Goal: Task Accomplishment & Management: Manage account settings

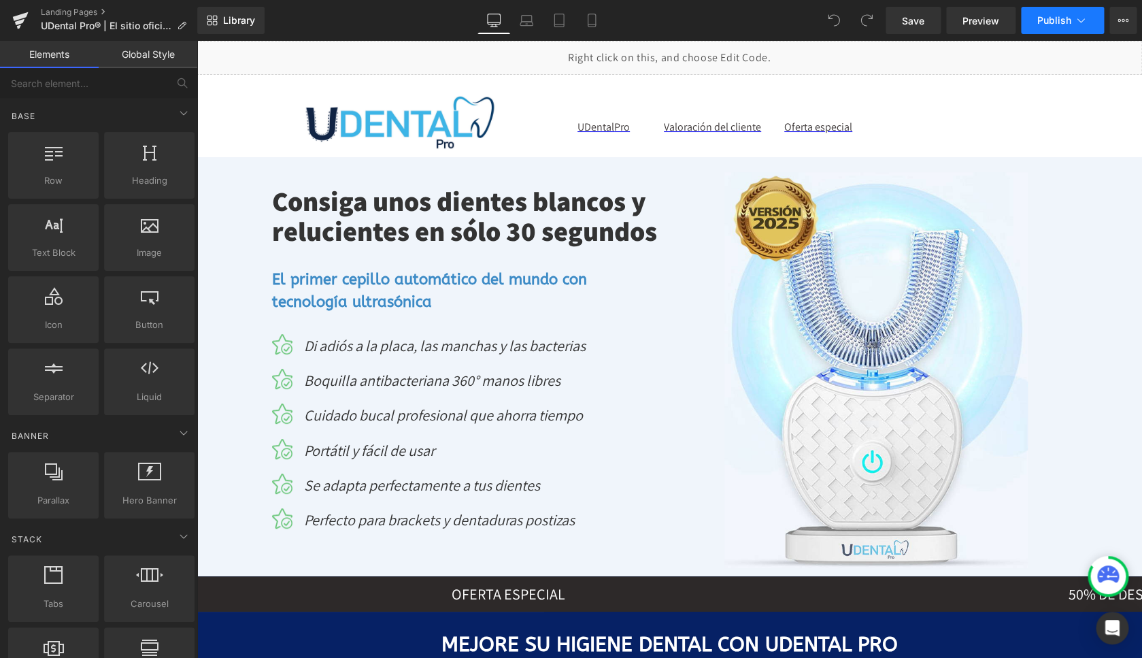
click at [1080, 22] on icon at bounding box center [1081, 20] width 7 height 4
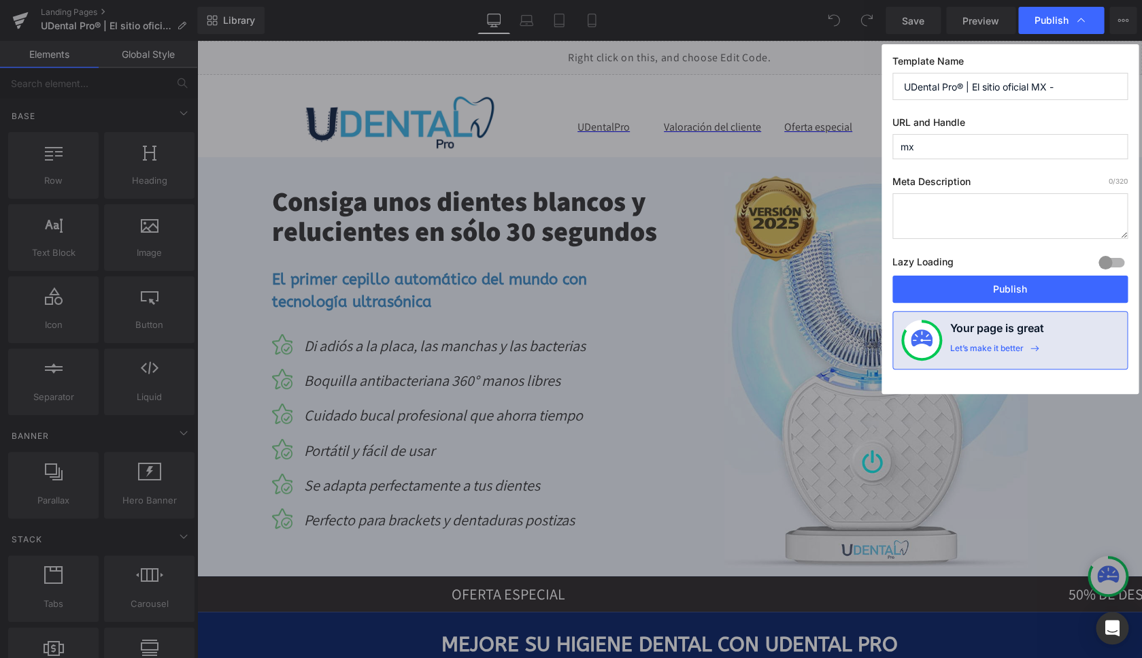
drag, startPoint x: 995, startPoint y: 117, endPoint x: 798, endPoint y: 77, distance: 200.7
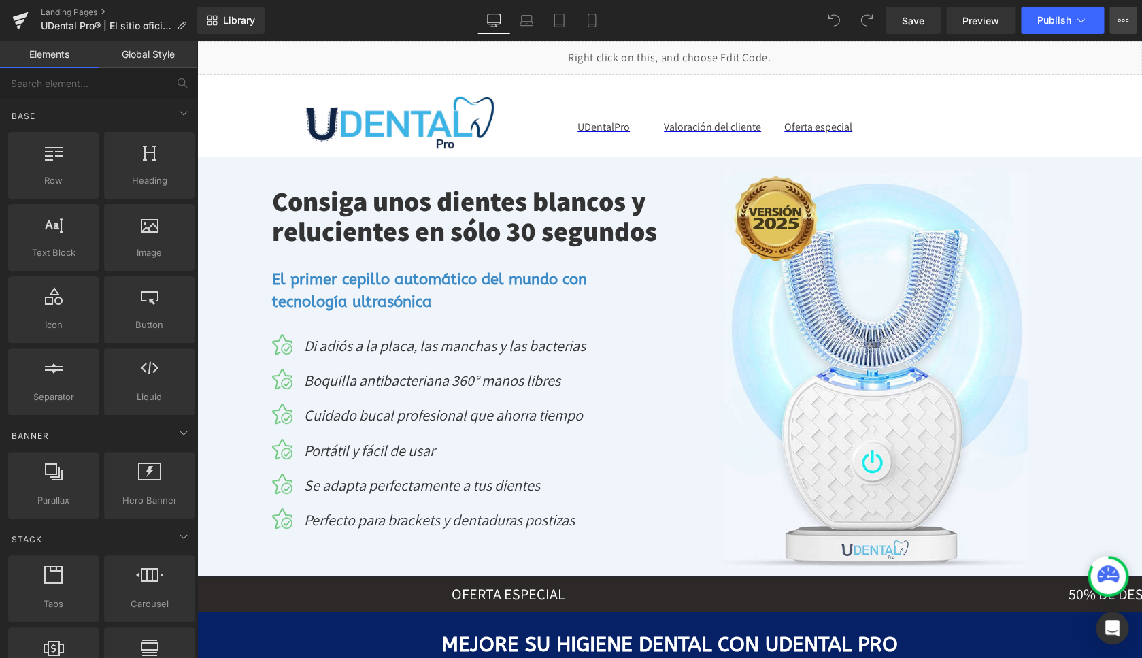
click at [1129, 23] on button "View Live Page View with current Template Save Template to Library Schedule Pub…" at bounding box center [1123, 20] width 27 height 27
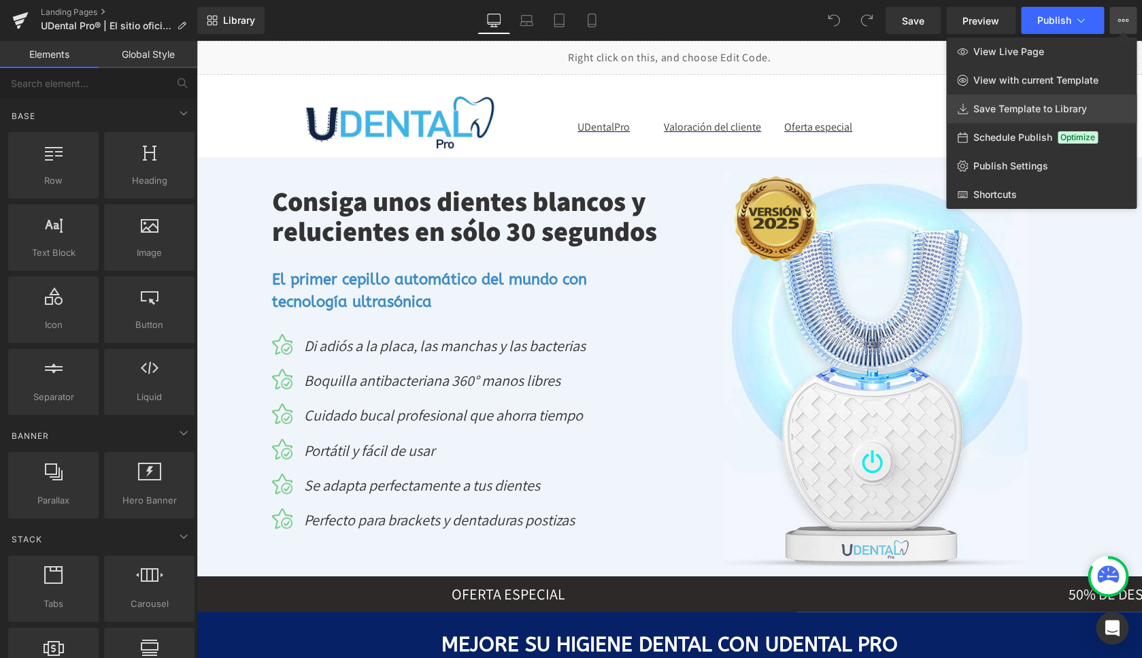
drag, startPoint x: 1012, startPoint y: 103, endPoint x: 816, endPoint y: 63, distance: 200.8
click at [1012, 103] on span "Save Template to Library" at bounding box center [1031, 109] width 114 height 12
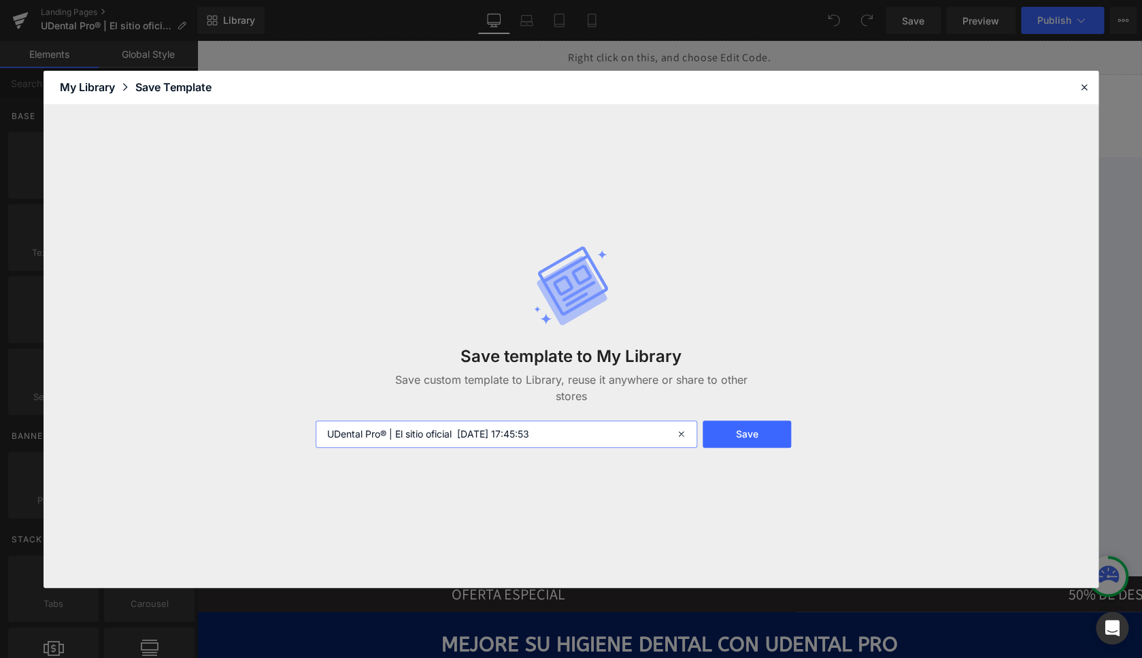
drag, startPoint x: 399, startPoint y: 431, endPoint x: 856, endPoint y: 430, distance: 457.2
click at [698, 431] on input "UDental Pro® | El sitio oficial 2025-10-12 17:45:53" at bounding box center [507, 433] width 382 height 27
type input "UDental Pro® | MX"
click at [746, 429] on button "Save" at bounding box center [747, 433] width 88 height 27
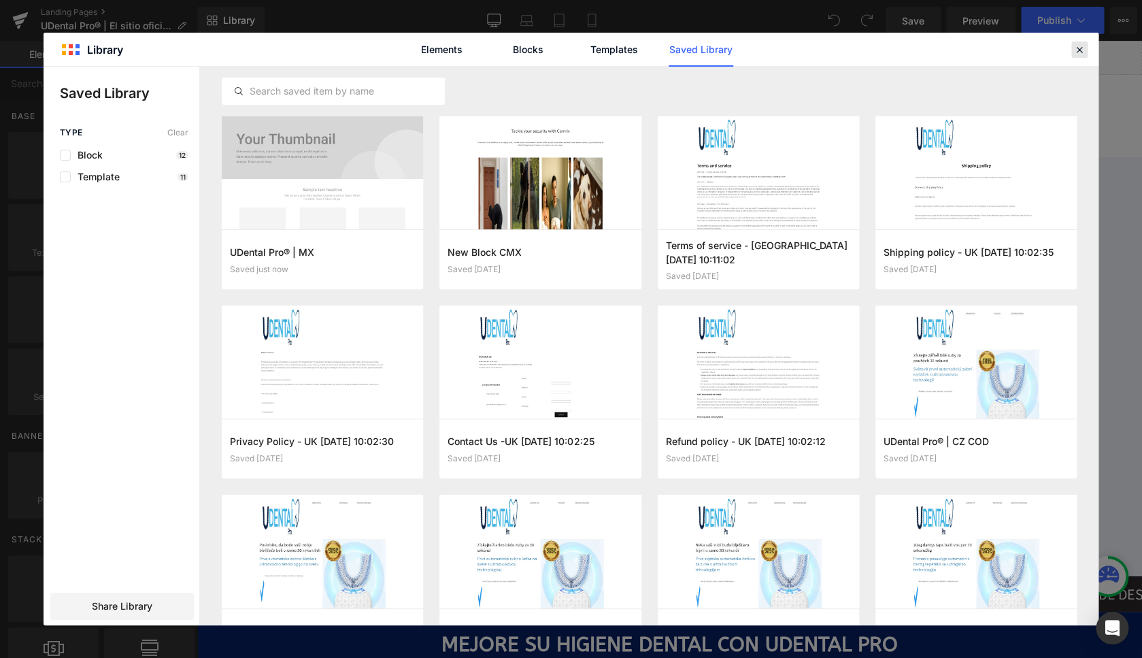
click at [1080, 48] on icon at bounding box center [1080, 50] width 12 height 12
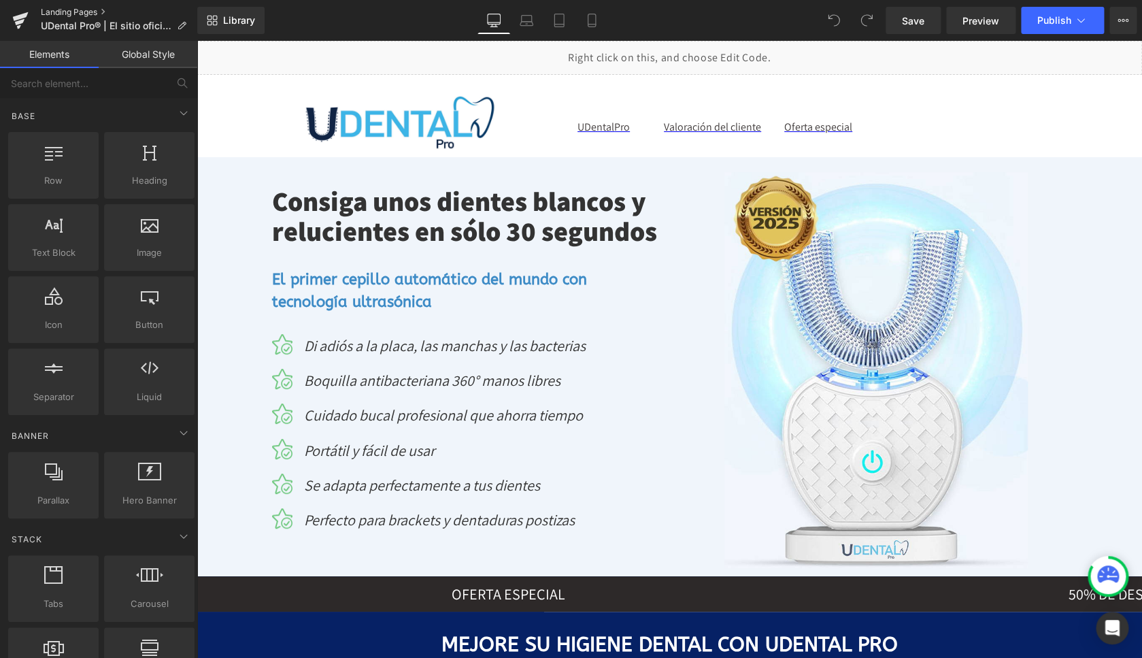
click at [66, 13] on link "Landing Pages" at bounding box center [119, 12] width 156 height 11
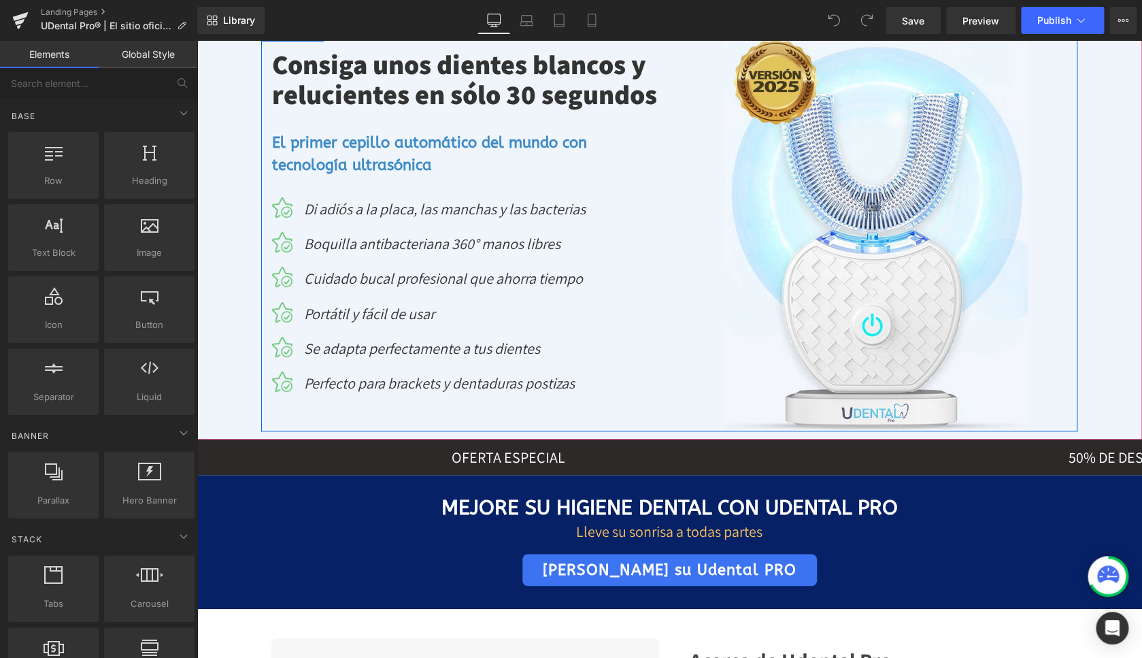
scroll to position [239, 0]
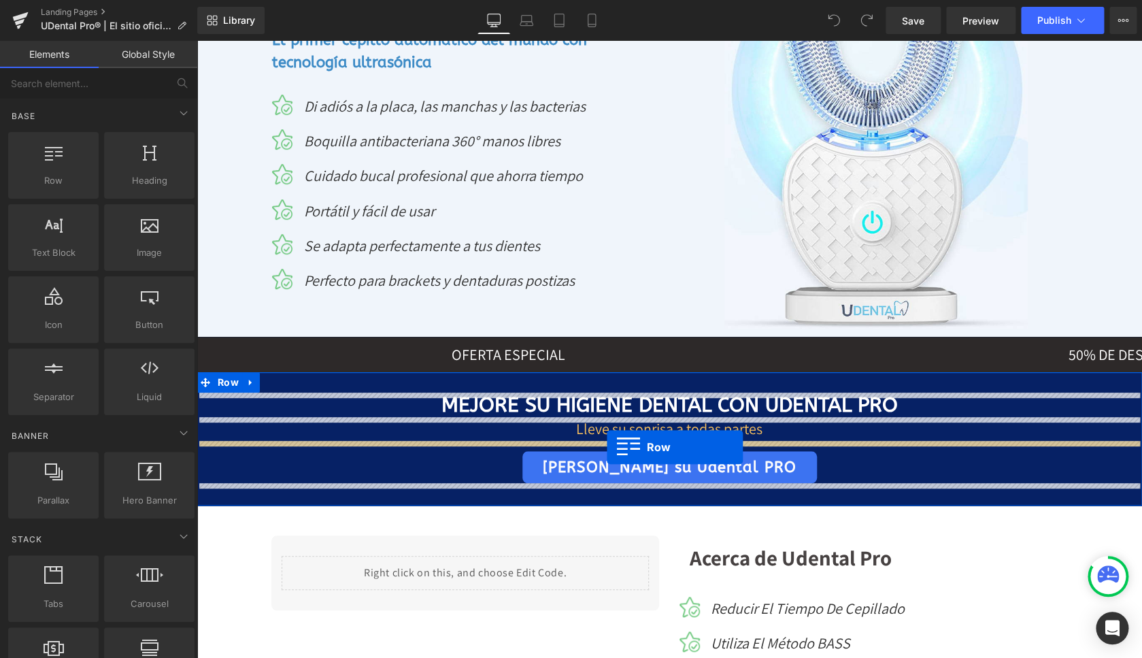
drag, startPoint x: 257, startPoint y: 218, endPoint x: 607, endPoint y: 447, distance: 417.8
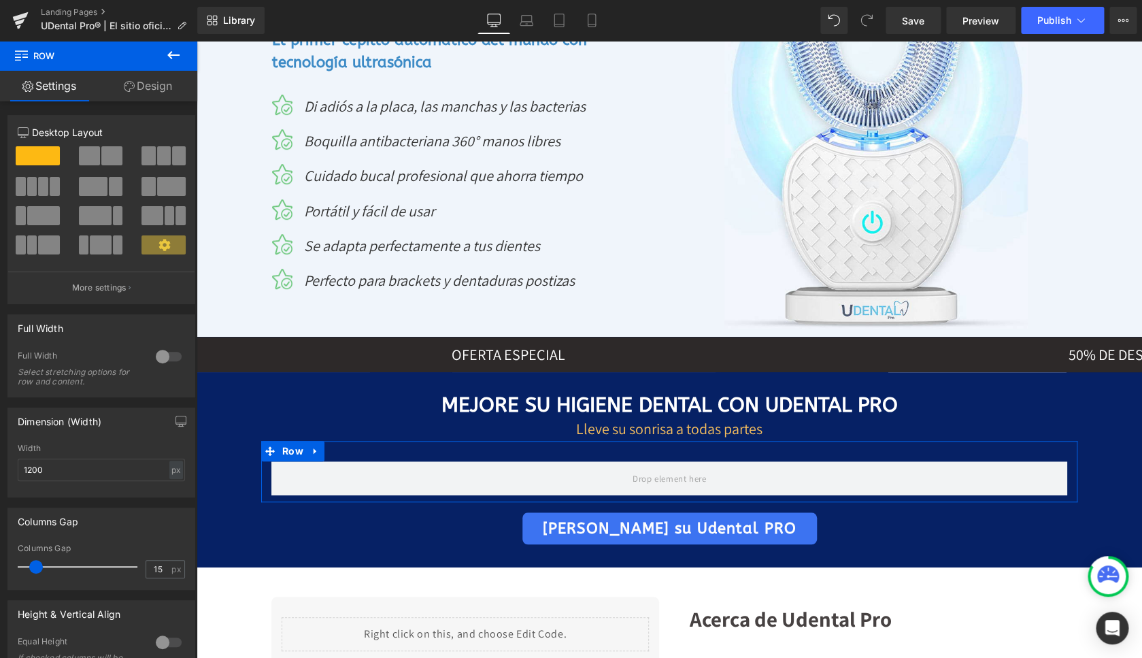
click at [171, 92] on link "Design" at bounding box center [148, 86] width 99 height 31
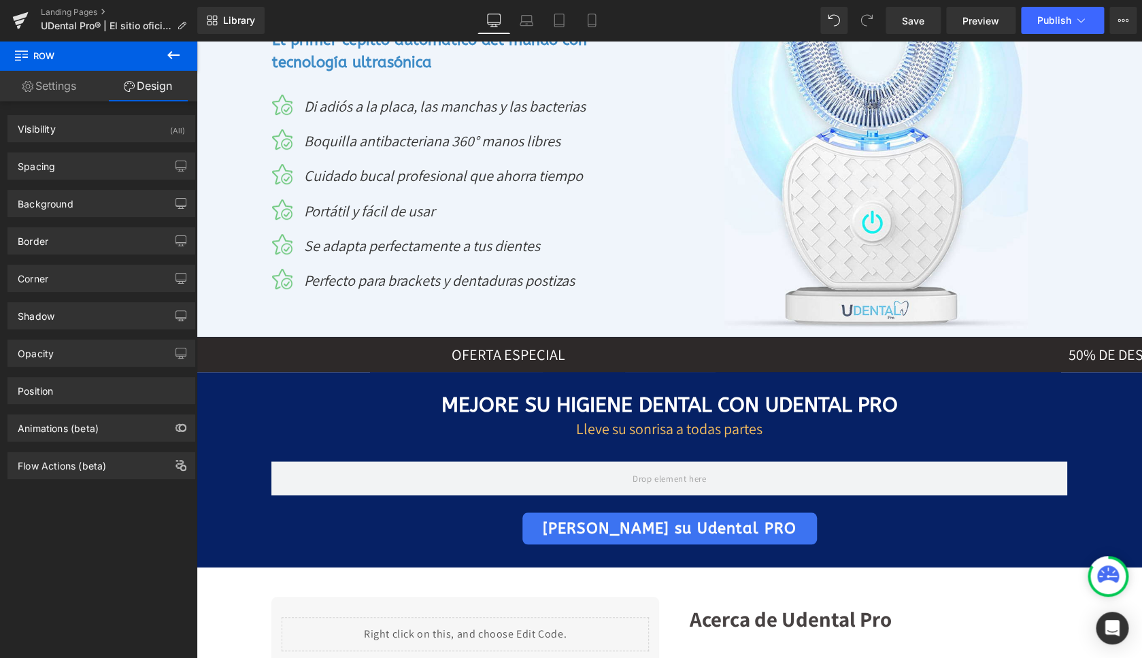
click at [173, 54] on icon at bounding box center [173, 55] width 16 height 16
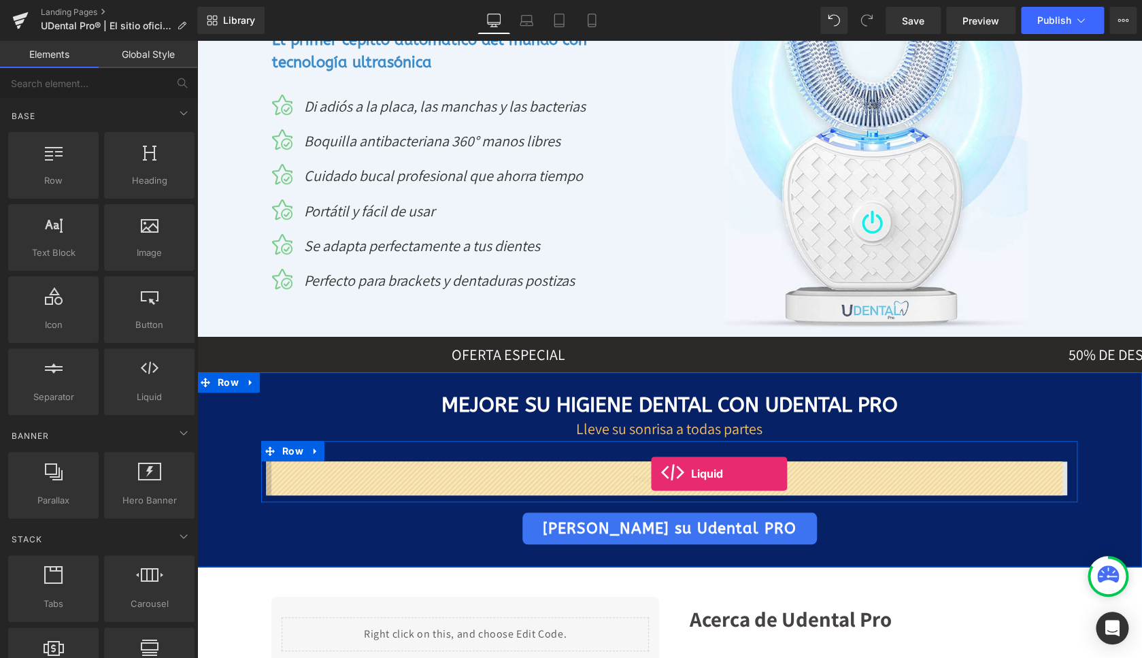
drag, startPoint x: 336, startPoint y: 419, endPoint x: 651, endPoint y: 473, distance: 319.7
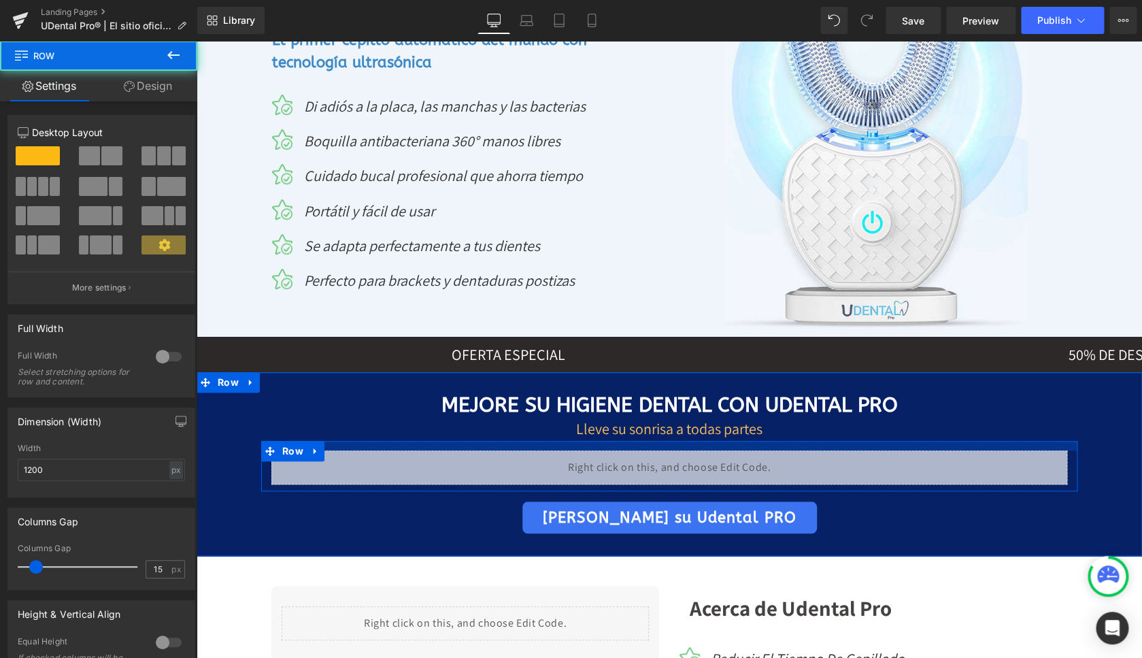
drag, startPoint x: 639, startPoint y: 446, endPoint x: 641, endPoint y: 435, distance: 10.4
click at [641, 435] on div "Mejore su higiene dental con Udental Pro Heading Lleve su sonrisa a todas parte…" at bounding box center [670, 463] width 946 height 141
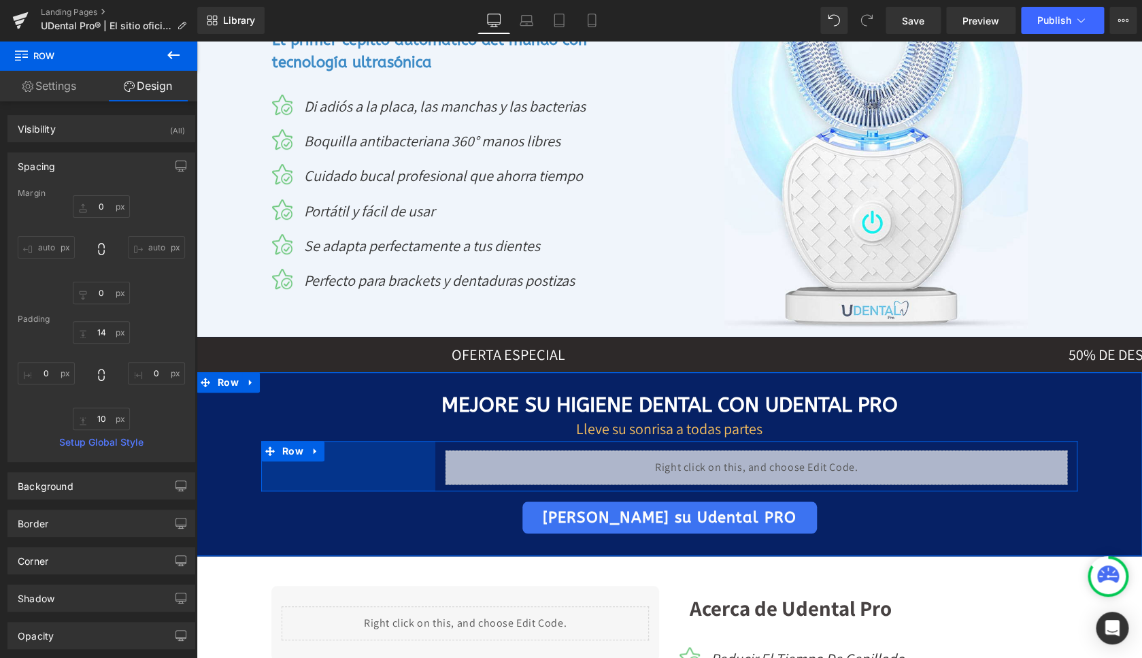
drag, startPoint x: 258, startPoint y: 467, endPoint x: 432, endPoint y: 469, distance: 174.2
click at [432, 469] on div "Liquid Row 256px" at bounding box center [669, 466] width 816 height 50
drag, startPoint x: 416, startPoint y: 469, endPoint x: 473, endPoint y: 465, distance: 58.0
click at [473, 465] on div "341px" at bounding box center [377, 466] width 232 height 50
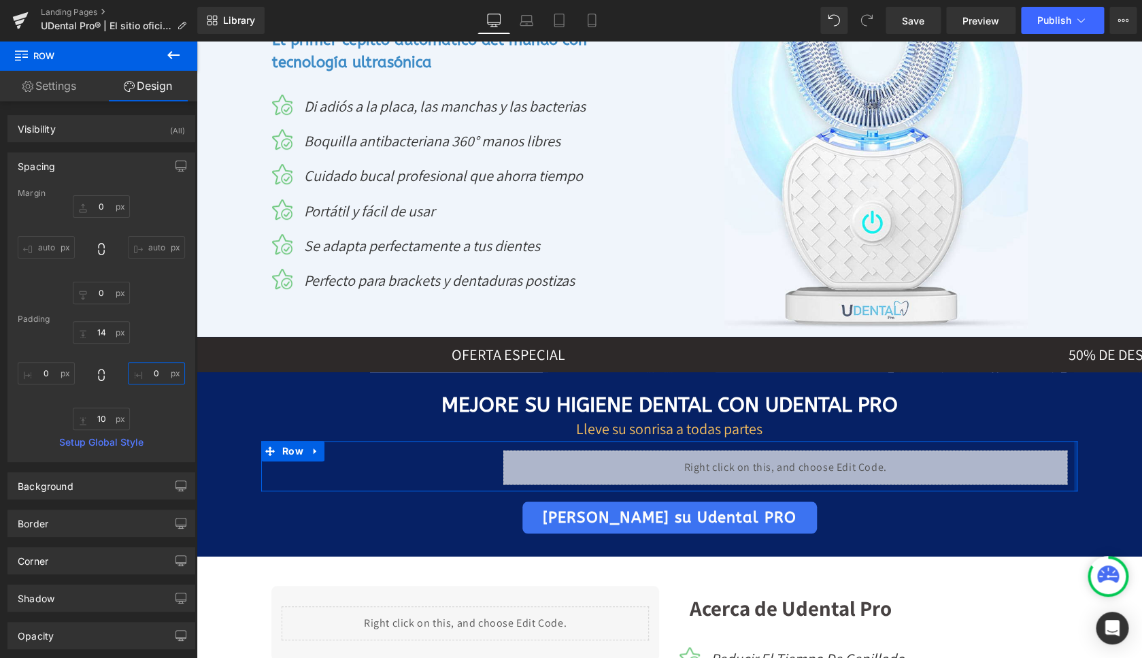
click at [144, 373] on input "0" at bounding box center [156, 373] width 57 height 22
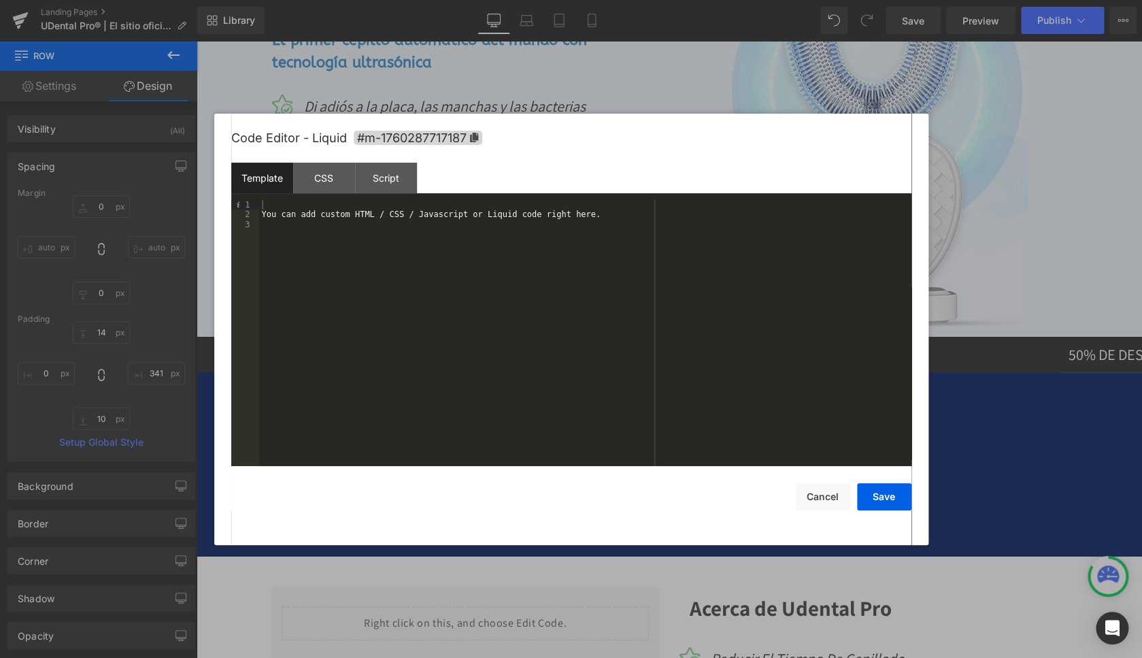
click at [375, 212] on div "You can add custom HTML / CSS / Javascript or Liquid code right here." at bounding box center [585, 343] width 652 height 286
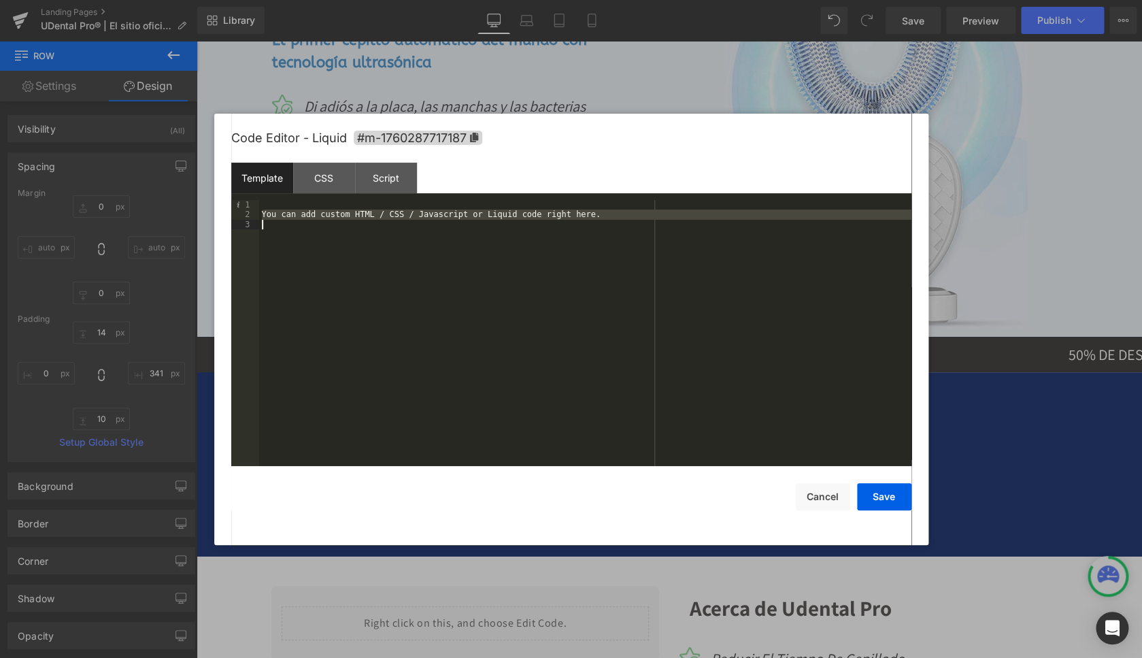
click at [375, 212] on div "You can add custom HTML / CSS / Javascript or Liquid code right here." at bounding box center [585, 343] width 652 height 286
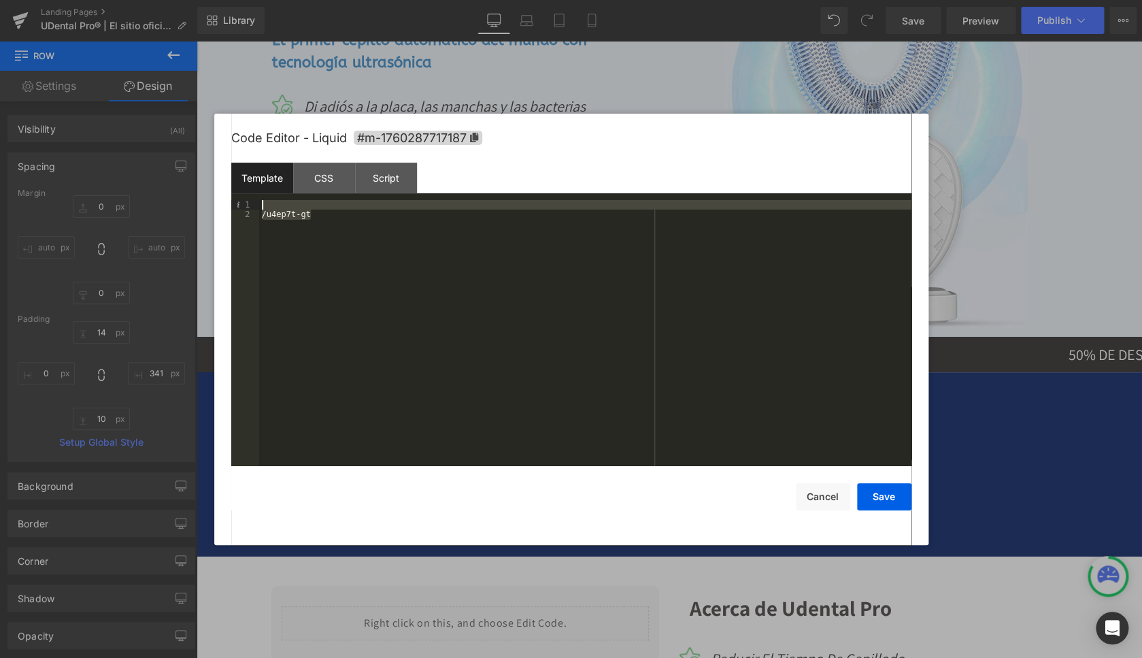
drag, startPoint x: 344, startPoint y: 210, endPoint x: 250, endPoint y: 229, distance: 96.3
click at [259, 209] on div "/u4ep7t-gt" at bounding box center [585, 333] width 652 height 267
drag, startPoint x: 352, startPoint y: 222, endPoint x: 212, endPoint y: 195, distance: 142.8
click at [259, 200] on div "/u4ep7t-gt" at bounding box center [585, 333] width 652 height 267
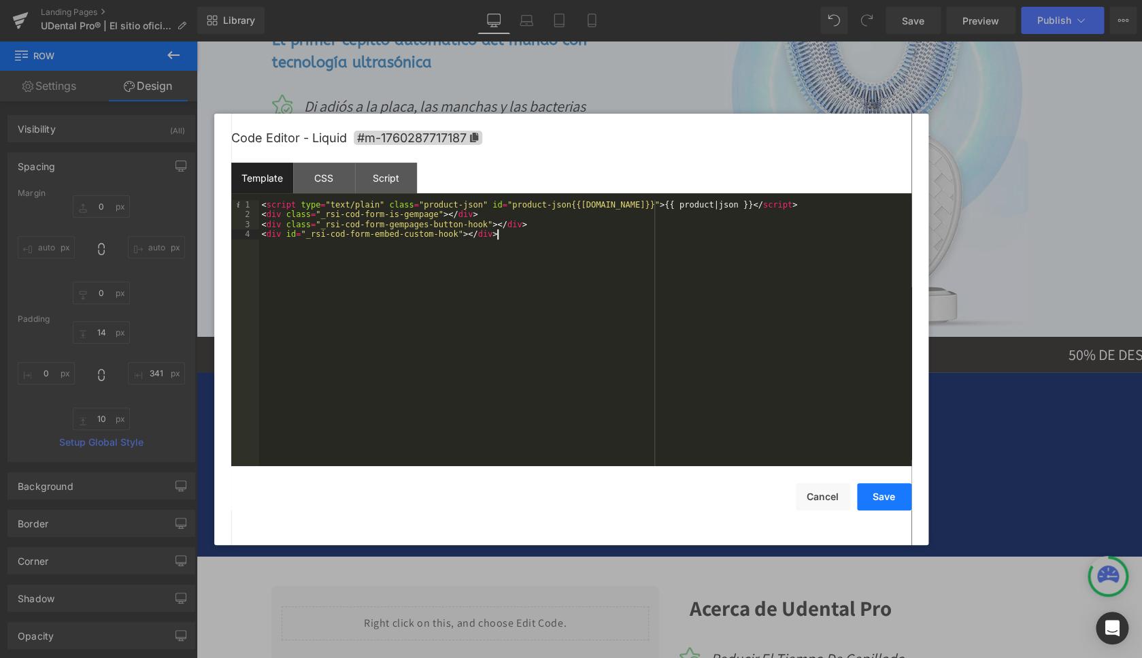
click at [888, 497] on button "Save" at bounding box center [884, 496] width 54 height 27
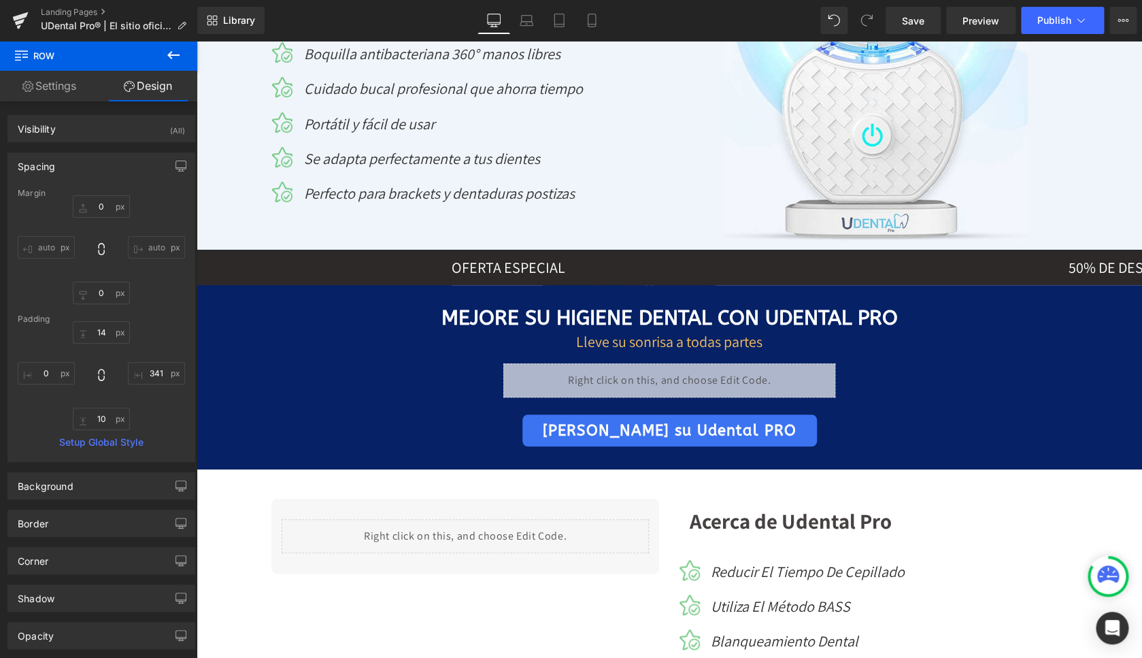
scroll to position [337, 0]
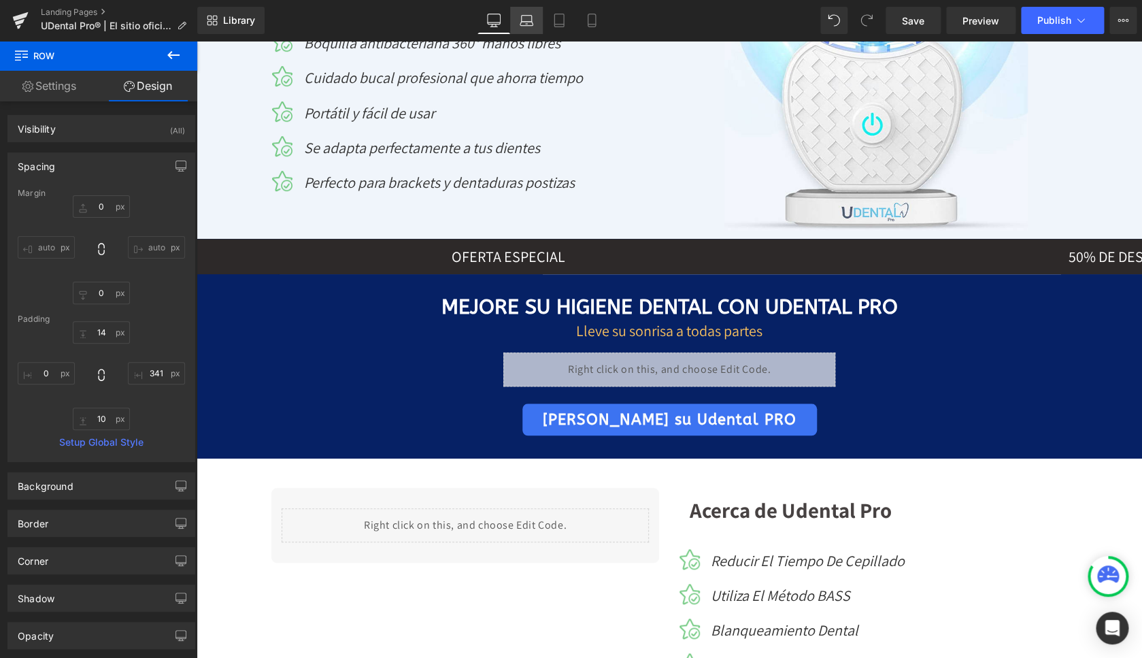
click at [522, 12] on link "Laptop" at bounding box center [526, 20] width 33 height 27
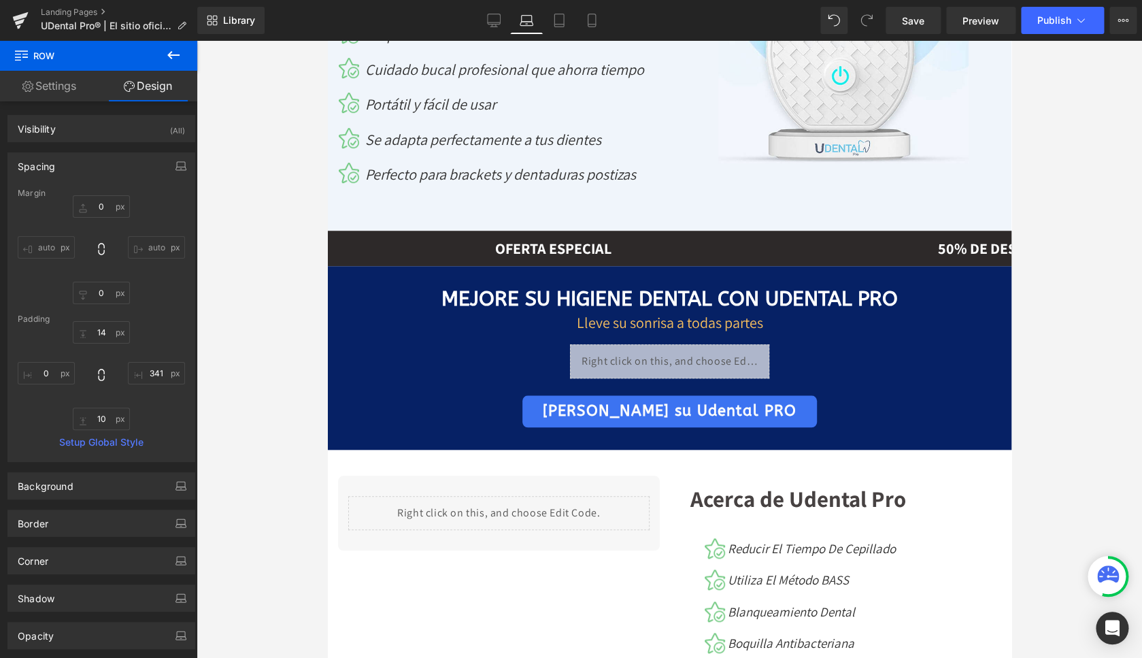
scroll to position [449, 0]
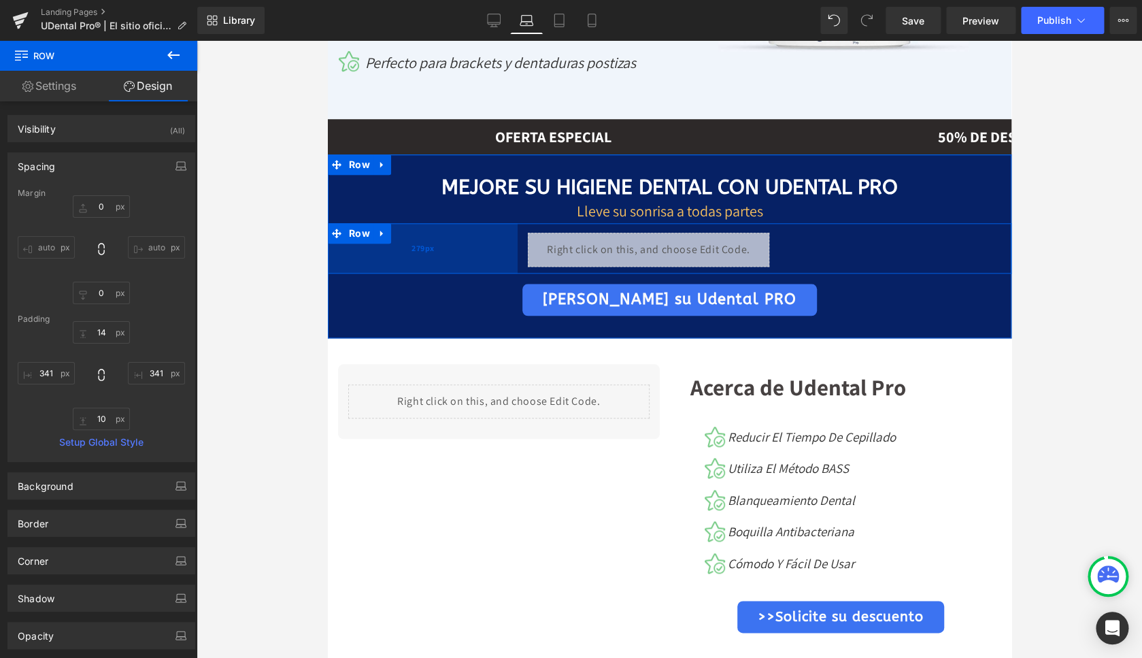
drag, startPoint x: 490, startPoint y: 276, endPoint x: 448, endPoint y: 278, distance: 42.2
click at [448, 273] on div "279px" at bounding box center [422, 248] width 190 height 50
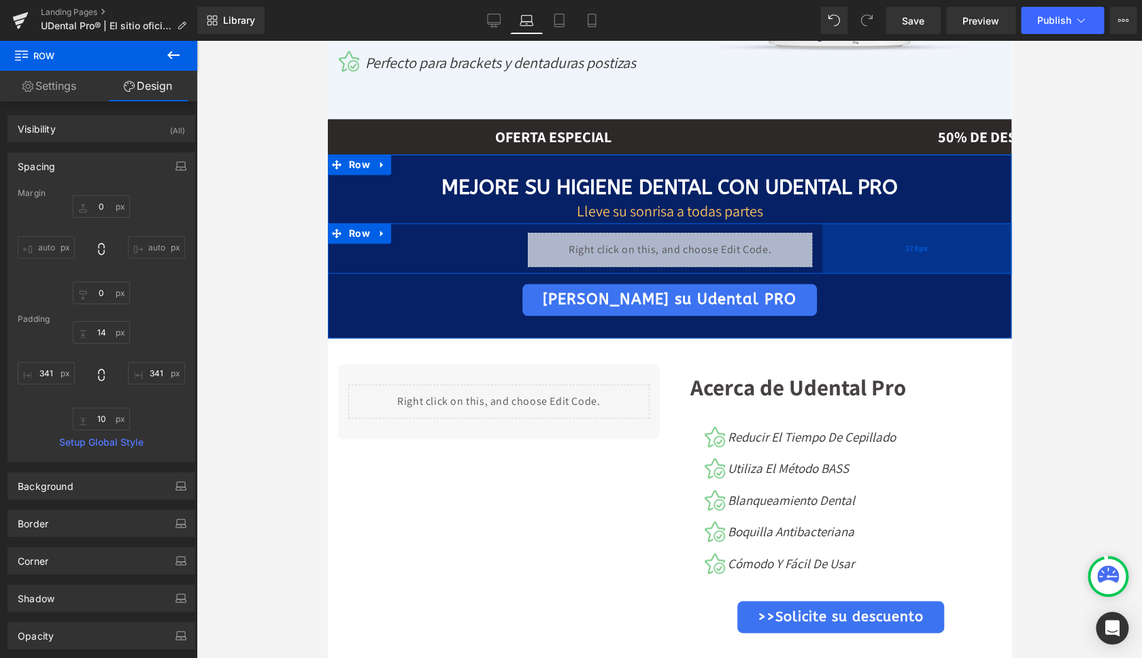
drag, startPoint x: 810, startPoint y: 271, endPoint x: 852, endPoint y: 272, distance: 42.9
click at [852, 272] on div "278px" at bounding box center [916, 248] width 189 height 50
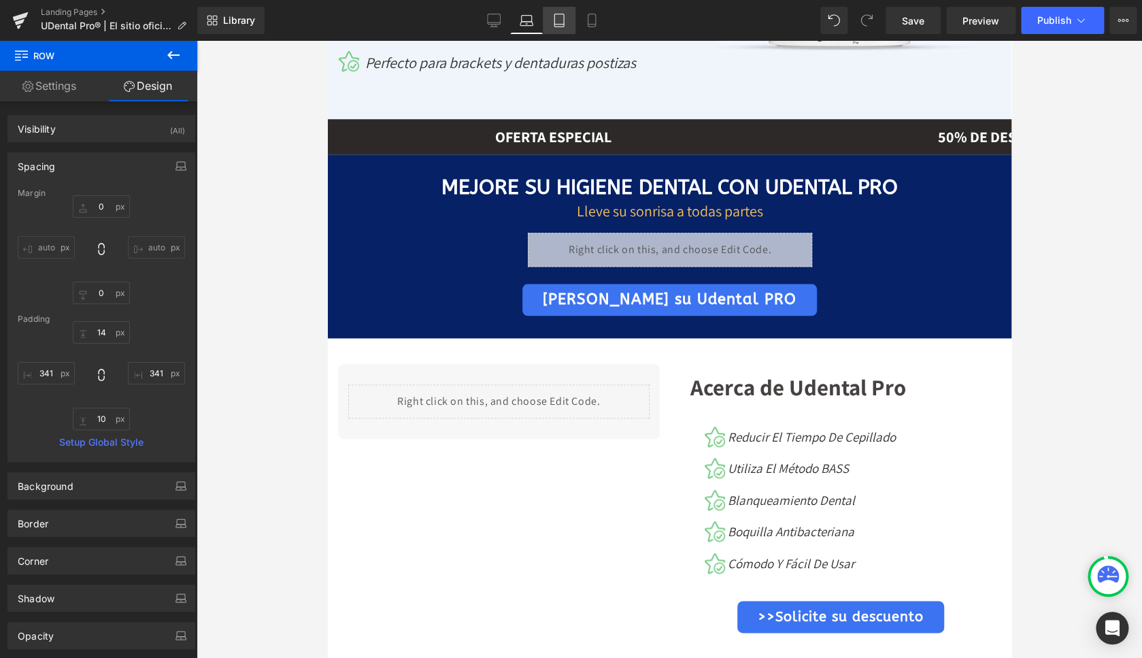
click at [557, 18] on icon at bounding box center [559, 21] width 14 height 14
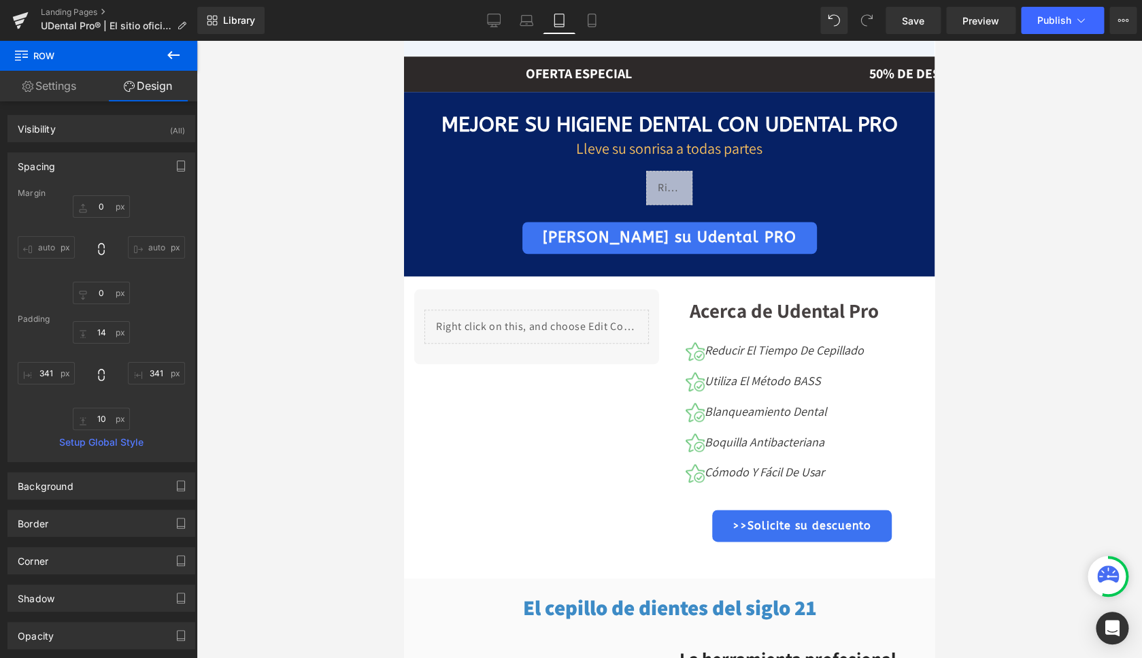
scroll to position [354, 0]
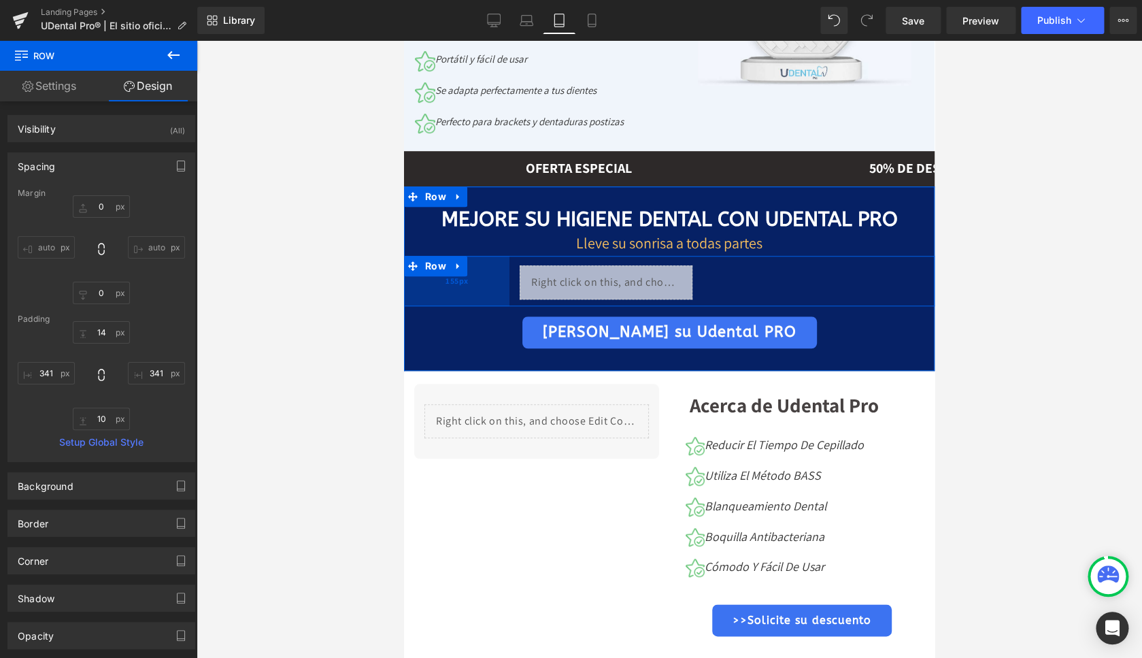
drag, startPoint x: 561, startPoint y: 280, endPoint x: 435, endPoint y: 281, distance: 126.5
click at [435, 281] on div "155px" at bounding box center [456, 281] width 105 height 50
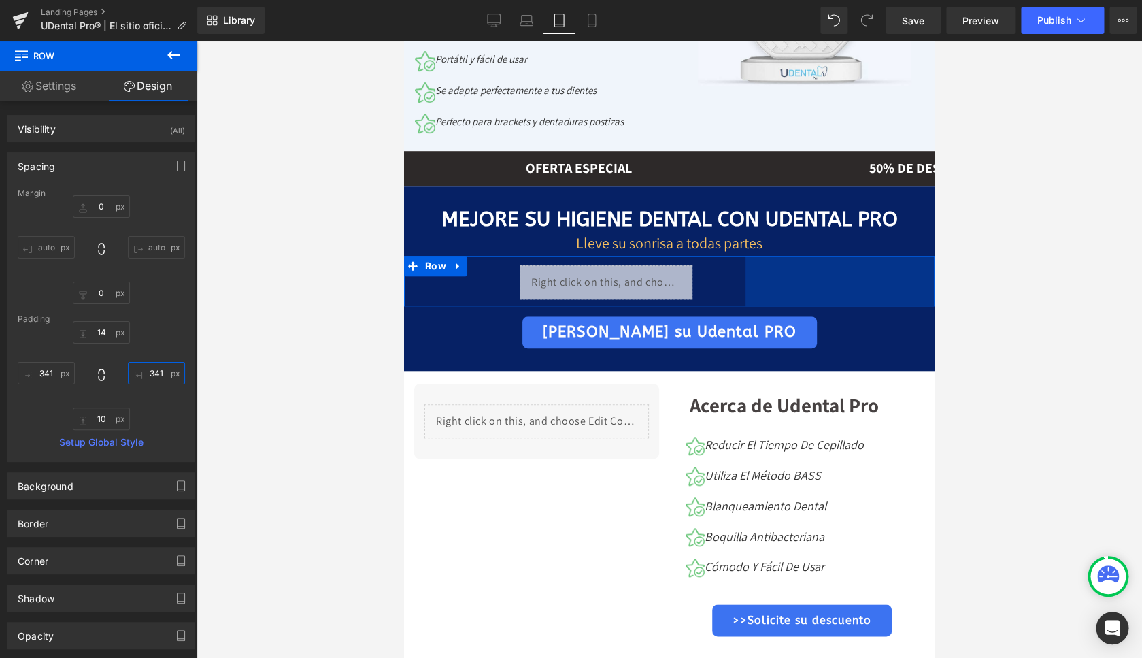
click at [147, 373] on input "341" at bounding box center [156, 373] width 57 height 22
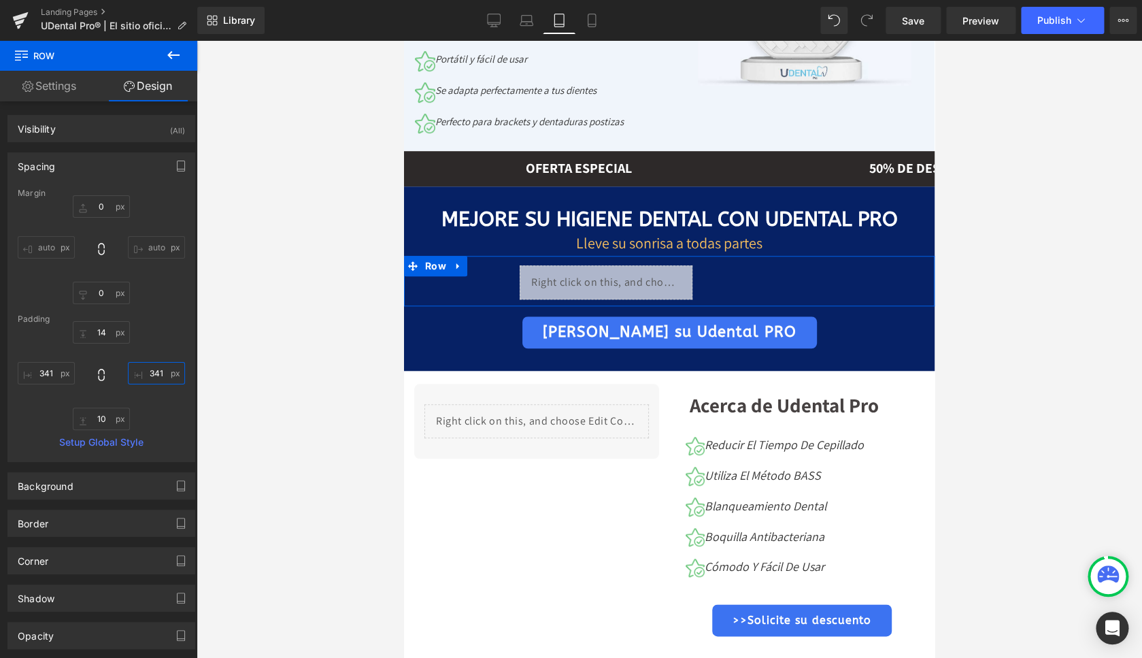
click at [147, 373] on input "341" at bounding box center [156, 373] width 57 height 22
click at [144, 375] on input "200" at bounding box center [156, 373] width 57 height 22
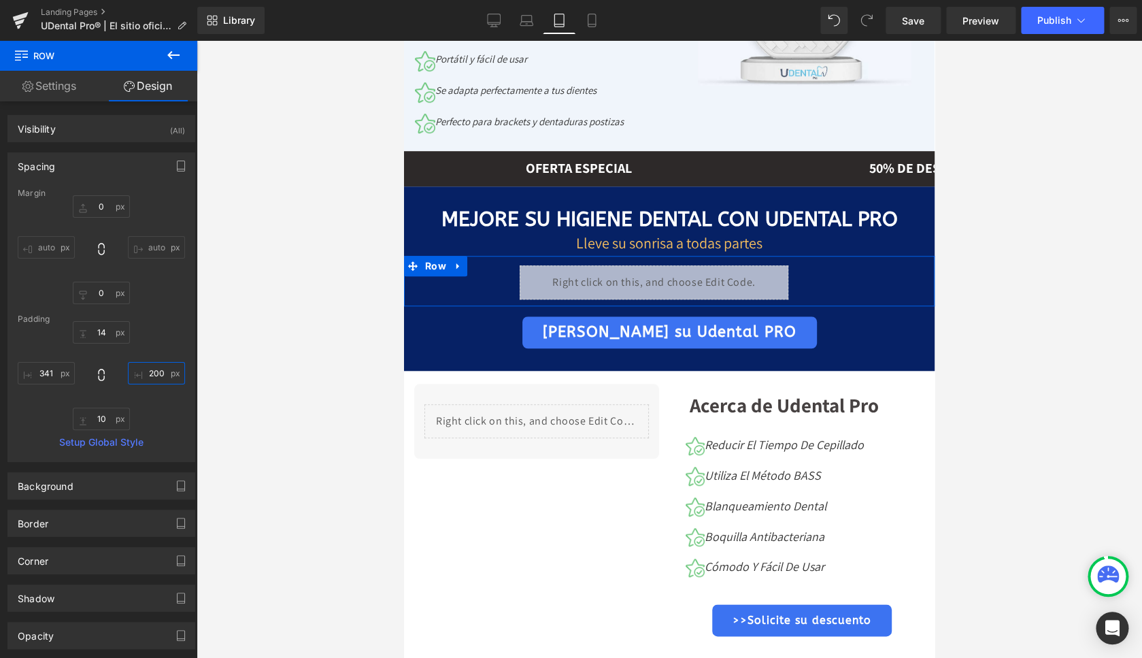
click at [144, 375] on input "200" at bounding box center [156, 373] width 57 height 22
type input "190"
click at [43, 373] on input "0" at bounding box center [46, 373] width 57 height 22
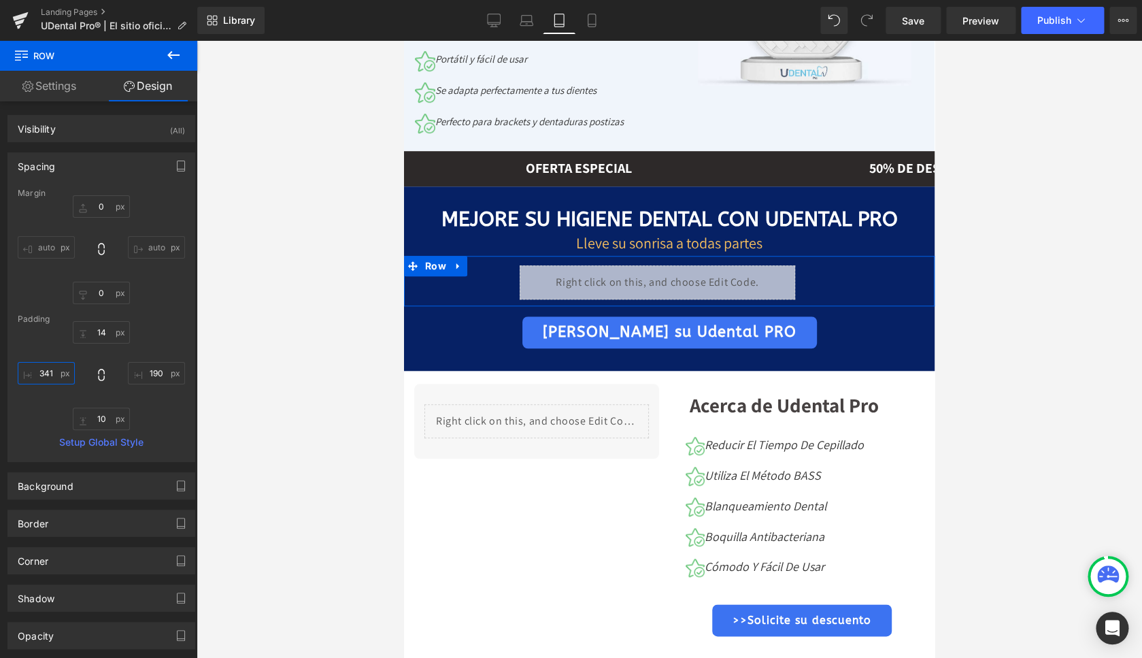
click at [43, 373] on input "0" at bounding box center [46, 373] width 57 height 22
click at [595, 29] on link "Mobile" at bounding box center [592, 20] width 33 height 27
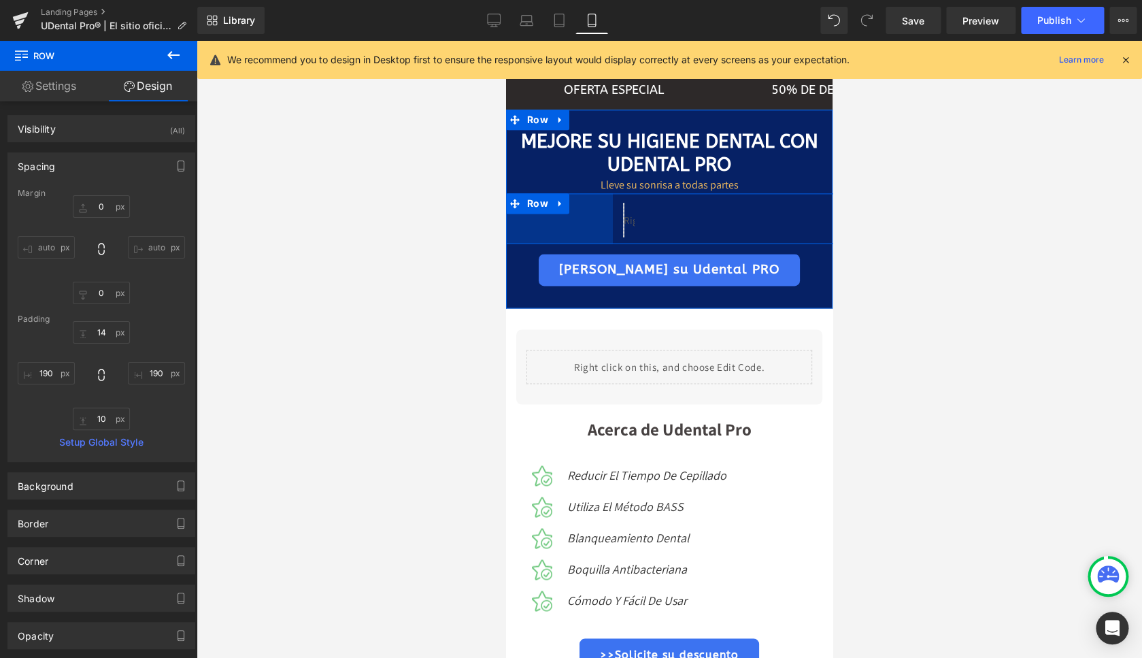
drag, startPoint x: 633, startPoint y: 252, endPoint x: 1007, endPoint y: 291, distance: 376.2
click at [518, 244] on div "171px" at bounding box center [564, 218] width 116 height 50
click at [48, 374] on input "190" at bounding box center [46, 373] width 57 height 22
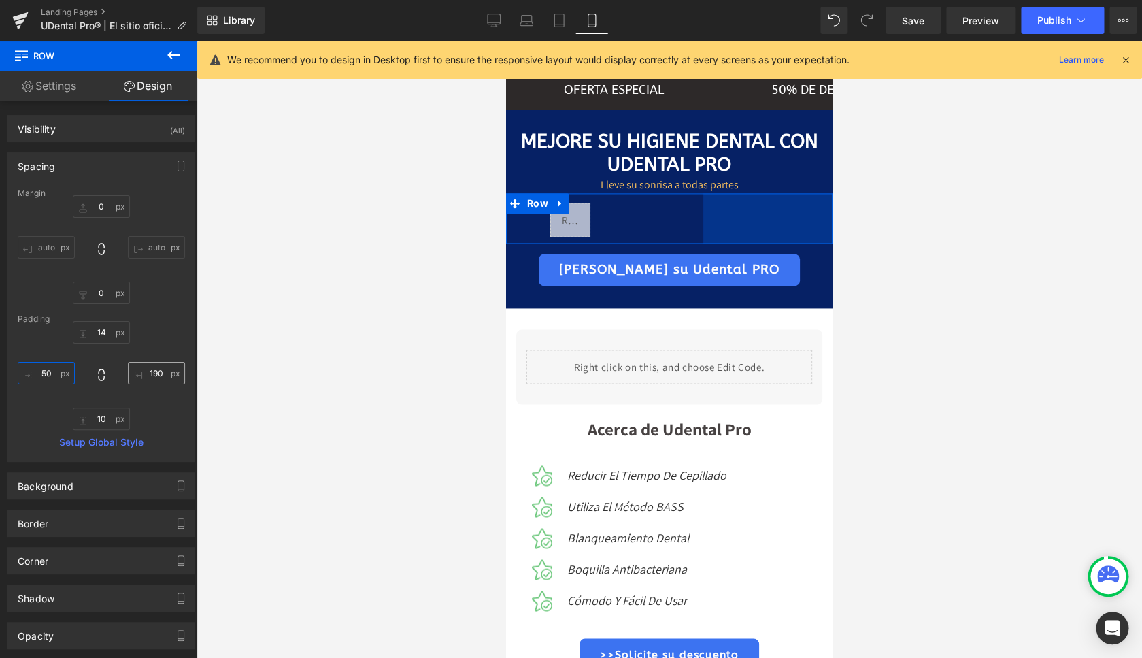
type input "50"
click at [147, 373] on input "190" at bounding box center [156, 373] width 57 height 22
click at [147, 372] on input "190" at bounding box center [156, 373] width 57 height 22
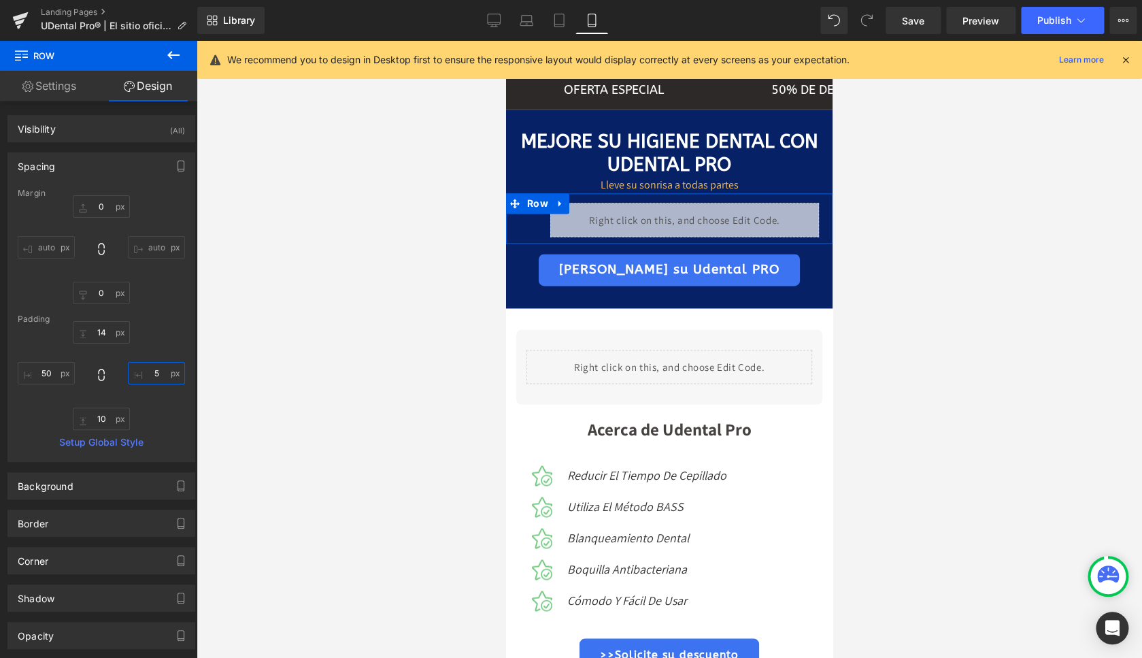
type input "50"
click at [527, 214] on span "Row" at bounding box center [538, 203] width 28 height 20
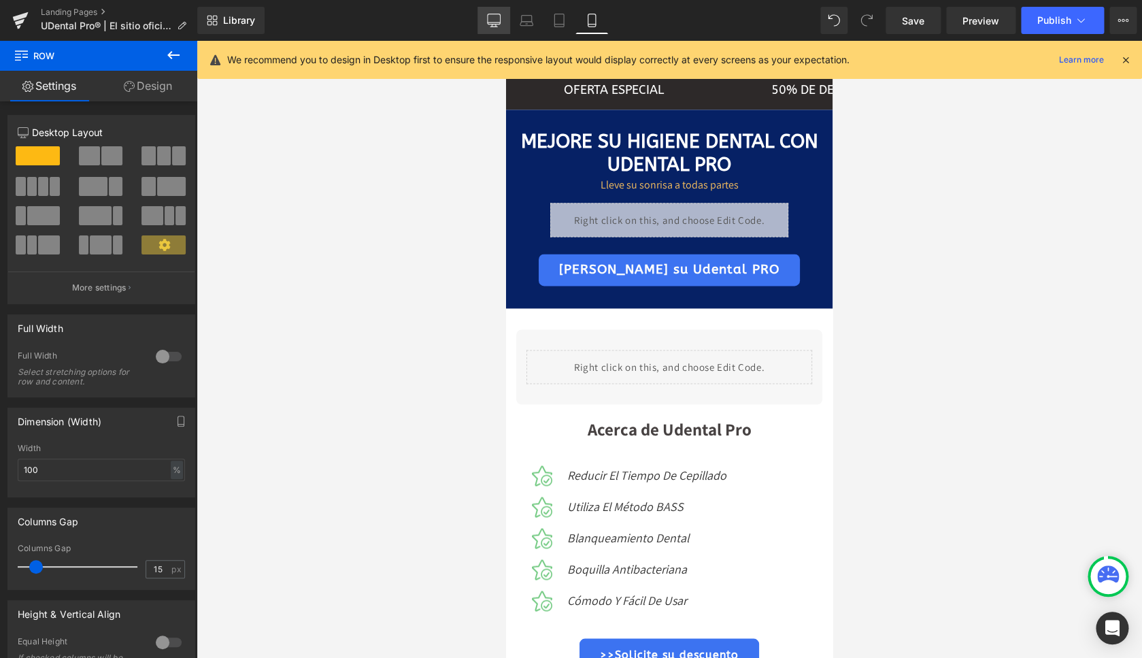
click at [502, 18] on link "Desktop" at bounding box center [494, 20] width 33 height 27
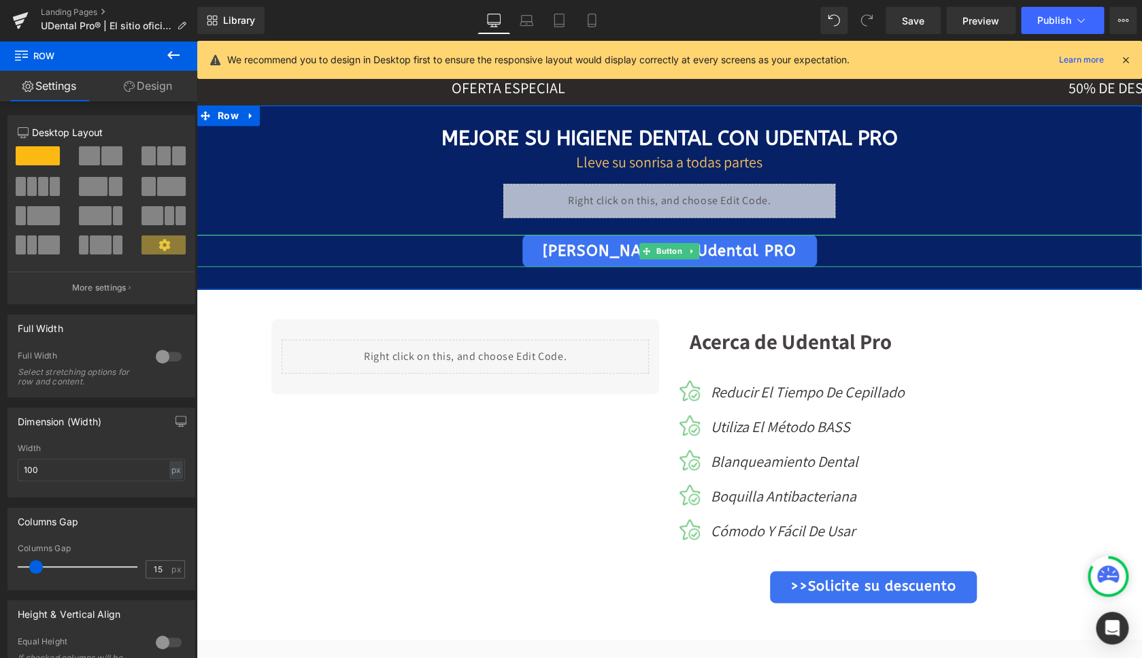
drag, startPoint x: 689, startPoint y: 250, endPoint x: 595, endPoint y: 259, distance: 94.4
click at [595, 259] on div "Consiga su Udental PRO Button" at bounding box center [670, 251] width 946 height 32
drag, startPoint x: 593, startPoint y: 277, endPoint x: 599, endPoint y: 270, distance: 9.2
click at [597, 271] on div "33px" at bounding box center [670, 278] width 946 height 22
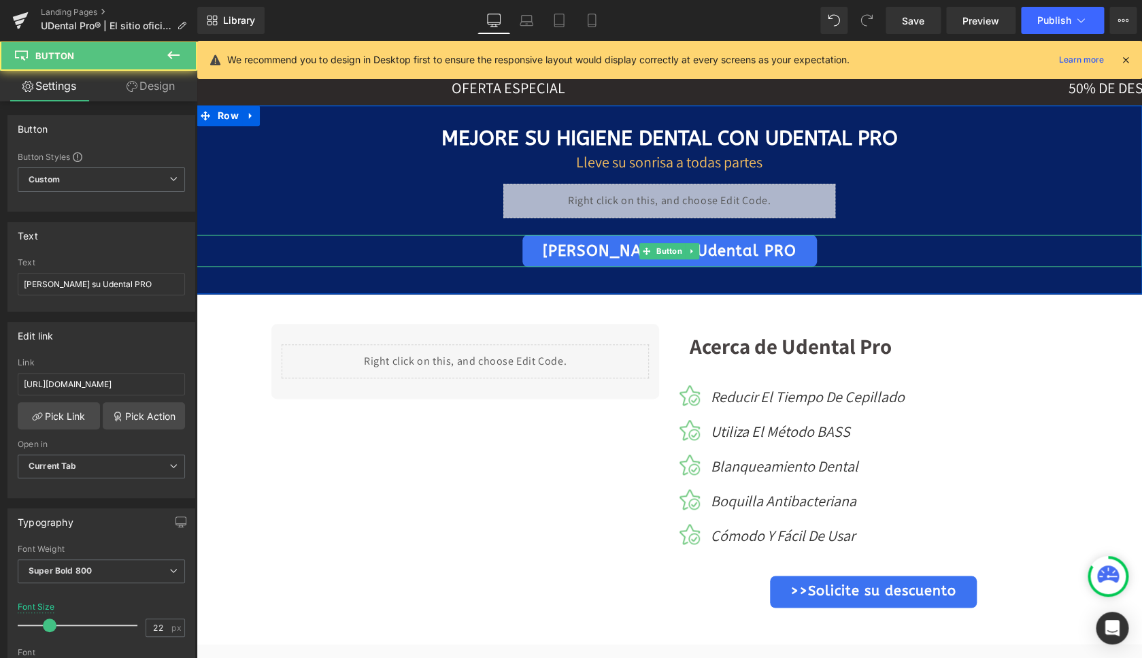
click at [615, 248] on link "Consiga su Udental PRO" at bounding box center [669, 251] width 295 height 32
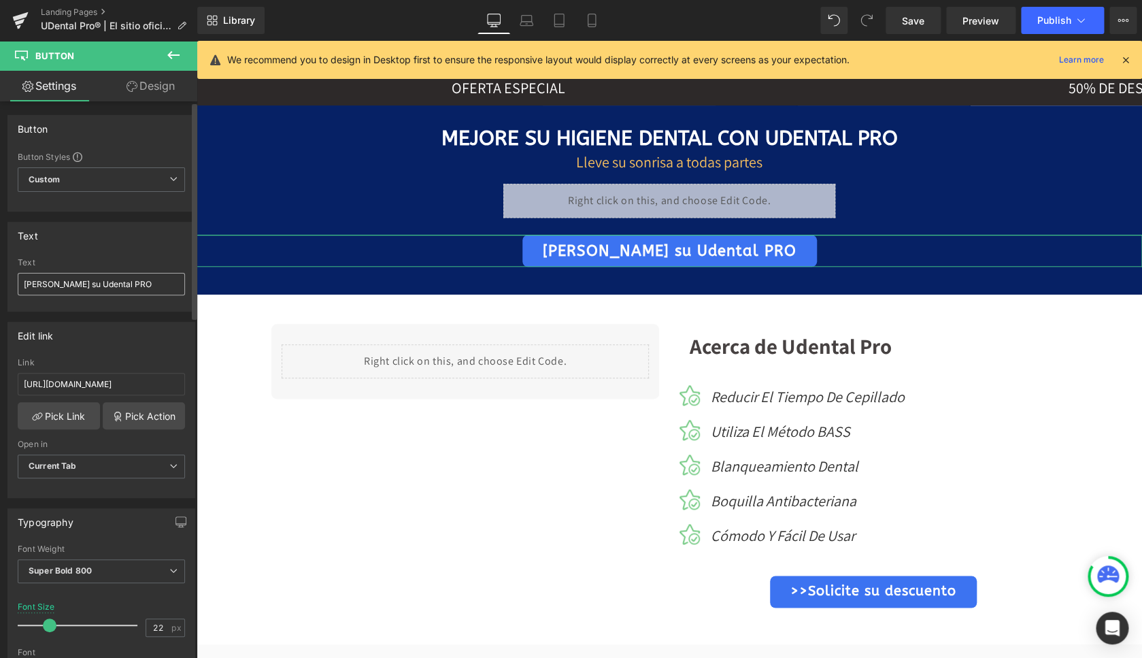
click at [84, 280] on input "Consiga su Udental PRO" at bounding box center [101, 284] width 167 height 22
click at [691, 251] on icon at bounding box center [692, 250] width 2 height 5
click at [695, 249] on icon at bounding box center [698, 250] width 7 height 7
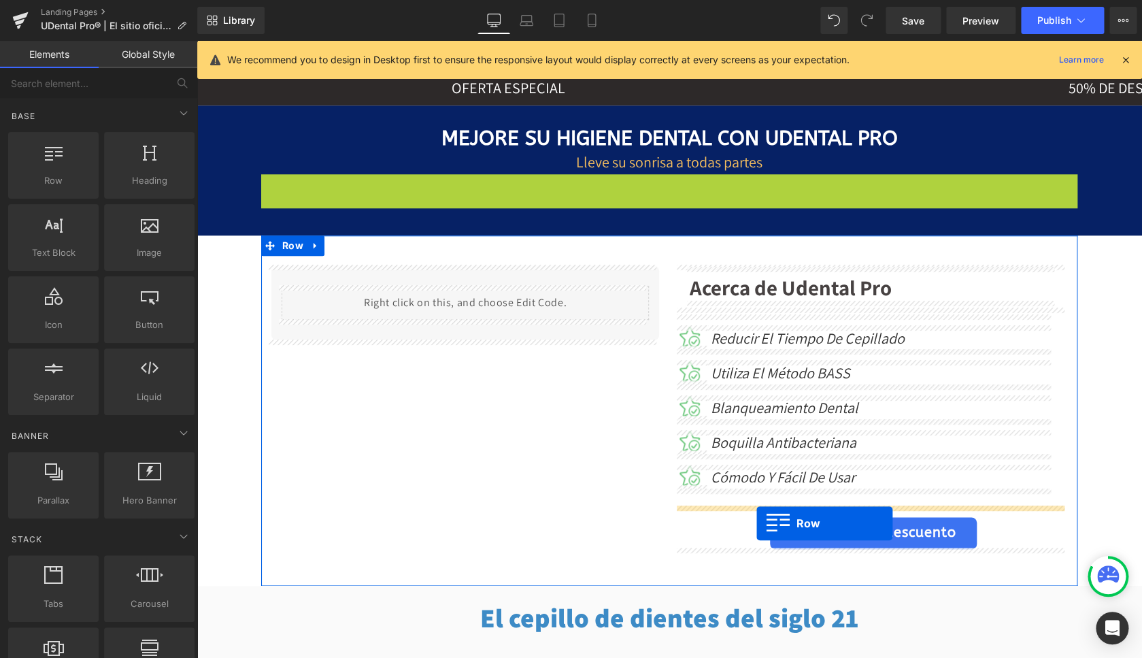
drag, startPoint x: 267, startPoint y: 184, endPoint x: 757, endPoint y: 523, distance: 595.4
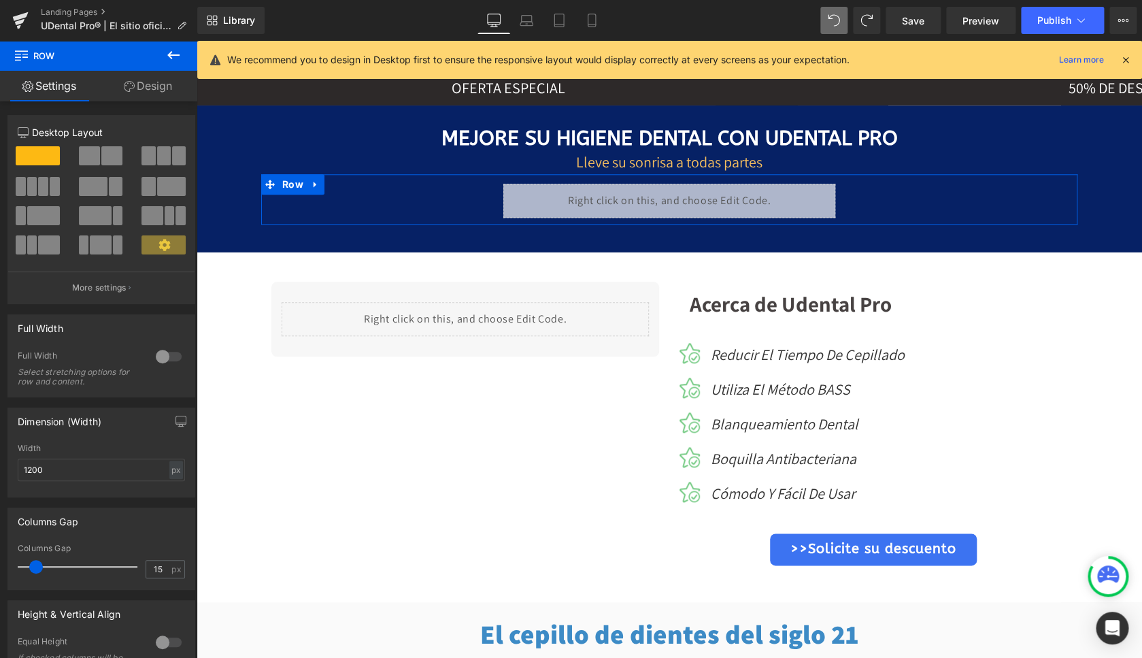
click at [168, 91] on link "Design" at bounding box center [148, 86] width 99 height 31
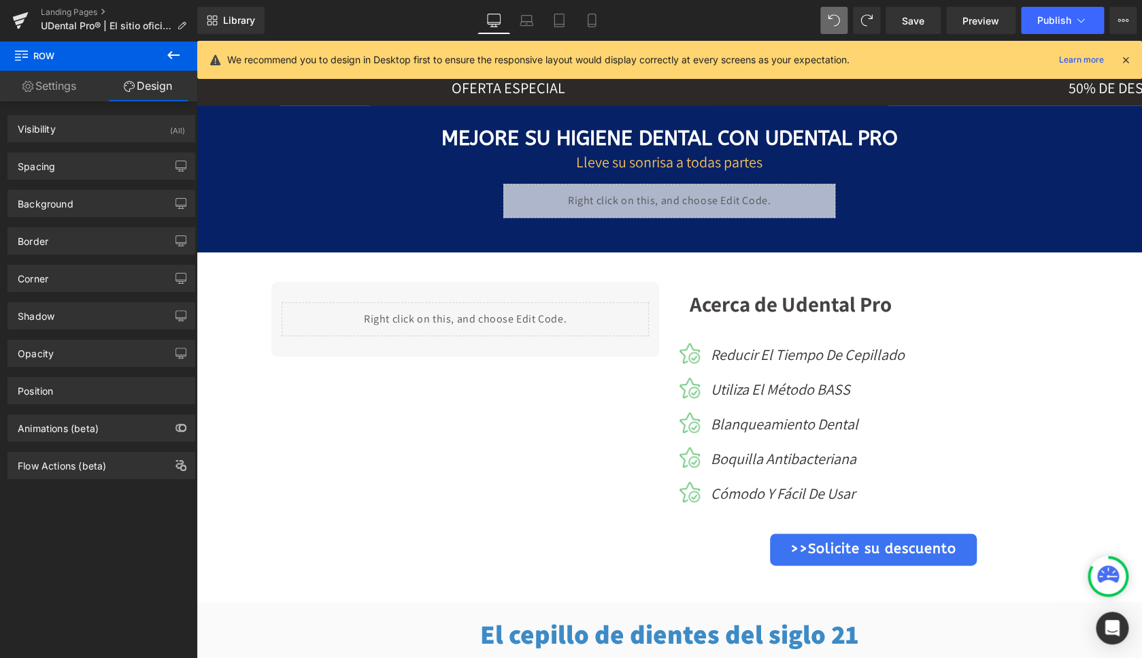
click at [172, 52] on icon at bounding box center [173, 55] width 12 height 8
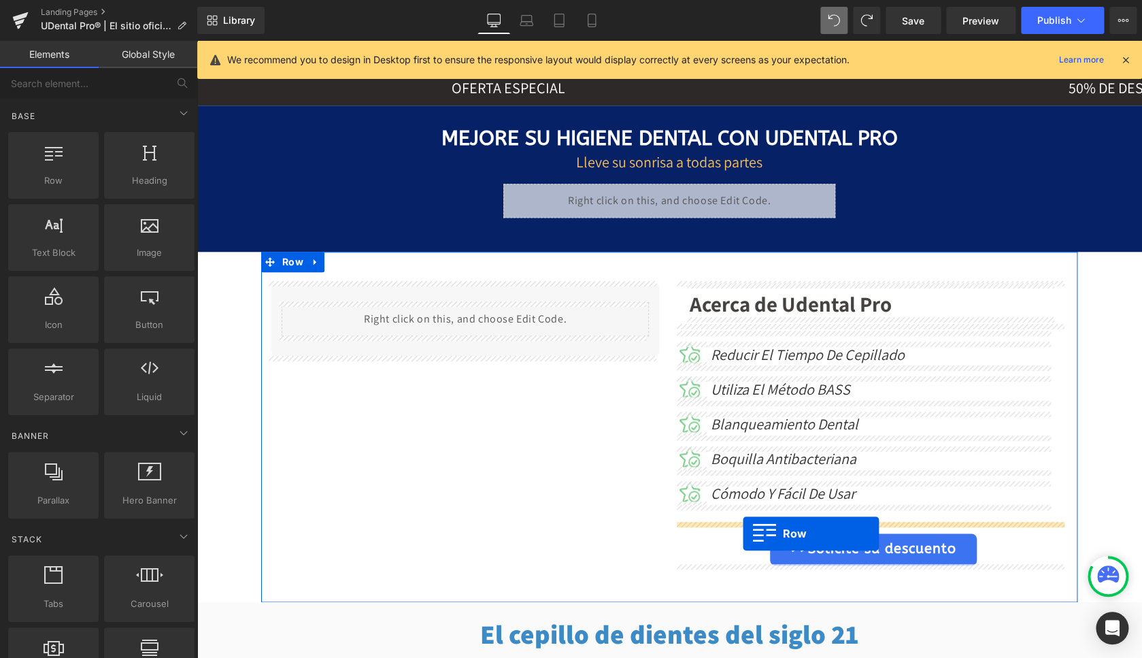
drag, startPoint x: 243, startPoint y: 207, endPoint x: 743, endPoint y: 533, distance: 597.2
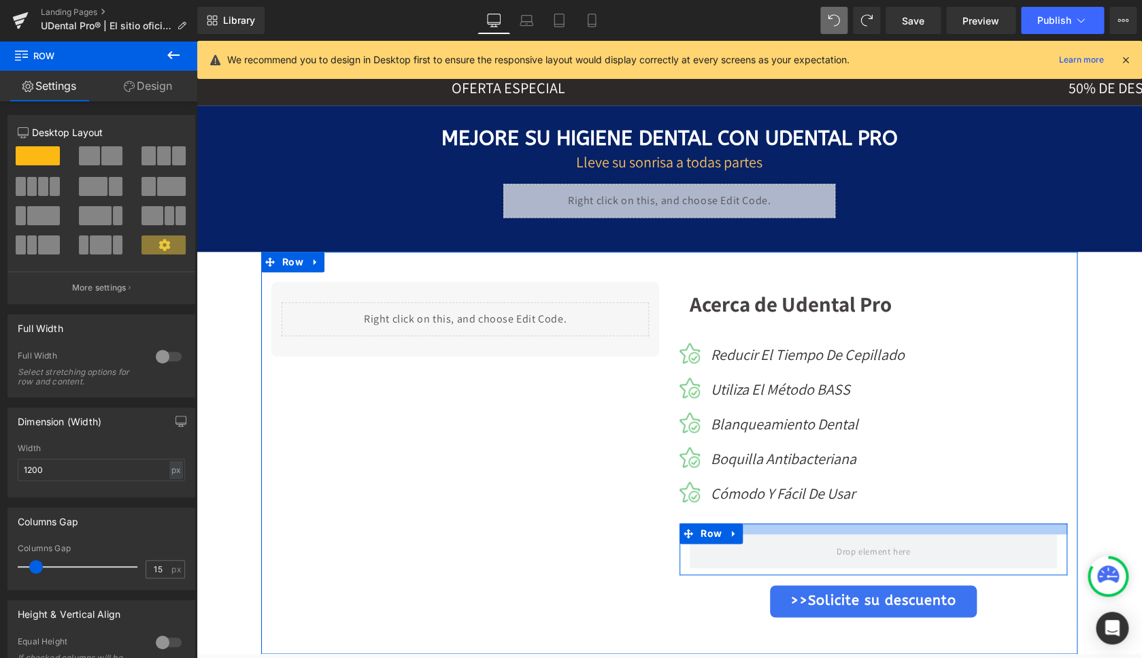
drag, startPoint x: 790, startPoint y: 531, endPoint x: 791, endPoint y: 520, distance: 10.2
click at [791, 520] on div "Acerca de Udental Pro Heading Row Image Reducir el tiempo de cepillado Text Blo…" at bounding box center [873, 449] width 408 height 335
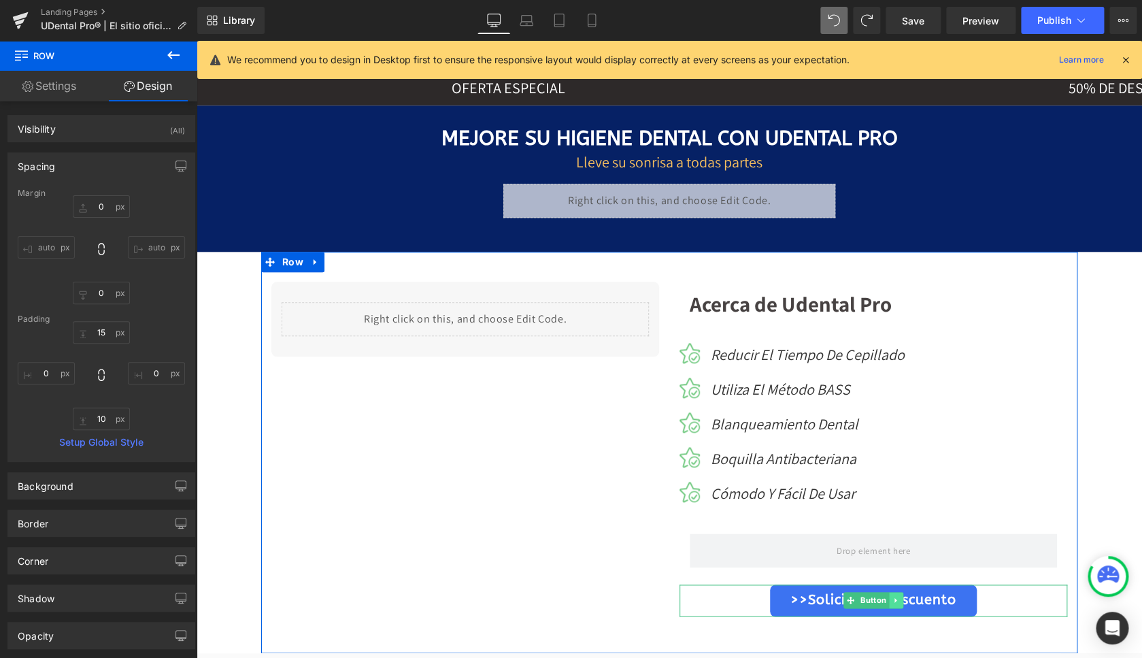
click at [893, 602] on icon at bounding box center [896, 600] width 7 height 8
click at [899, 598] on icon at bounding box center [902, 600] width 7 height 7
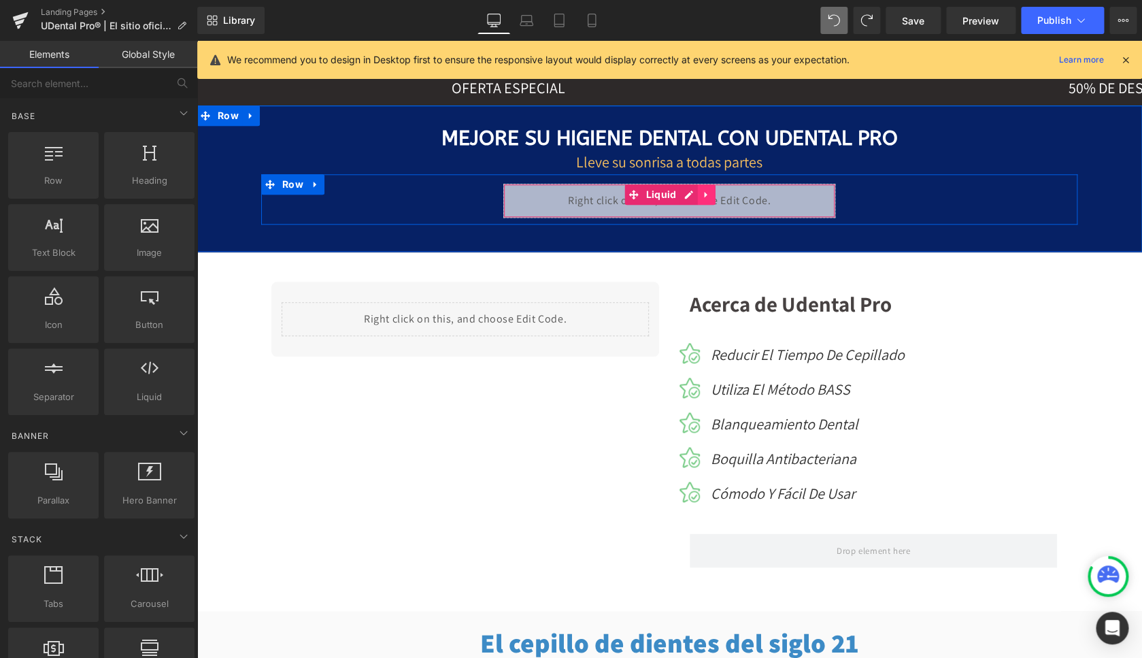
click at [704, 193] on icon at bounding box center [706, 195] width 10 height 10
click at [693, 192] on icon at bounding box center [698, 195] width 10 height 10
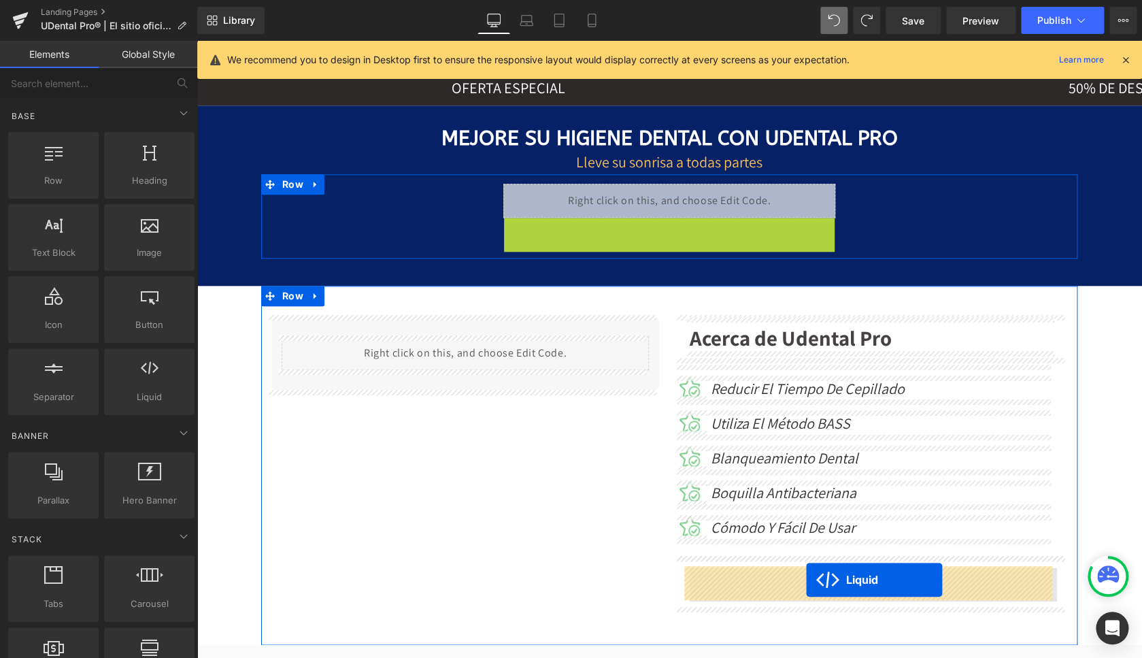
drag, startPoint x: 627, startPoint y: 226, endPoint x: 806, endPoint y: 580, distance: 397.4
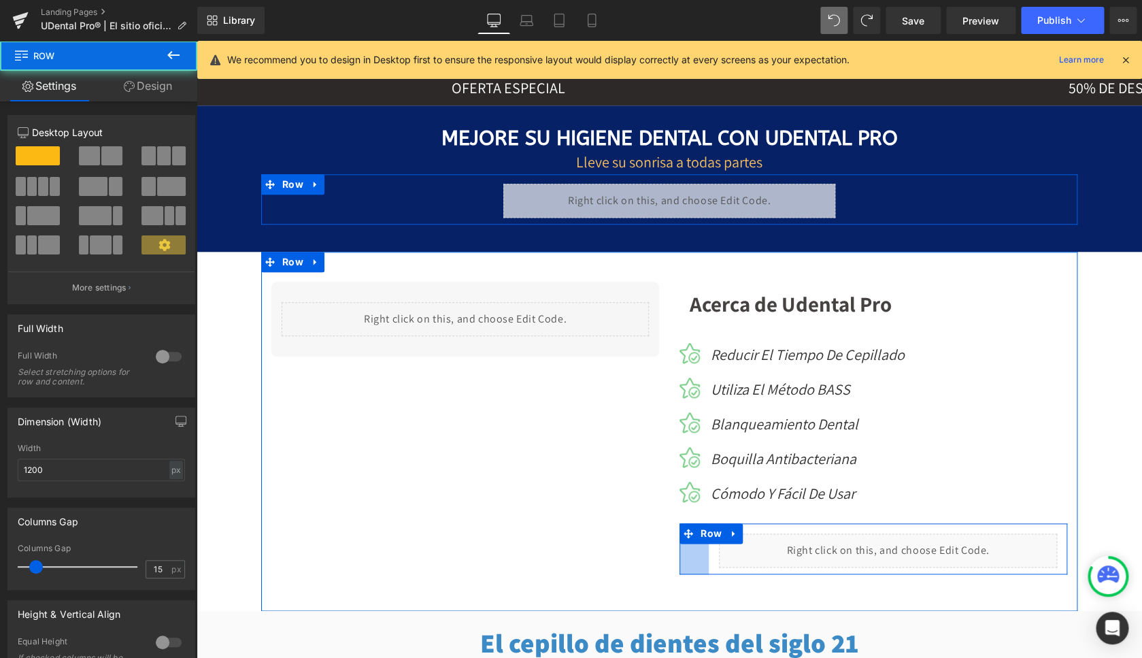
drag, startPoint x: 677, startPoint y: 548, endPoint x: 705, endPoint y: 549, distance: 28.6
click at [706, 549] on div "Liquid Row 43px" at bounding box center [874, 548] width 388 height 51
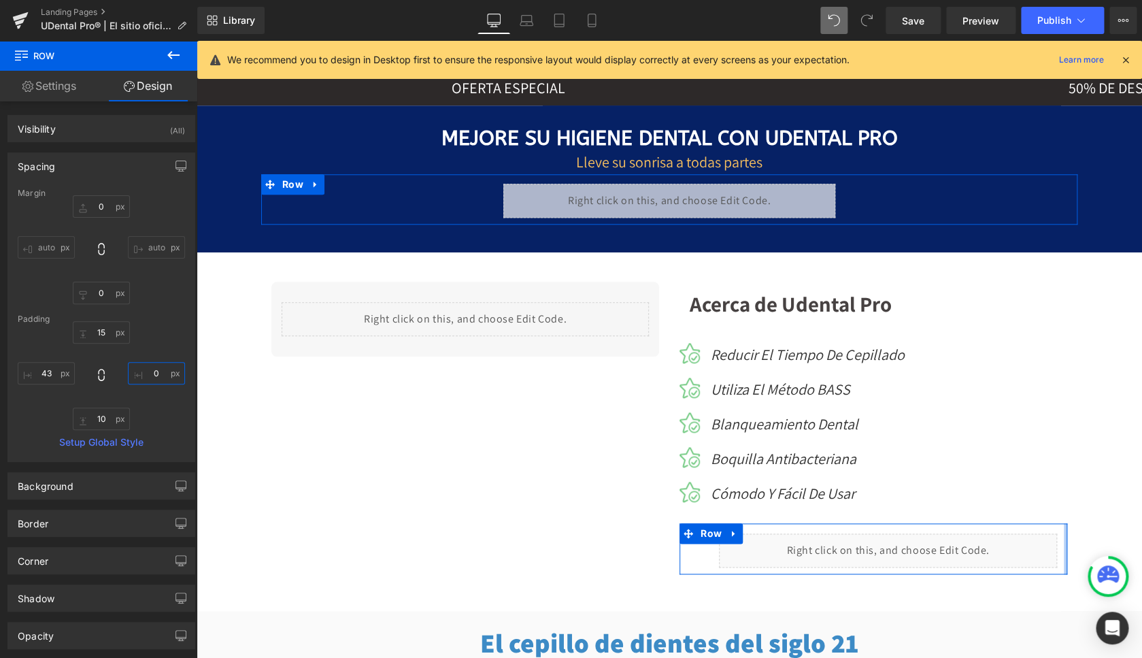
click at [146, 371] on input "0" at bounding box center [156, 373] width 57 height 22
type input "50"
click at [47, 375] on input "43" at bounding box center [46, 373] width 57 height 22
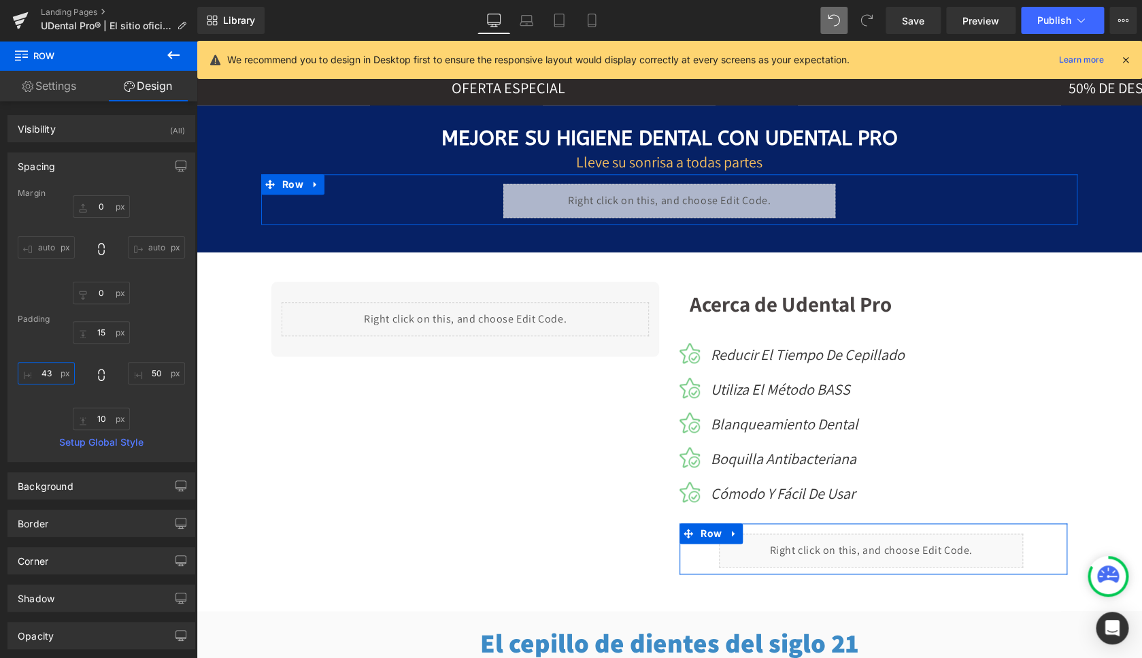
click at [47, 375] on input "43" at bounding box center [46, 373] width 57 height 22
type input "50"
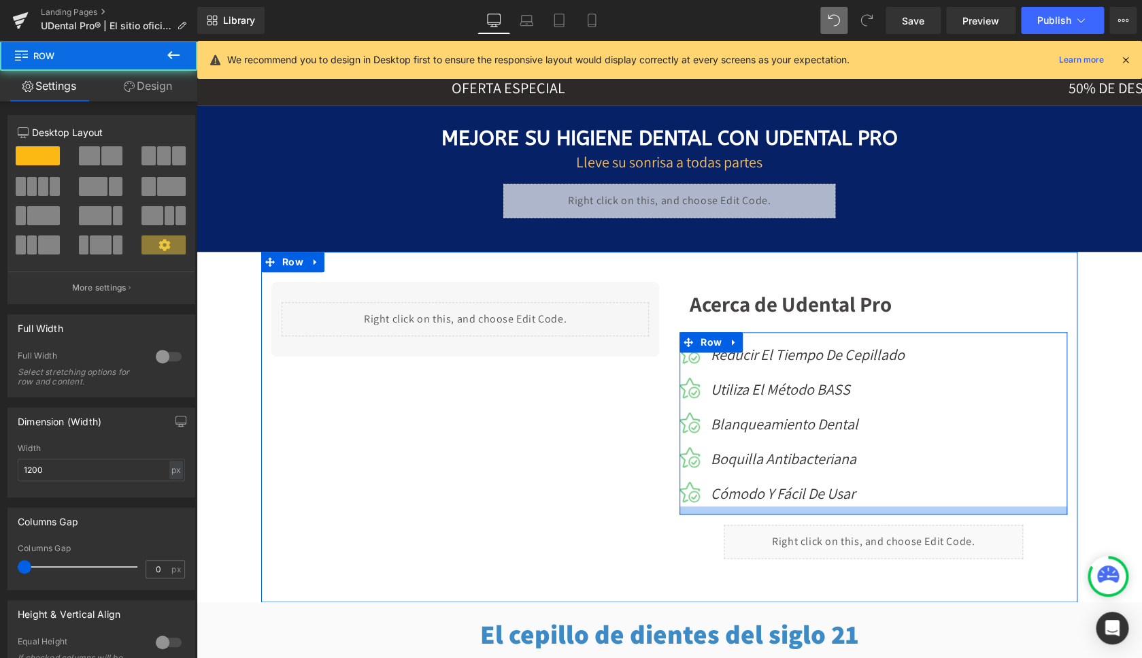
drag, startPoint x: 785, startPoint y: 521, endPoint x: 788, endPoint y: 512, distance: 9.3
click at [788, 512] on div at bounding box center [874, 510] width 388 height 8
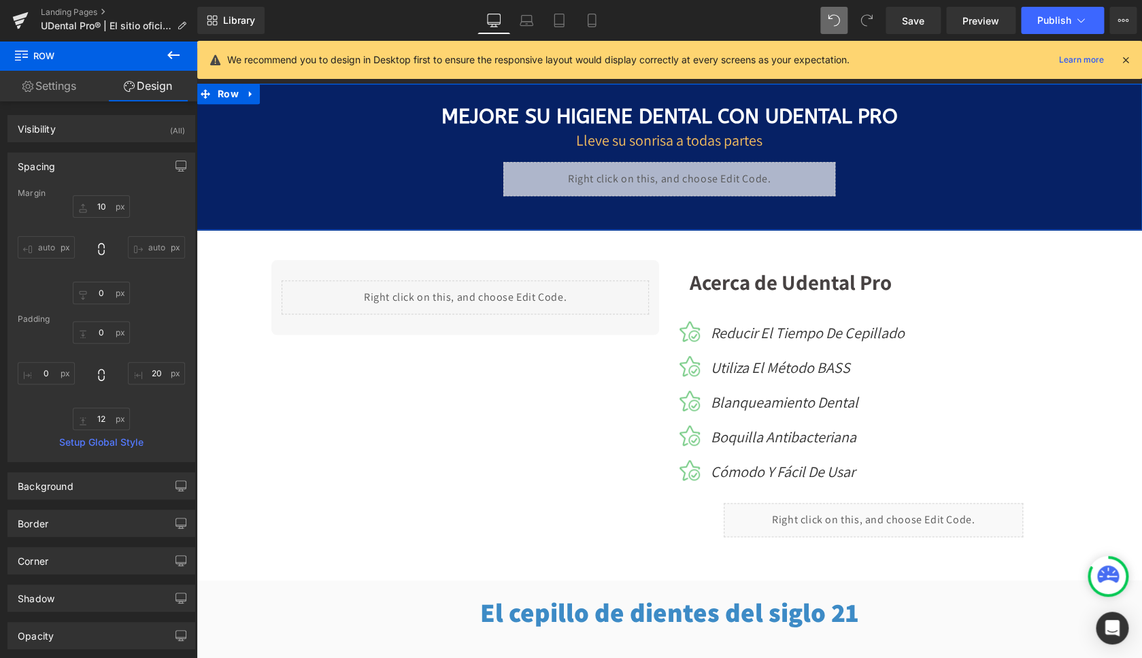
scroll to position [648, 0]
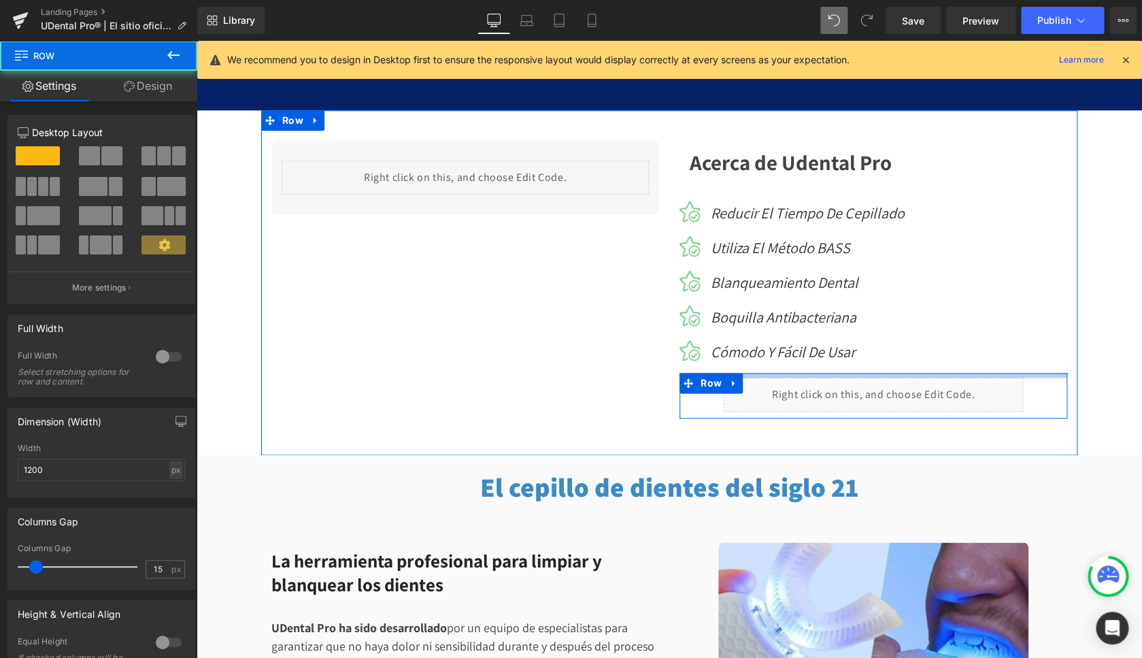
click at [799, 373] on div at bounding box center [874, 375] width 388 height 5
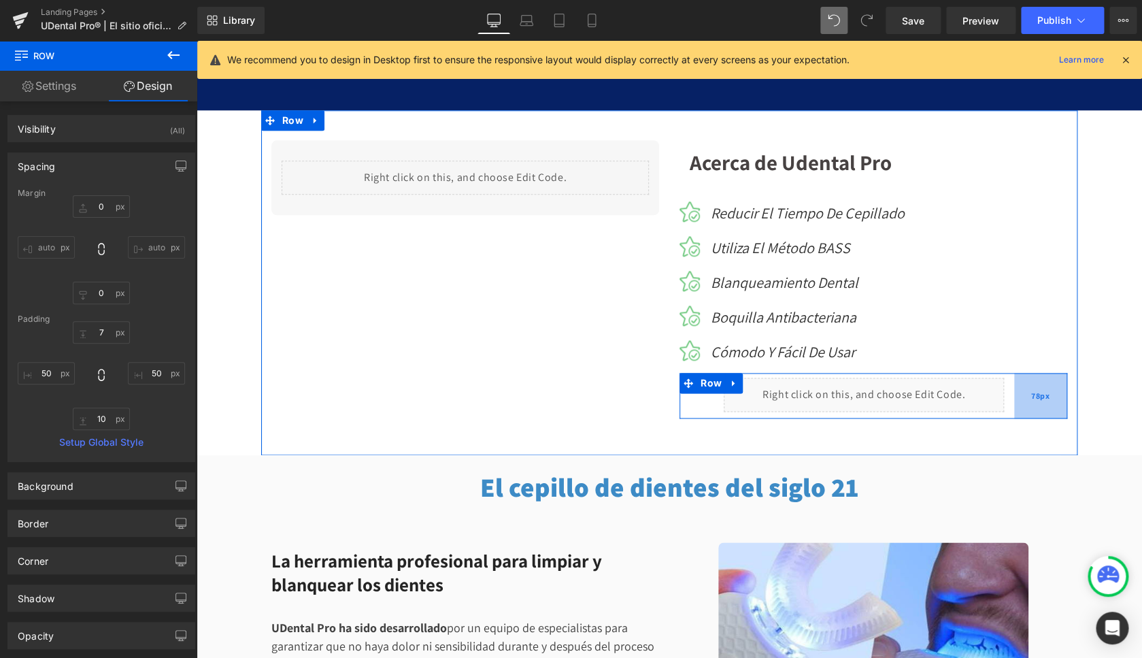
drag, startPoint x: 1042, startPoint y: 397, endPoint x: 1023, endPoint y: 397, distance: 19.0
click at [1023, 397] on div "78px" at bounding box center [1040, 396] width 53 height 46
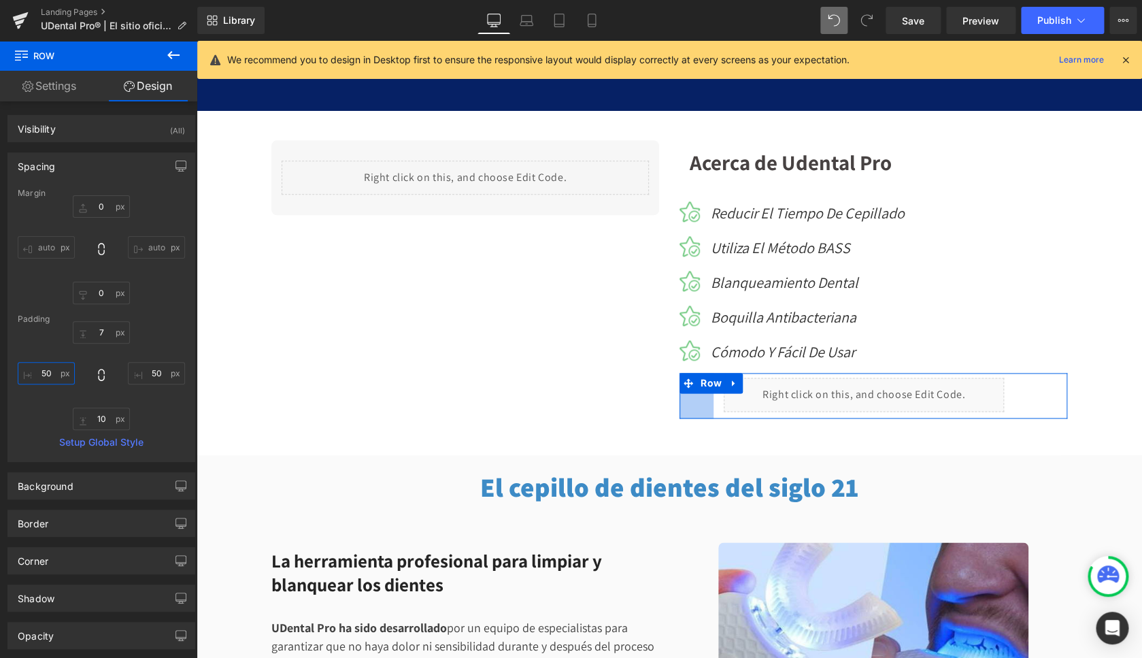
click at [46, 370] on input "50" at bounding box center [46, 373] width 57 height 22
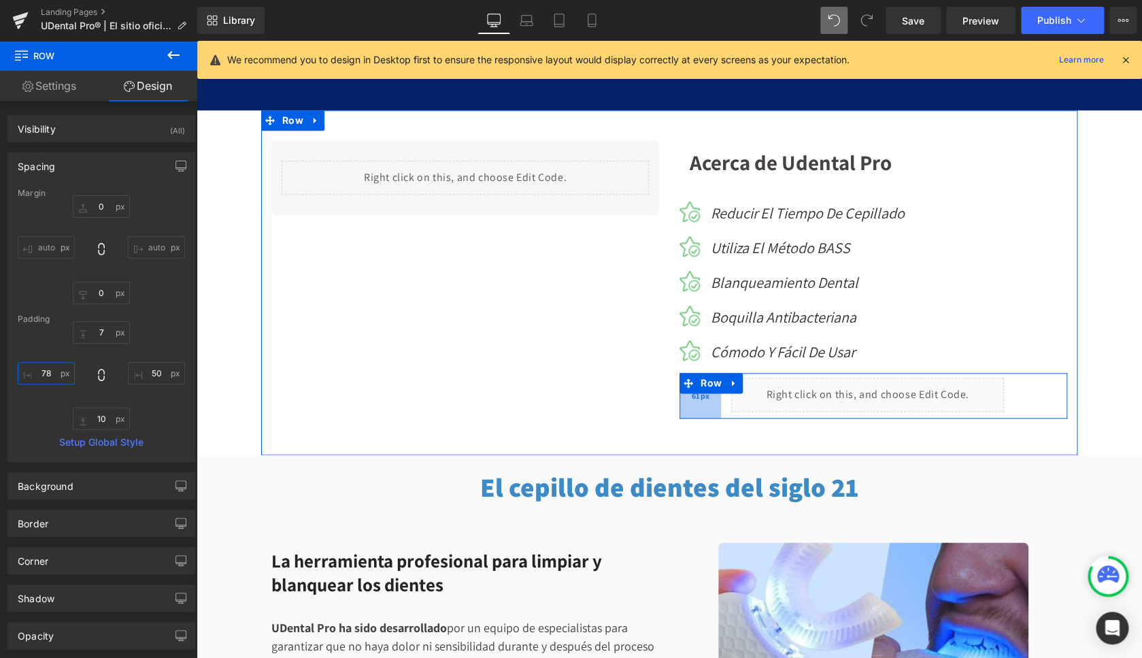
drag, startPoint x: 712, startPoint y: 402, endPoint x: 700, endPoint y: 404, distance: 11.7
click at [700, 404] on div "61px" at bounding box center [700, 396] width 41 height 46
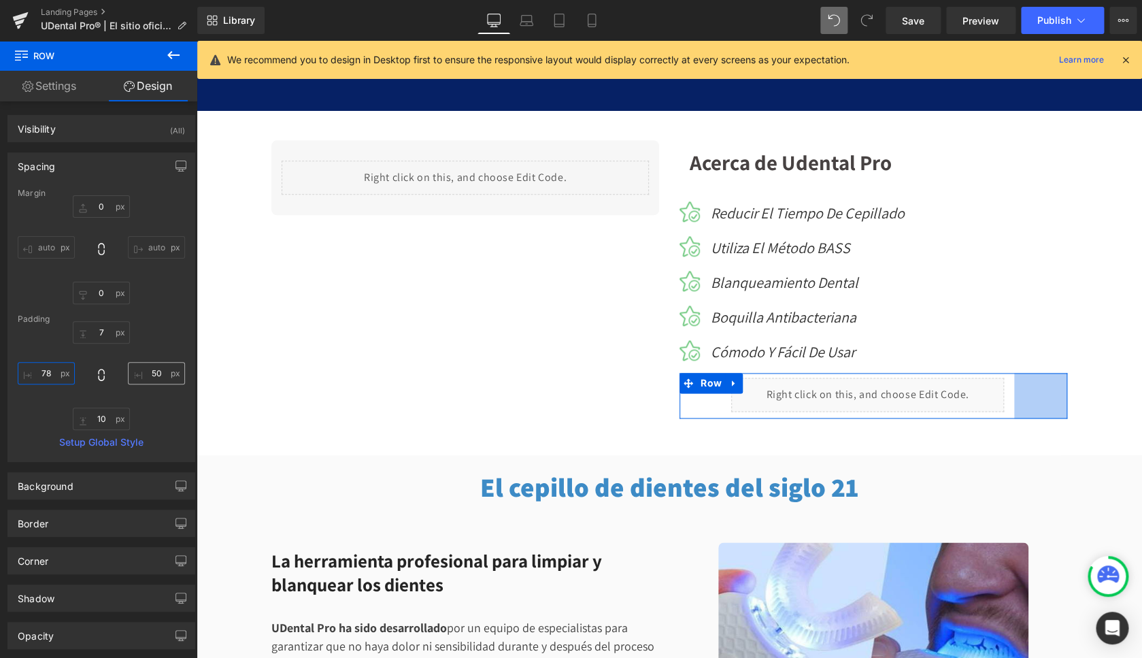
type input "61px"
drag, startPoint x: 136, startPoint y: 372, endPoint x: 150, endPoint y: 373, distance: 13.7
click at [150, 373] on input "50" at bounding box center [156, 373] width 57 height 22
click at [144, 371] on input "50" at bounding box center [156, 373] width 57 height 22
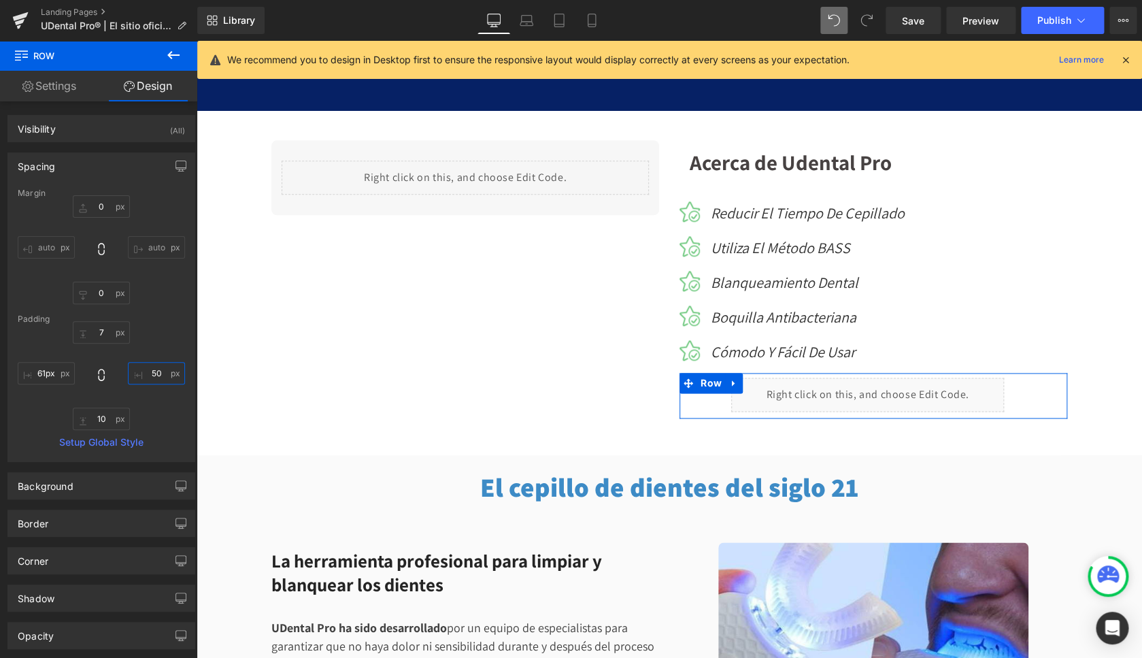
click at [143, 371] on input "50" at bounding box center [156, 373] width 57 height 22
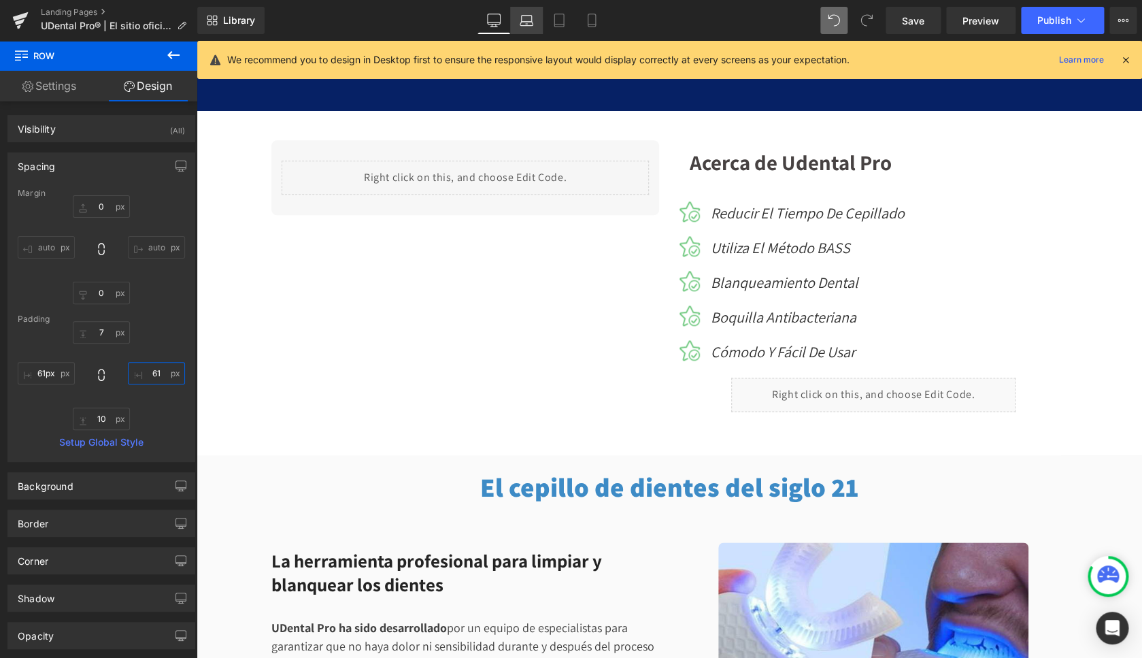
type input "61"
click at [526, 25] on icon at bounding box center [526, 24] width 13 height 4
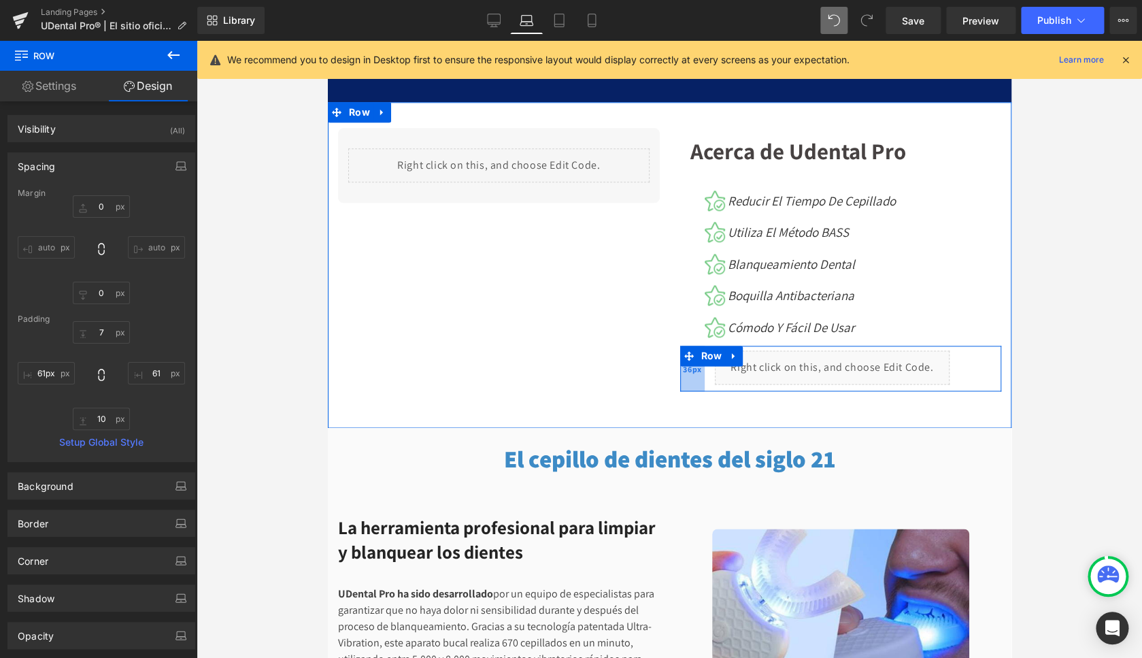
drag, startPoint x: 706, startPoint y: 399, endPoint x: 695, endPoint y: 401, distance: 11.6
click at [690, 391] on div "36px" at bounding box center [692, 369] width 24 height 46
drag, startPoint x: 959, startPoint y: 397, endPoint x: 972, endPoint y: 397, distance: 12.9
click at [975, 391] on div "38px" at bounding box center [988, 369] width 26 height 46
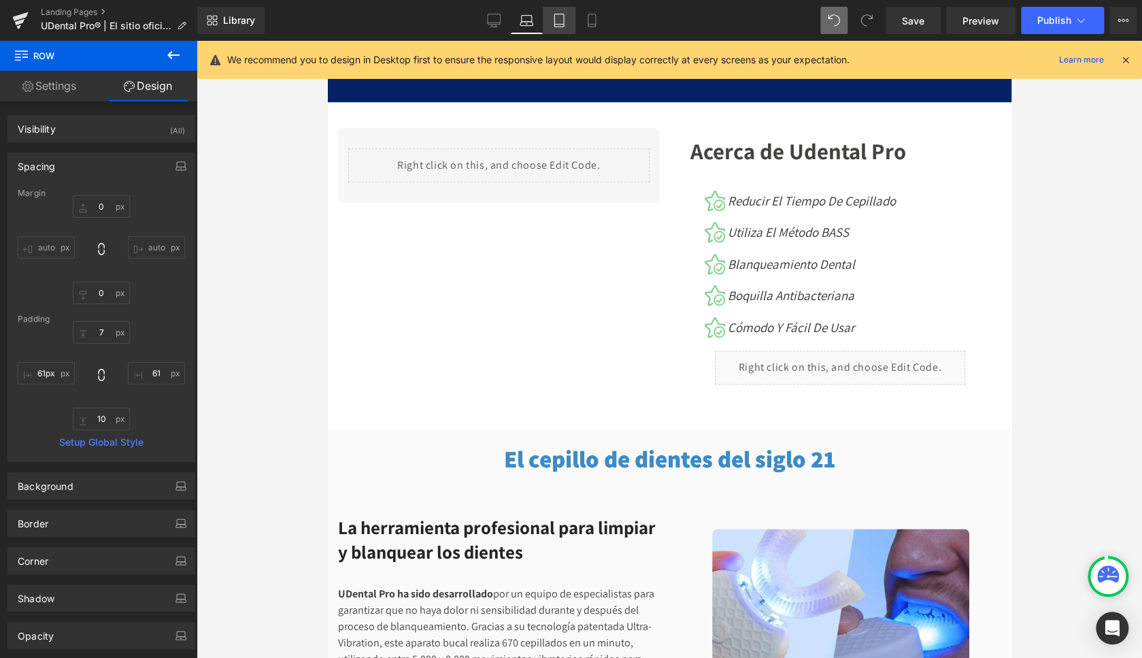
click at [555, 20] on icon at bounding box center [559, 21] width 14 height 14
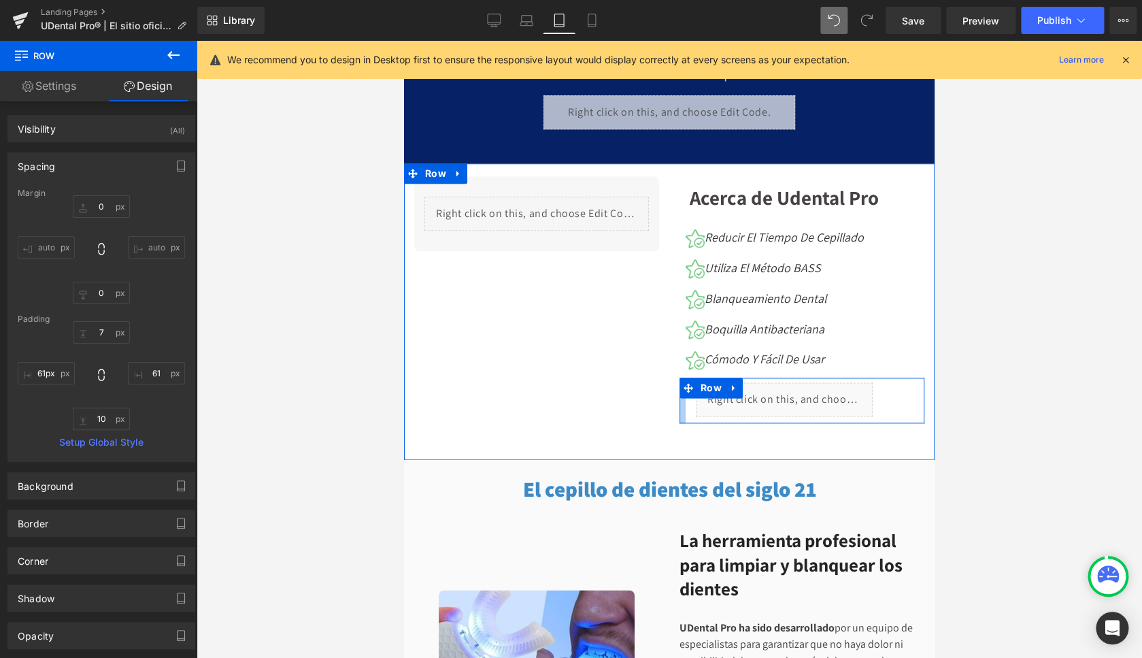
drag, startPoint x: 693, startPoint y: 399, endPoint x: 658, endPoint y: 398, distance: 35.4
click at [658, 398] on div "Liquid Row Acerca de Udental Pro Heading Row Image Reducir el tiempo de cepilla…" at bounding box center [669, 311] width 531 height 297
drag, startPoint x: 901, startPoint y: 401, endPoint x: 918, endPoint y: 401, distance: 16.3
click at [918, 401] on div "Acerca de Udental Pro Heading Row Image Reducir el tiempo de cepillado Text Blo…" at bounding box center [801, 300] width 265 height 248
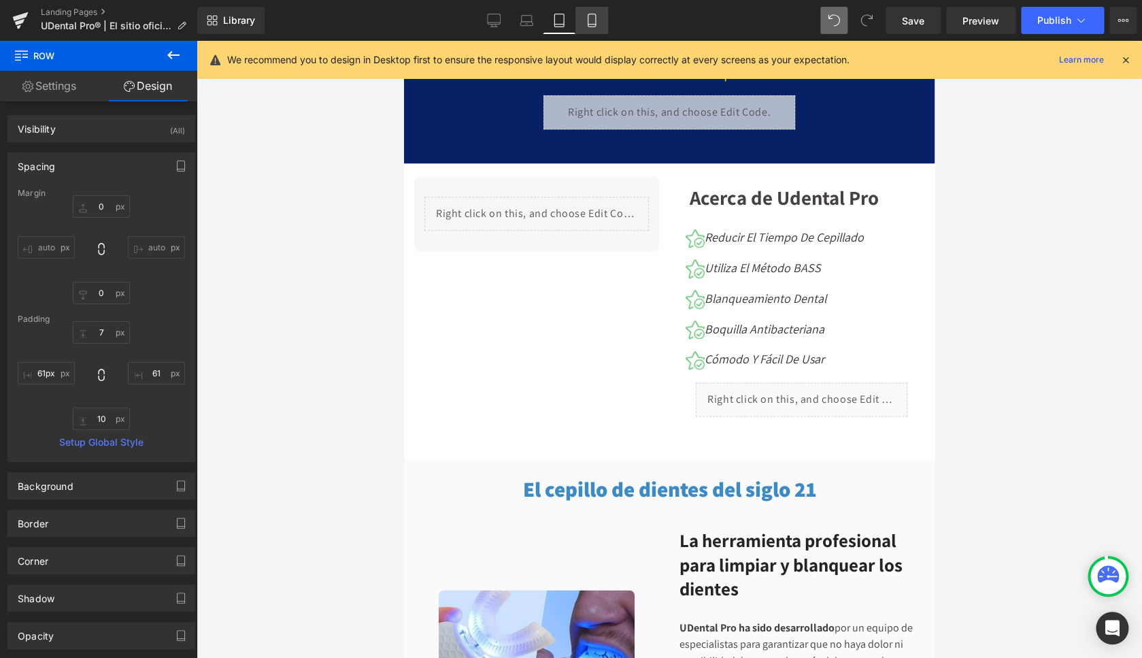
click at [598, 17] on icon at bounding box center [592, 21] width 14 height 14
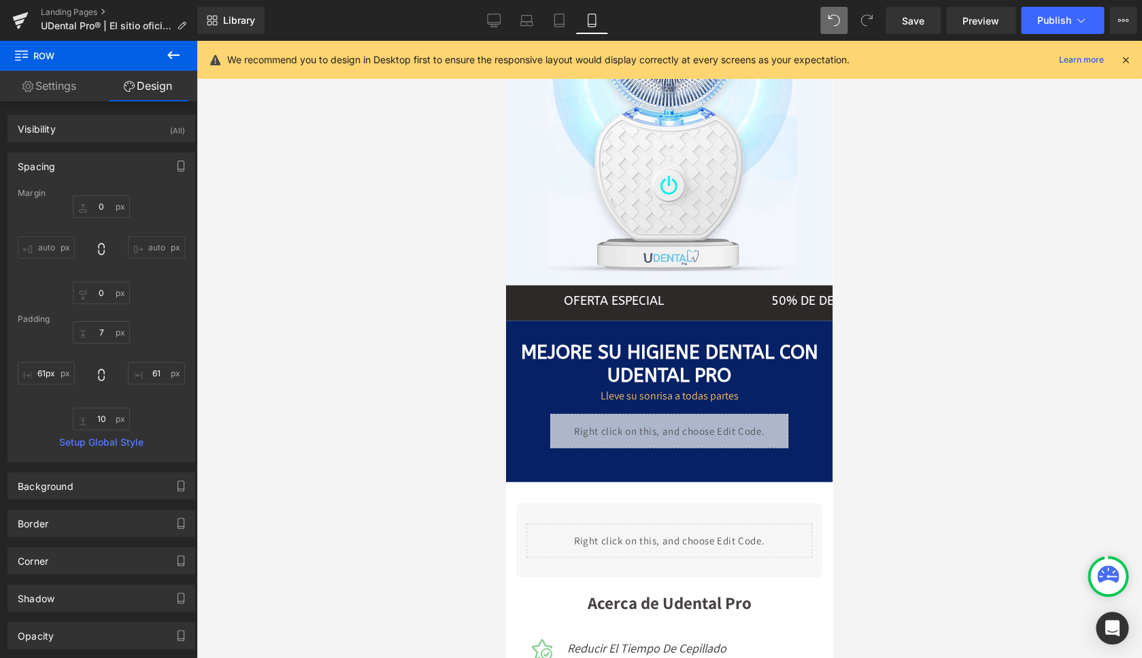
scroll to position [1001, 0]
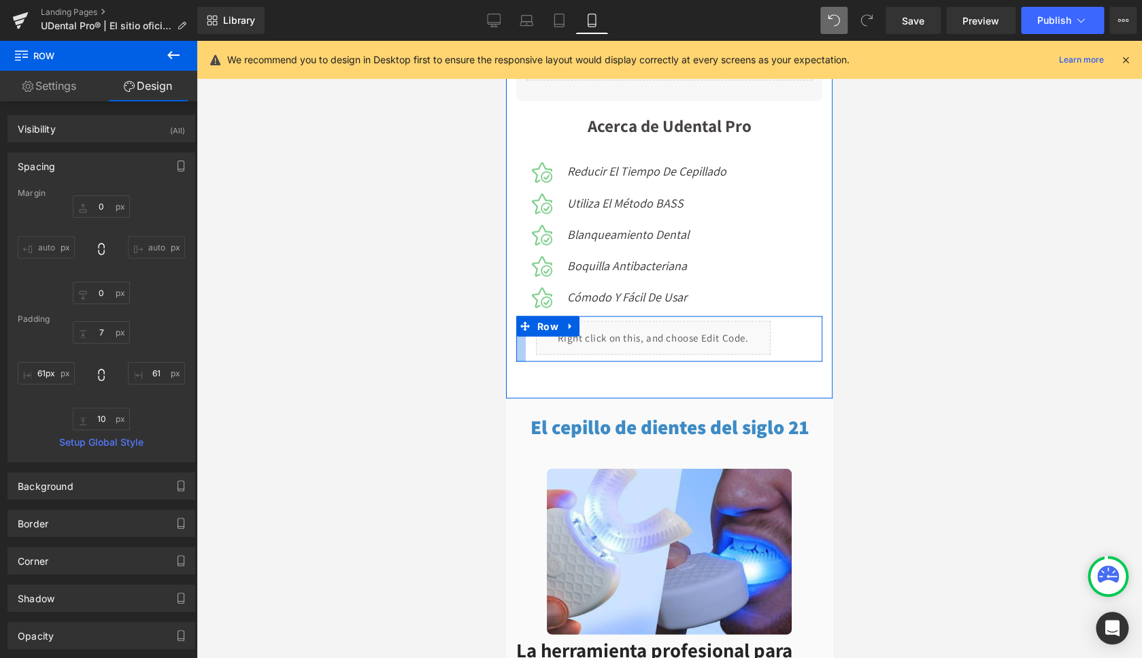
drag, startPoint x: 549, startPoint y: 371, endPoint x: 517, endPoint y: 366, distance: 32.4
click at [517, 361] on div at bounding box center [521, 339] width 10 height 46
drag, startPoint x: 801, startPoint y: 361, endPoint x: 1339, endPoint y: 402, distance: 539.0
click at [806, 346] on span "43px" at bounding box center [807, 338] width 18 height 15
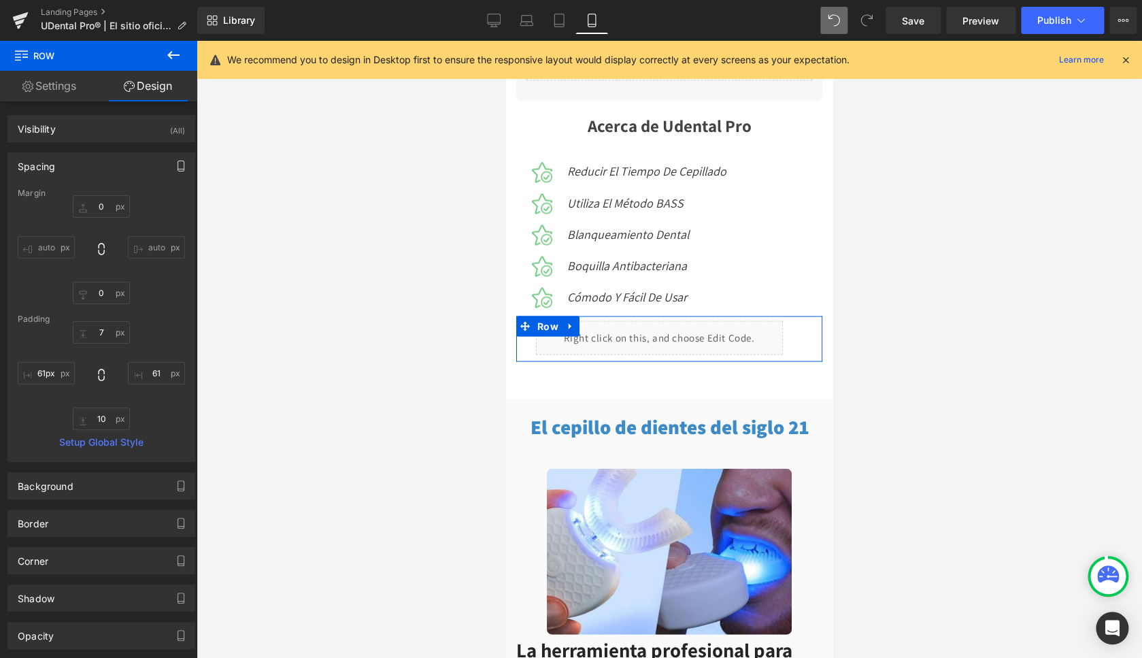
click at [176, 167] on icon "button" at bounding box center [181, 166] width 11 height 11
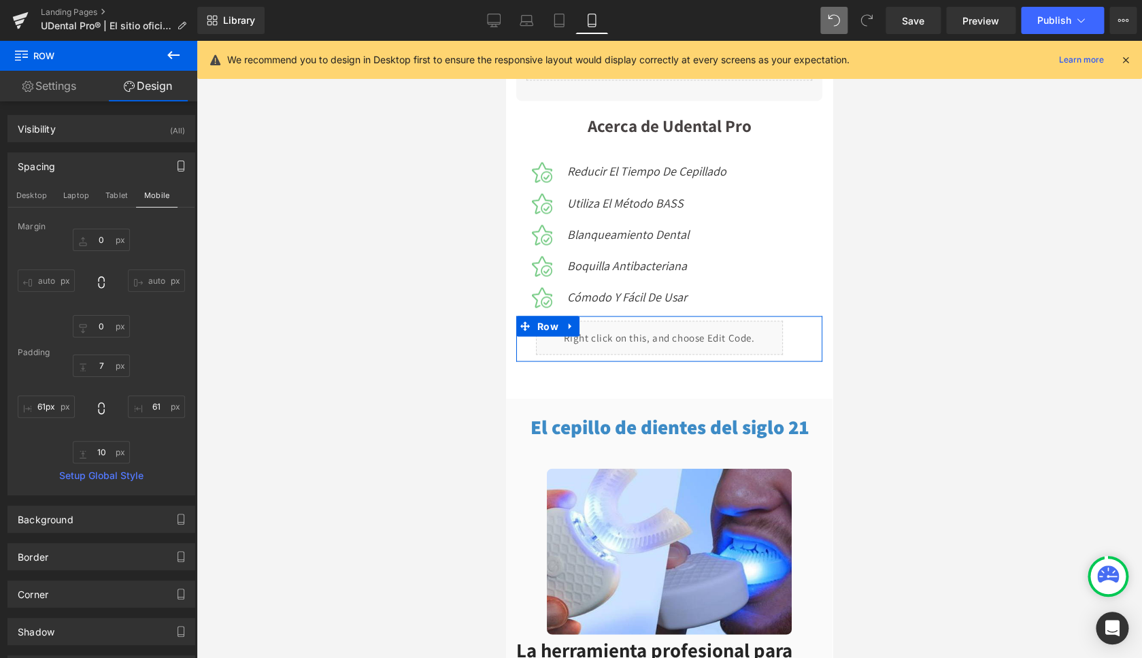
click at [178, 161] on icon "button" at bounding box center [181, 166] width 6 height 10
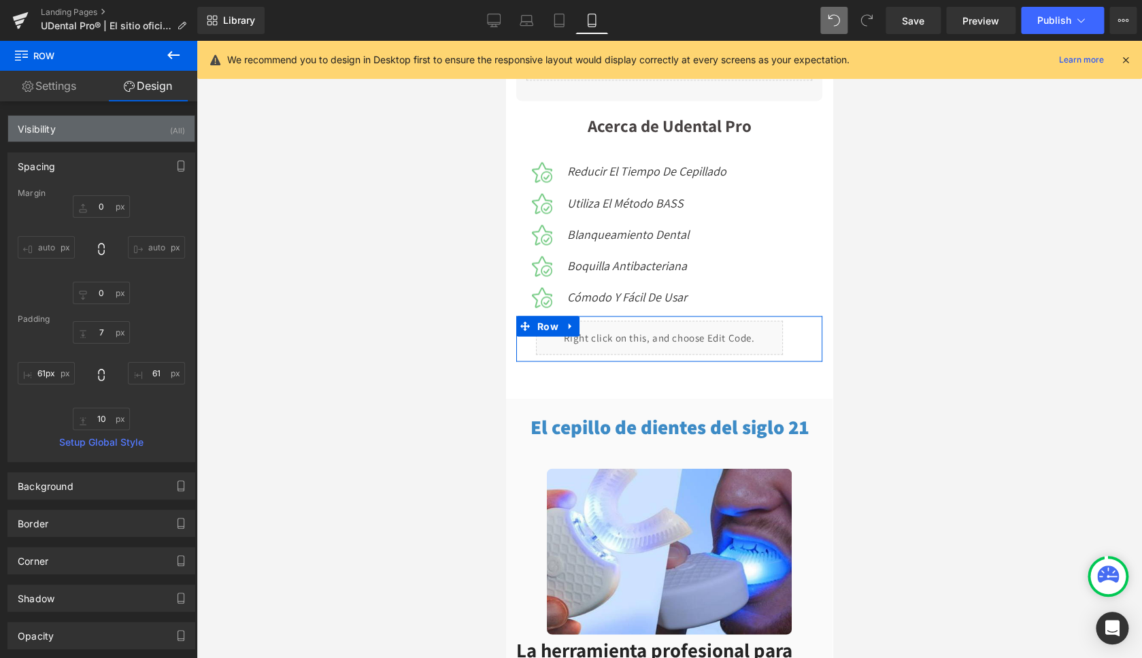
click at [170, 132] on div "(All)" at bounding box center [177, 127] width 15 height 22
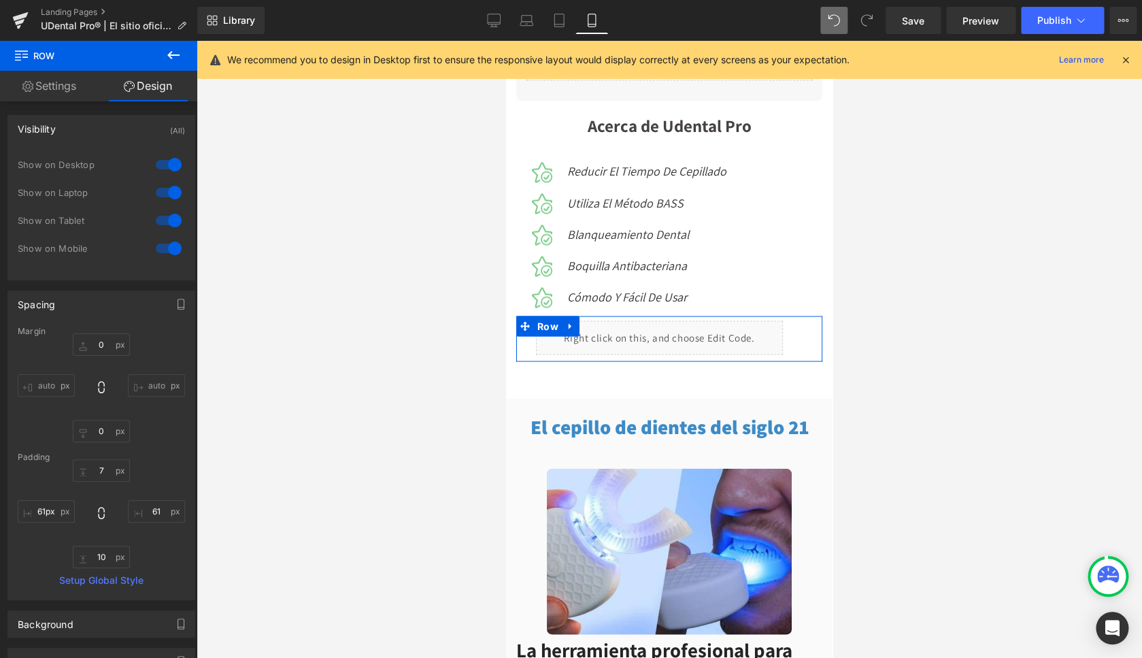
click at [160, 243] on div at bounding box center [168, 248] width 33 height 22
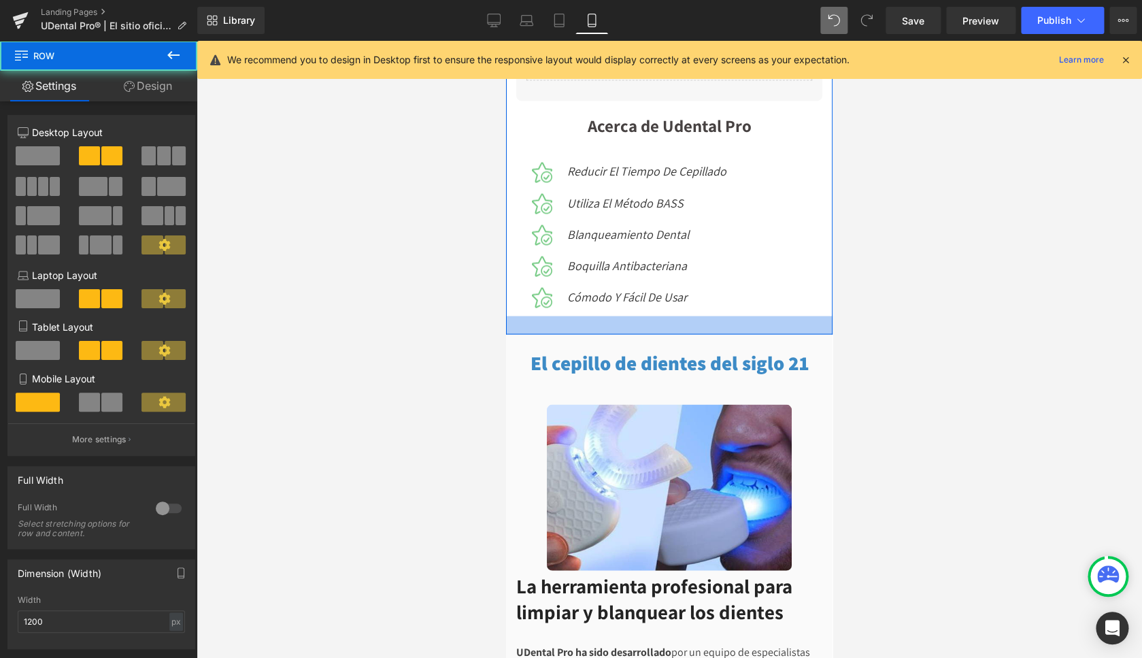
drag, startPoint x: 642, startPoint y: 375, endPoint x: 648, endPoint y: 356, distance: 19.6
click at [648, 334] on div at bounding box center [669, 325] width 327 height 18
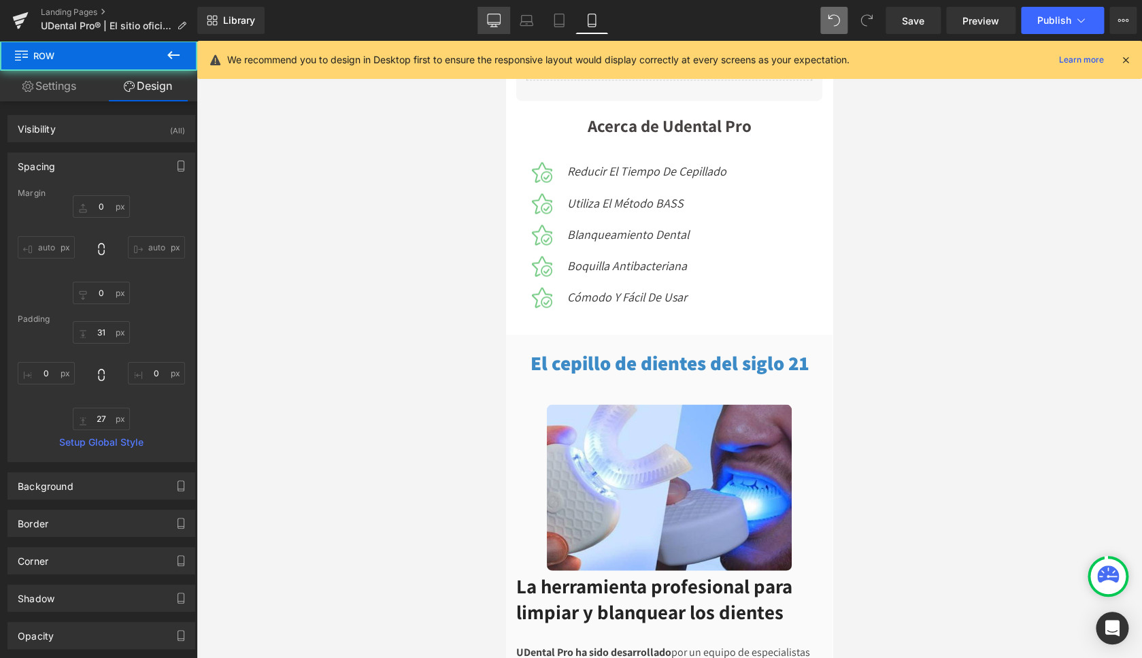
click at [491, 17] on icon at bounding box center [494, 21] width 14 height 14
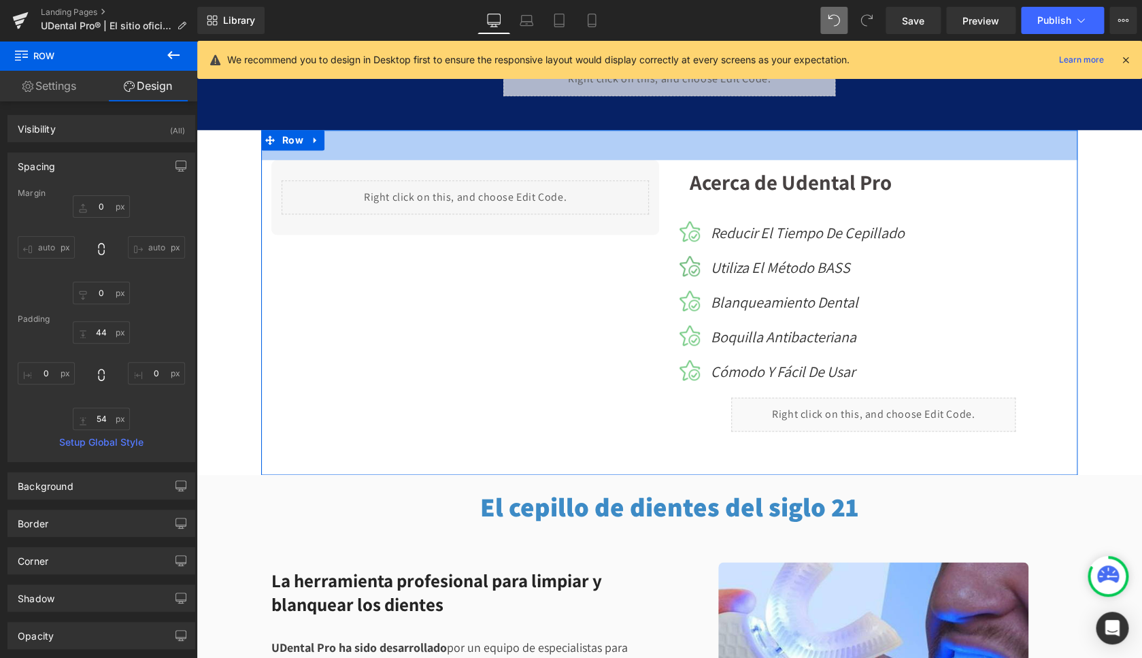
scroll to position [661, 0]
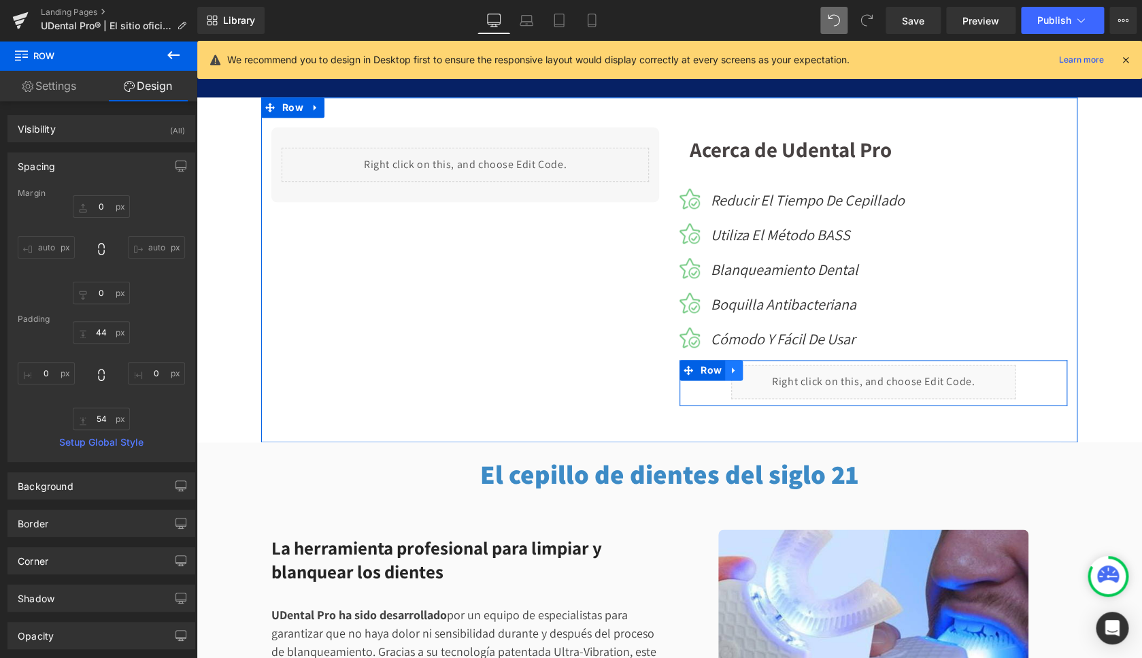
click at [730, 369] on icon at bounding box center [734, 370] width 10 height 10
click at [747, 367] on icon at bounding box center [752, 370] width 10 height 10
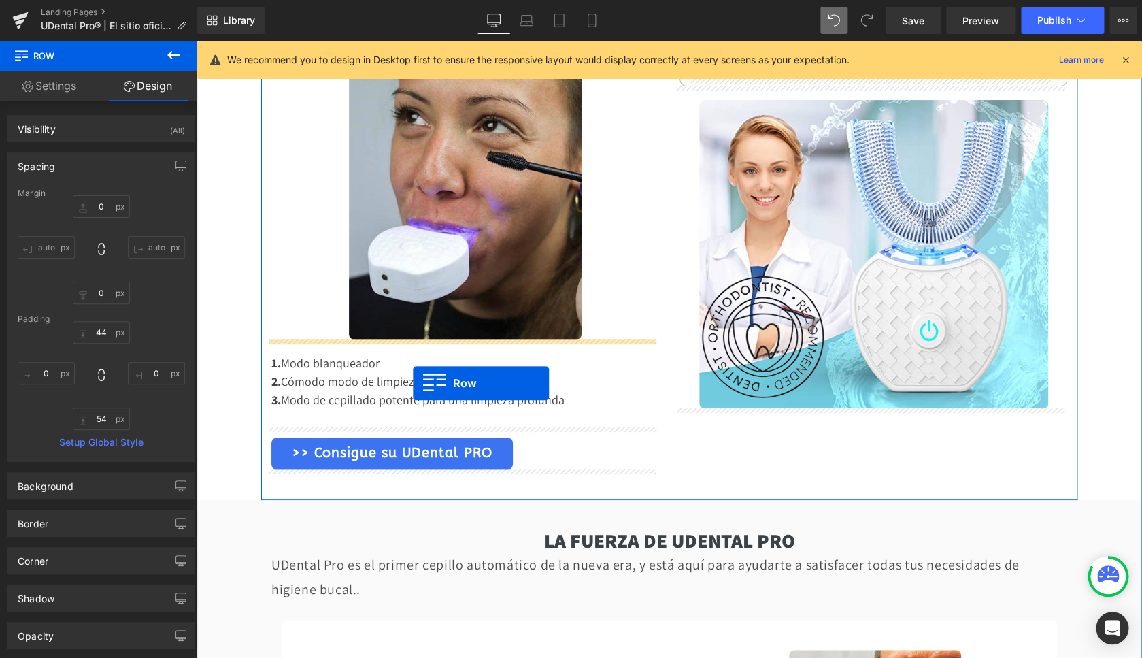
scroll to position [2370, 0]
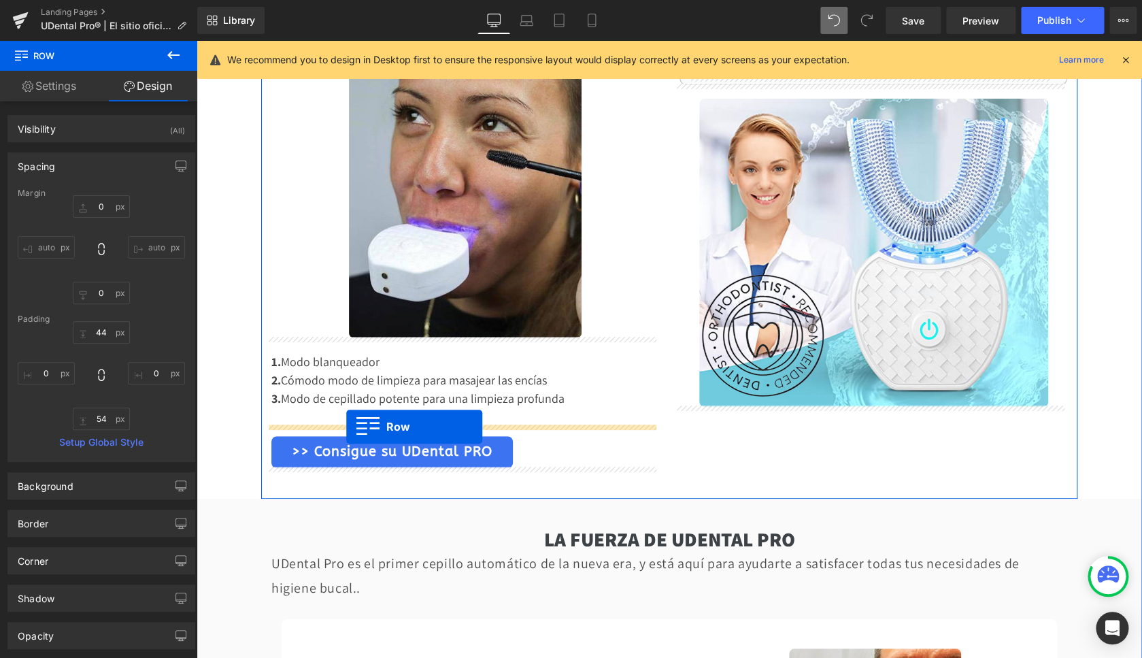
drag, startPoint x: 687, startPoint y: 414, endPoint x: 346, endPoint y: 427, distance: 341.1
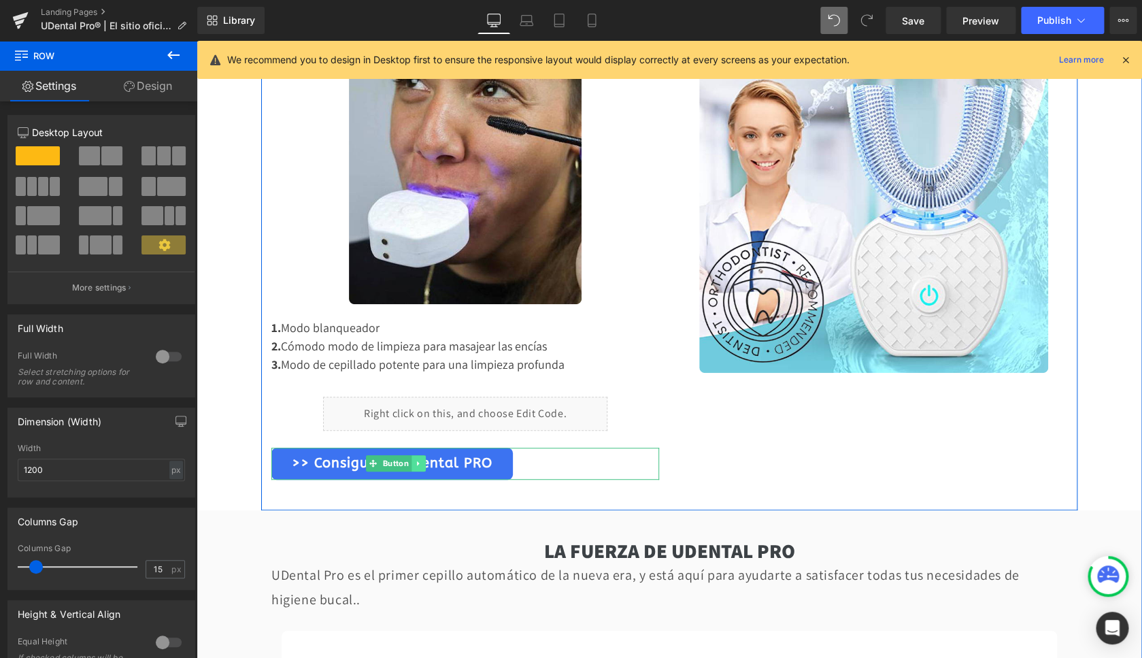
click at [417, 465] on icon at bounding box center [418, 463] width 2 height 5
click at [422, 463] on icon at bounding box center [425, 463] width 7 height 8
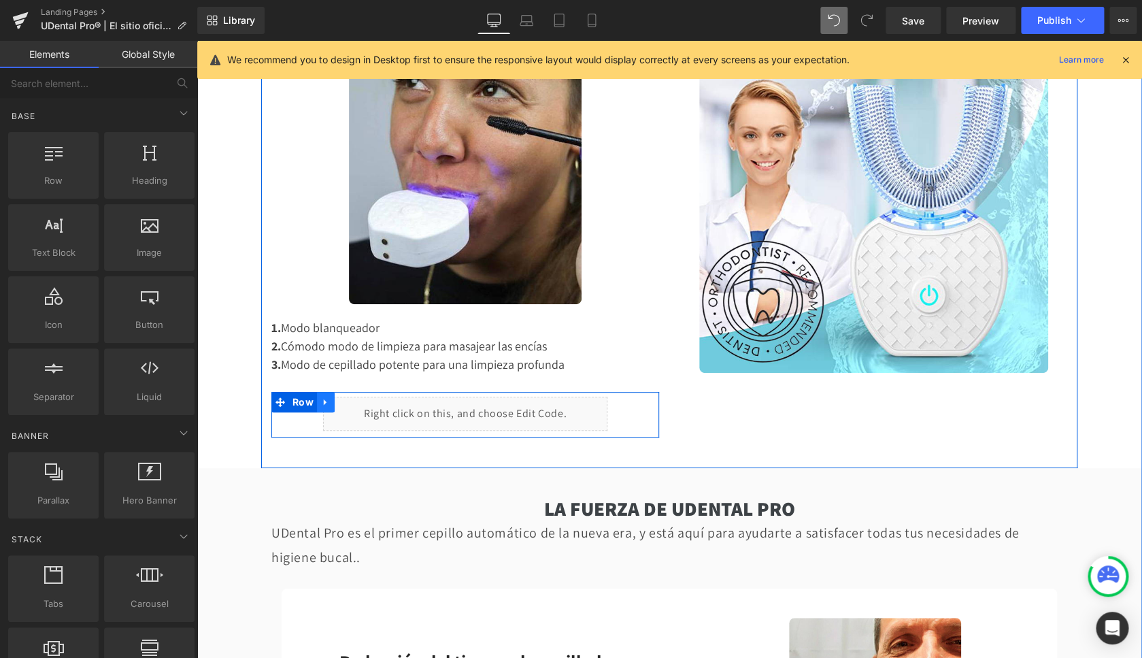
click at [323, 401] on icon at bounding box center [326, 402] width 10 height 10
click at [342, 401] on icon at bounding box center [344, 402] width 10 height 10
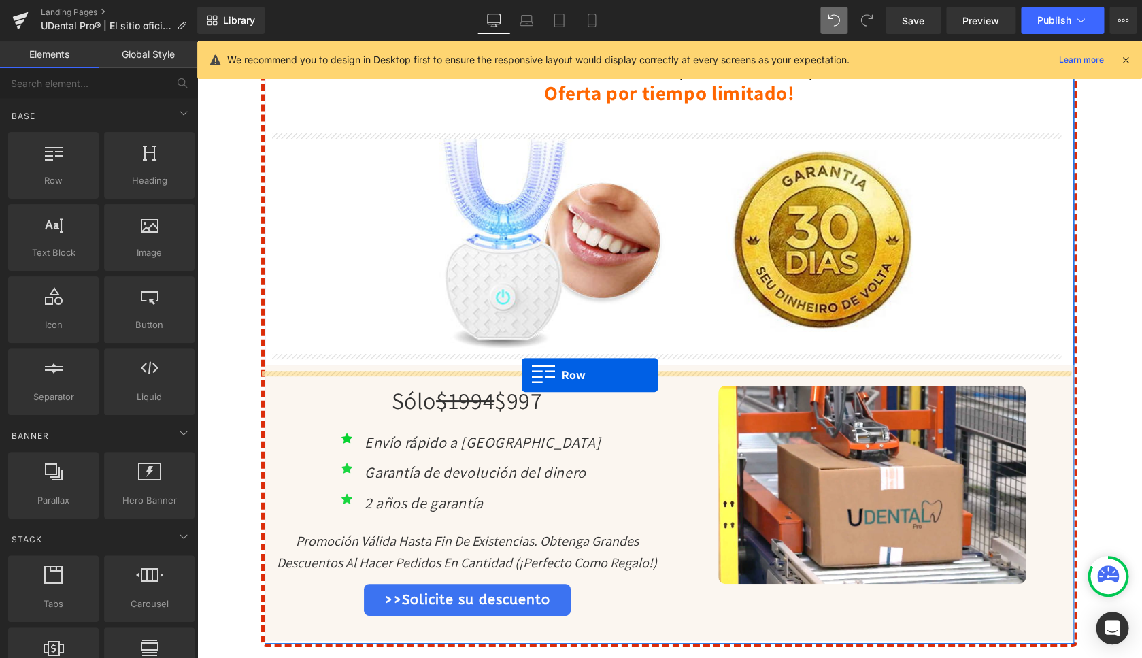
scroll to position [4492, 0]
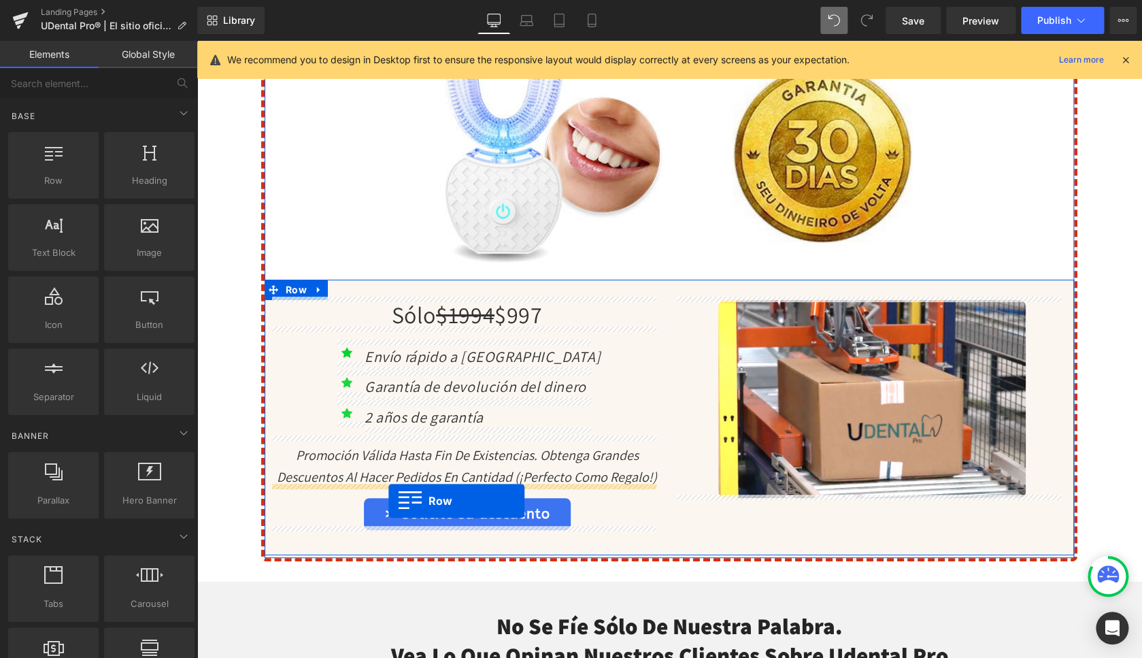
drag, startPoint x: 278, startPoint y: 448, endPoint x: 388, endPoint y: 501, distance: 123.2
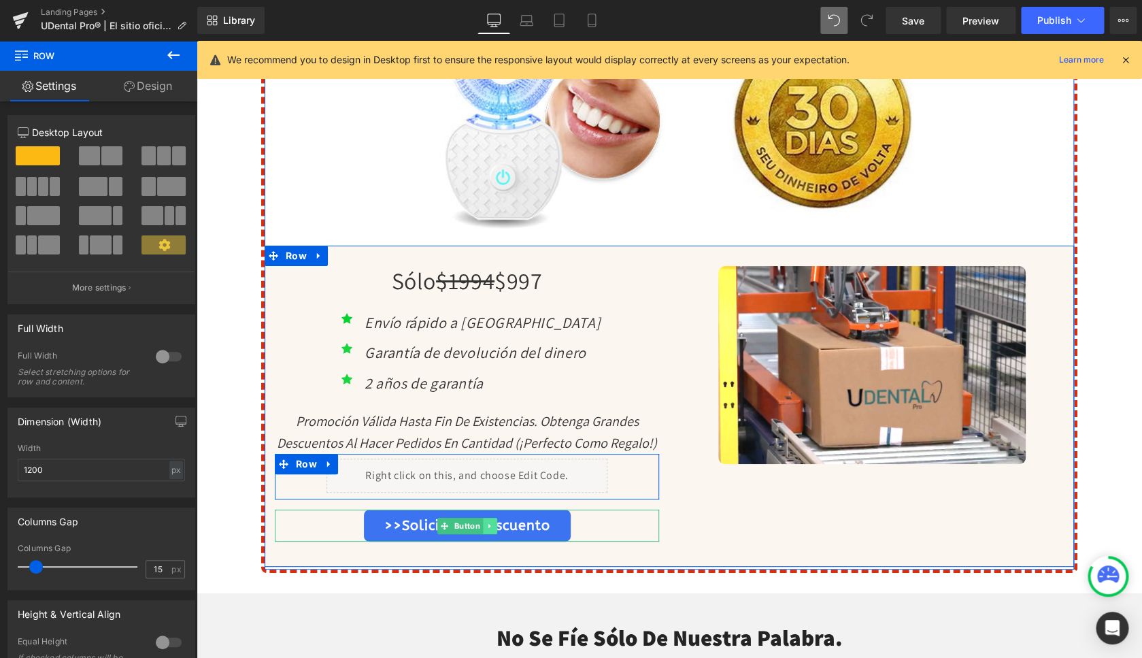
click at [486, 526] on link at bounding box center [490, 526] width 14 height 16
click at [493, 525] on icon at bounding box center [496, 525] width 7 height 7
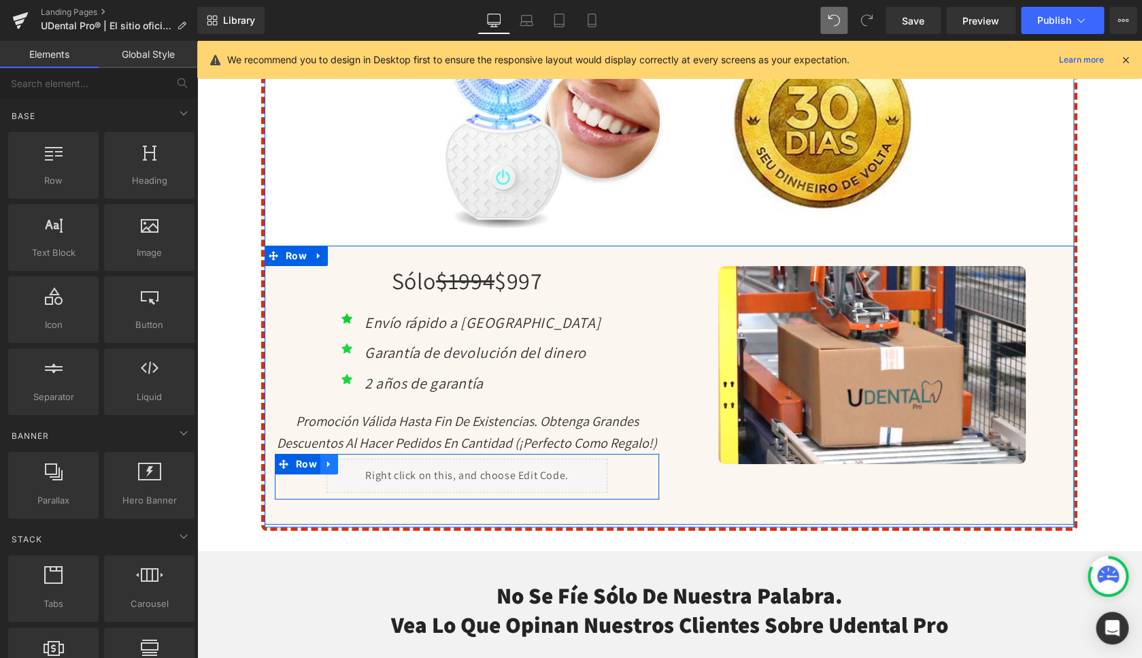
click at [327, 461] on icon at bounding box center [328, 464] width 3 height 6
click at [344, 461] on icon at bounding box center [347, 464] width 10 height 10
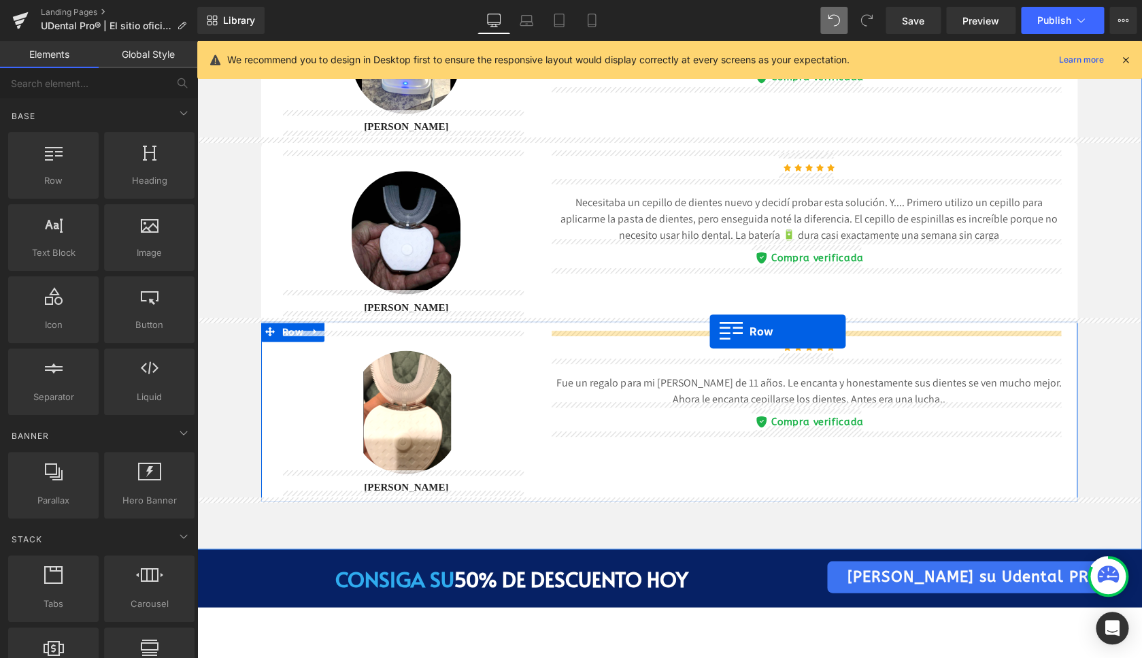
scroll to position [5807, 0]
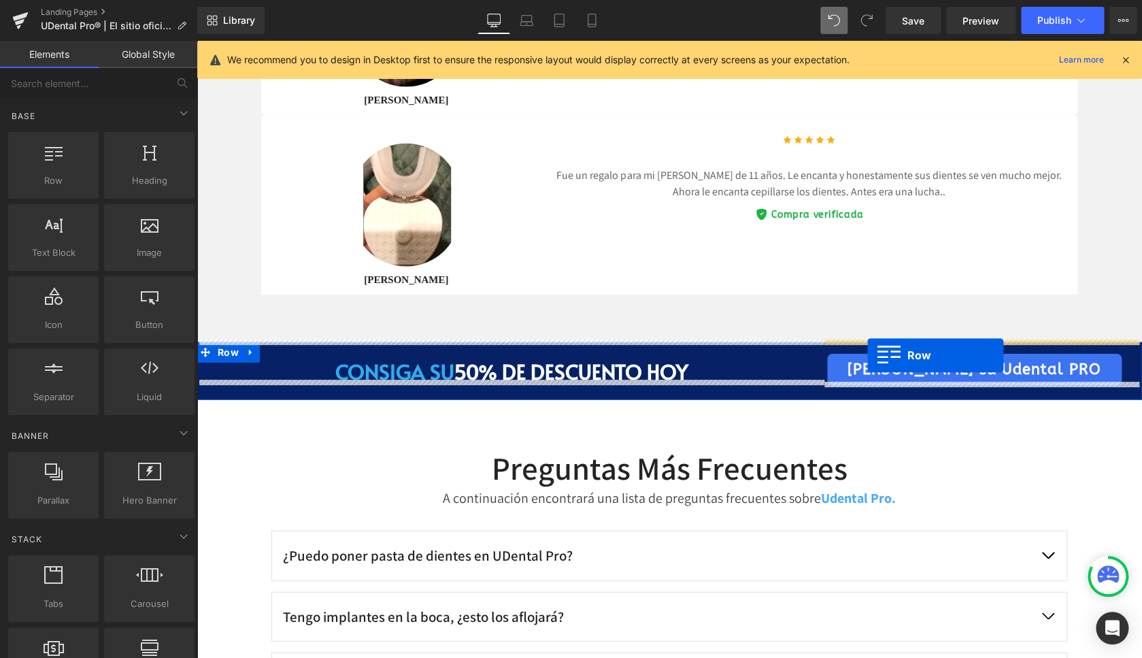
drag, startPoint x: 275, startPoint y: 105, endPoint x: 867, endPoint y: 355, distance: 643.3
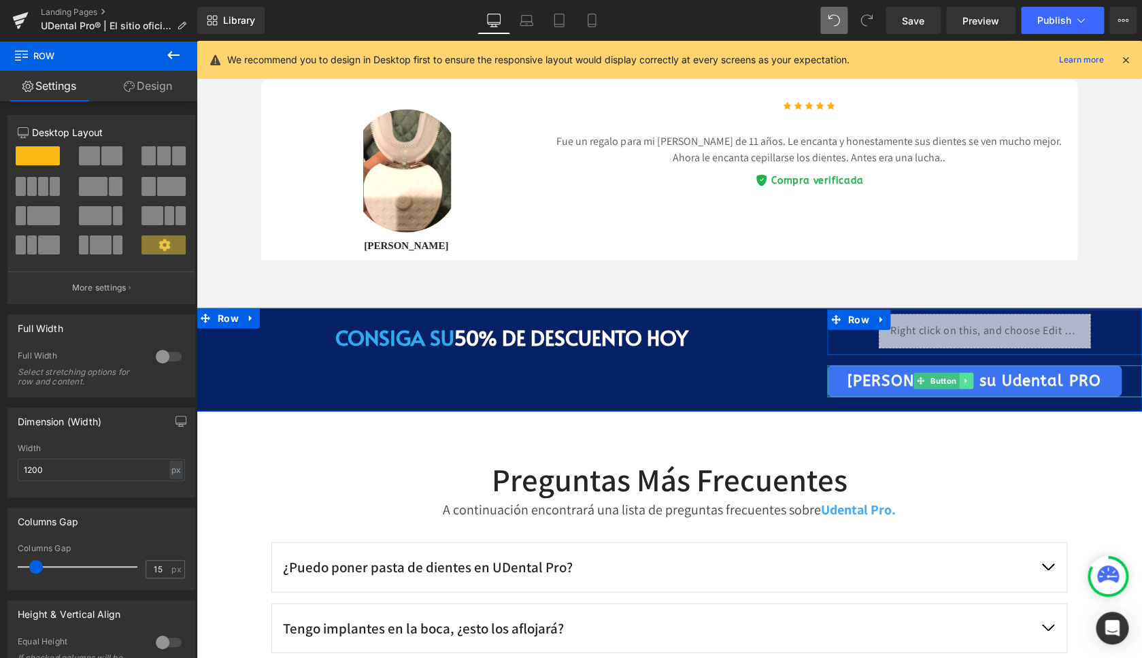
click at [963, 379] on icon at bounding box center [966, 381] width 7 height 8
click at [969, 378] on icon at bounding box center [972, 381] width 7 height 8
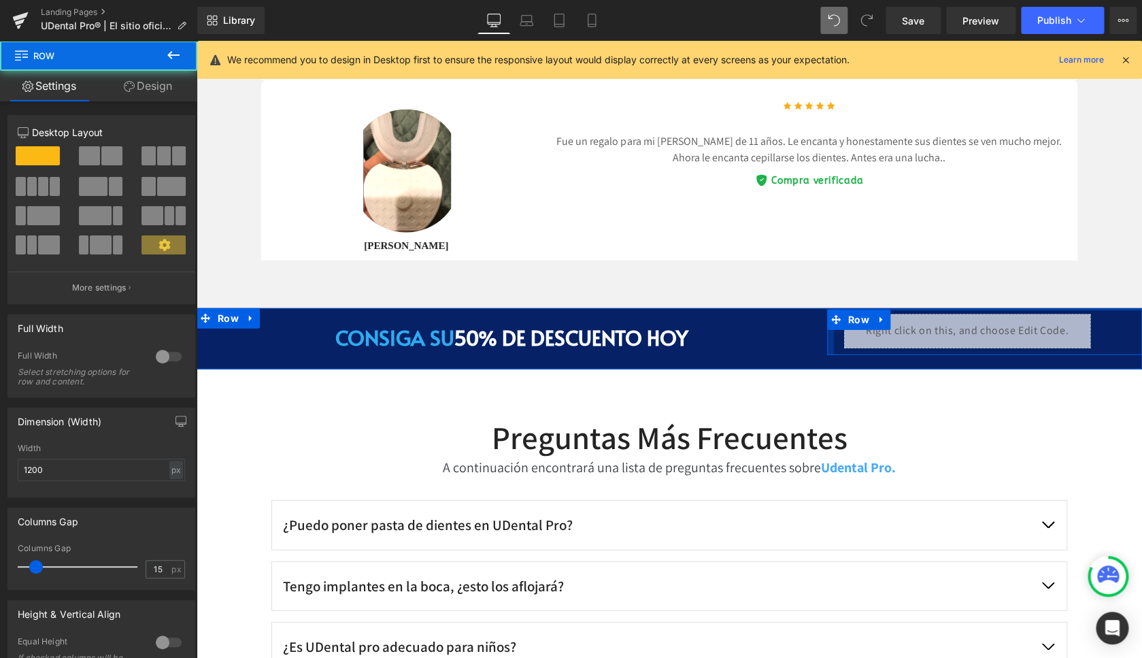
drag, startPoint x: 845, startPoint y: 334, endPoint x: 810, endPoint y: 329, distance: 35.0
click at [810, 329] on div "CONSIGA SU 50% de descuento hoy Heading Liquid Row Row" at bounding box center [670, 338] width 946 height 61
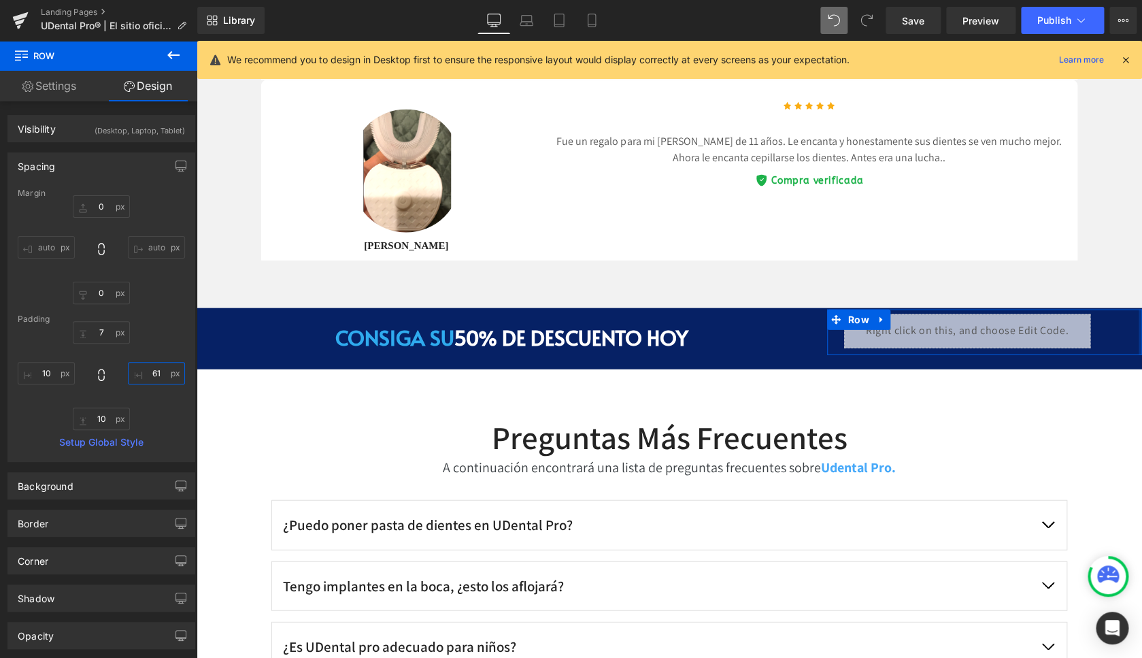
click at [152, 371] on input "61" at bounding box center [156, 373] width 57 height 22
click at [147, 371] on input "61" at bounding box center [156, 373] width 57 height 22
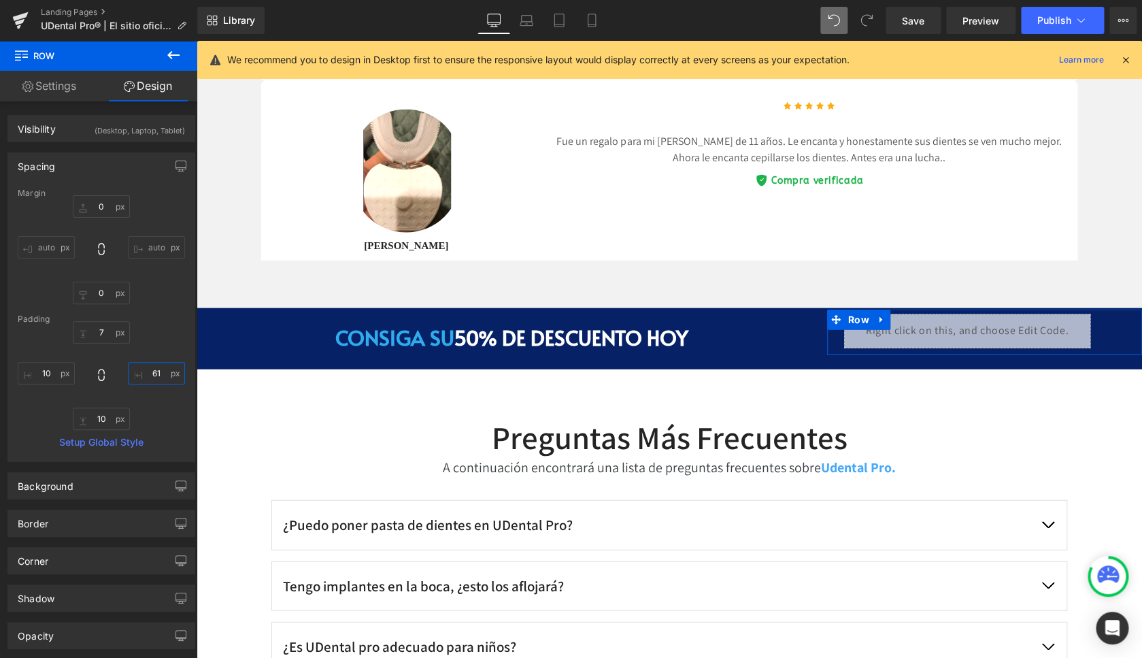
click at [147, 371] on input "61" at bounding box center [156, 373] width 57 height 22
click at [153, 373] on input "10" at bounding box center [156, 373] width 57 height 22
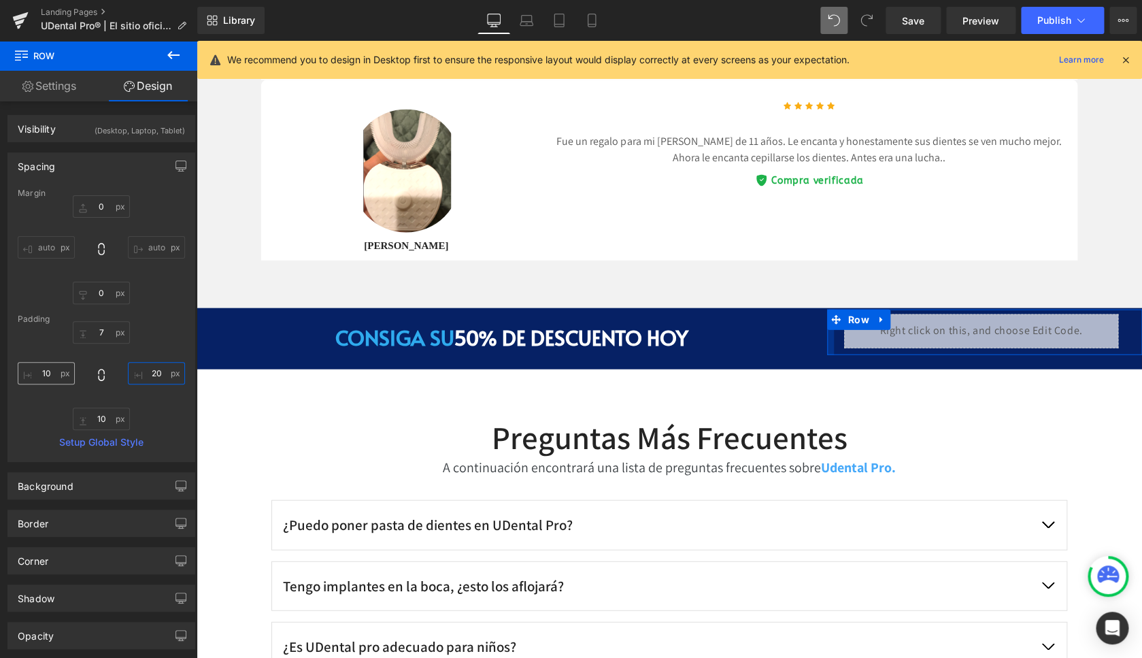
type input "20"
click at [50, 373] on input "10" at bounding box center [46, 373] width 57 height 22
type input "20"
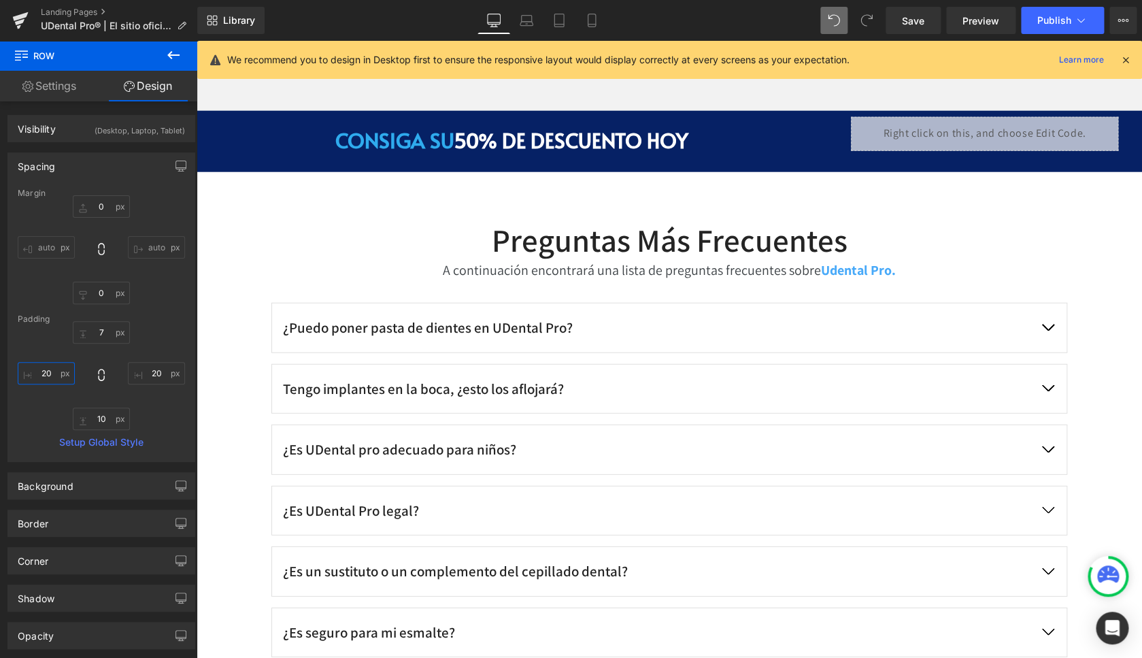
scroll to position [6123, 0]
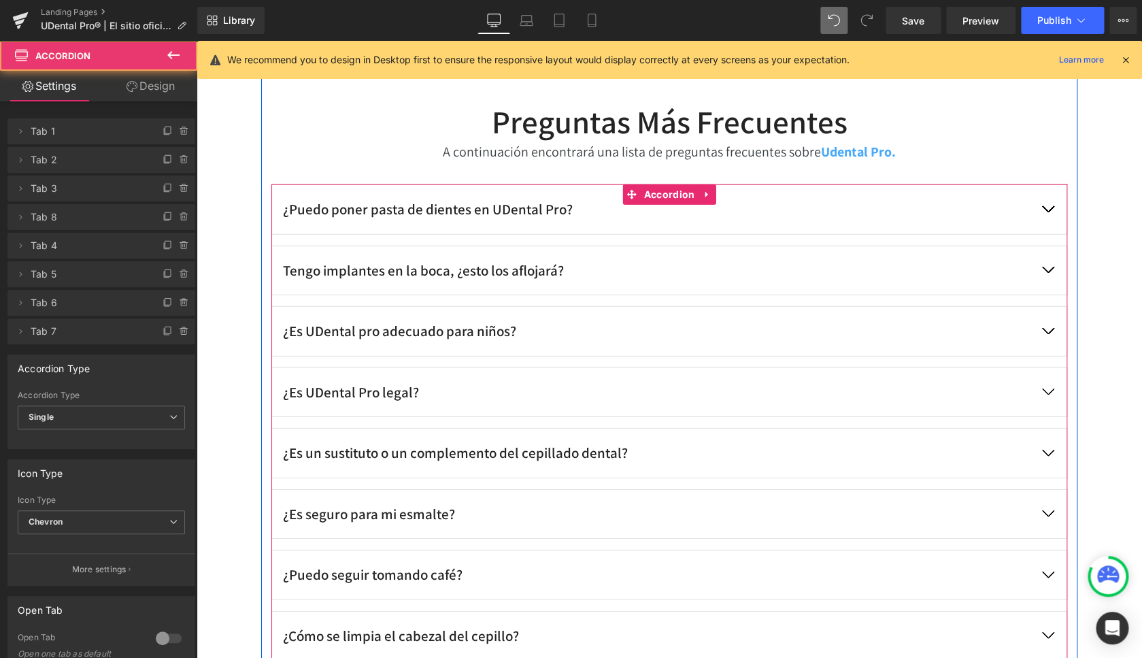
click at [1043, 205] on button "button" at bounding box center [1048, 209] width 38 height 49
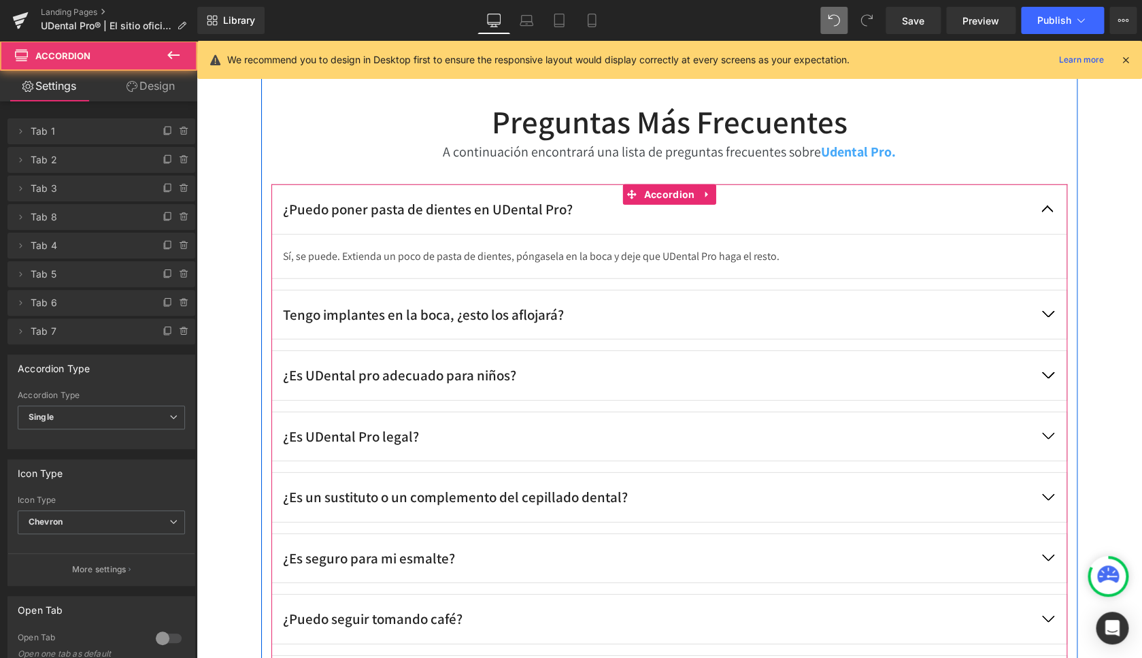
click at [1041, 203] on button "button" at bounding box center [1048, 209] width 38 height 49
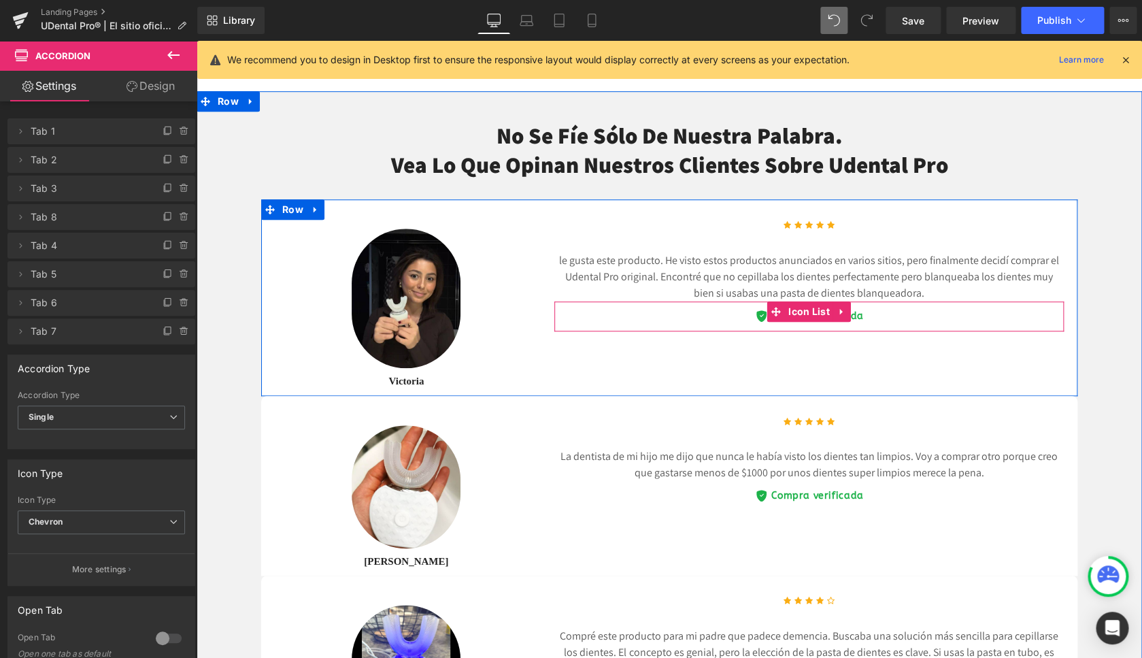
scroll to position [4925, 0]
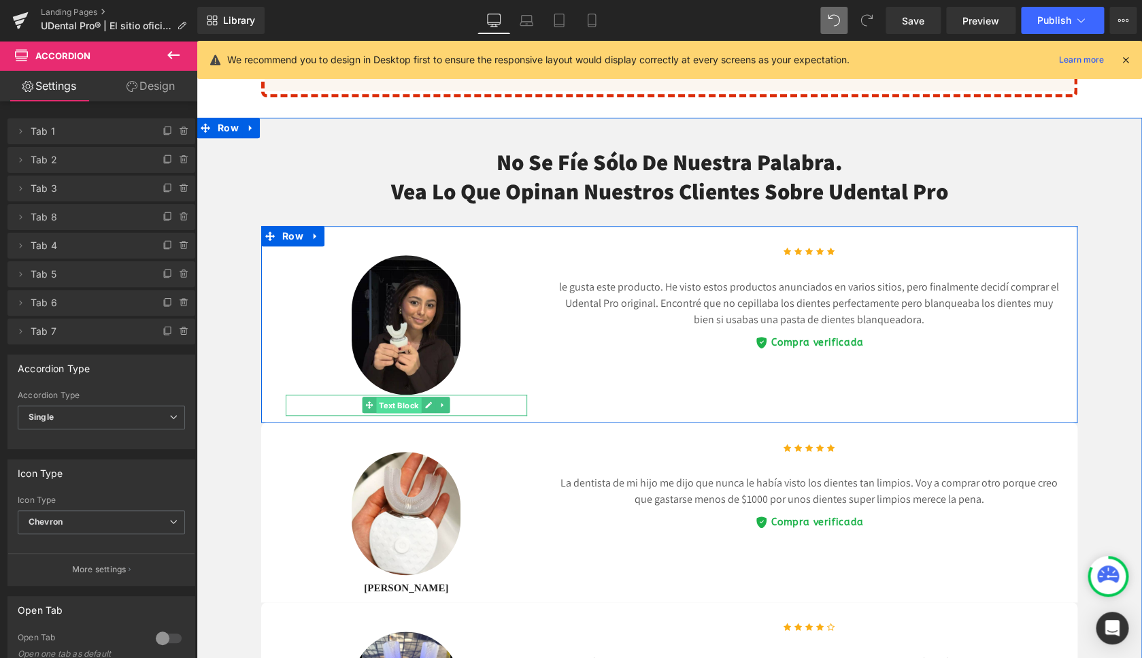
click at [407, 400] on span "Text Block" at bounding box center [399, 405] width 45 height 16
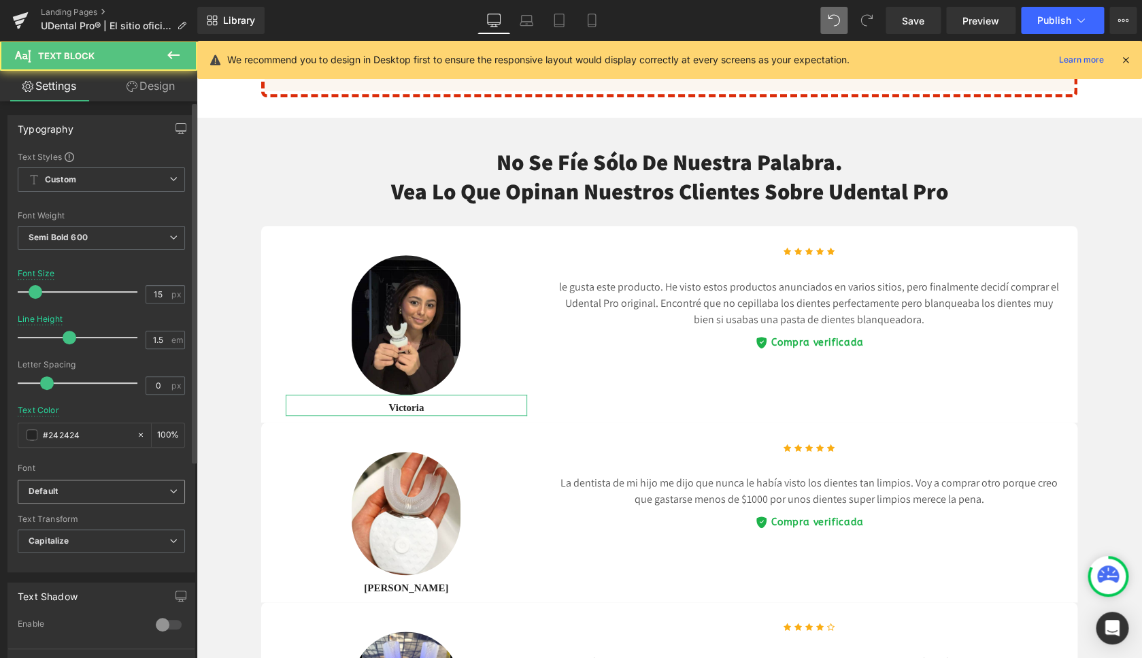
click at [88, 487] on b "Default" at bounding box center [99, 492] width 141 height 12
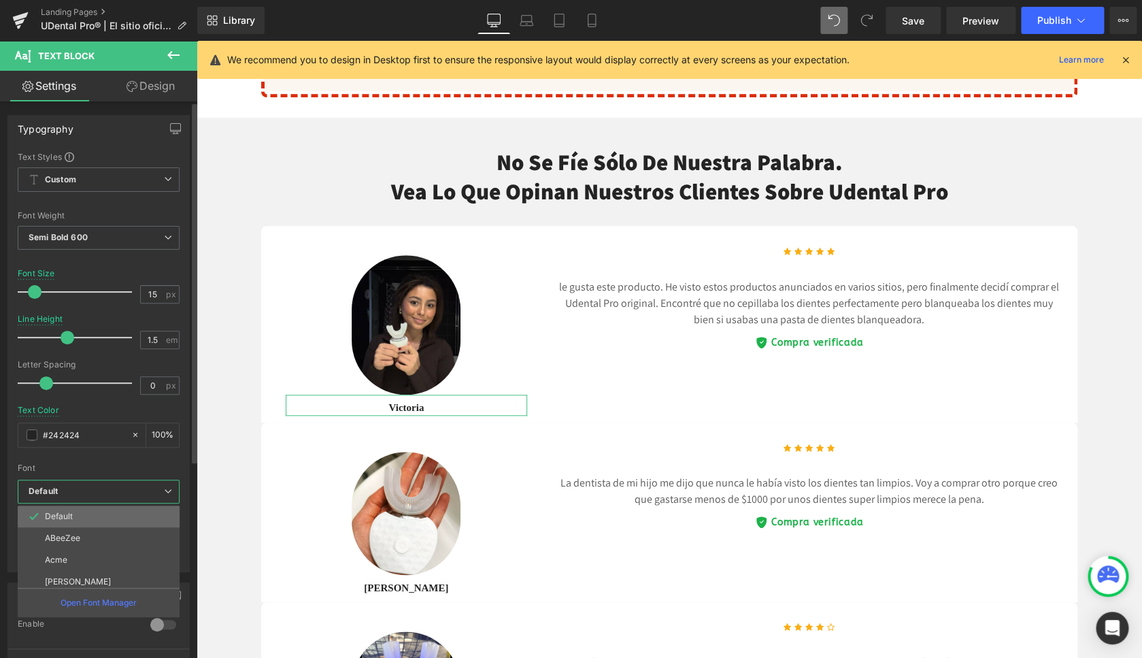
click at [67, 518] on p "Default" at bounding box center [59, 517] width 28 height 10
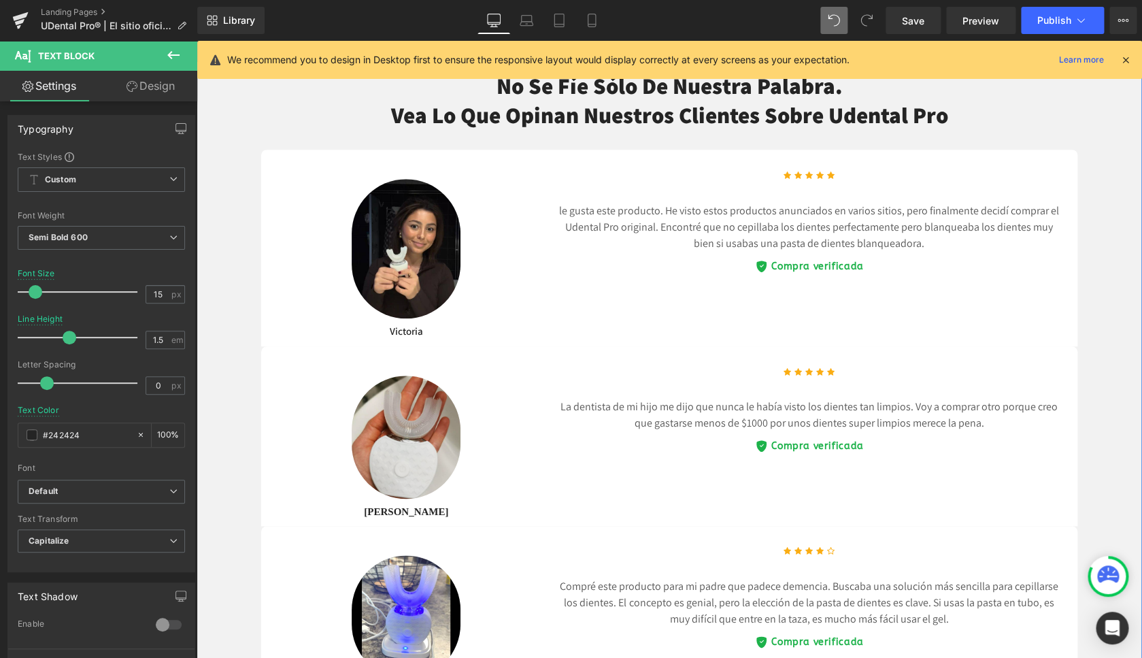
scroll to position [5034, 0]
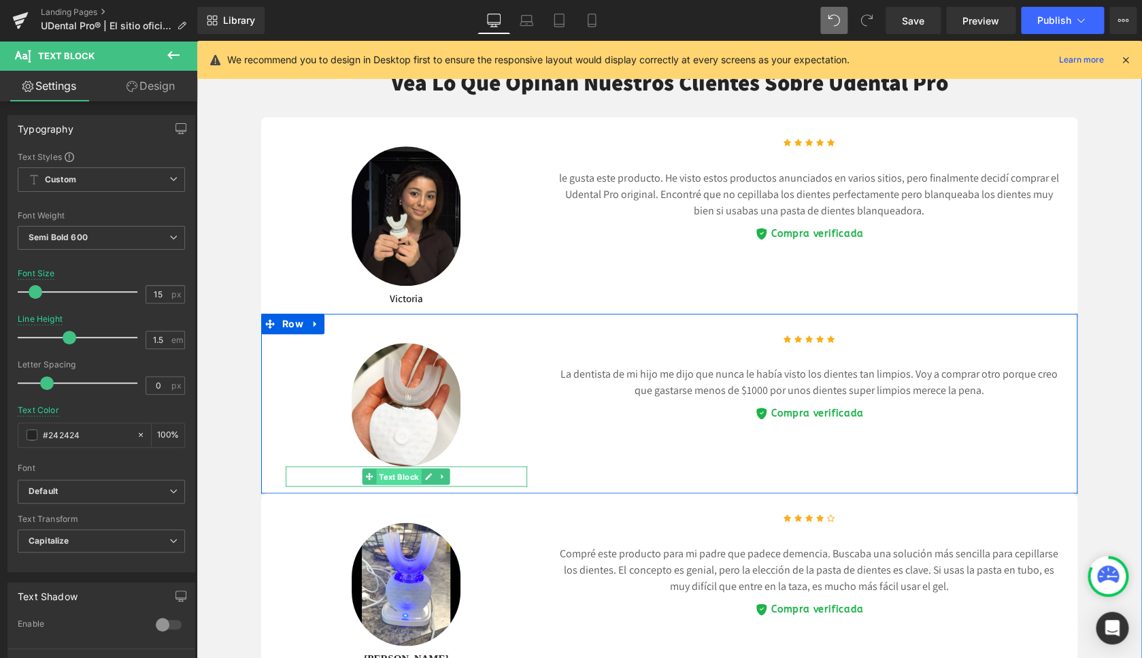
click at [399, 475] on span "Text Block" at bounding box center [399, 477] width 45 height 16
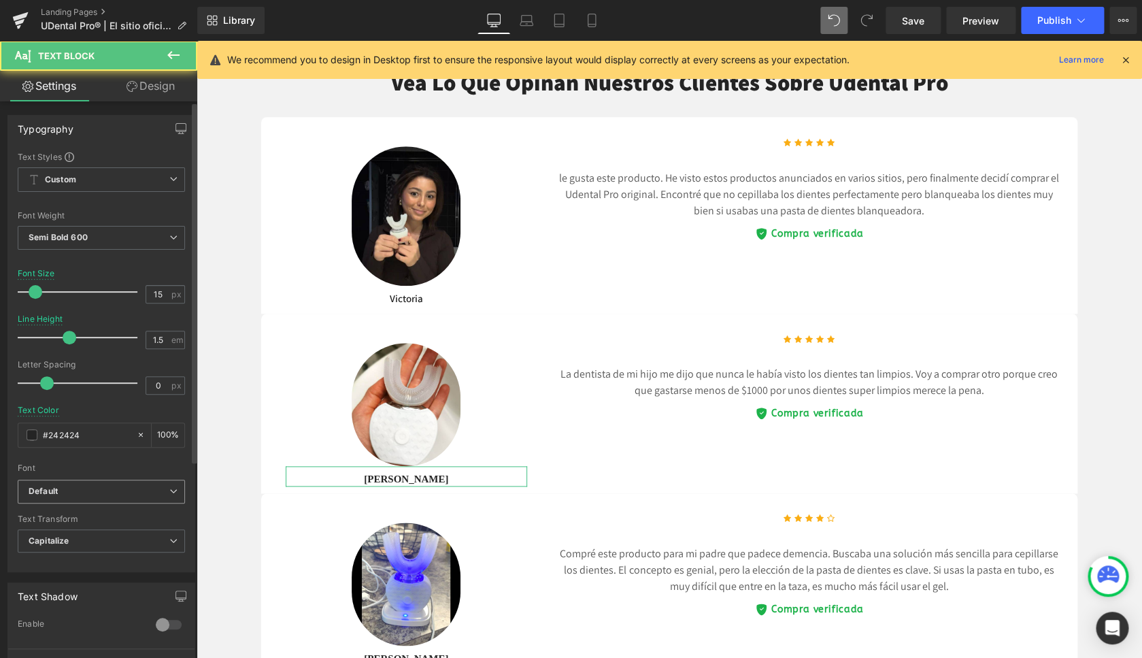
click at [59, 487] on b "Default" at bounding box center [99, 492] width 141 height 12
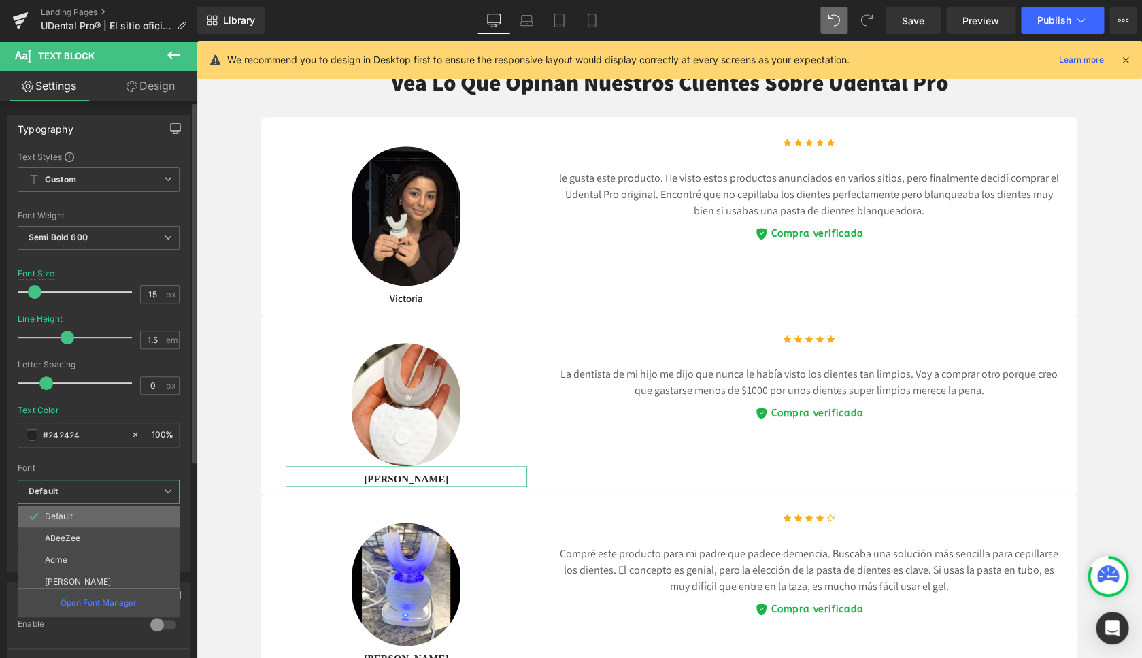
click at [59, 514] on p "Default" at bounding box center [59, 517] width 28 height 10
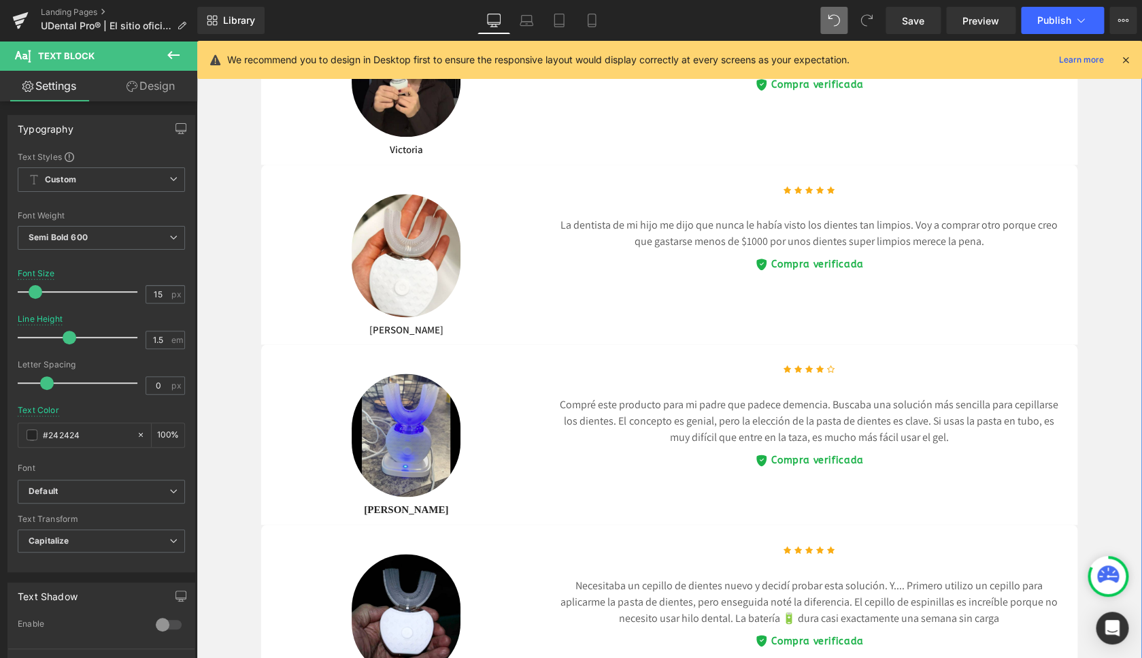
scroll to position [5274, 0]
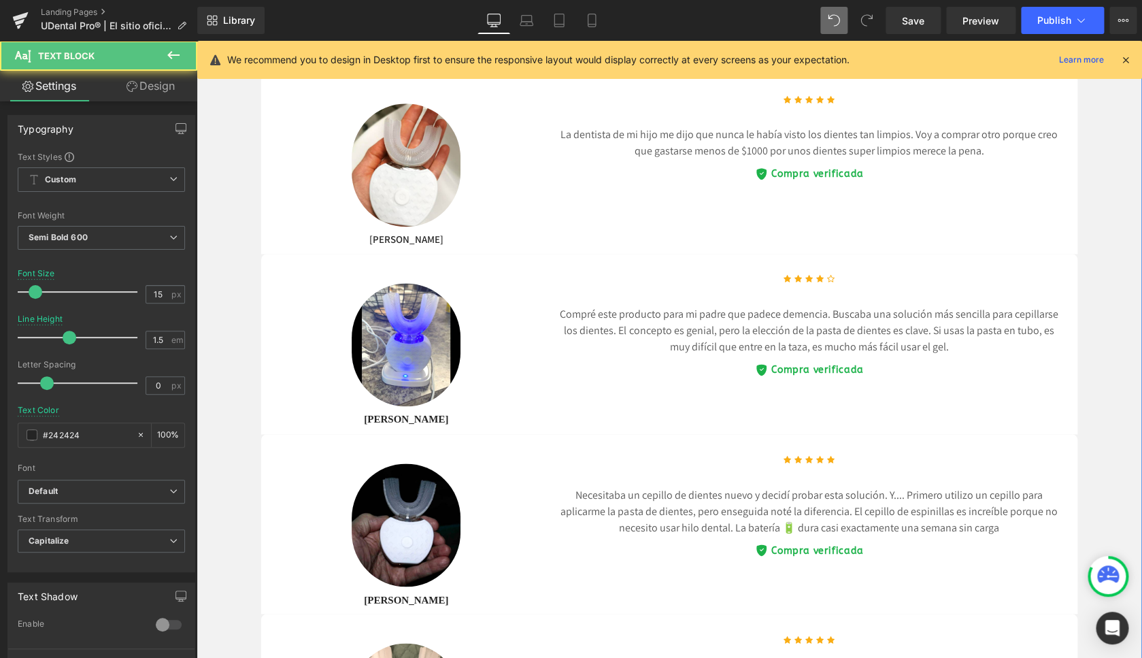
click at [403, 416] on div "Marta Text Block" at bounding box center [407, 416] width 242 height 21
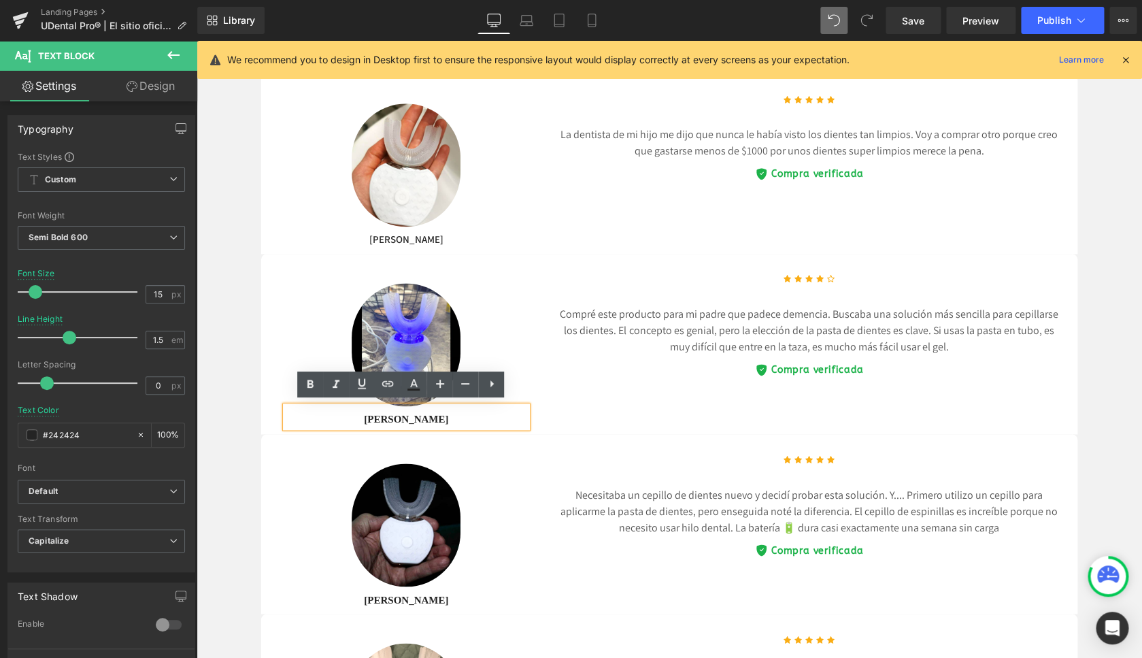
click at [286, 453] on div "Image Javier Text Block" at bounding box center [406, 527] width 269 height 161
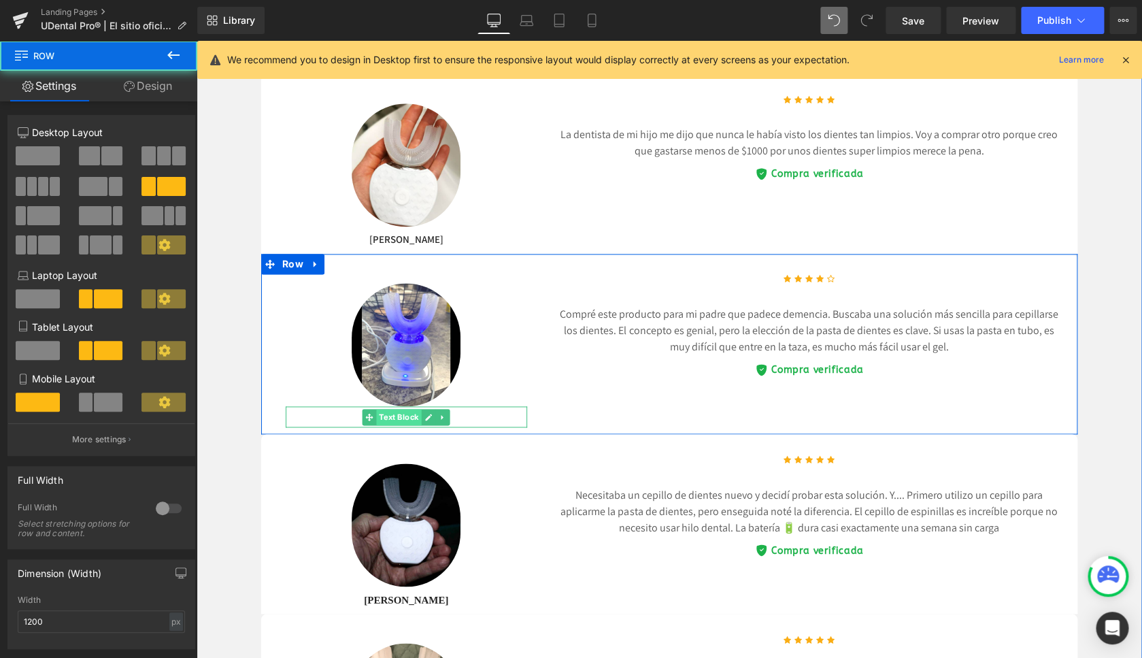
click at [399, 416] on span "Text Block" at bounding box center [399, 417] width 45 height 16
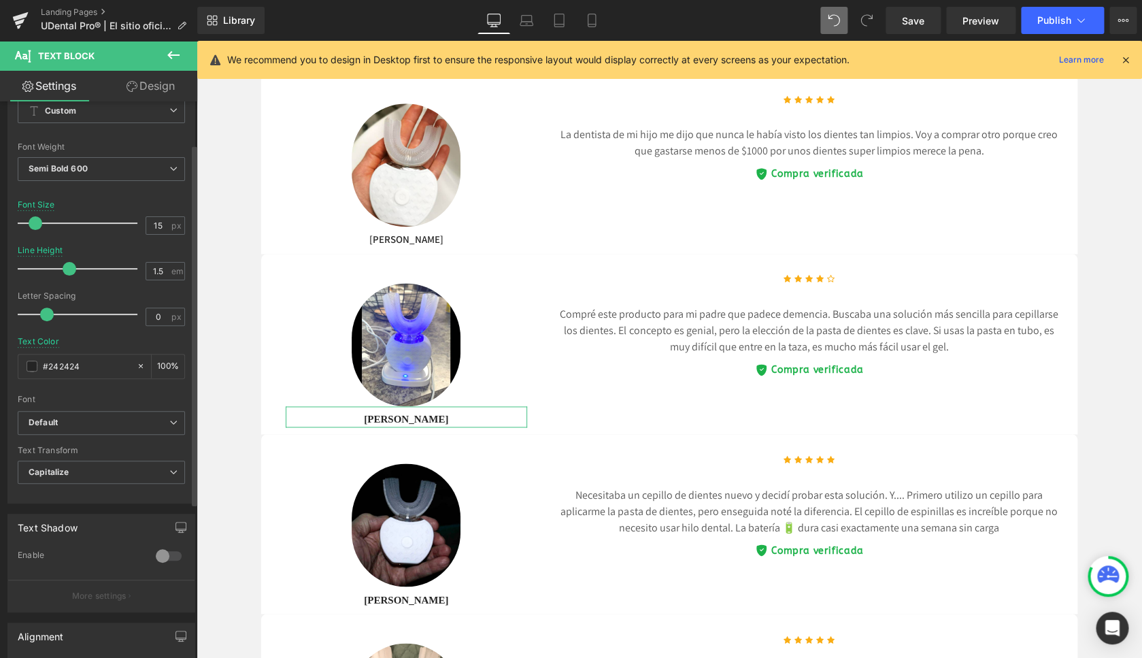
scroll to position [71, 0]
click at [78, 421] on b "Default" at bounding box center [99, 420] width 141 height 12
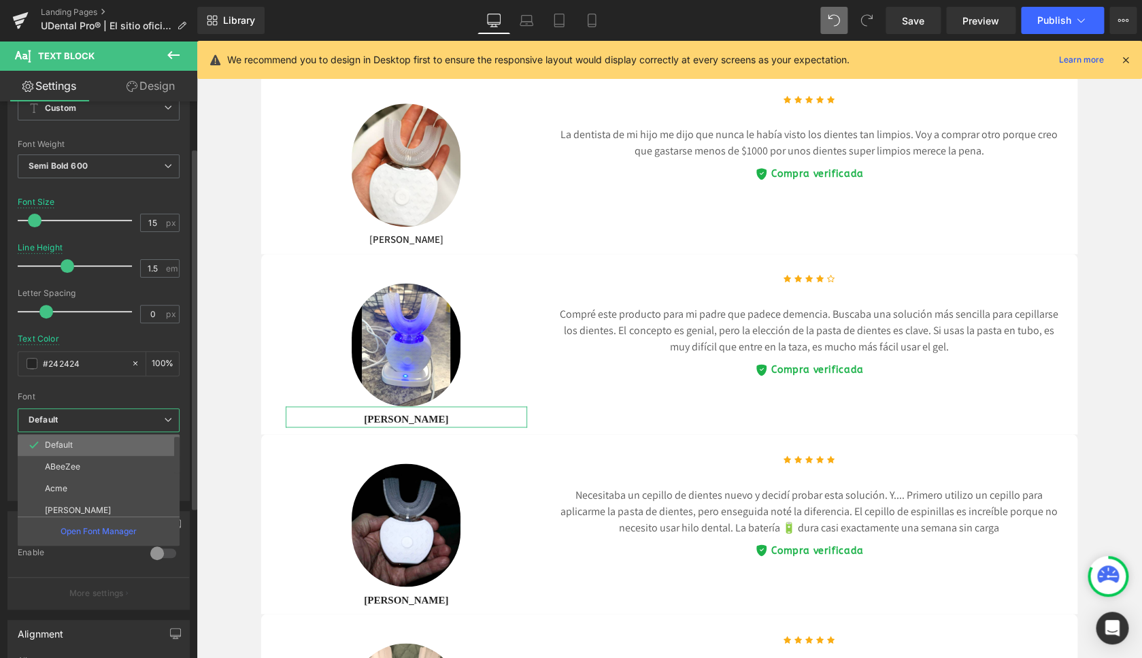
click at [61, 446] on p "Default" at bounding box center [59, 445] width 28 height 10
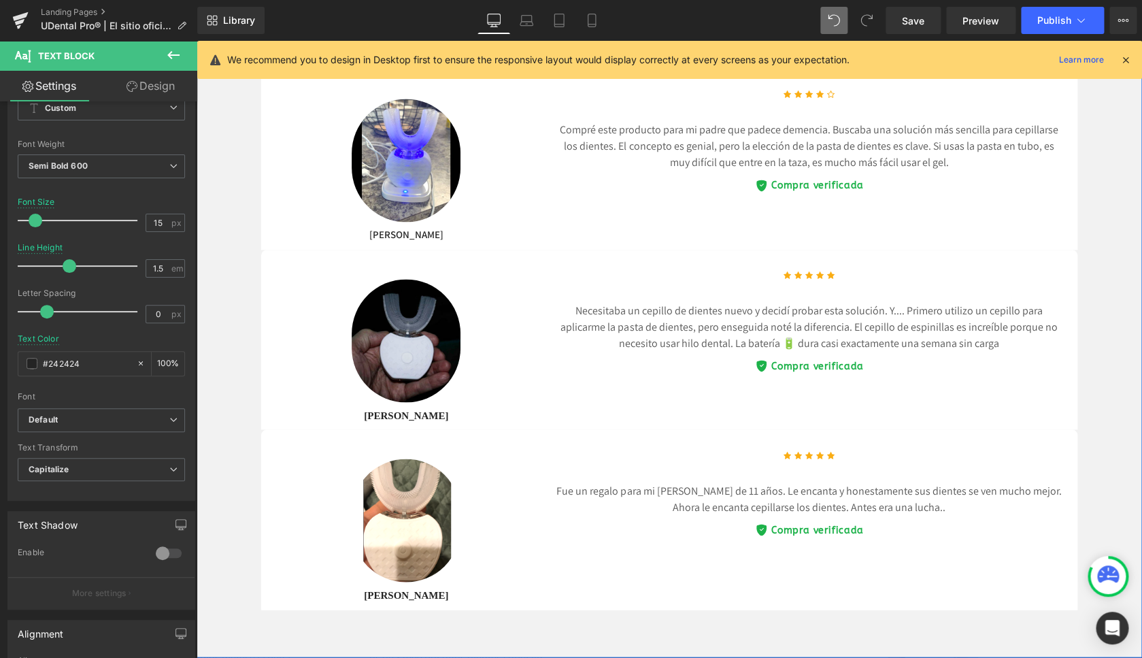
scroll to position [5459, 0]
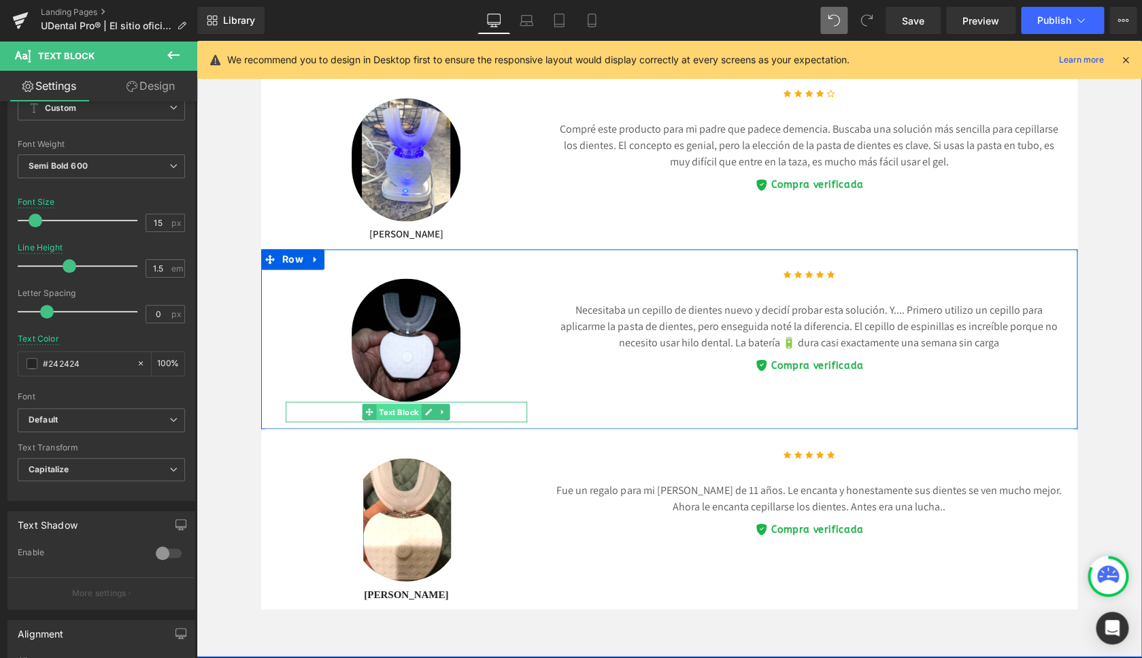
click at [399, 410] on span "Text Block" at bounding box center [399, 411] width 45 height 16
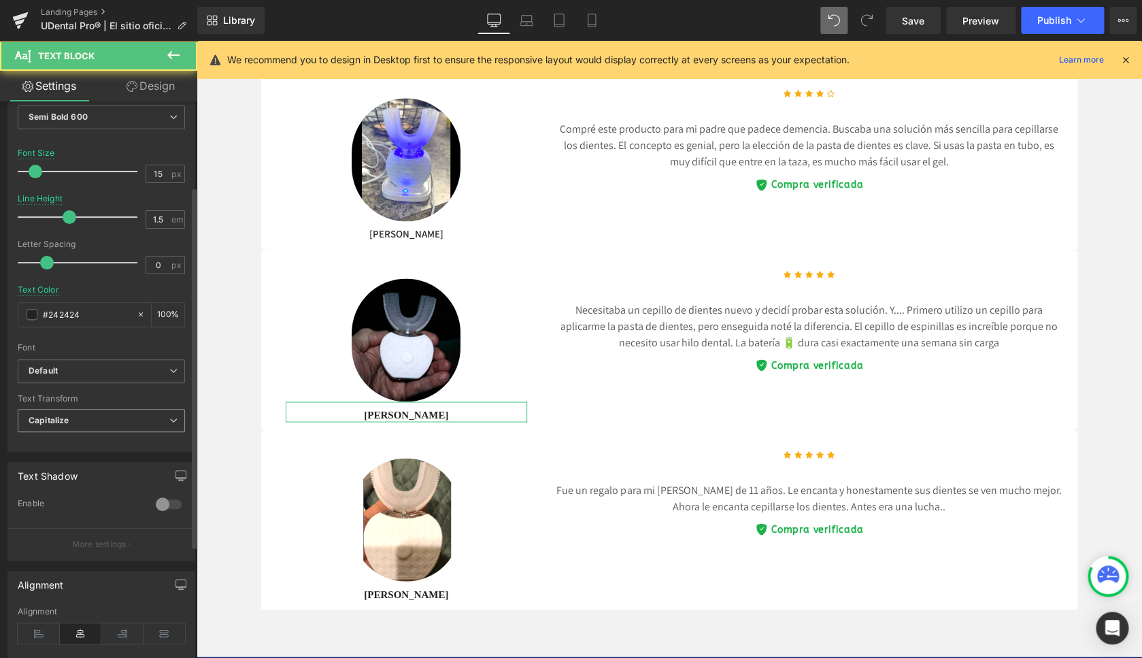
scroll to position [131, 0]
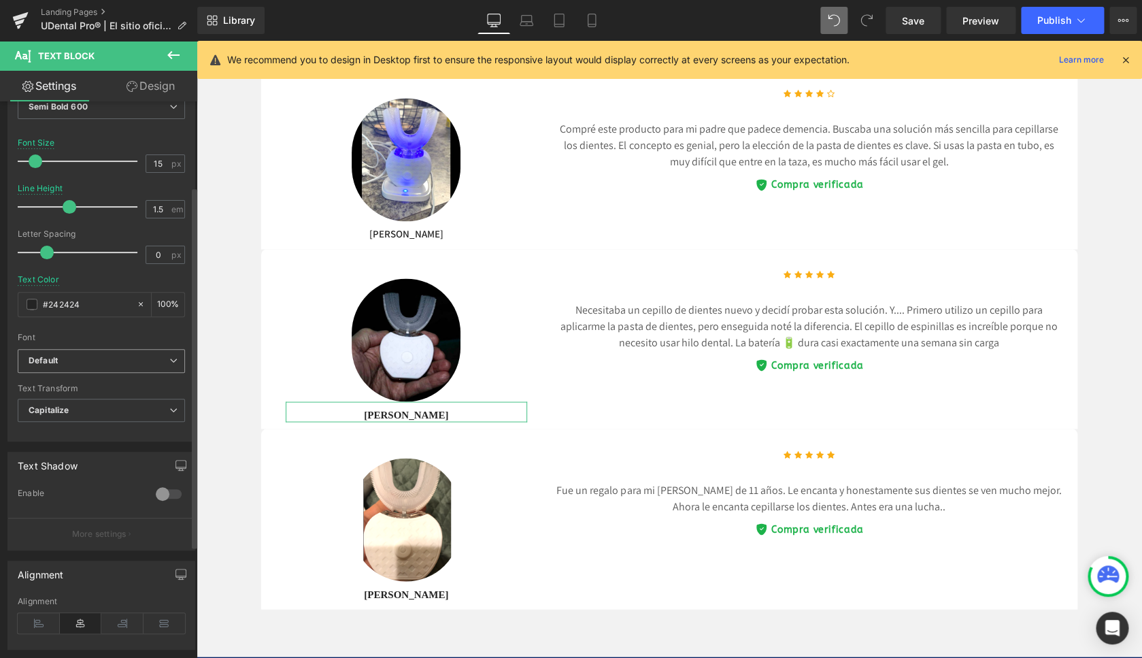
click at [60, 359] on b "Default" at bounding box center [99, 361] width 141 height 12
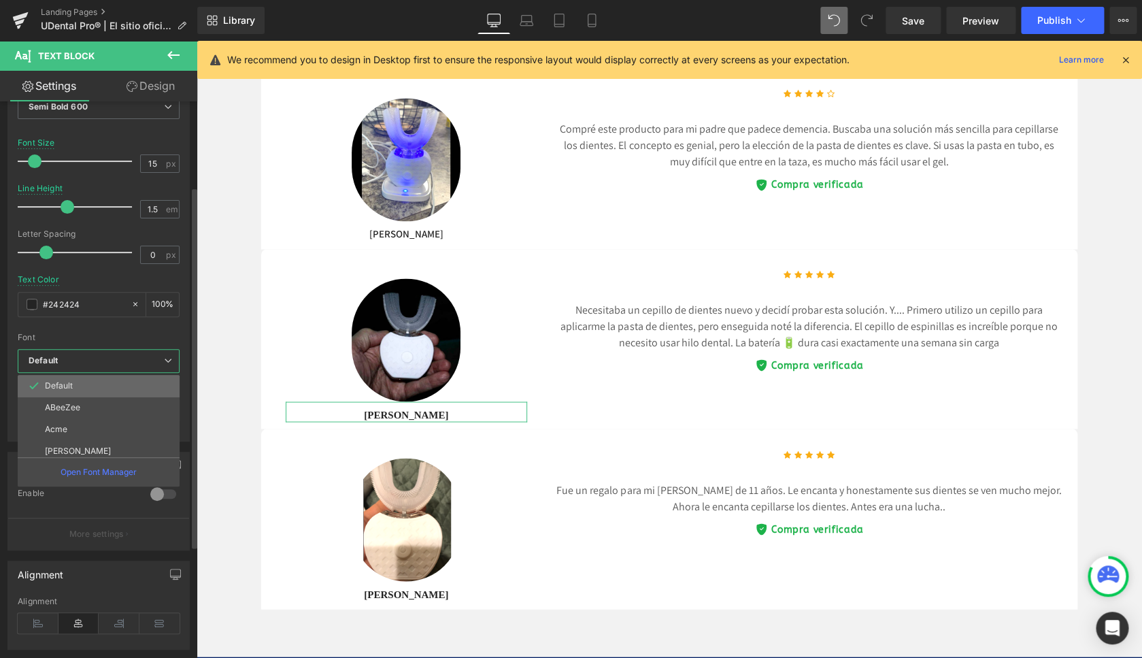
click at [59, 382] on p "Default" at bounding box center [59, 386] width 28 height 10
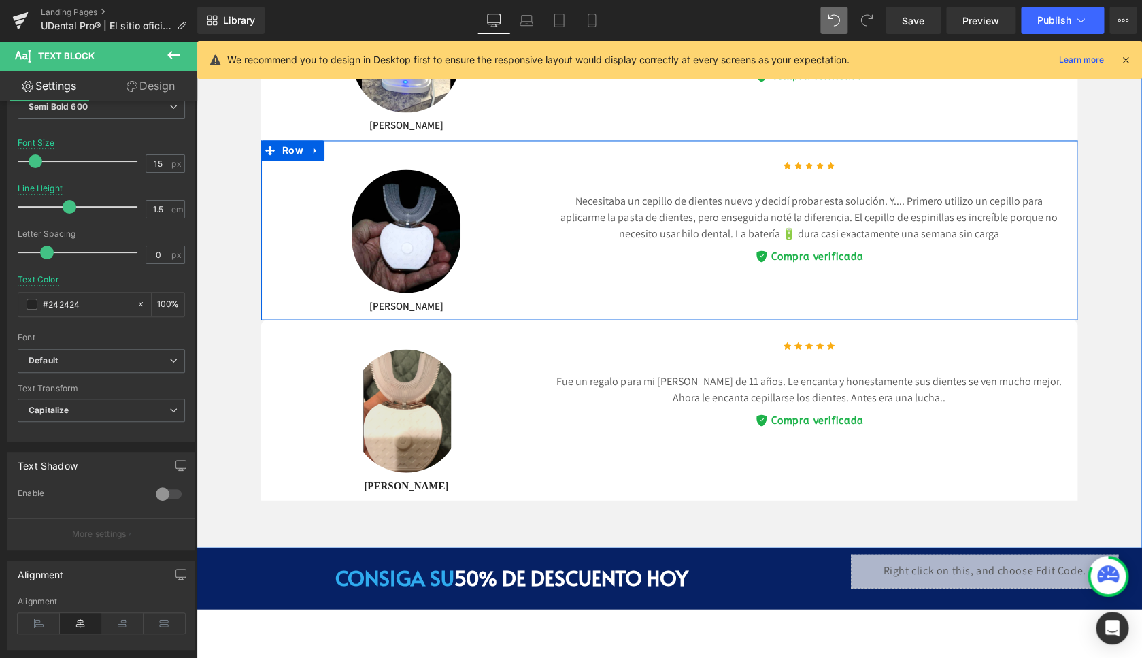
scroll to position [5633, 0]
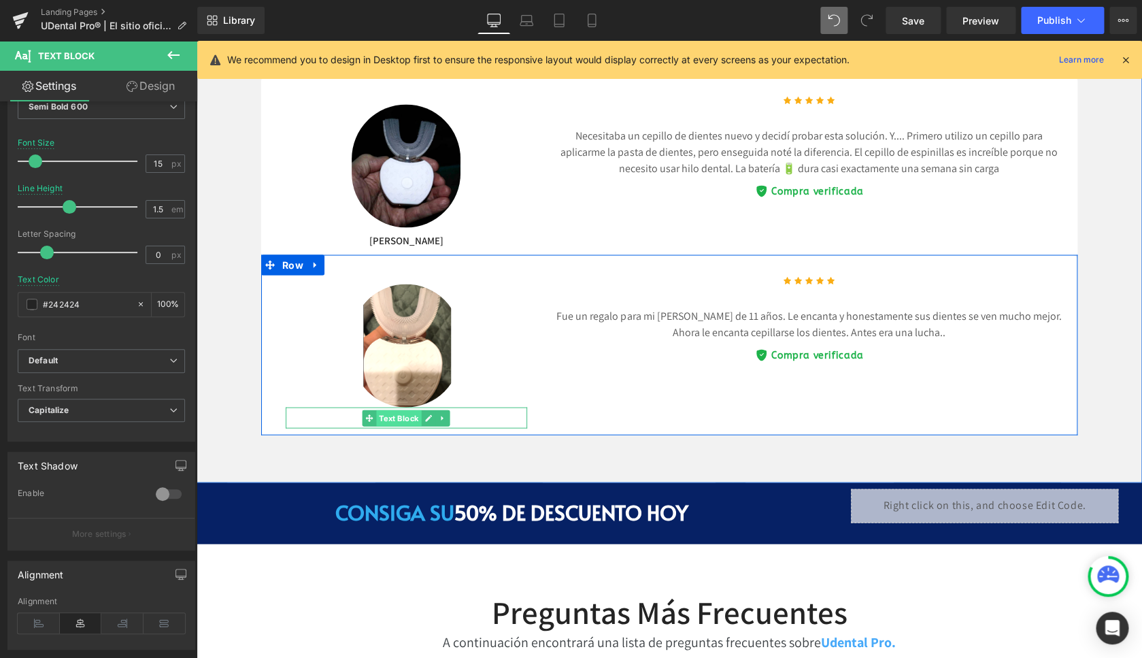
click at [402, 415] on span "Text Block" at bounding box center [399, 418] width 45 height 16
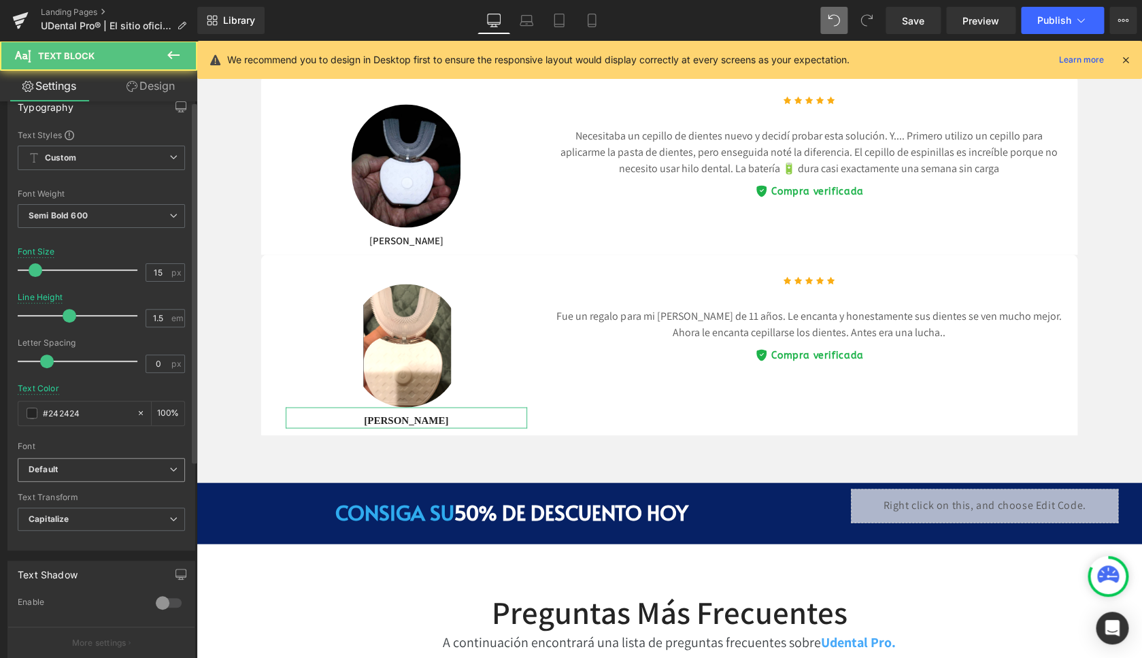
scroll to position [131, 0]
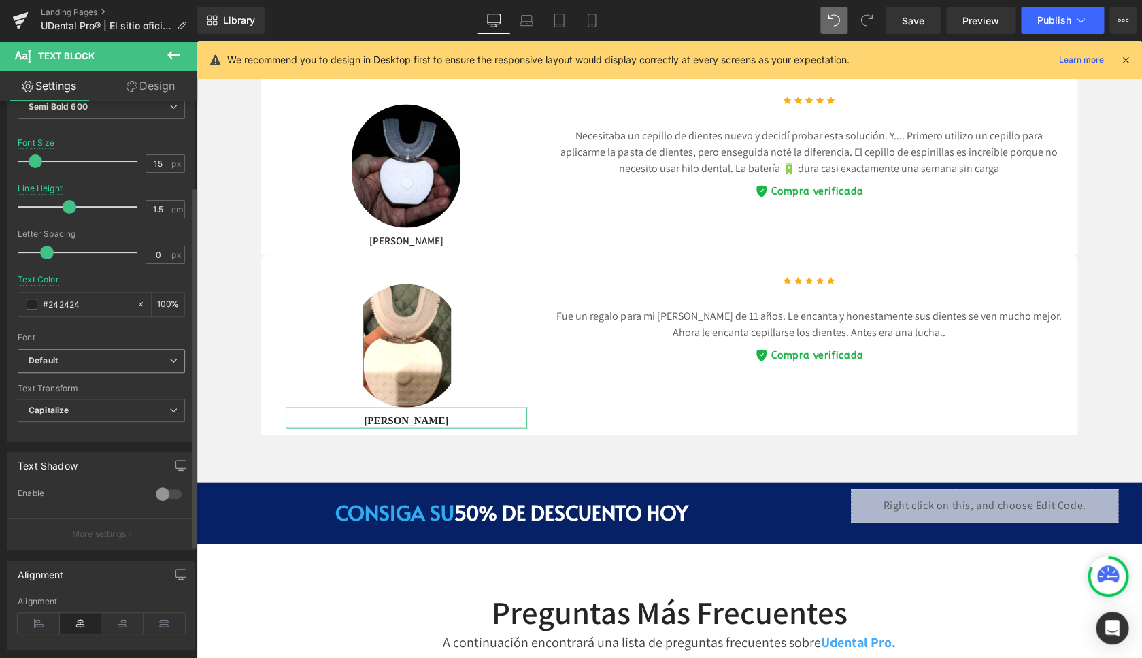
click at [70, 361] on b "Default" at bounding box center [99, 361] width 141 height 12
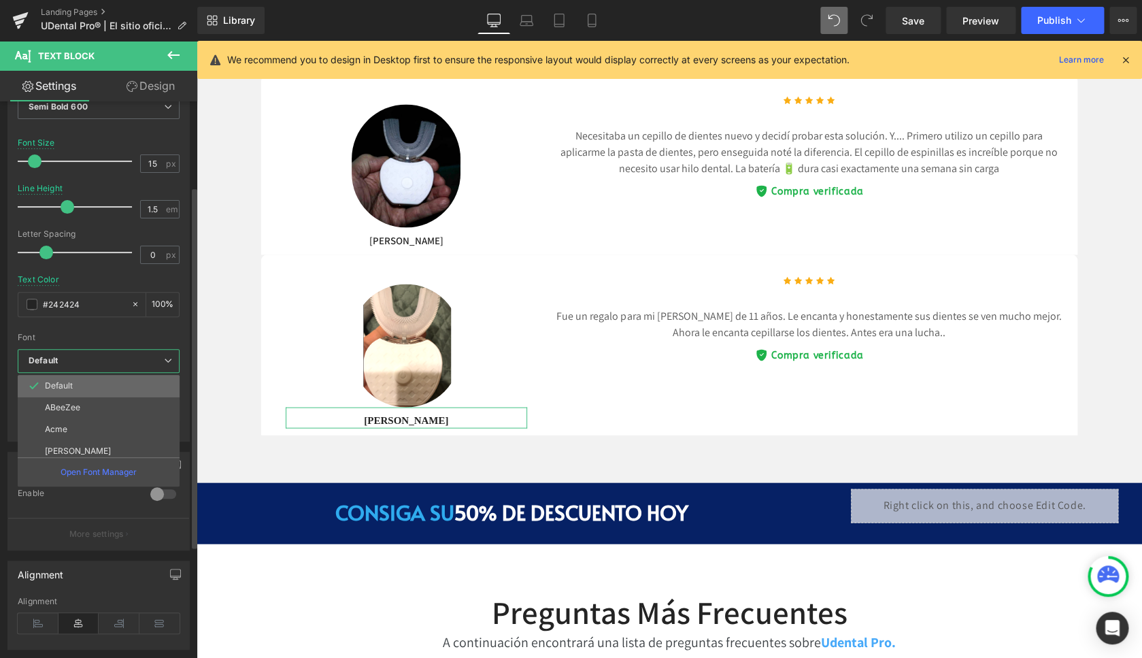
click at [63, 382] on p "Default" at bounding box center [59, 386] width 28 height 10
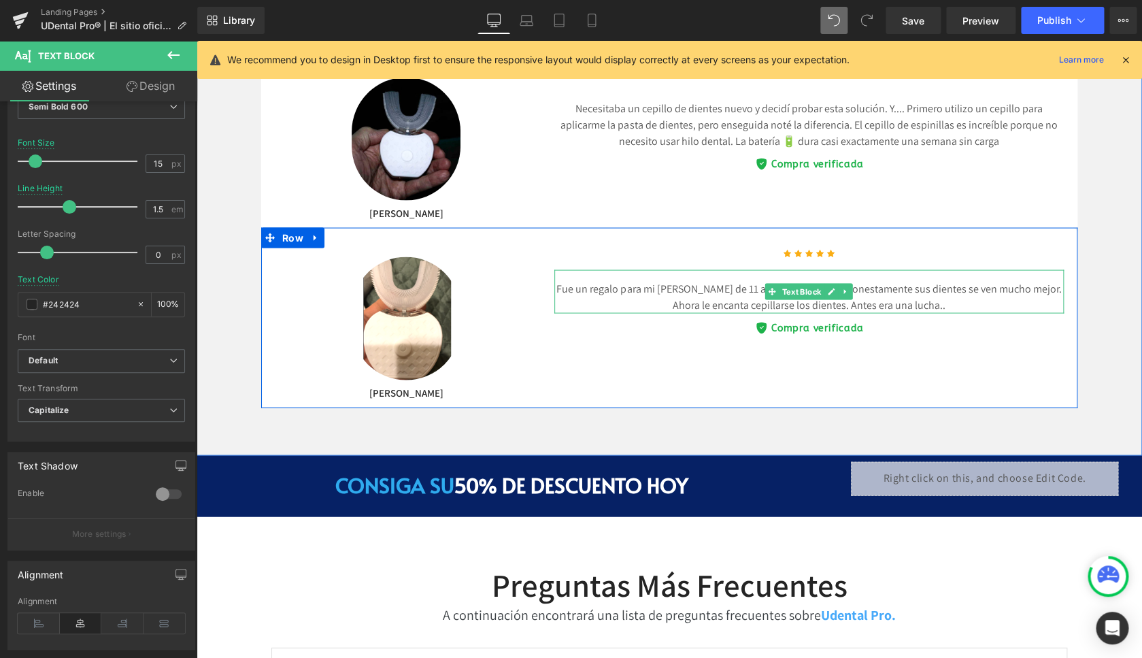
scroll to position [5753, 0]
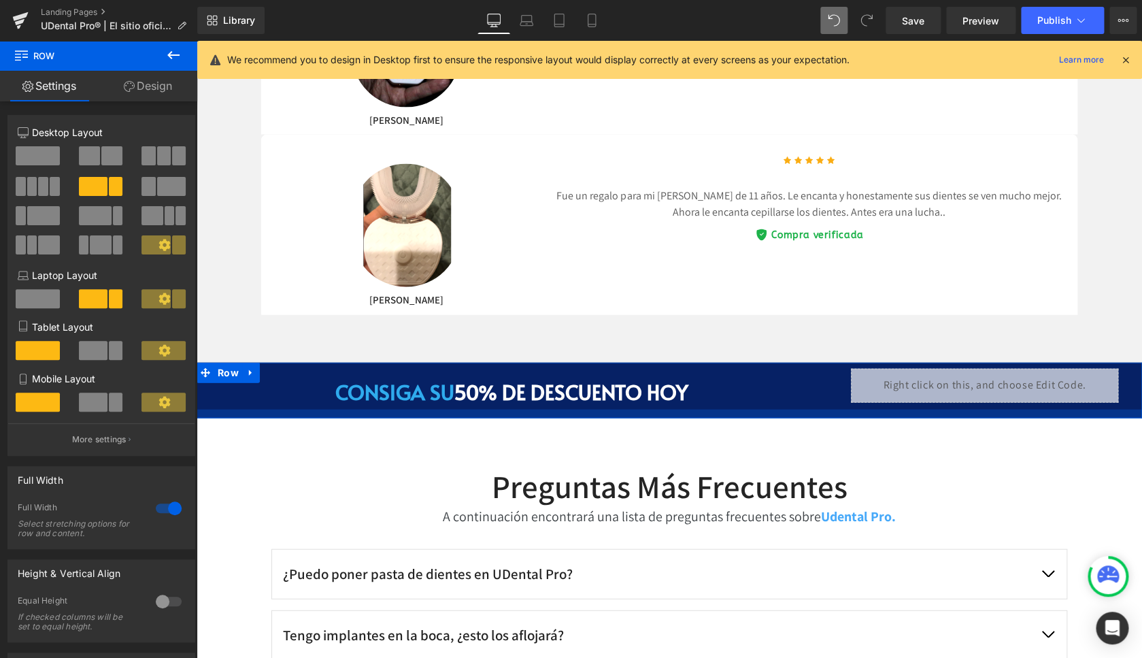
click at [912, 410] on div at bounding box center [670, 414] width 946 height 9
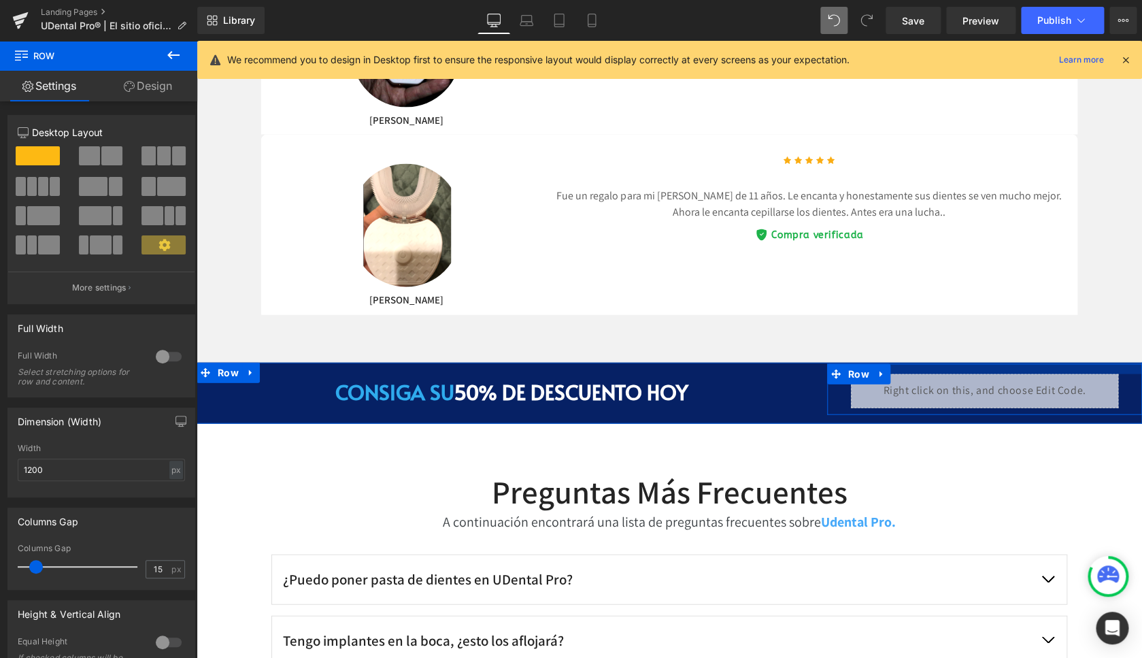
click at [912, 368] on div at bounding box center [984, 369] width 315 height 10
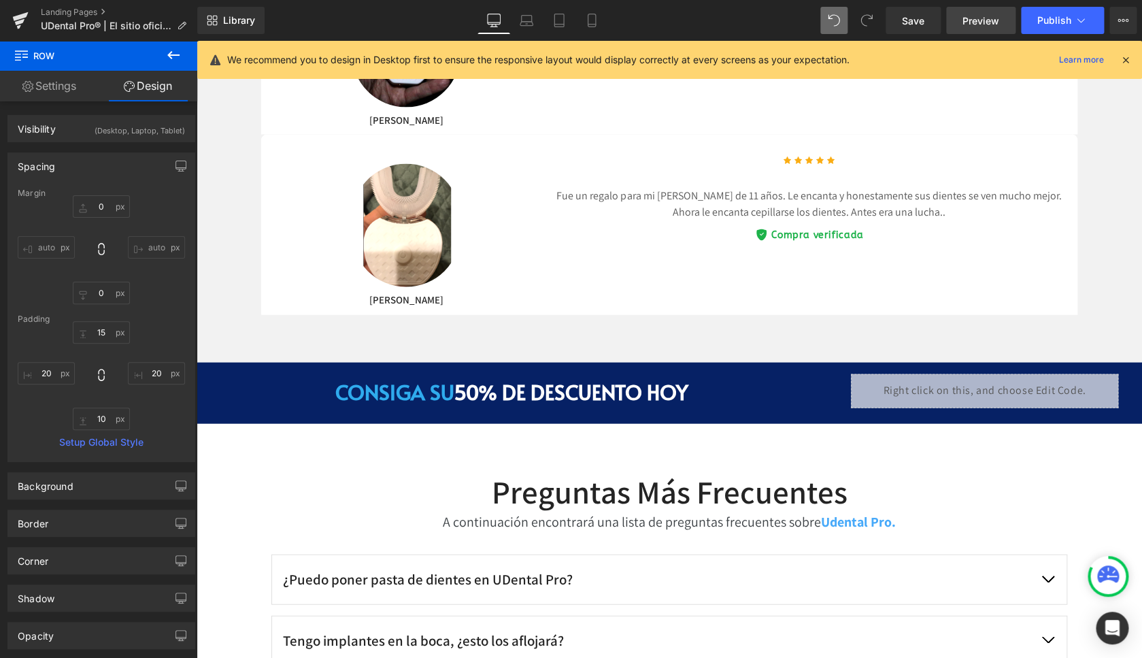
click at [986, 23] on span "Preview" at bounding box center [981, 21] width 37 height 14
click at [911, 22] on span "Save" at bounding box center [913, 21] width 22 height 14
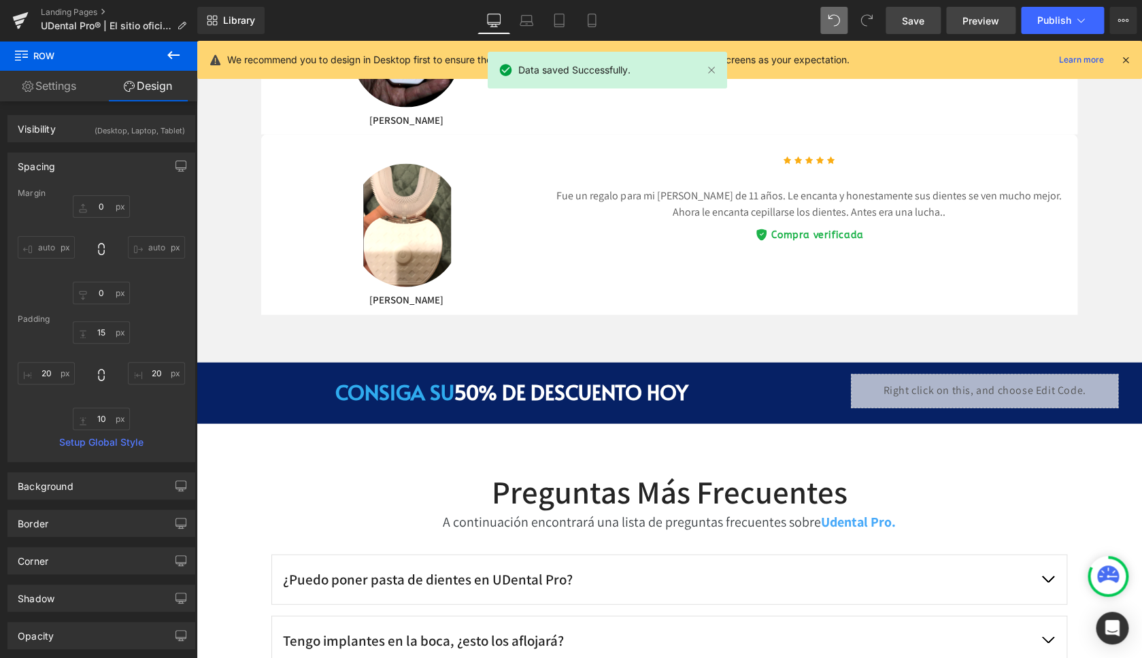
click at [980, 23] on span "Preview" at bounding box center [981, 21] width 37 height 14
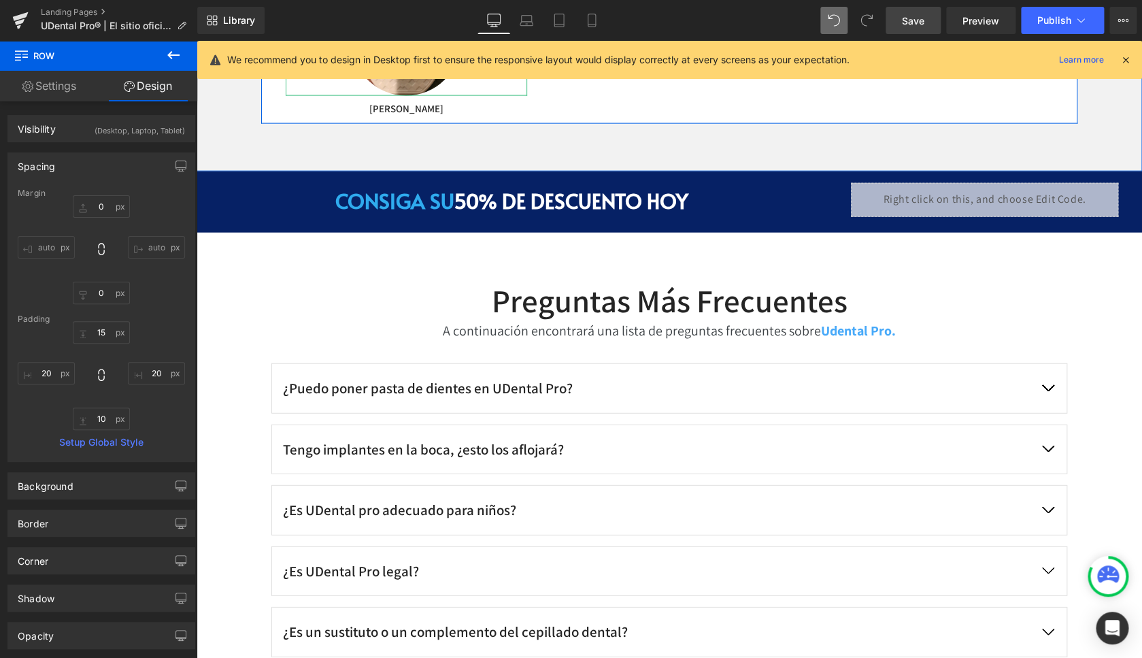
scroll to position [5949, 0]
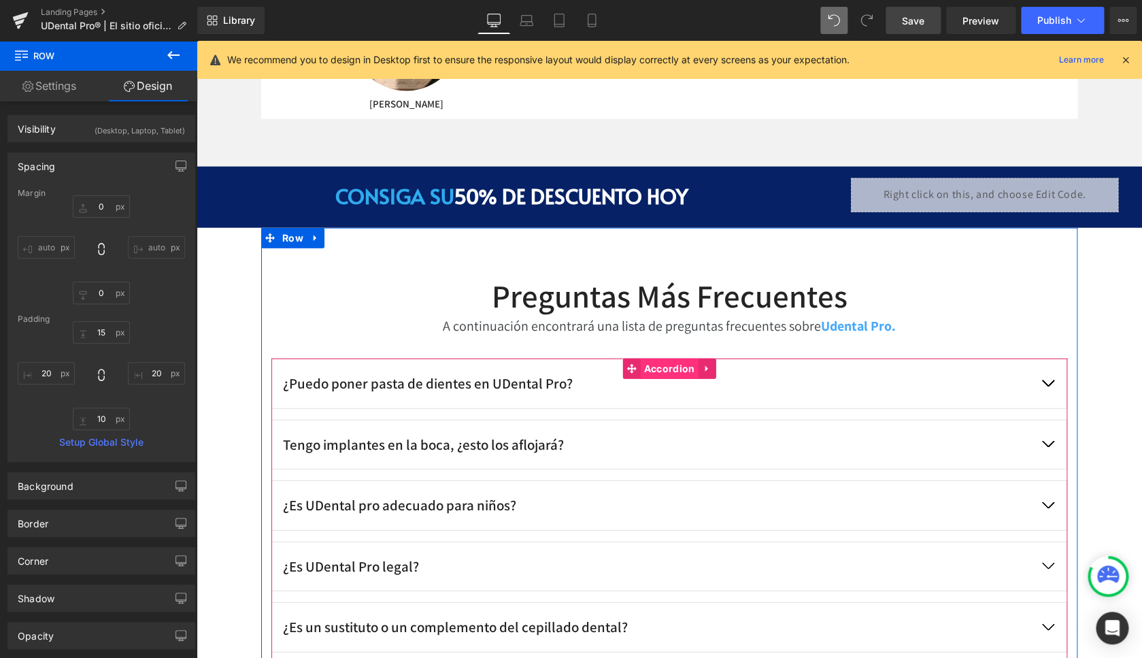
click at [669, 366] on span "Accordion" at bounding box center [670, 369] width 58 height 20
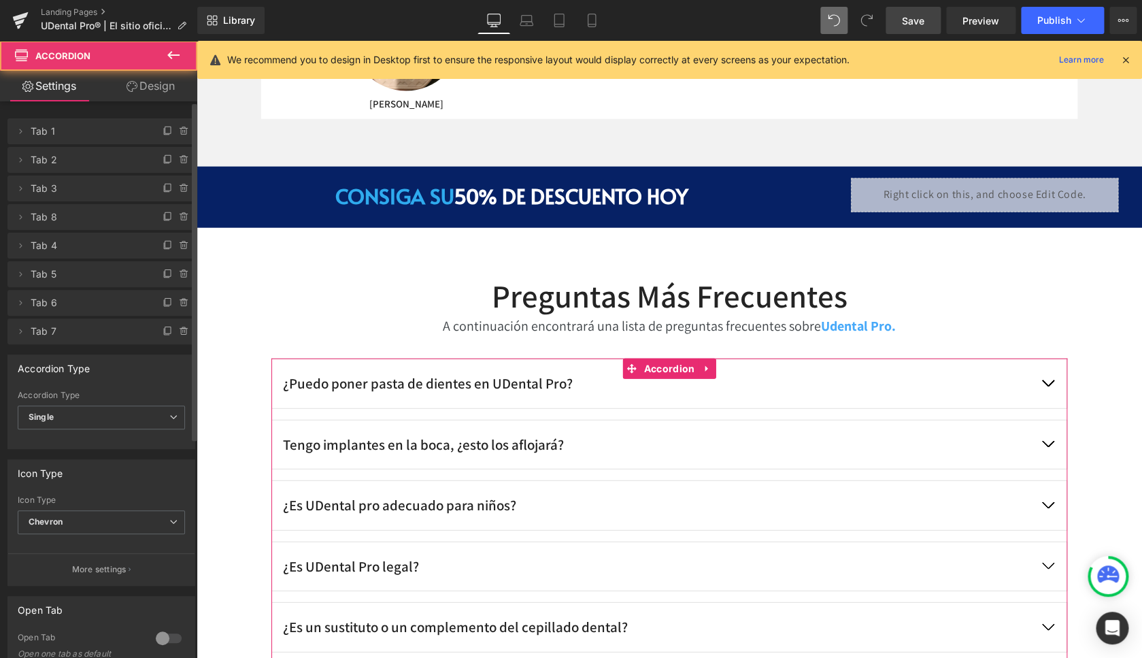
scroll to position [131, 0]
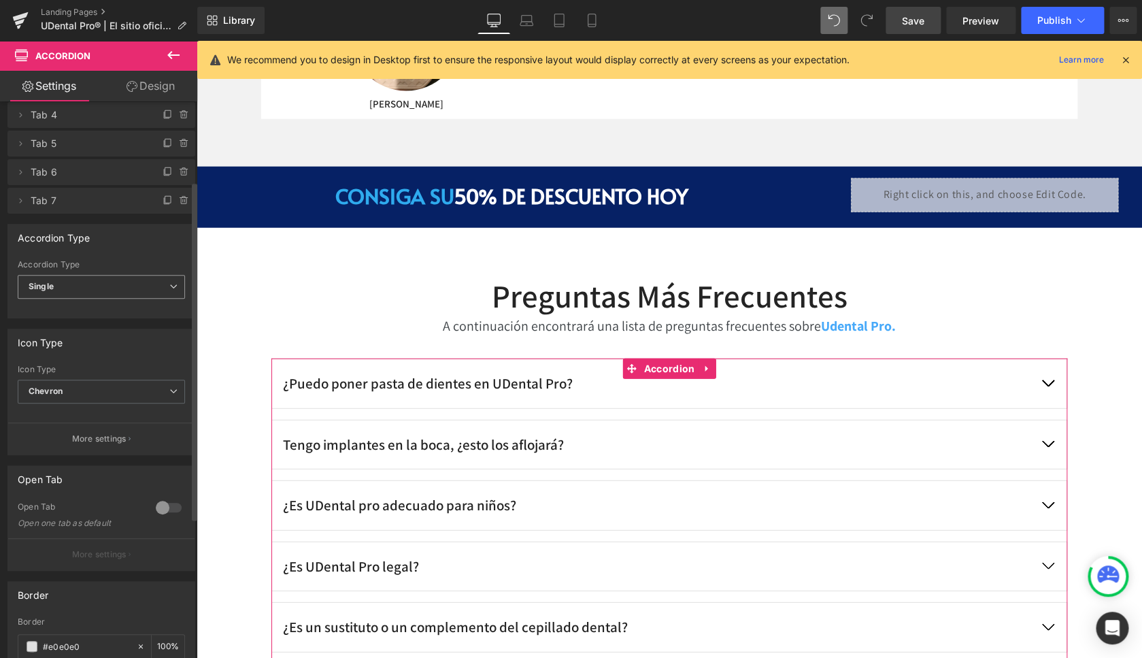
click at [99, 291] on span "Single" at bounding box center [101, 287] width 167 height 24
click at [99, 291] on span "Single" at bounding box center [99, 287] width 162 height 24
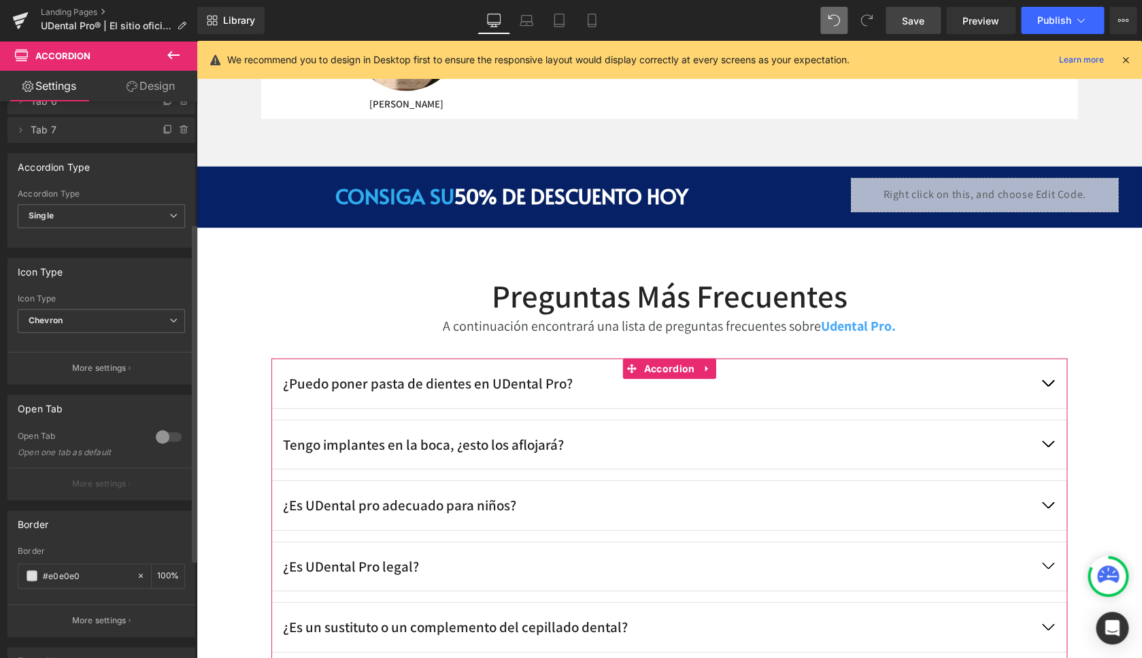
scroll to position [202, 0]
click at [167, 437] on div at bounding box center [168, 436] width 33 height 22
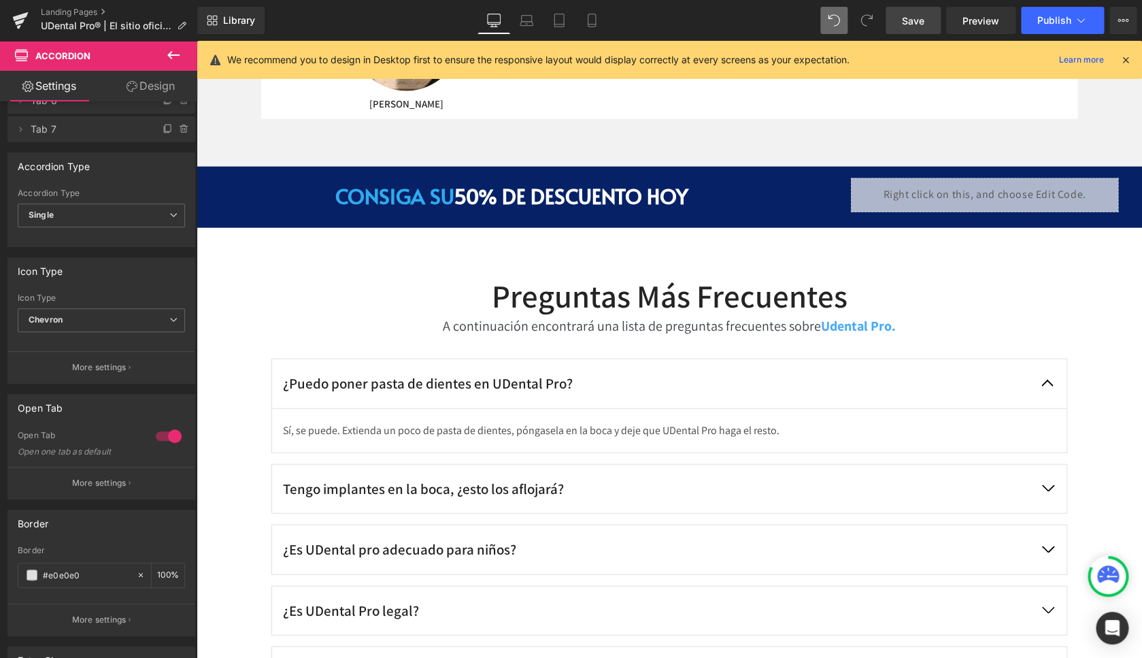
click at [919, 20] on span "Save" at bounding box center [913, 21] width 22 height 14
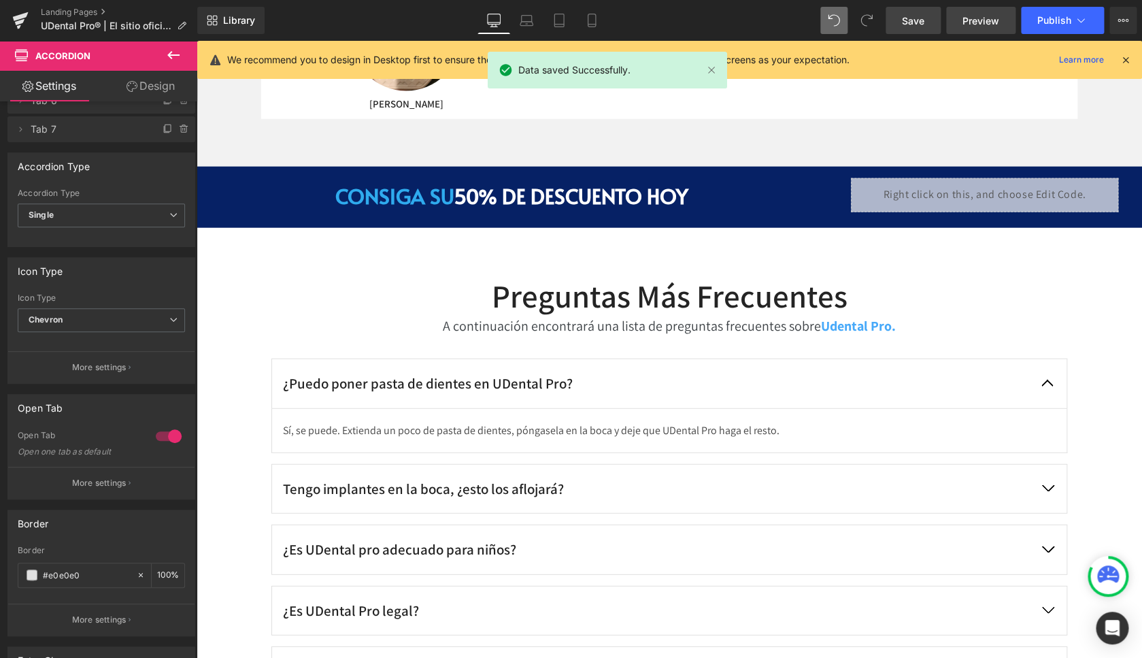
click at [984, 27] on span "Preview" at bounding box center [981, 21] width 37 height 14
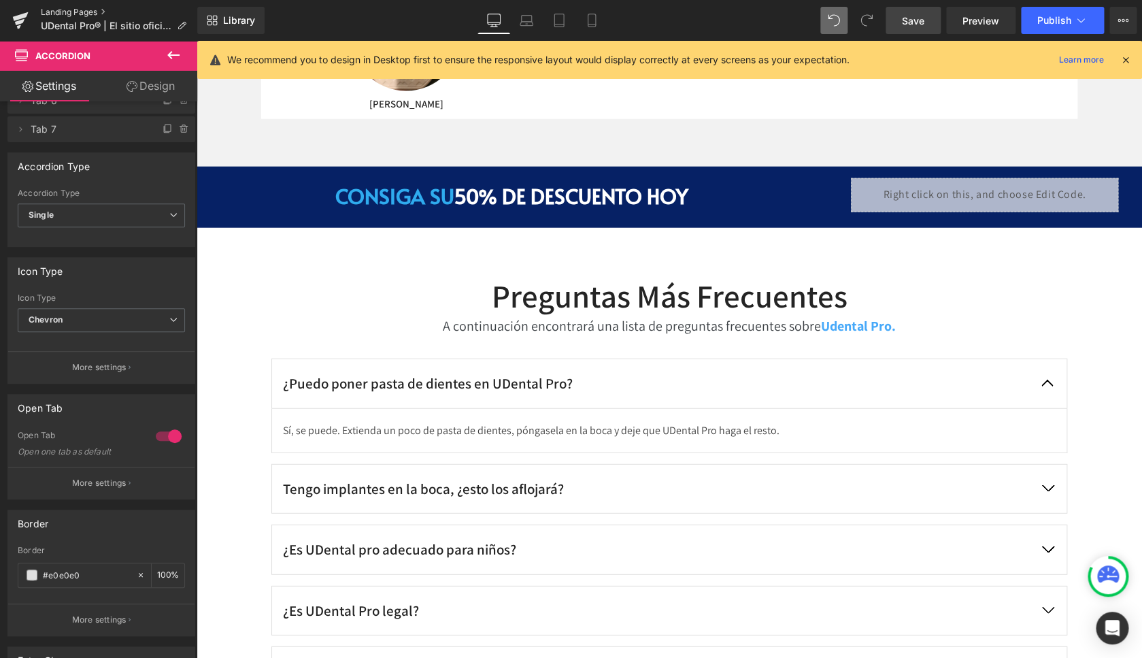
click at [80, 9] on link "Landing Pages" at bounding box center [119, 12] width 156 height 11
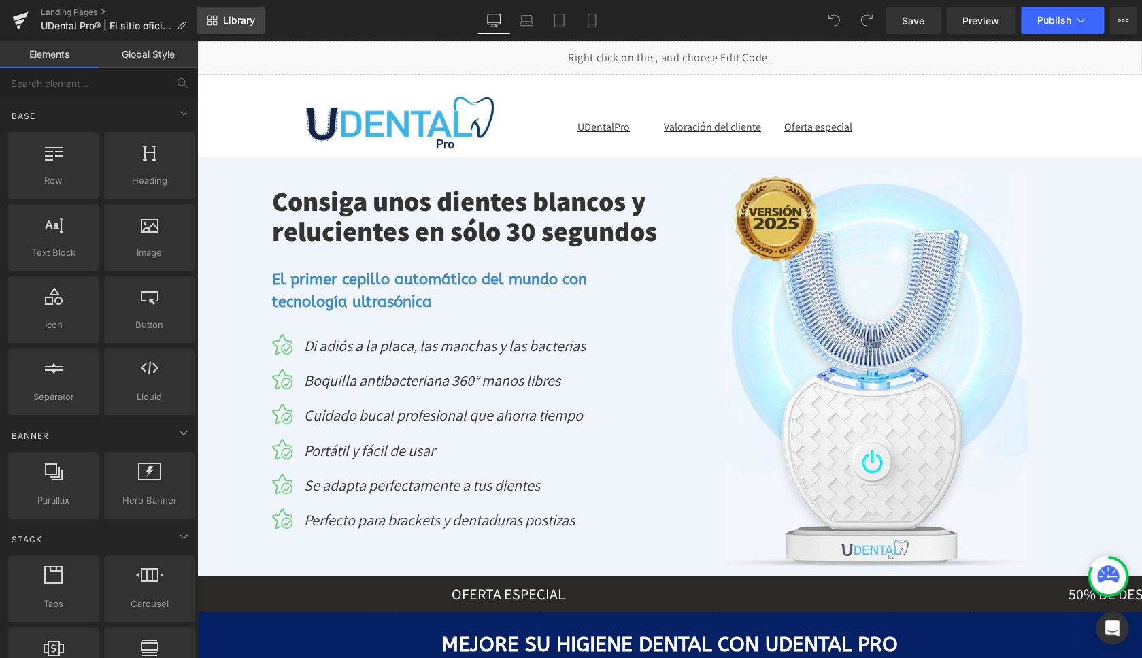
click at [227, 24] on span "Library" at bounding box center [239, 20] width 32 height 12
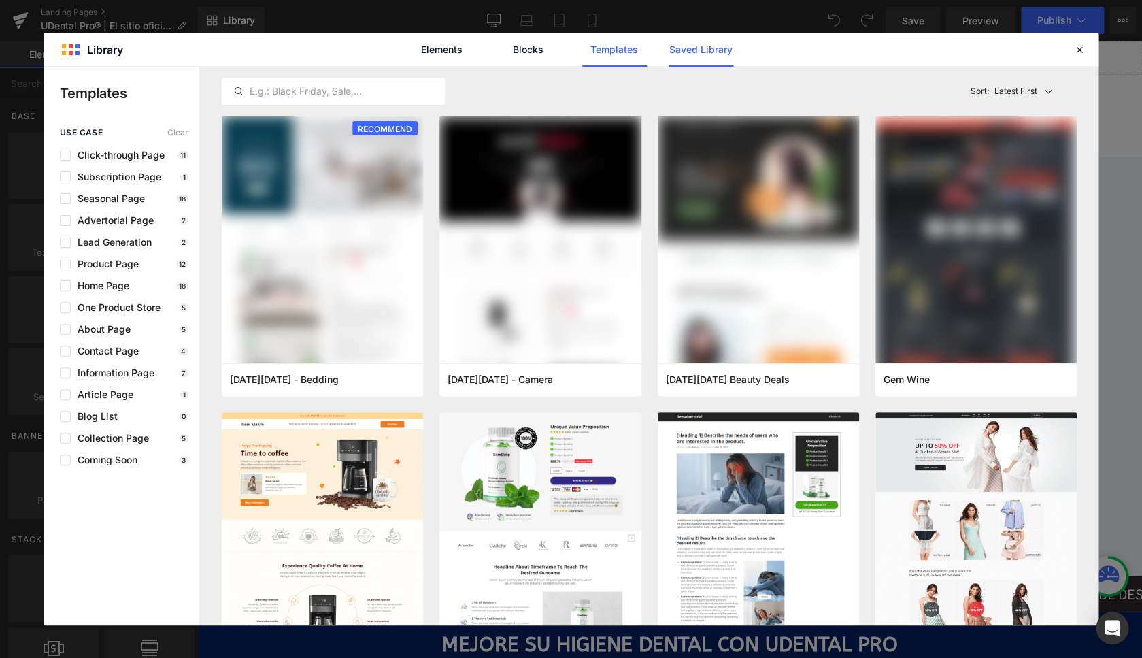
click at [722, 50] on link "Saved Library" at bounding box center [701, 50] width 65 height 34
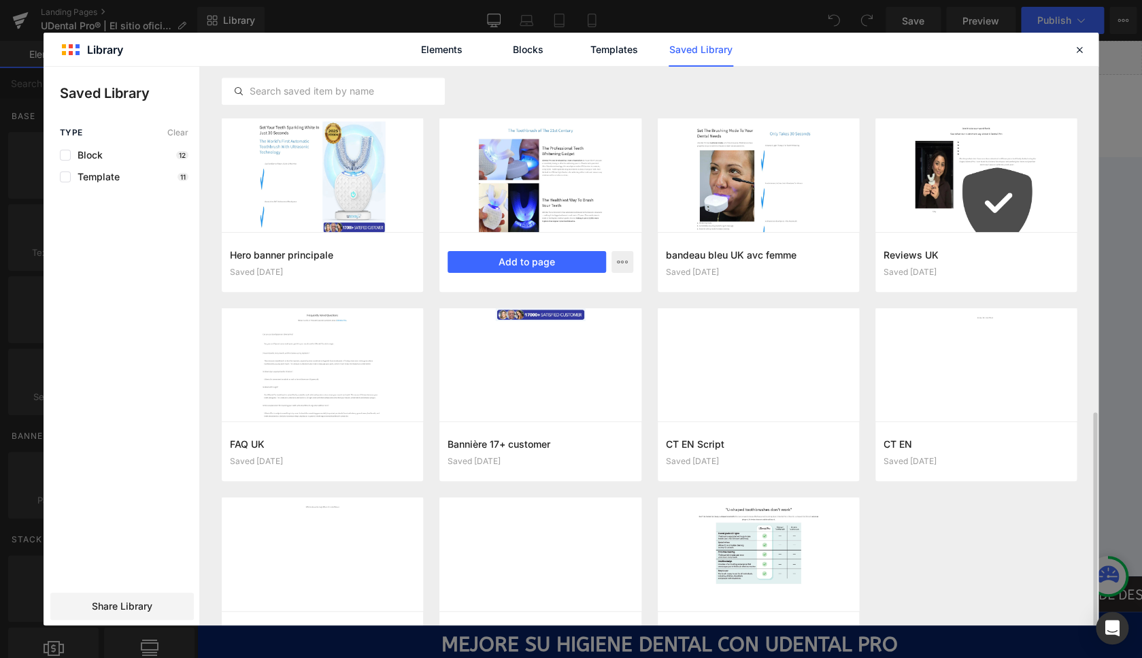
scroll to position [533, 0]
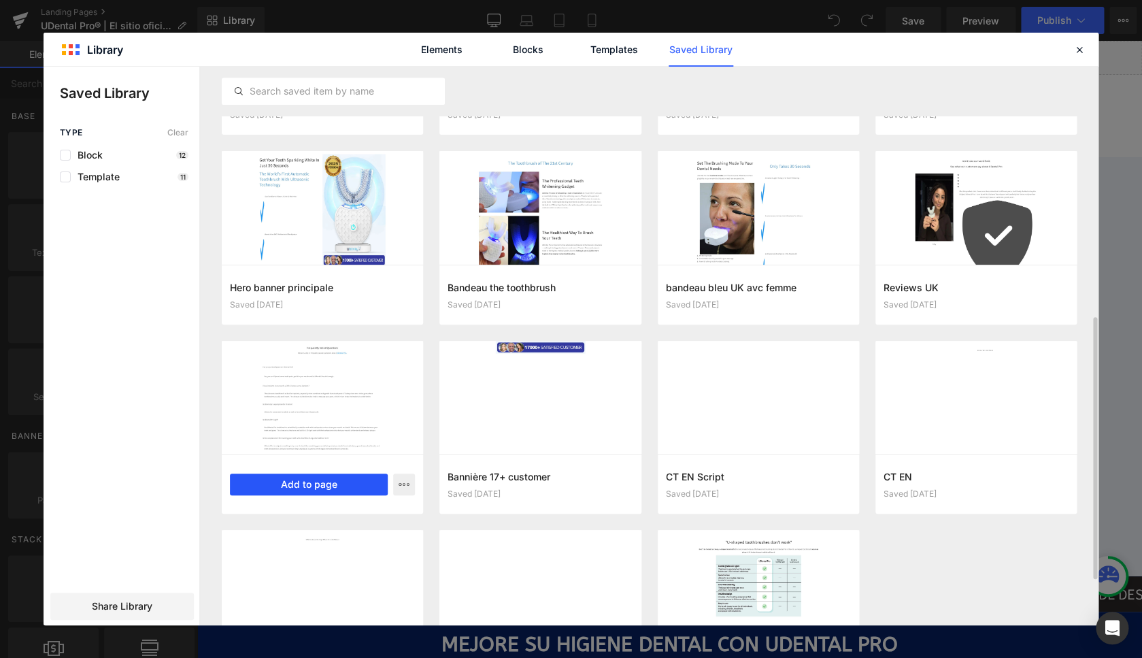
click at [356, 484] on button "Add to page" at bounding box center [309, 484] width 158 height 22
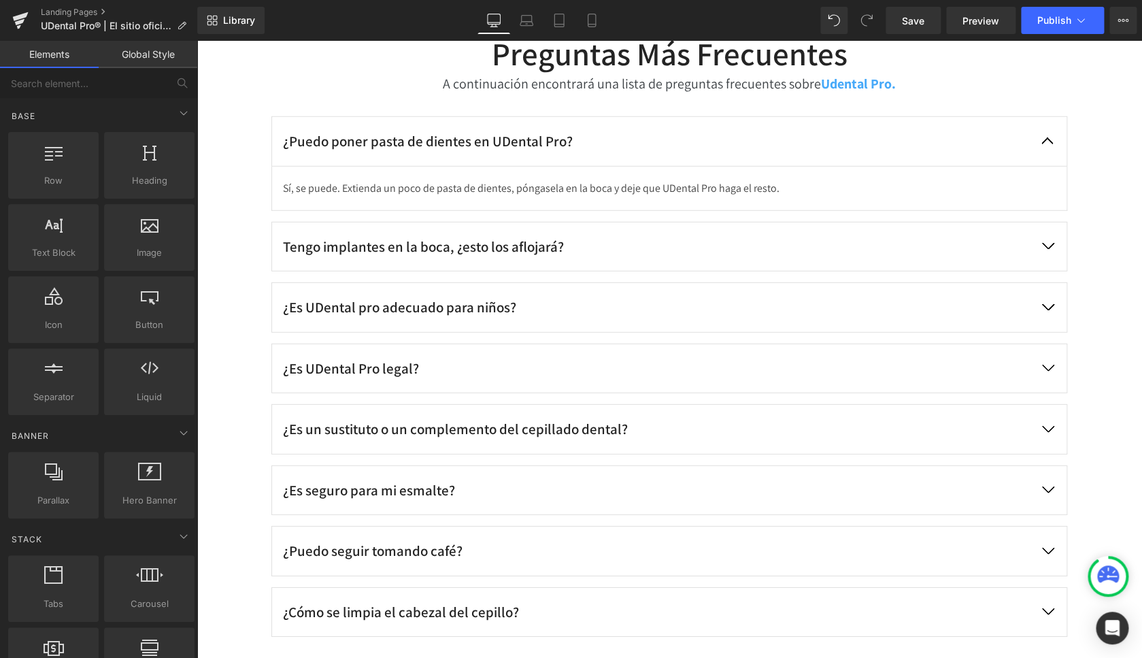
scroll to position [6086, 0]
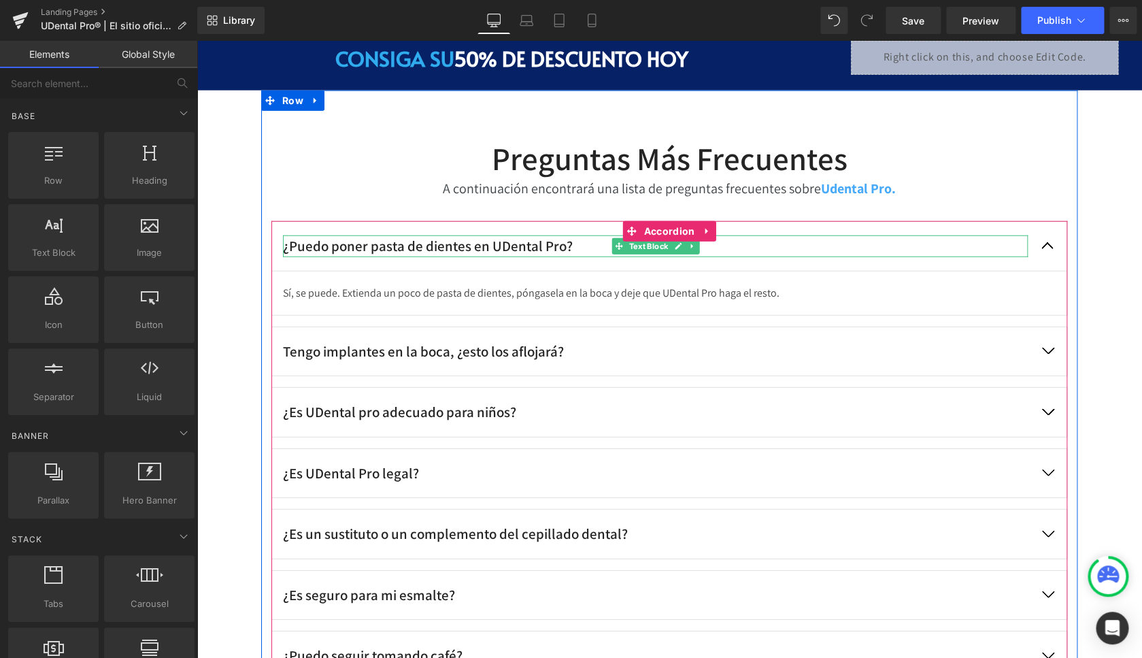
click at [461, 238] on p "¿Puedo poner pasta de dientes en UDental Pro?" at bounding box center [655, 246] width 745 height 22
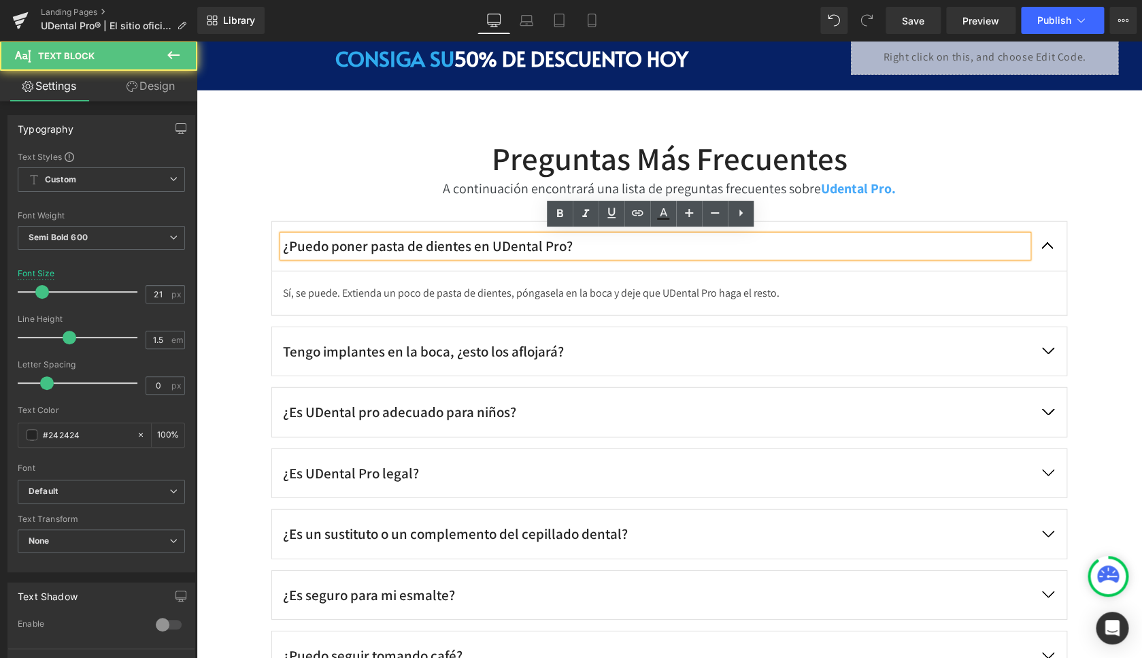
click at [433, 242] on p "¿Puedo poner pasta de dientes en UDental Pro?" at bounding box center [655, 246] width 745 height 22
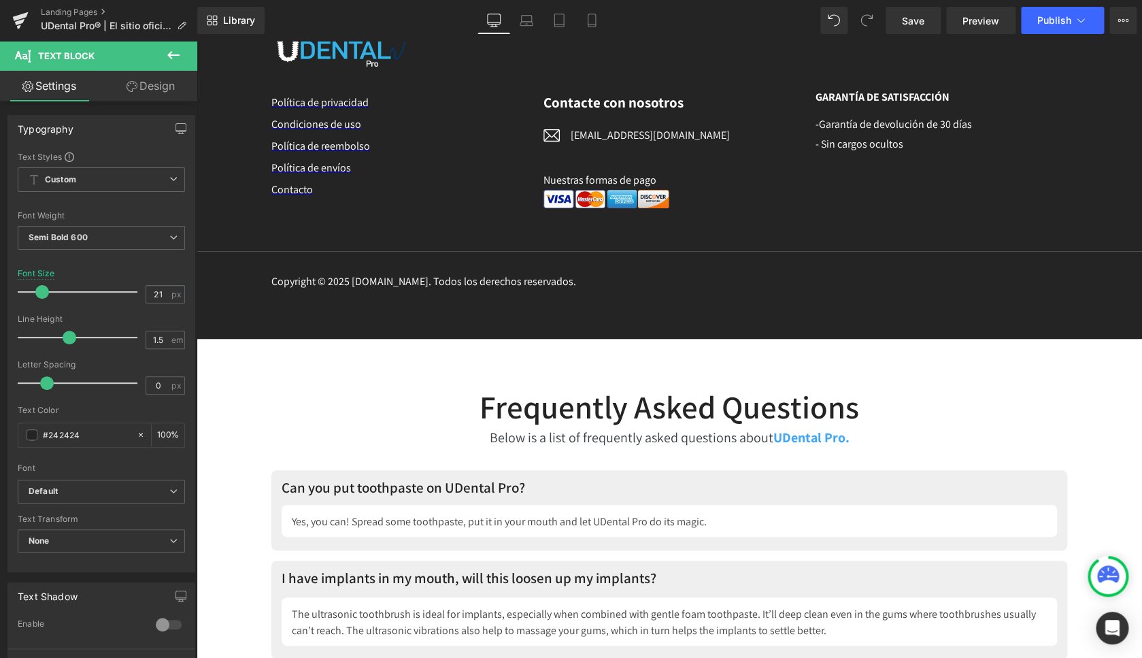
scroll to position [7033, 0]
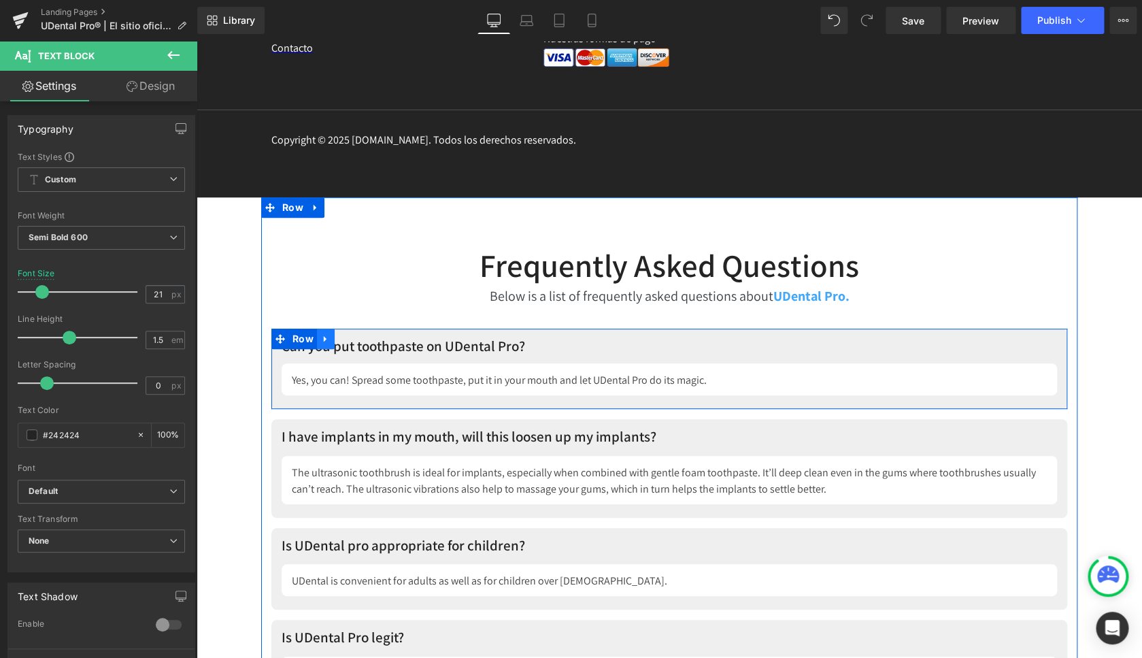
click at [328, 345] on link at bounding box center [326, 339] width 18 height 20
click at [197, 41] on link at bounding box center [197, 41] width 0 height 0
click at [328, 345] on link at bounding box center [326, 339] width 18 height 20
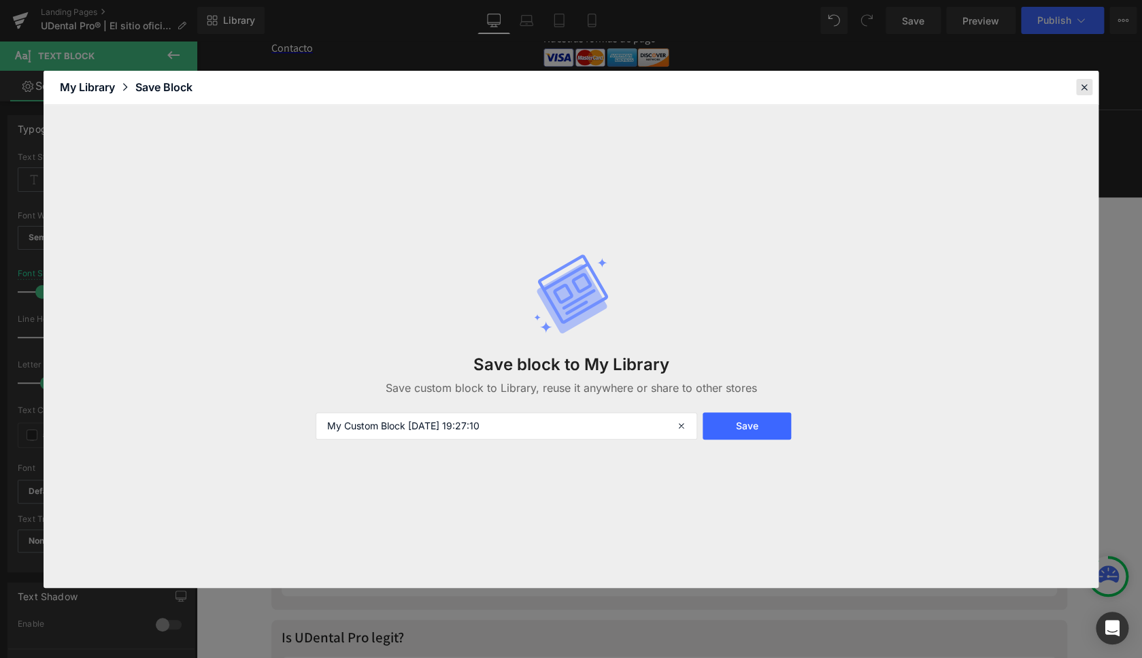
click at [1086, 85] on icon at bounding box center [1084, 87] width 12 height 12
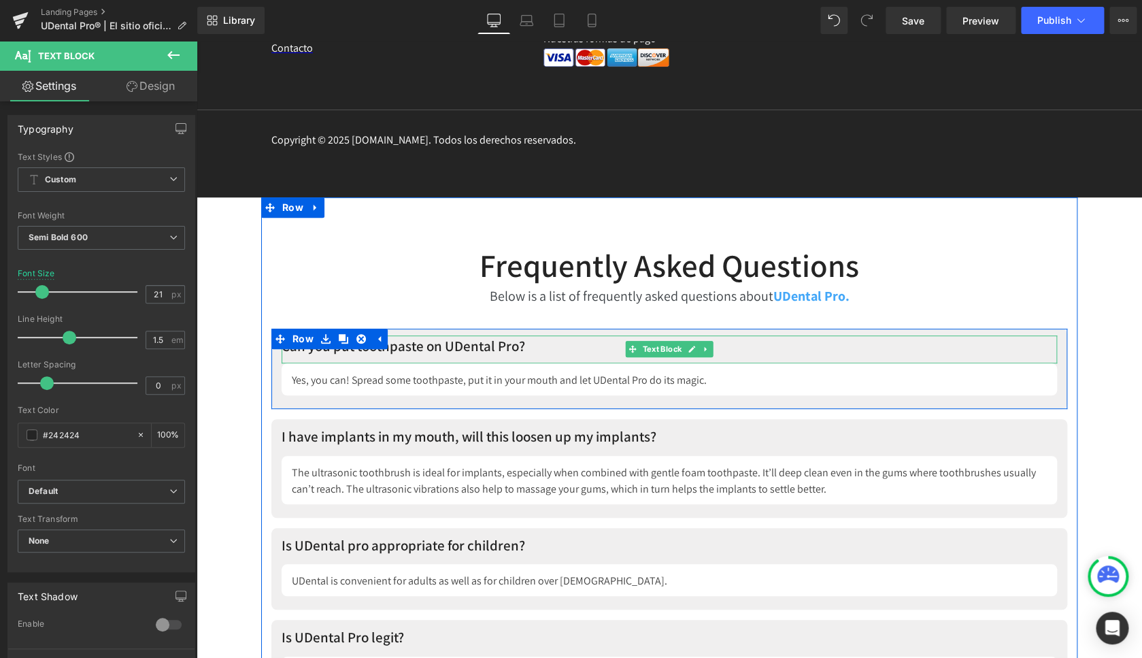
click at [452, 342] on p "Can you put toothpaste on UDental Pro?" at bounding box center [670, 346] width 776 height 22
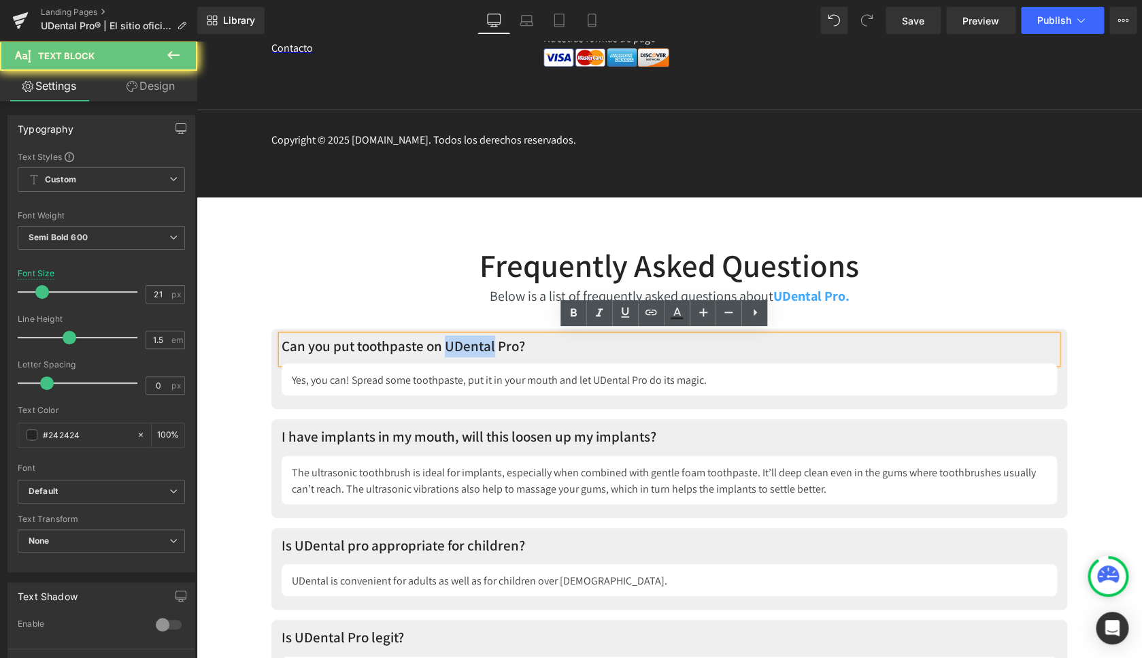
click at [452, 342] on p "Can you put toothpaste on UDental Pro?" at bounding box center [670, 346] width 776 height 22
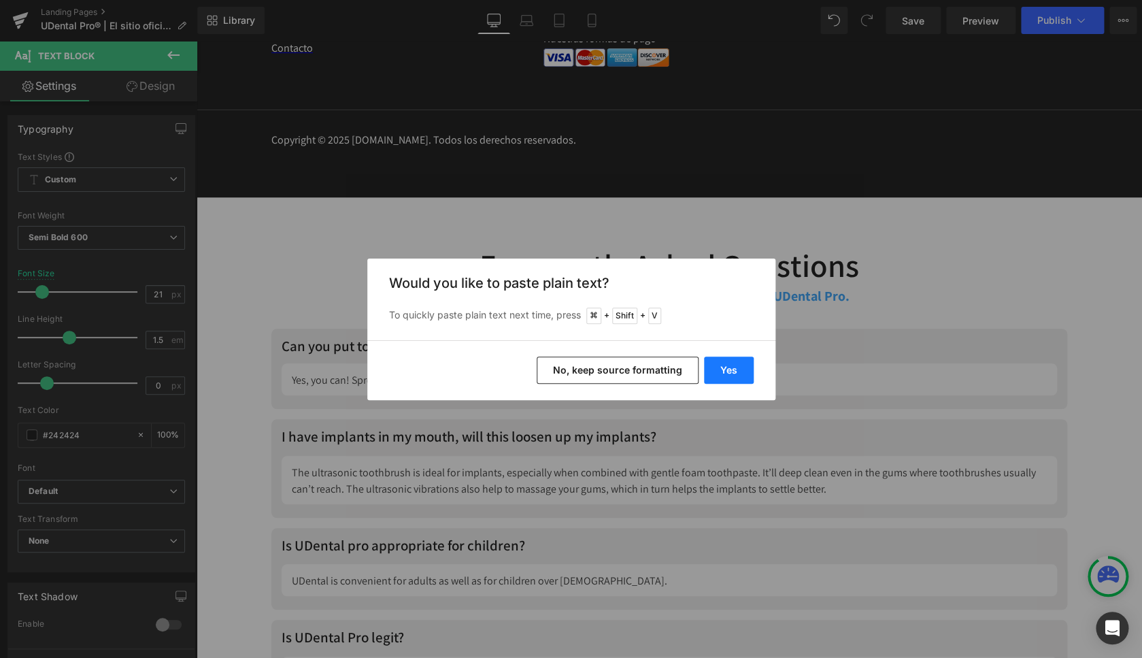
click at [739, 371] on button "Yes" at bounding box center [729, 369] width 50 height 27
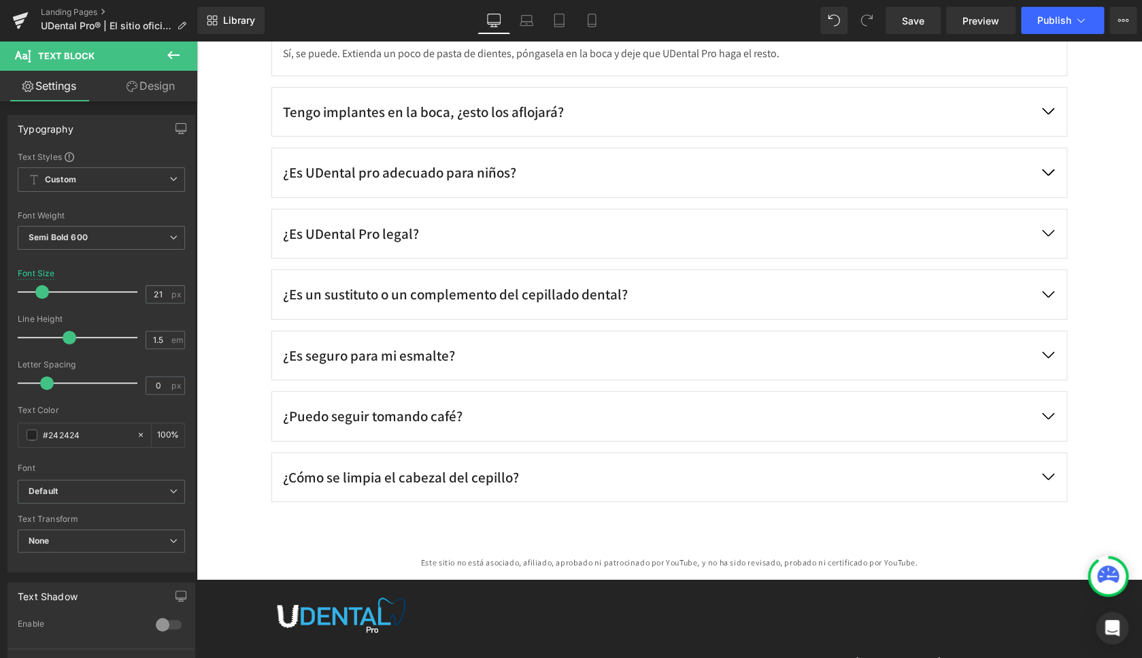
scroll to position [6097, 0]
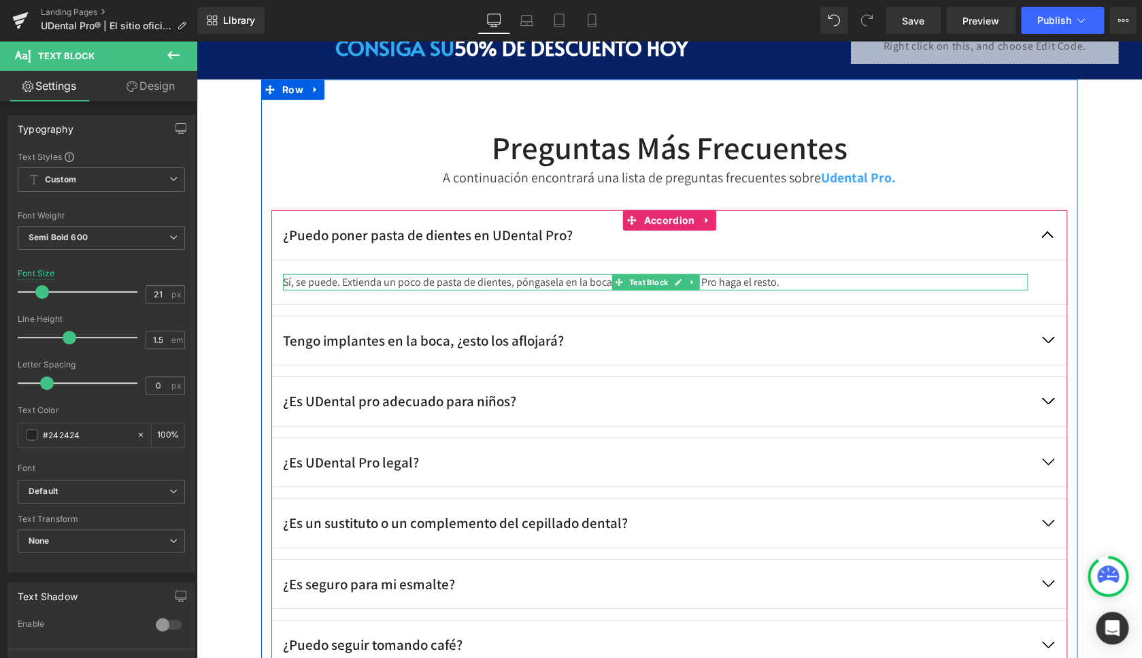
click at [565, 279] on p "Sí, se puede. Extienda un poco de pasta de dientes, póngasela en la boca y deje…" at bounding box center [655, 282] width 745 height 16
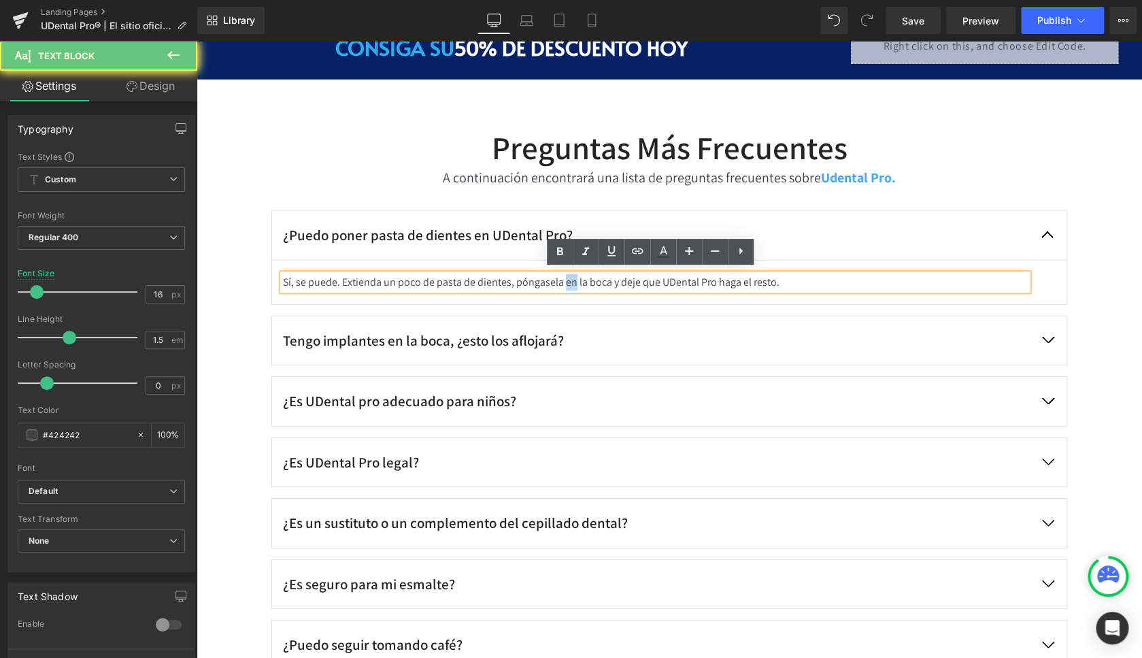
click at [565, 279] on p "Sí, se puede. Extienda un poco de pasta de dientes, póngasela en la boca y deje…" at bounding box center [655, 282] width 745 height 16
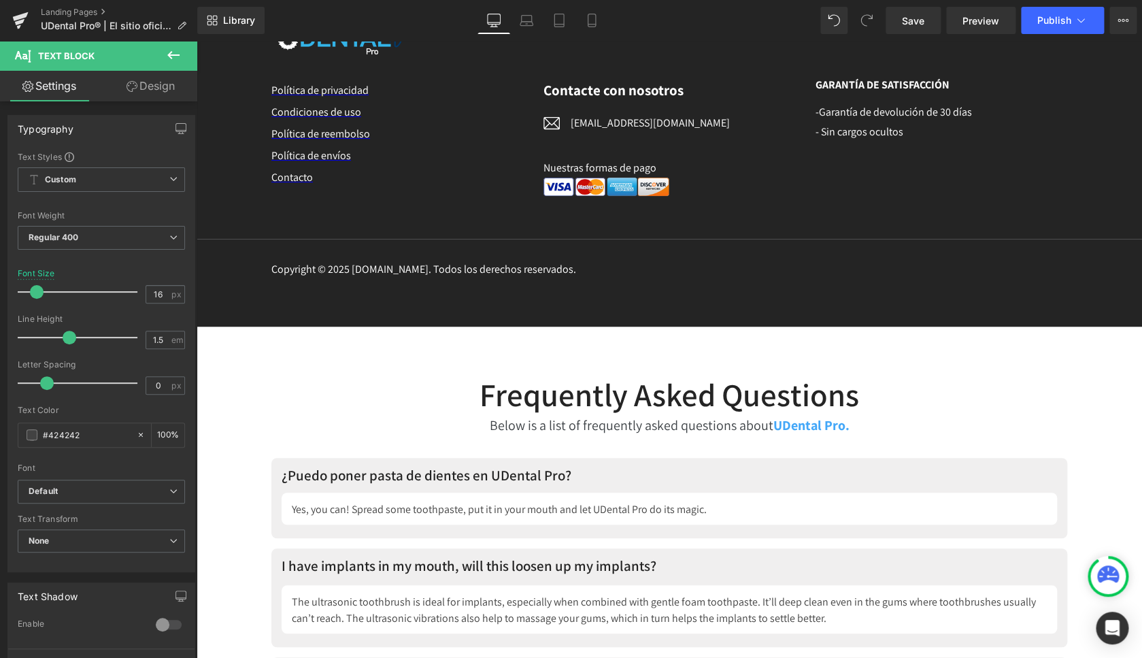
scroll to position [6979, 0]
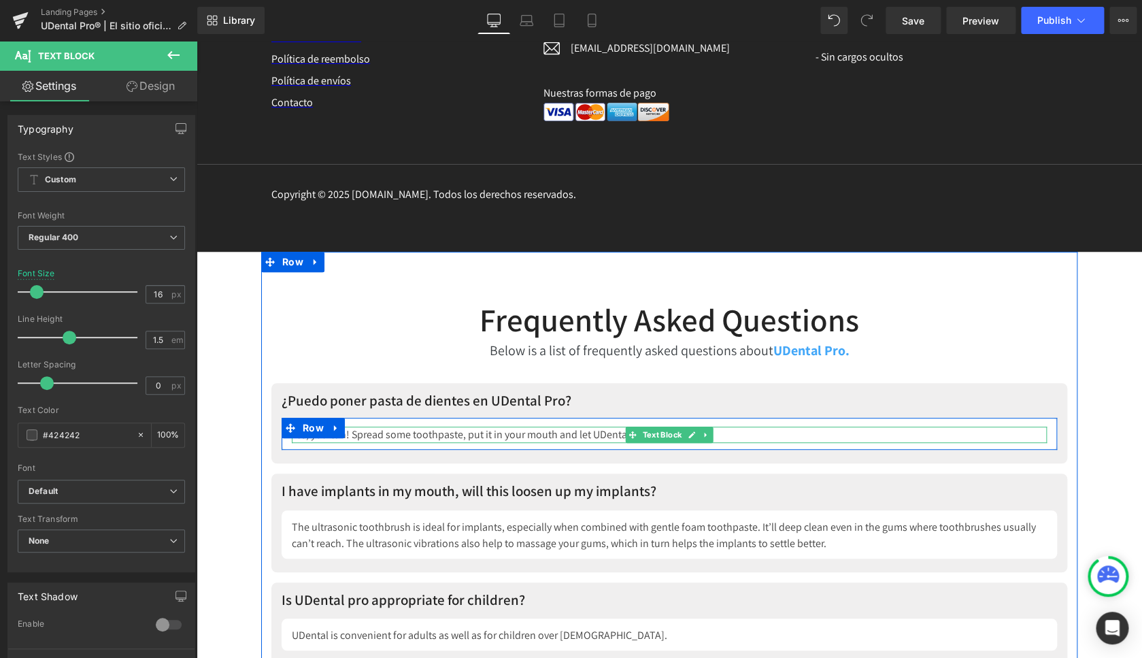
click at [408, 428] on p "Yes, you can! Spread some toothpaste, put it in your mouth and let UDental Pro …" at bounding box center [669, 435] width 755 height 16
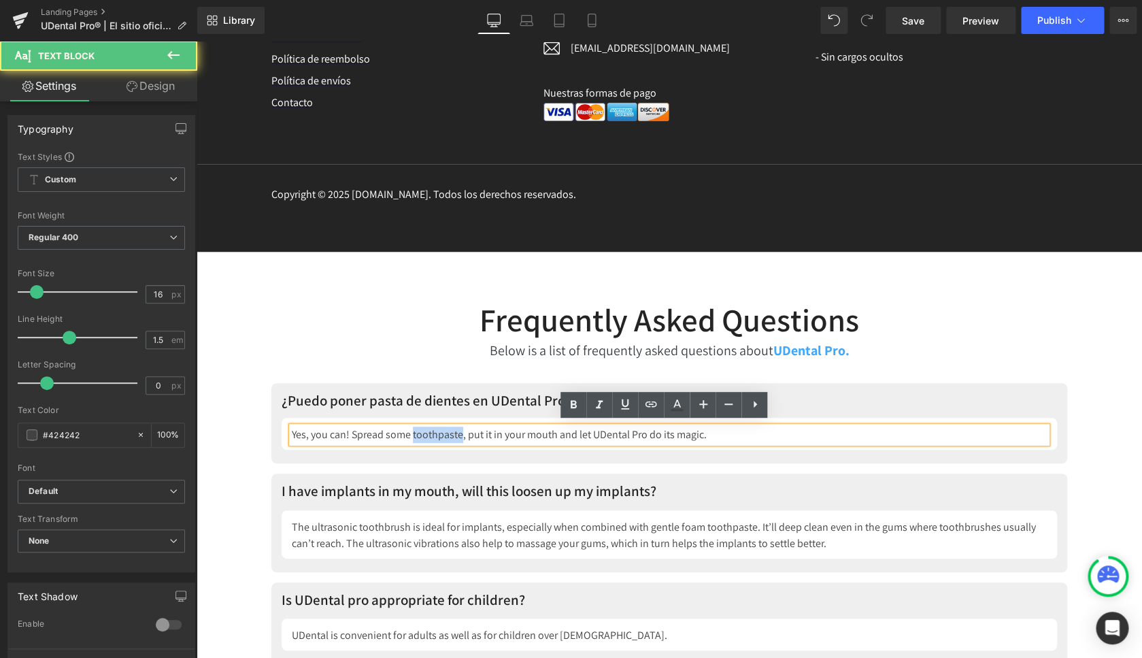
click at [408, 427] on p "Yes, you can! Spread some toothpaste, put it in your mouth and let UDental Pro …" at bounding box center [669, 435] width 755 height 16
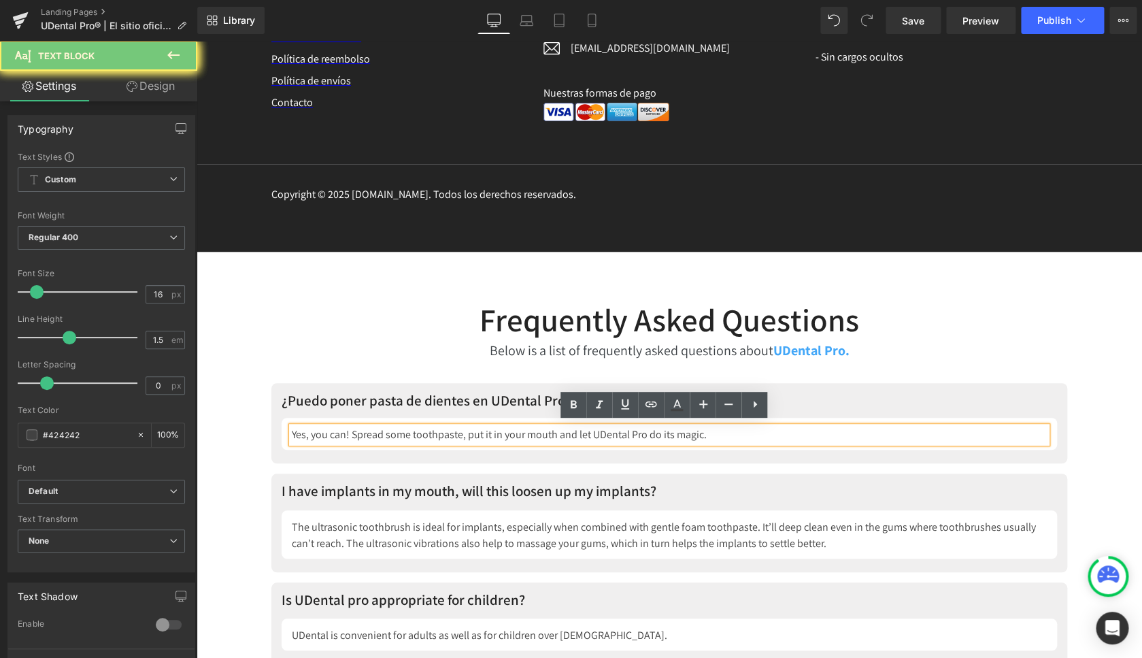
click at [408, 427] on p "Yes, you can! Spread some toothpaste, put it in your mouth and let UDental Pro …" at bounding box center [669, 435] width 755 height 16
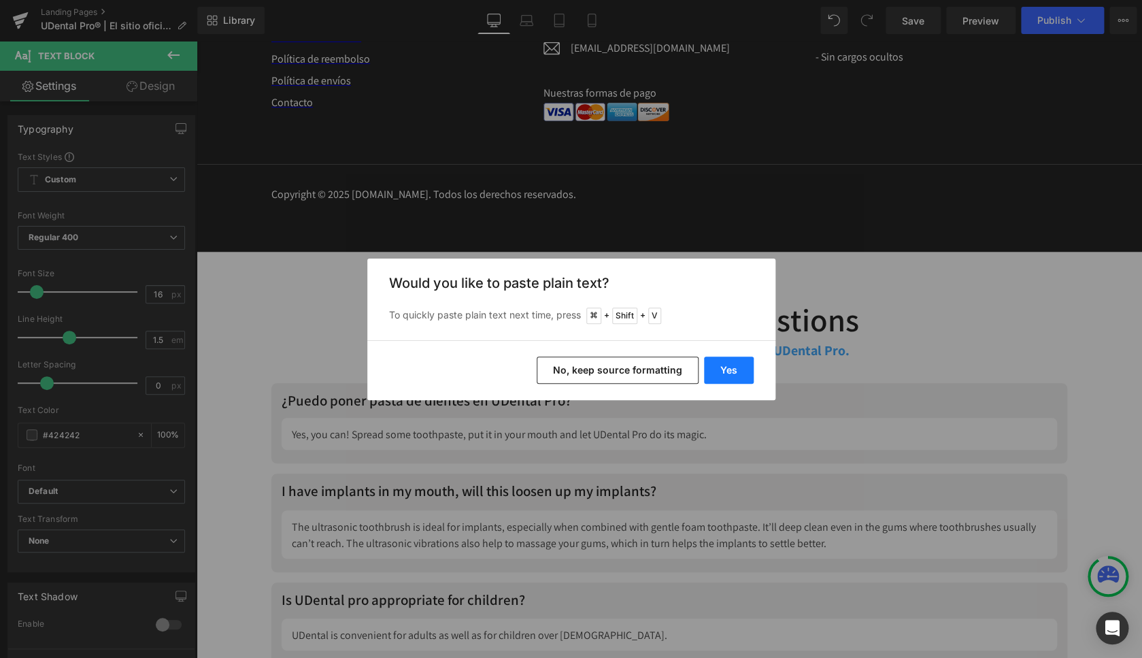
click at [728, 363] on button "Yes" at bounding box center [729, 369] width 50 height 27
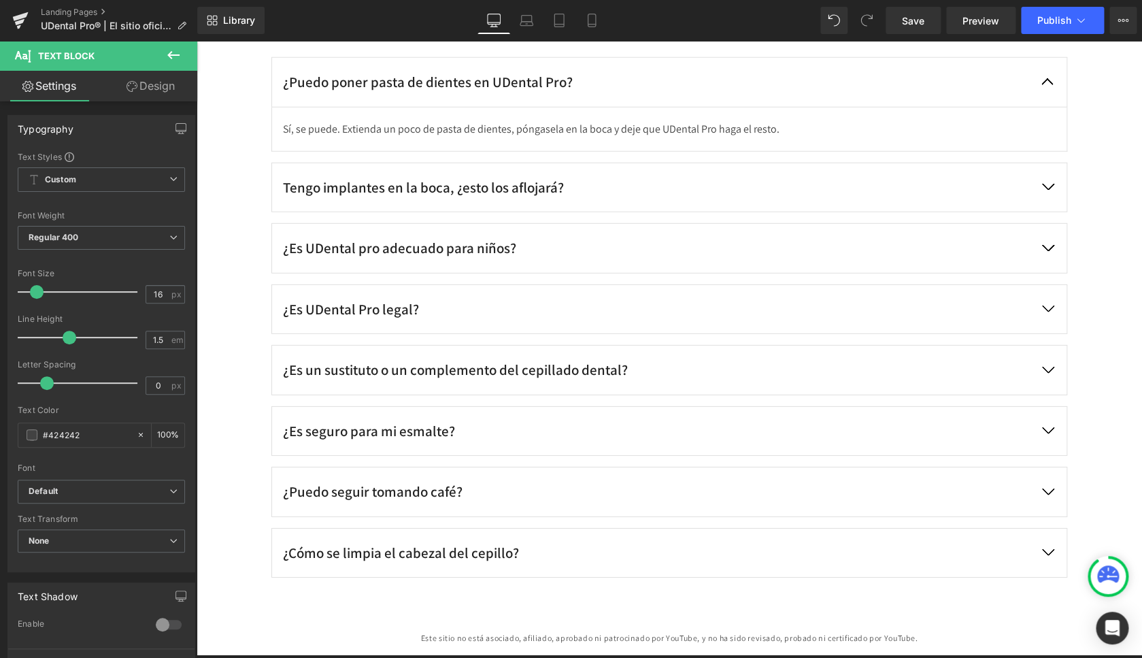
scroll to position [6249, 0]
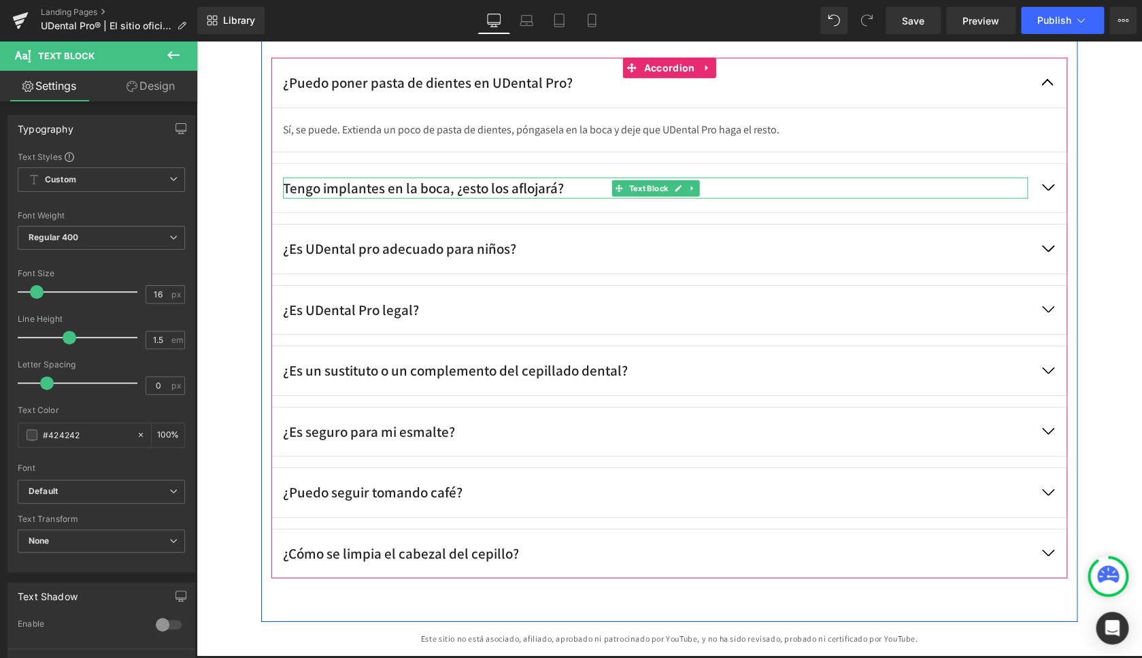
click at [488, 182] on p "Tengo implantes en la boca, ¿esto los aflojará?" at bounding box center [655, 189] width 745 height 22
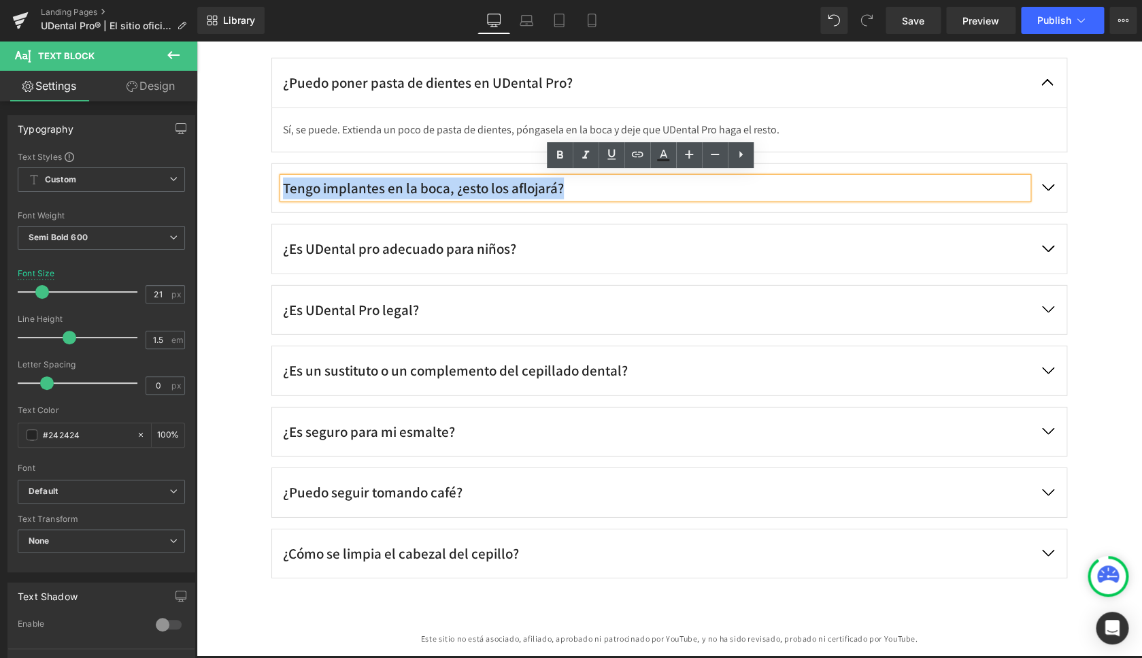
drag, startPoint x: 354, startPoint y: 186, endPoint x: 176, endPoint y: 188, distance: 178.3
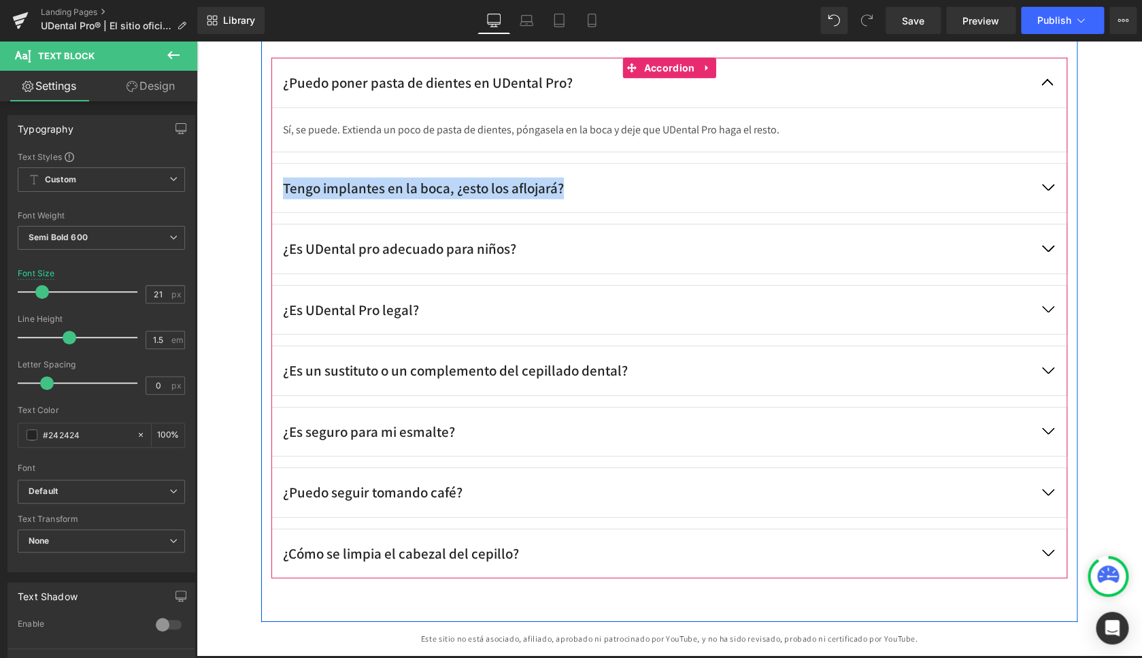
copy p "Tengo implantes en la boca, ¿esto los aflojará?"
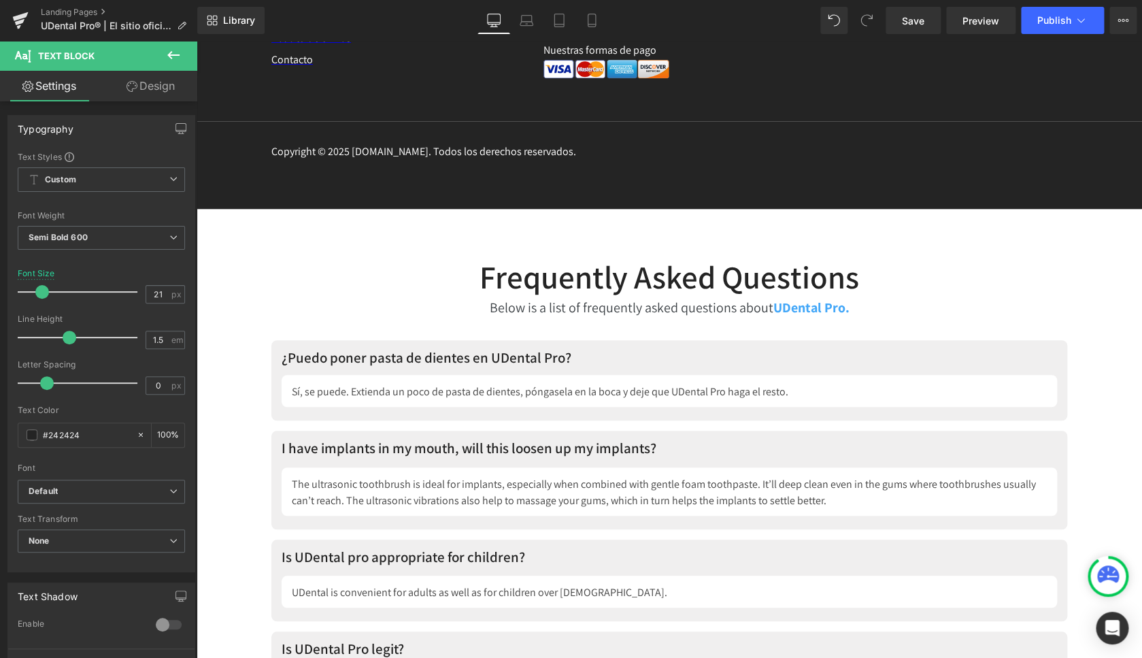
scroll to position [7022, 0]
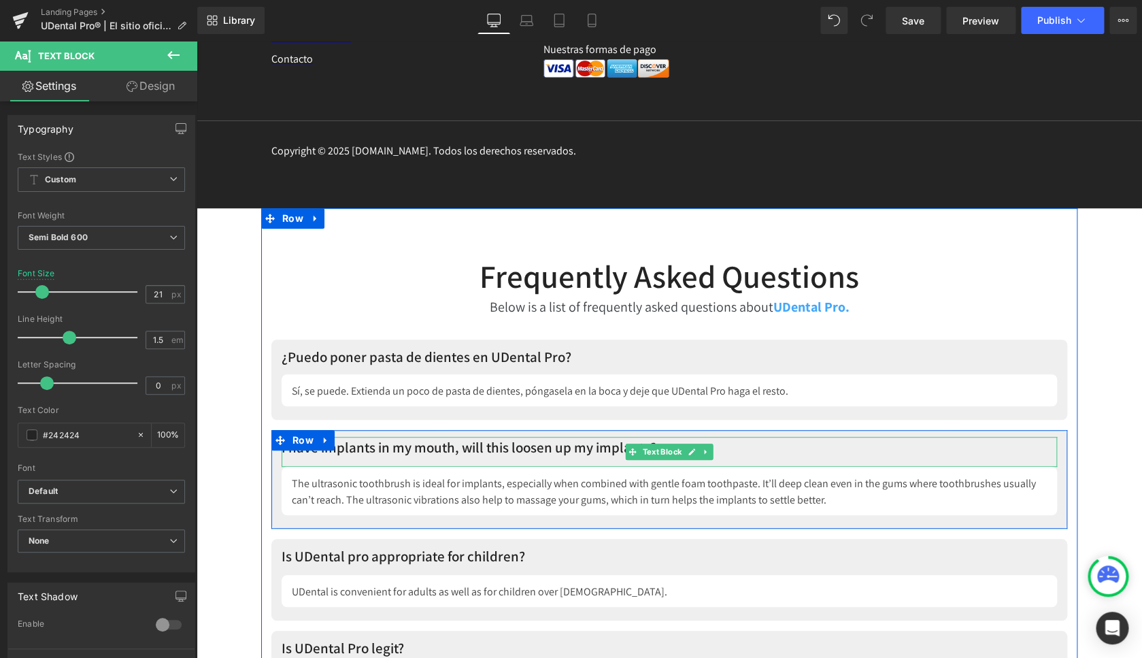
click at [383, 444] on p "I have implants in my mouth, will this loosen up my implants?" at bounding box center [670, 448] width 776 height 22
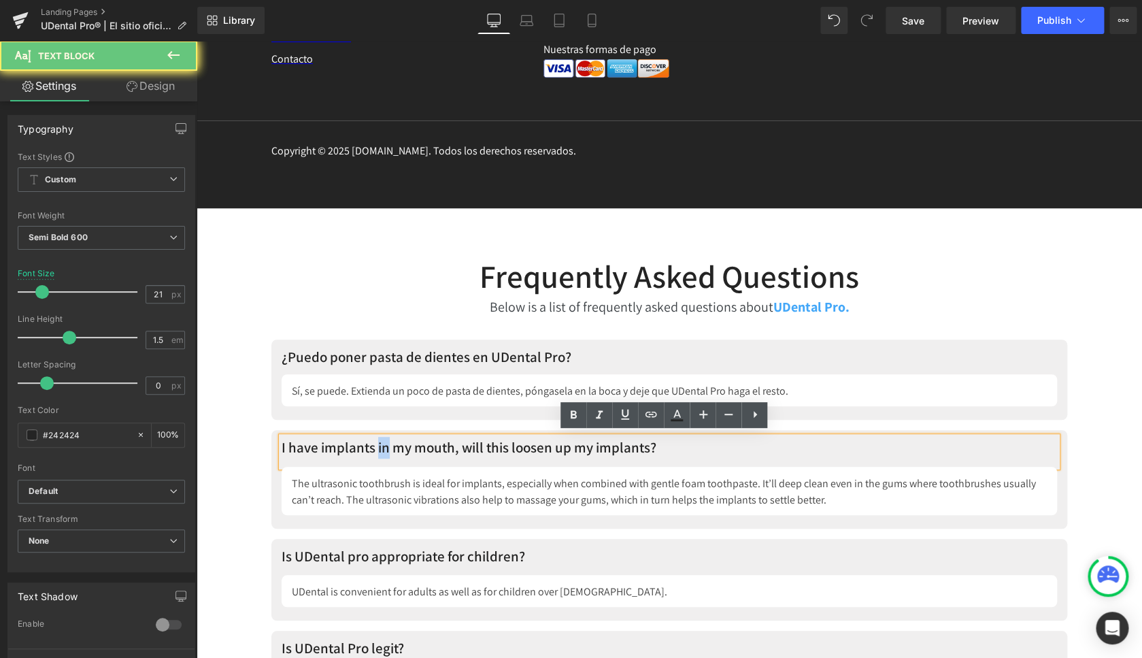
click at [383, 444] on p "I have implants in my mouth, will this loosen up my implants?" at bounding box center [670, 448] width 776 height 22
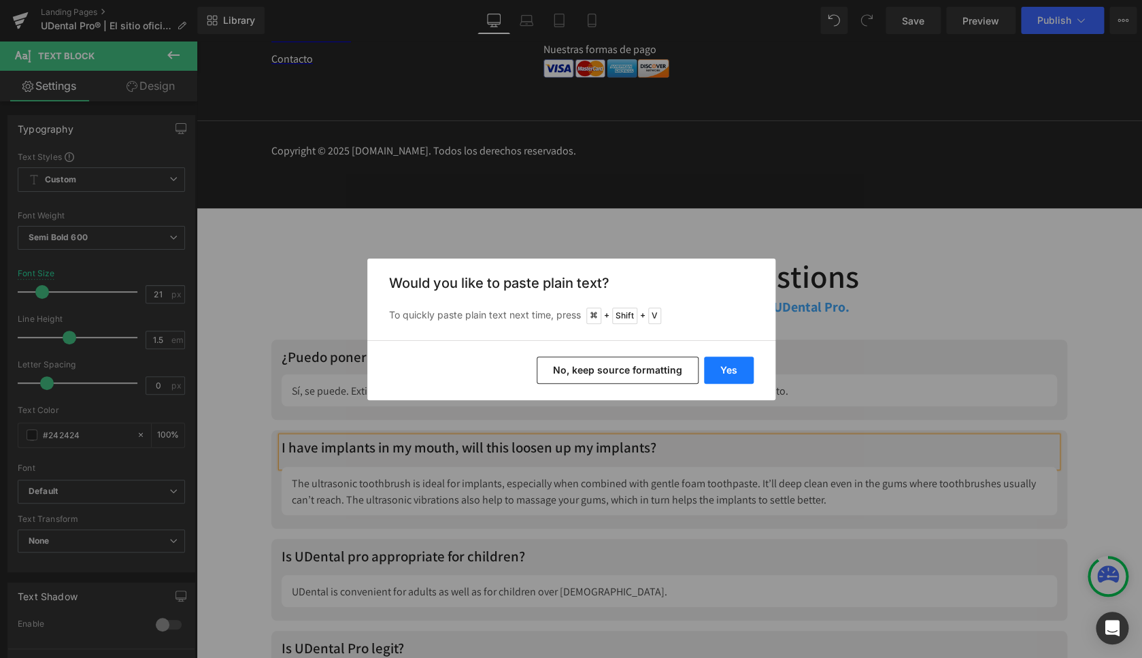
click at [732, 365] on button "Yes" at bounding box center [729, 369] width 50 height 27
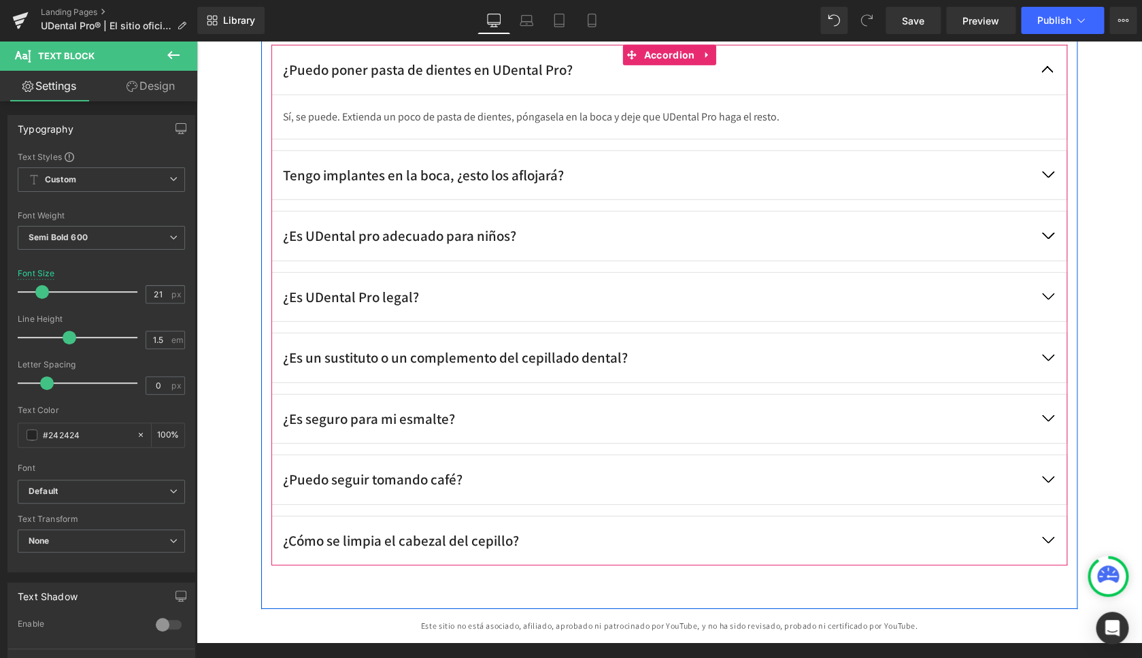
scroll to position [6184, 0]
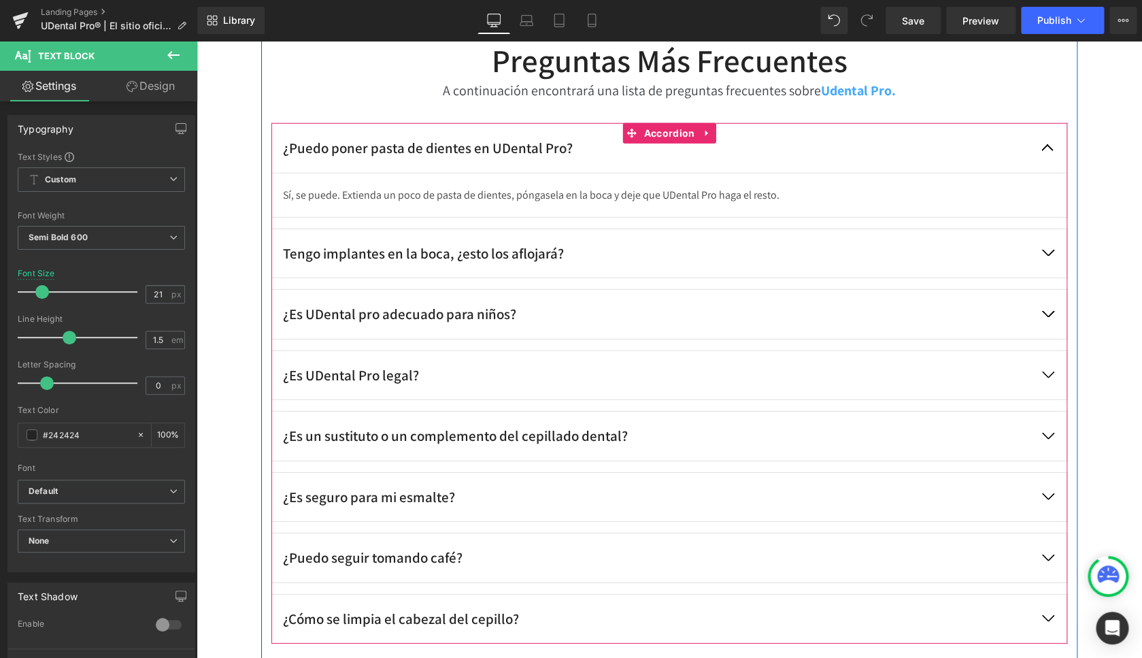
click at [1044, 249] on button "button" at bounding box center [1048, 253] width 38 height 49
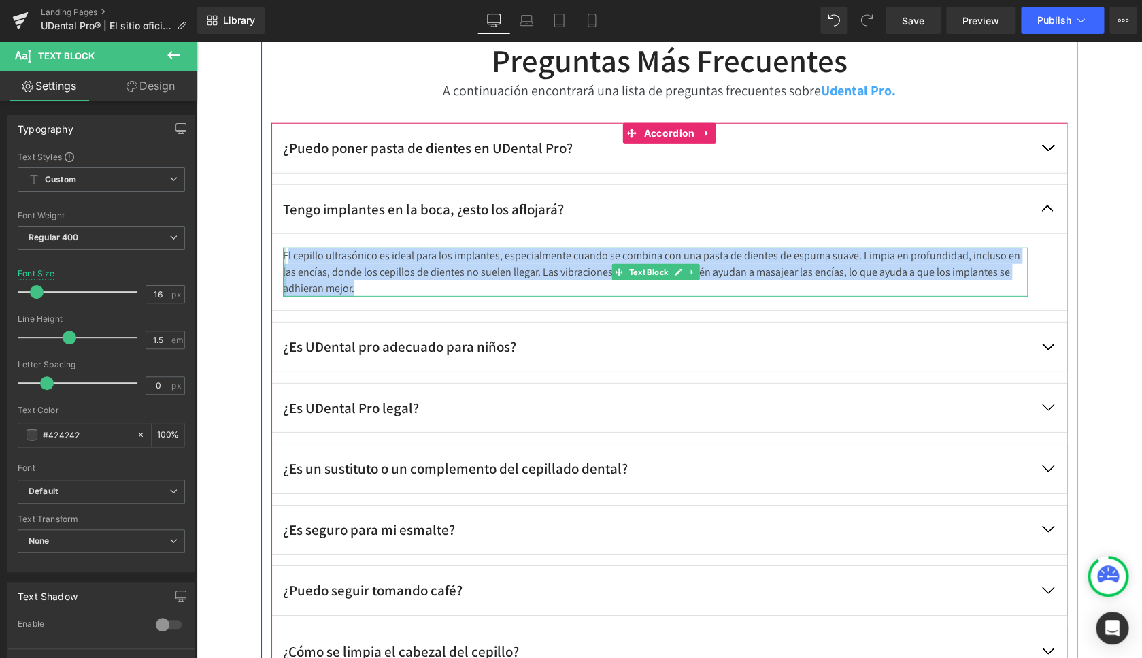
drag, startPoint x: 348, startPoint y: 279, endPoint x: 282, endPoint y: 254, distance: 71.3
click at [283, 254] on div "El cepillo ultrasónico es ideal para los implantes, especialmente cuando se com…" at bounding box center [655, 272] width 745 height 49
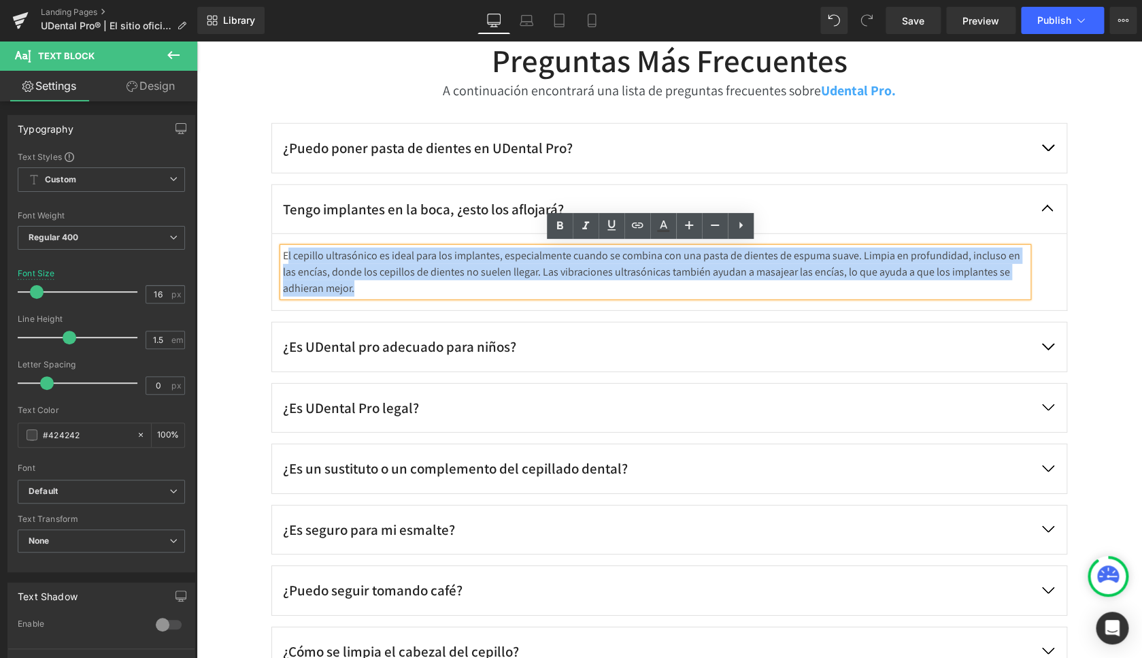
click at [304, 263] on div "El cepillo ultrasónico es ideal para los implantes, especialmente cuando se com…" at bounding box center [655, 272] width 745 height 49
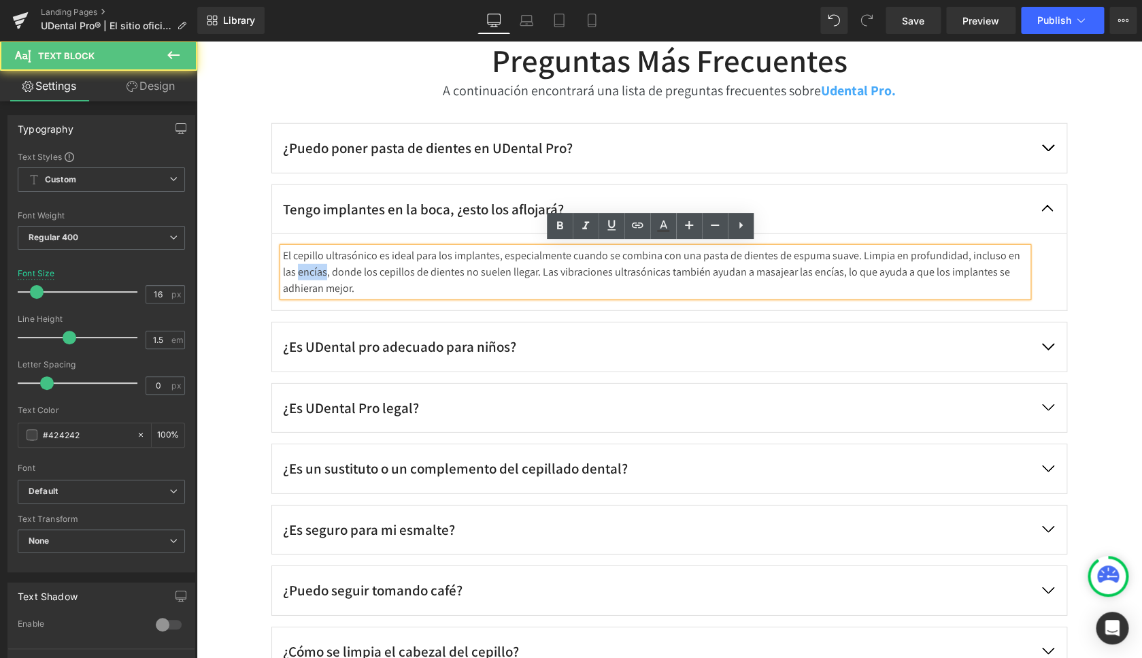
click at [304, 263] on div "El cepillo ultrasónico es ideal para los implantes, especialmente cuando se com…" at bounding box center [655, 272] width 745 height 49
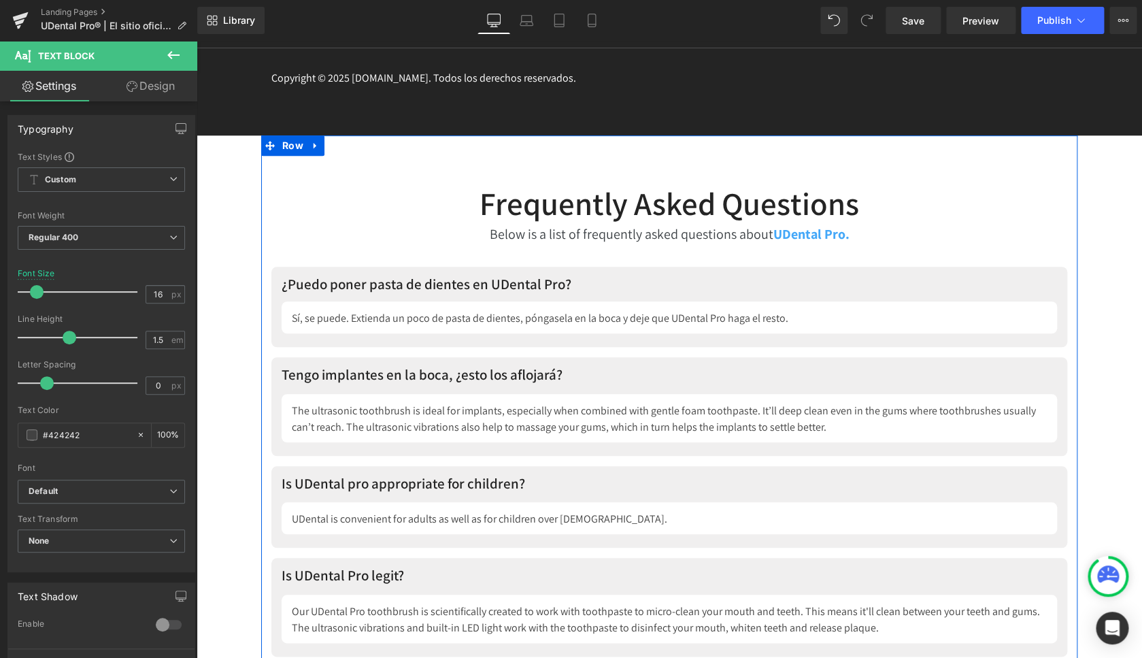
scroll to position [7175, 0]
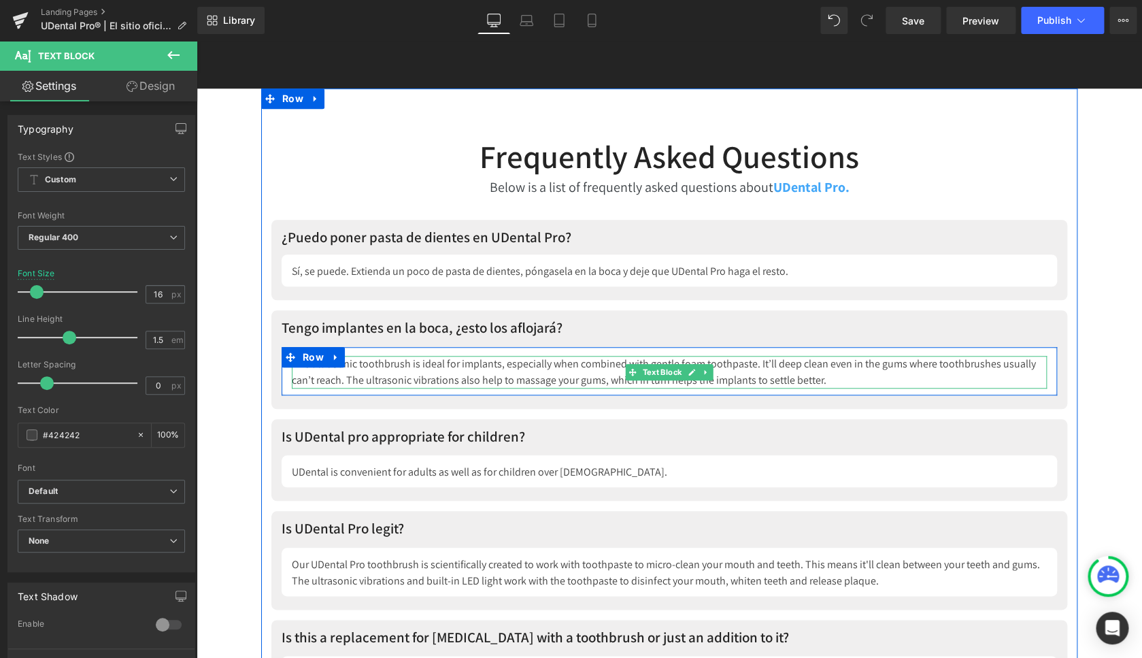
click at [397, 363] on div "The ultrasonic toothbrush is ideal for implants, especially when combined with …" at bounding box center [669, 372] width 755 height 33
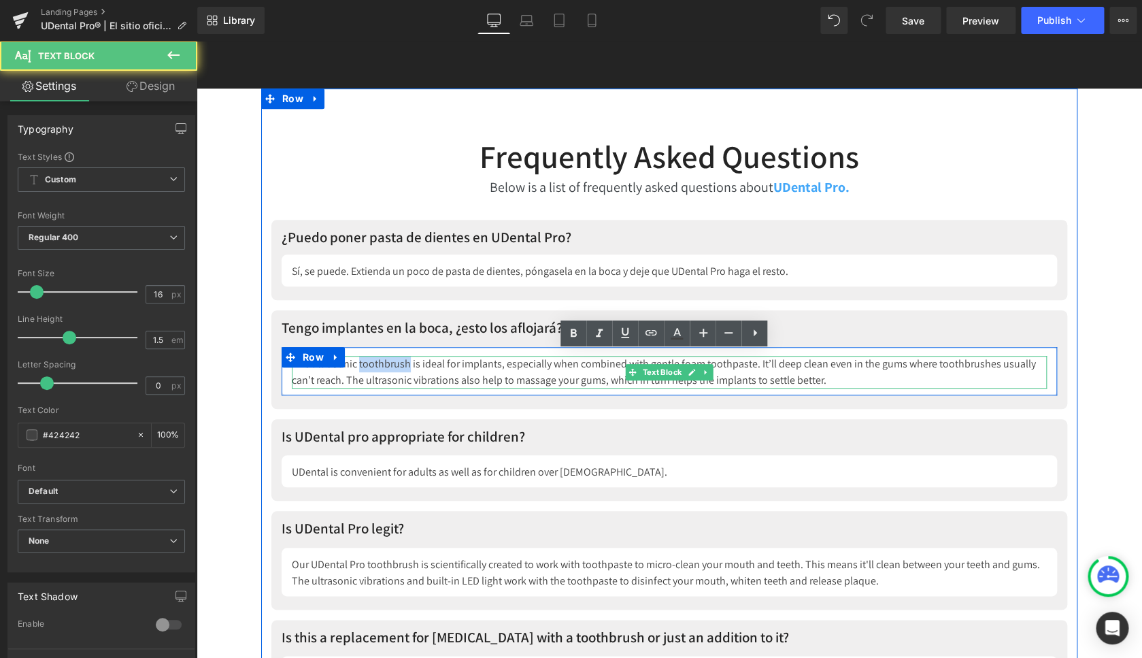
click at [397, 363] on div "The ultrasonic toothbrush is ideal for implants, especially when combined with …" at bounding box center [669, 372] width 755 height 33
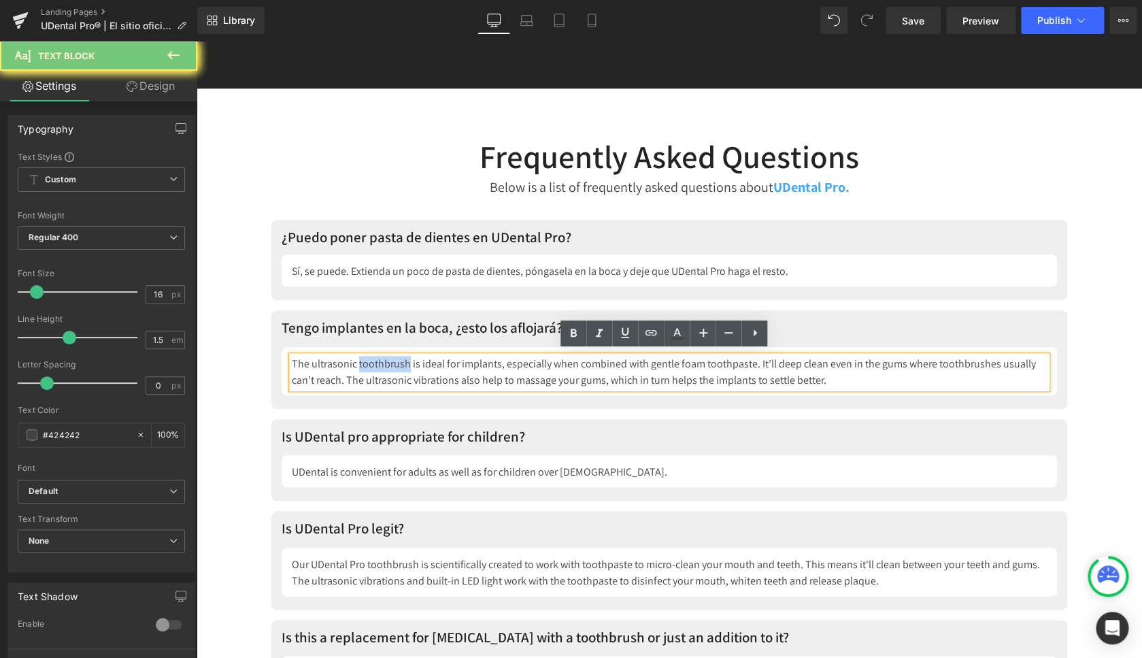
click at [397, 363] on div "The ultrasonic toothbrush is ideal for implants, especially when combined with …" at bounding box center [669, 372] width 755 height 33
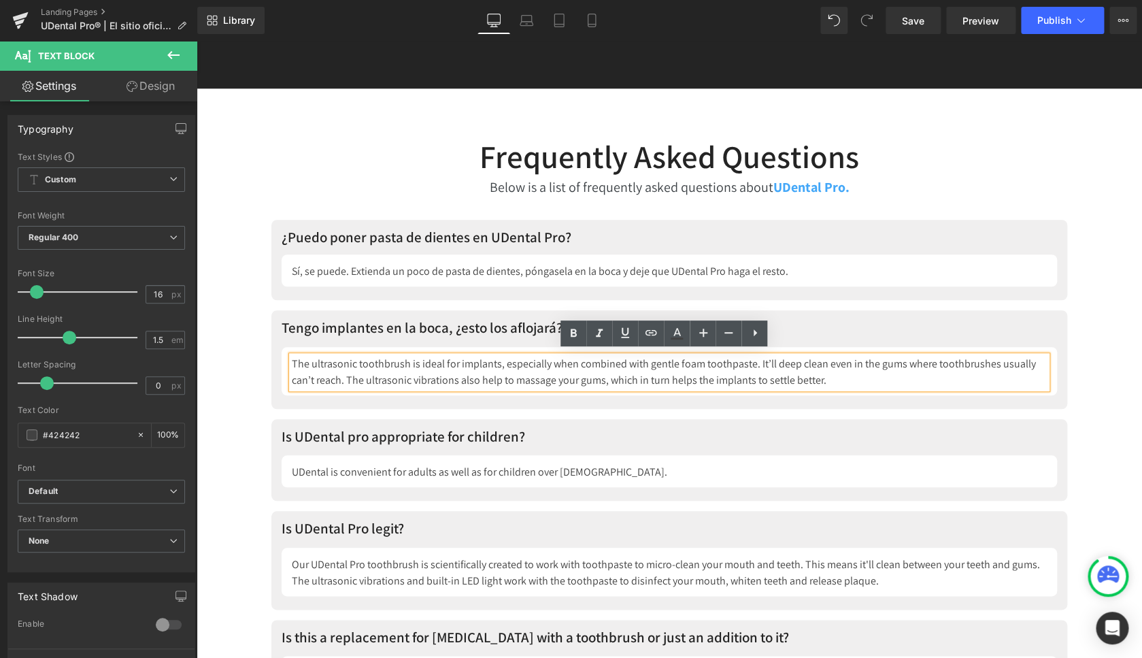
click at [397, 363] on div "The ultrasonic toothbrush is ideal for implants, especially when combined with …" at bounding box center [669, 372] width 755 height 33
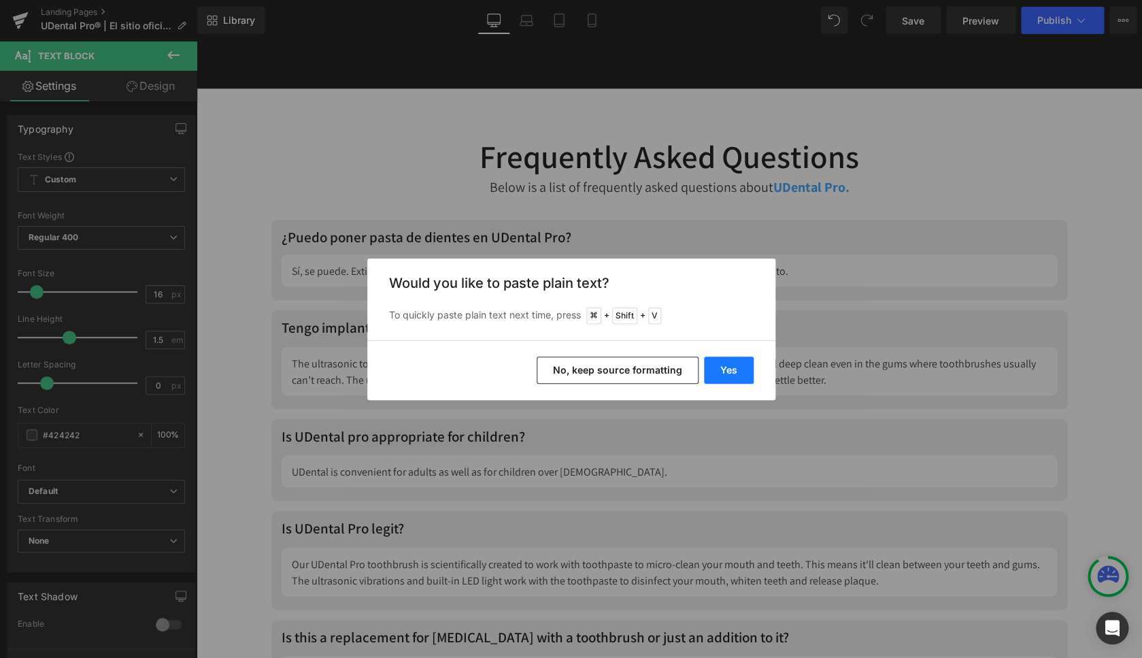
click at [744, 369] on button "Yes" at bounding box center [729, 369] width 50 height 27
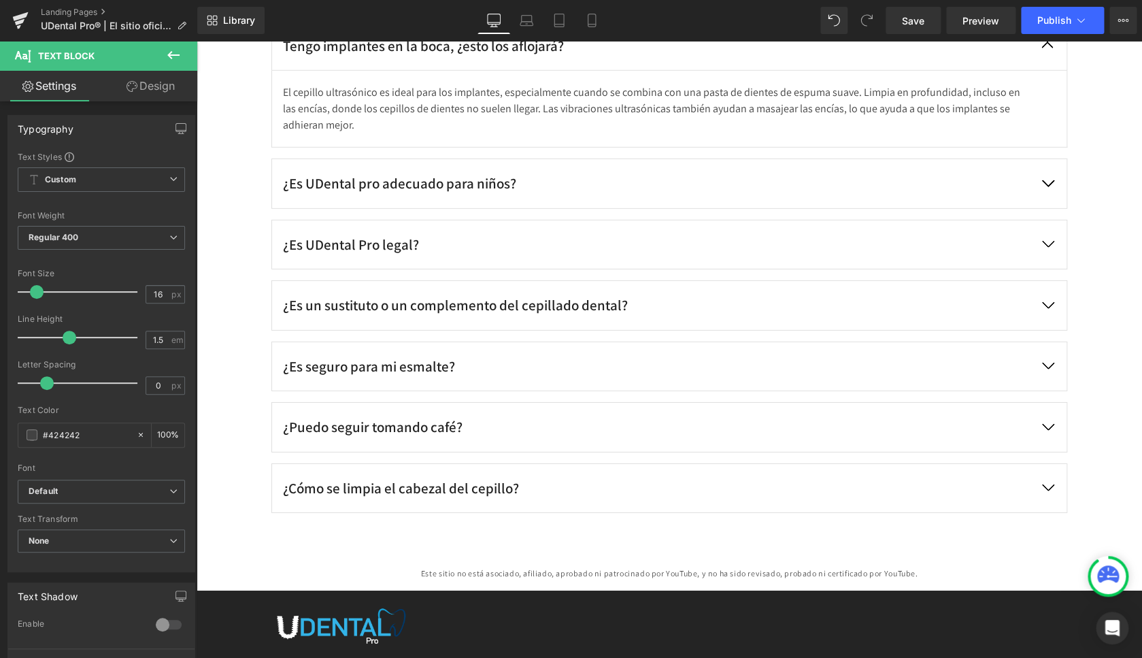
scroll to position [6217, 0]
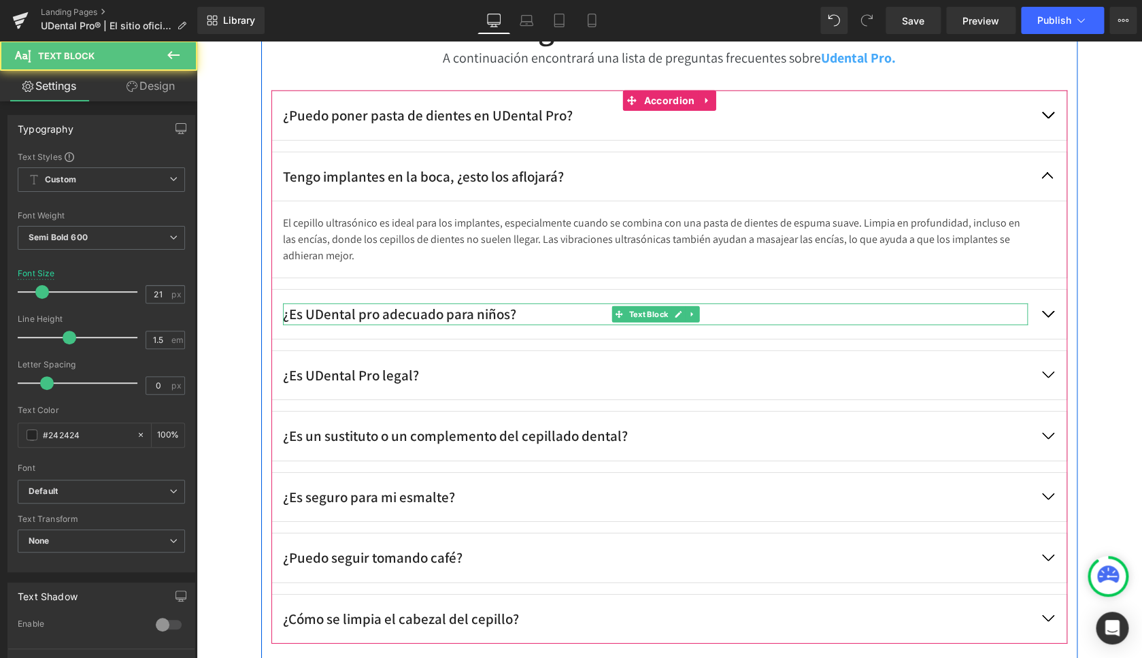
click at [426, 308] on div "¿Es UDental pro adecuado para niños?" at bounding box center [655, 314] width 745 height 22
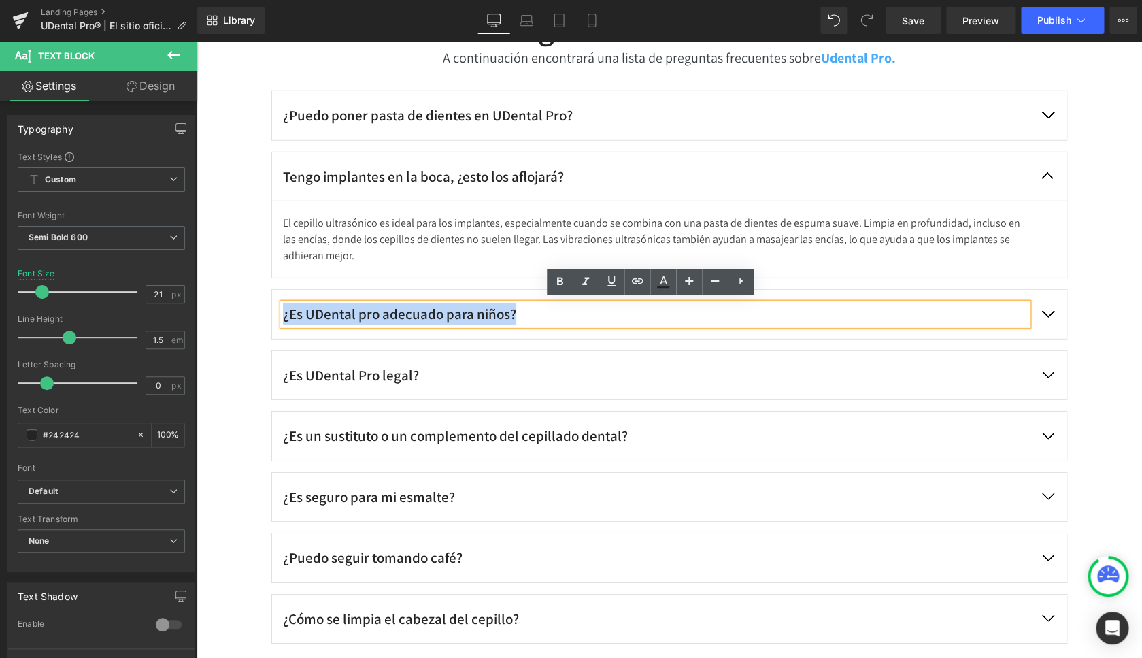
drag, startPoint x: 501, startPoint y: 310, endPoint x: 280, endPoint y: 310, distance: 221.1
click at [283, 310] on div "¿Es UDental pro adecuado para niños?" at bounding box center [655, 314] width 745 height 22
copy div "¿Es UDental pro adecuado para niños?"
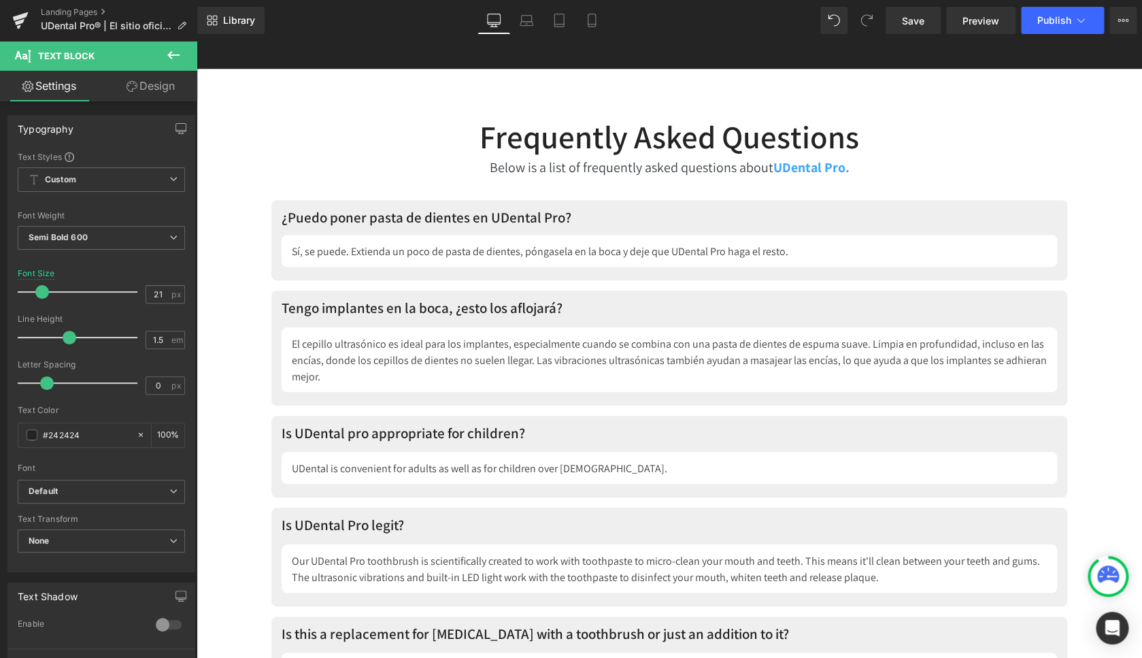
scroll to position [7196, 0]
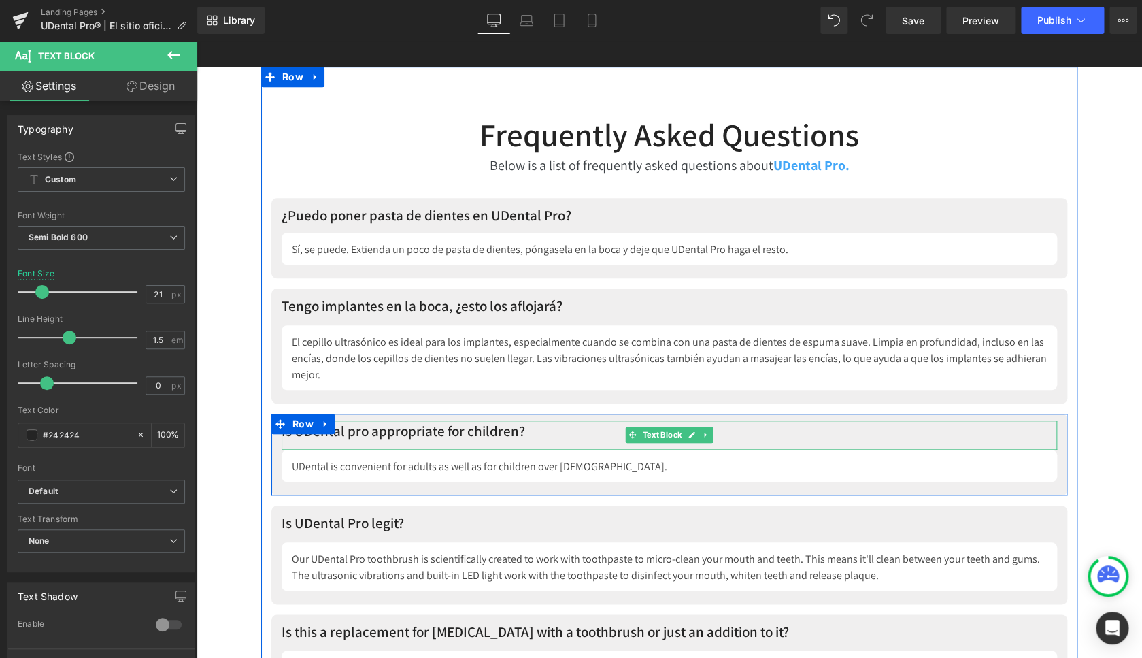
click at [429, 426] on p "Is UDental pro appropriate for children?" at bounding box center [670, 431] width 776 height 22
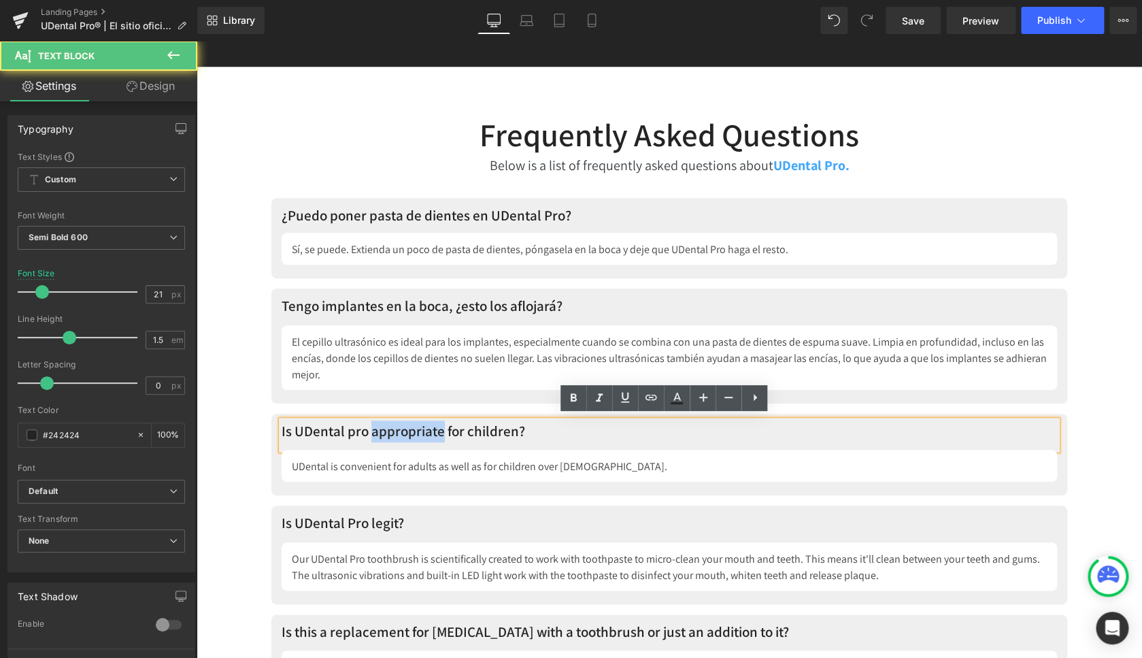
click at [429, 426] on p "Is UDental pro appropriate for children?" at bounding box center [670, 431] width 776 height 22
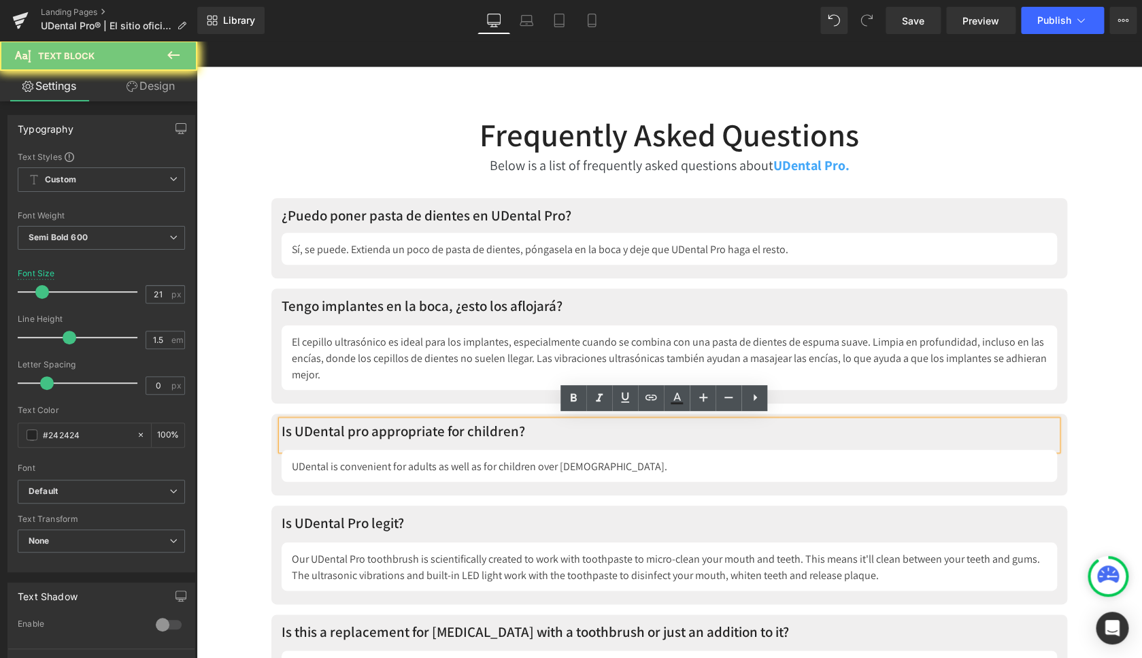
click at [429, 426] on p "Is UDental pro appropriate for children?" at bounding box center [670, 431] width 776 height 22
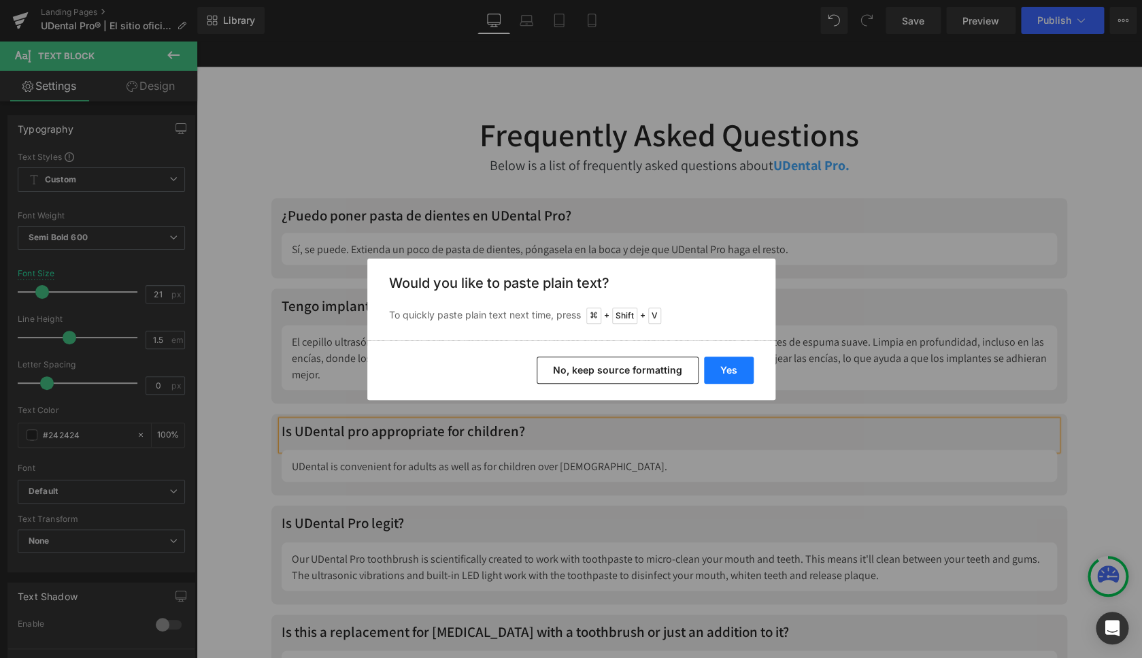
click at [742, 371] on button "Yes" at bounding box center [729, 369] width 50 height 27
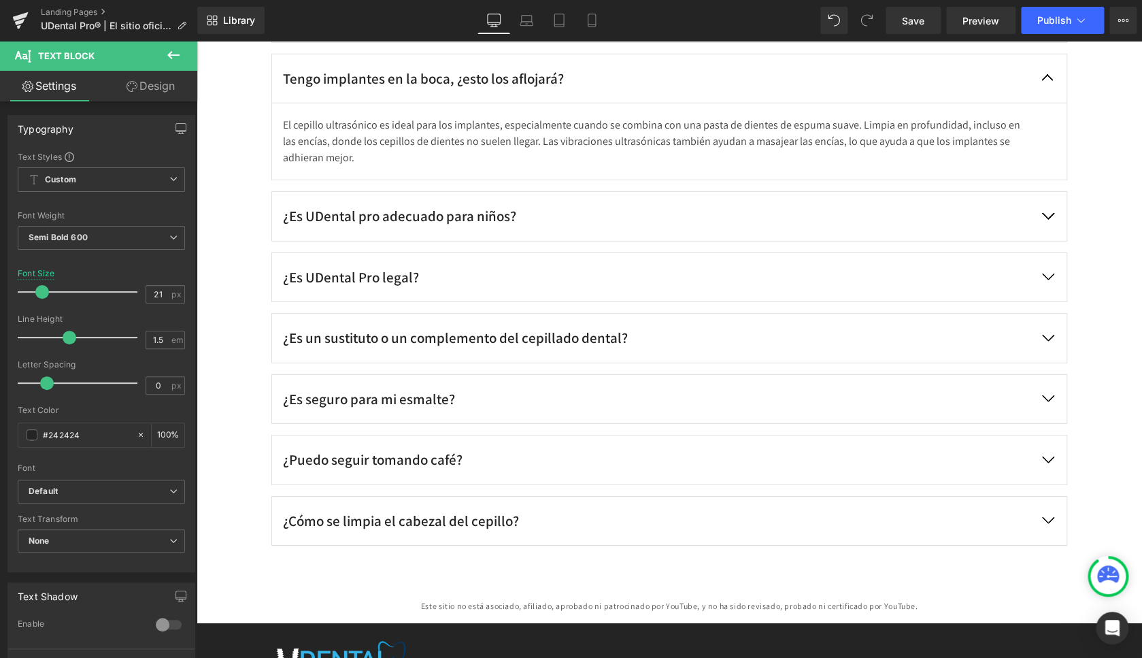
click at [1042, 214] on button "button" at bounding box center [1048, 216] width 38 height 49
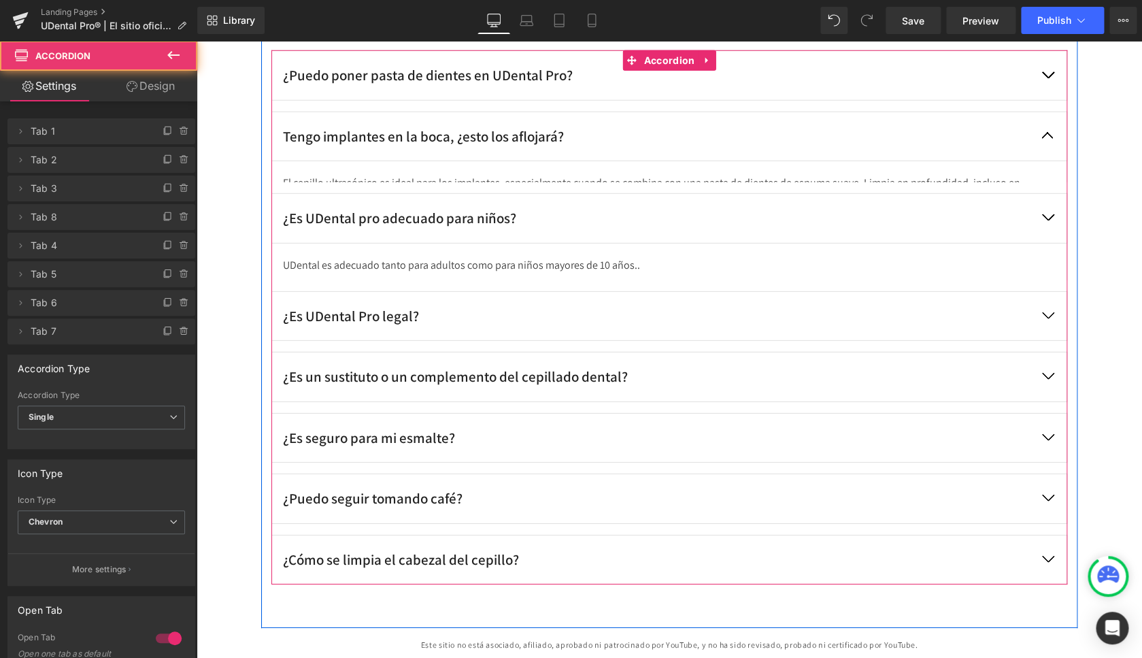
scroll to position [6238, 0]
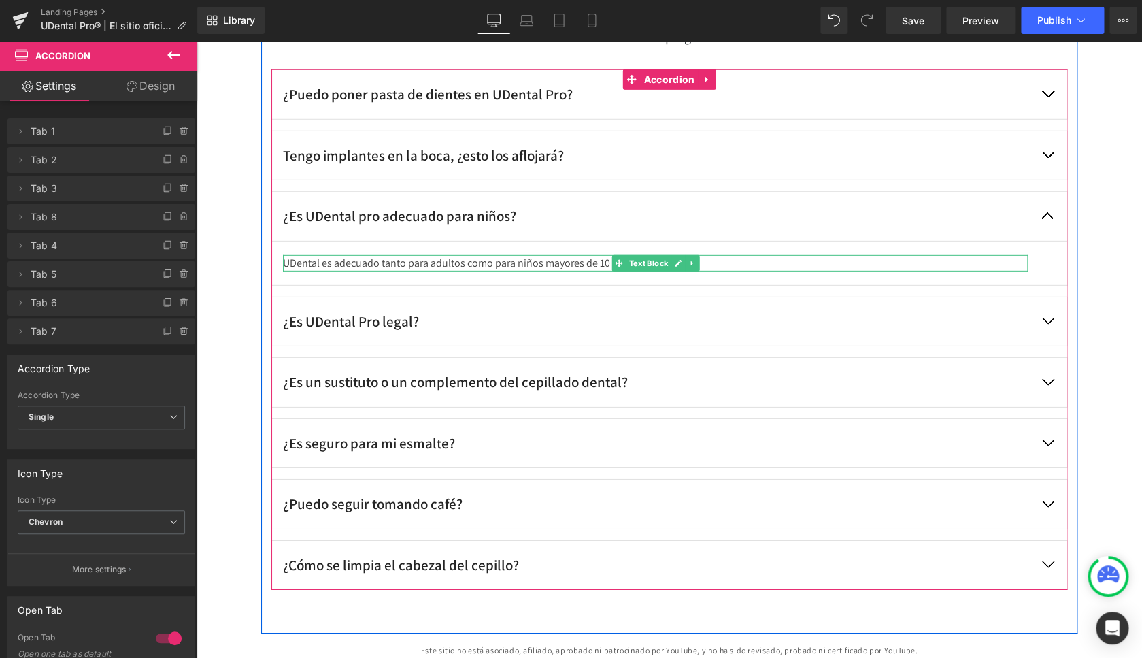
click at [365, 258] on p "UDental es adecuado tanto para adultos como para niños mayores de 10 años.." at bounding box center [655, 263] width 745 height 16
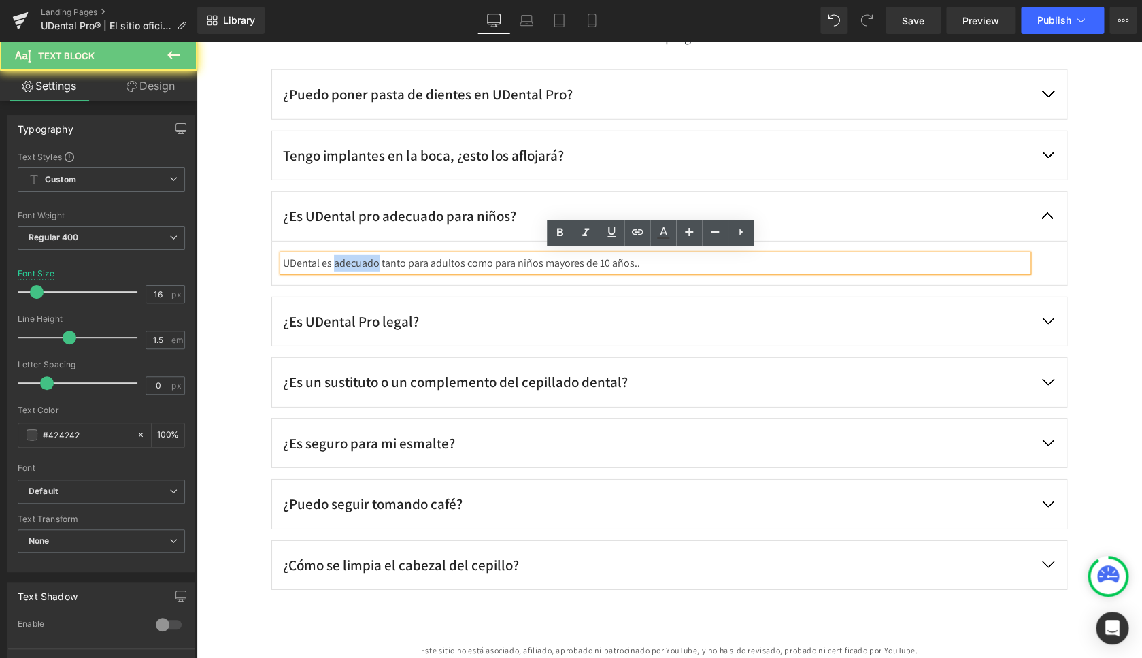
click at [365, 258] on p "UDental es adecuado tanto para adultos como para niños mayores de 10 años.." at bounding box center [655, 263] width 745 height 16
click at [363, 259] on p "UDental es adecuado tanto para adultos como para niños mayores de 10 años.." at bounding box center [655, 263] width 745 height 16
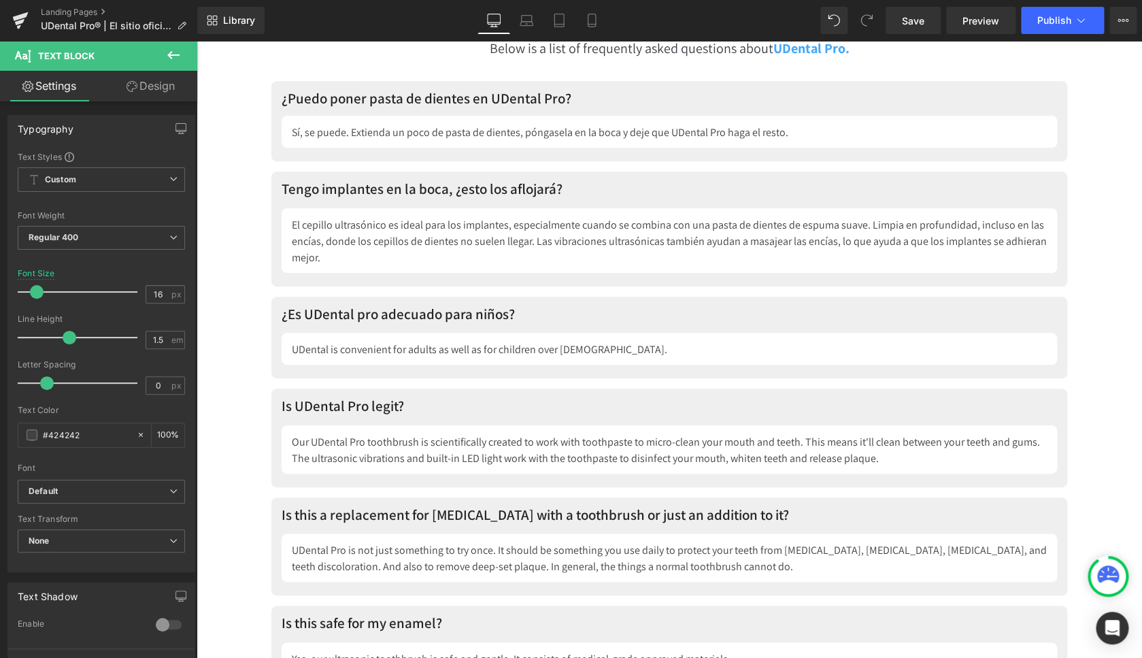
scroll to position [7305, 0]
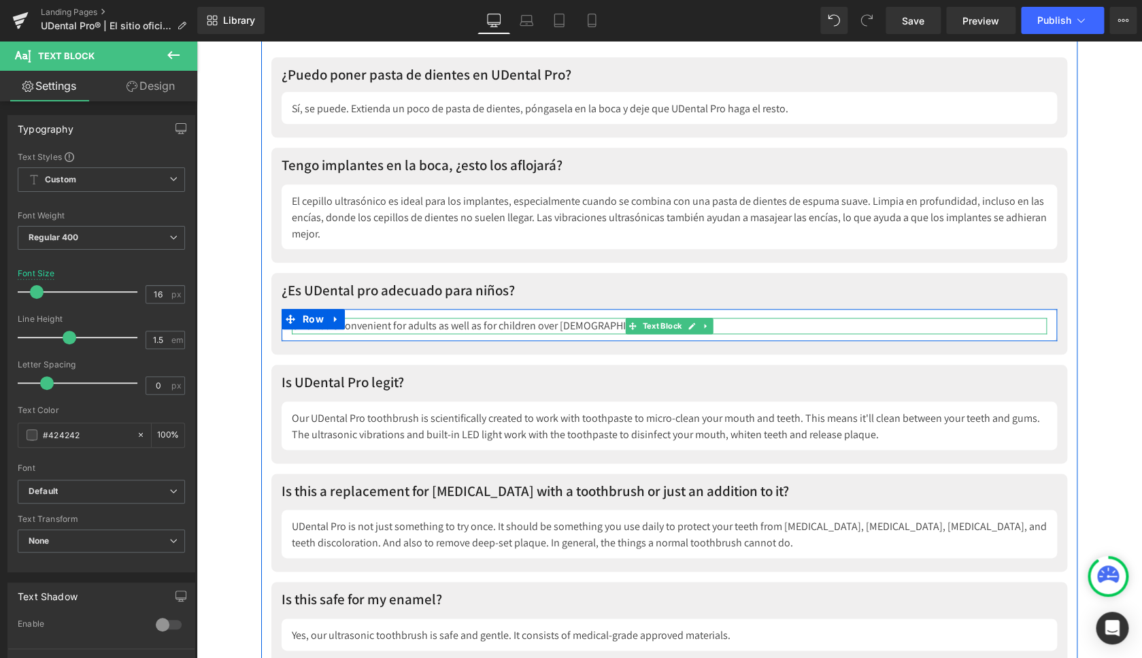
click at [380, 324] on div "UDental is convenient for adults as well as for children over [DEMOGRAPHIC_DATA…" at bounding box center [669, 326] width 755 height 16
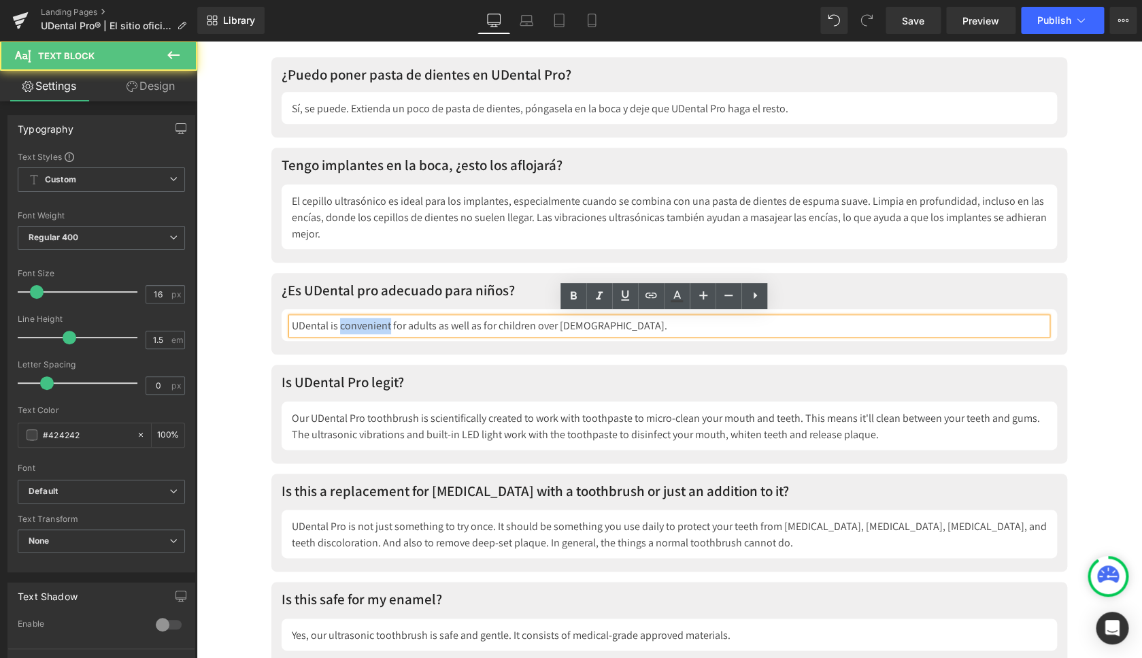
click at [380, 324] on div "UDental is convenient for adults as well as for children over [DEMOGRAPHIC_DATA…" at bounding box center [669, 326] width 755 height 16
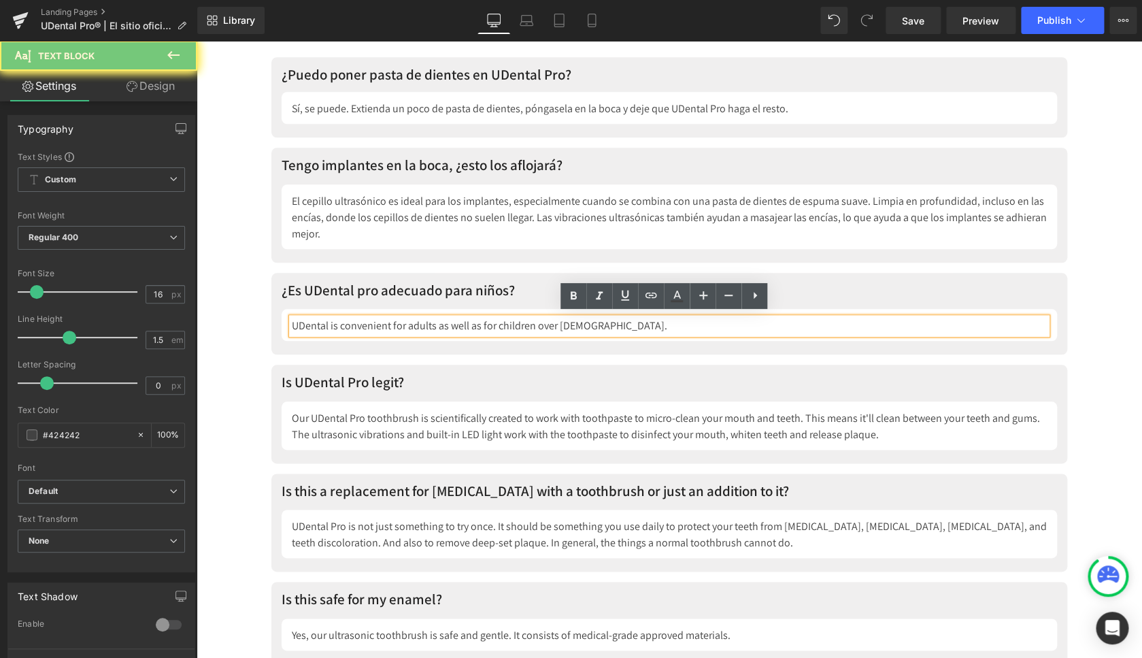
click at [380, 324] on div "UDental is convenient for adults as well as for children over [DEMOGRAPHIC_DATA…" at bounding box center [669, 326] width 755 height 16
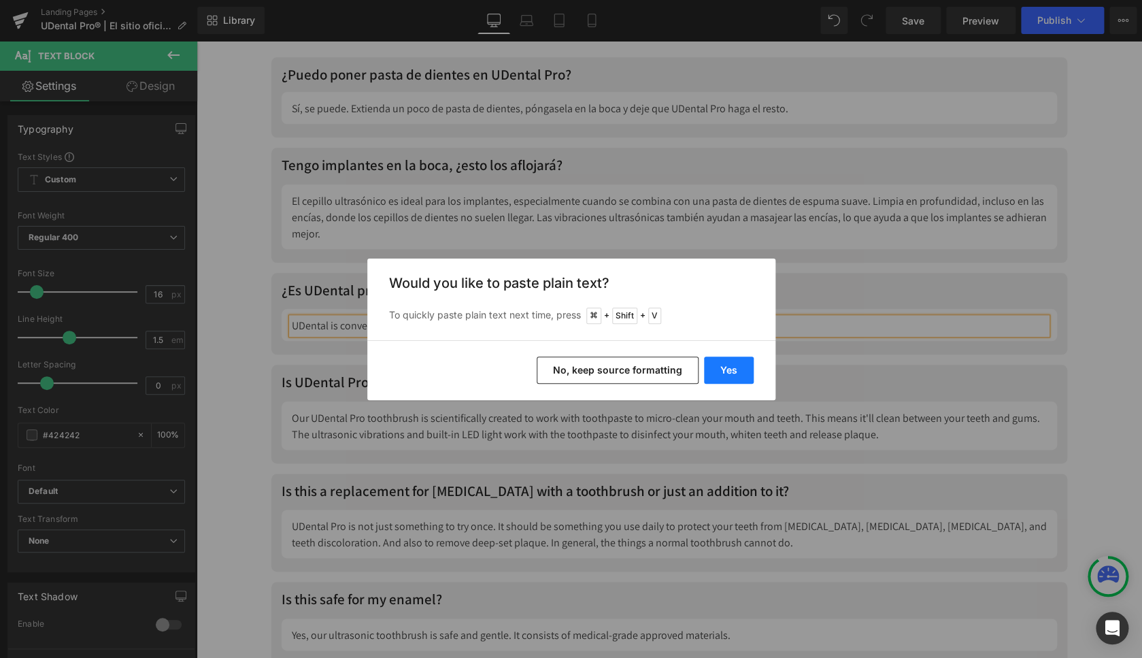
click at [725, 365] on button "Yes" at bounding box center [729, 369] width 50 height 27
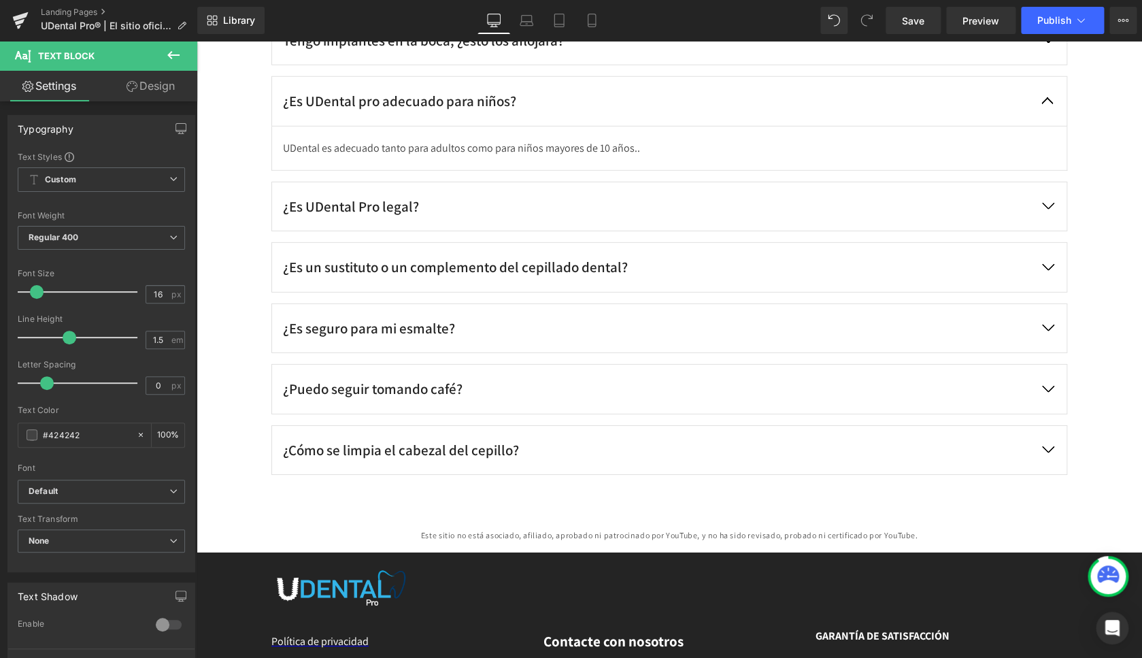
scroll to position [6249, 0]
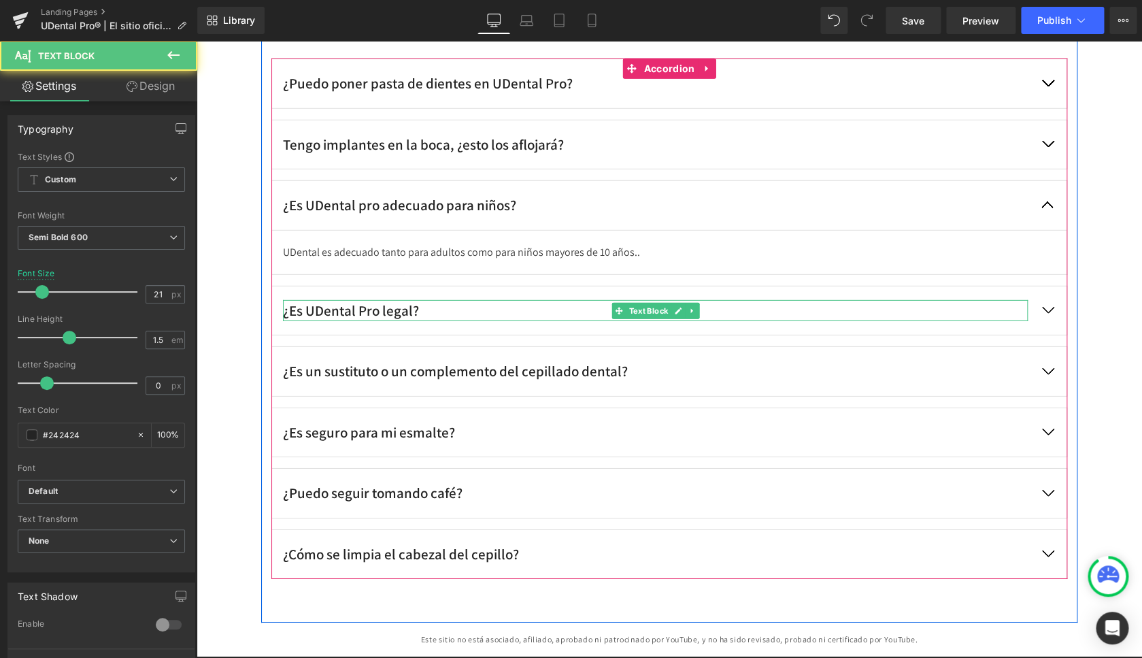
click at [338, 311] on div "¿Es UDental Pro legal?" at bounding box center [655, 311] width 745 height 22
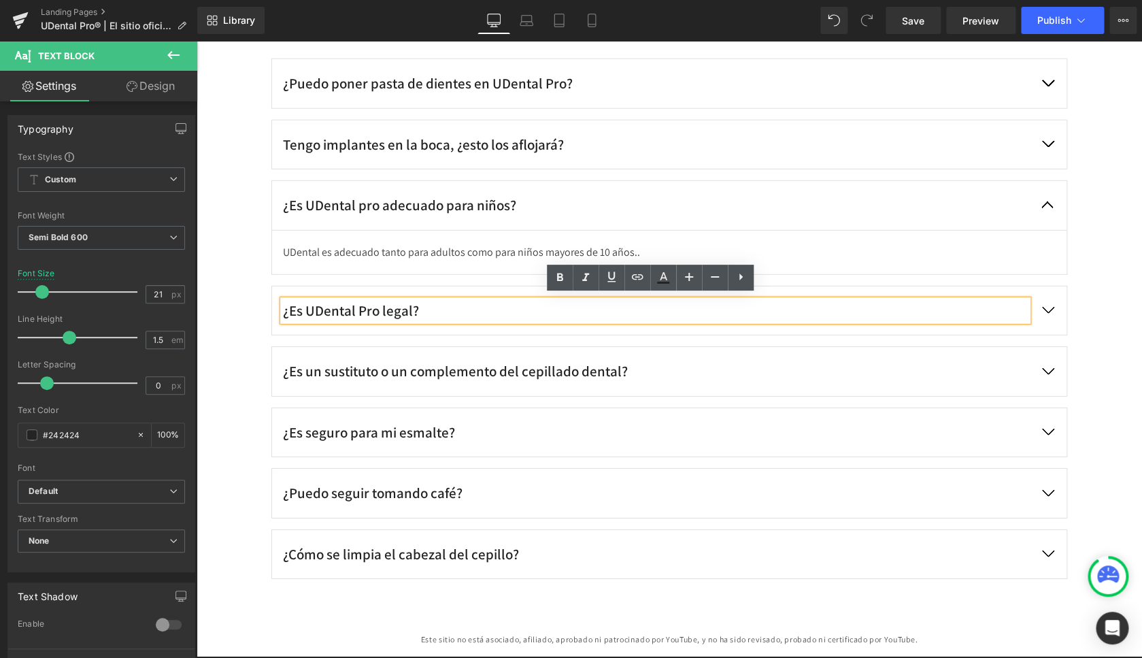
click at [1046, 305] on button "button" at bounding box center [1048, 310] width 38 height 49
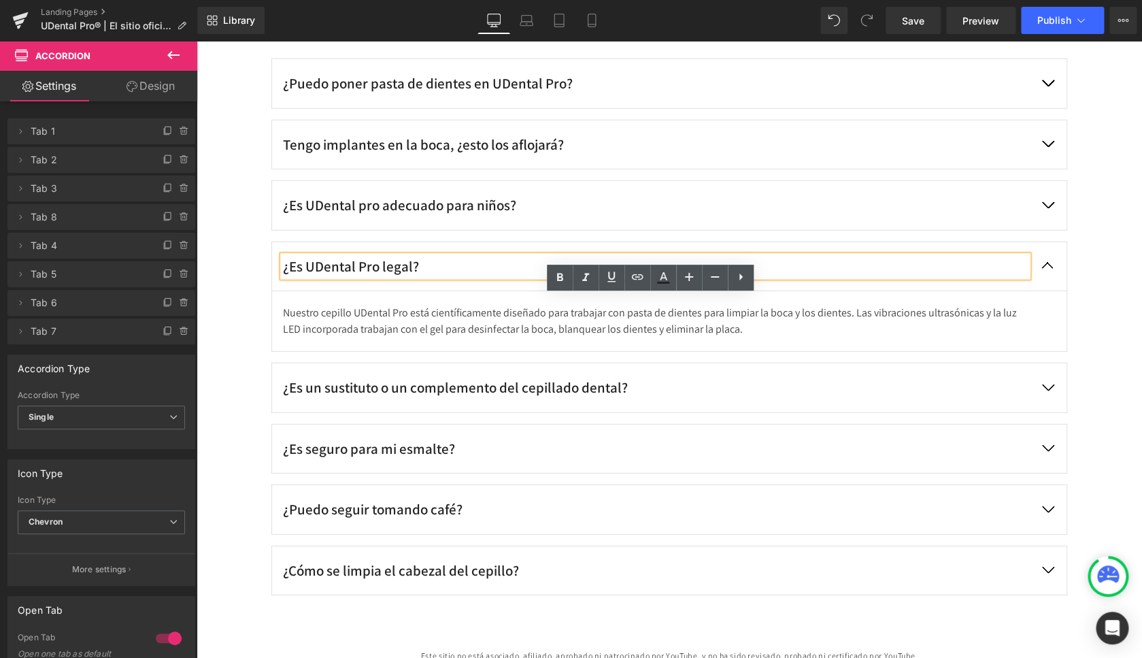
click at [361, 267] on div "¿Es UDental Pro legal?" at bounding box center [655, 267] width 745 height 22
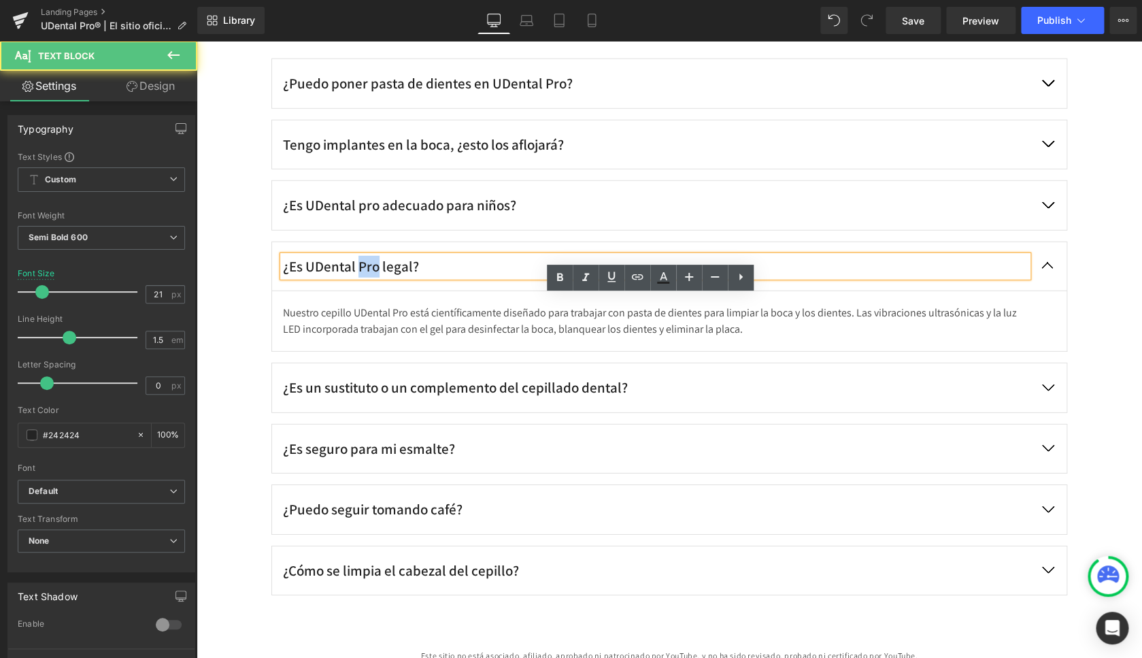
click at [361, 267] on div "¿Es UDental Pro legal?" at bounding box center [655, 267] width 745 height 22
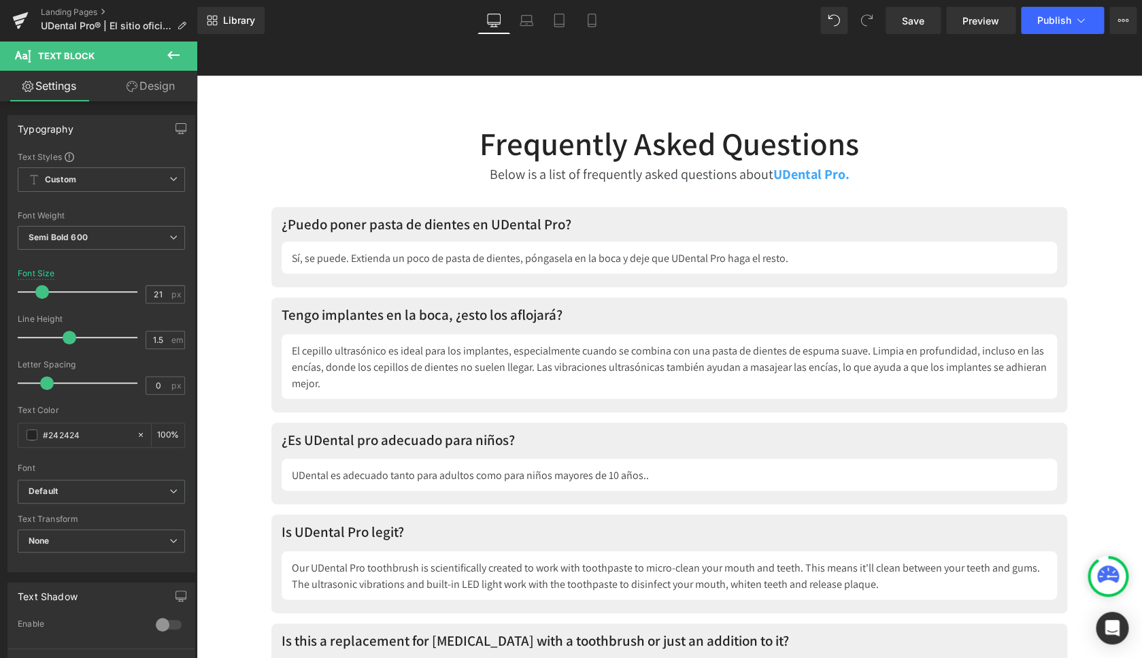
scroll to position [7272, 0]
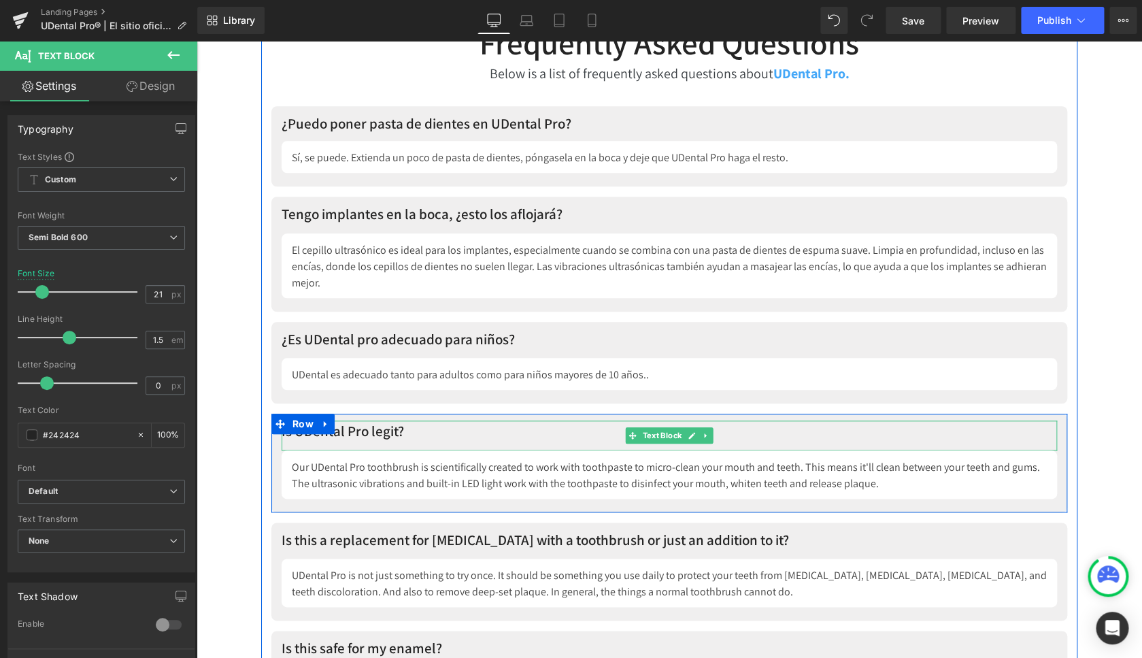
click at [347, 429] on p "Is UDental Pro legit?" at bounding box center [670, 431] width 776 height 22
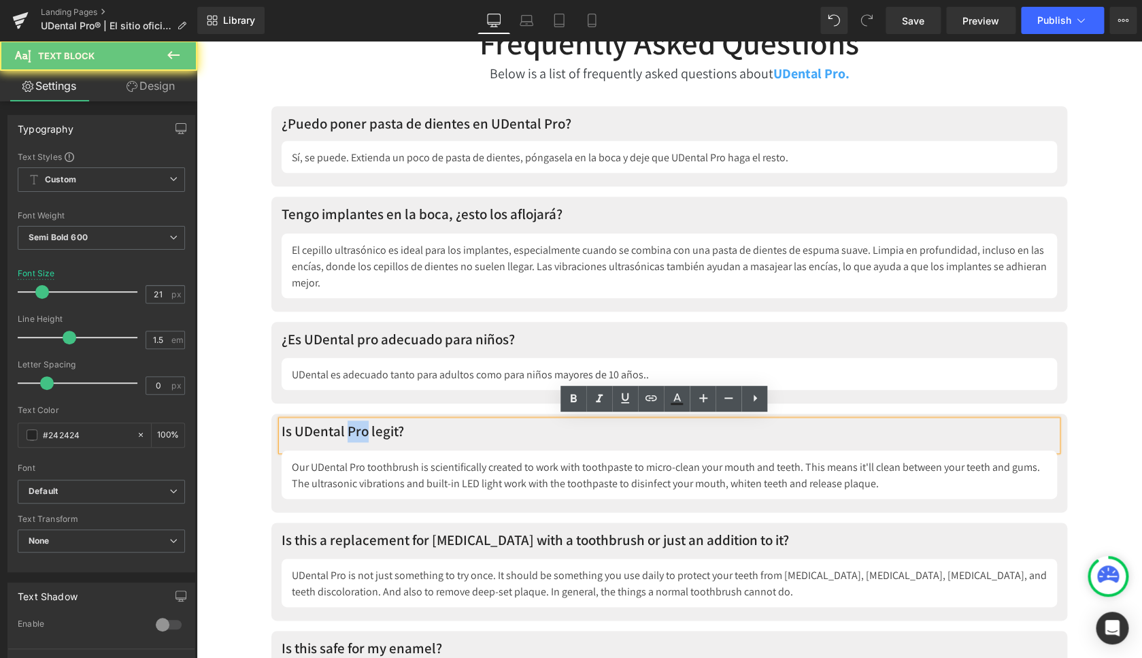
click at [347, 429] on p "Is UDental Pro legit?" at bounding box center [670, 431] width 776 height 22
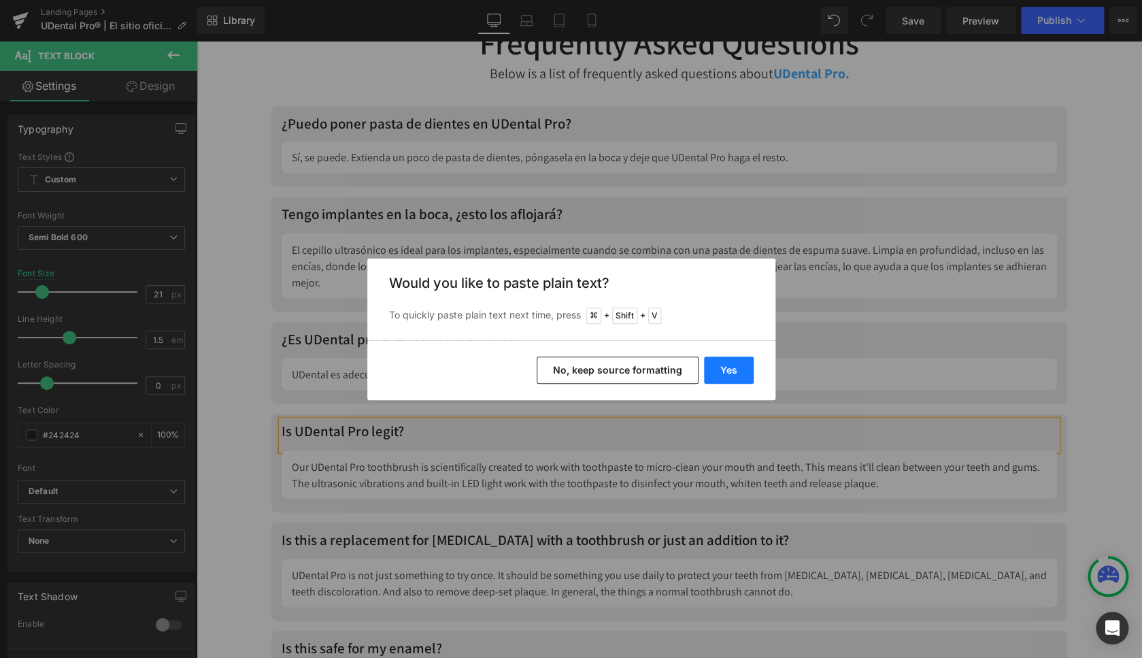
click at [733, 366] on button "Yes" at bounding box center [729, 369] width 50 height 27
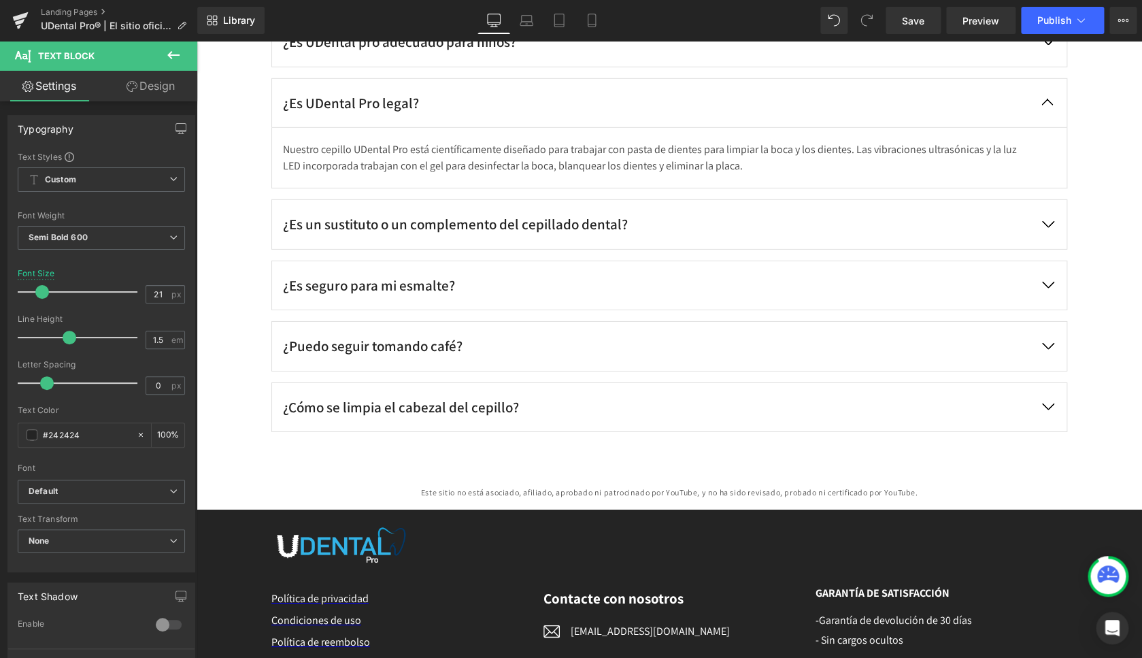
scroll to position [6347, 0]
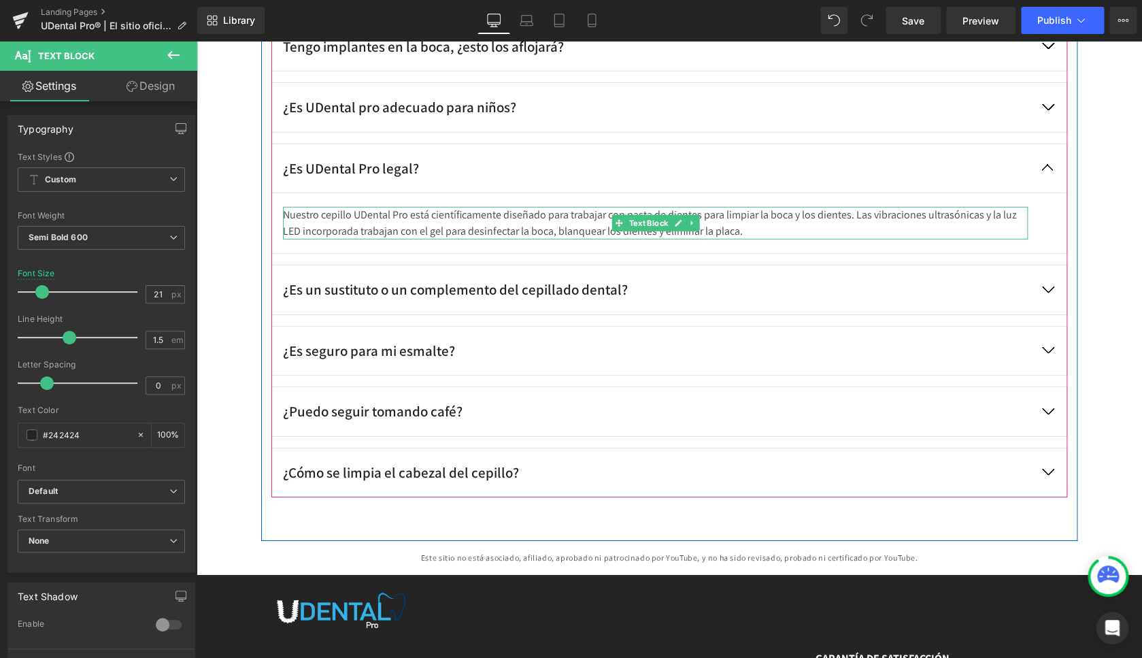
click at [433, 216] on p "Nuestro cepillo UDental Pro está científicamente diseñado para trabajar con pas…" at bounding box center [655, 223] width 745 height 33
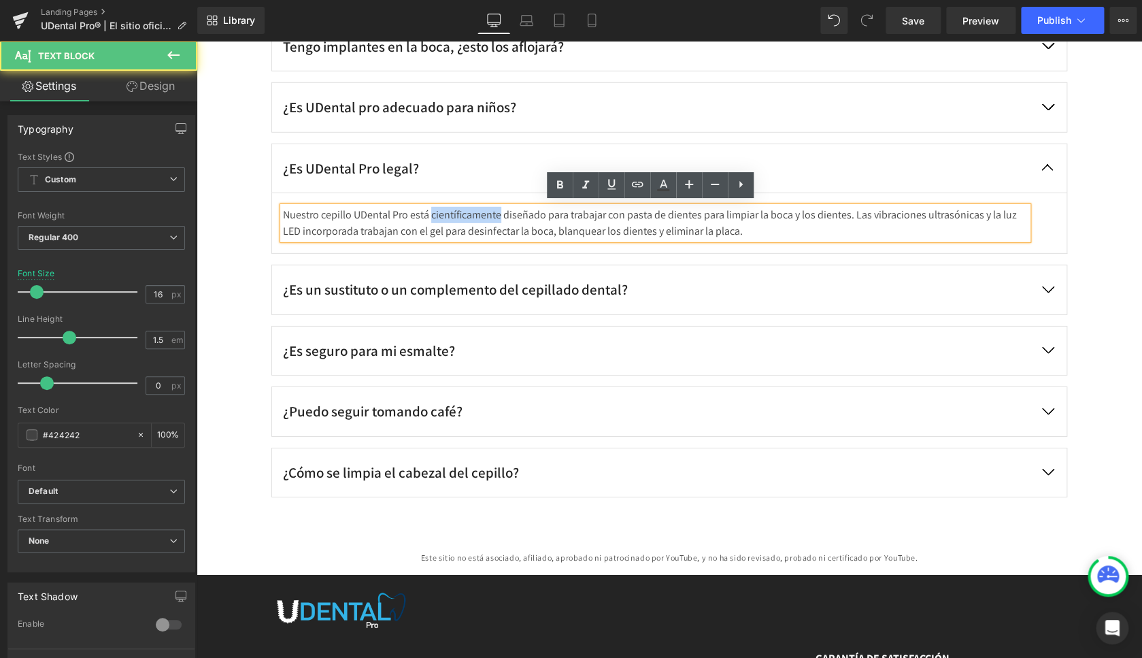
click at [433, 216] on p "Nuestro cepillo UDental Pro está científicamente diseñado para trabajar con pas…" at bounding box center [655, 223] width 745 height 33
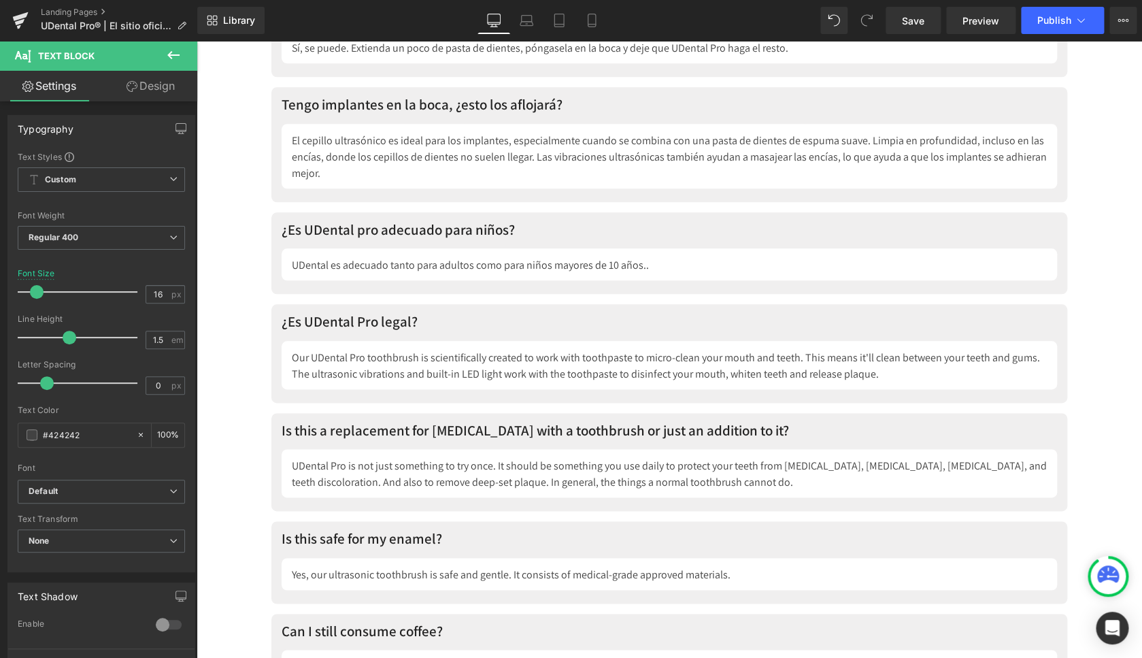
scroll to position [7479, 0]
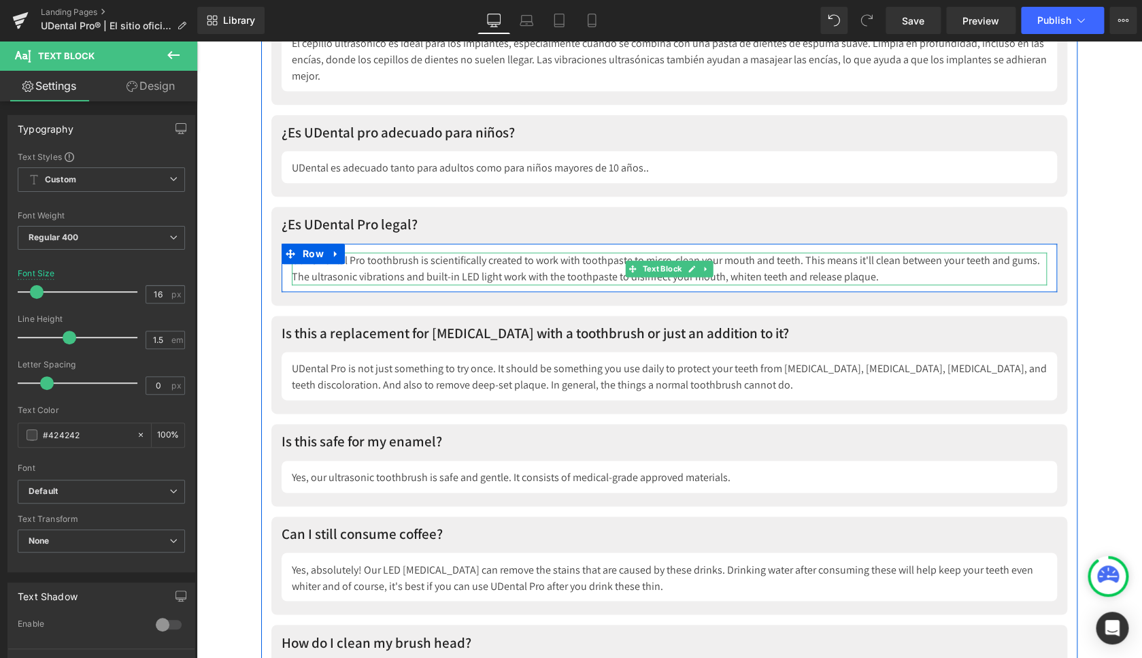
click at [401, 261] on div "Our UDental Pro toothbrush is scientifically created to work with toothpaste to…" at bounding box center [669, 268] width 755 height 33
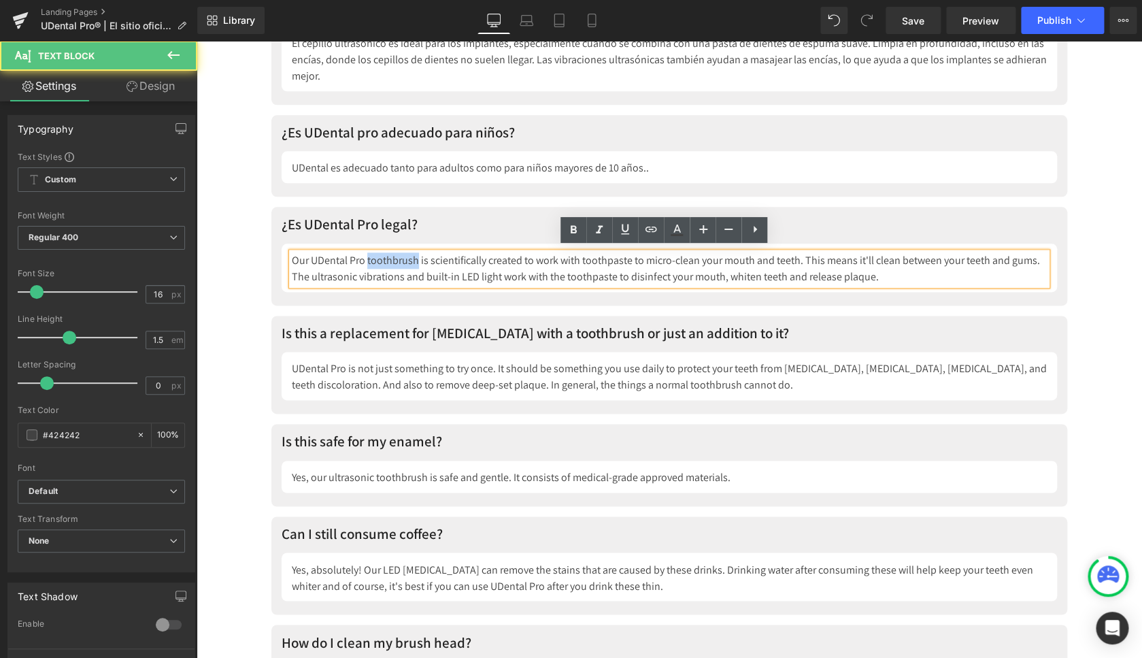
click at [401, 261] on div "Our UDental Pro toothbrush is scientifically created to work with toothpaste to…" at bounding box center [669, 268] width 755 height 33
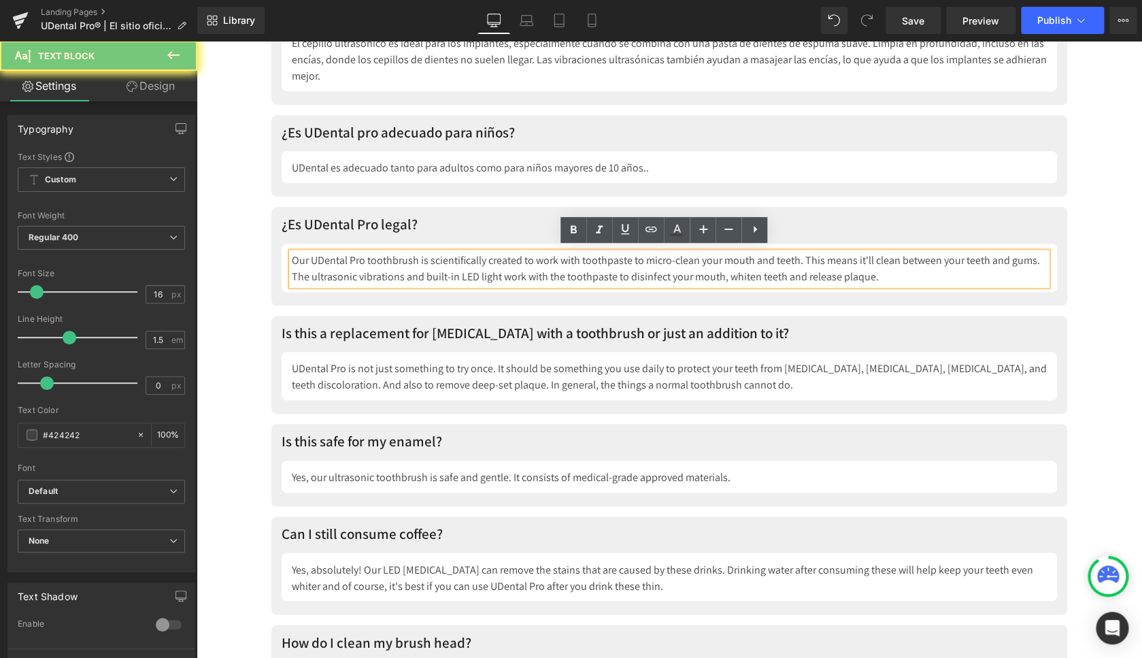
click at [401, 261] on div "Our UDental Pro toothbrush is scientifically created to work with toothpaste to…" at bounding box center [669, 268] width 755 height 33
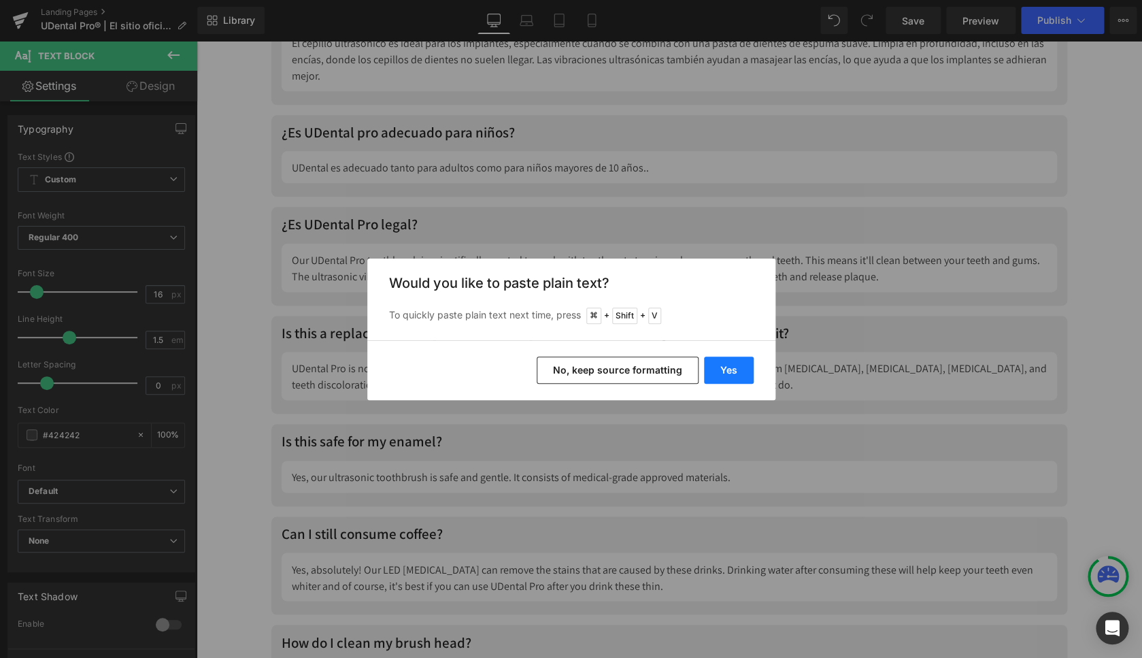
click at [717, 378] on button "Yes" at bounding box center [729, 369] width 50 height 27
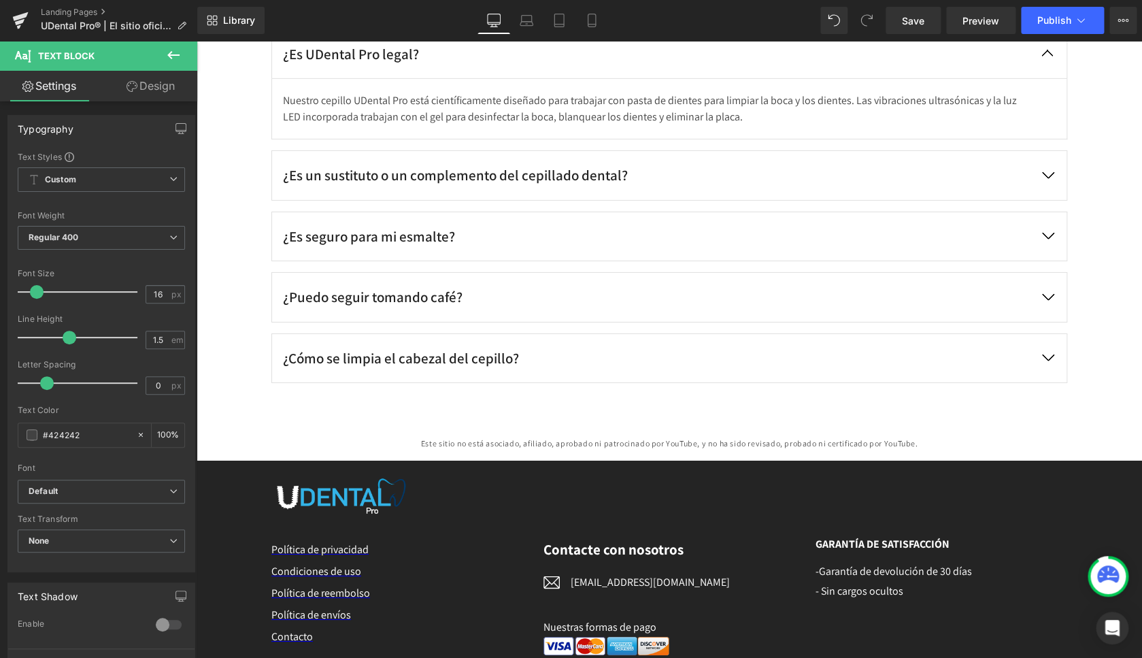
scroll to position [6368, 0]
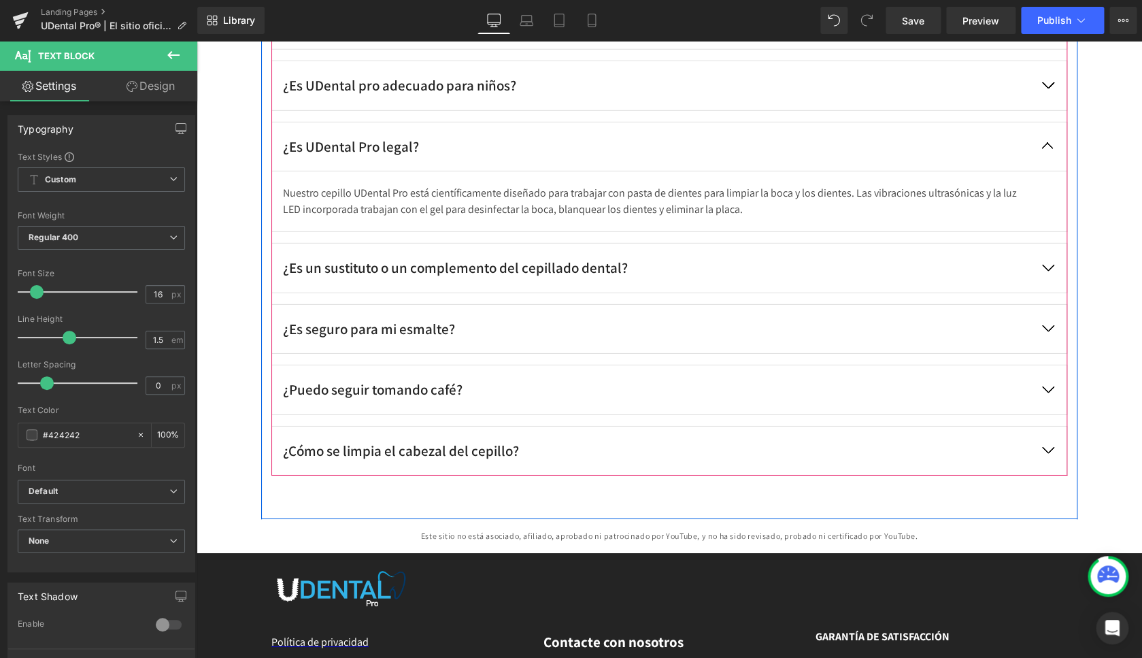
click at [1044, 263] on button "button" at bounding box center [1048, 268] width 38 height 49
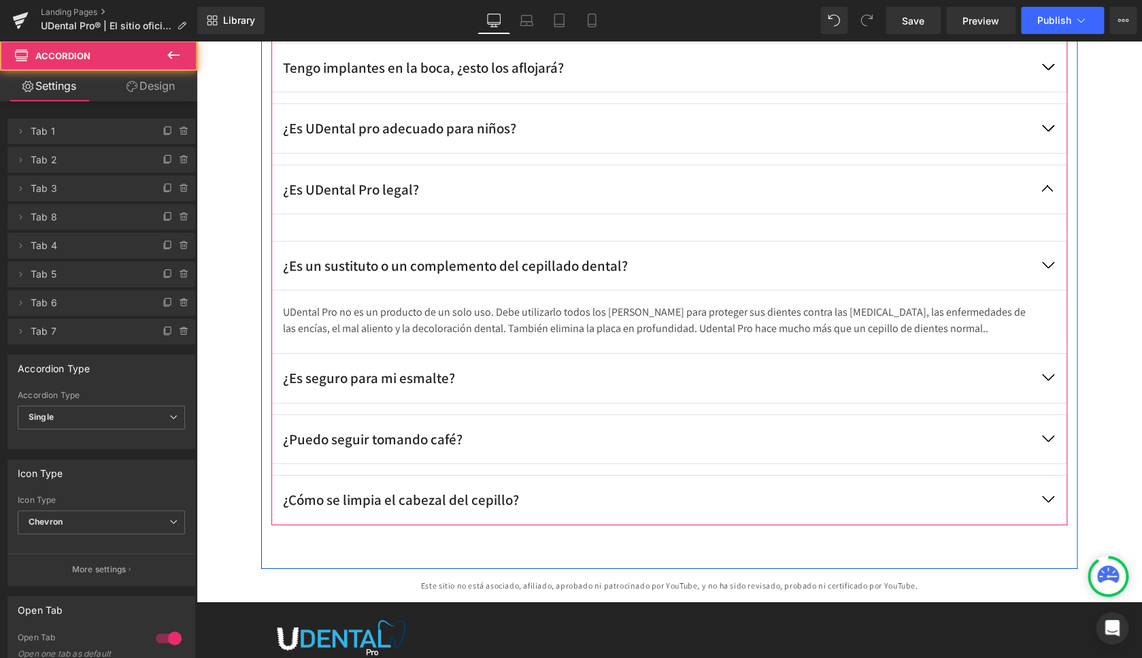
scroll to position [6308, 0]
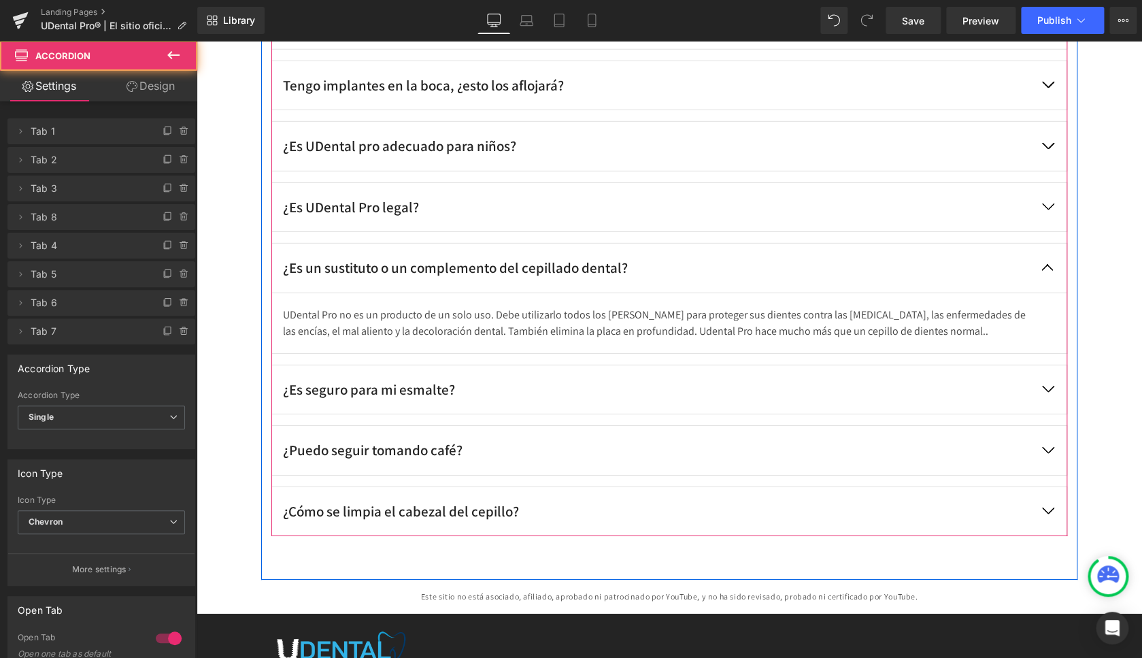
click at [390, 265] on div "¿Es un sustituto o un complemento del cepillado dental?" at bounding box center [655, 268] width 745 height 22
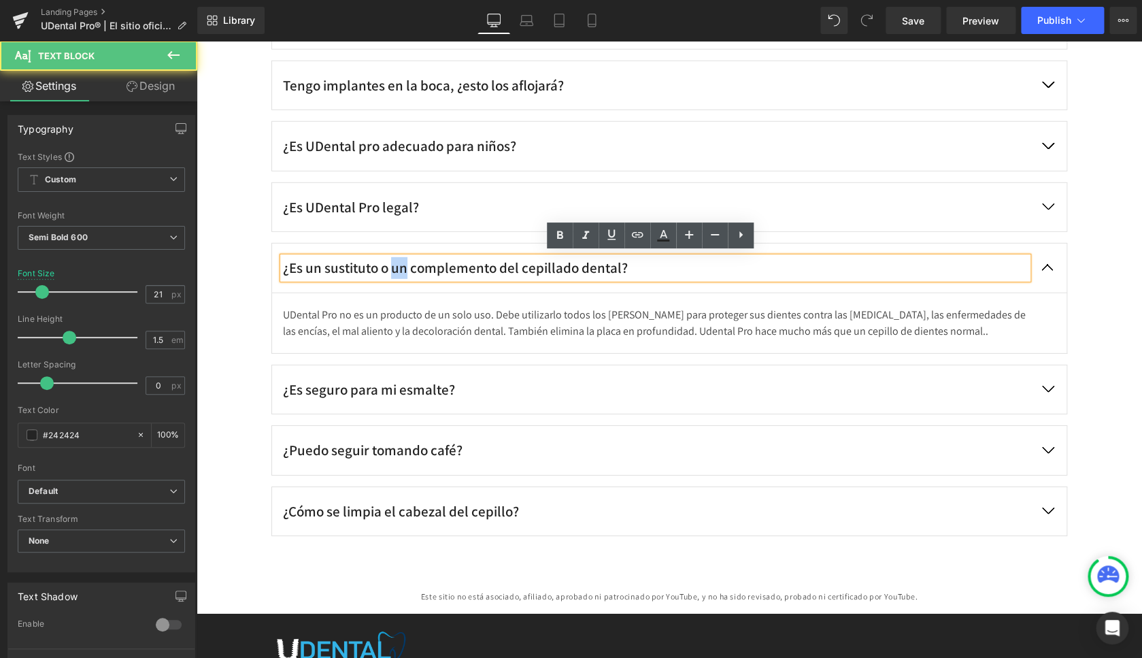
click at [390, 265] on div "¿Es un sustituto o un complemento del cepillado dental?" at bounding box center [655, 268] width 745 height 22
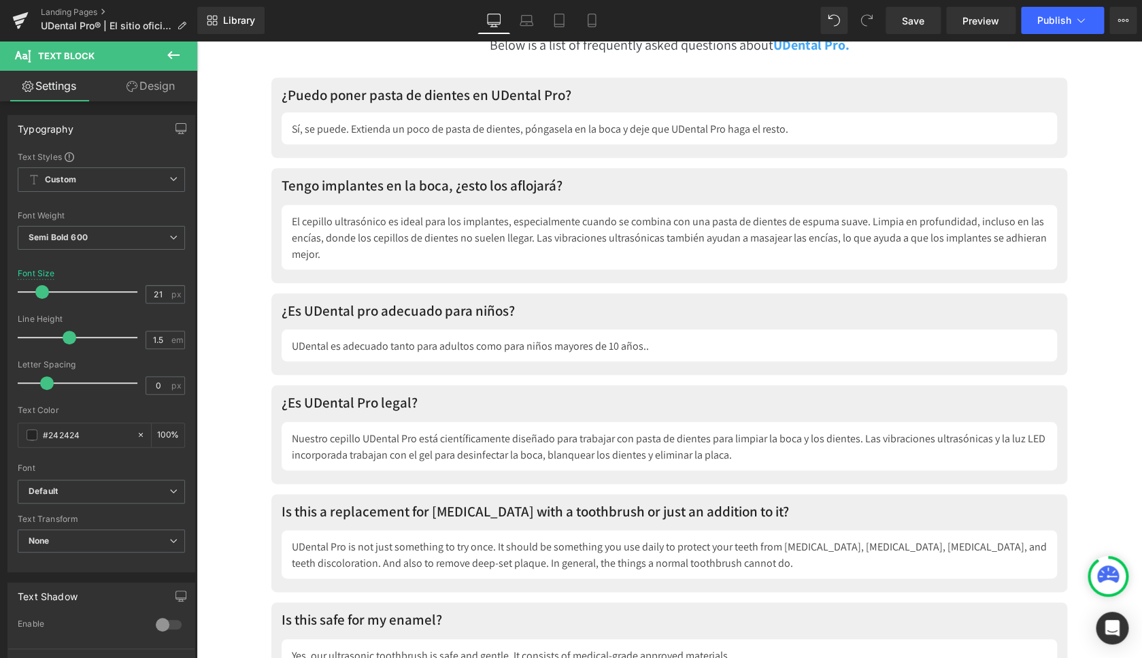
scroll to position [7375, 0]
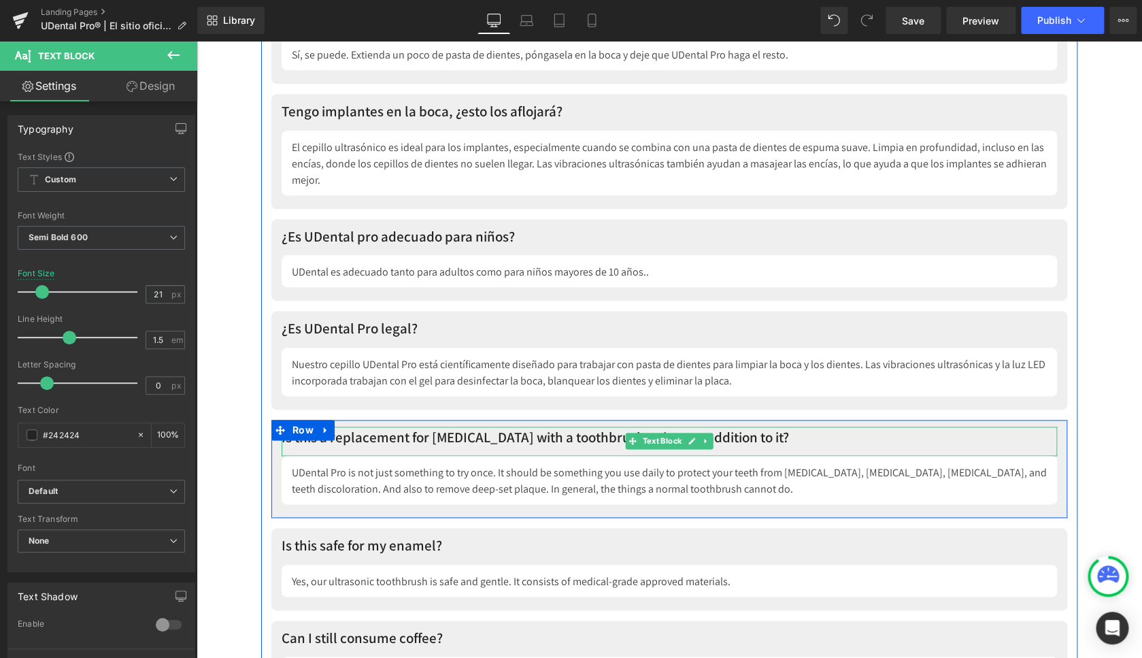
click at [399, 437] on p "Is this a replacement for [MEDICAL_DATA] with a toothbrush or just an addition …" at bounding box center [670, 438] width 776 height 22
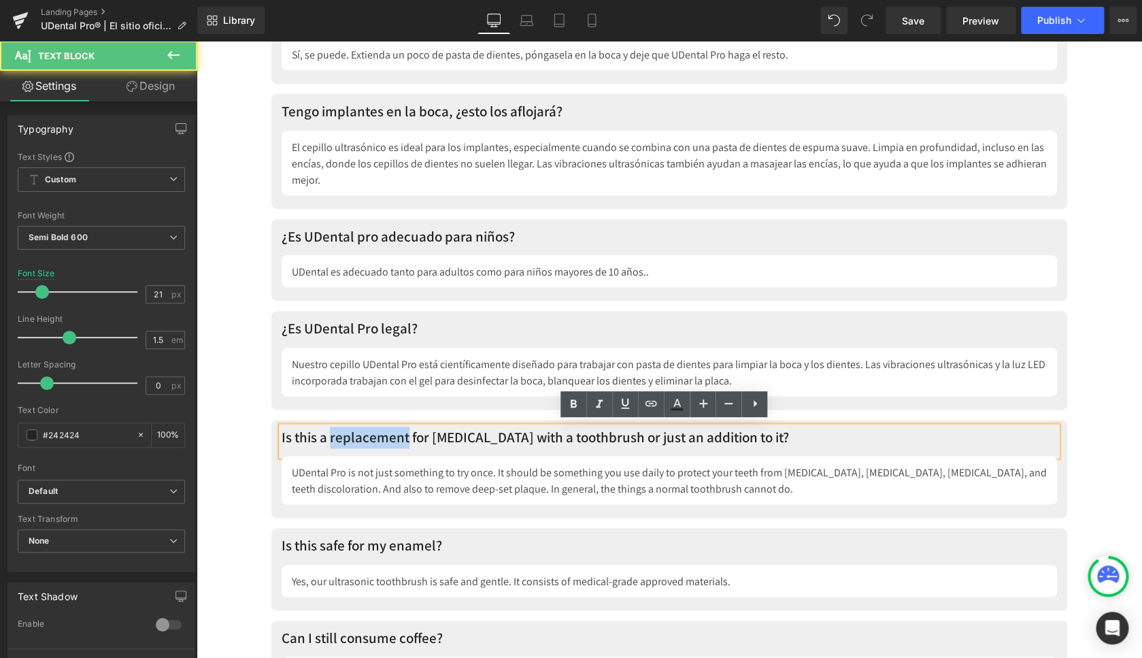
click at [399, 437] on p "Is this a replacement for [MEDICAL_DATA] with a toothbrush or just an addition …" at bounding box center [670, 438] width 776 height 22
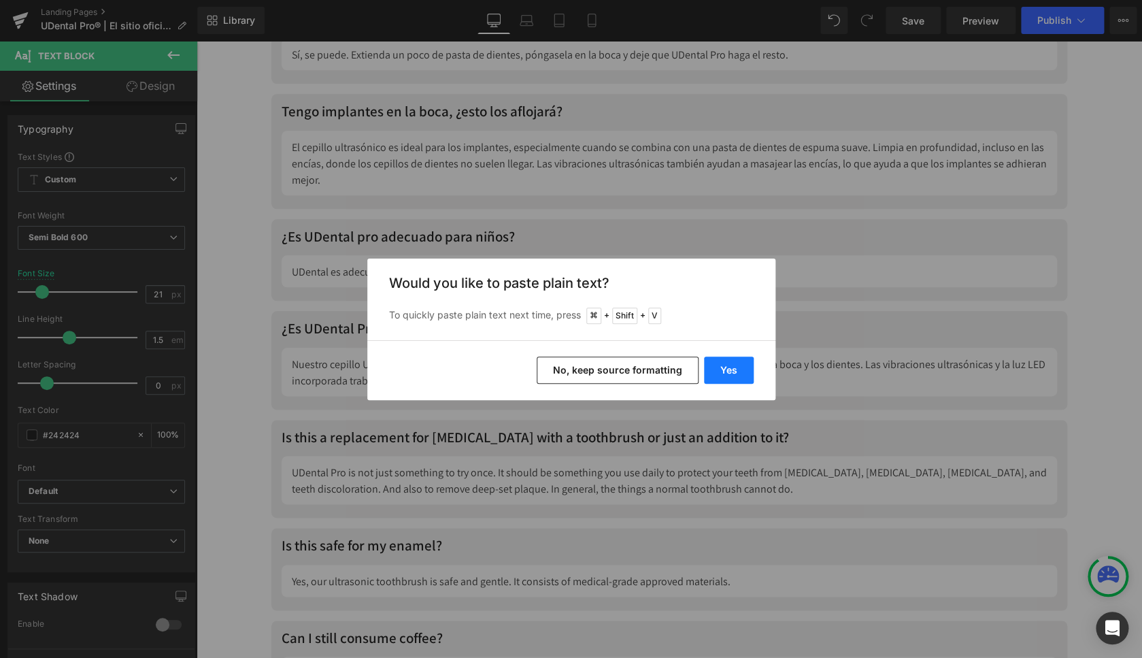
click at [733, 365] on button "Yes" at bounding box center [729, 369] width 50 height 27
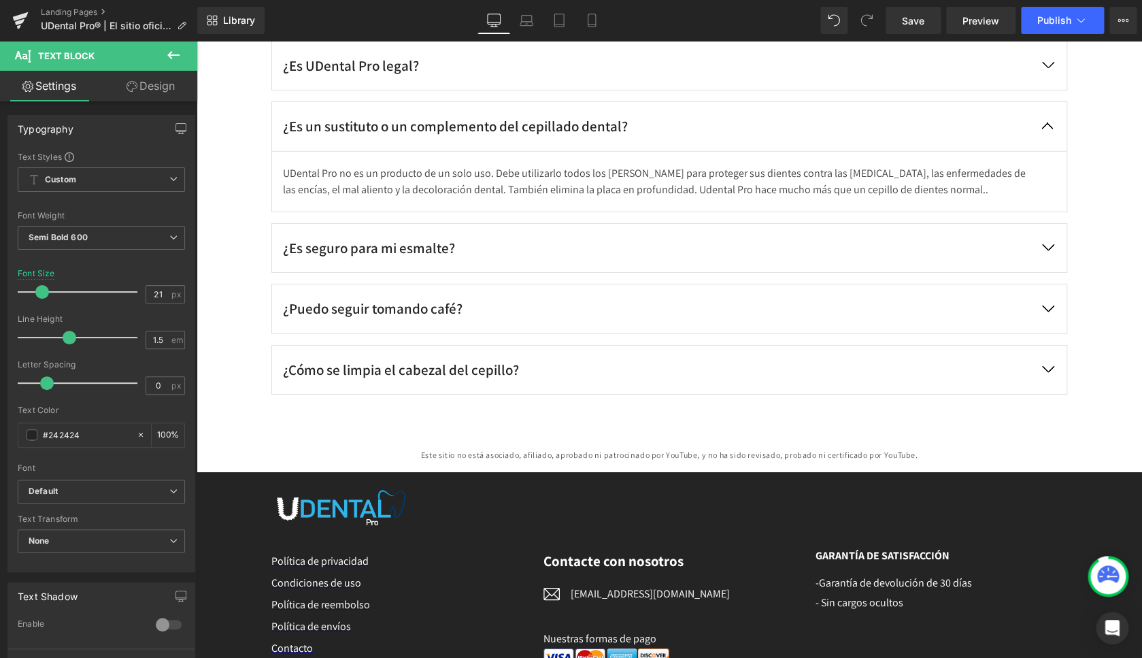
scroll to position [6373, 0]
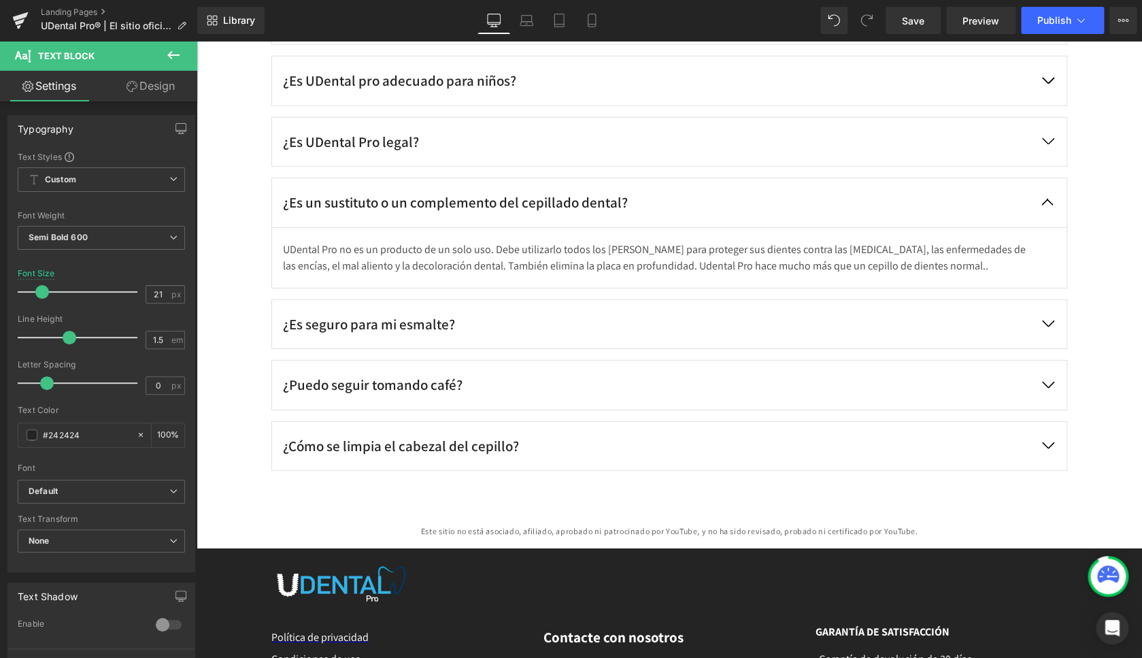
click at [480, 242] on p "UDental Pro no es un producto de un solo uso. Debe utilizarlo todos los días pa…" at bounding box center [655, 258] width 745 height 33
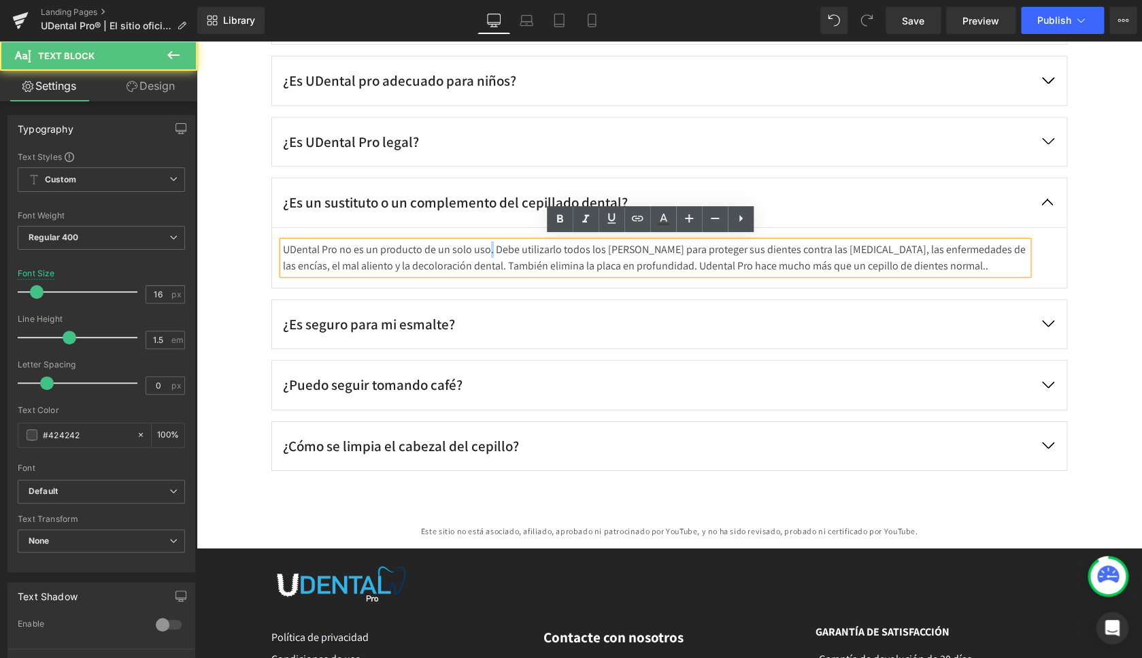
click at [480, 242] on p "UDental Pro no es un producto de un solo uso. Debe utilizarlo todos los días pa…" at bounding box center [655, 258] width 745 height 33
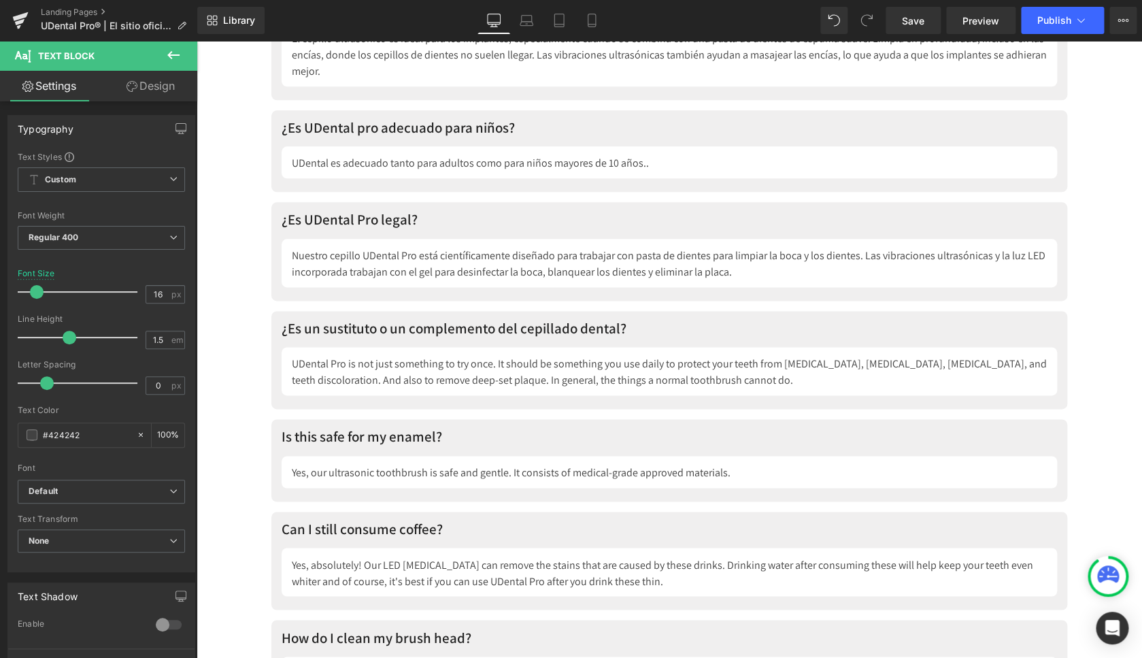
scroll to position [7614, 0]
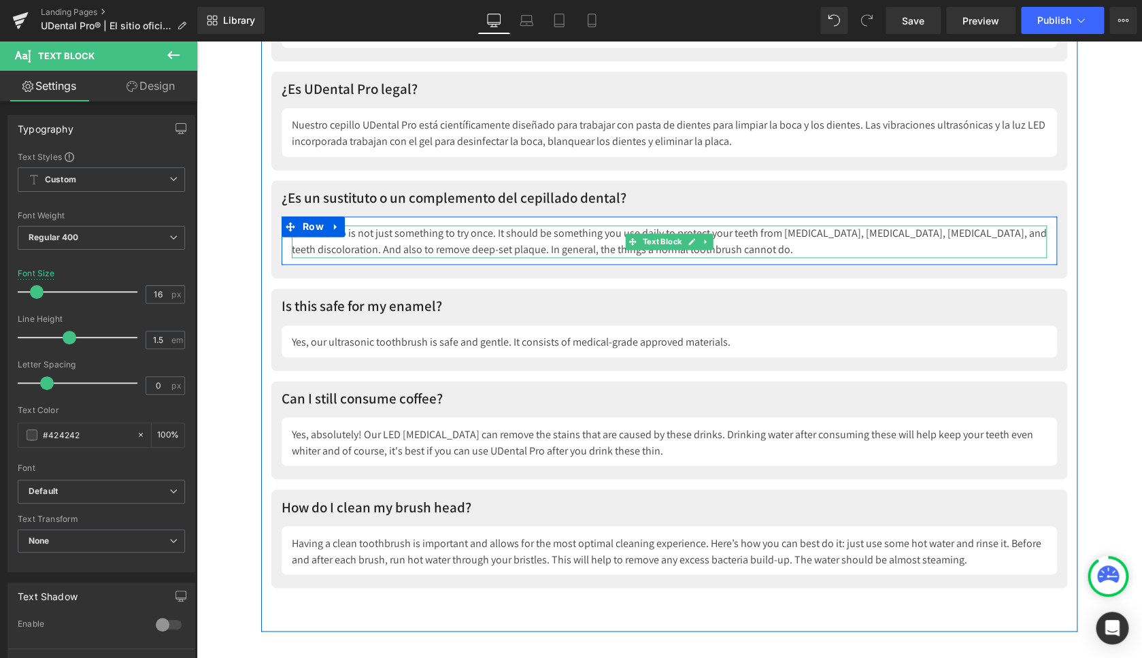
click at [437, 231] on div "UDental Pro is not just something to try once. It should be something you use d…" at bounding box center [669, 241] width 755 height 33
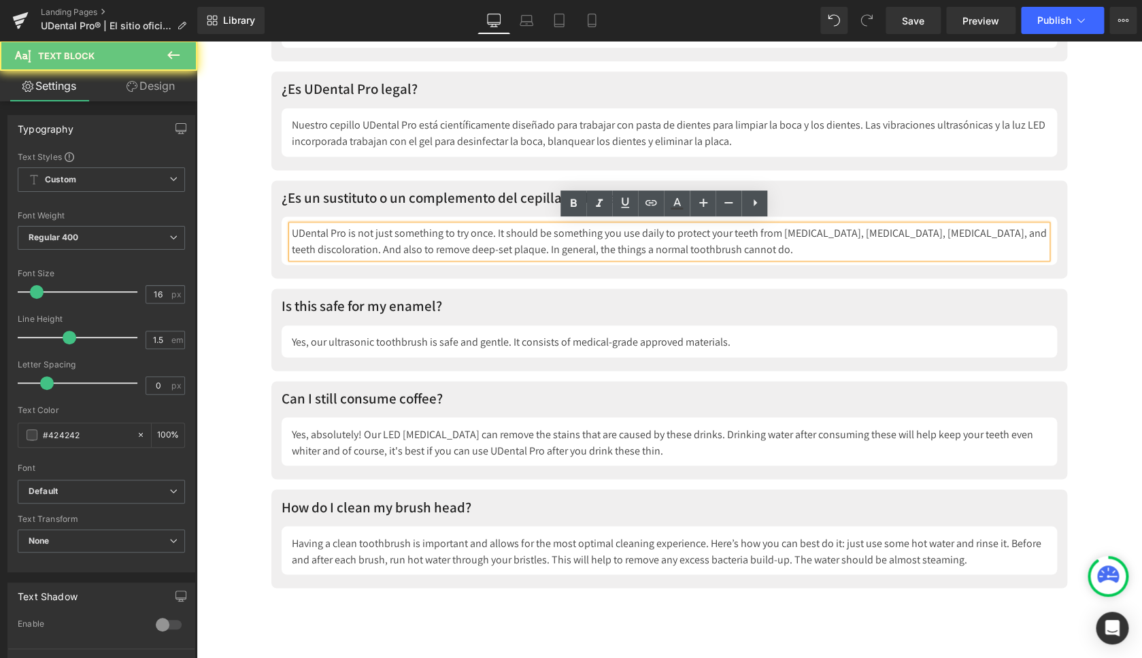
click at [437, 231] on div "UDental Pro is not just something to try once. It should be something you use d…" at bounding box center [669, 241] width 755 height 33
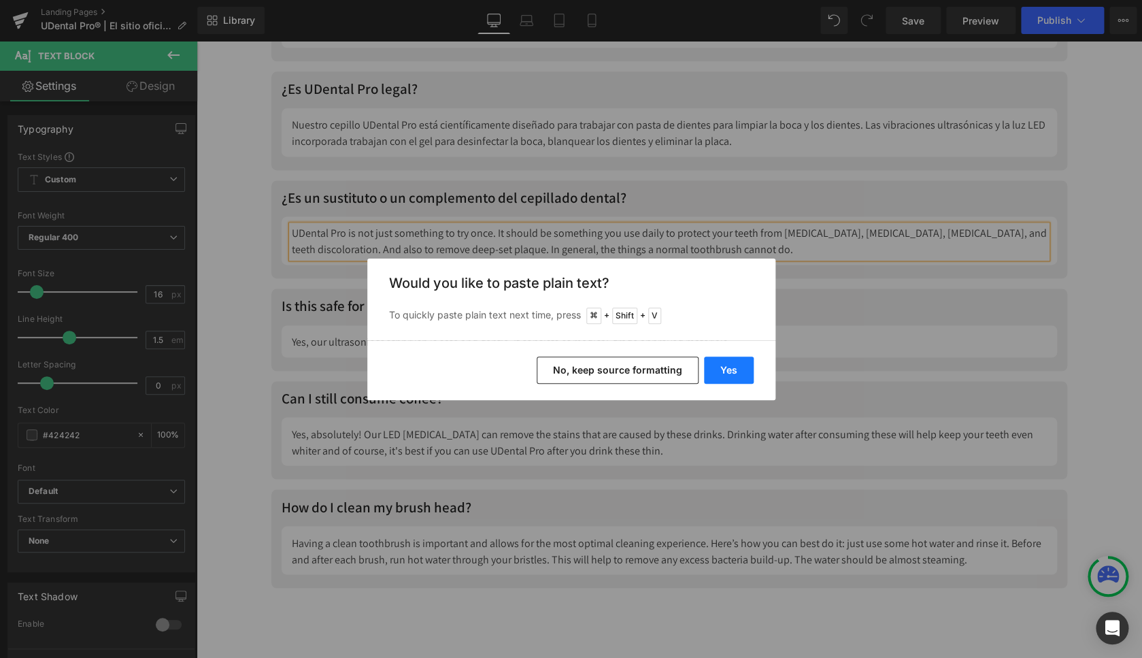
click at [738, 369] on button "Yes" at bounding box center [729, 369] width 50 height 27
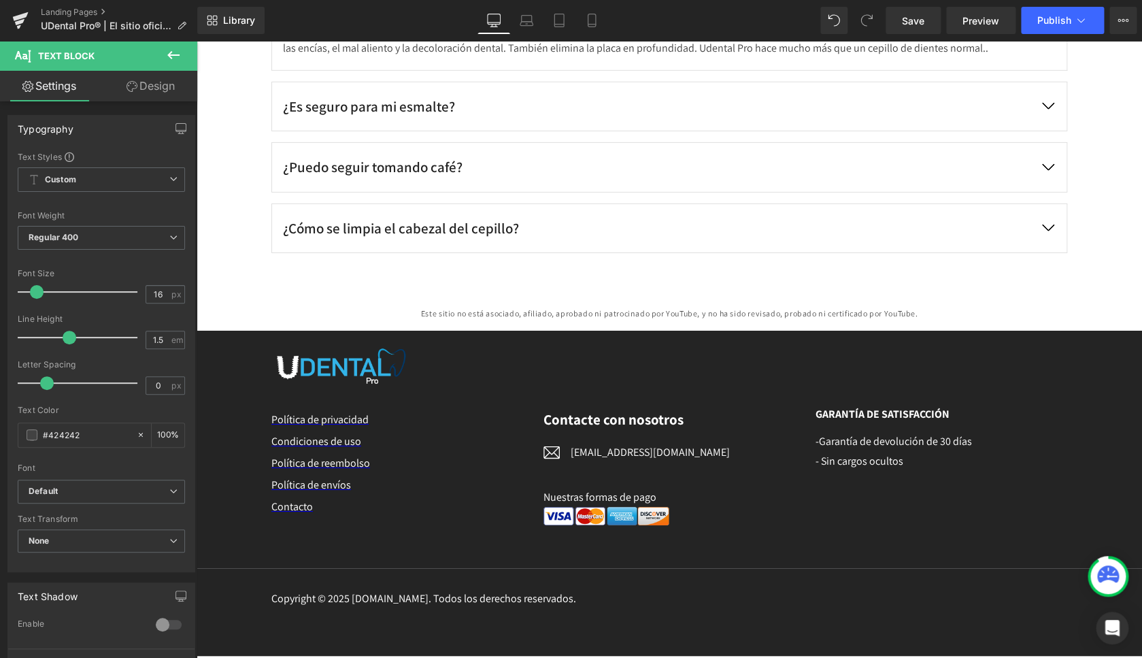
scroll to position [6362, 0]
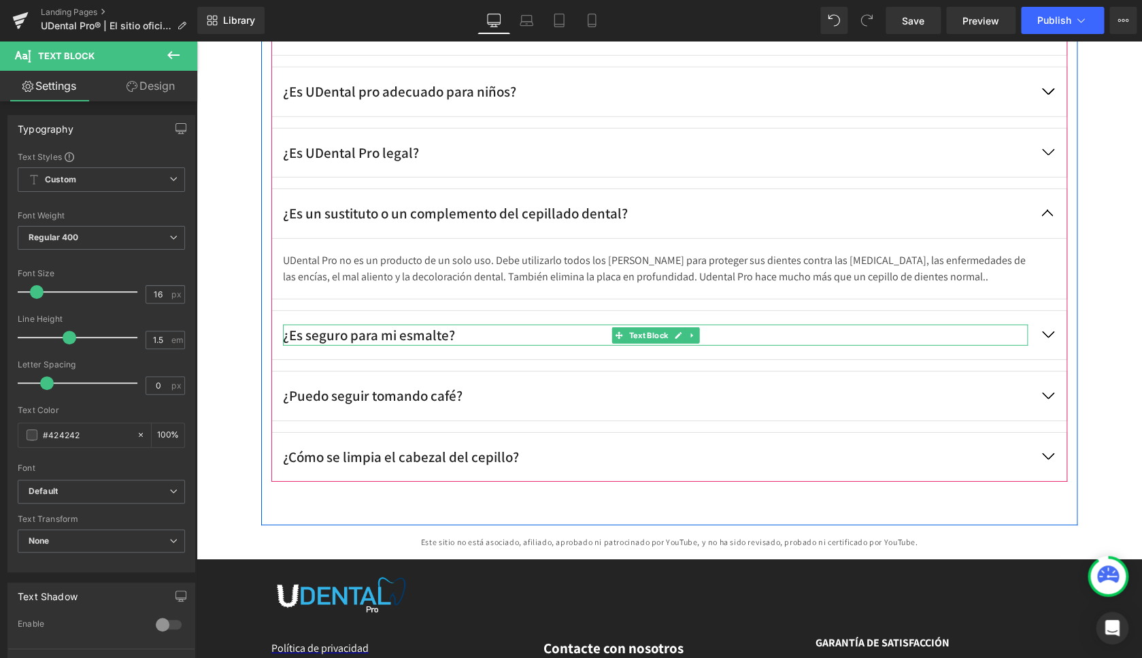
click at [414, 335] on div "¿Es seguro para mi esmalte?" at bounding box center [655, 336] width 745 height 22
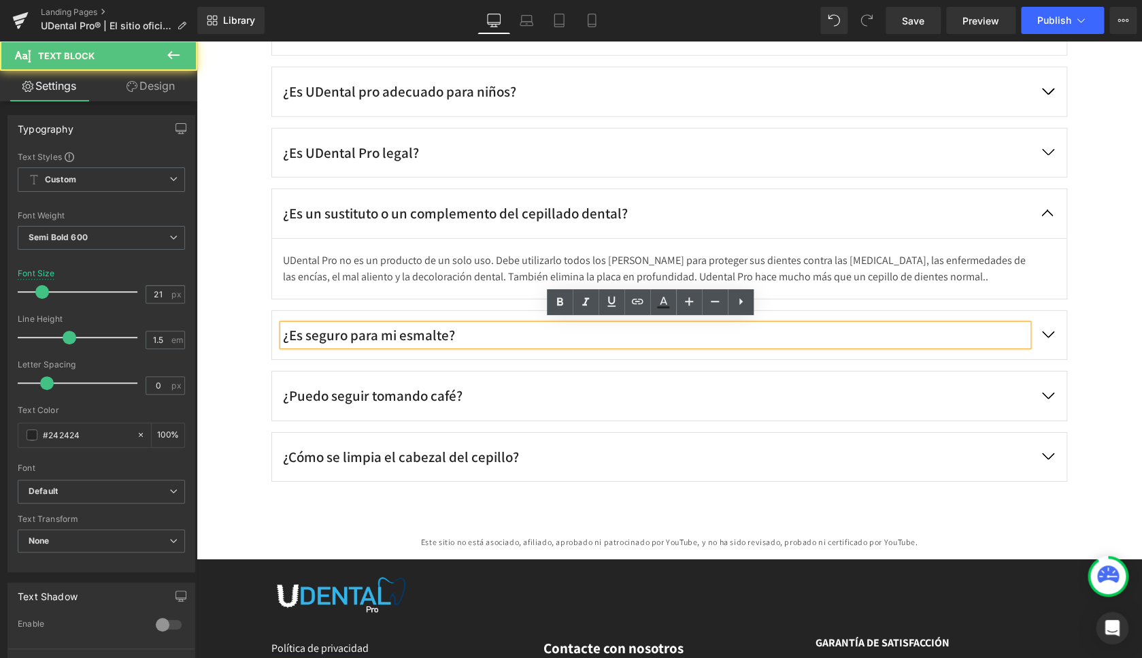
click at [413, 333] on div "¿Es seguro para mi esmalte?" at bounding box center [655, 336] width 745 height 22
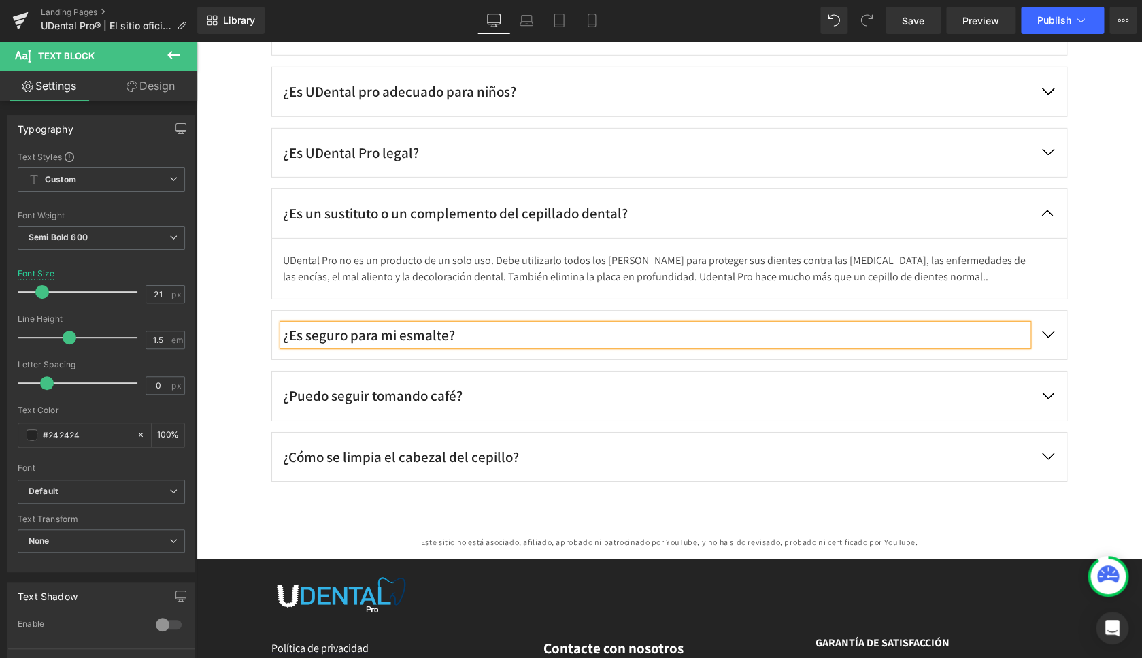
click at [1046, 328] on button "button" at bounding box center [1048, 335] width 38 height 49
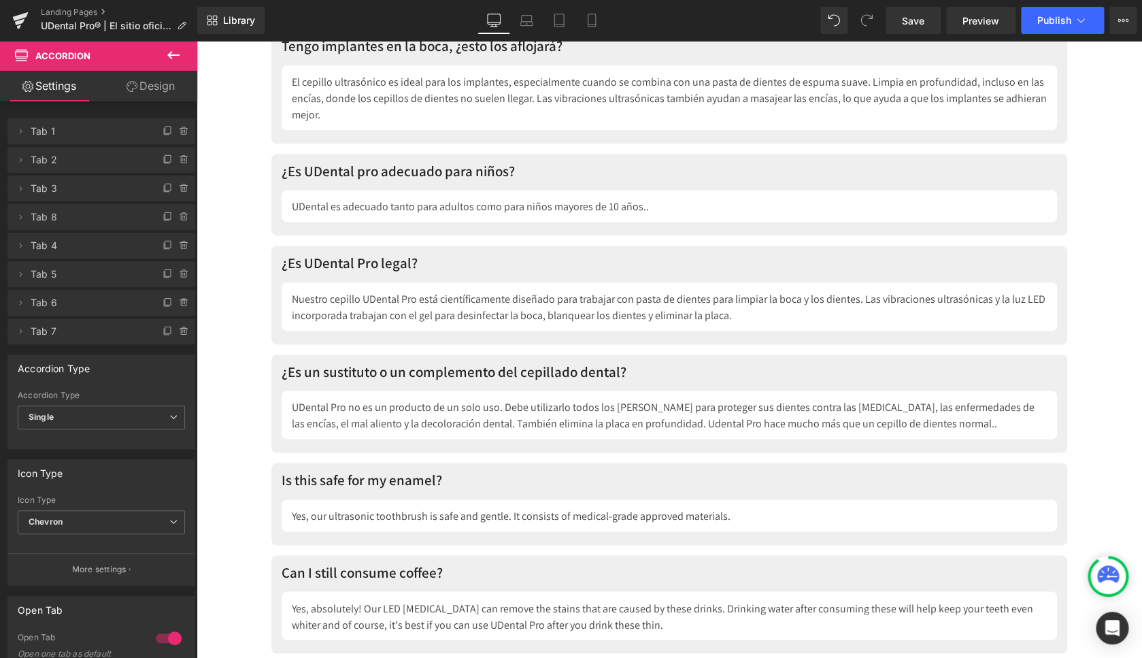
scroll to position [7521, 0]
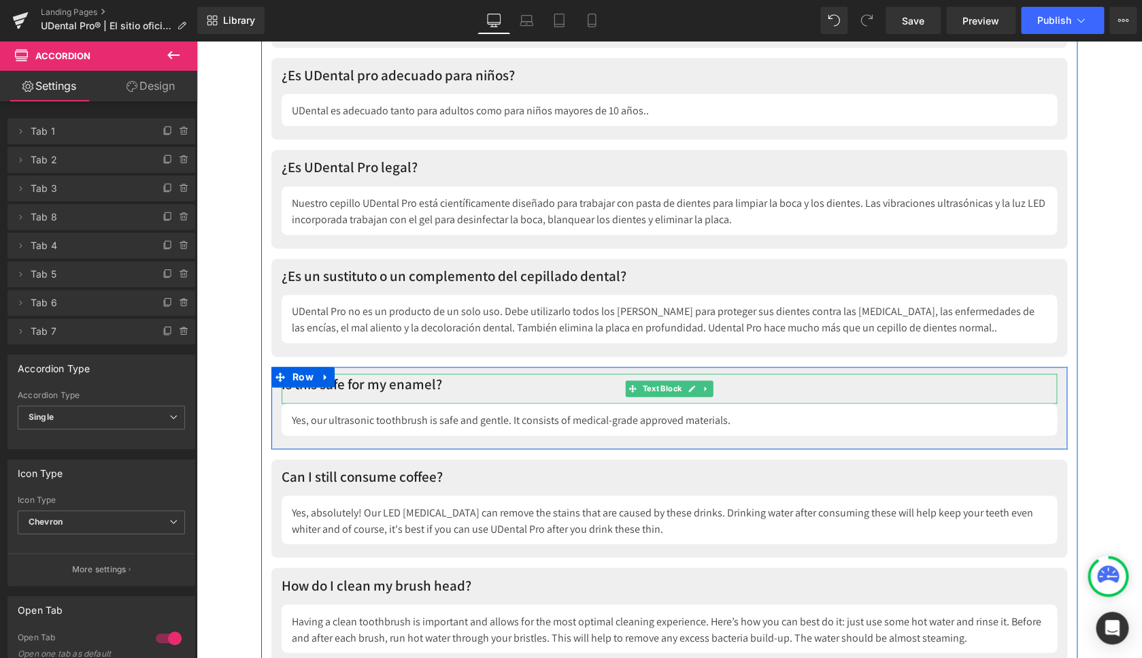
click at [354, 384] on p "Is this safe for my enamel?" at bounding box center [670, 384] width 776 height 22
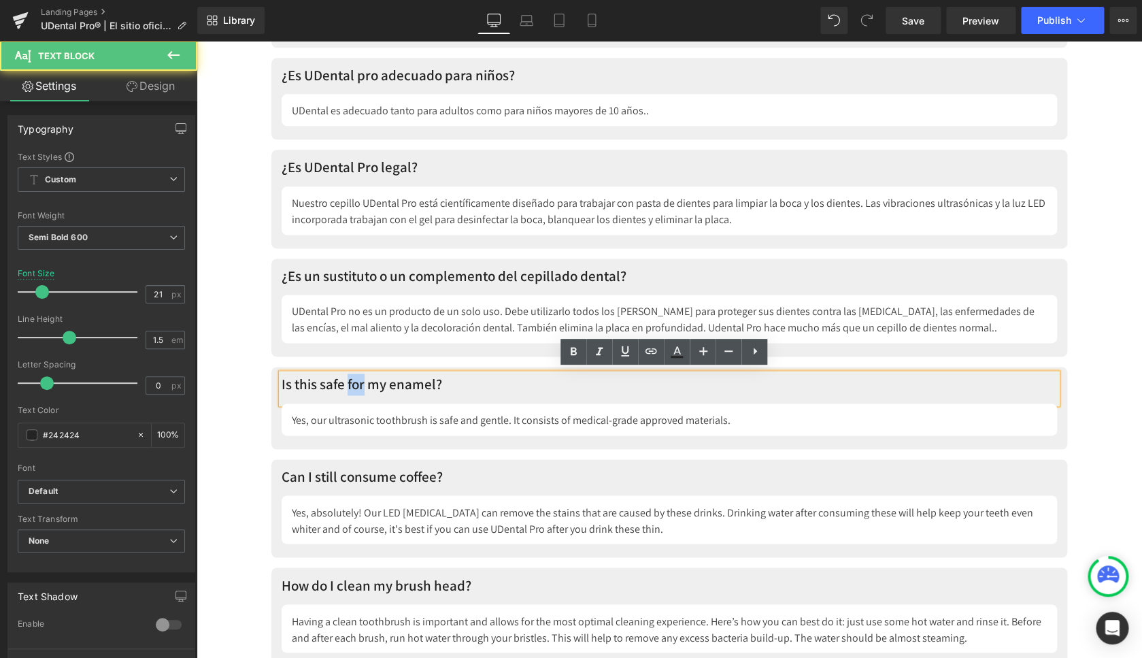
click at [354, 384] on p "Is this safe for my enamel?" at bounding box center [670, 384] width 776 height 22
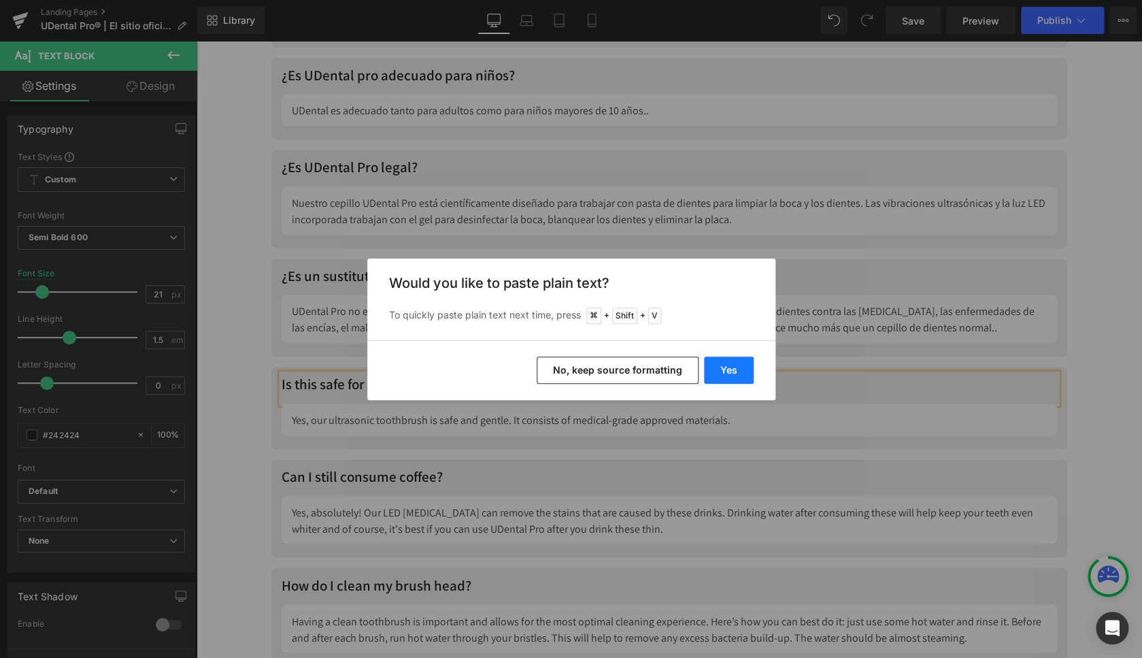
click at [740, 367] on button "Yes" at bounding box center [729, 369] width 50 height 27
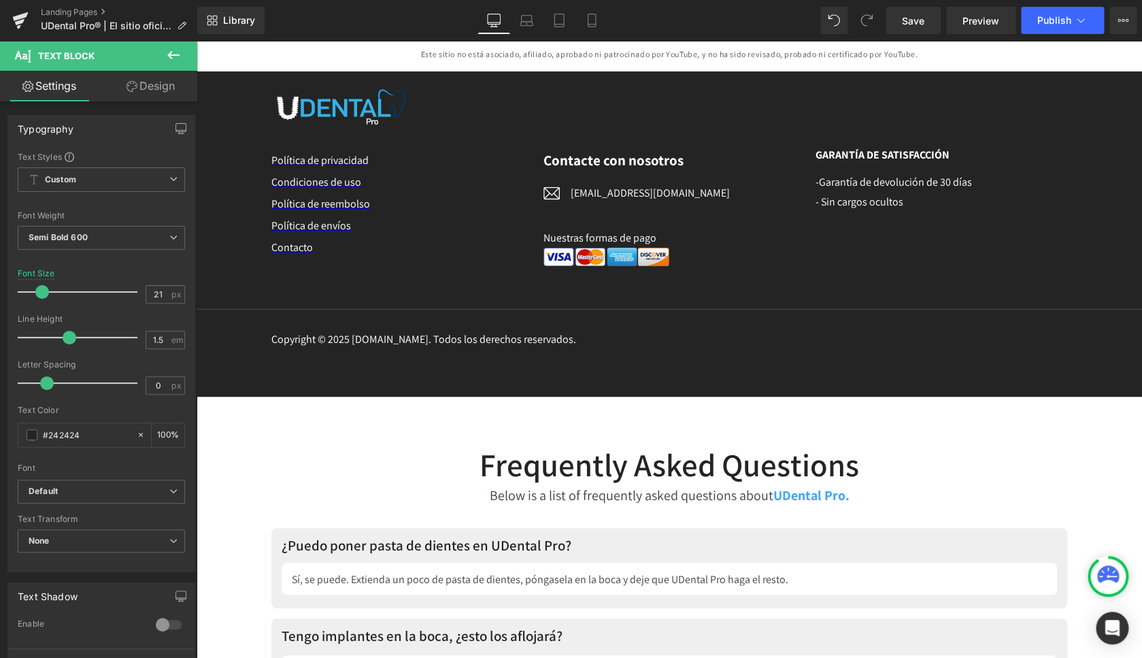
scroll to position [6519, 0]
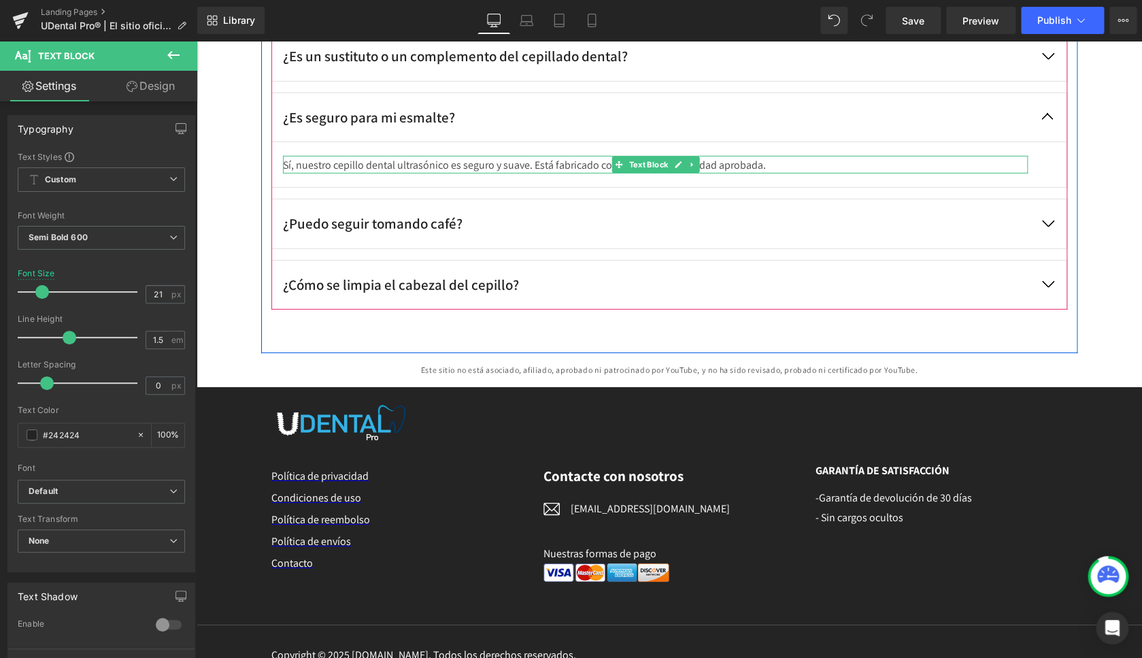
click at [501, 164] on p "Sí, nuestro cepillo dental ultrasónico es seguro y suave. Está fabricado con ma…" at bounding box center [655, 165] width 745 height 16
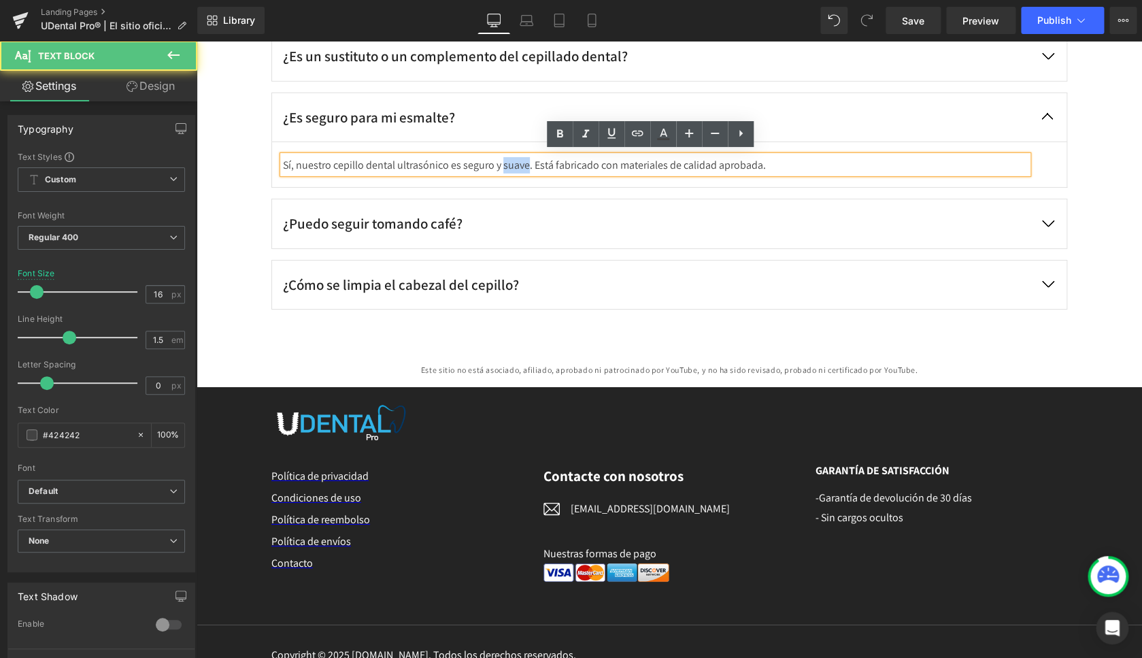
click at [501, 165] on p "Sí, nuestro cepillo dental ultrasónico es seguro y suave. Está fabricado con ma…" at bounding box center [655, 165] width 745 height 16
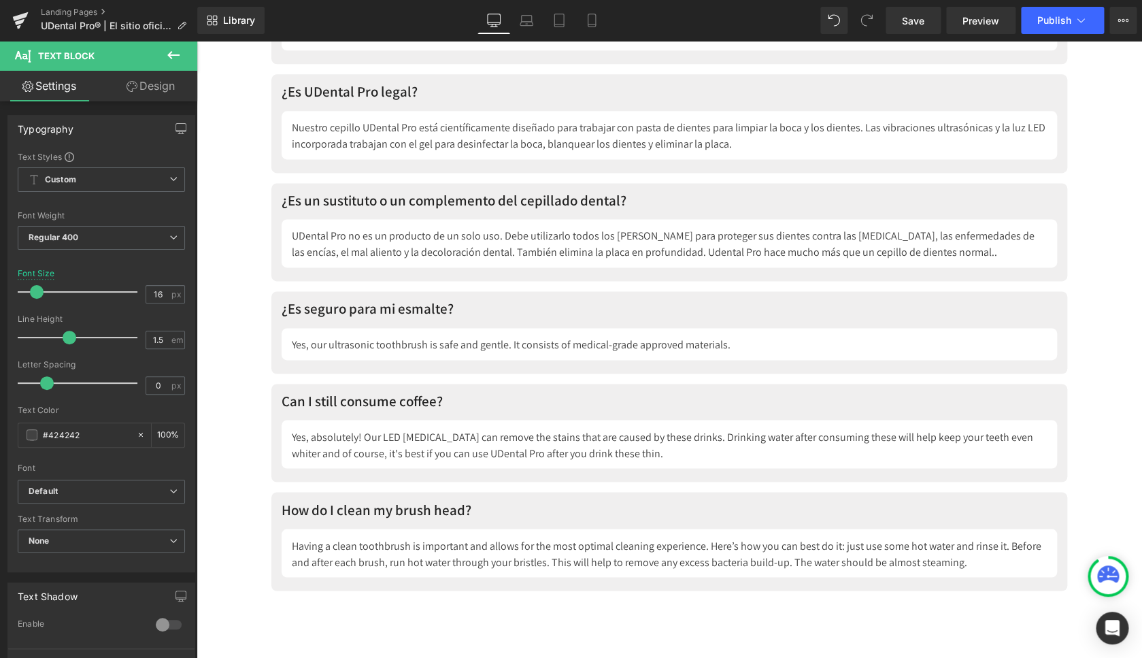
scroll to position [7597, 0]
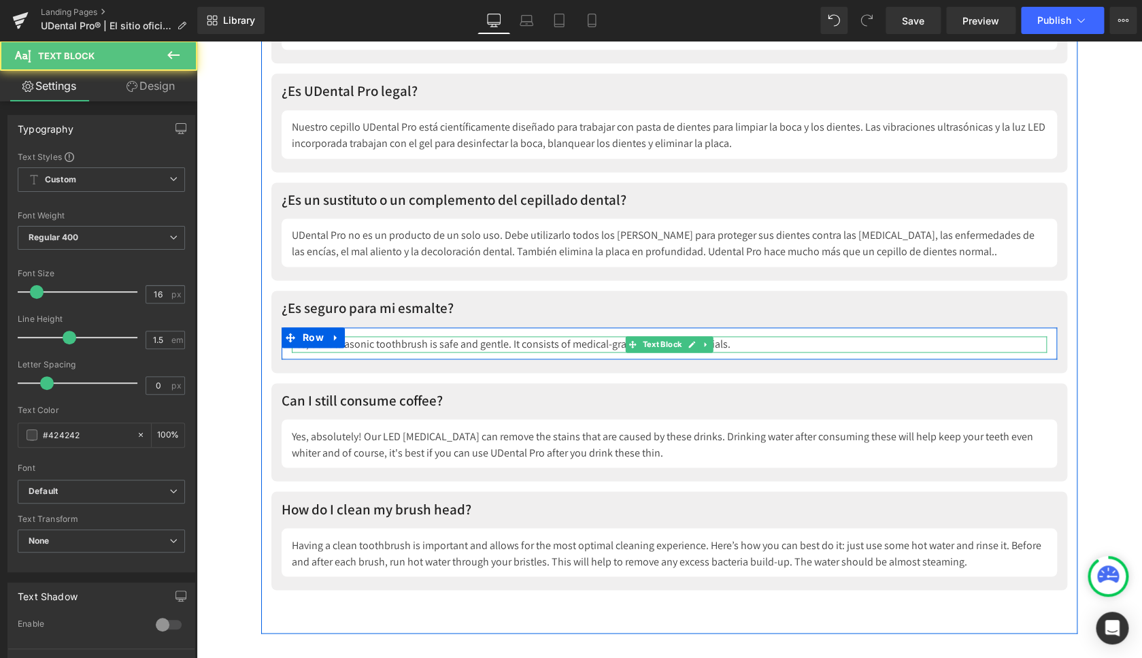
click at [396, 341] on div "Yes, our ultrasonic toothbrush is safe and gentle. It consists of medical-grade…" at bounding box center [669, 344] width 755 height 16
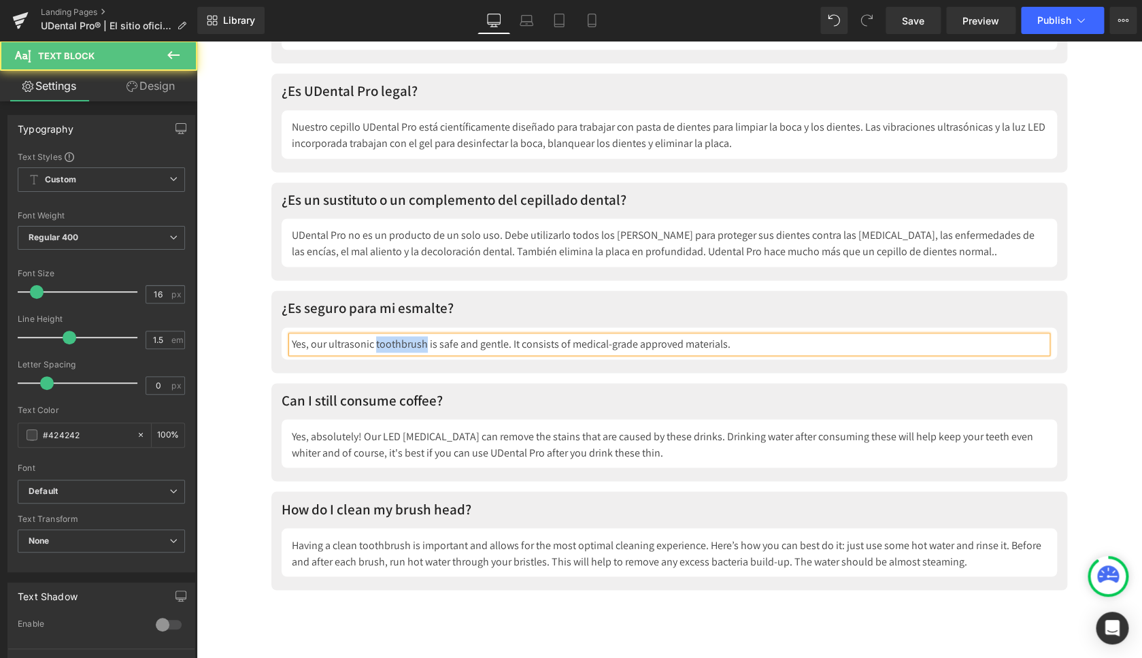
click at [396, 341] on div "Yes, our ultrasonic toothbrush is safe and gentle. It consists of medical-grade…" at bounding box center [669, 344] width 755 height 16
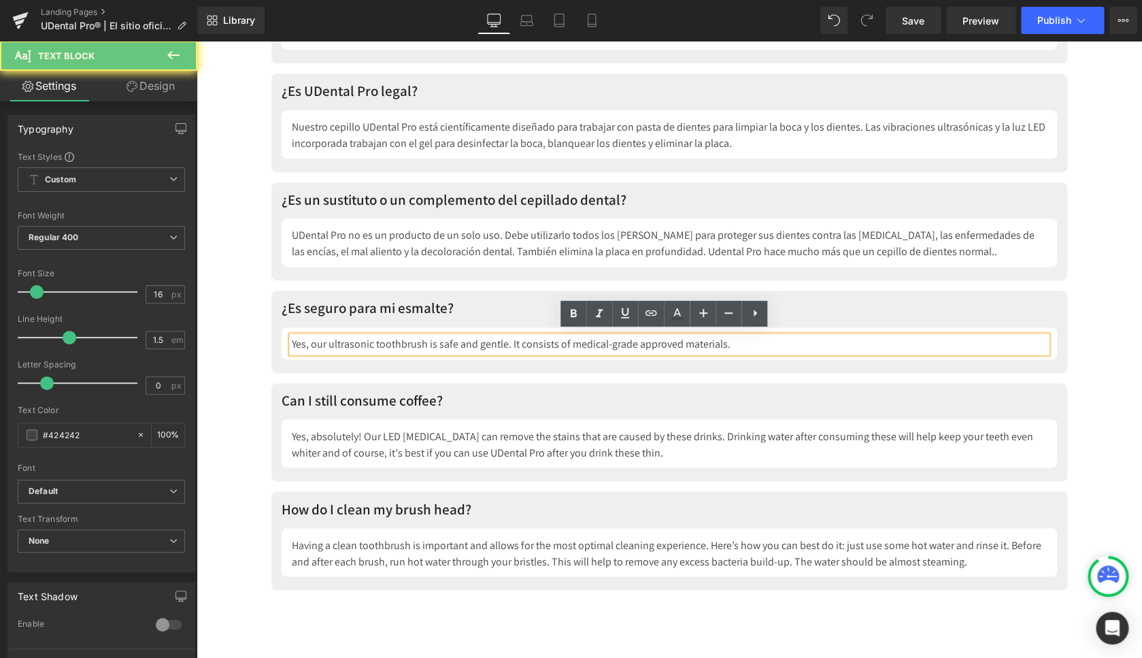
click at [396, 341] on div "Yes, our ultrasonic toothbrush is safe and gentle. It consists of medical-grade…" at bounding box center [669, 344] width 755 height 16
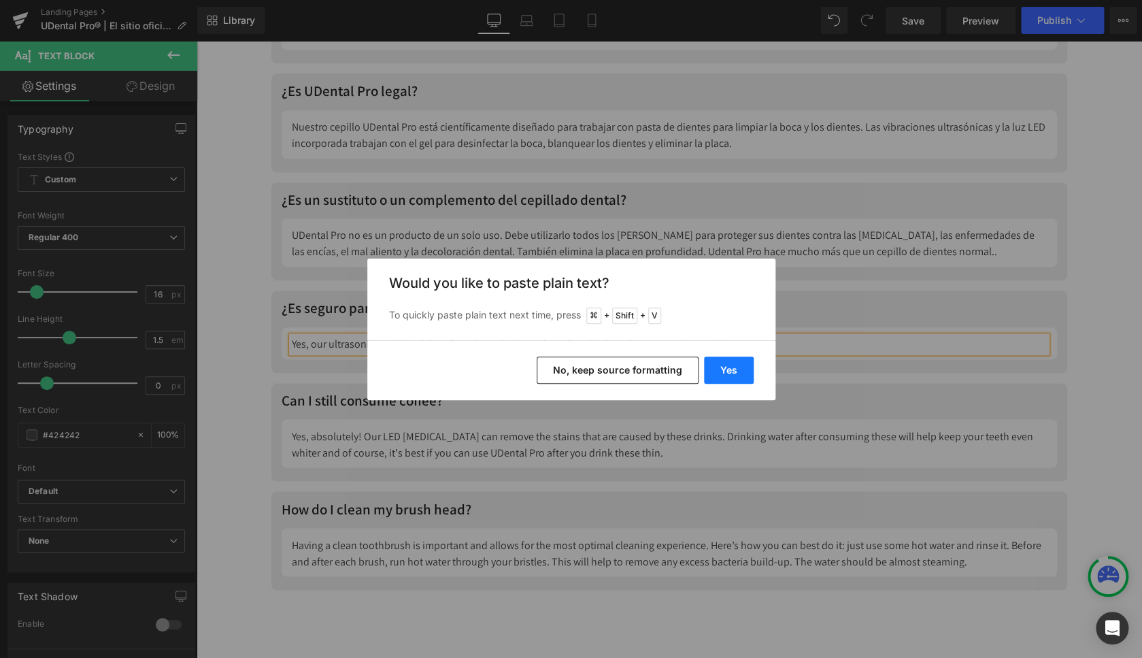
click at [714, 365] on button "Yes" at bounding box center [729, 369] width 50 height 27
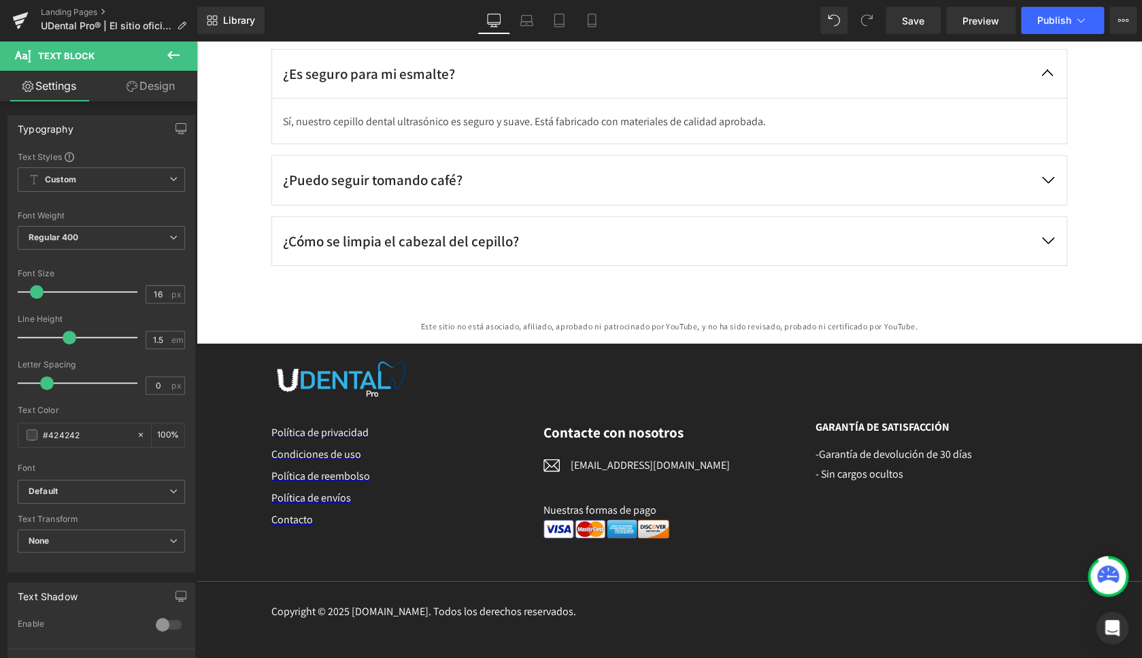
scroll to position [6411, 0]
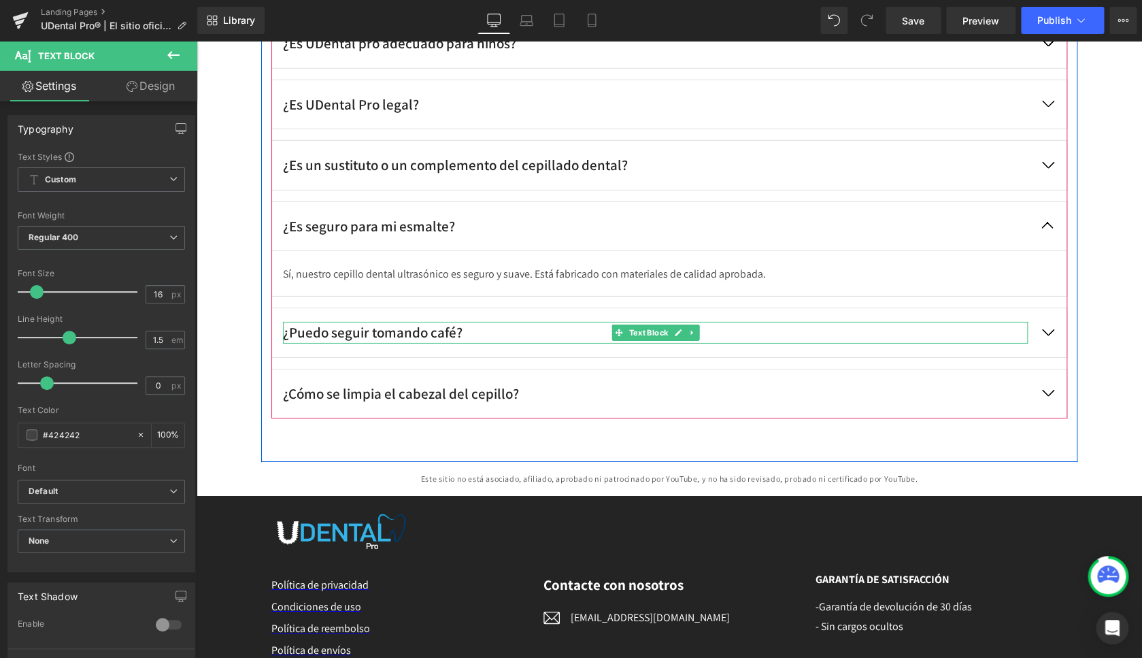
click at [406, 330] on div "¿Puedo seguir tomando café?" at bounding box center [655, 333] width 745 height 22
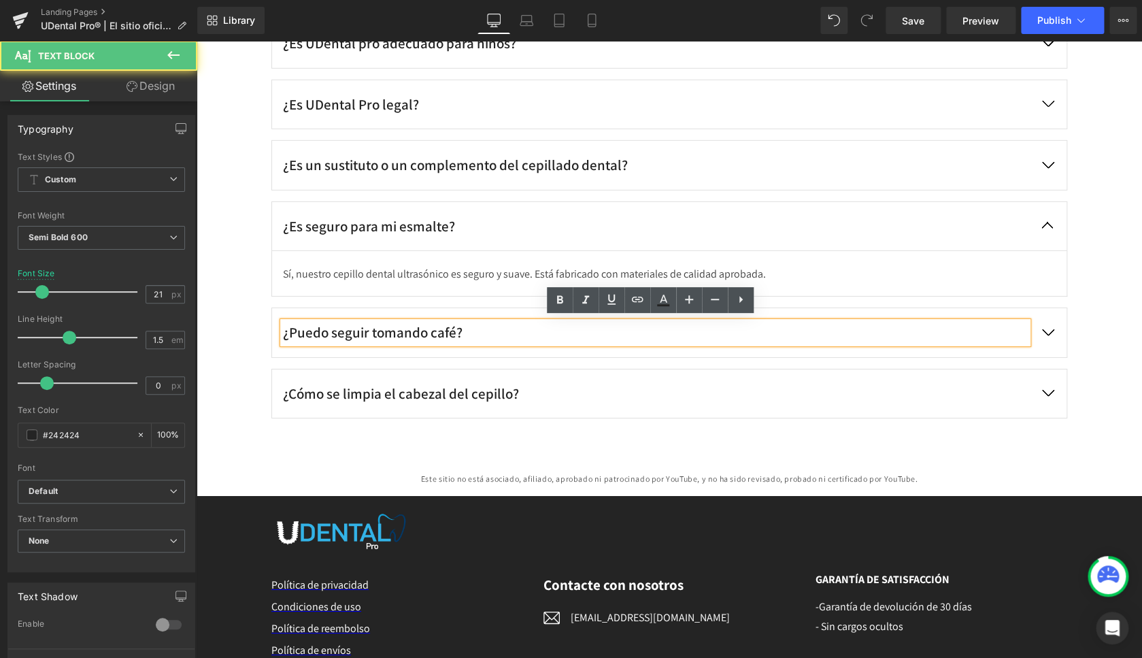
click at [406, 330] on div "¿Puedo seguir tomando café?" at bounding box center [655, 333] width 745 height 22
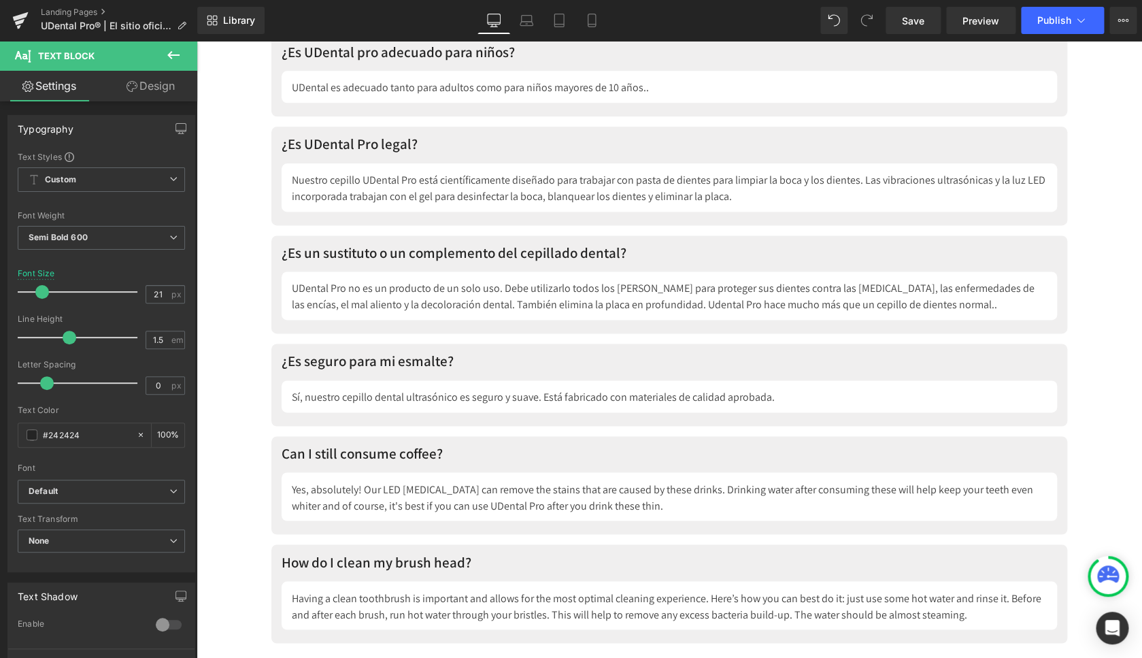
scroll to position [7652, 0]
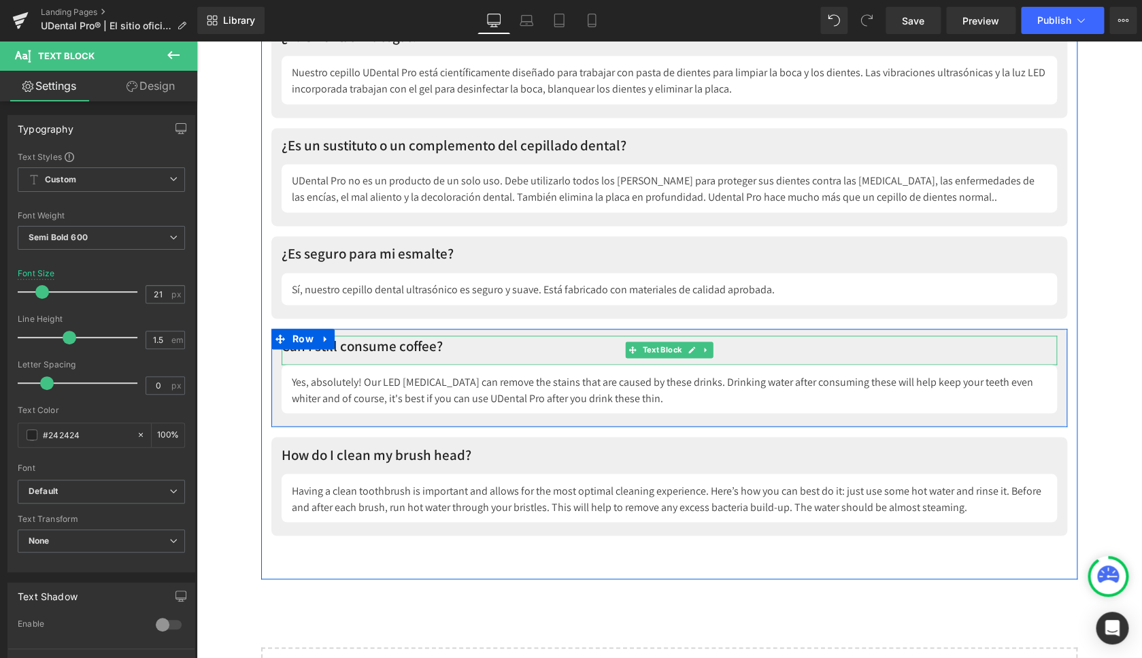
click at [386, 344] on p "Can I still consume coffee?" at bounding box center [670, 346] width 776 height 22
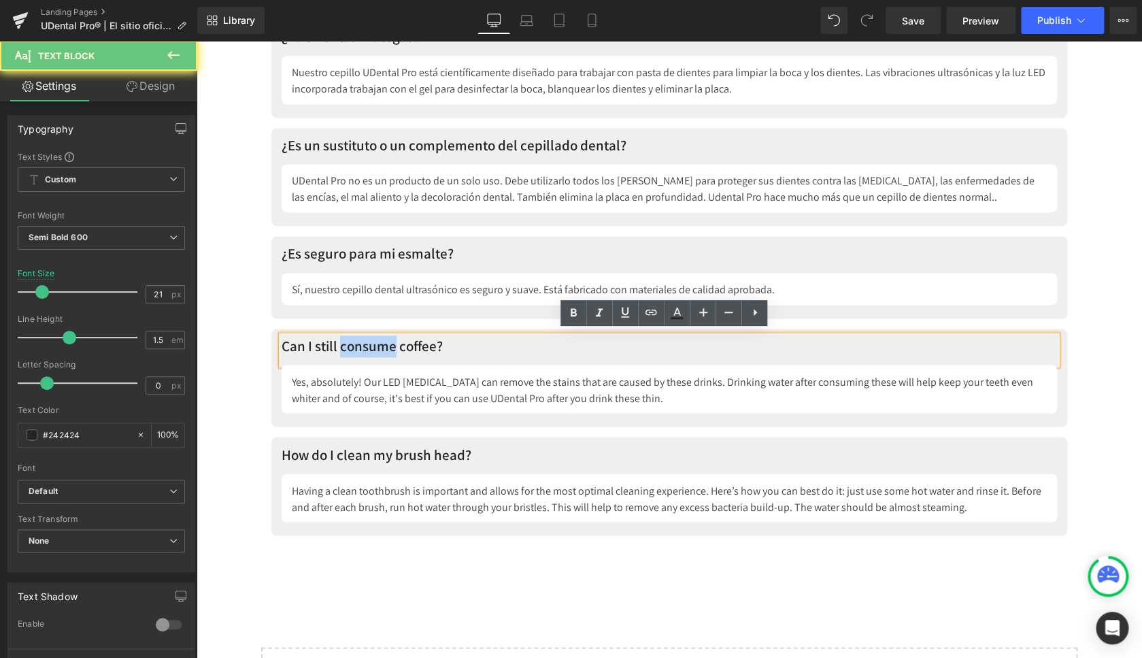
click at [386, 344] on p "Can I still consume coffee?" at bounding box center [670, 346] width 776 height 22
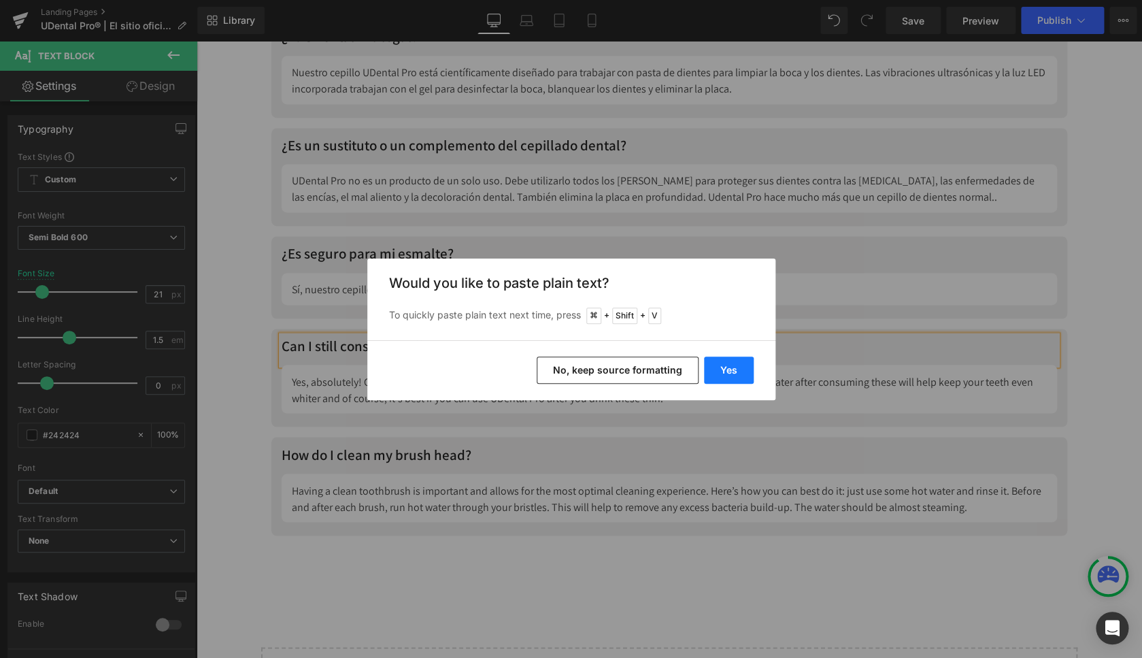
drag, startPoint x: 731, startPoint y: 370, endPoint x: 535, endPoint y: 326, distance: 200.9
click at [731, 370] on button "Yes" at bounding box center [729, 369] width 50 height 27
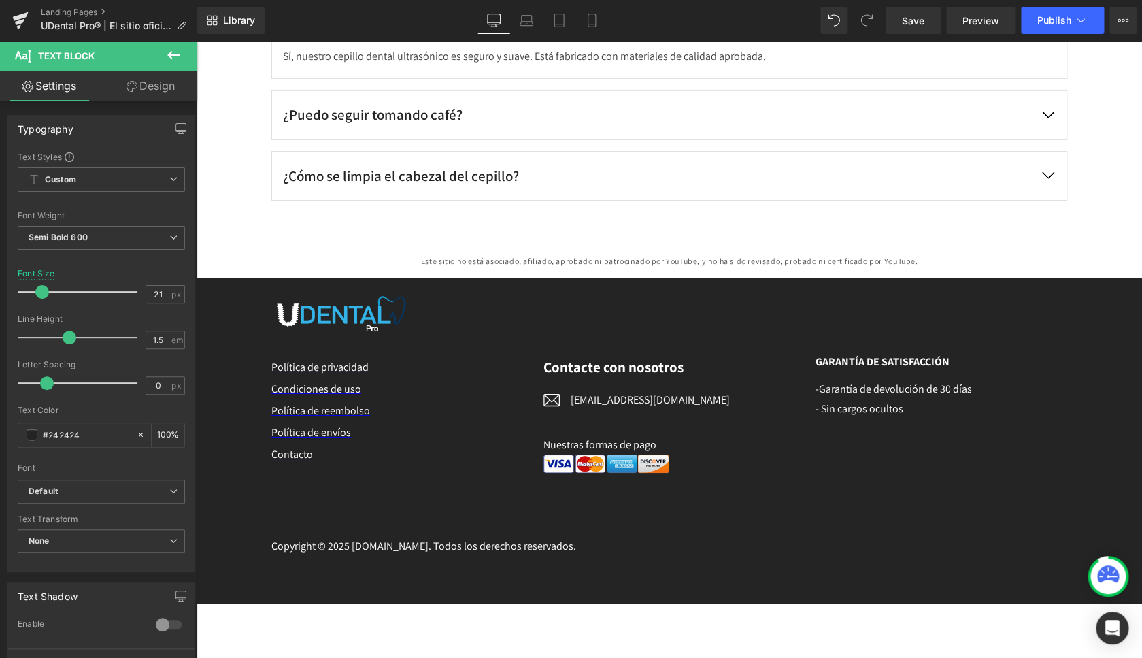
scroll to position [6411, 0]
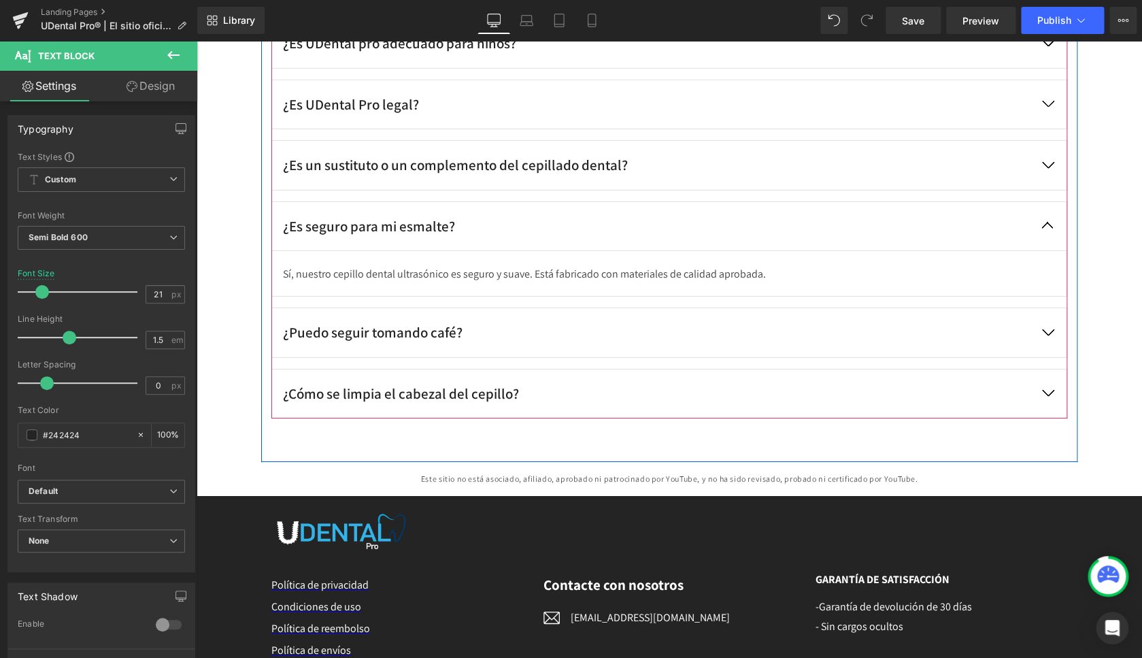
click at [1042, 328] on button "button" at bounding box center [1048, 332] width 38 height 49
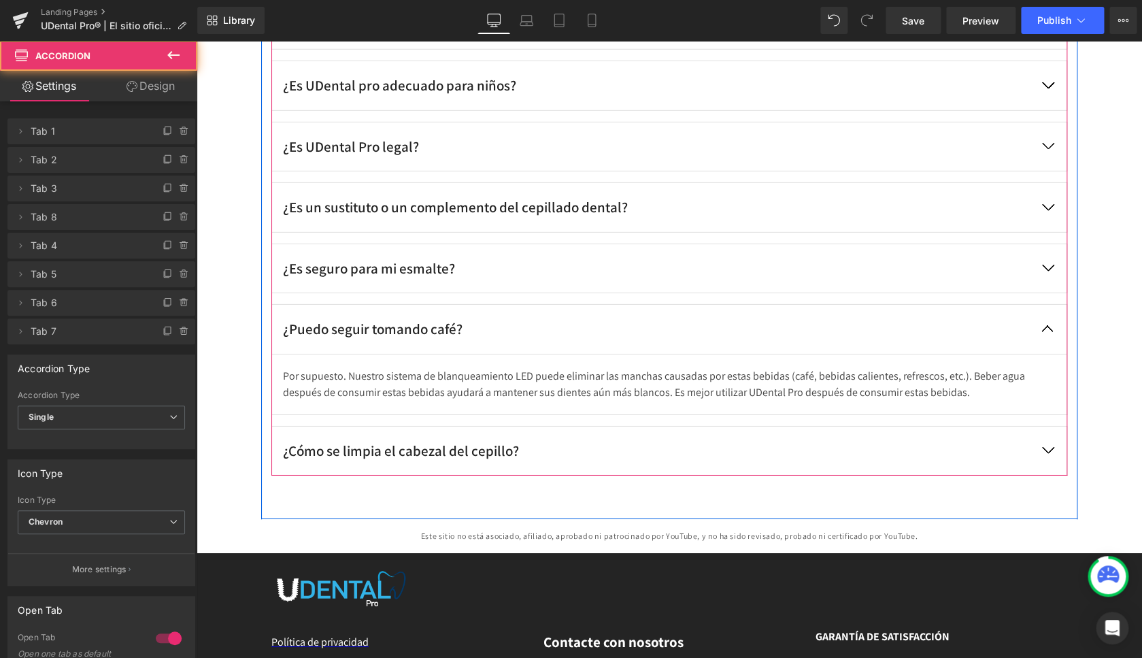
scroll to position [6365, 0]
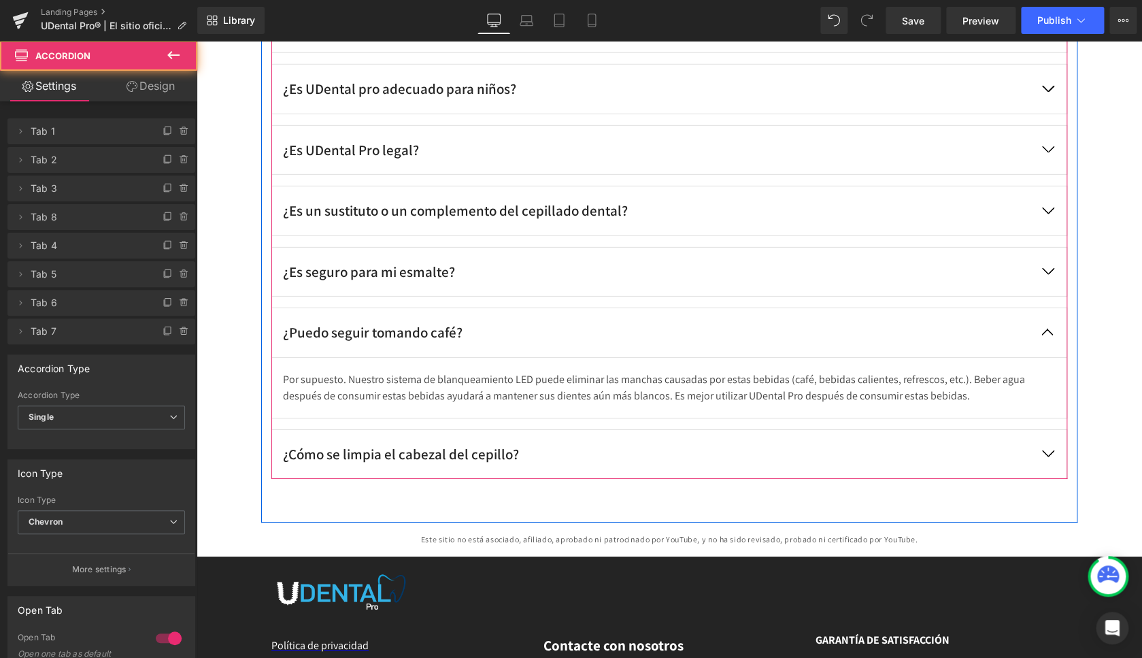
click at [436, 379] on p "Por supuesto. Nuestro sistema de blanqueamiento LED puede eliminar las manchas …" at bounding box center [655, 387] width 745 height 33
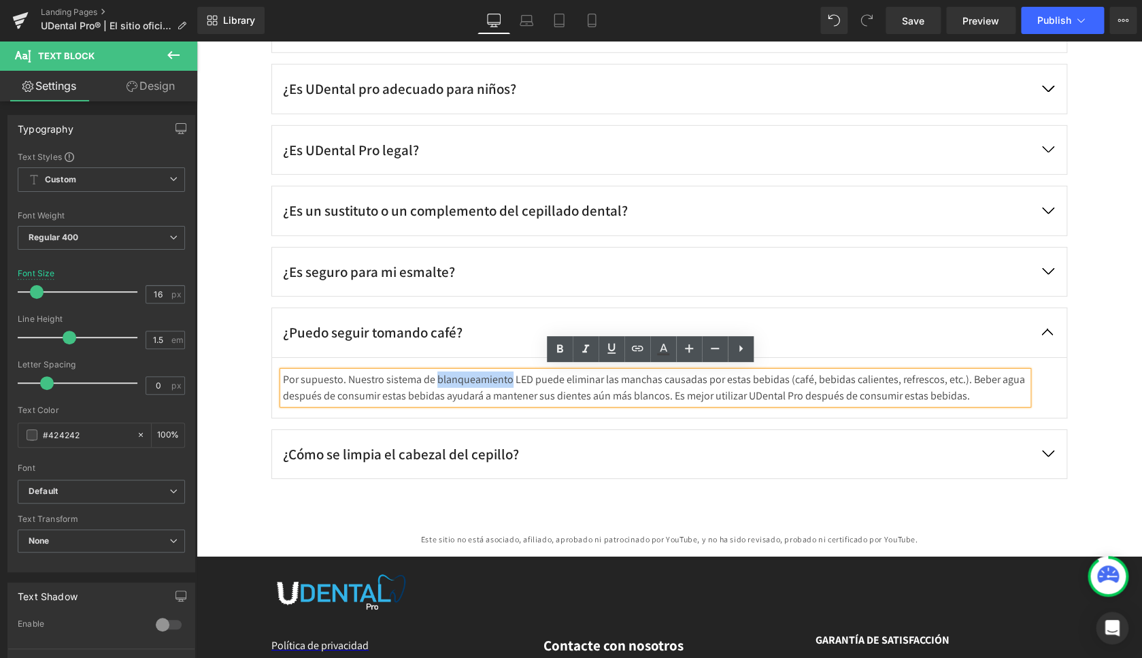
click at [436, 379] on p "Por supuesto. Nuestro sistema de blanqueamiento LED puede eliminar las manchas …" at bounding box center [655, 387] width 745 height 33
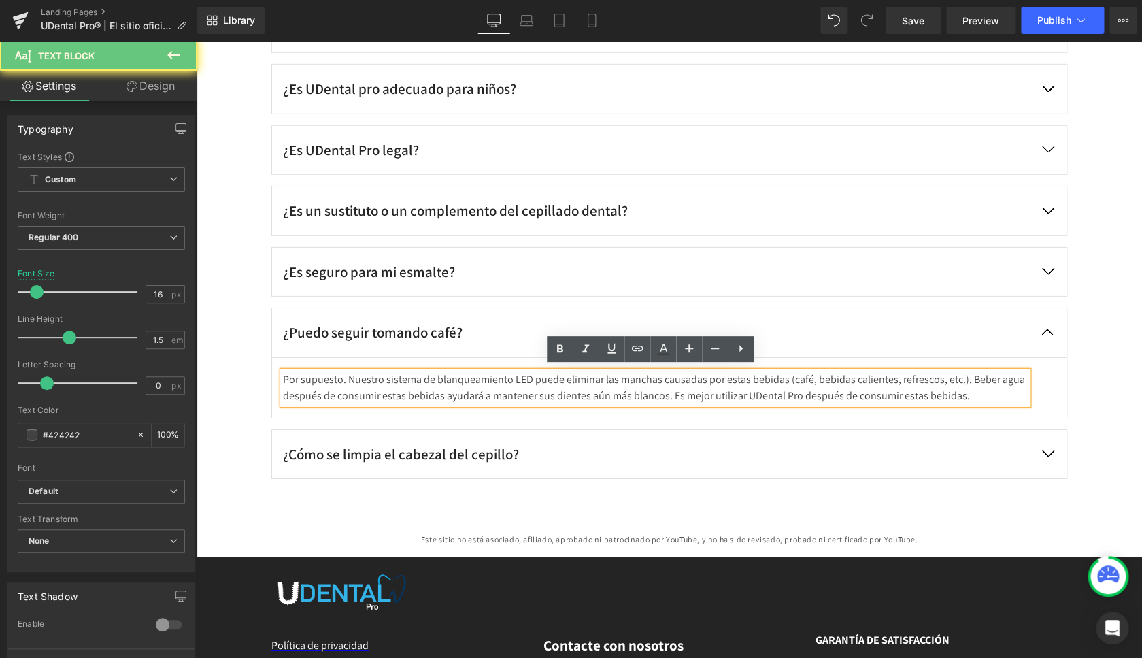
click at [436, 379] on p "Por supuesto. Nuestro sistema de blanqueamiento LED puede eliminar las manchas …" at bounding box center [655, 387] width 745 height 33
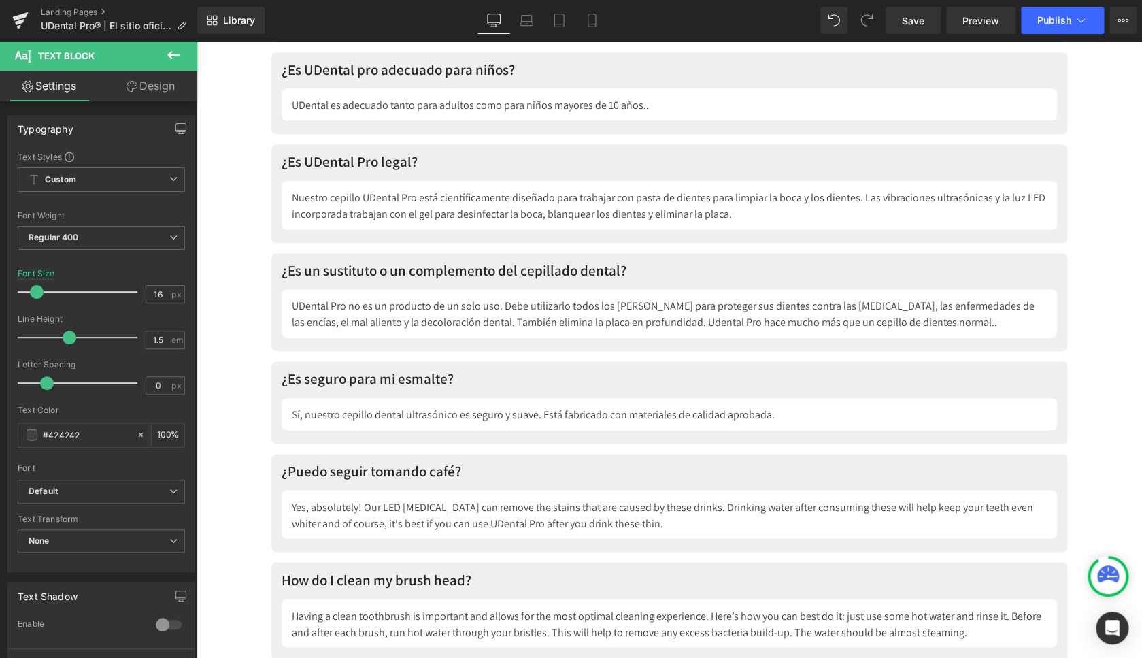
scroll to position [7639, 0]
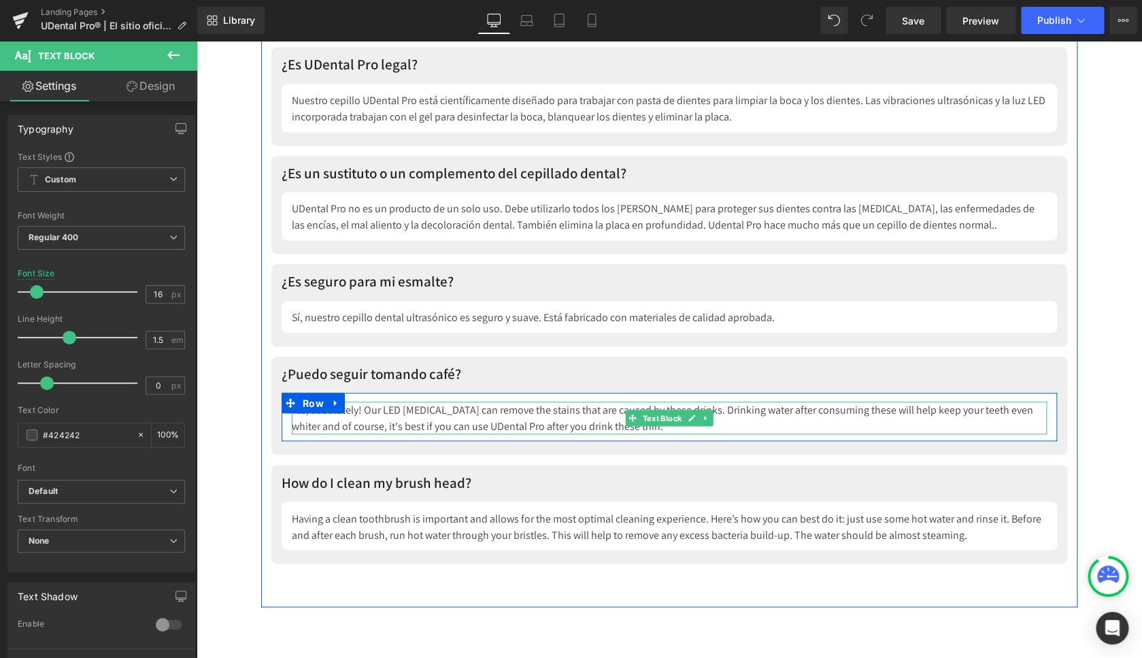
click at [382, 407] on div "Yes, absolutely! Our LED [MEDICAL_DATA] can remove the stains that are caused b…" at bounding box center [669, 417] width 755 height 33
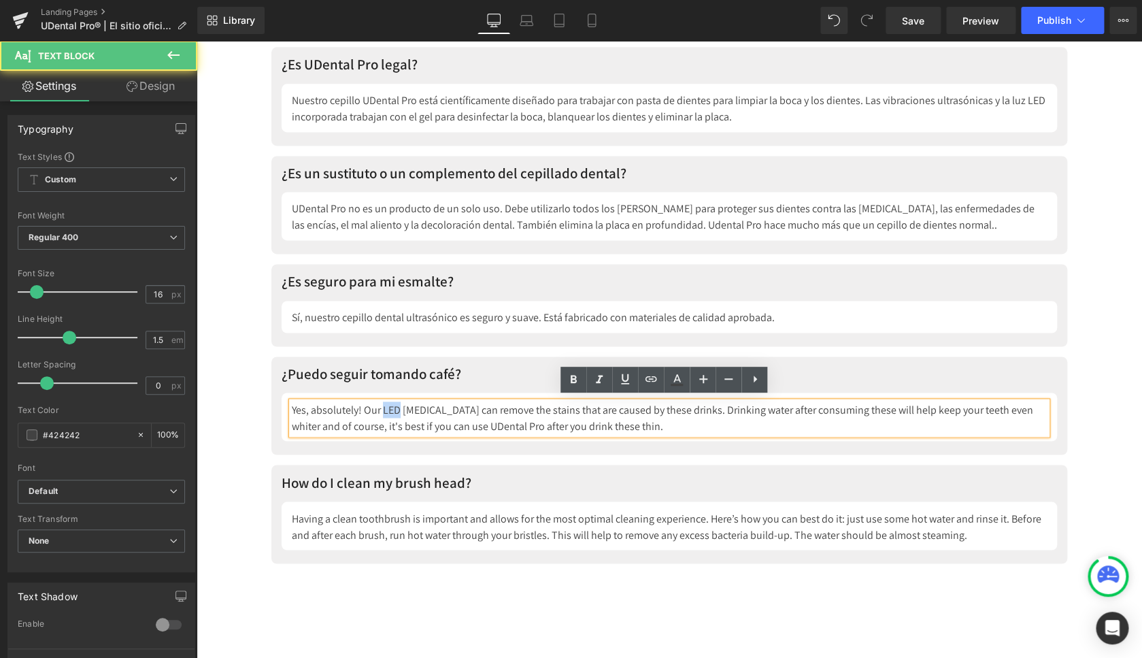
click at [382, 407] on div "Yes, absolutely! Our LED [MEDICAL_DATA] can remove the stains that are caused b…" at bounding box center [669, 417] width 755 height 33
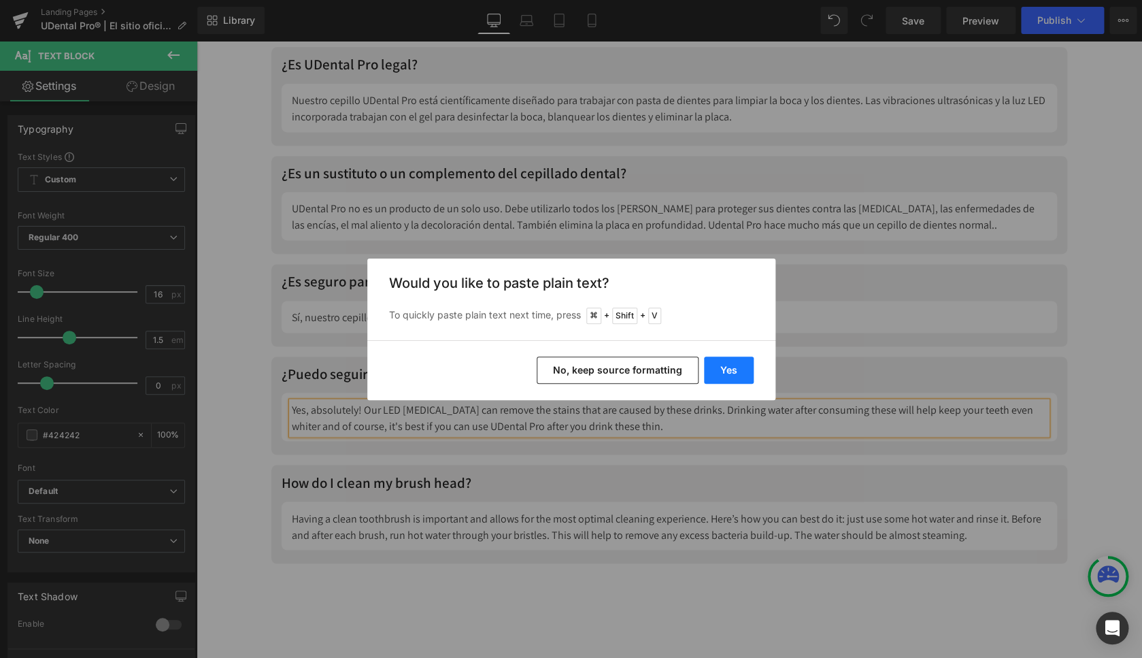
drag, startPoint x: 736, startPoint y: 372, endPoint x: 539, endPoint y: 326, distance: 202.6
click at [736, 372] on button "Yes" at bounding box center [729, 369] width 50 height 27
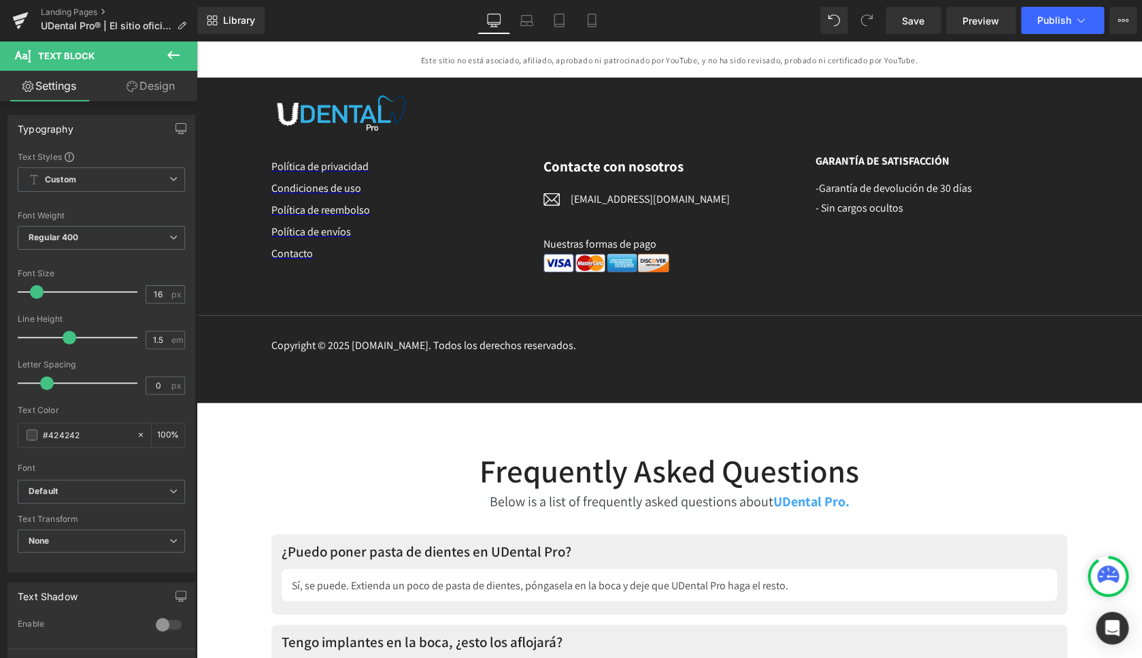
scroll to position [6441, 0]
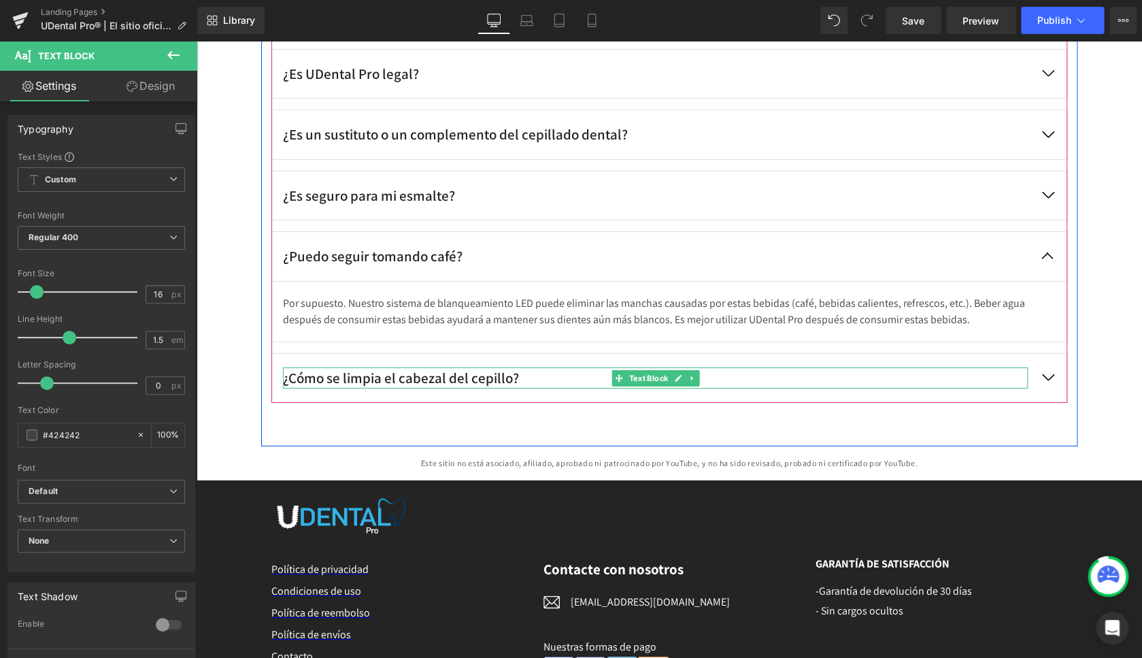
click at [437, 370] on div "¿Cómo se limpia el cabezal del cepillo?" at bounding box center [655, 378] width 745 height 22
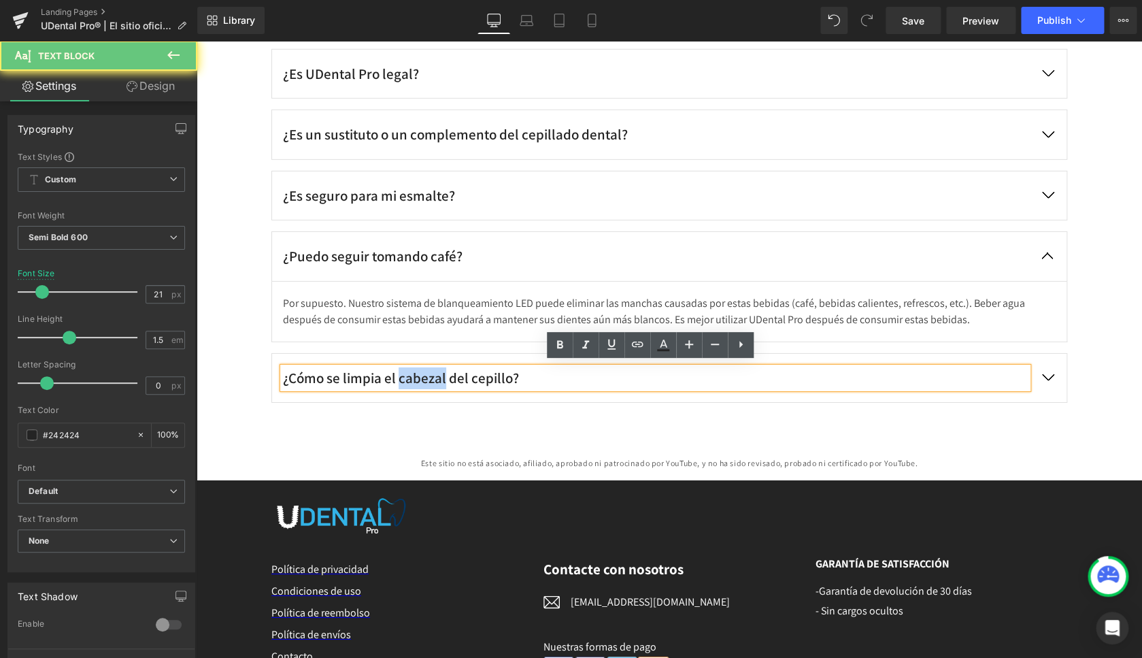
click at [437, 370] on div "¿Cómo se limpia el cabezal del cepillo?" at bounding box center [655, 378] width 745 height 22
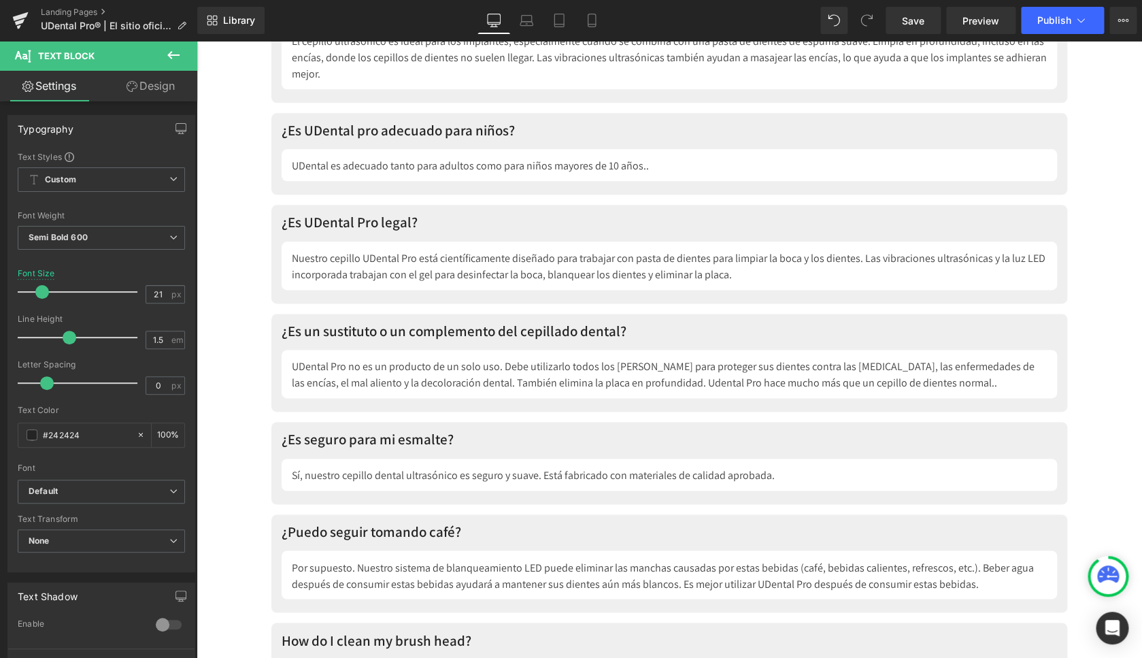
scroll to position [7784, 0]
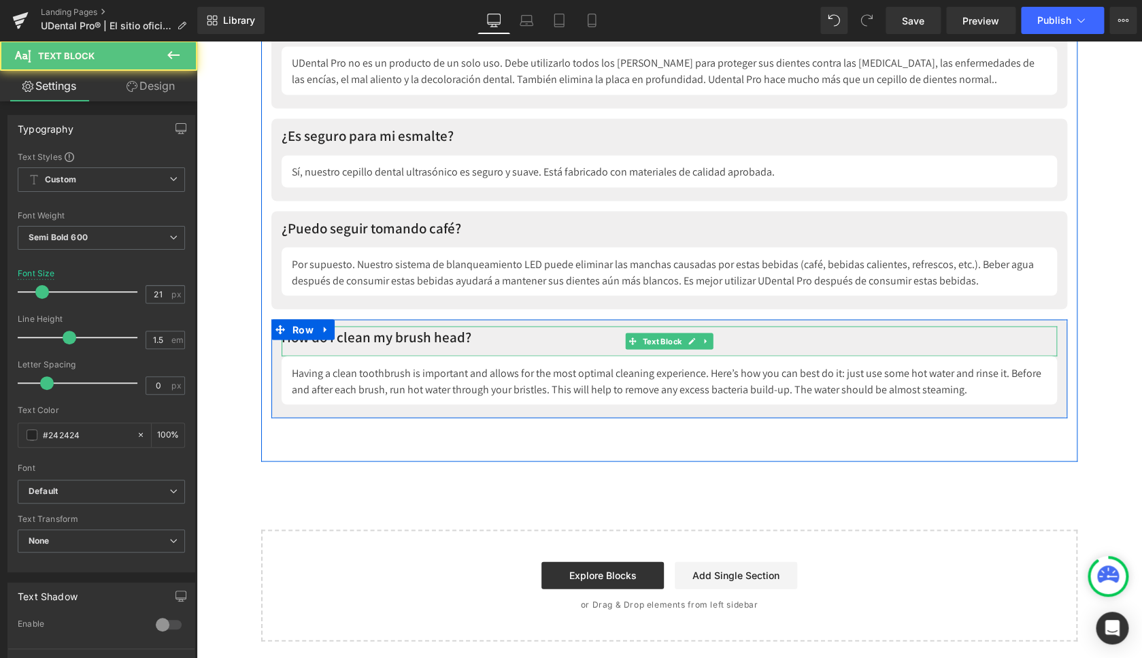
click at [424, 338] on p "How do I clean my brush head?" at bounding box center [670, 337] width 776 height 22
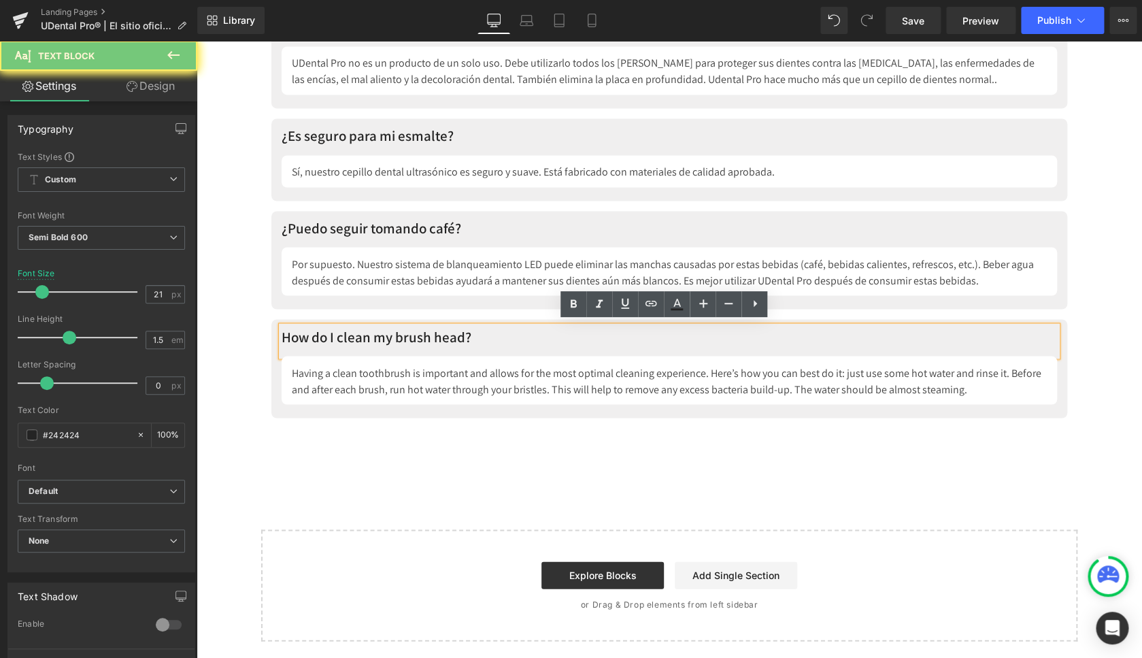
click at [424, 338] on p "How do I clean my brush head?" at bounding box center [670, 337] width 776 height 22
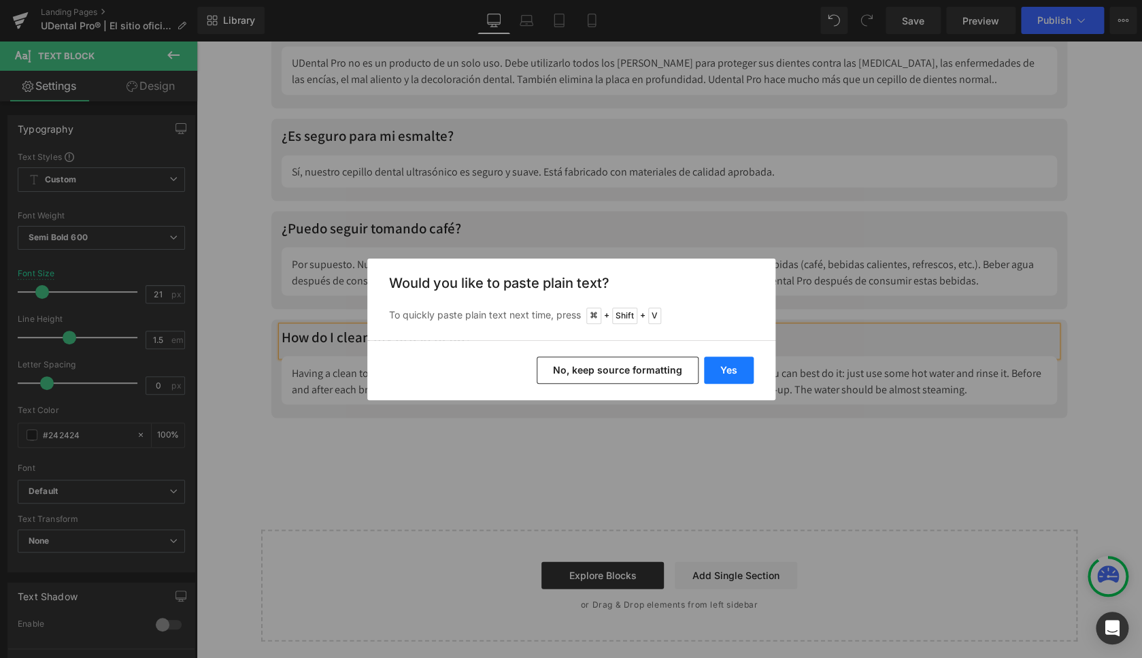
click at [722, 369] on button "Yes" at bounding box center [729, 369] width 50 height 27
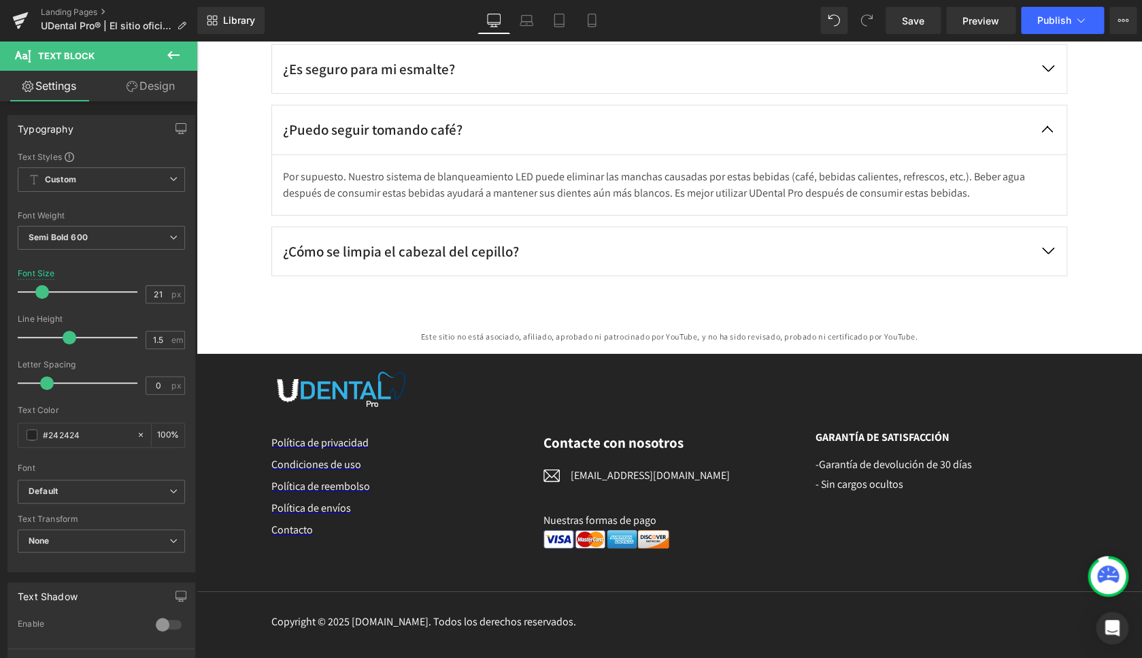
scroll to position [6565, 0]
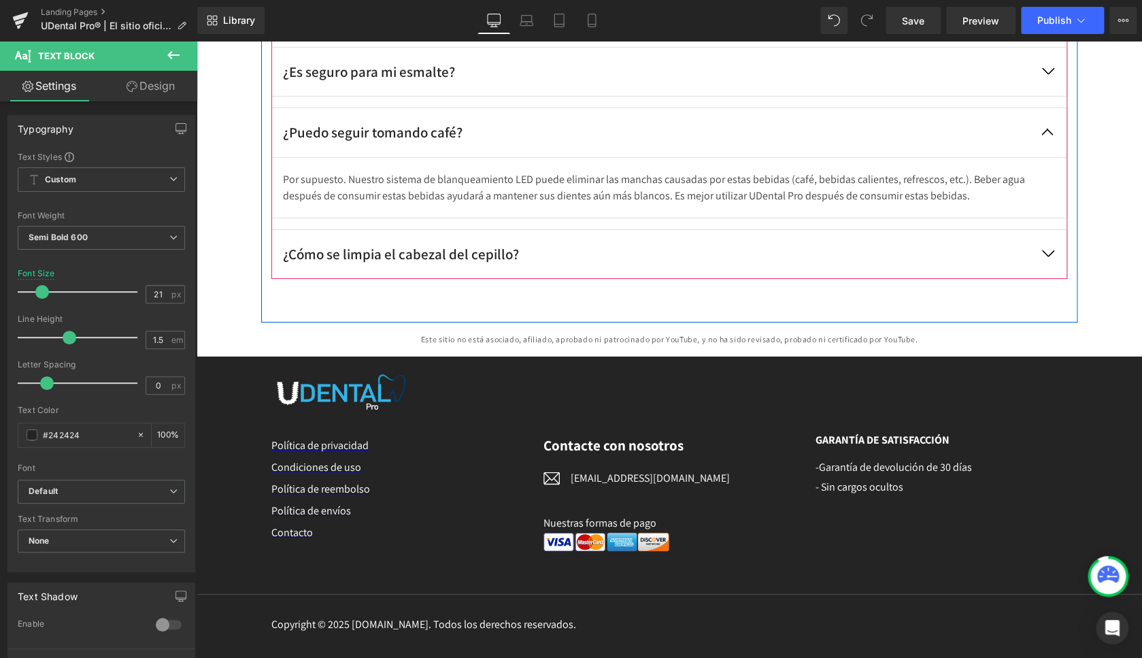
click at [1042, 250] on button "button" at bounding box center [1048, 254] width 38 height 49
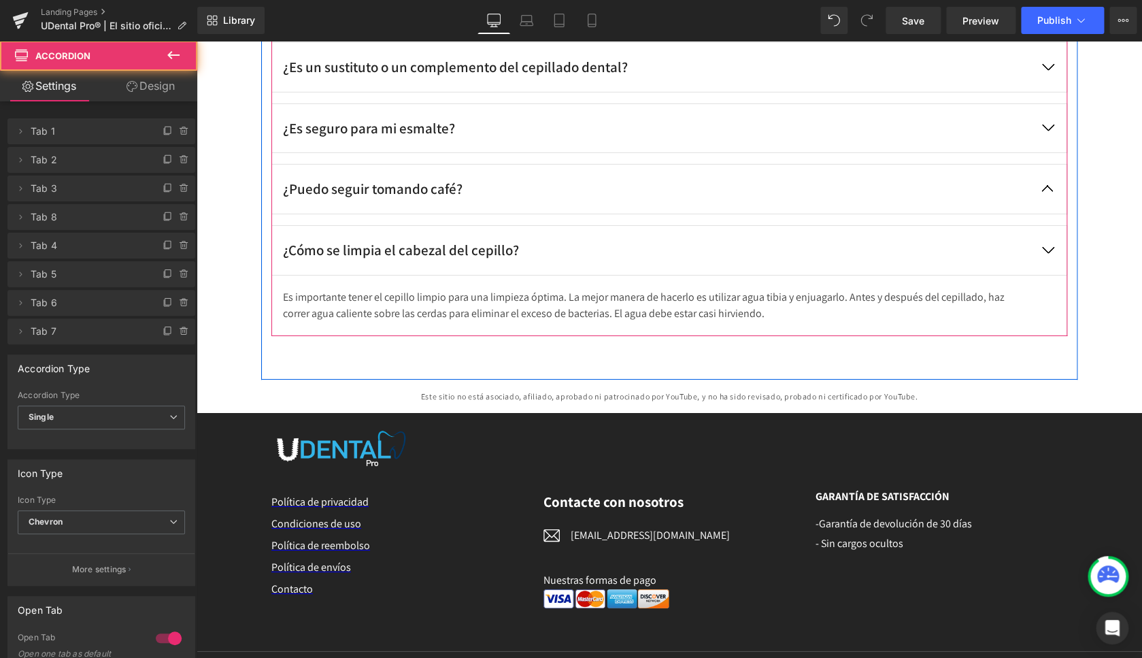
scroll to position [6504, 0]
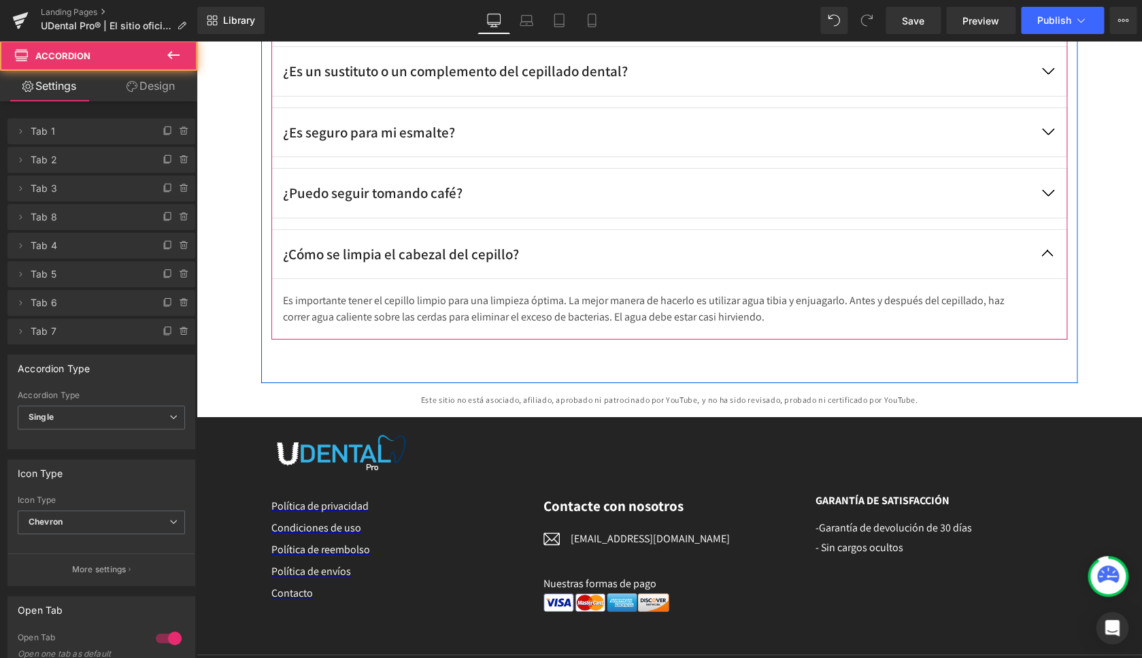
click at [456, 298] on p "Es importante tener el cepillo limpio para una limpieza óptima. La mejor manera…" at bounding box center [655, 309] width 745 height 33
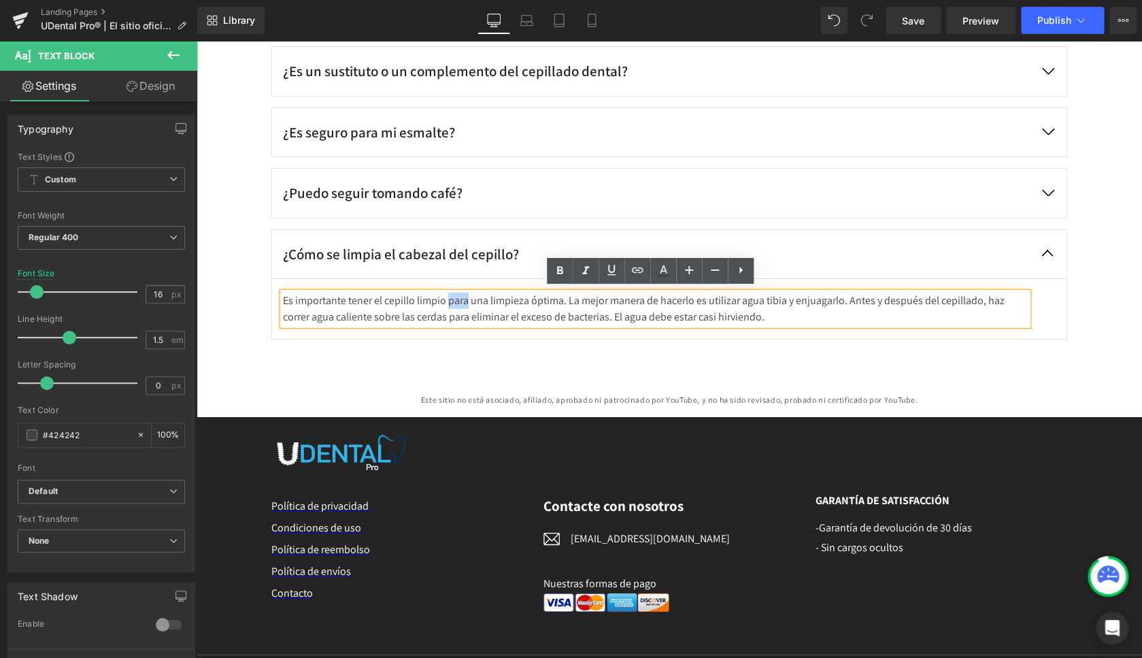
click at [456, 298] on p "Es importante tener el cepillo limpio para una limpieza óptima. La mejor manera…" at bounding box center [655, 309] width 745 height 33
click at [455, 298] on p "Es importante tener el cepillo limpio para una limpieza óptima. La mejor manera…" at bounding box center [655, 309] width 745 height 33
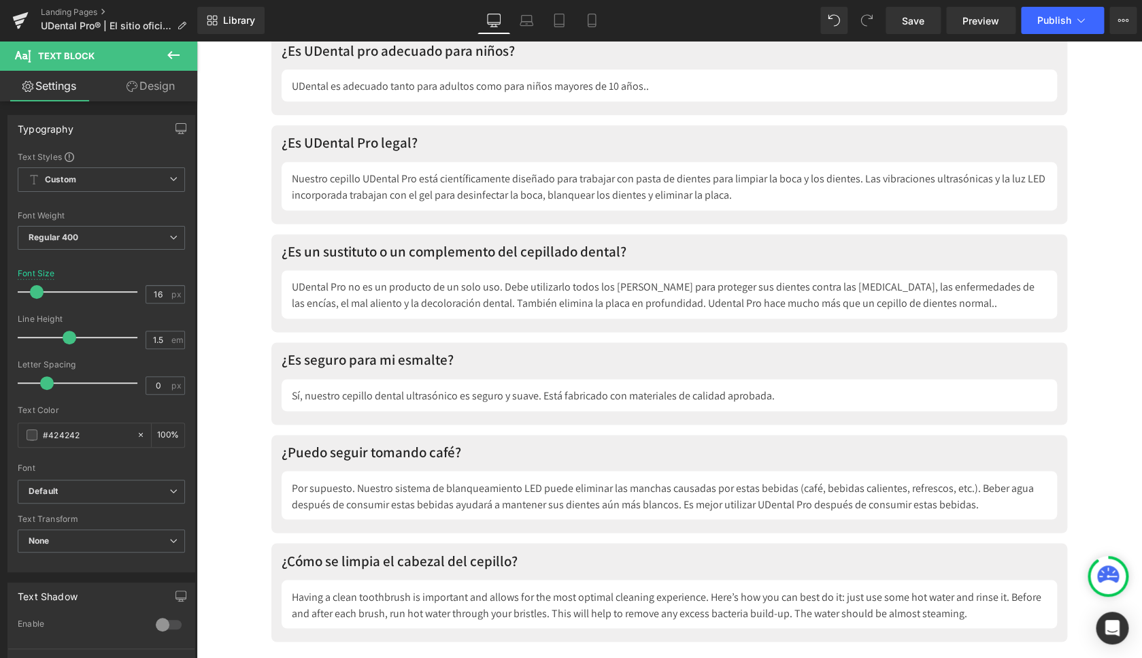
scroll to position [7778, 0]
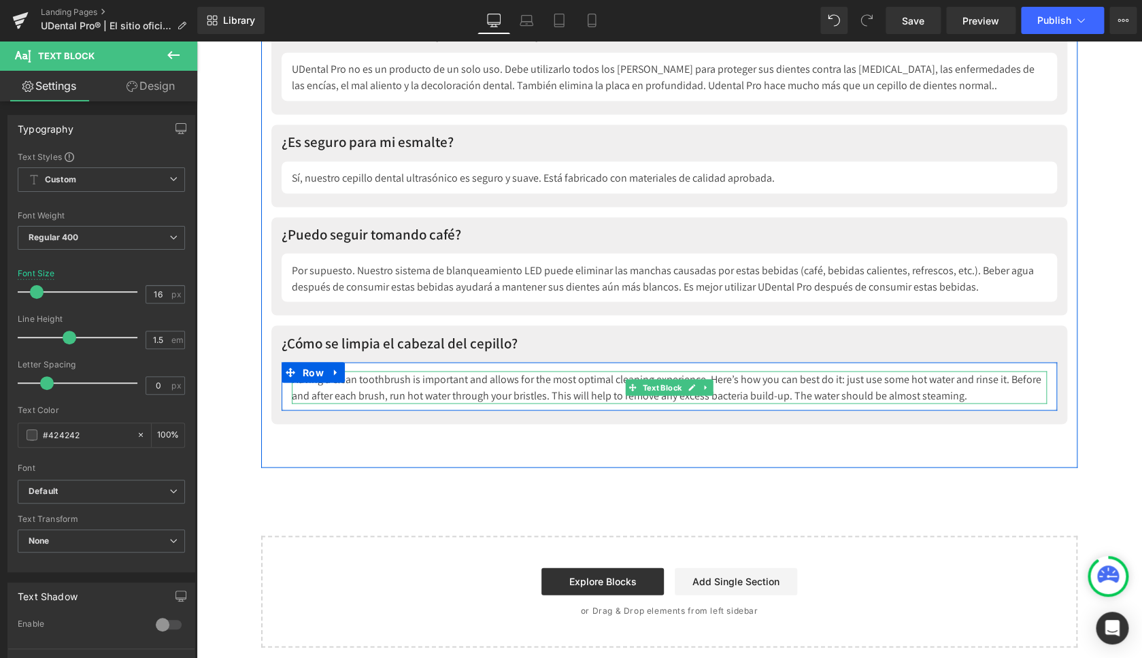
click at [456, 373] on div "Having a clean toothbrush is important and allows for the most optimal cleaning…" at bounding box center [669, 387] width 755 height 33
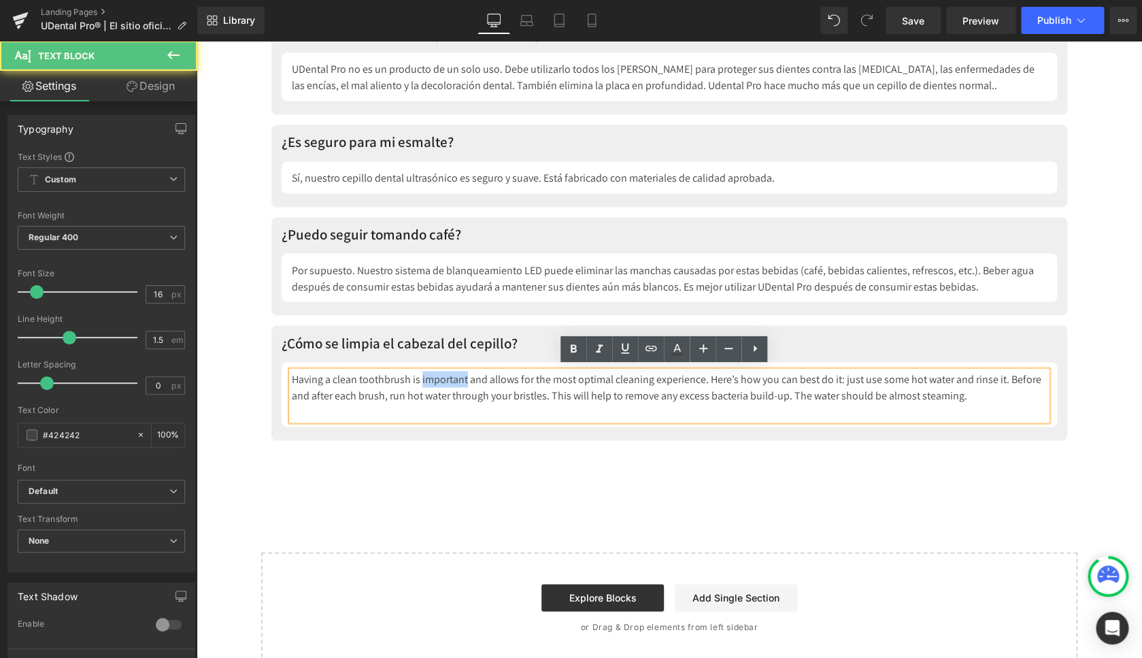
click at [456, 373] on div "Having a clean toothbrush is important and allows for the most optimal cleaning…" at bounding box center [669, 395] width 755 height 49
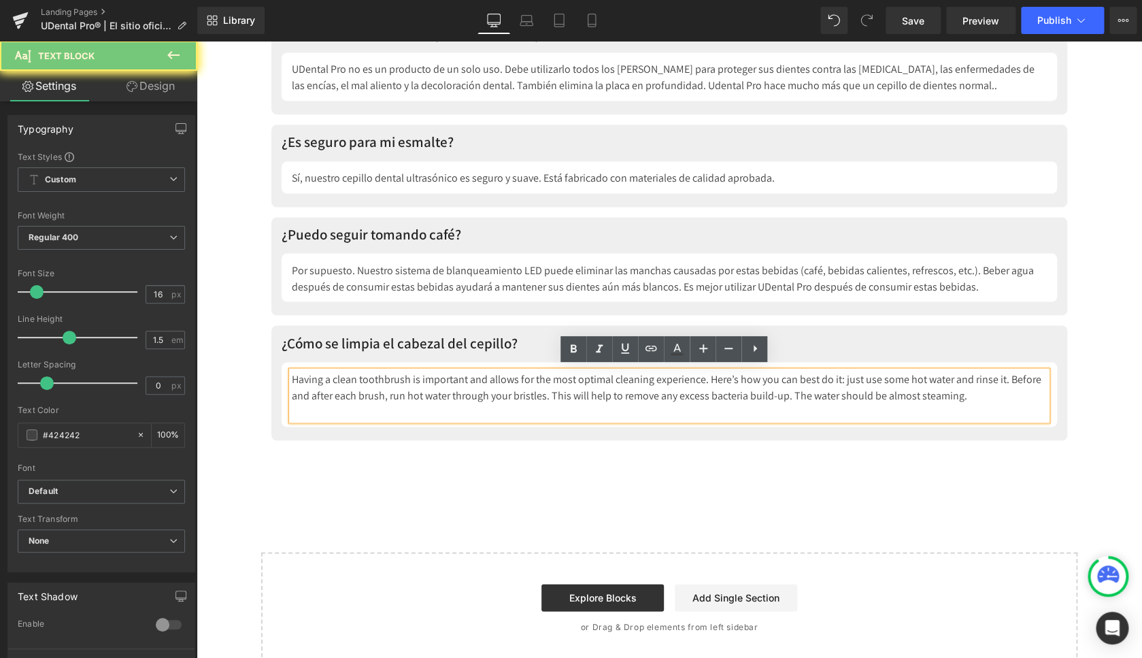
click at [456, 373] on div "Having a clean toothbrush is important and allows for the most optimal cleaning…" at bounding box center [669, 395] width 755 height 49
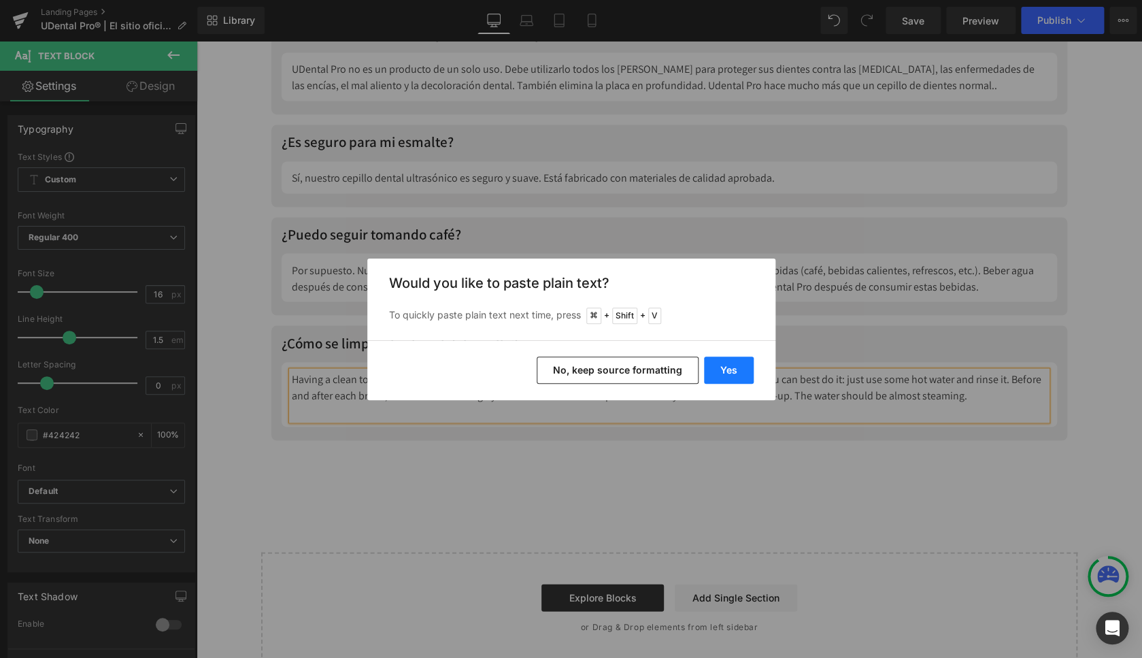
click at [745, 372] on button "Yes" at bounding box center [729, 369] width 50 height 27
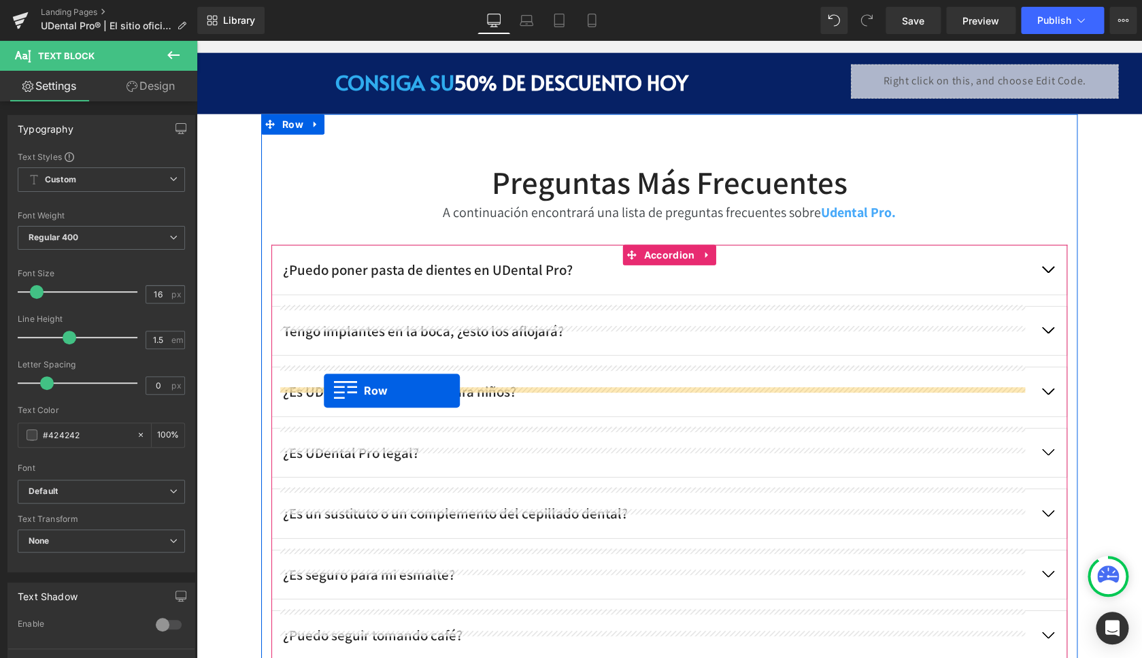
scroll to position [5949, 0]
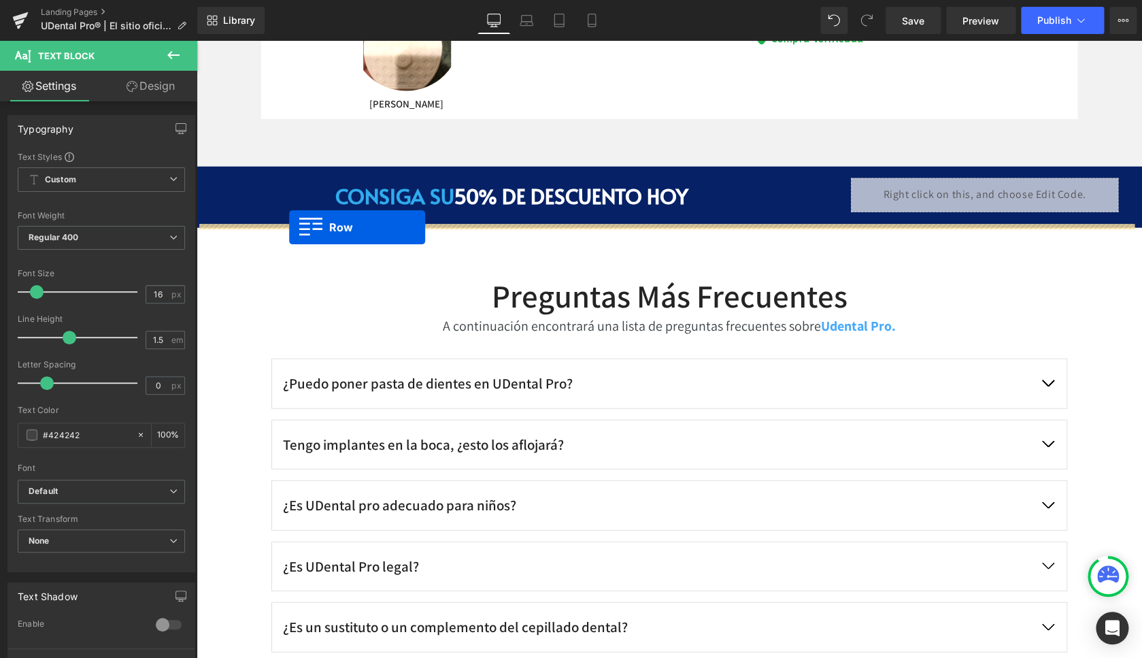
drag, startPoint x: 269, startPoint y: 302, endPoint x: 289, endPoint y: 227, distance: 78.2
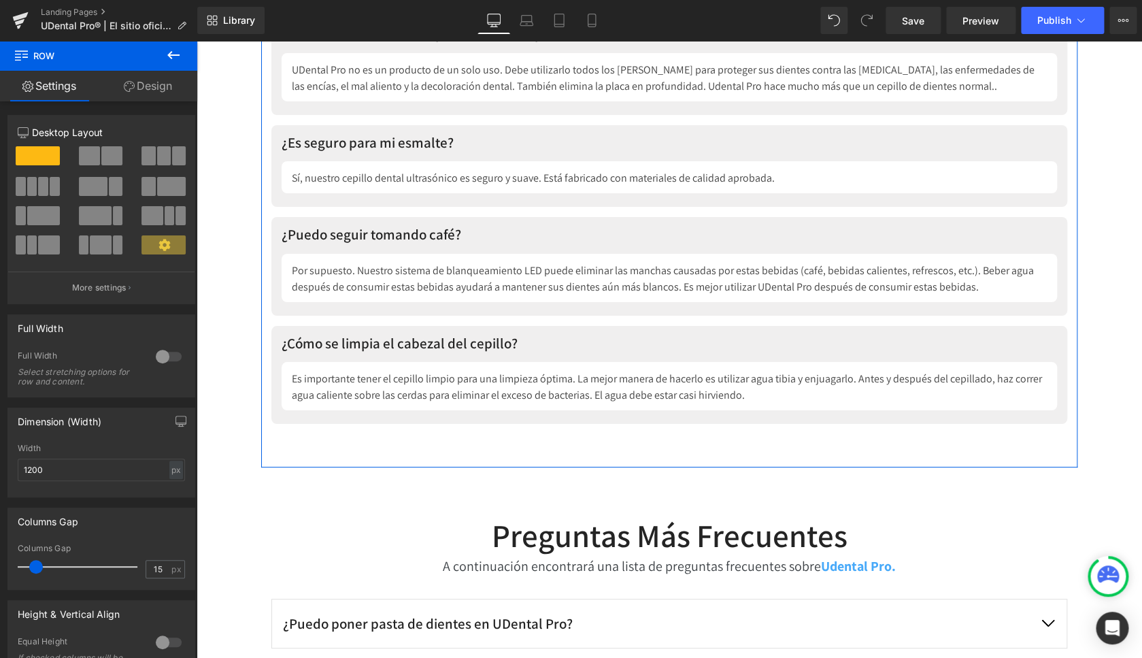
scroll to position [6830, 0]
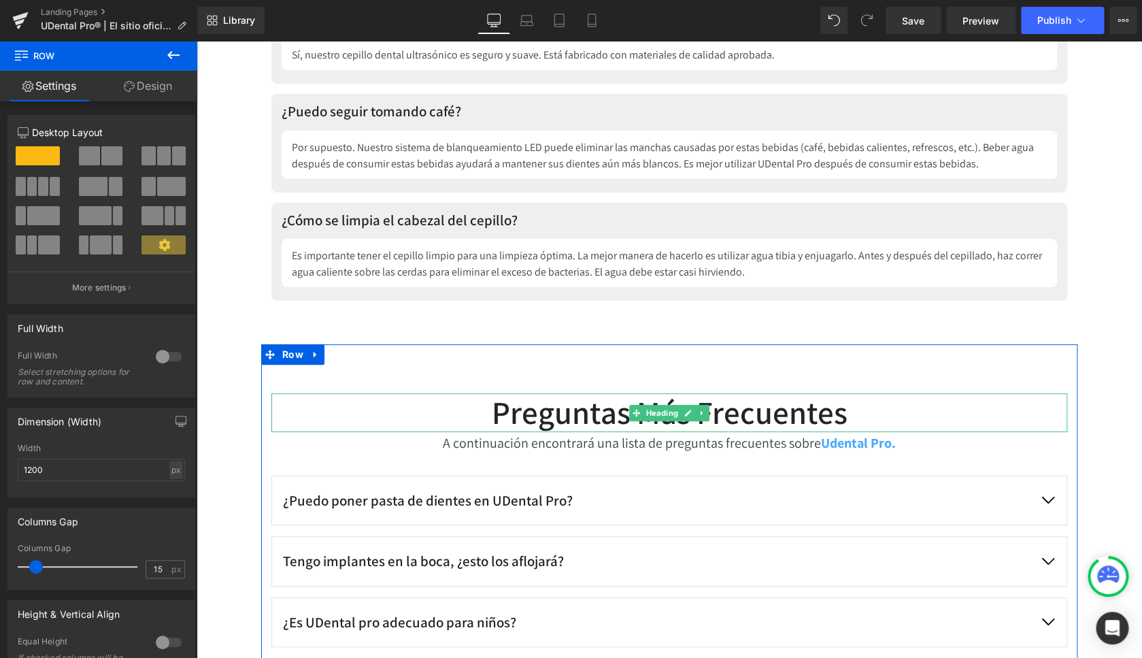
click at [688, 412] on link at bounding box center [688, 413] width 14 height 16
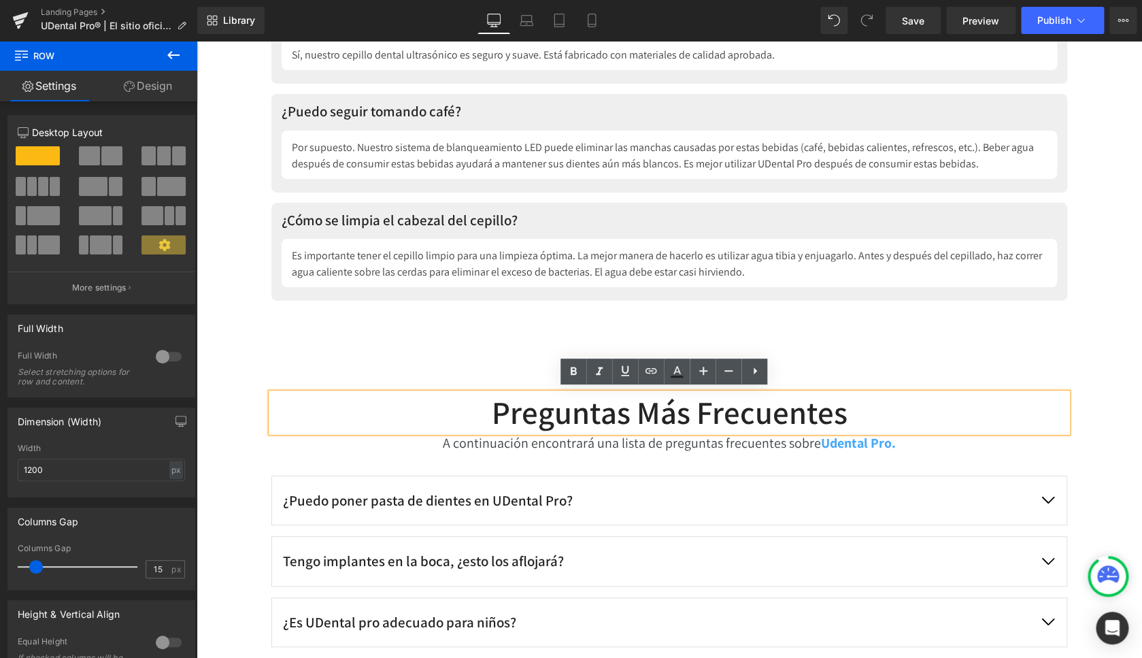
click at [666, 410] on h2 "Preguntas Más Frecuentes" at bounding box center [669, 412] width 796 height 38
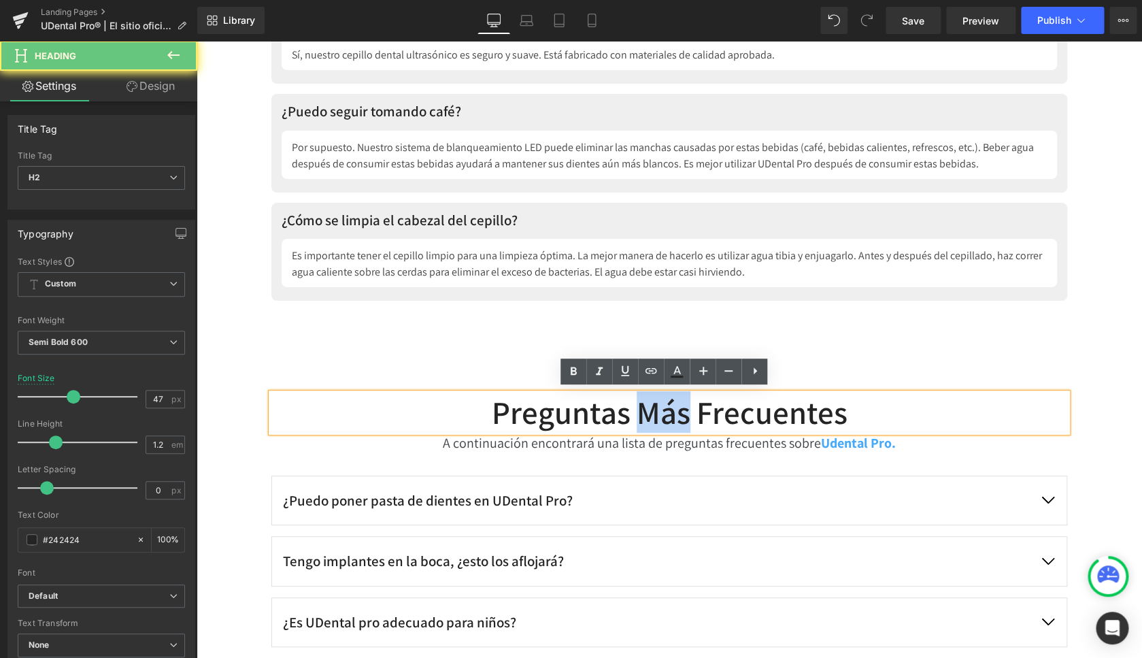
click at [666, 410] on h2 "Preguntas Más Frecuentes" at bounding box center [669, 412] width 796 height 38
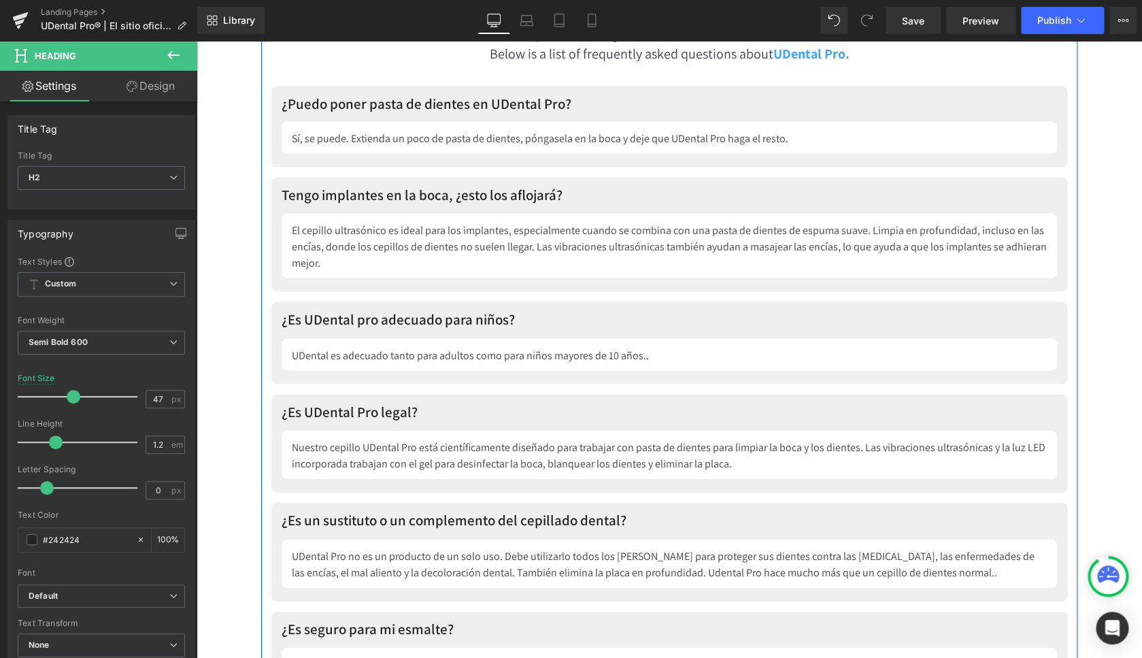
scroll to position [5905, 0]
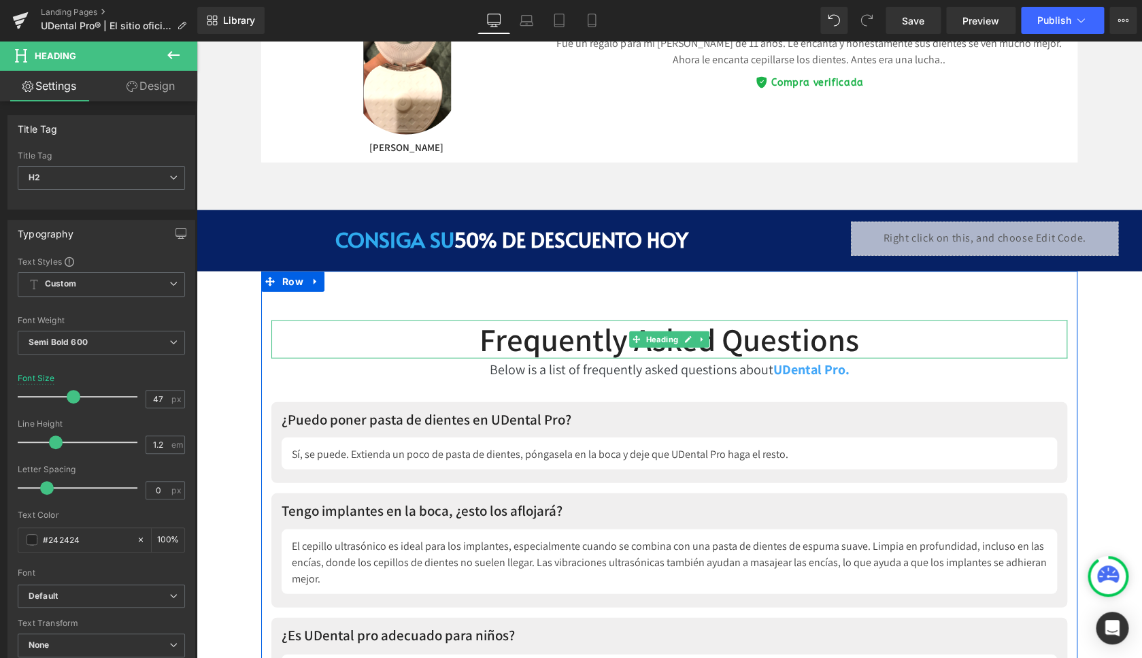
click at [604, 334] on h2 "Frequently Asked Questions" at bounding box center [669, 339] width 796 height 38
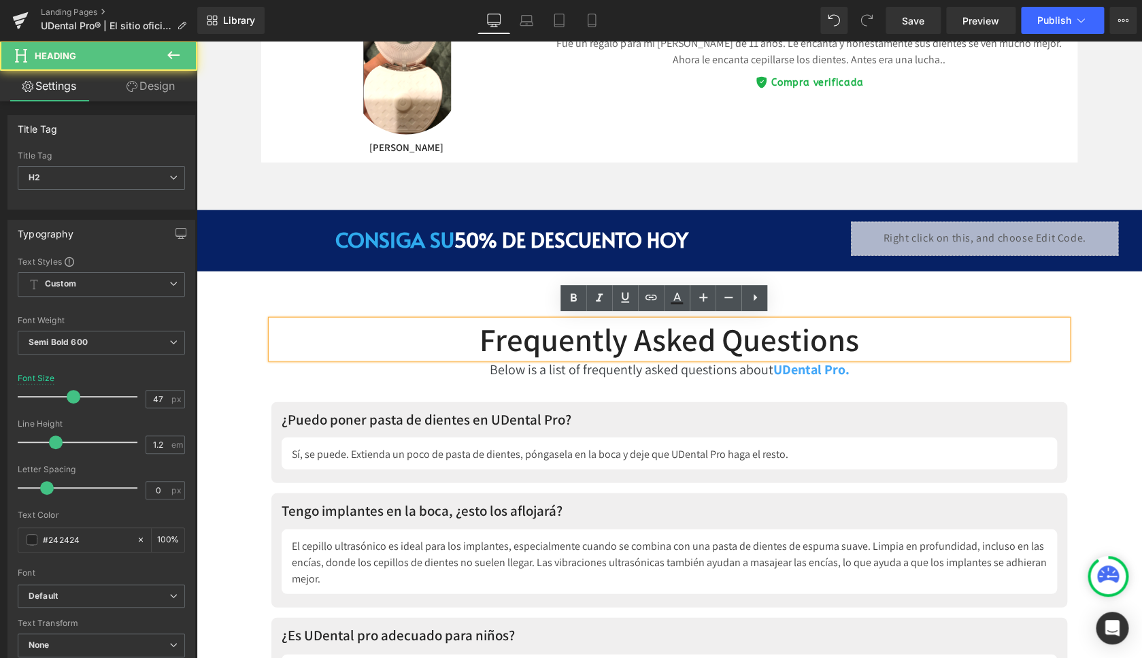
click at [604, 334] on h2 "Frequently Asked Questions" at bounding box center [669, 339] width 796 height 38
paste div
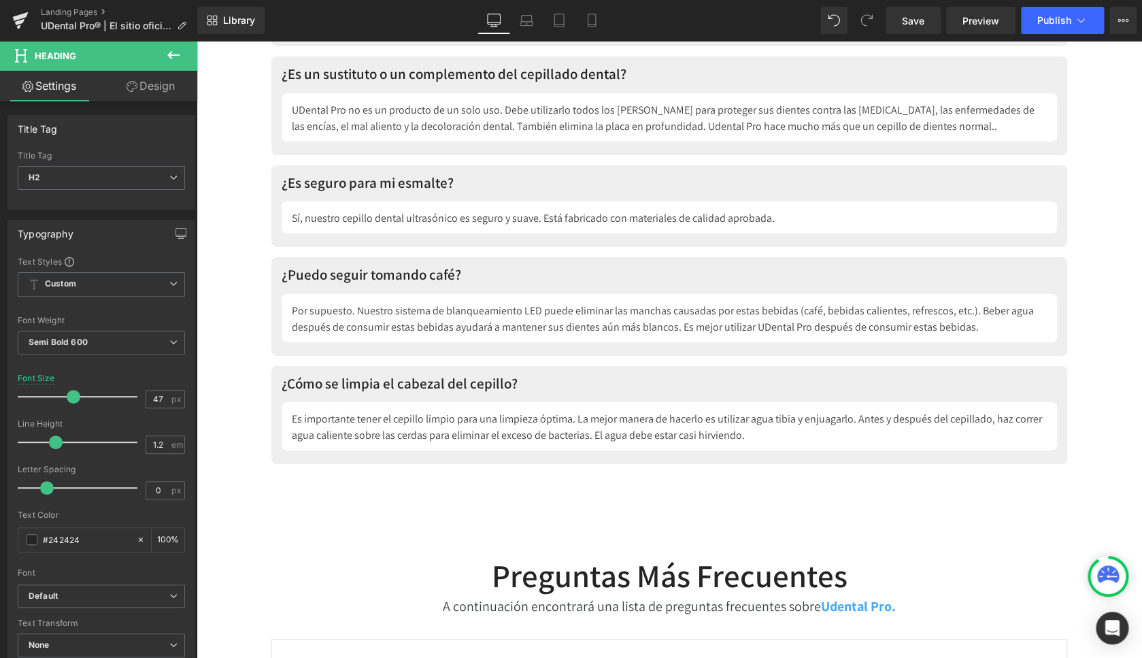
scroll to position [6819, 0]
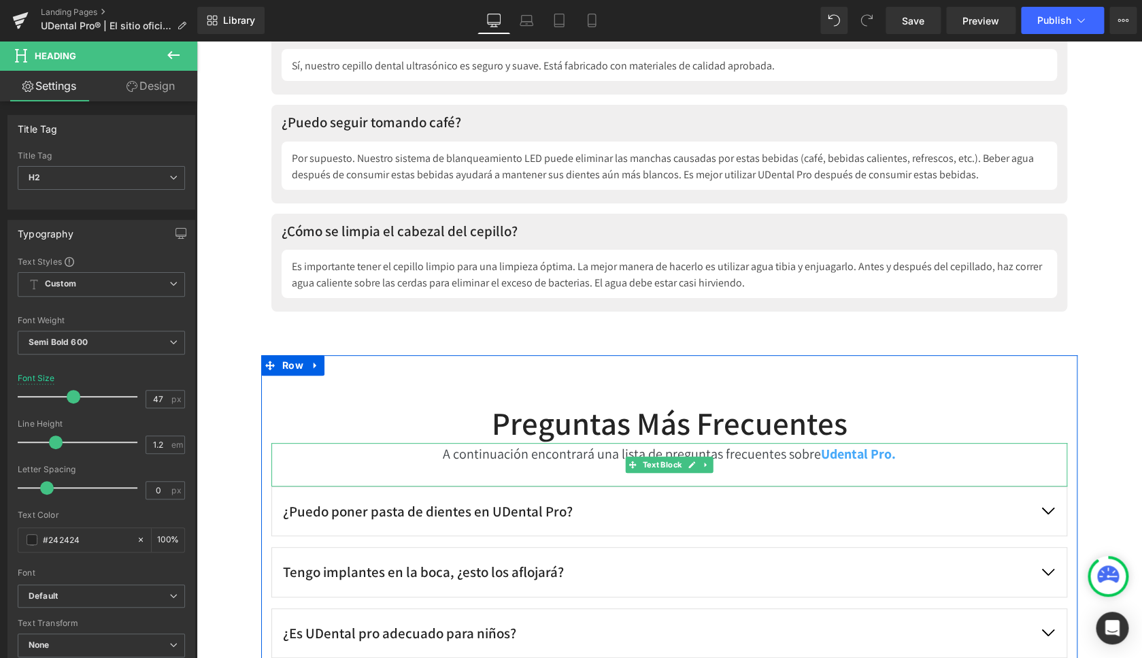
click at [722, 451] on p "A continuación encontrará una lista de preguntas frecuentes sobre Udental Pro." at bounding box center [669, 454] width 796 height 22
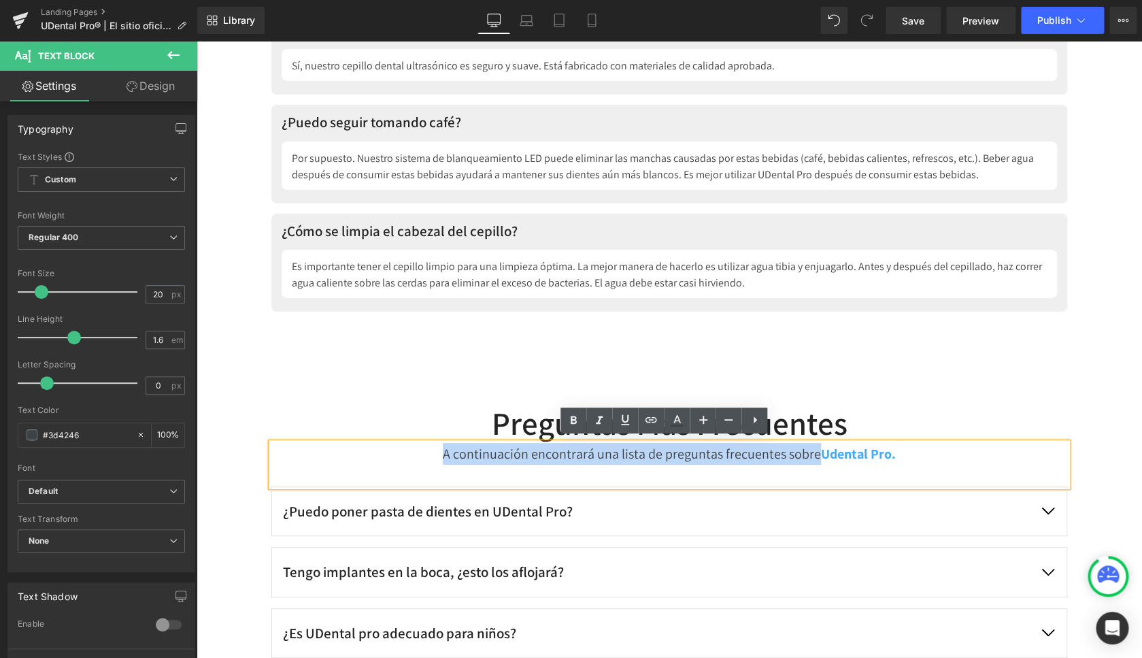
drag, startPoint x: 812, startPoint y: 450, endPoint x: 443, endPoint y: 451, distance: 368.7
click at [443, 451] on p "A continuación encontrará una lista de preguntas frecuentes sobre Udental Pro." at bounding box center [669, 454] width 796 height 22
copy p "A continuación encontrará una lista de preguntas frecuentes sobre"
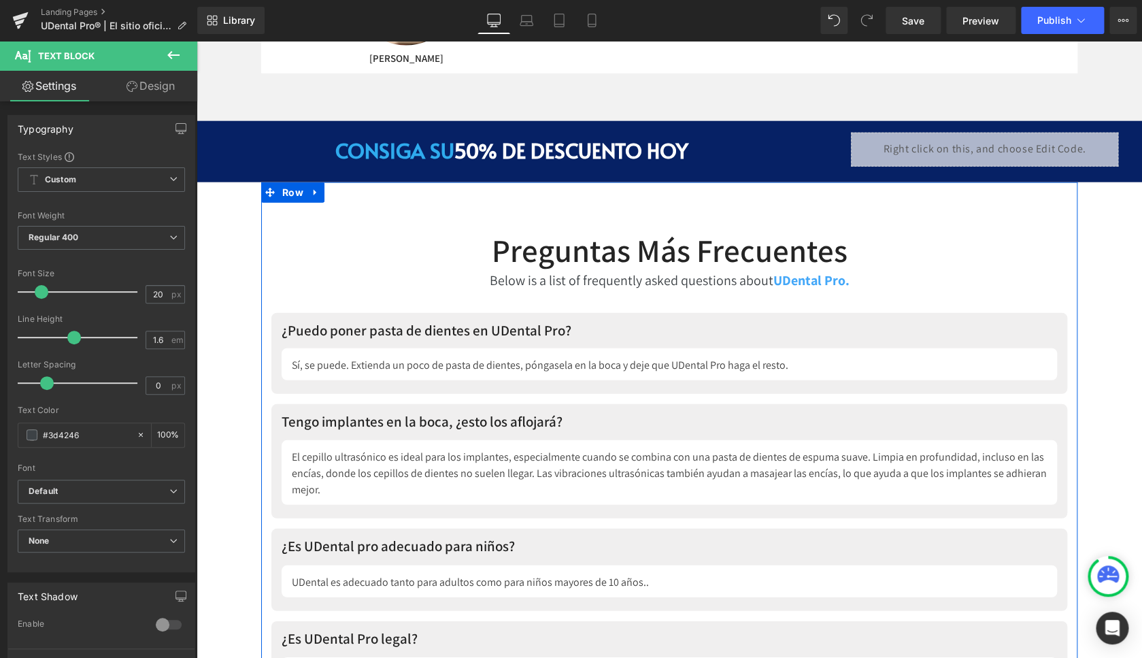
scroll to position [5905, 0]
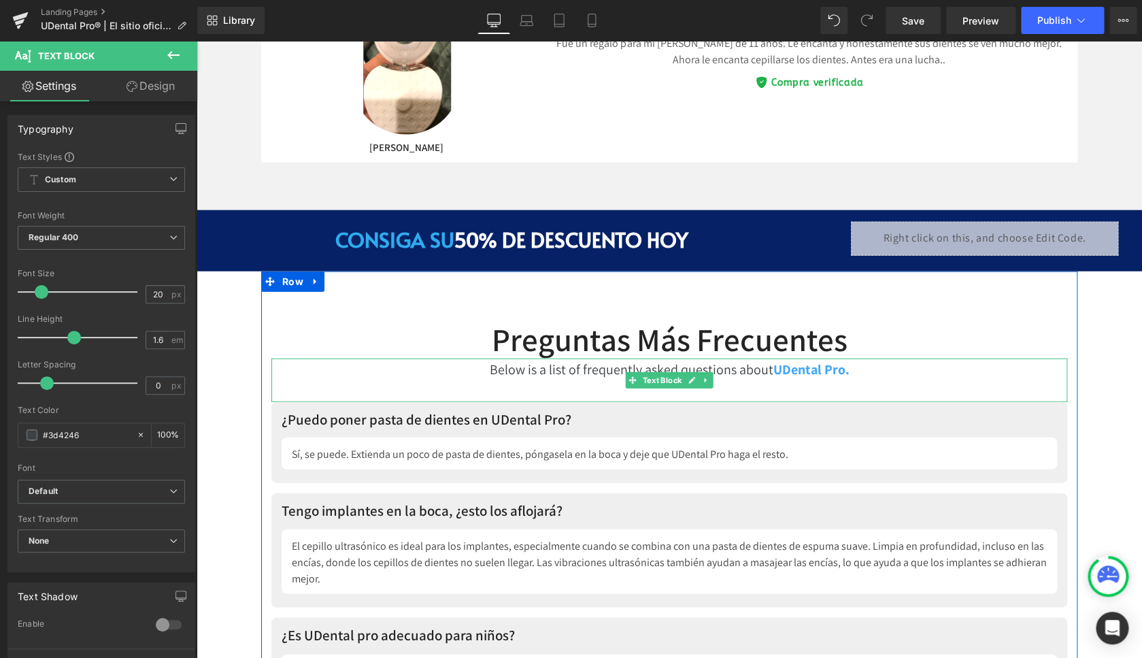
drag, startPoint x: 735, startPoint y: 371, endPoint x: 747, endPoint y: 368, distance: 12.1
click at [735, 371] on p "Below is a list of frequently asked questions about UDental Pro ." at bounding box center [669, 370] width 796 height 22
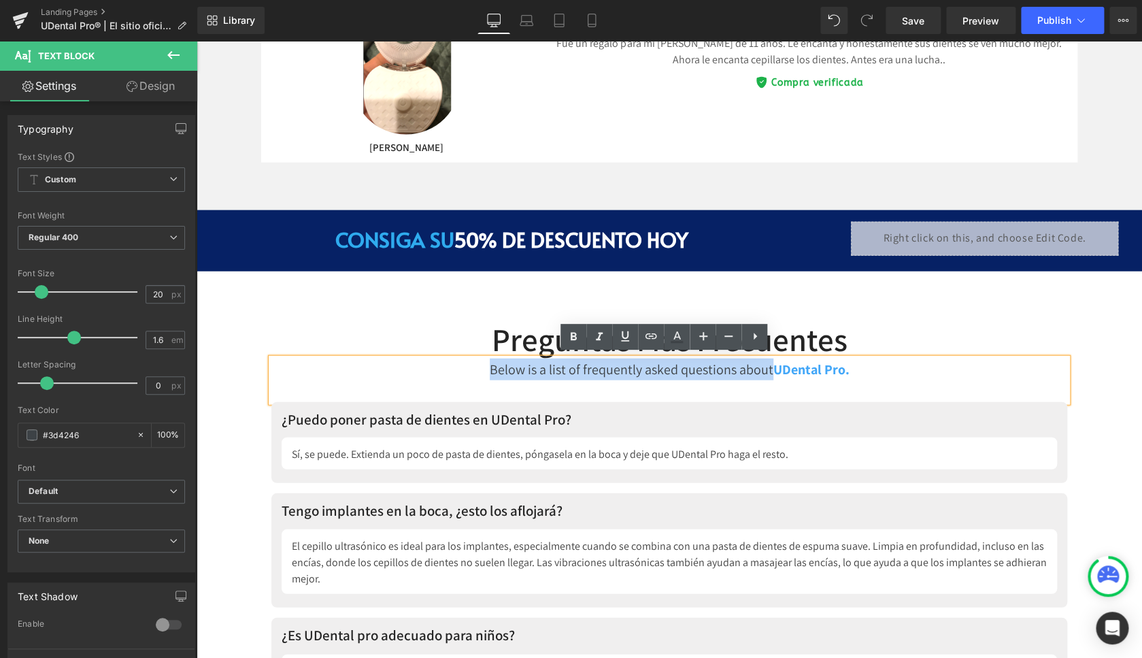
drag, startPoint x: 763, startPoint y: 367, endPoint x: 526, endPoint y: 369, distance: 237.4
click at [487, 371] on p "Below is a list of frequently asked questions about UDental Pro ." at bounding box center [669, 370] width 796 height 22
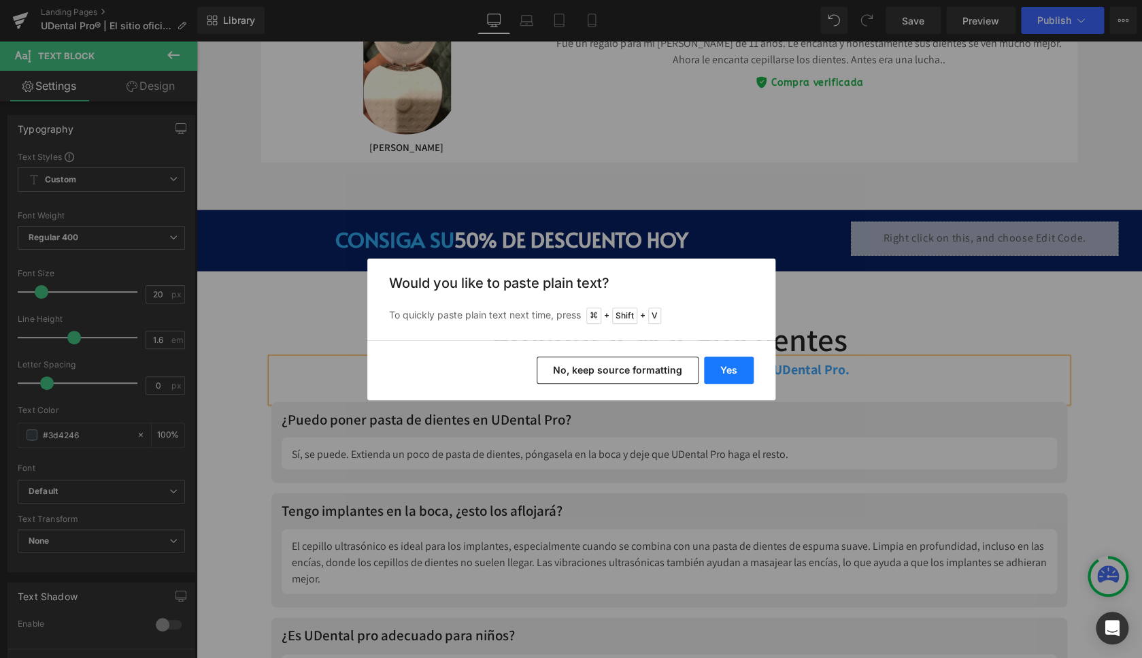
click at [746, 365] on button "Yes" at bounding box center [729, 369] width 50 height 27
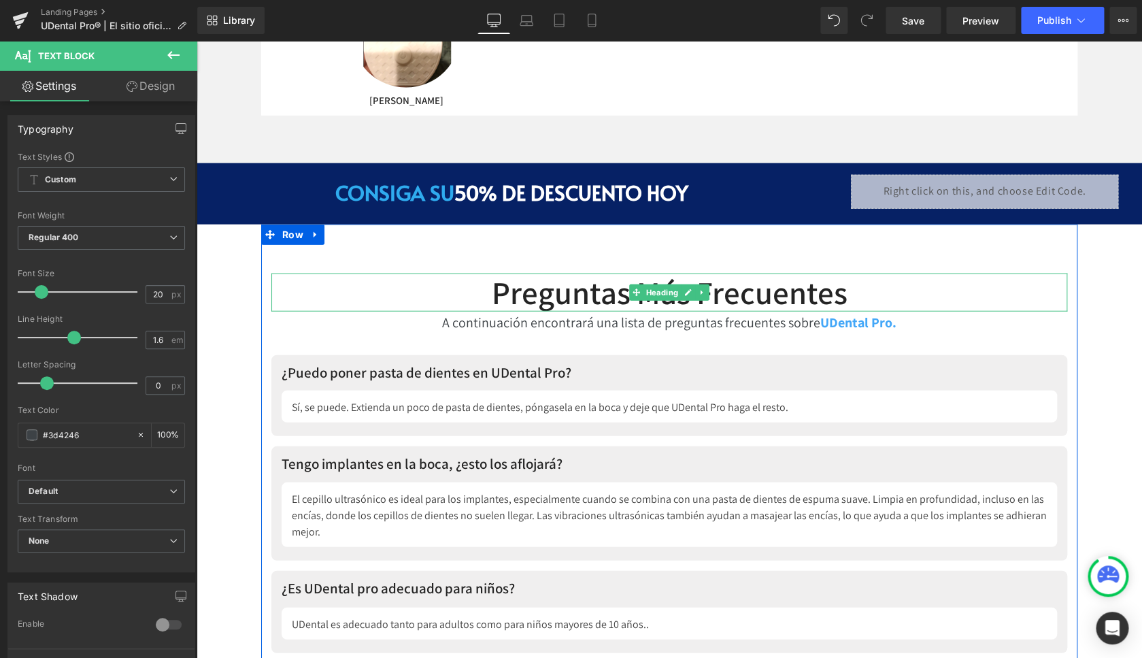
scroll to position [5960, 0]
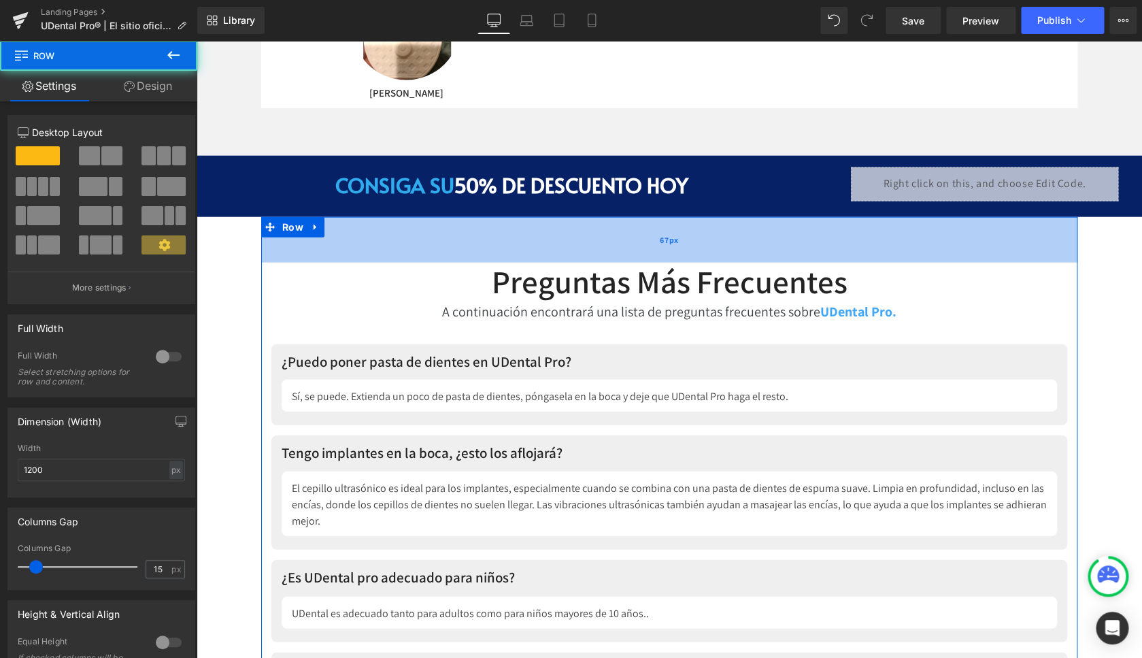
click at [639, 243] on div "67px" at bounding box center [669, 240] width 816 height 46
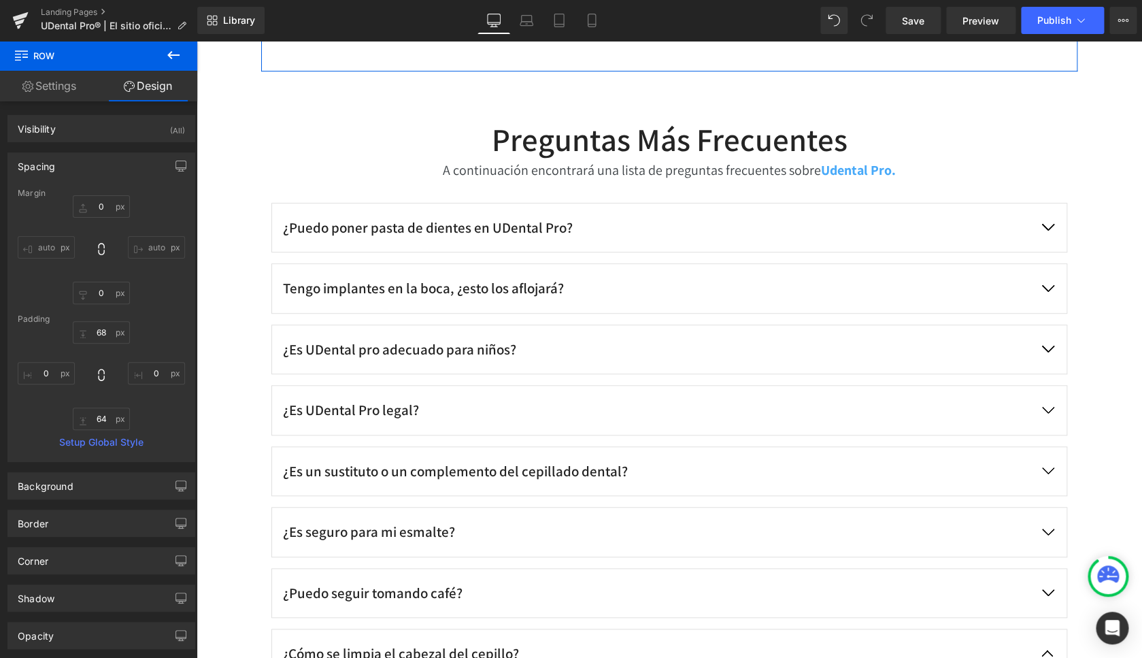
scroll to position [7102, 0]
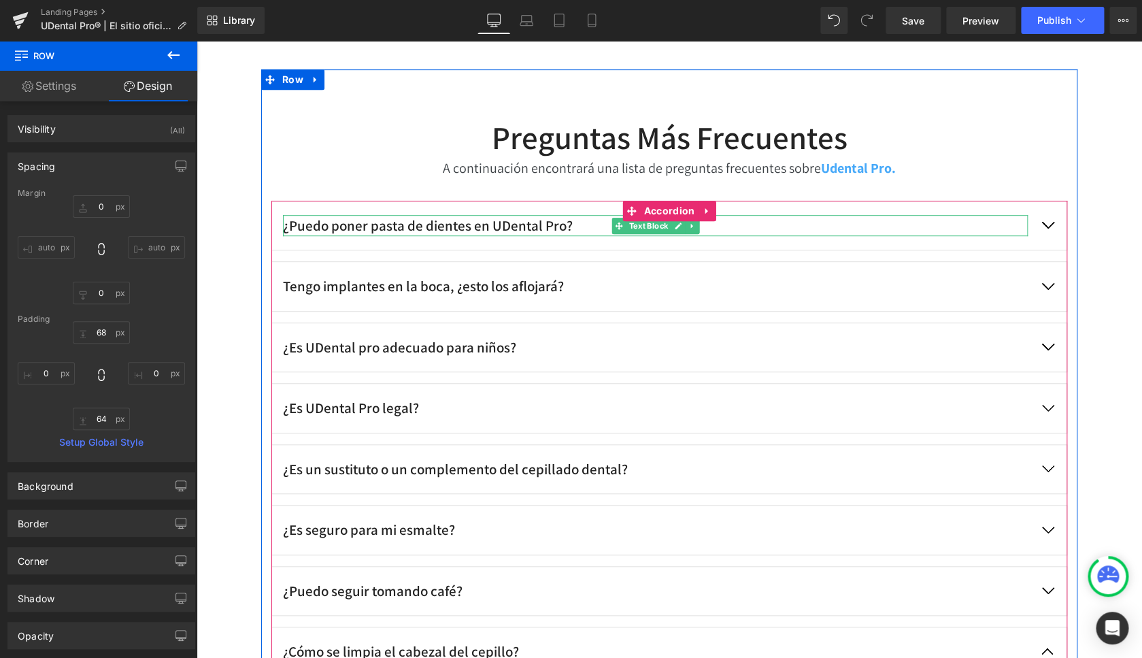
click at [476, 226] on p "¿Puedo poner pasta de dientes en UDental Pro?" at bounding box center [655, 226] width 745 height 22
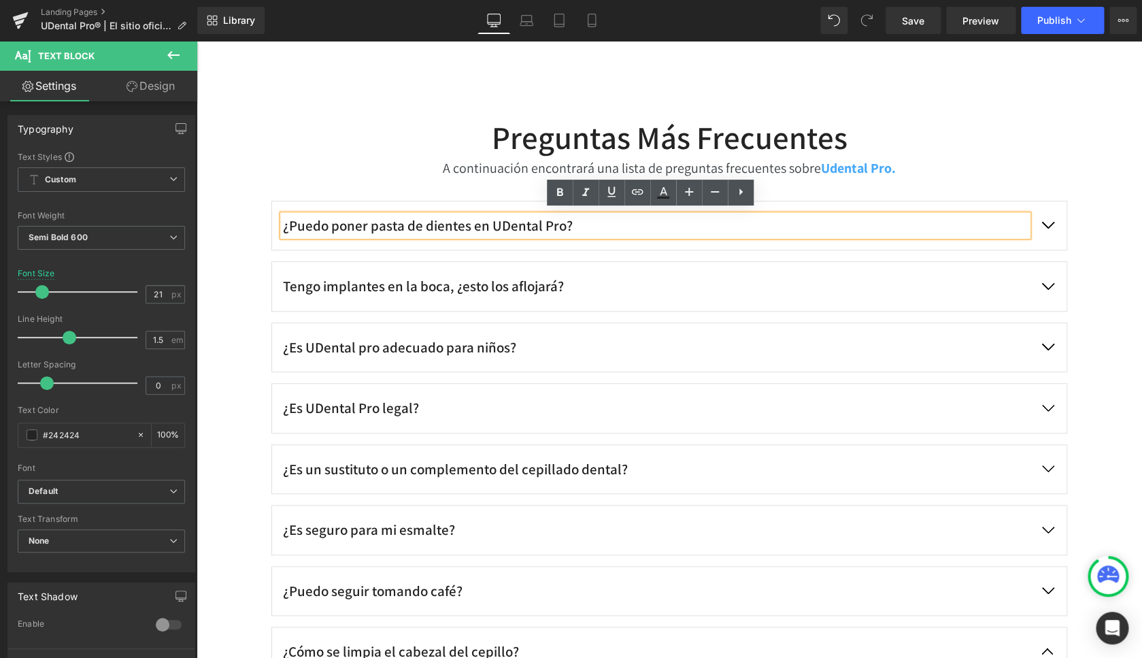
click at [1046, 222] on button "button" at bounding box center [1048, 225] width 38 height 49
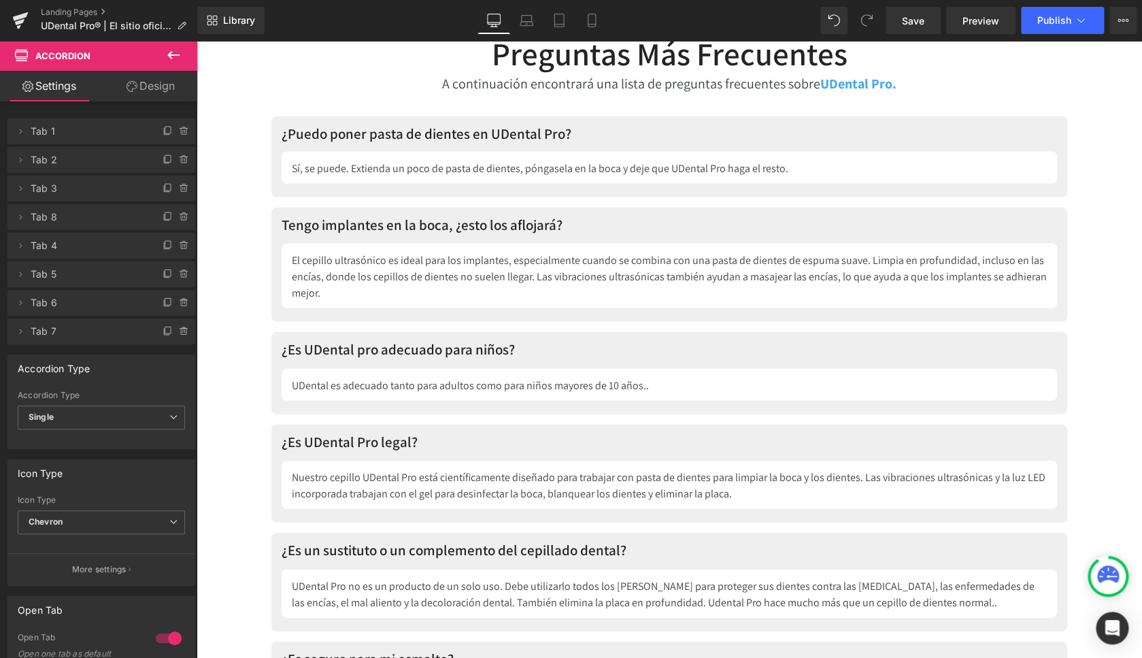
scroll to position [5960, 0]
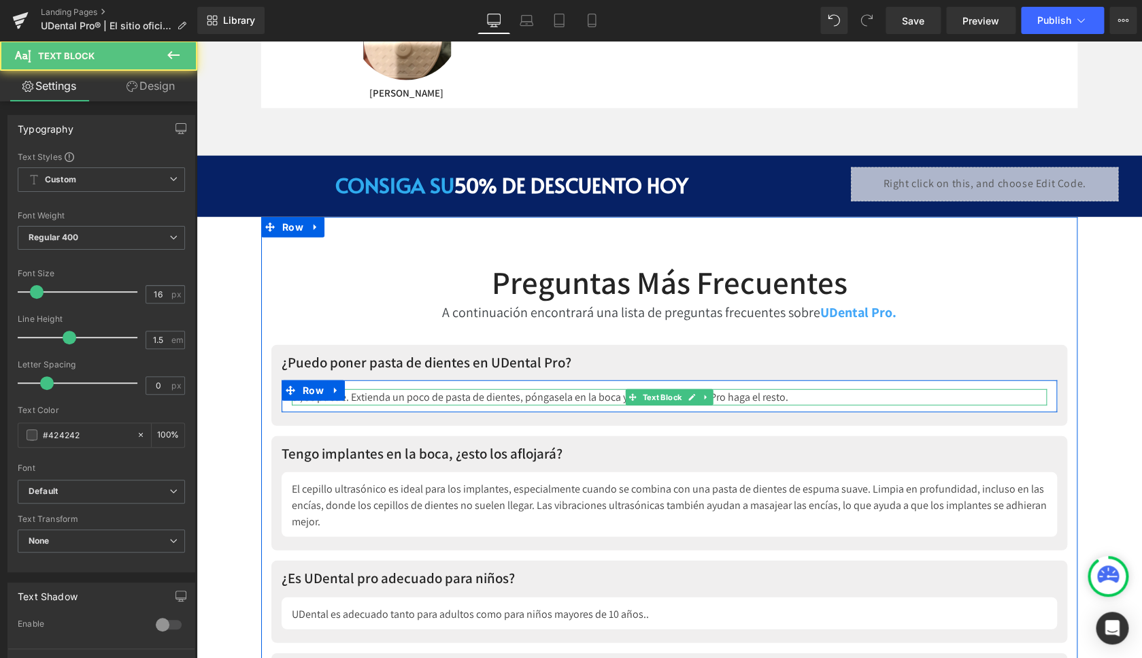
click at [446, 395] on p "Sí, se puede. Extienda un poco de pasta de dientes, póngasela en la boca y deje…" at bounding box center [669, 397] width 755 height 16
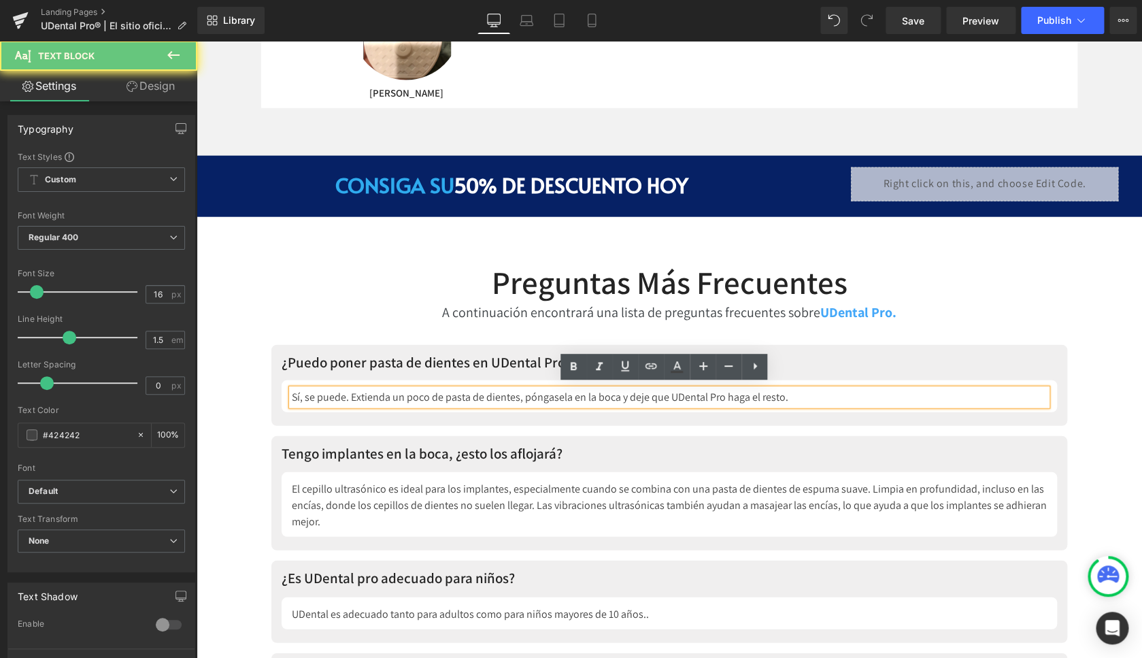
click at [446, 395] on p "Sí, se puede. Extienda un poco de pasta de dientes, póngasela en la boca y deje…" at bounding box center [669, 397] width 755 height 16
click at [595, 19] on icon at bounding box center [592, 21] width 14 height 14
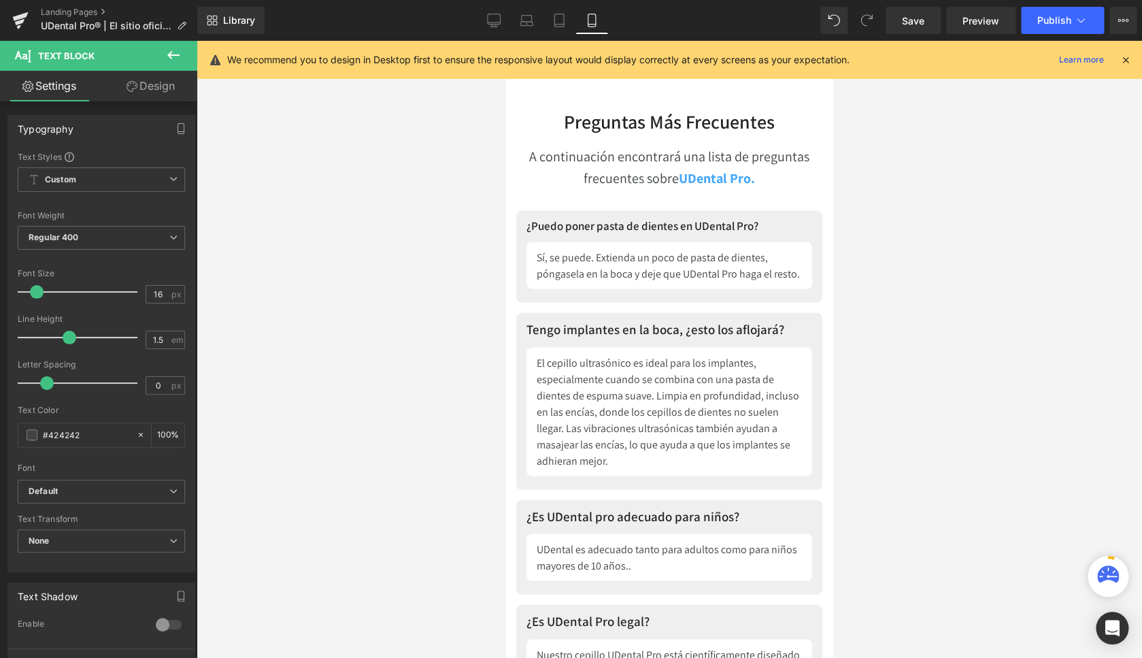
scroll to position [8086, 0]
click at [454, 254] on div at bounding box center [670, 349] width 946 height 617
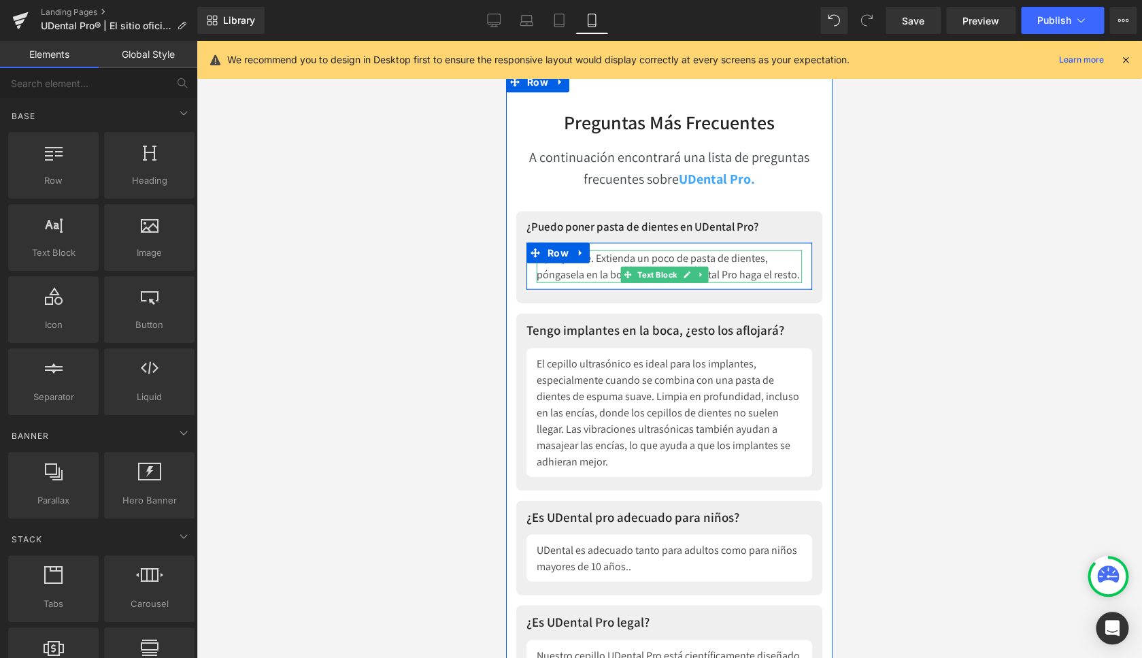
click at [622, 282] on p "Sí, se puede. Extienda un poco de pasta de dientes, póngasela en la boca y deje…" at bounding box center [669, 266] width 265 height 33
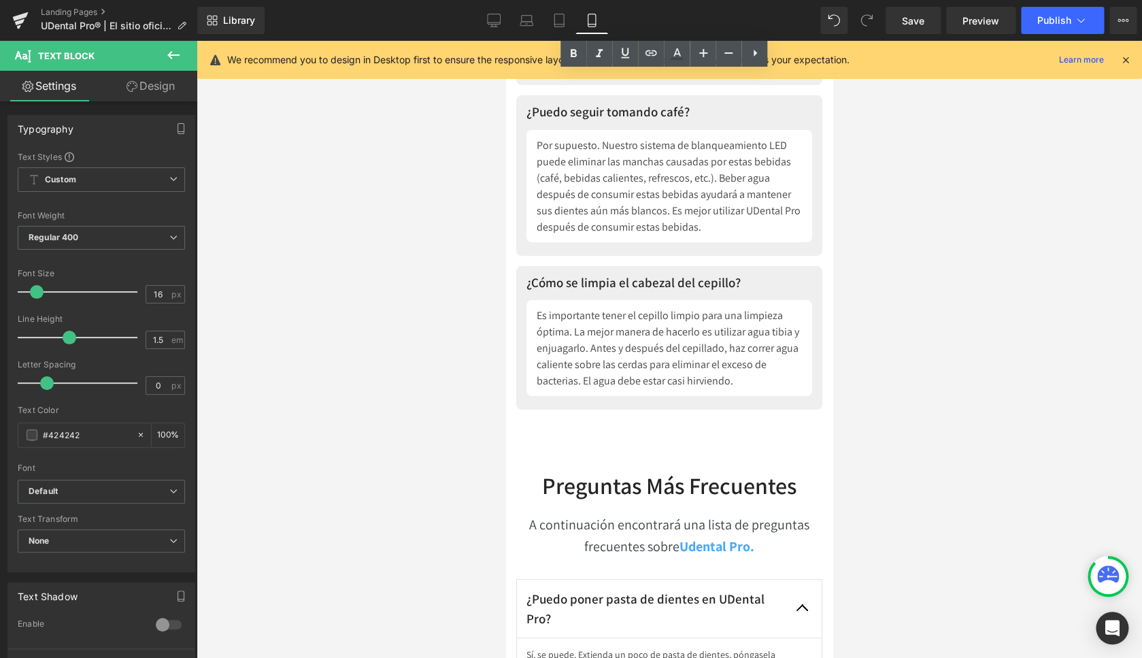
scroll to position [9131, 0]
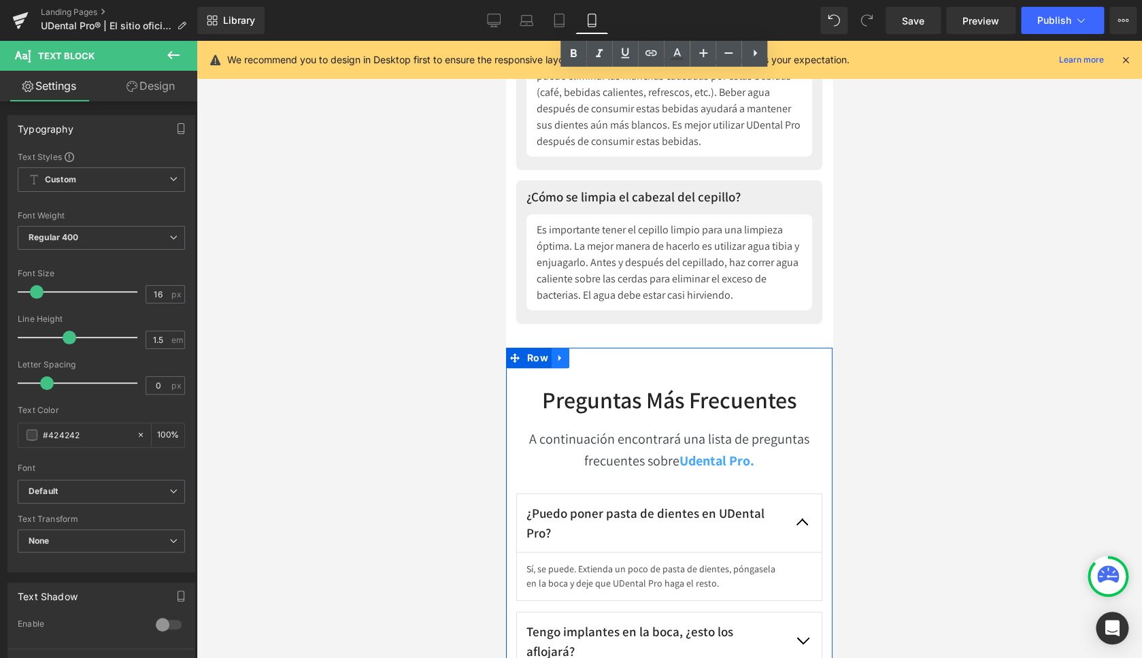
click at [562, 363] on icon at bounding box center [561, 358] width 10 height 10
click at [596, 363] on icon at bounding box center [596, 358] width 10 height 10
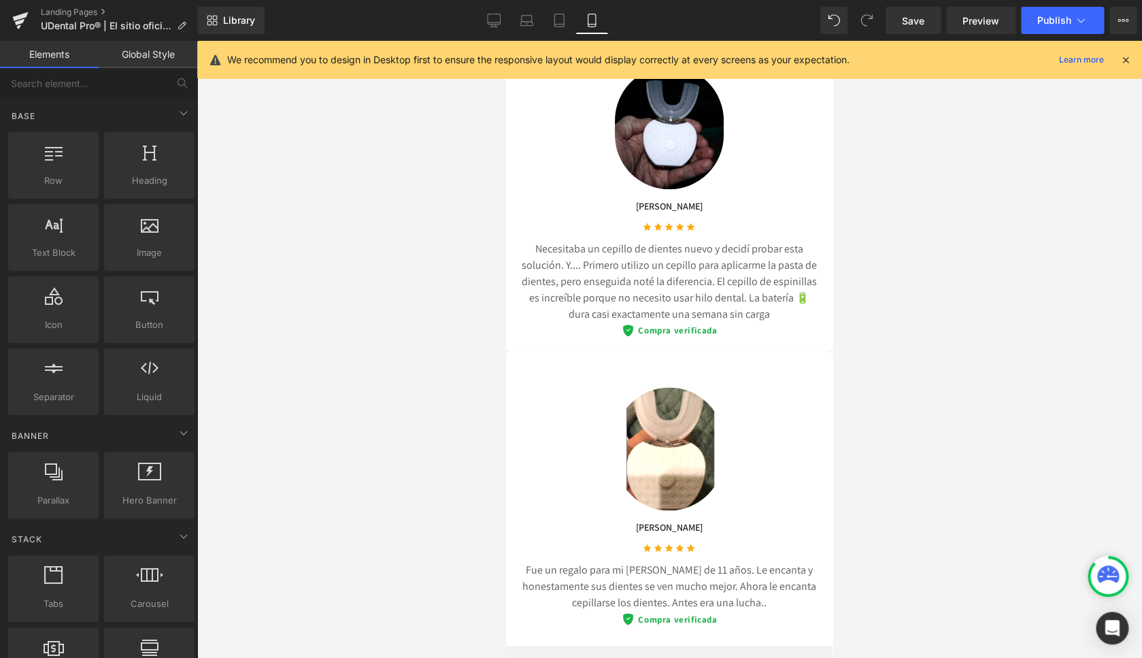
scroll to position [7019, 0]
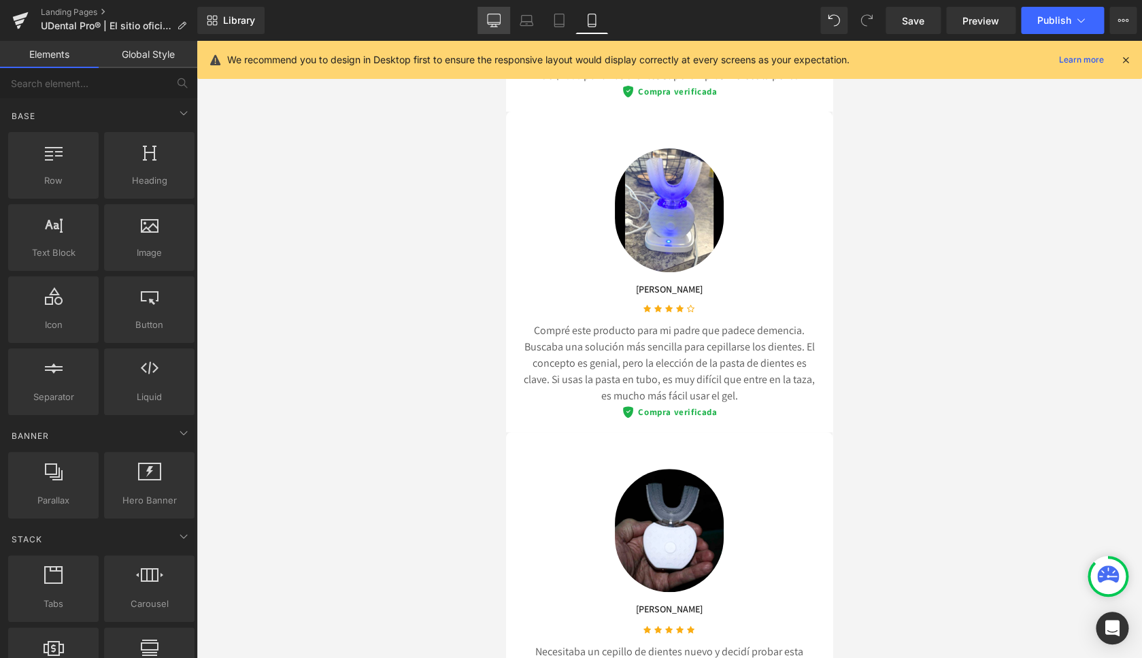
click at [498, 18] on icon at bounding box center [494, 21] width 14 height 14
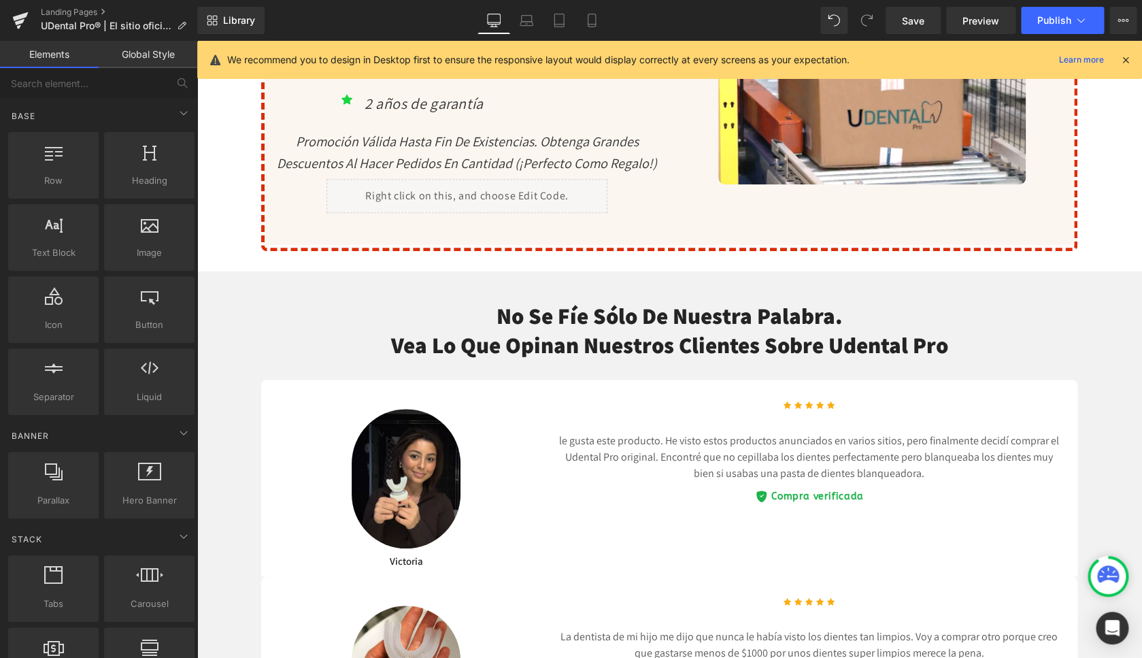
scroll to position [4456, 0]
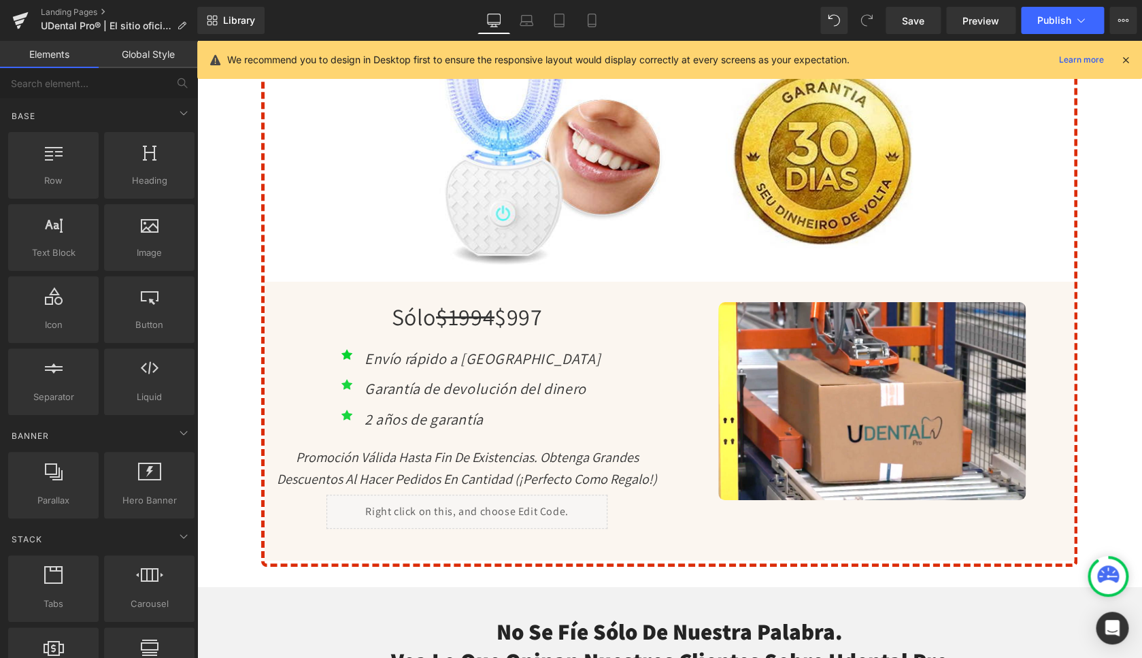
click at [1130, 56] on icon at bounding box center [1126, 60] width 12 height 12
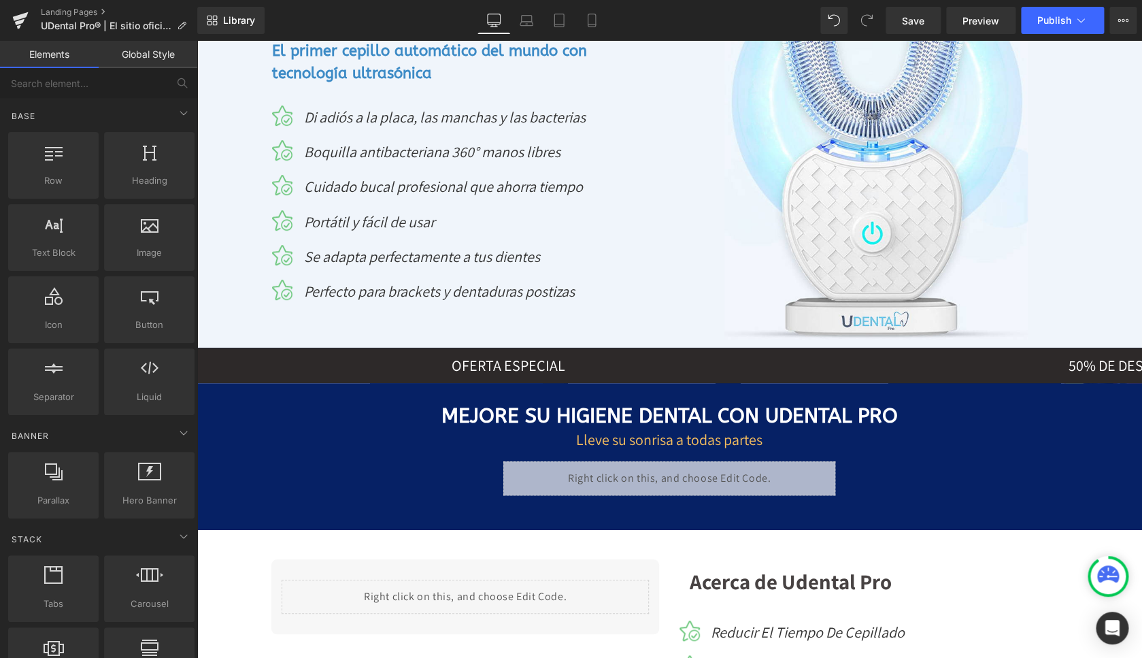
scroll to position [0, 0]
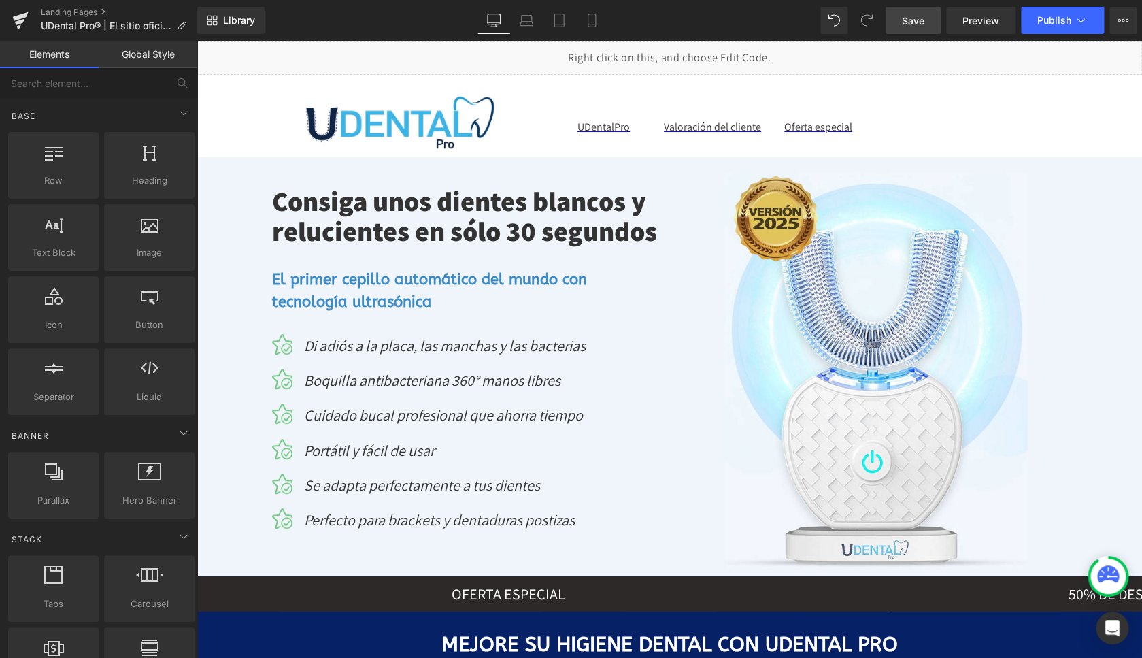
click at [909, 25] on span "Save" at bounding box center [913, 21] width 22 height 14
click at [990, 27] on span "Preview" at bounding box center [981, 21] width 37 height 14
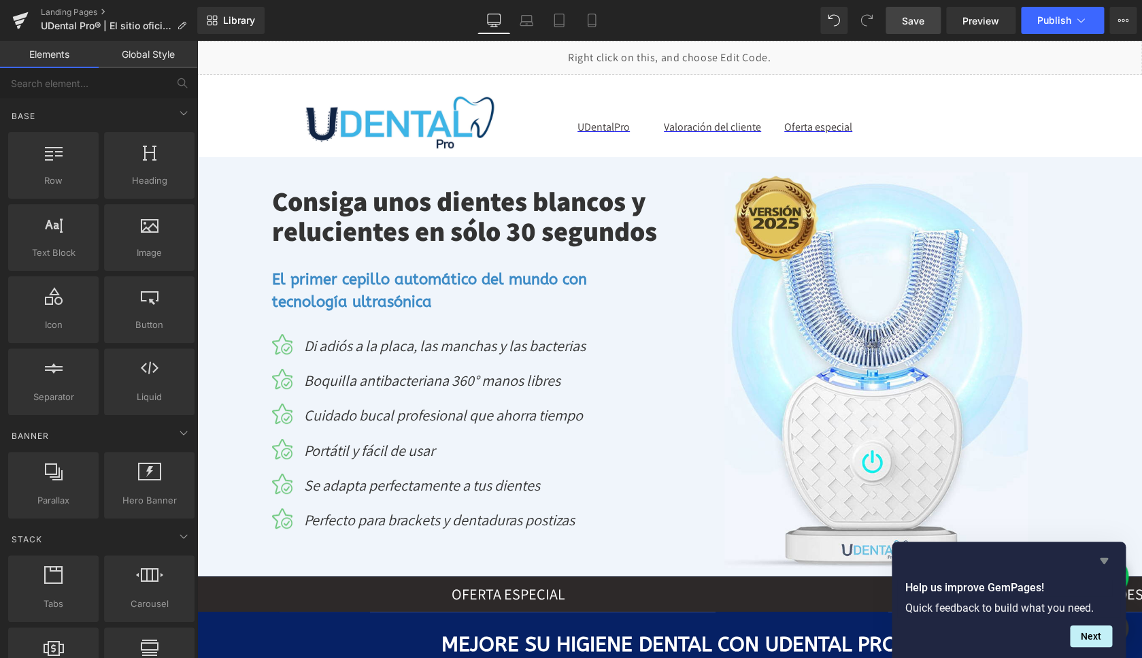
click at [1104, 560] on icon "Hide survey" at bounding box center [1104, 561] width 8 height 6
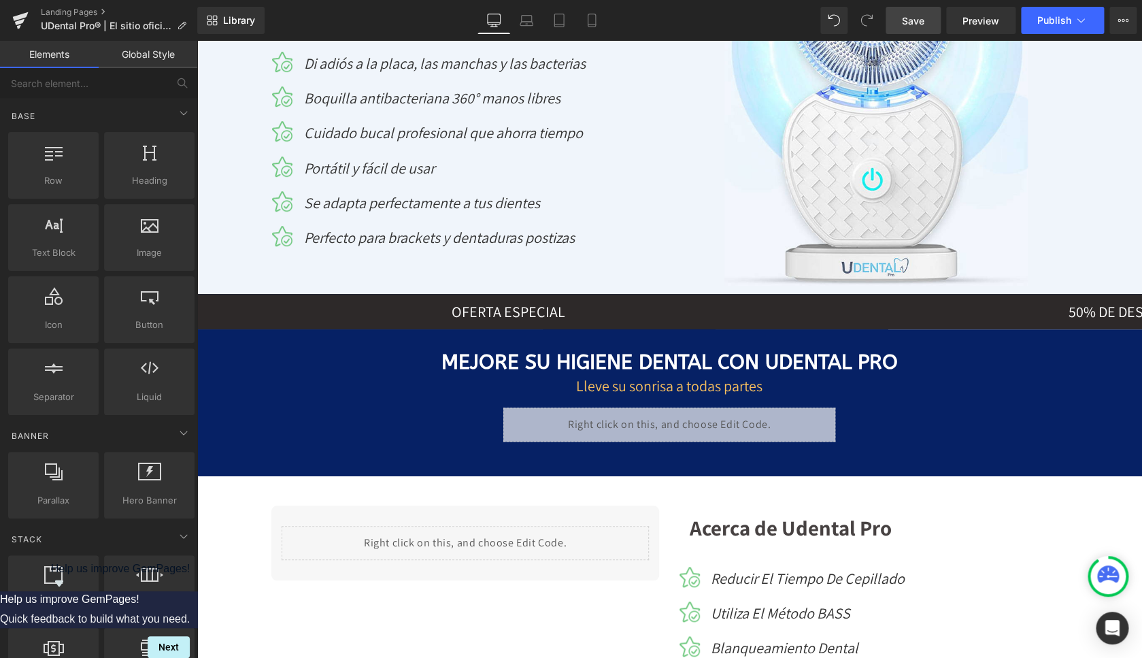
scroll to position [283, 0]
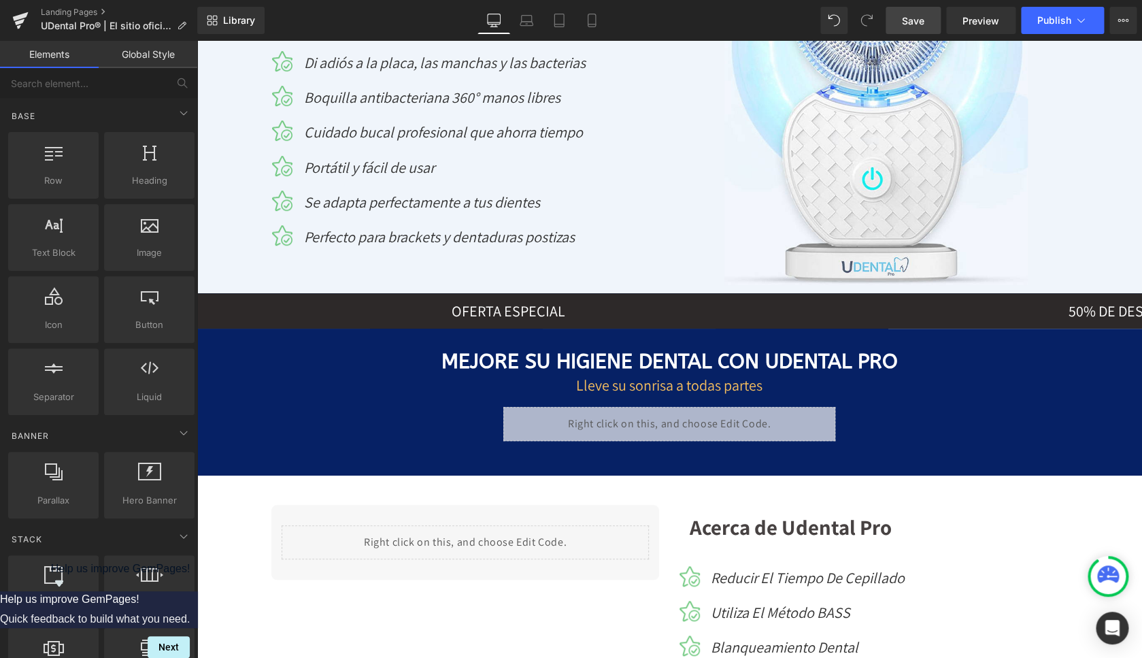
click at [913, 21] on span "Save" at bounding box center [913, 21] width 22 height 14
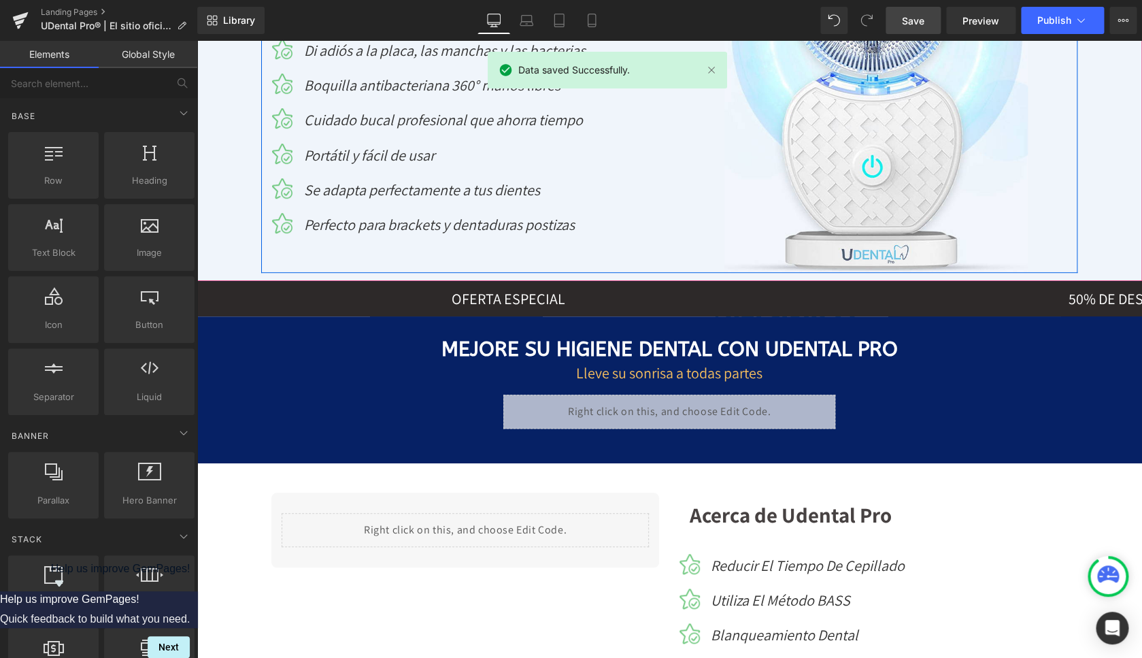
scroll to position [403, 0]
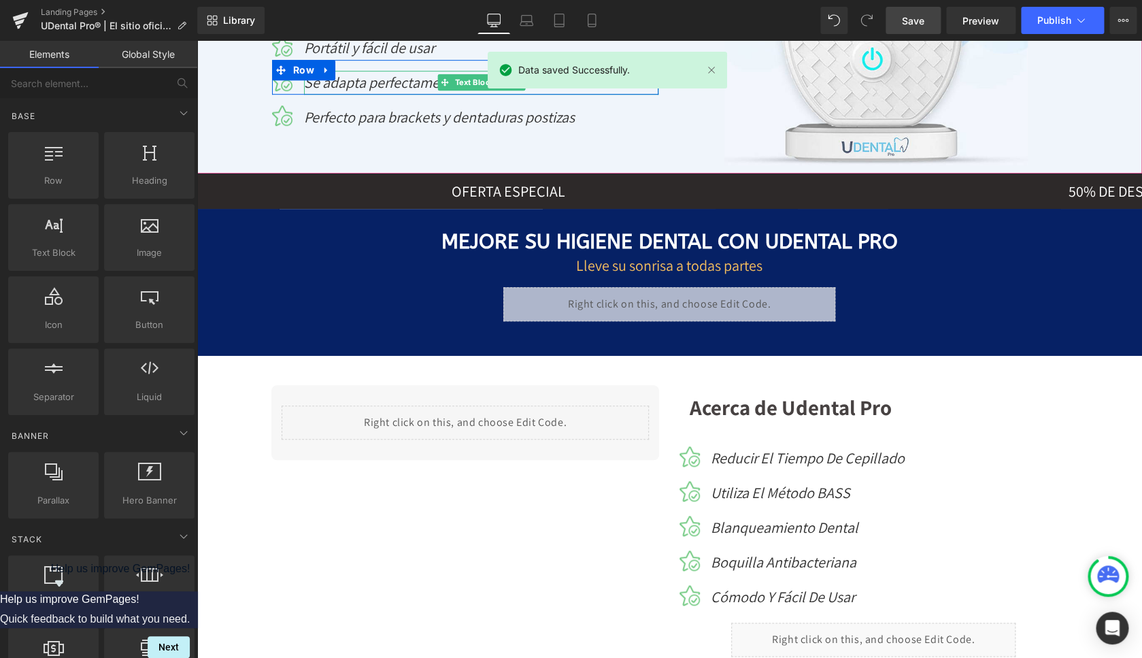
click at [411, 87] on icon "Se adapta perfectamente a tus dientes" at bounding box center [422, 82] width 236 height 19
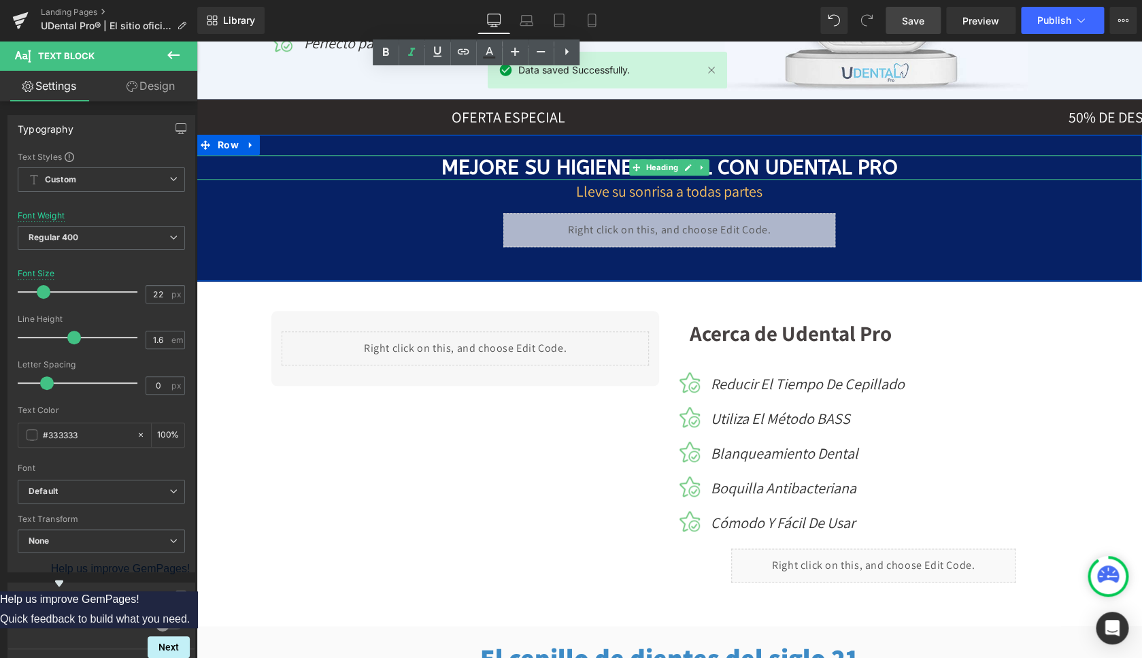
scroll to position [686, 0]
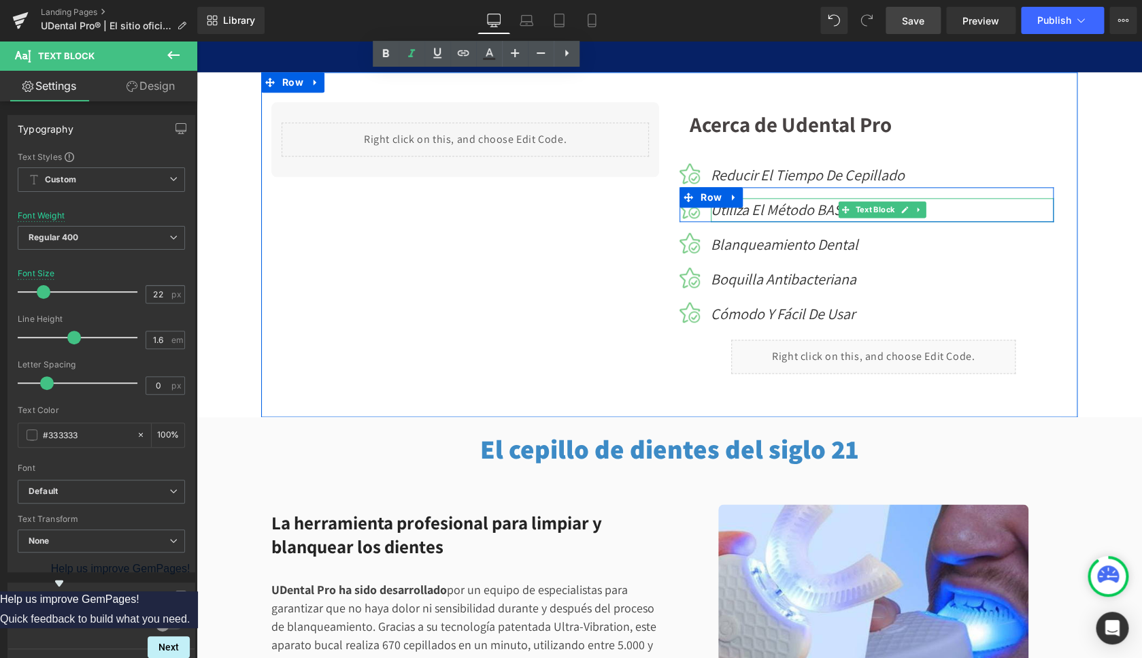
click at [755, 208] on span "Utiliza el método BASS" at bounding box center [780, 209] width 139 height 19
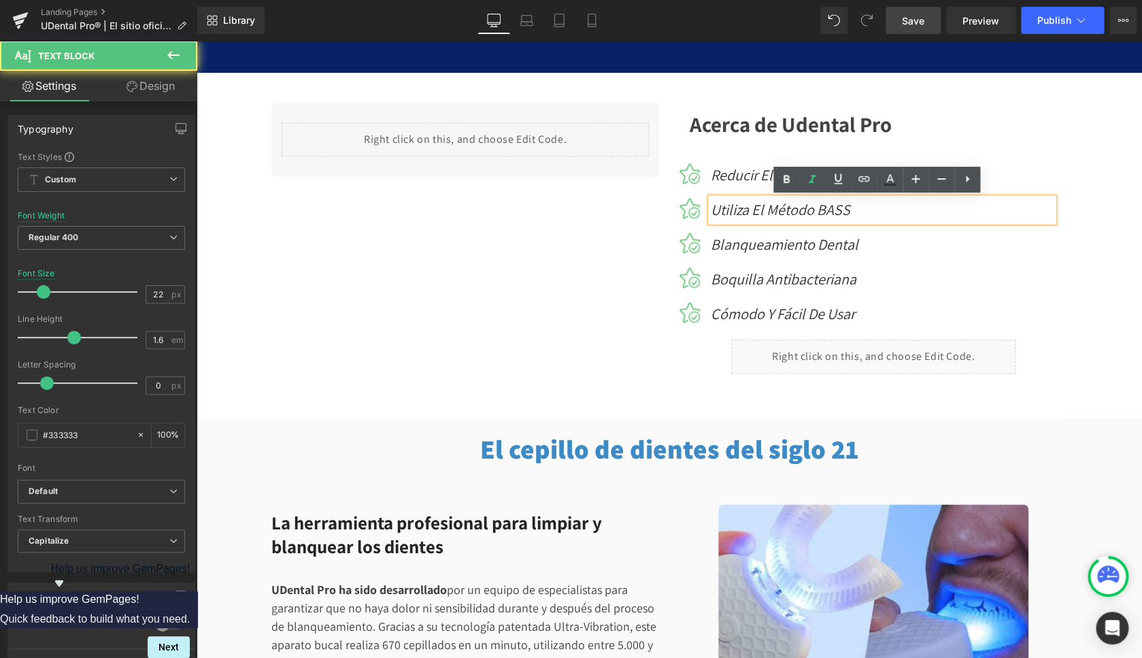
scroll to position [805, 0]
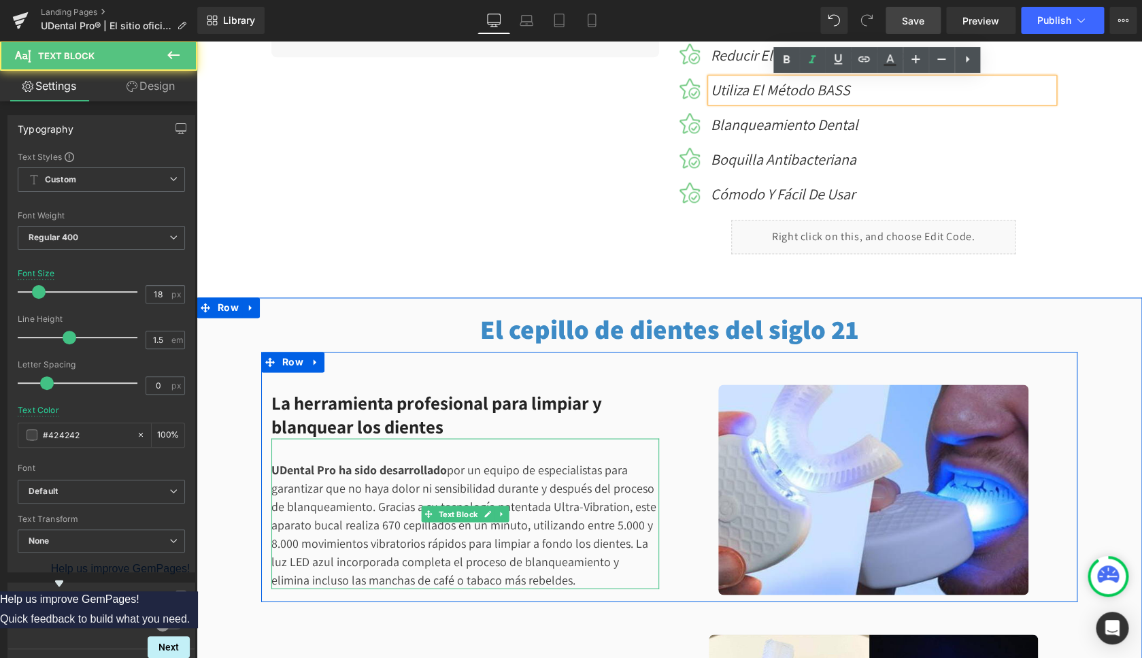
click at [488, 478] on div "UDental Pro ha sido desarrollado por un equipo de especialistas para garantizar…" at bounding box center [465, 513] width 388 height 150
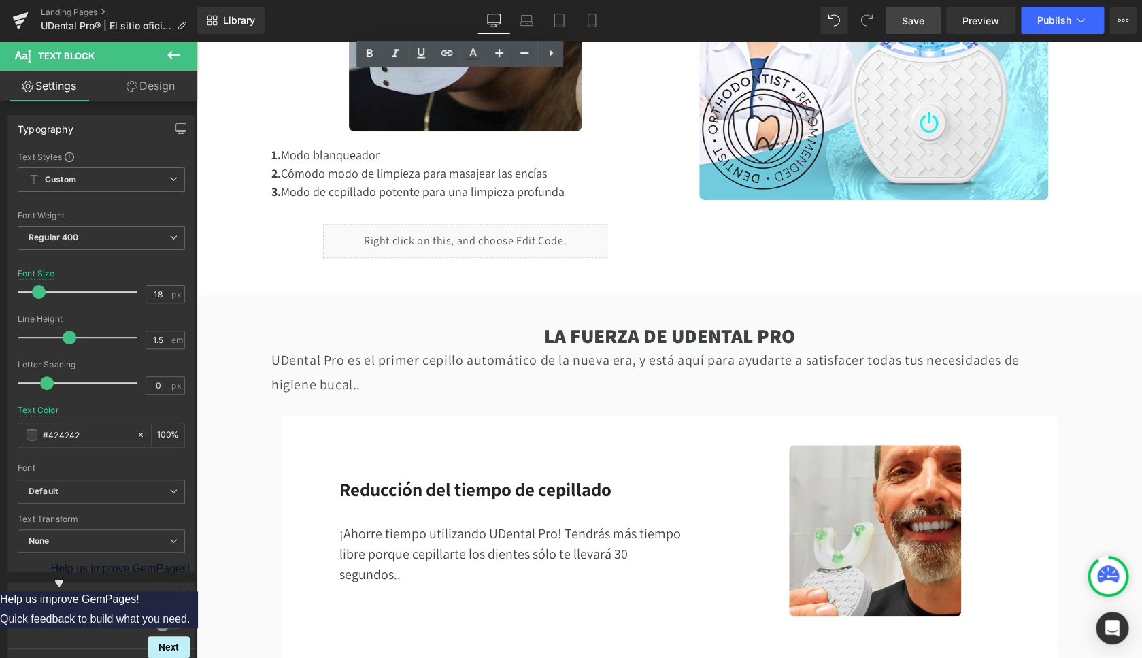
scroll to position [2819, 0]
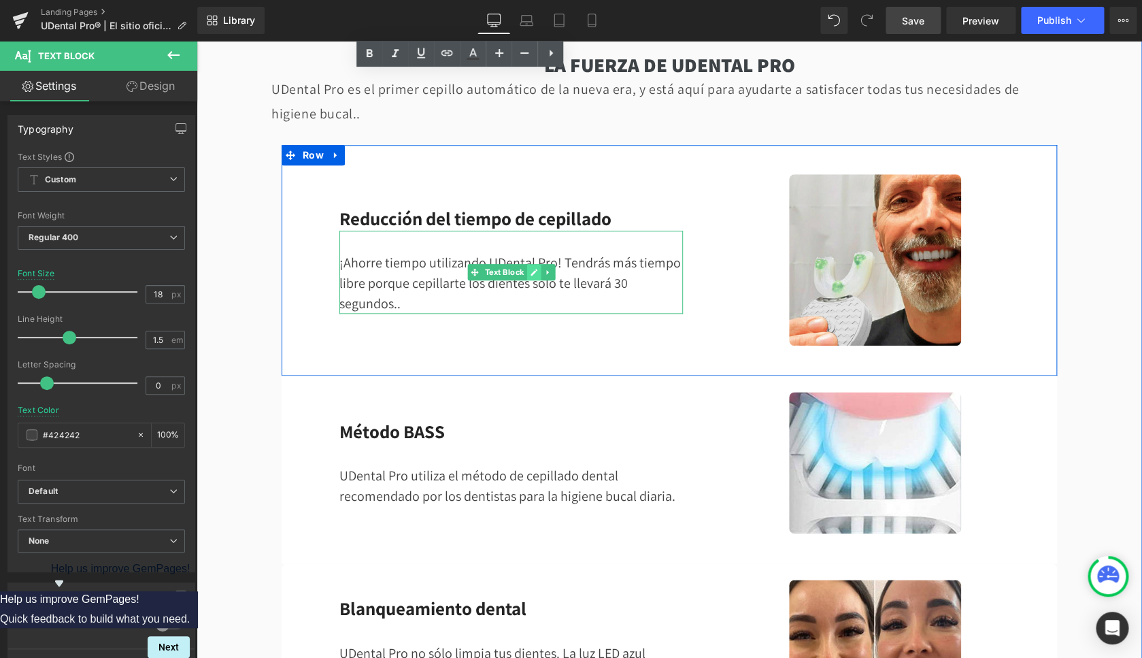
click at [535, 264] on link at bounding box center [534, 272] width 14 height 16
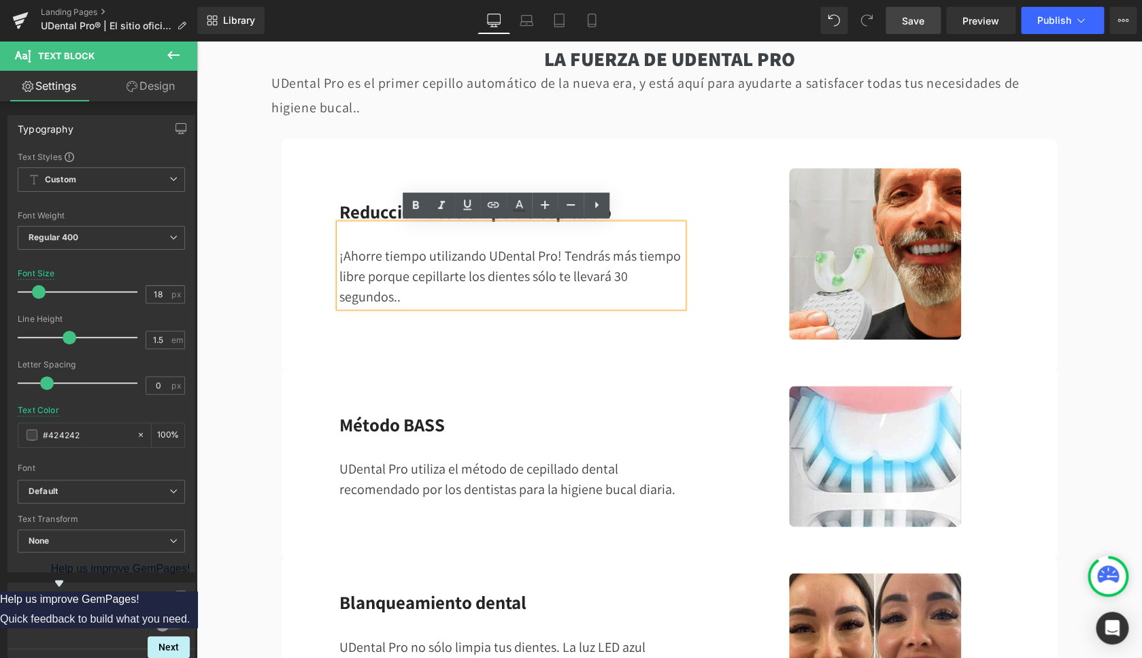
click at [535, 261] on div "¡Ahorre tiempo utilizando UDental Pro! Tendrás más tiempo libre porque cepillar…" at bounding box center [511, 265] width 344 height 83
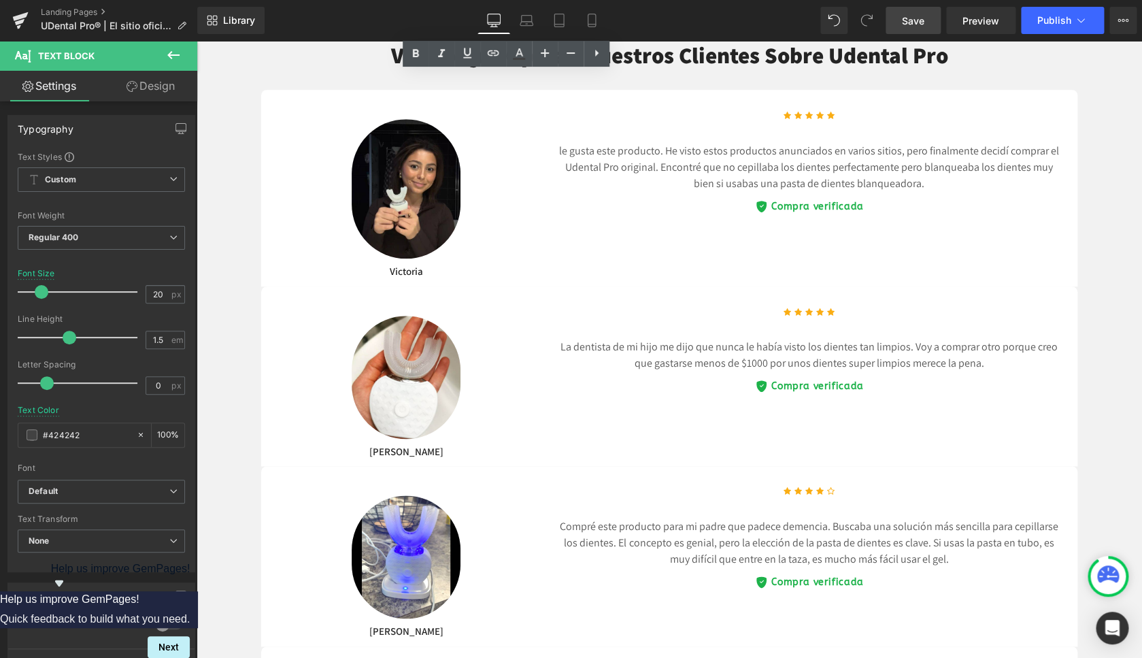
scroll to position [4920, 0]
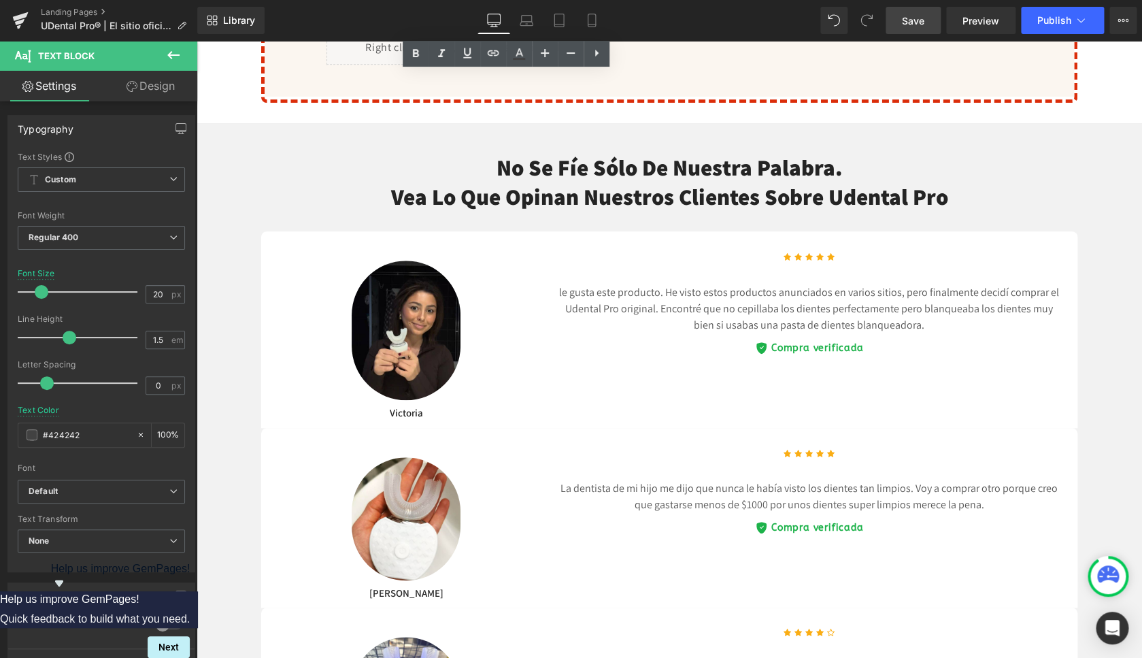
click at [646, 295] on p "le gusta este producto. He visto estos productos anunciados en varios sitios, p…" at bounding box center [809, 308] width 510 height 49
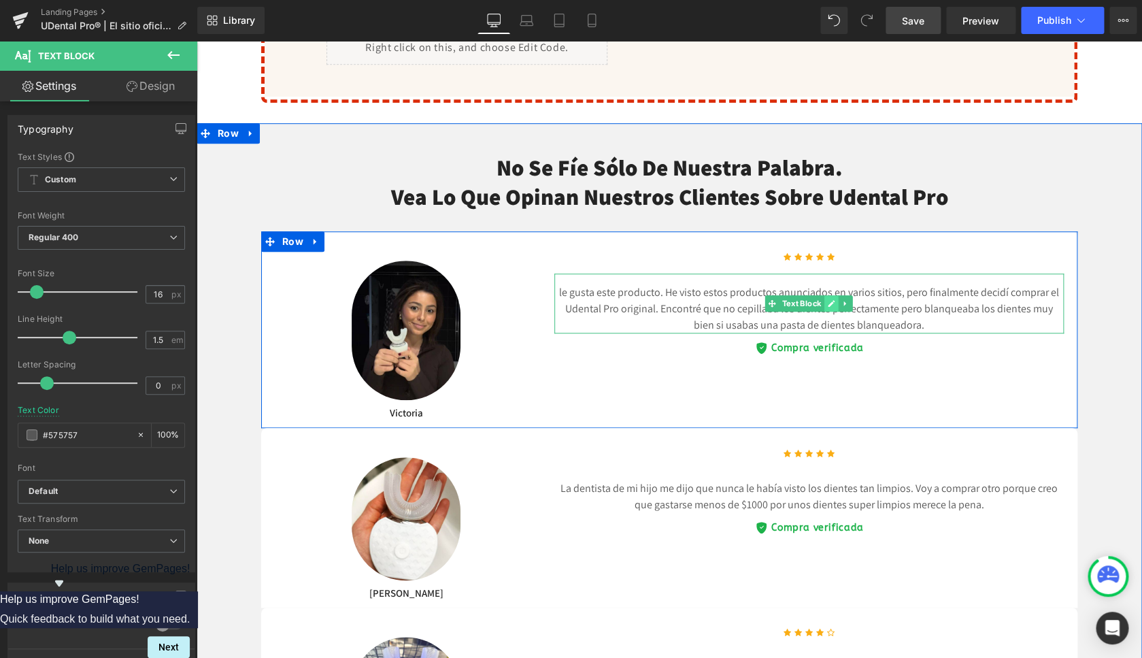
click at [829, 300] on icon at bounding box center [832, 303] width 7 height 7
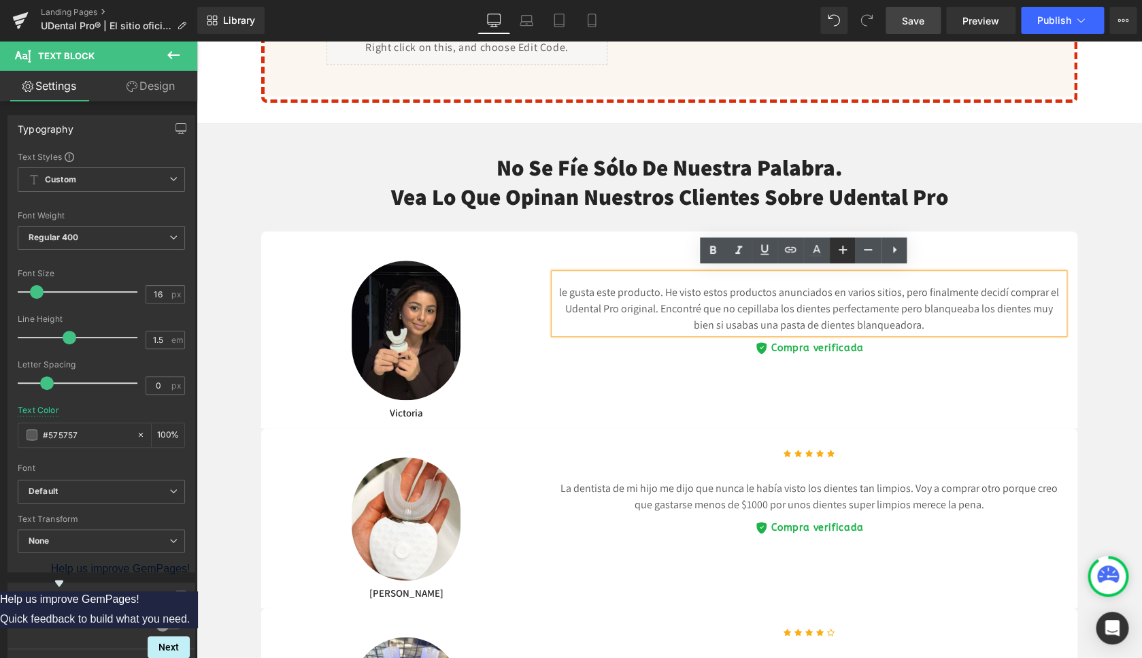
click at [846, 248] on icon at bounding box center [843, 250] width 16 height 16
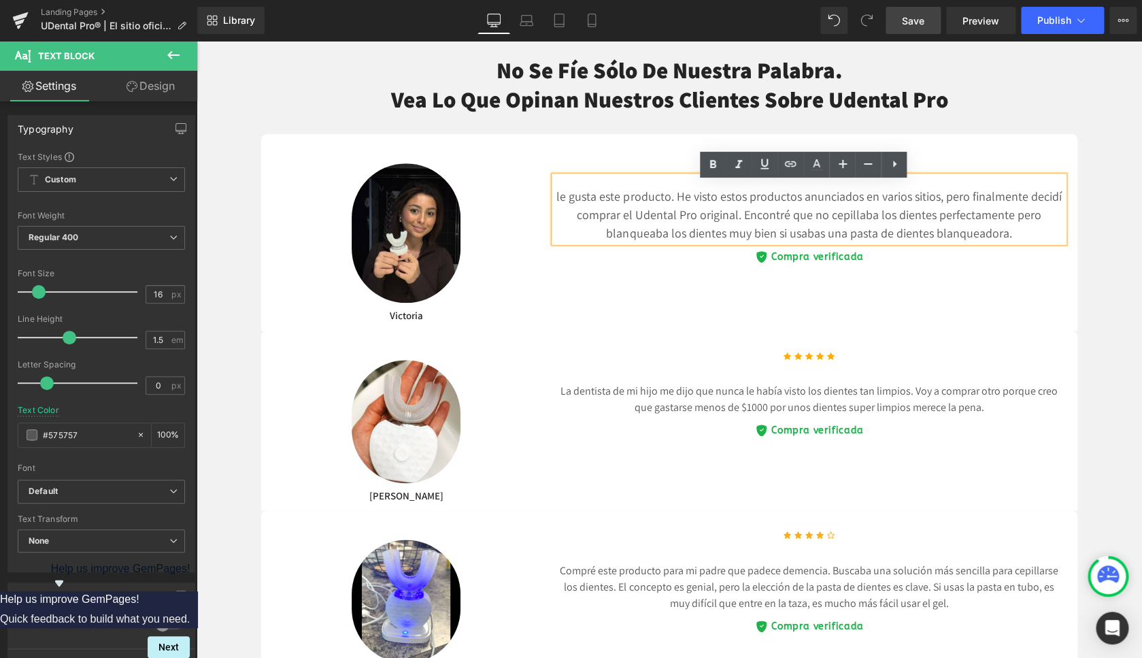
scroll to position [5040, 0]
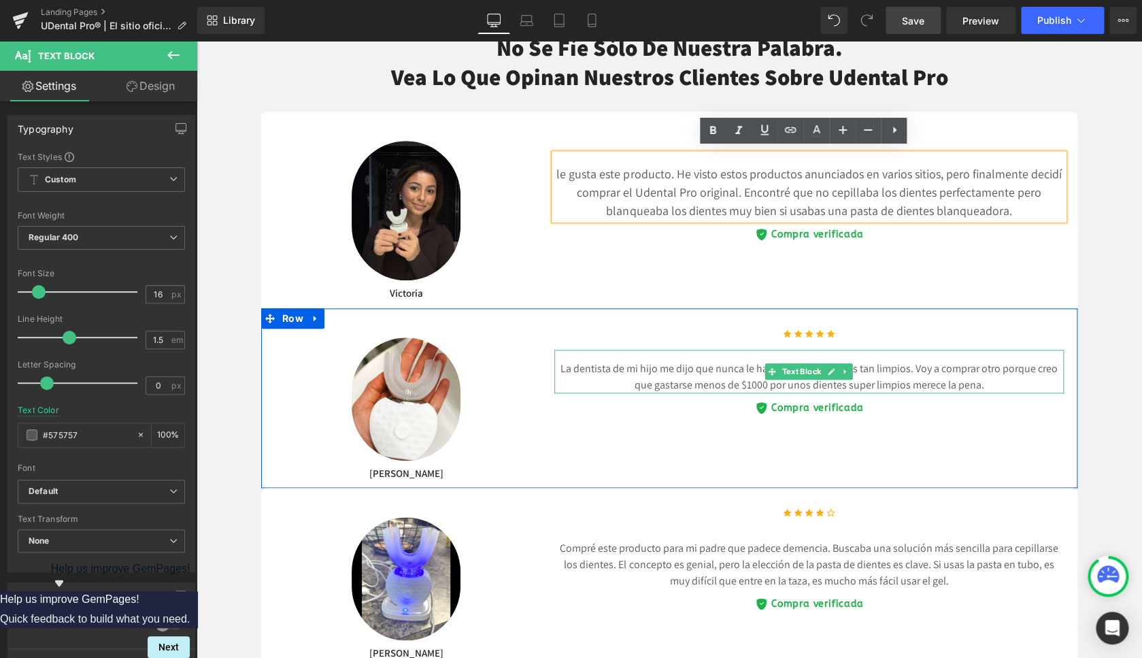
click at [715, 361] on p "La dentista de mi hijo me dijo que nunca le había visto los dientes tan limpios…" at bounding box center [809, 377] width 510 height 33
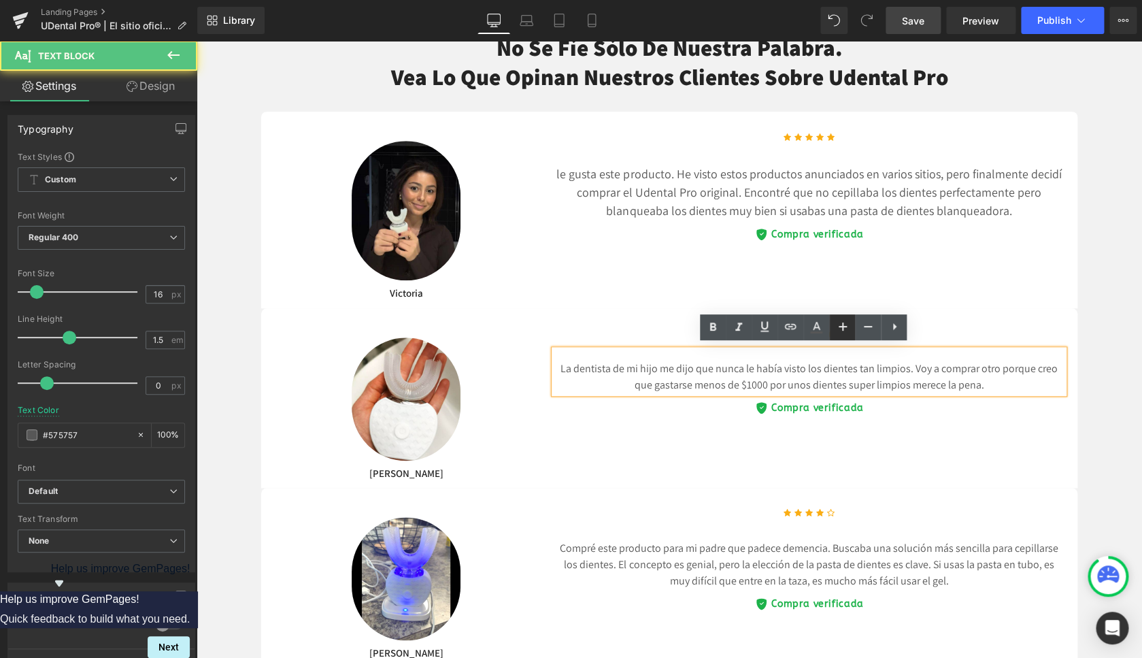
click at [841, 327] on icon at bounding box center [843, 326] width 8 height 8
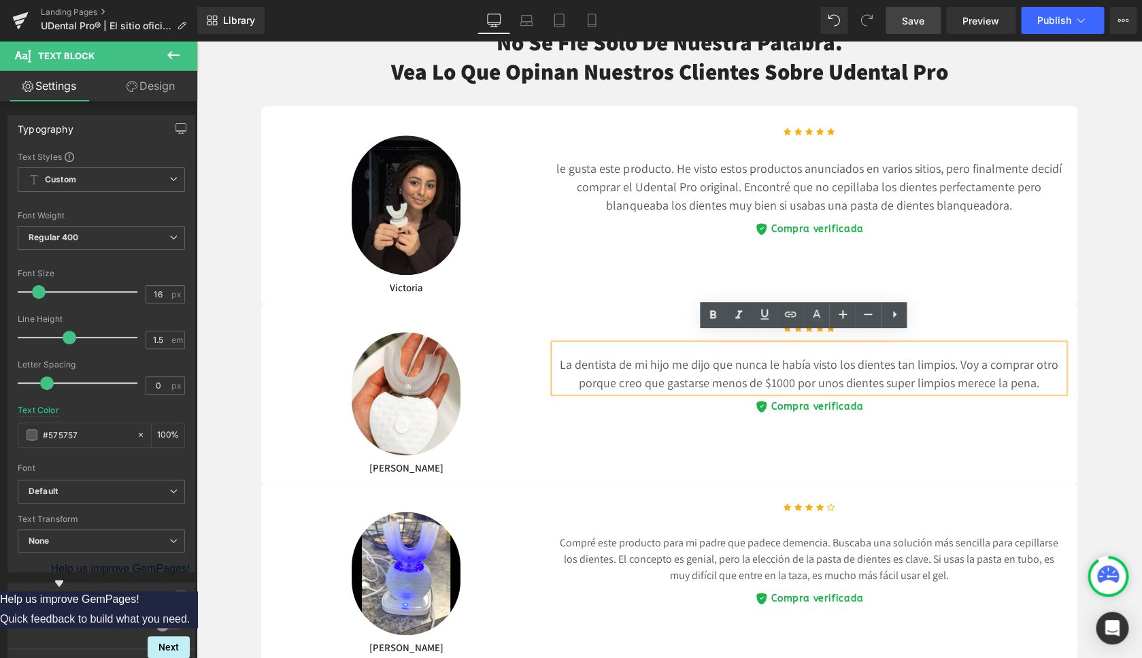
scroll to position [5062, 0]
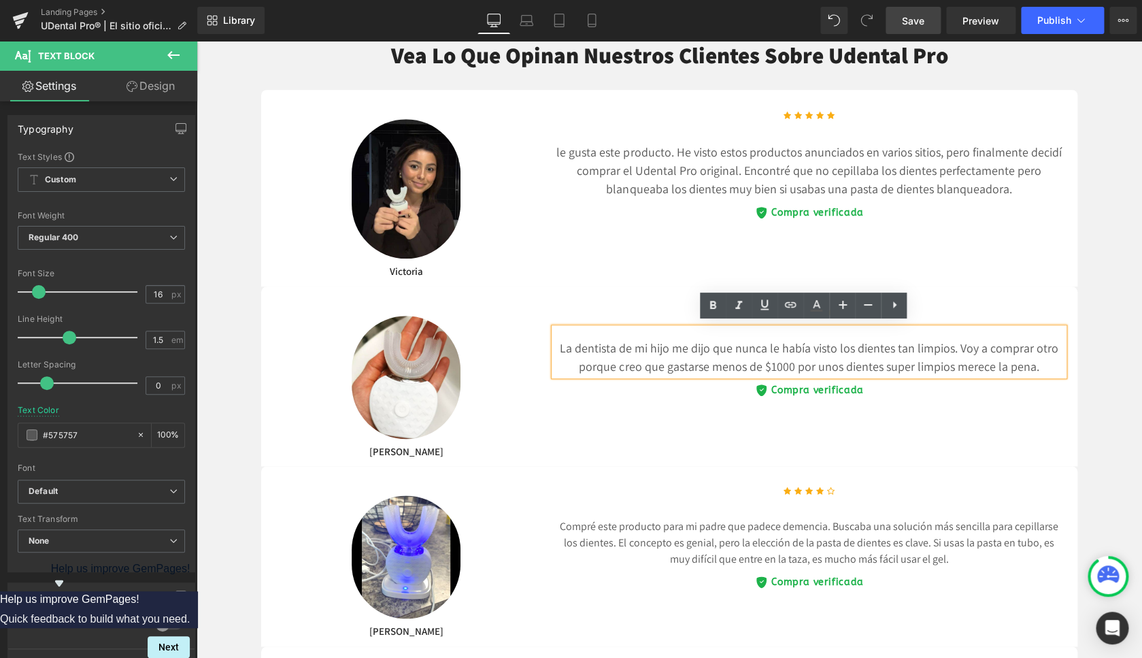
click at [739, 530] on p "Compré este producto para mi padre que padece demencia. Buscaba una solución má…" at bounding box center [809, 542] width 510 height 49
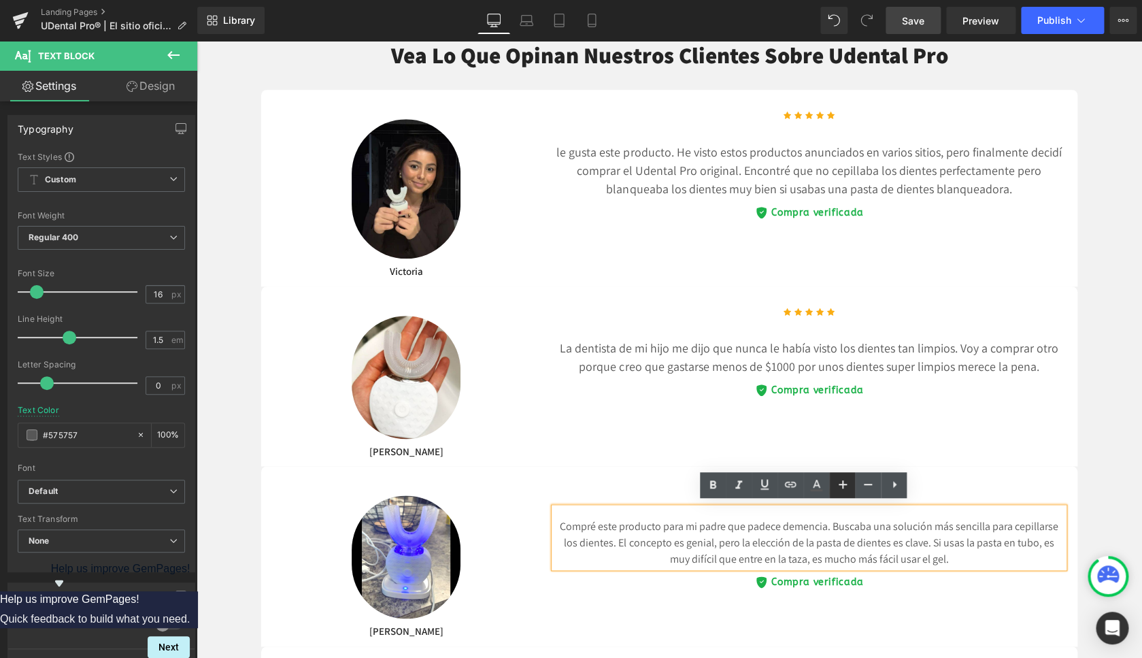
click at [840, 479] on icon at bounding box center [843, 484] width 16 height 16
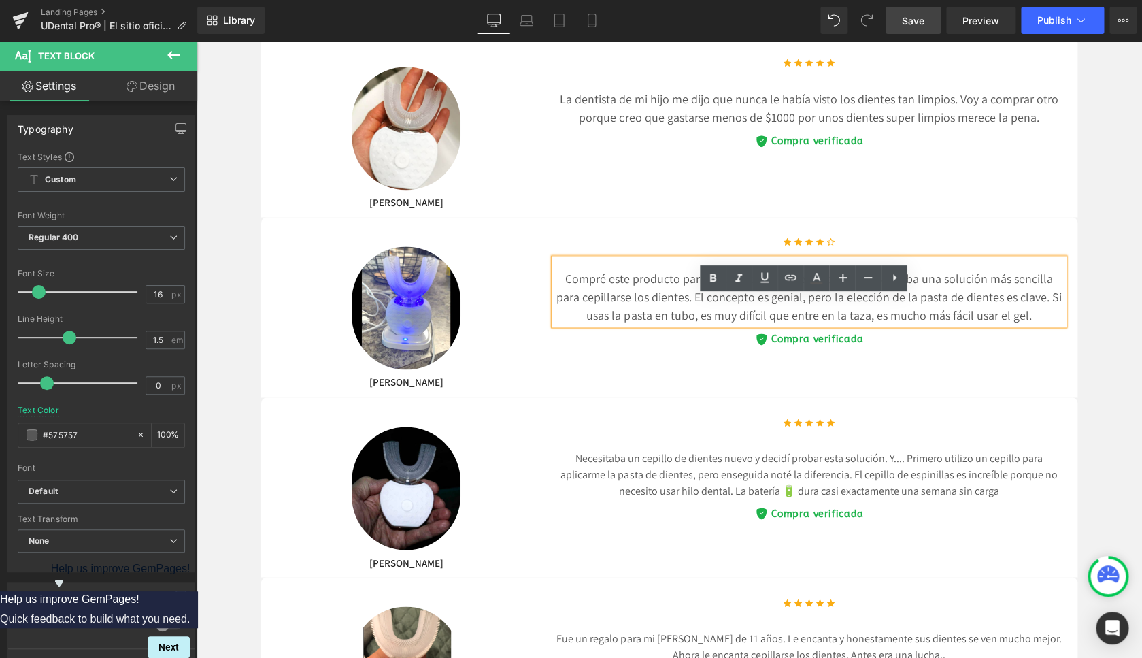
scroll to position [5399, 0]
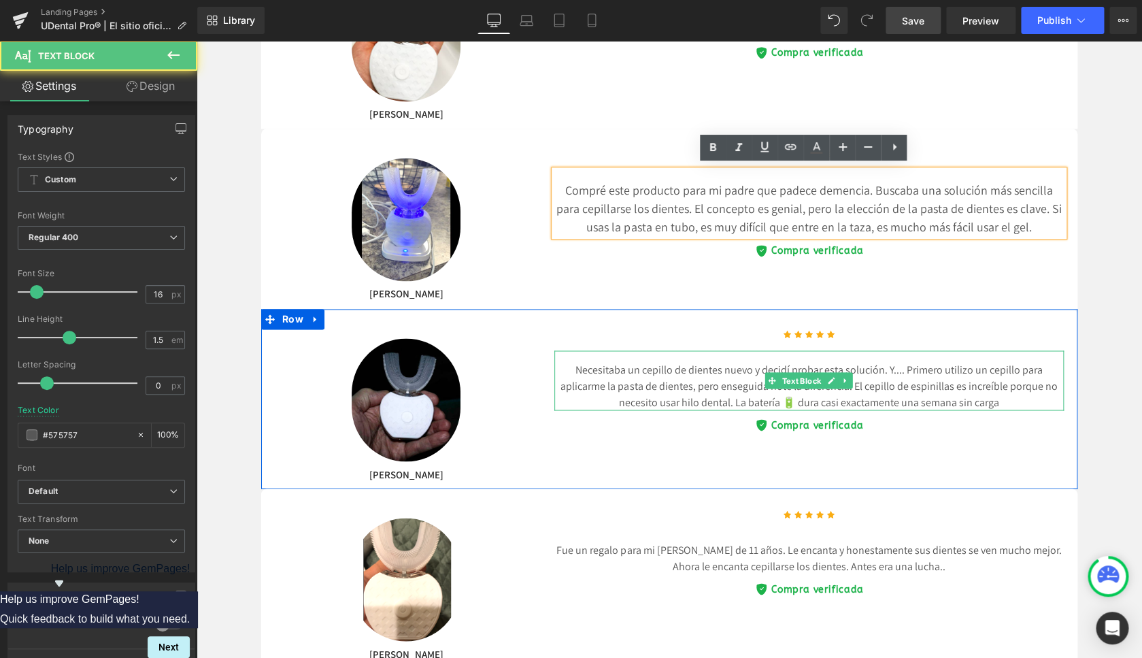
click at [734, 373] on p "Necesitaba un cepillo de dientes nuevo y decidí probar esta solución. Y.... Pri…" at bounding box center [809, 385] width 510 height 49
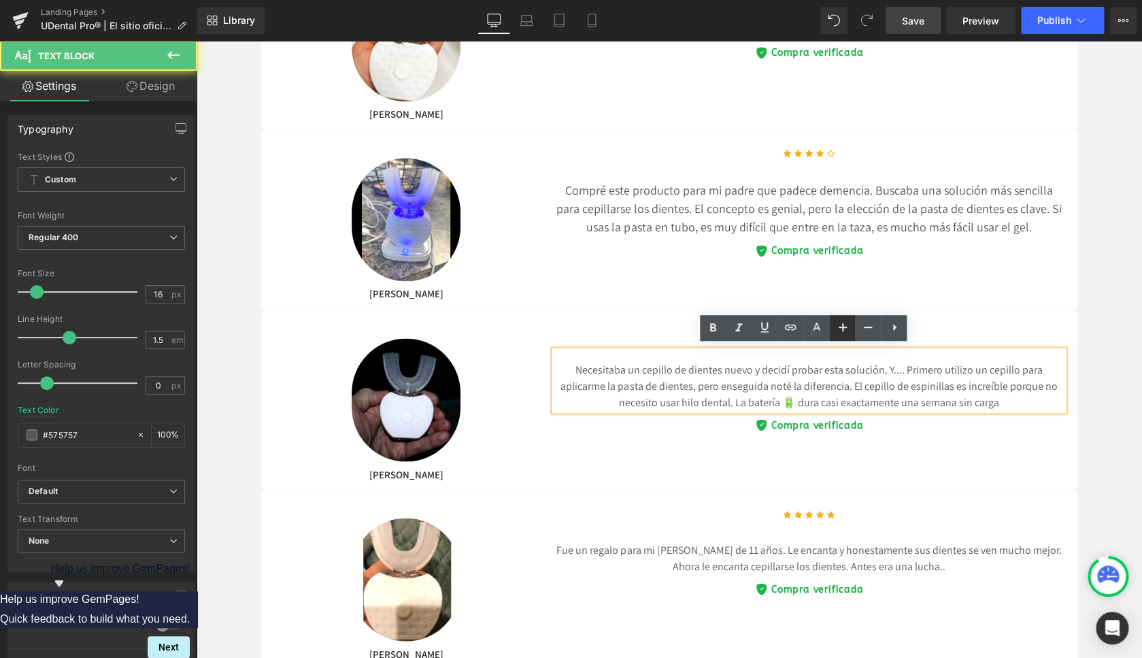
click at [842, 335] on icon at bounding box center [843, 327] width 16 height 16
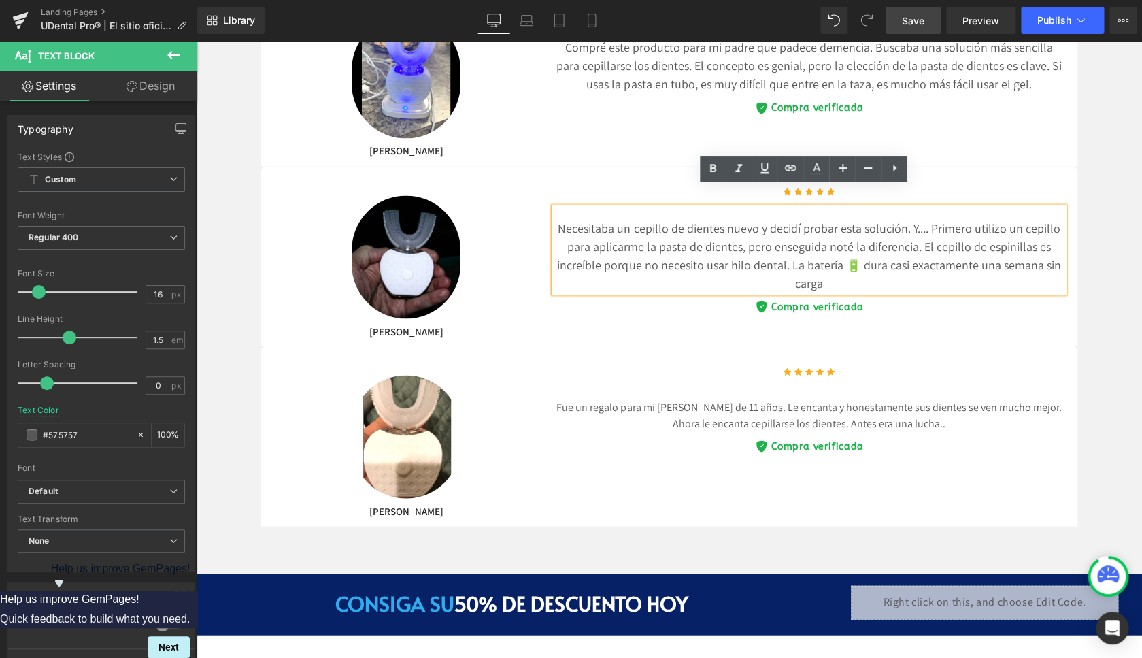
scroll to position [5584, 0]
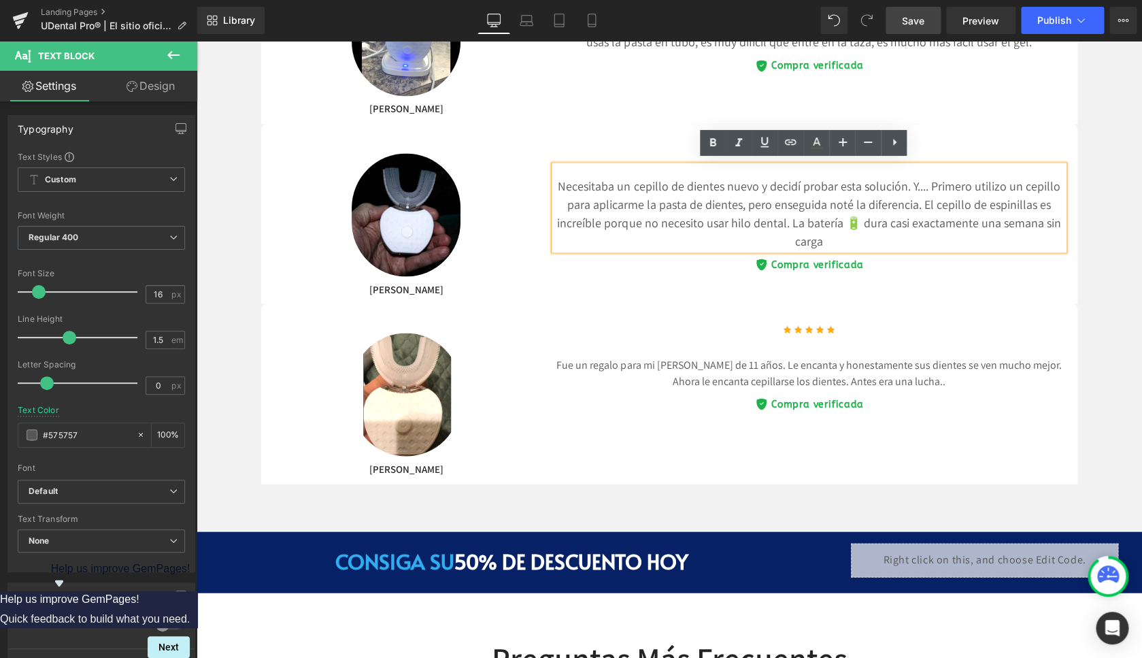
click at [735, 365] on p "Fue un regalo para mi nieto de 11 años. Le encanta y honestamente sus dientes s…" at bounding box center [809, 372] width 510 height 33
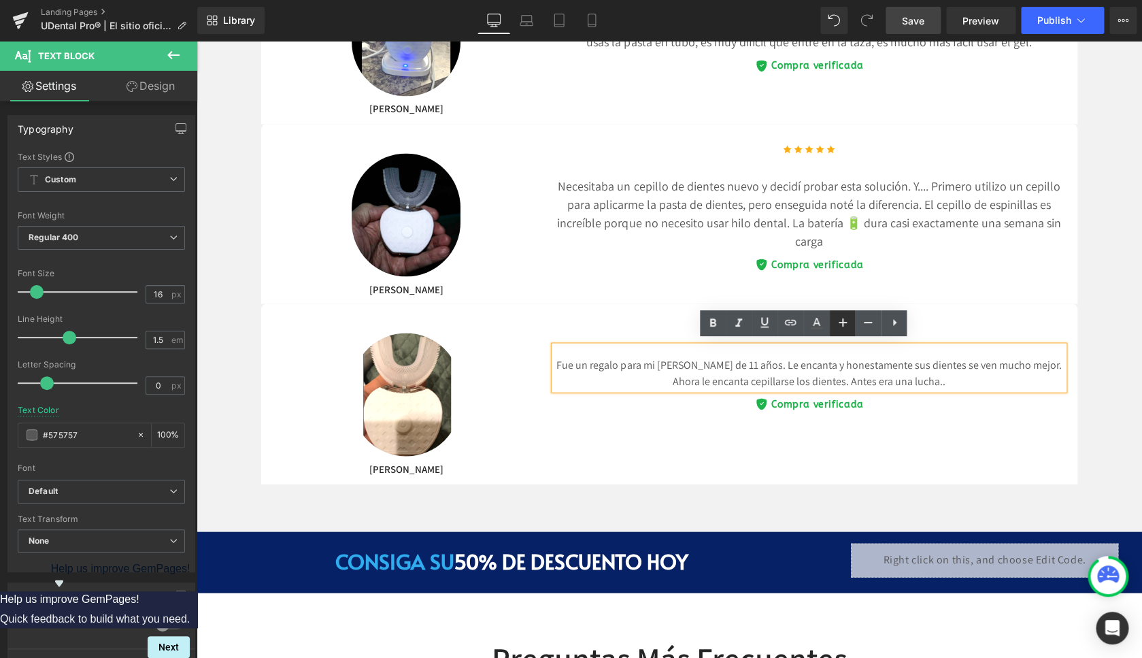
click at [837, 319] on icon at bounding box center [843, 322] width 16 height 16
click at [560, 435] on div "Image Marisol Text Block Icon Icon Icon Icon Icon Icon List Hoz Fue un regalo p…" at bounding box center [669, 393] width 816 height 180
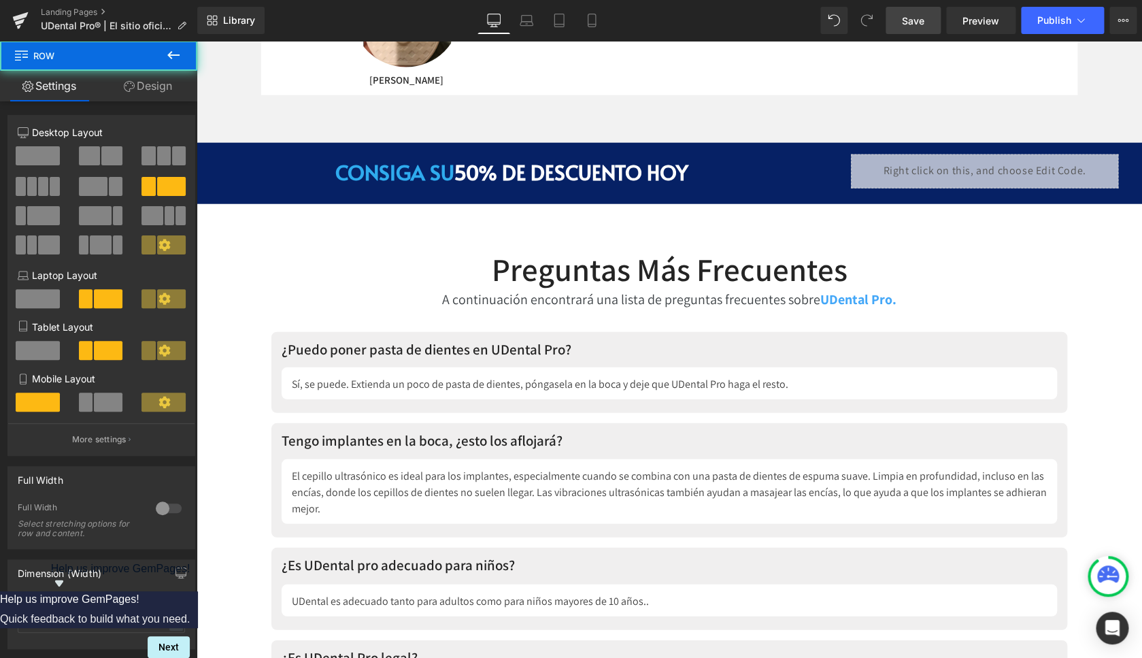
scroll to position [5998, 0]
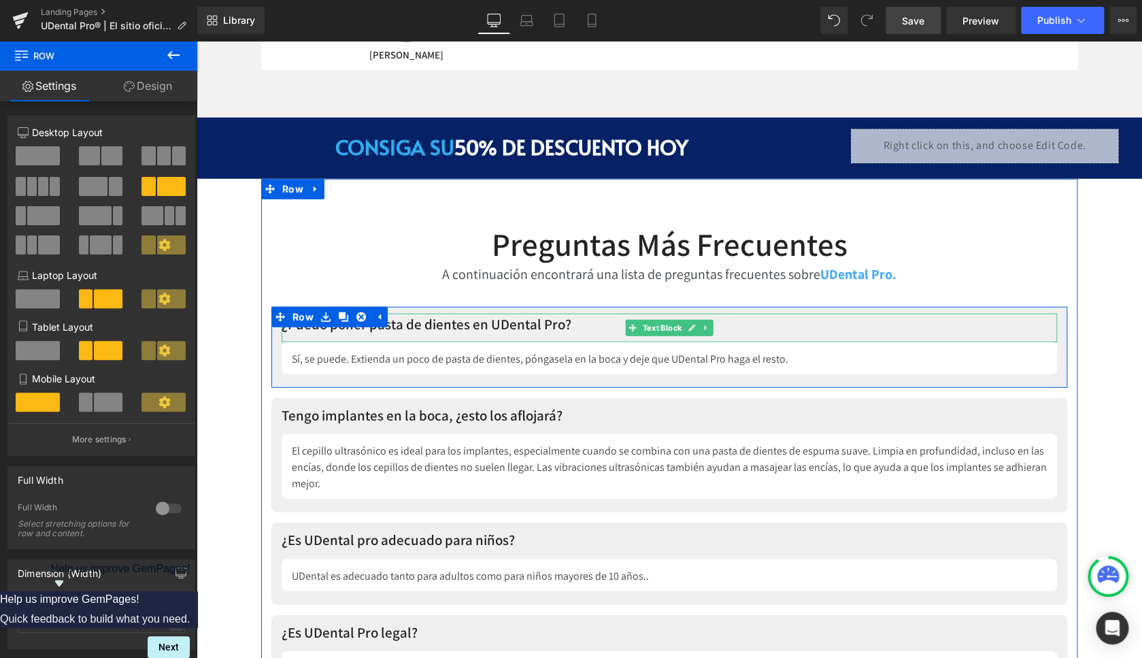
click at [465, 325] on p "¿Puedo poner pasta de dientes en UDental Pro?" at bounding box center [670, 325] width 776 height 22
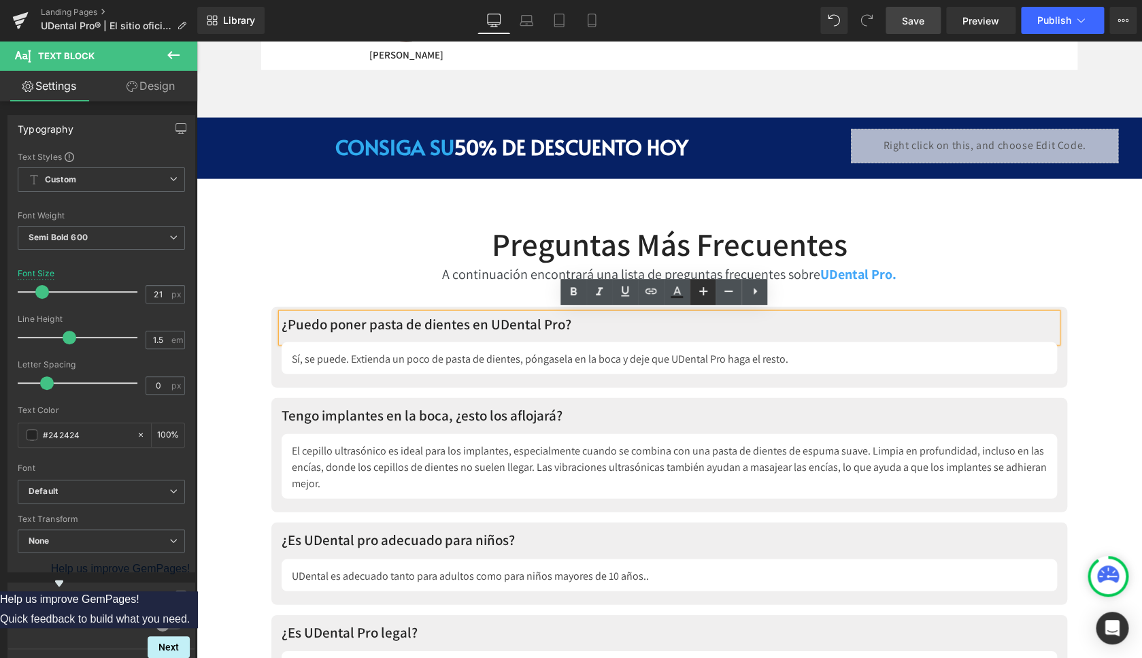
click at [701, 291] on icon at bounding box center [703, 291] width 16 height 16
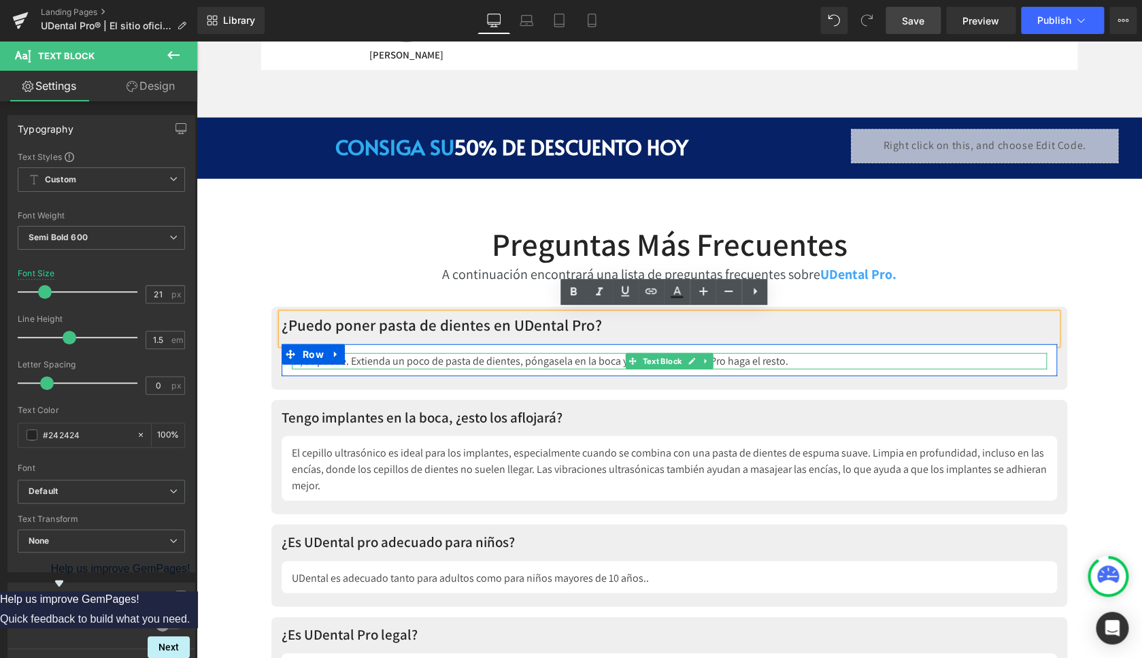
click at [526, 356] on p "Sí, se puede. Extienda un poco de pasta de dientes, póngasela en la boca y deje…" at bounding box center [669, 361] width 755 height 16
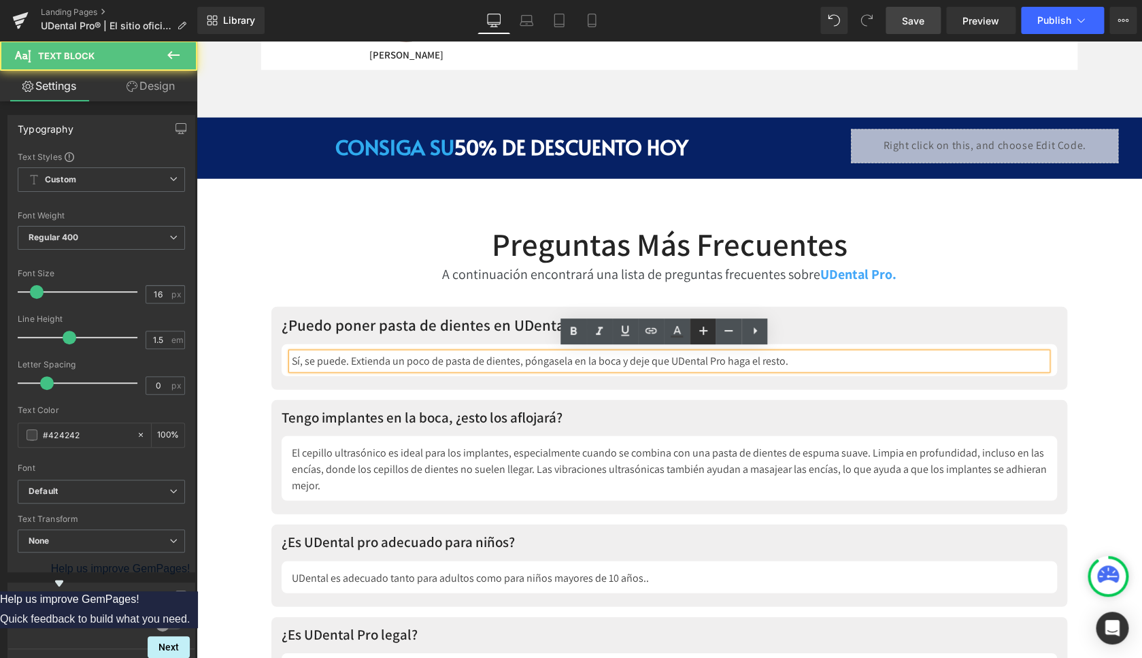
click at [697, 334] on icon at bounding box center [703, 330] width 16 height 16
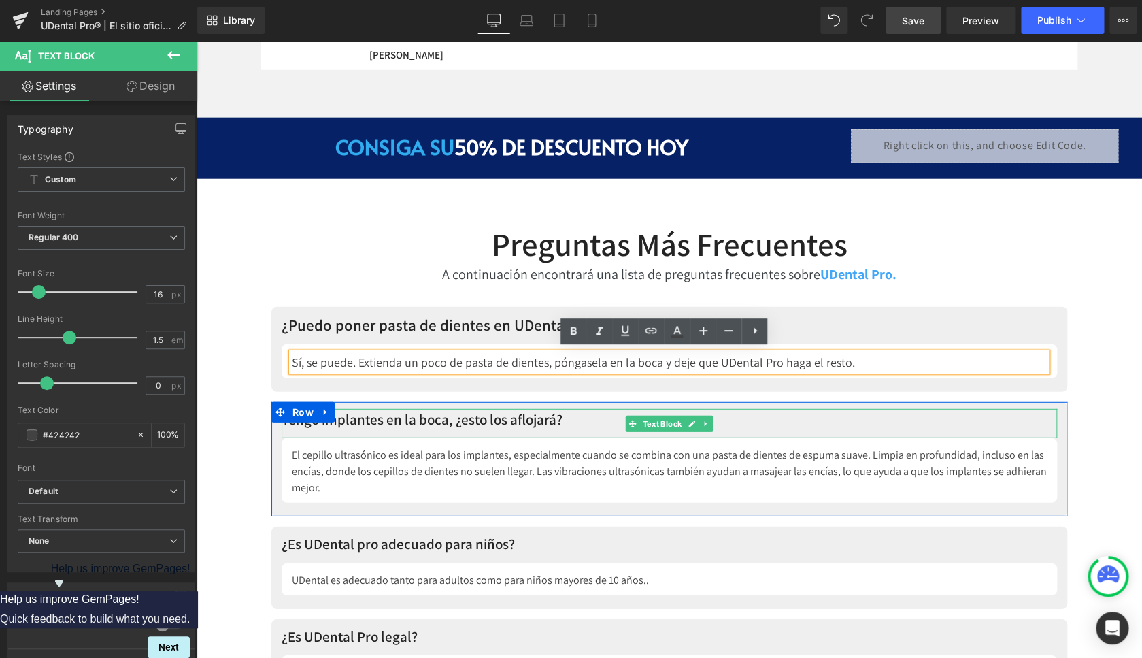
click at [481, 416] on p "Tengo implantes en la boca, ¿esto los aflojará?" at bounding box center [670, 420] width 776 height 22
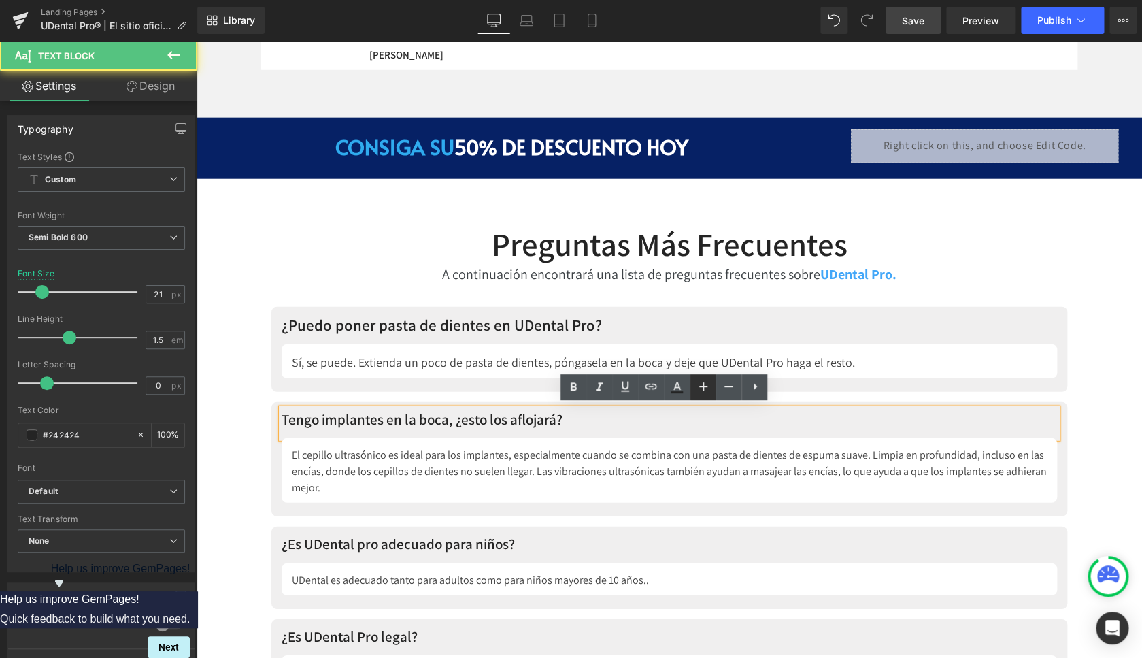
click at [700, 387] on icon at bounding box center [703, 386] width 8 height 8
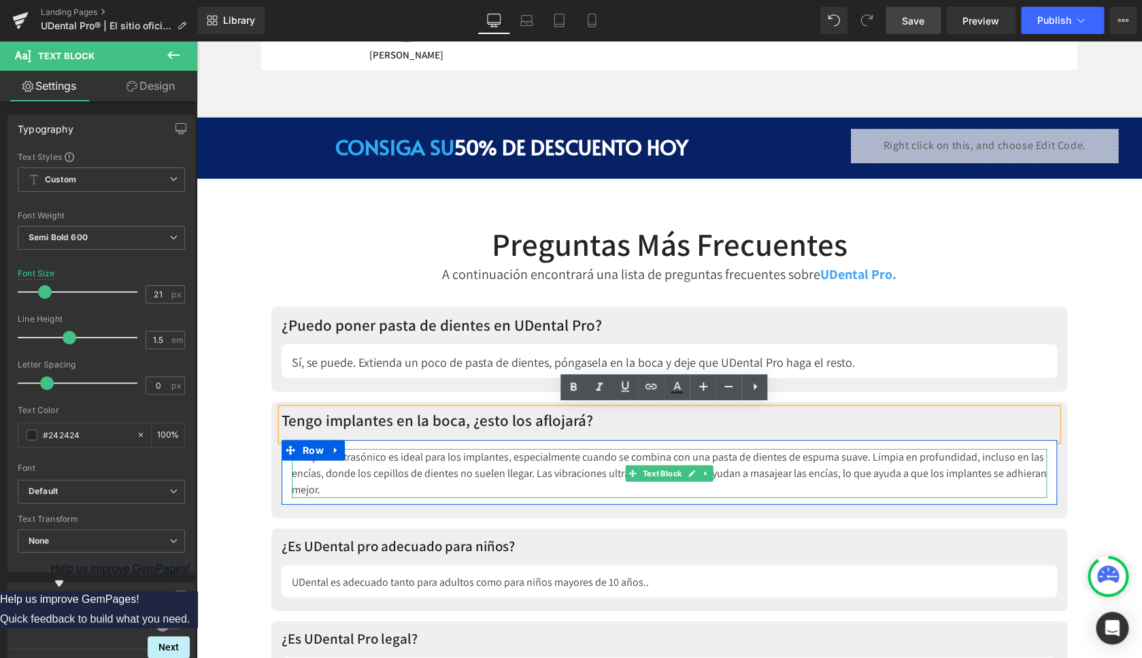
click at [454, 465] on div "El cepillo ultrasónico es ideal para los implantes, especialmente cuando se com…" at bounding box center [669, 473] width 755 height 49
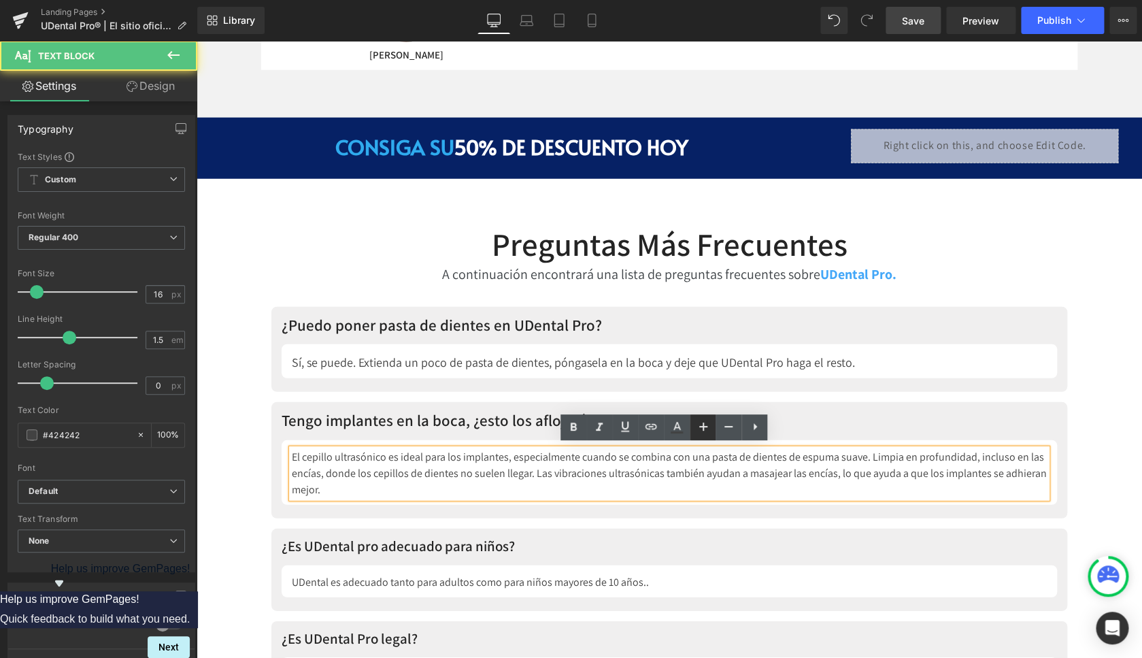
click at [705, 426] on icon at bounding box center [703, 426] width 16 height 16
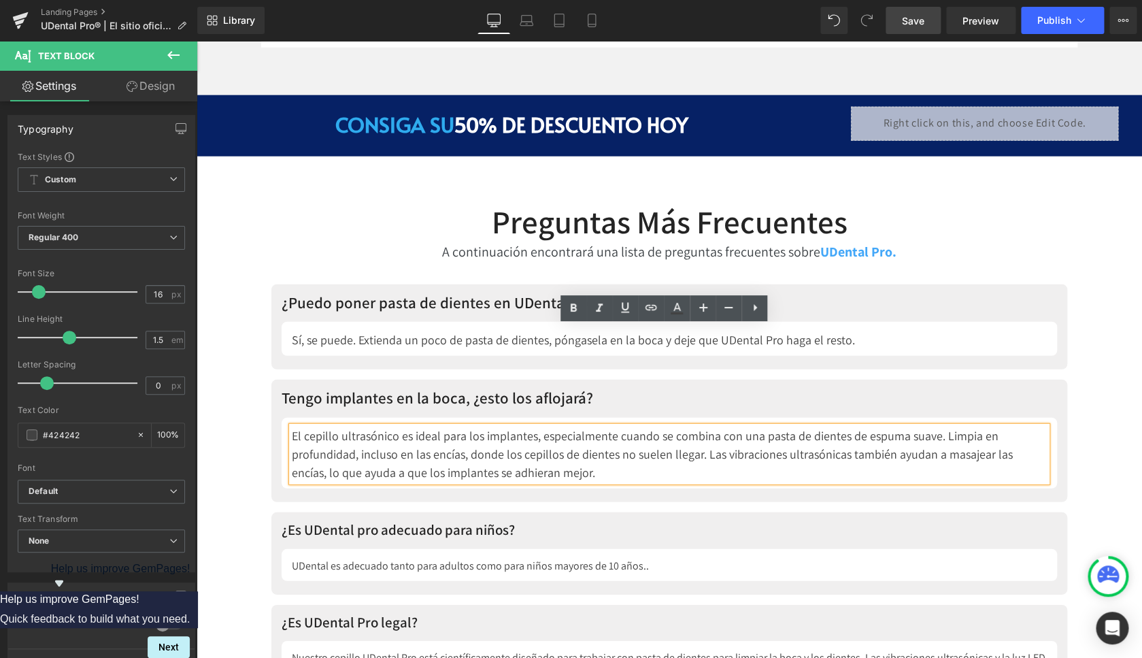
scroll to position [6117, 0]
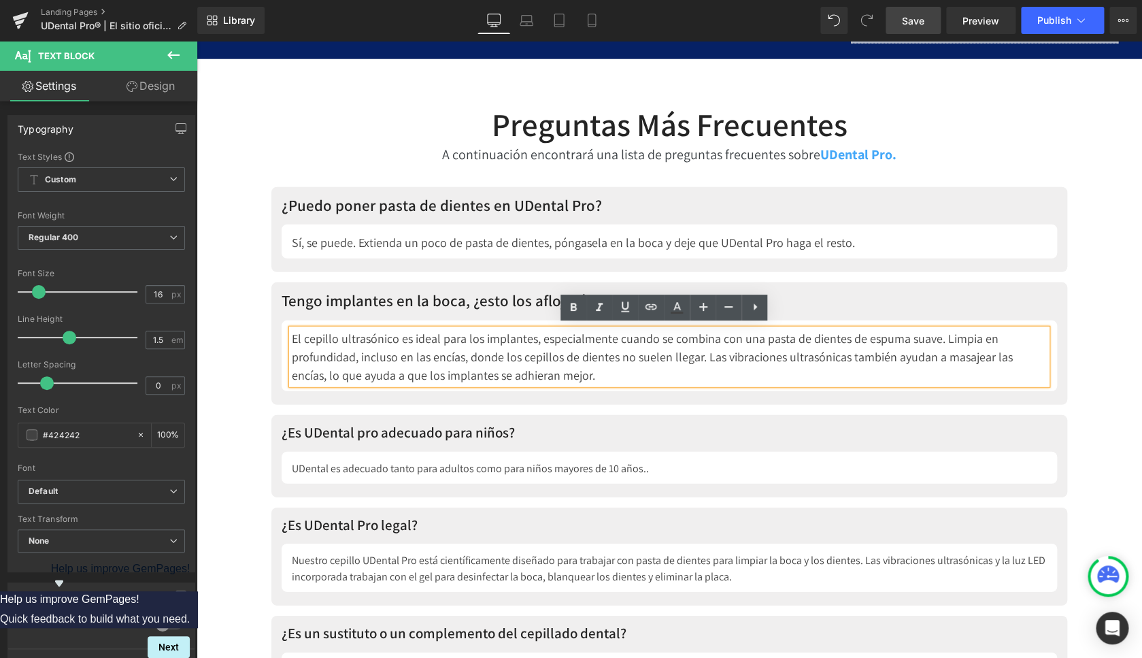
click at [440, 428] on p "¿Es UDental pro adecuado para niños?" at bounding box center [670, 433] width 776 height 22
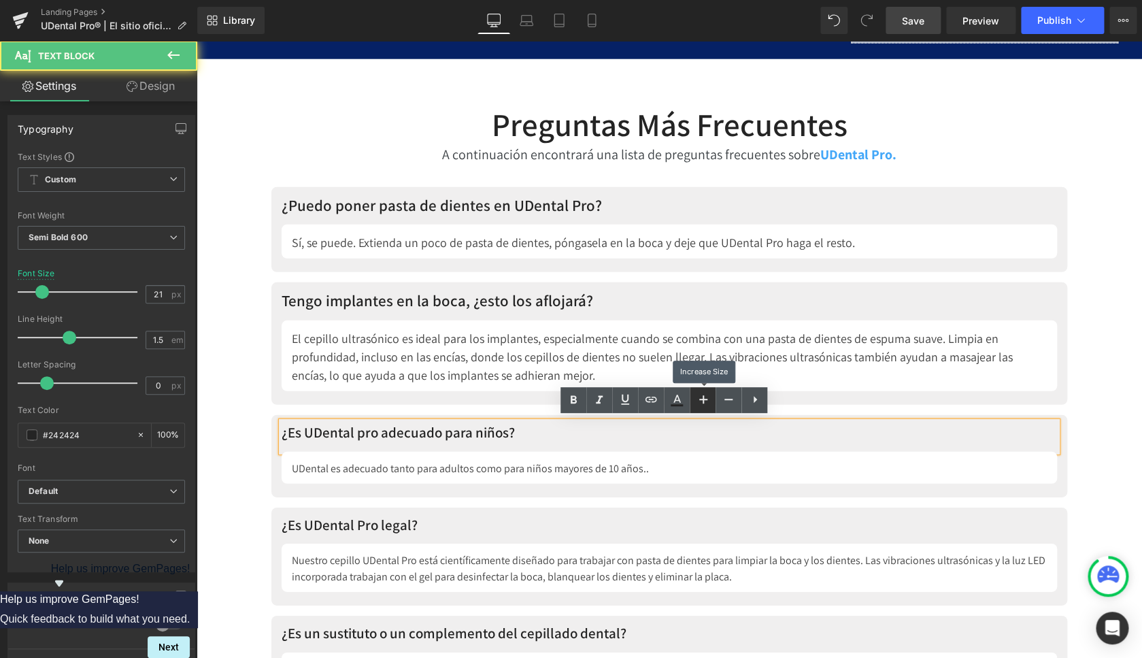
click at [702, 397] on icon at bounding box center [703, 399] width 16 height 16
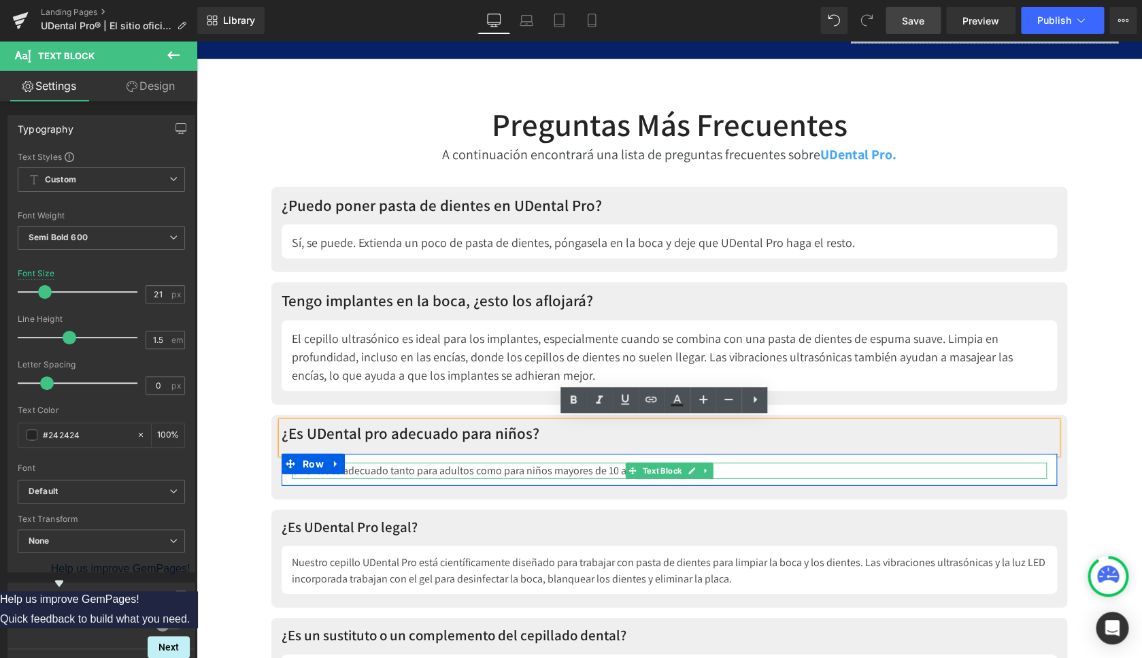
click at [488, 471] on div "UDental es adecuado tanto para adultos como para niños mayores de 10 años.." at bounding box center [669, 471] width 755 height 16
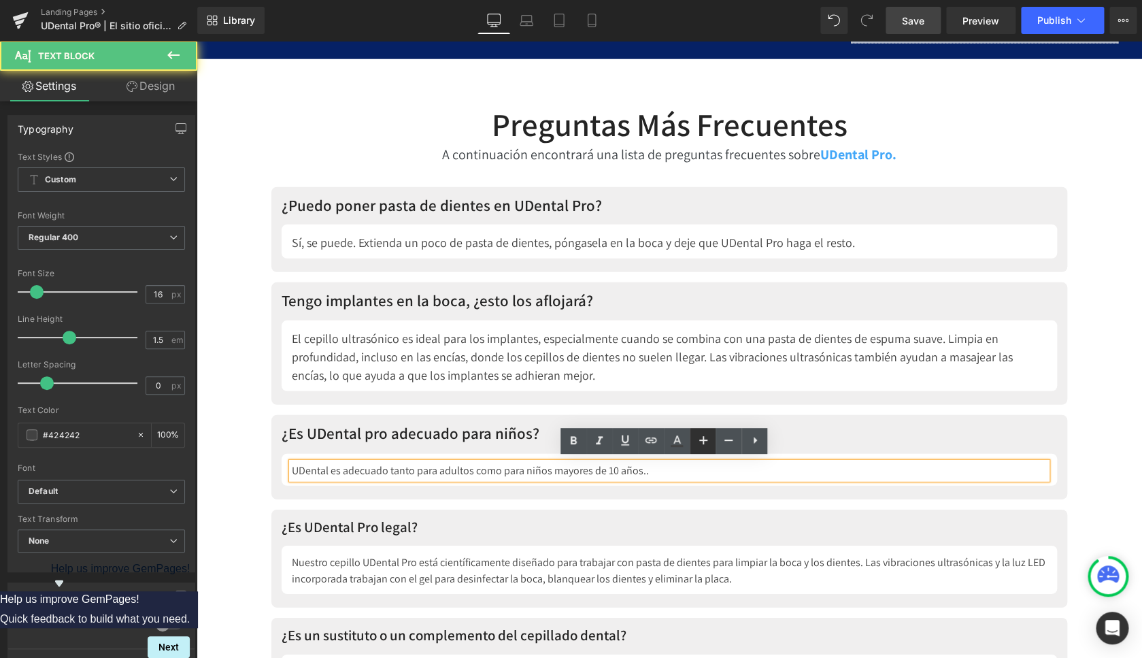
click at [701, 440] on icon at bounding box center [703, 440] width 8 height 8
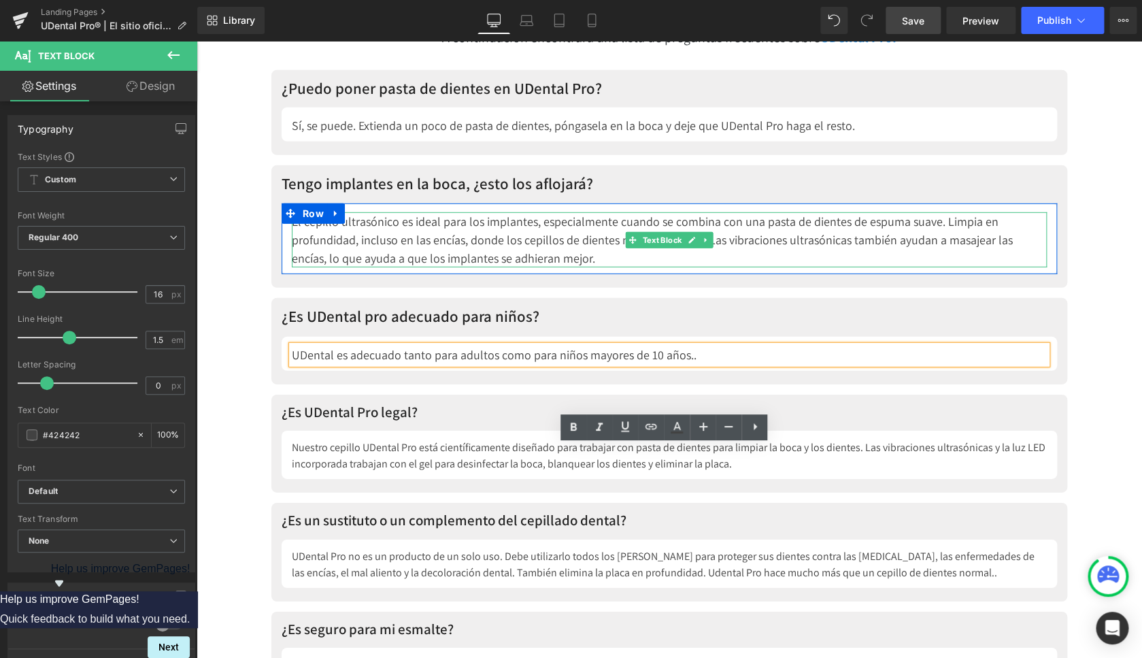
scroll to position [6270, 0]
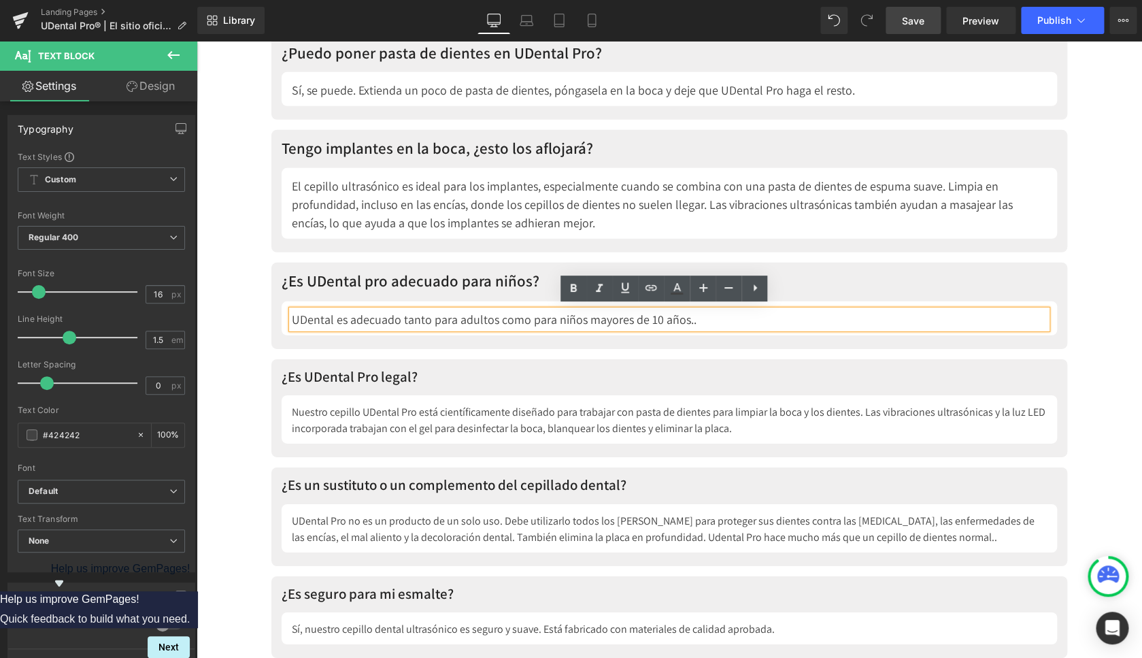
click at [386, 373] on p "¿Es UDental Pro legal?" at bounding box center [670, 377] width 776 height 22
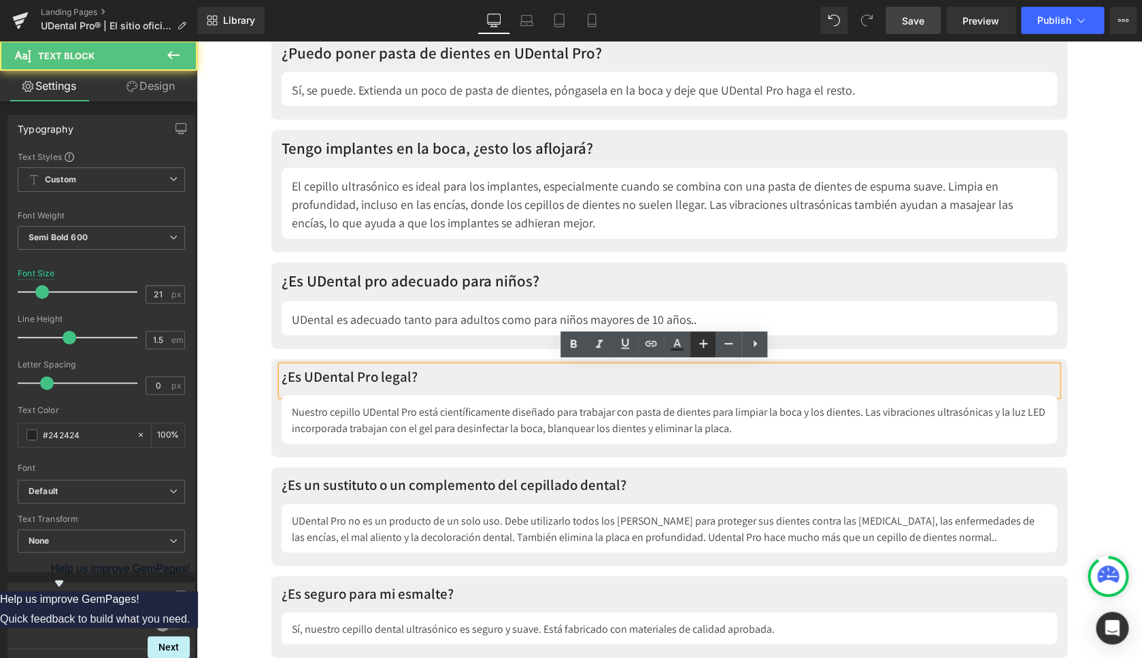
click at [705, 344] on icon at bounding box center [703, 343] width 8 height 8
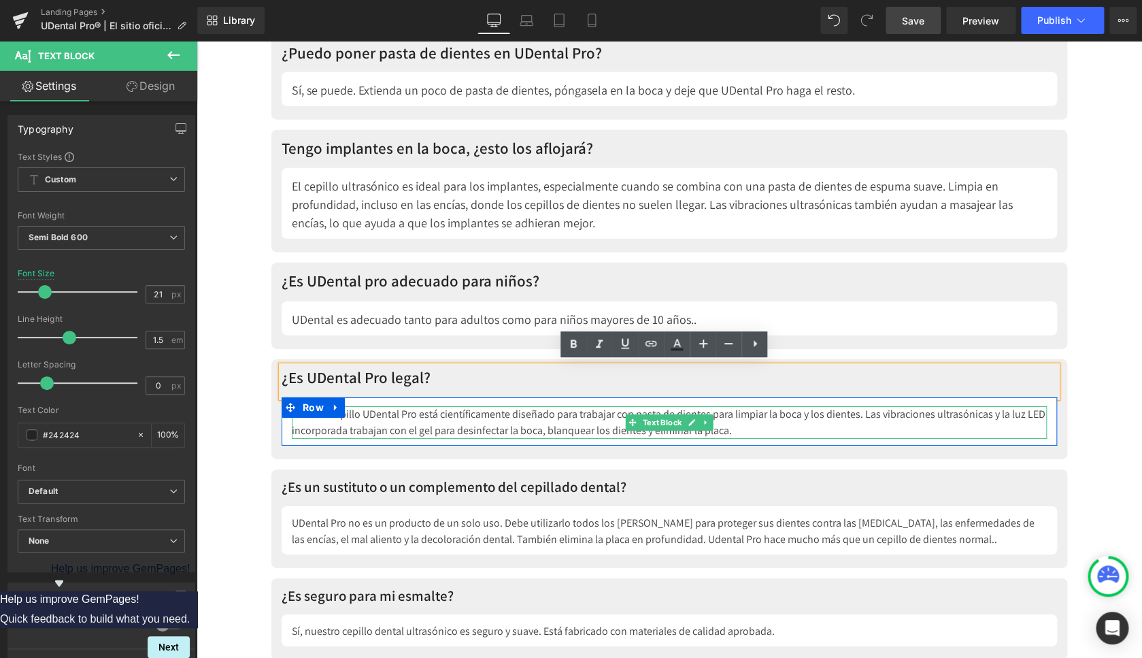
click at [533, 409] on div "Nuestro cepillo UDental Pro está científicamente diseñado para trabajar con pas…" at bounding box center [669, 422] width 755 height 33
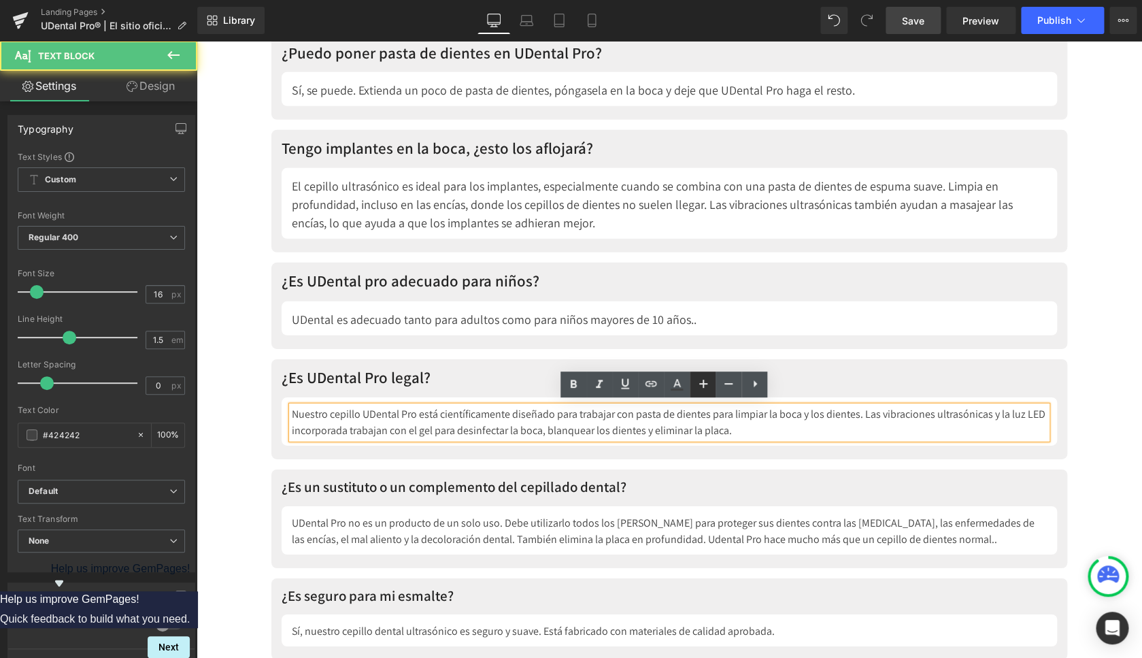
click at [698, 382] on icon at bounding box center [703, 384] width 16 height 16
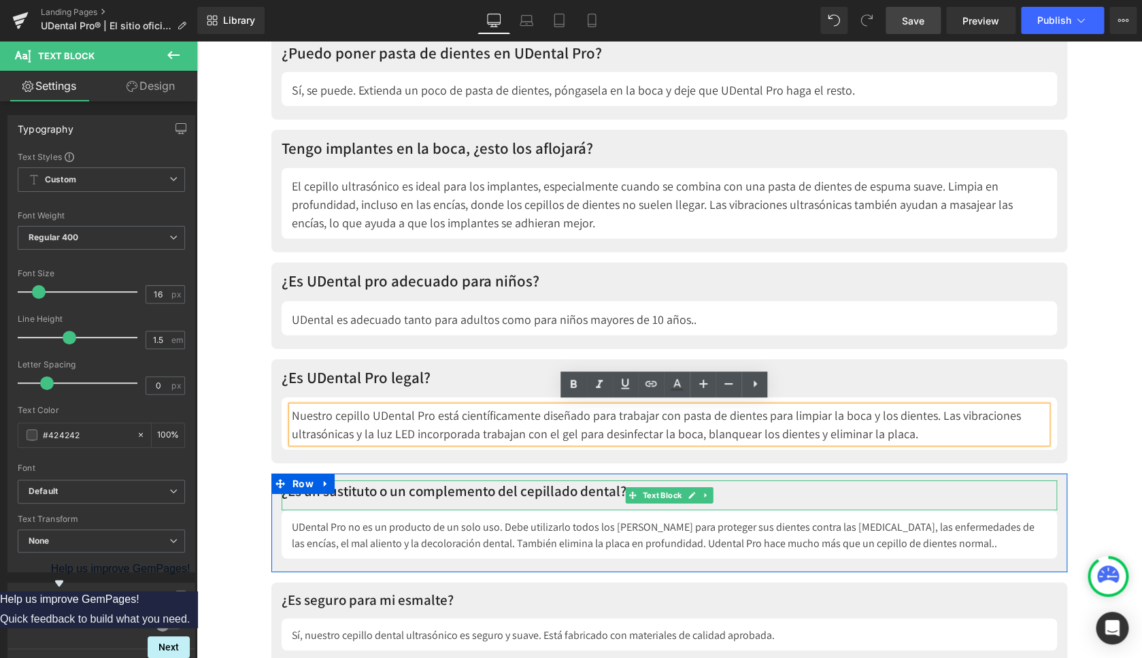
click at [483, 486] on p "¿Es un sustituto o un complemento del cepillado dental?" at bounding box center [670, 491] width 776 height 22
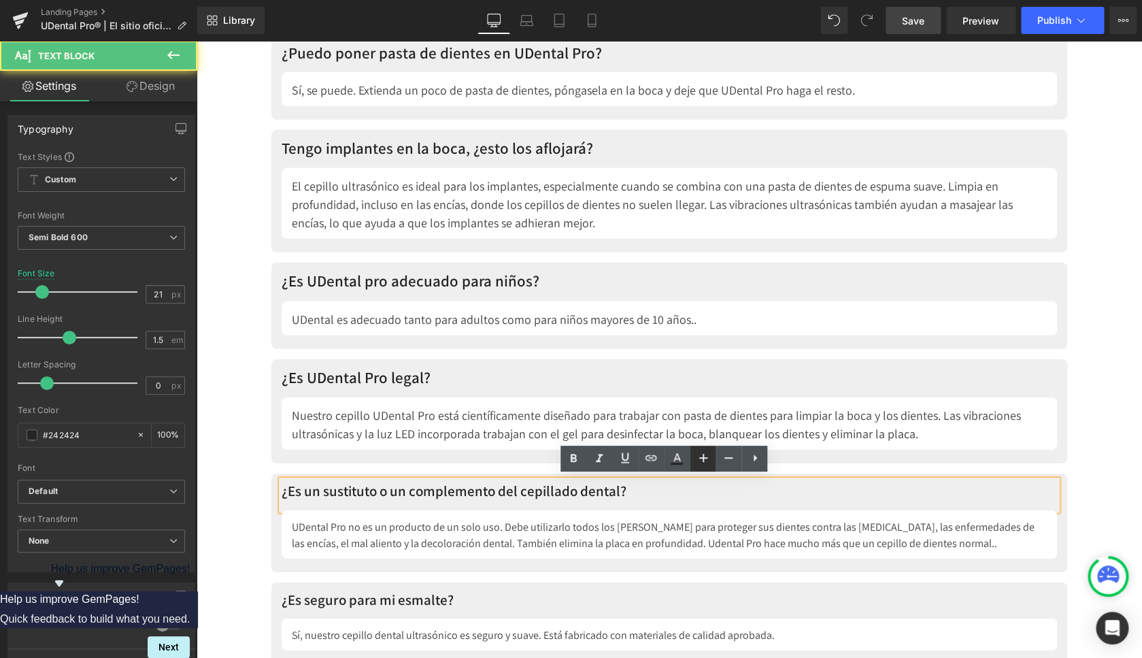
click at [707, 460] on icon at bounding box center [703, 458] width 16 height 16
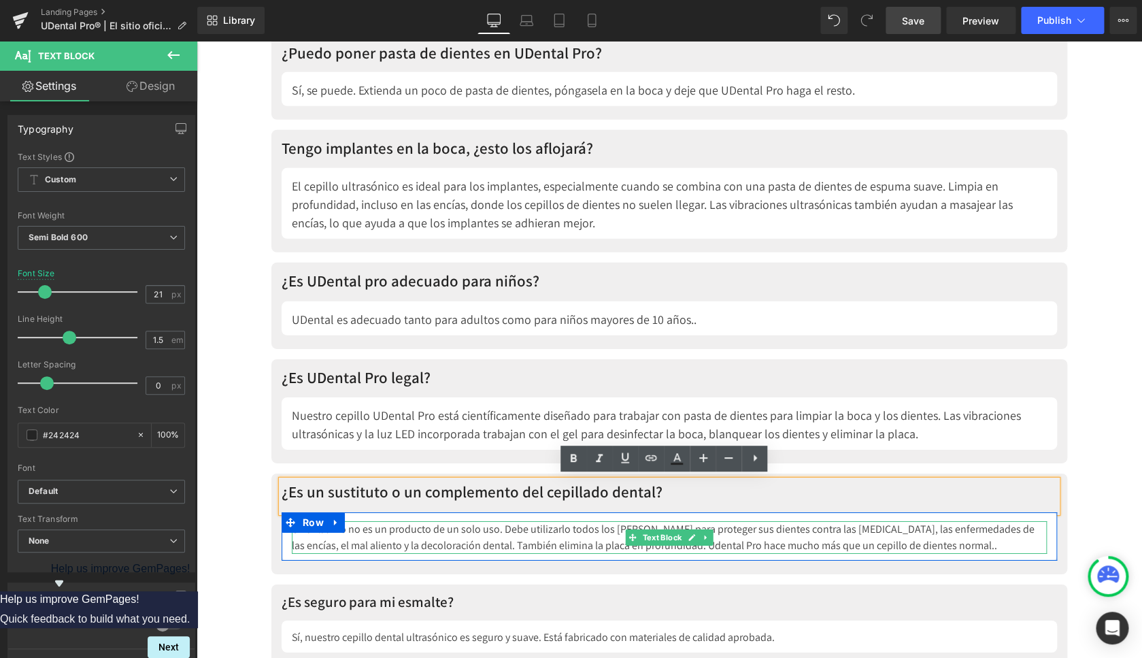
click at [550, 530] on div "UDental Pro no es un producto de un solo uso. Debe utilizarlo todos los días pa…" at bounding box center [669, 537] width 755 height 33
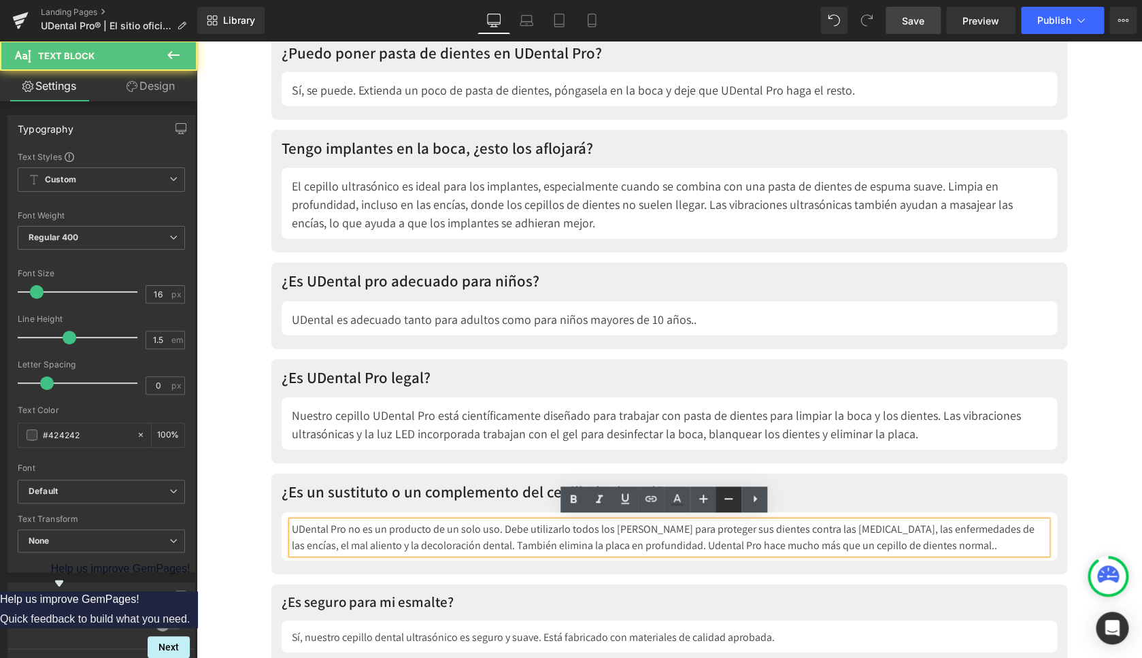
click at [723, 498] on icon at bounding box center [728, 499] width 16 height 16
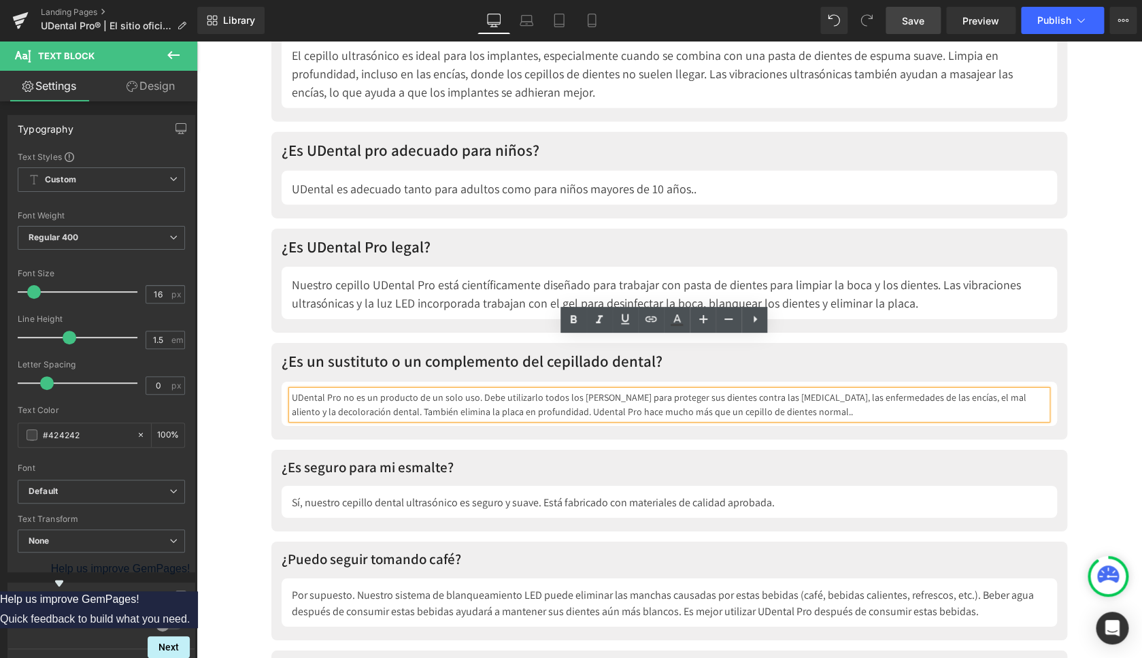
scroll to position [6455, 0]
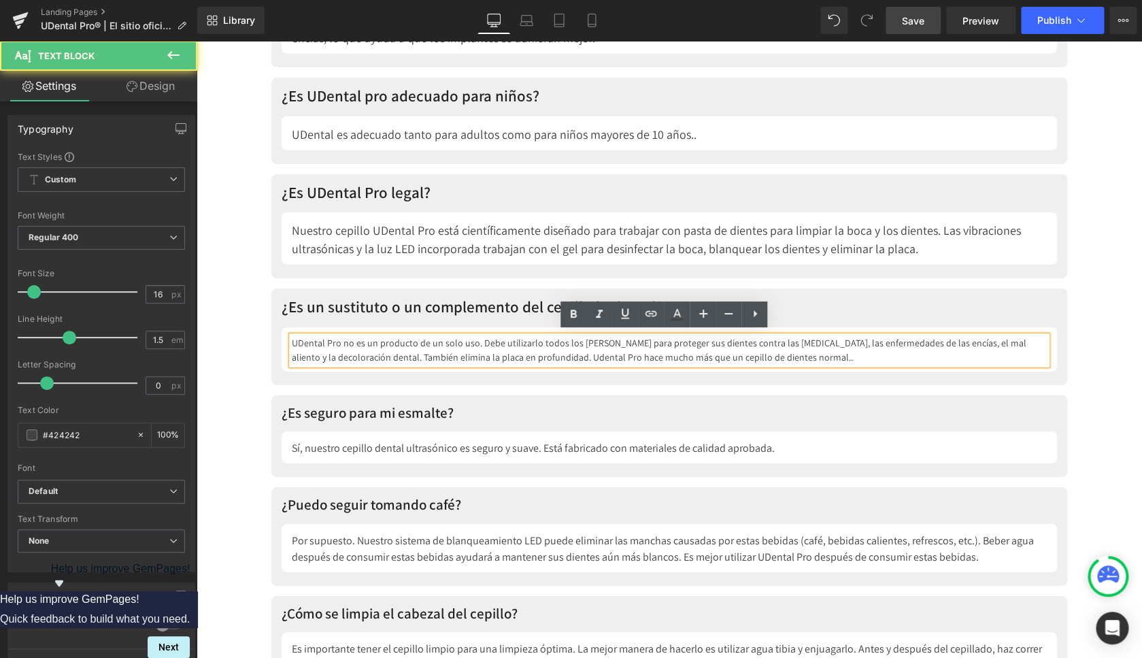
click at [637, 344] on div "UDental Pro no es un producto de un solo uso. Debe utilizarlo todos los días pa…" at bounding box center [669, 350] width 755 height 29
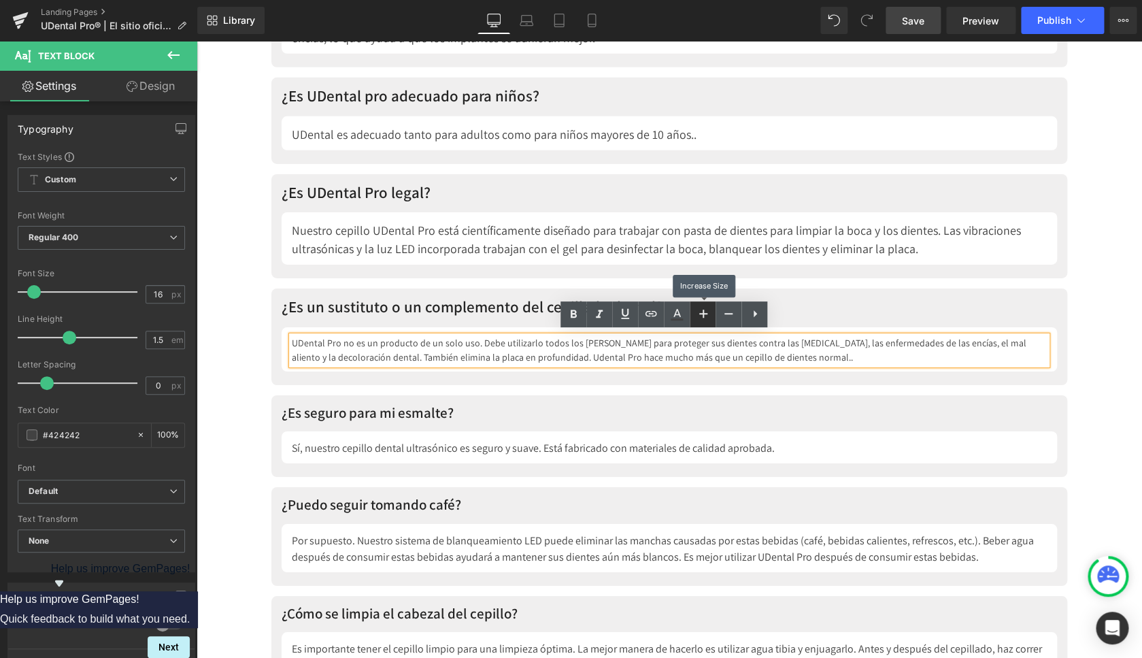
click at [699, 314] on icon at bounding box center [703, 314] width 8 height 8
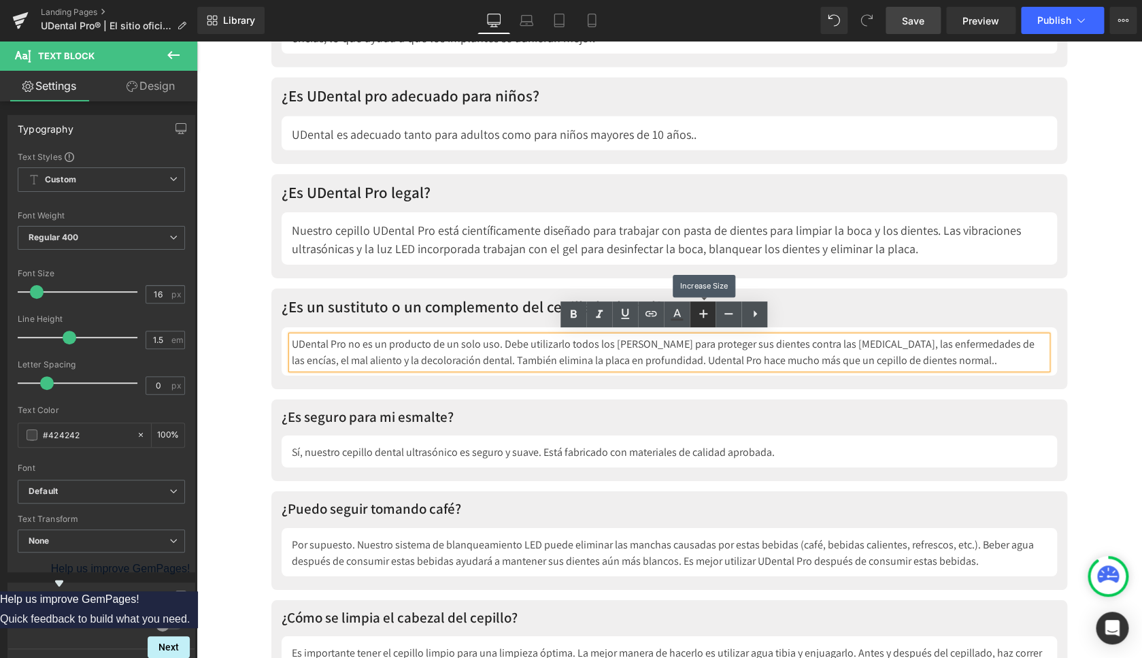
click at [699, 316] on icon at bounding box center [703, 313] width 16 height 16
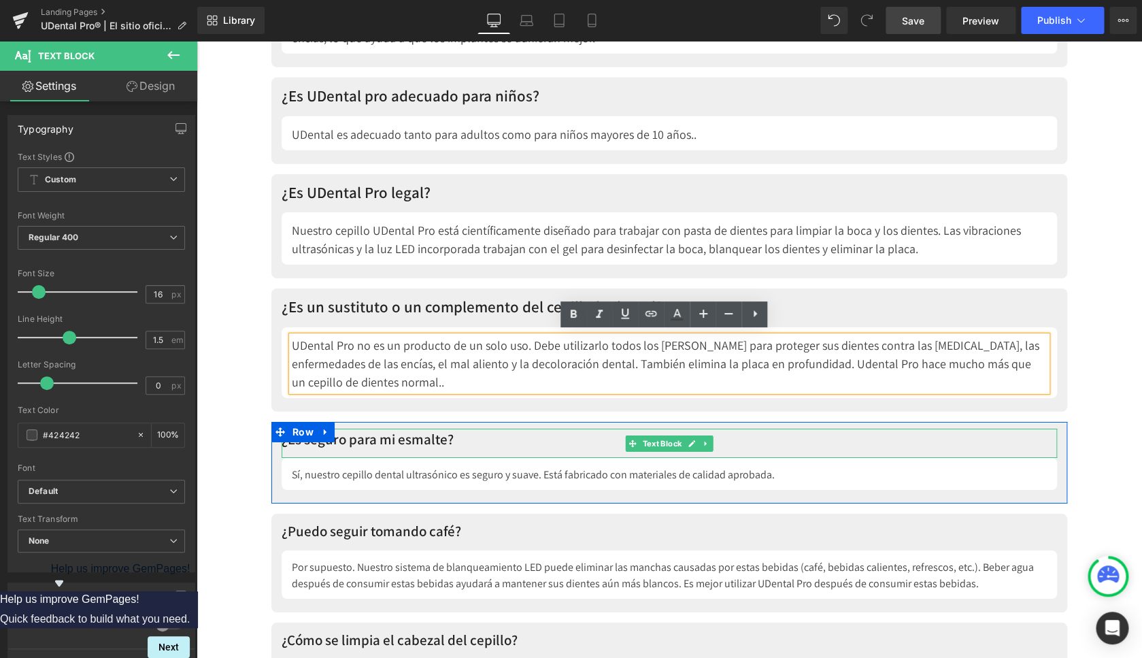
click at [420, 433] on p "¿Es seguro para mi esmalte?" at bounding box center [670, 440] width 776 height 22
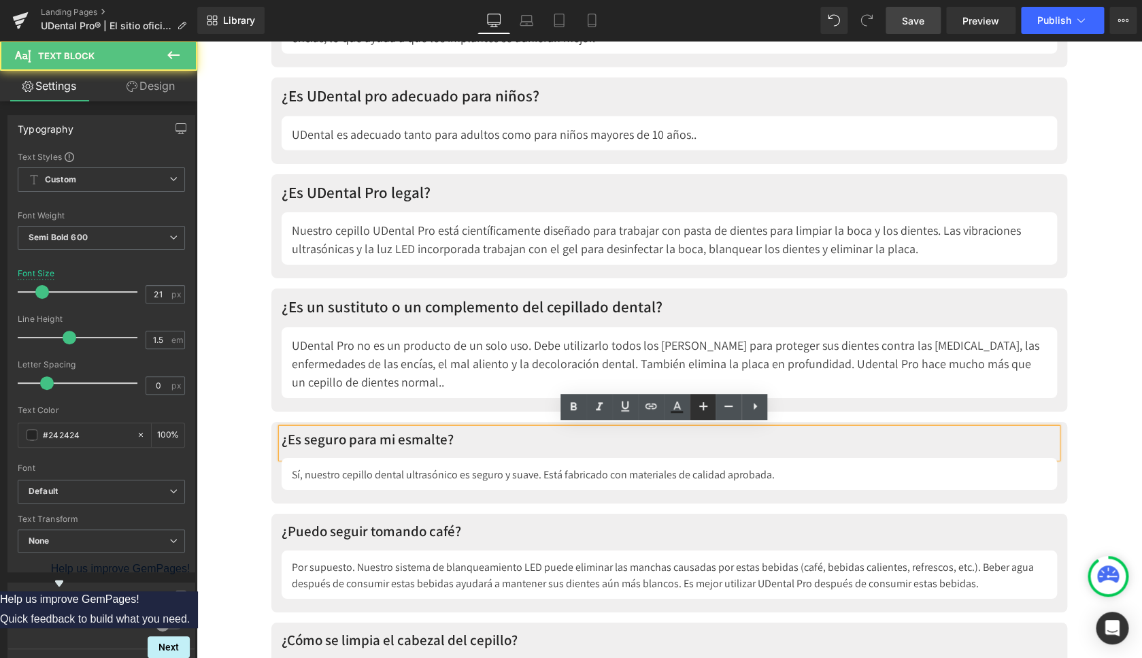
click at [699, 402] on icon at bounding box center [703, 406] width 16 height 16
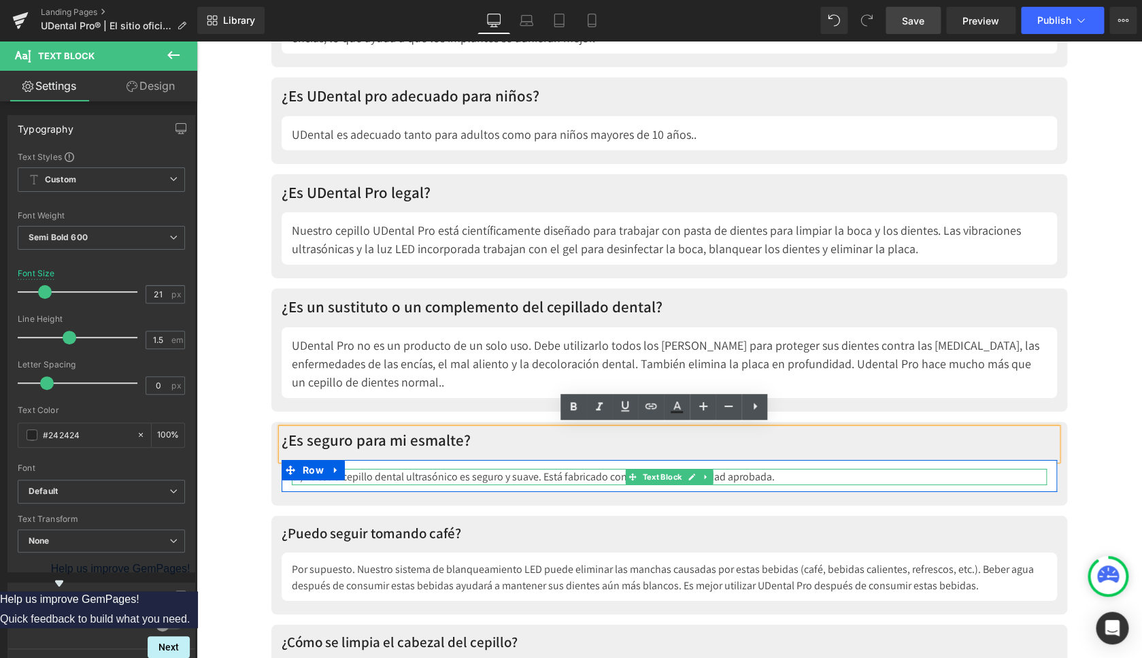
click at [539, 472] on div "Sí, nuestro cepillo dental ultrasónico es seguro y suave. Está fabricado con ma…" at bounding box center [669, 477] width 755 height 16
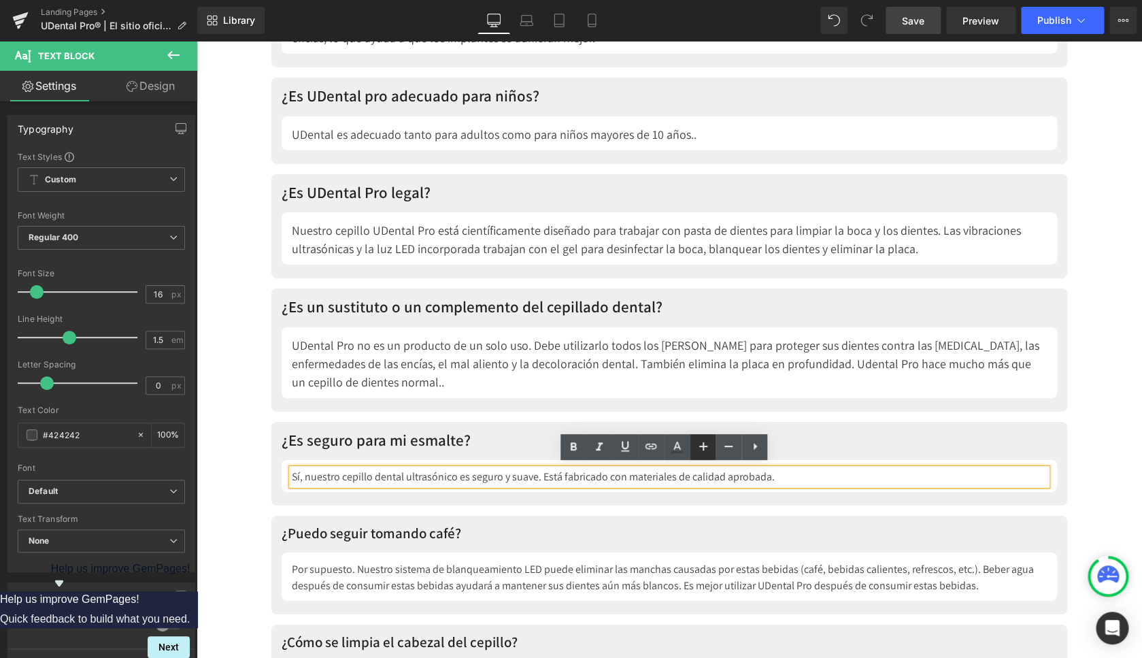
click at [699, 440] on icon at bounding box center [703, 446] width 16 height 16
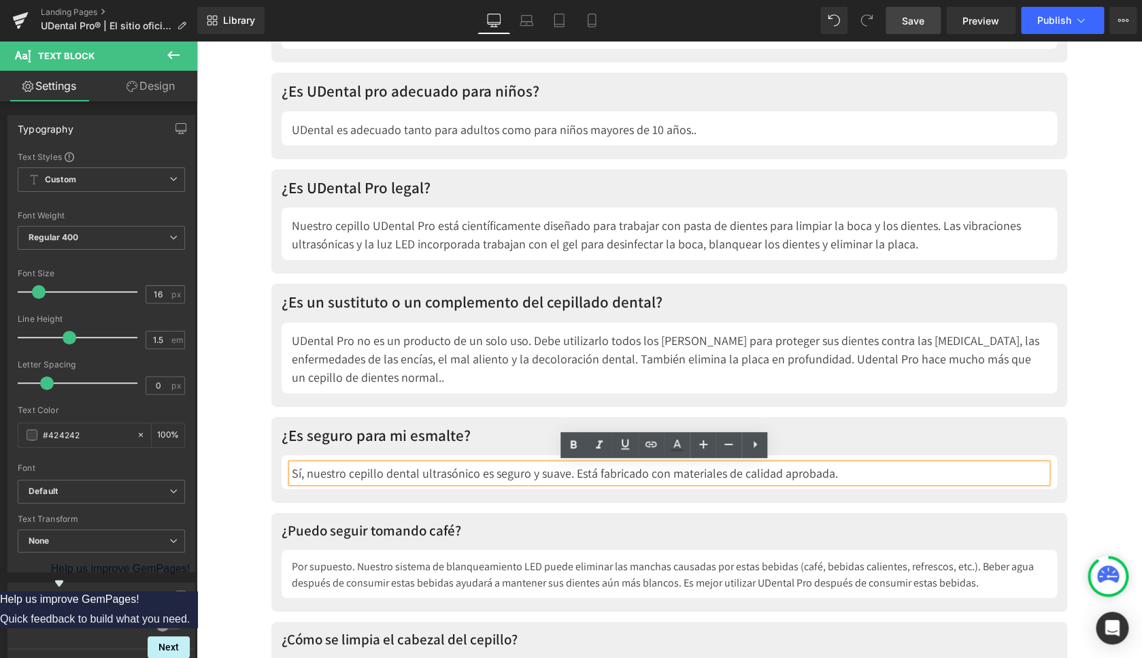
scroll to position [6564, 0]
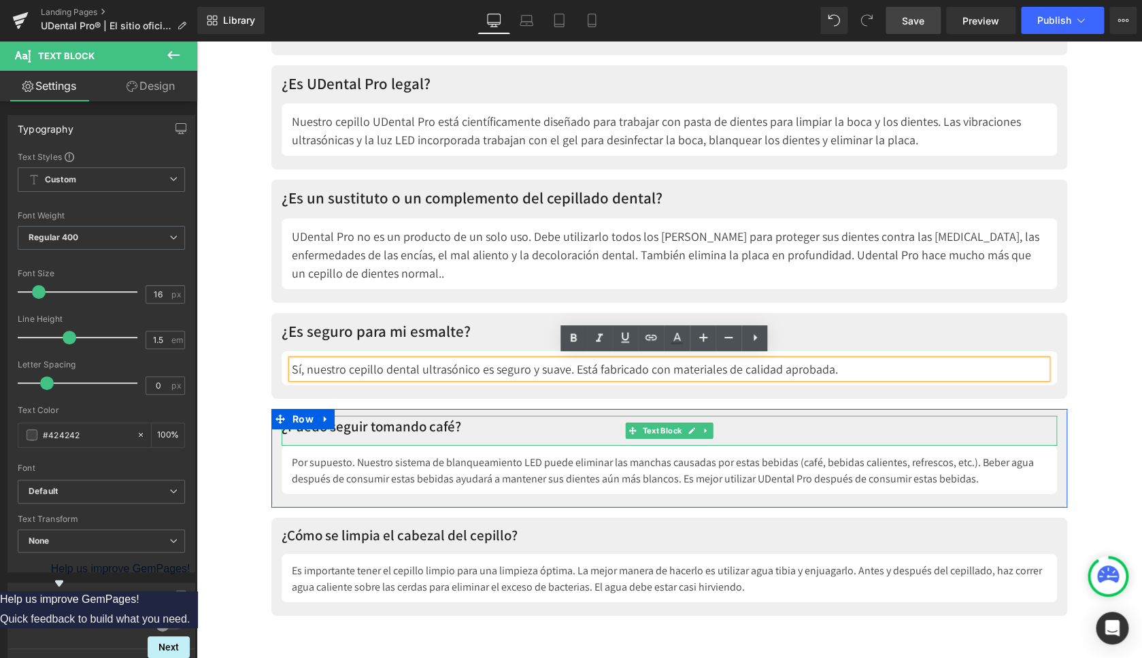
click at [380, 422] on p "¿Puedo seguir tomando café?" at bounding box center [670, 427] width 776 height 22
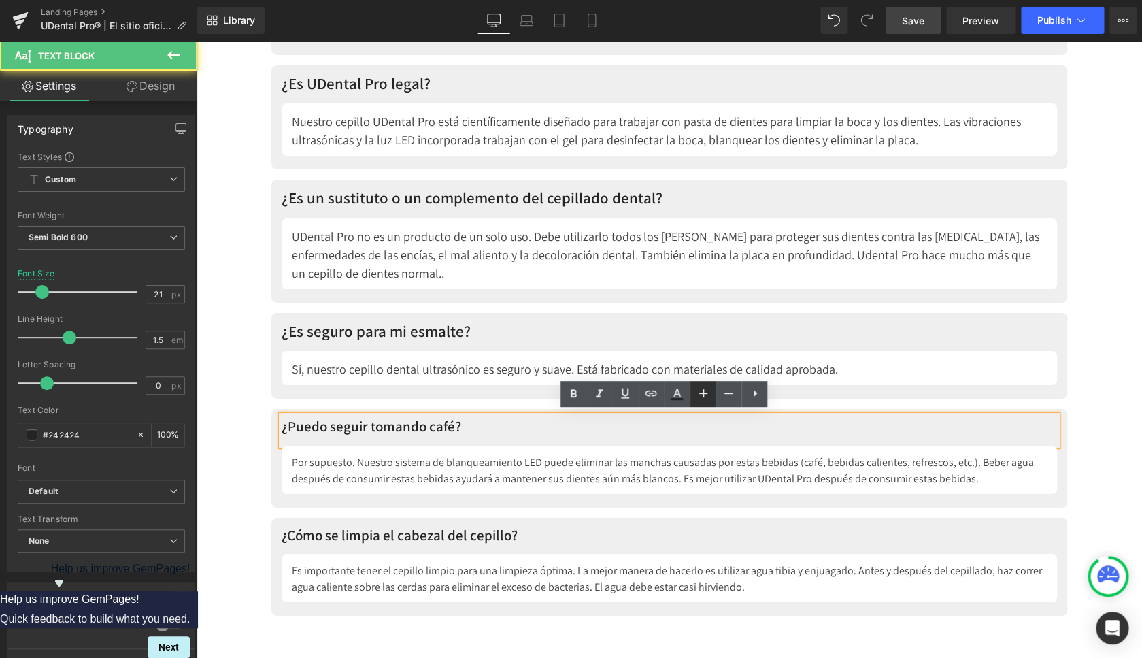
click at [708, 401] on icon at bounding box center [703, 393] width 16 height 16
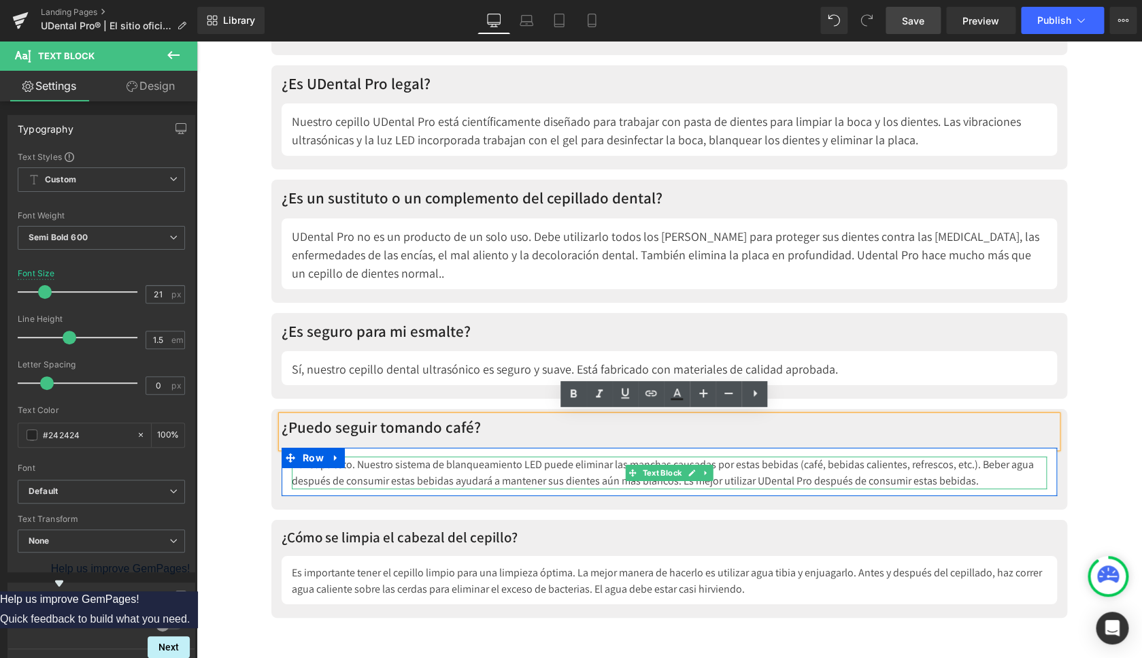
click at [568, 467] on div "Por supuesto. Nuestro sistema de blanqueamiento LED puede eliminar las manchas …" at bounding box center [669, 472] width 755 height 33
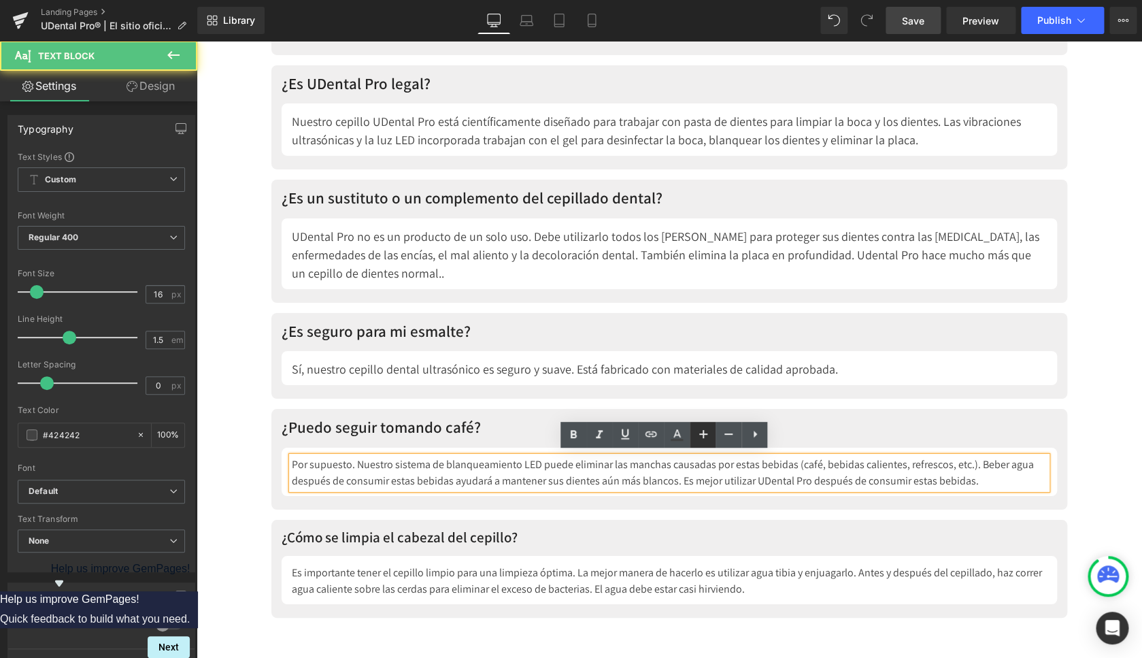
click at [705, 431] on icon at bounding box center [703, 434] width 16 height 16
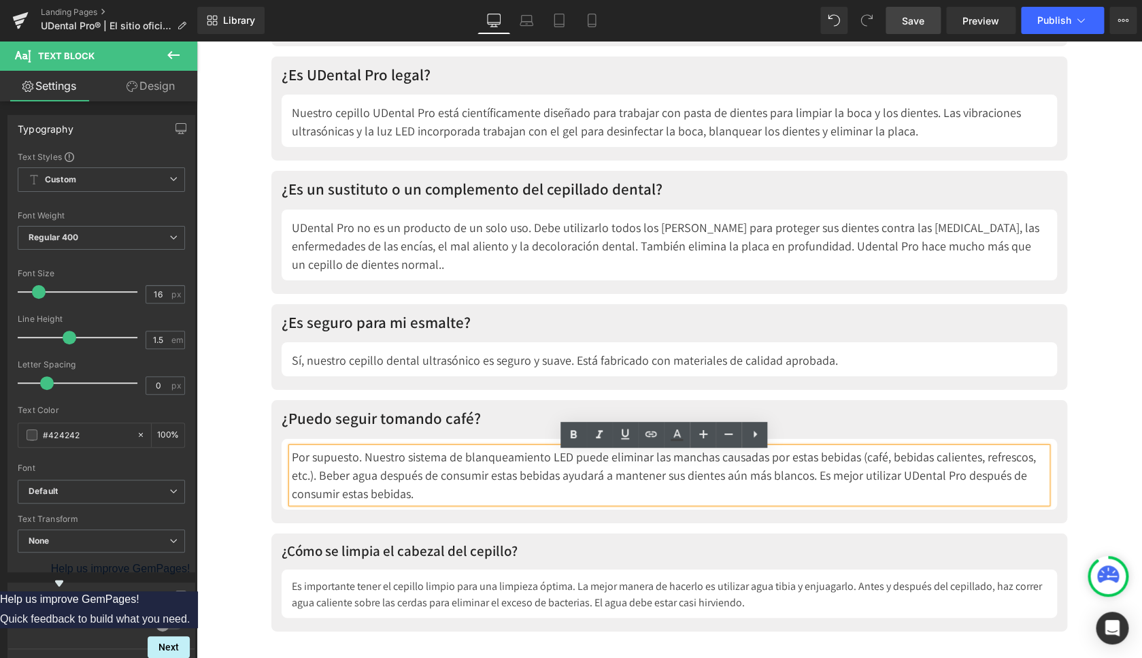
scroll to position [6749, 0]
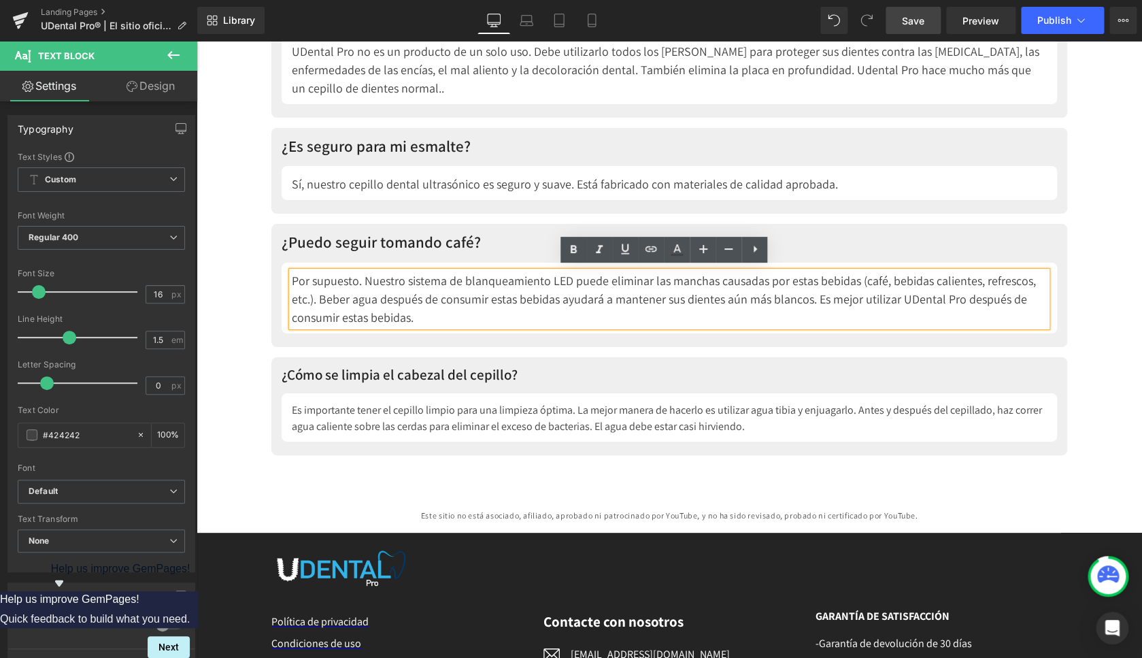
click at [452, 371] on p "¿Cómo se limpia el cabezal del cepillo?" at bounding box center [670, 375] width 776 height 22
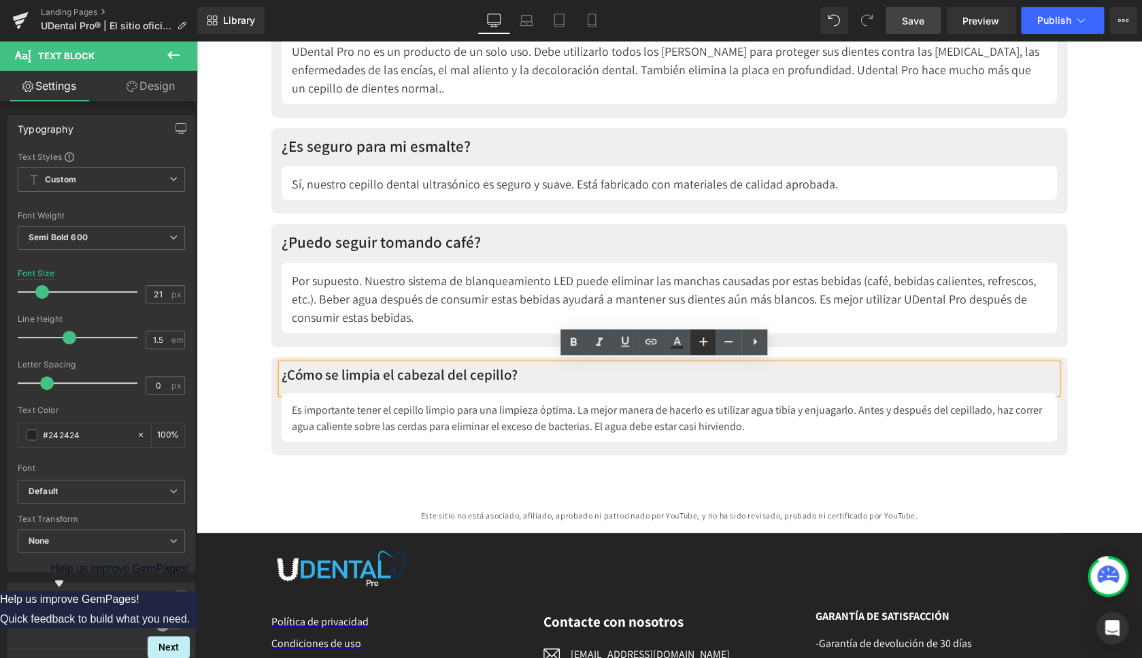
click at [706, 342] on icon at bounding box center [703, 341] width 8 height 8
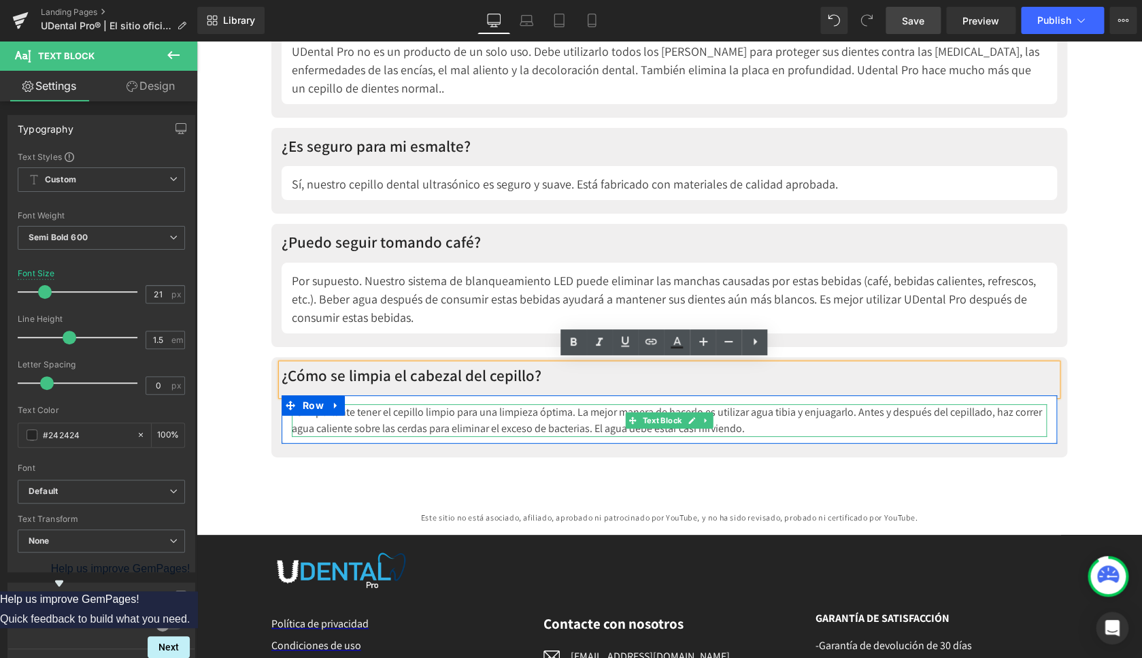
click at [502, 409] on div "Es importante tener el cepillo limpio para una limpieza óptima. La mejor manera…" at bounding box center [669, 420] width 755 height 33
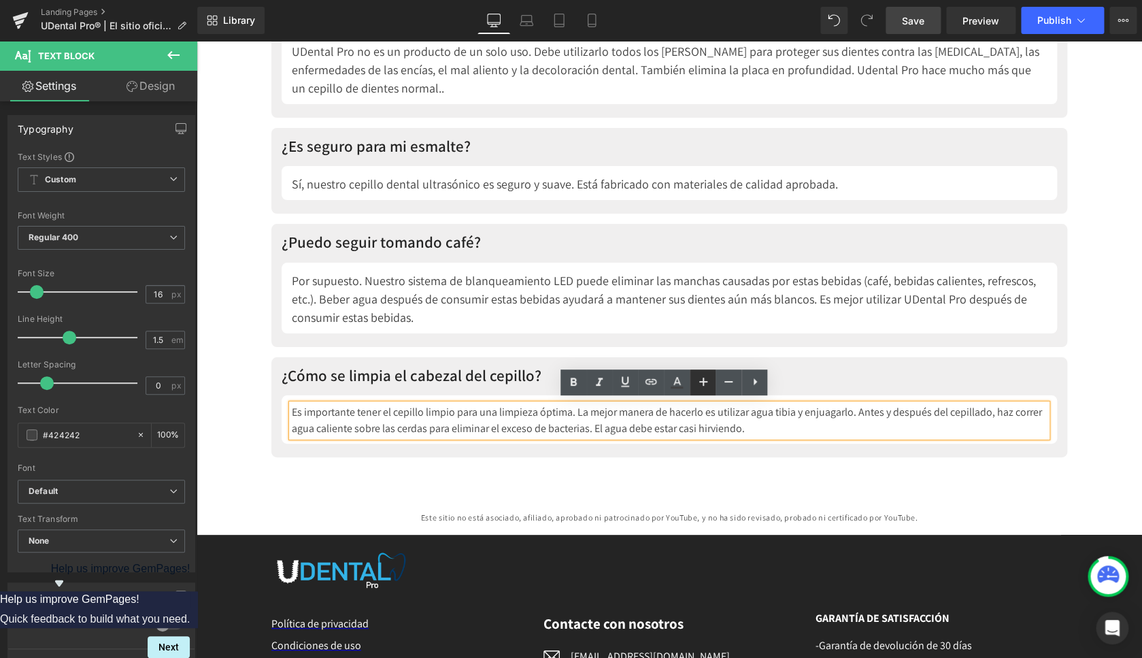
click at [703, 379] on icon at bounding box center [703, 382] width 8 height 8
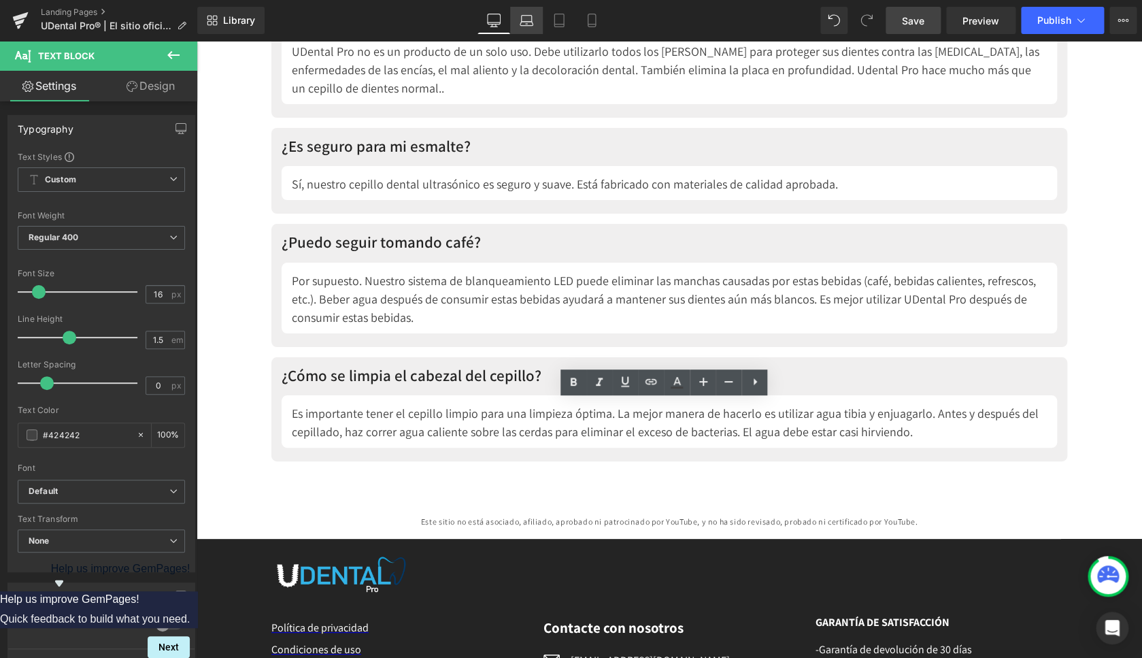
click at [530, 20] on icon at bounding box center [527, 21] width 14 height 14
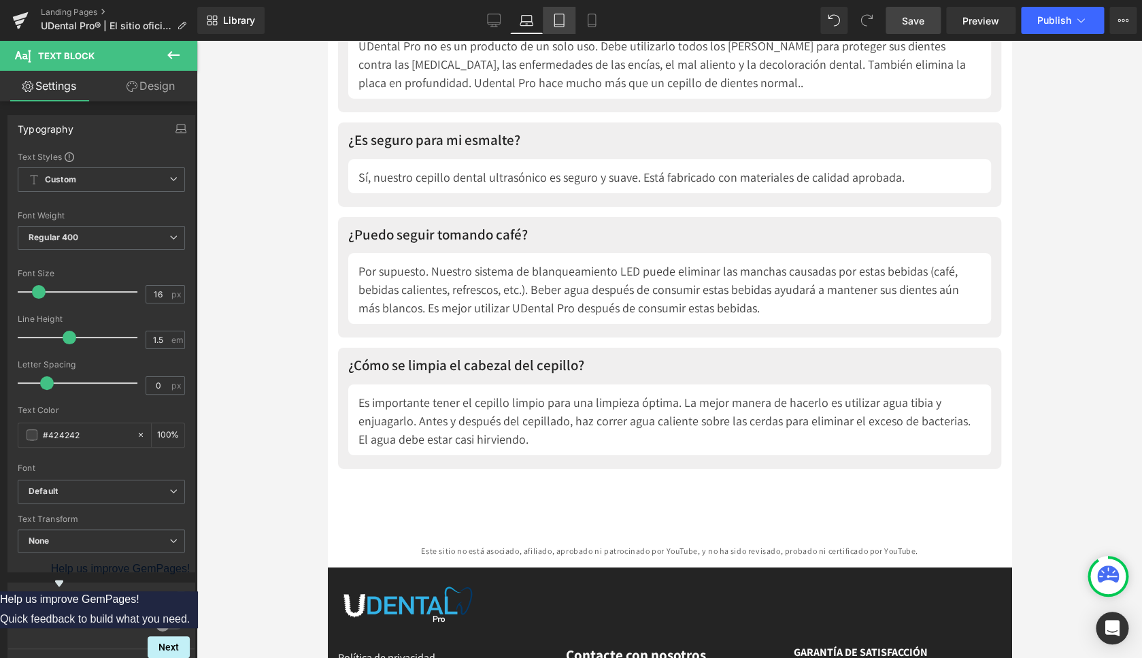
click at [564, 19] on icon at bounding box center [559, 20] width 10 height 13
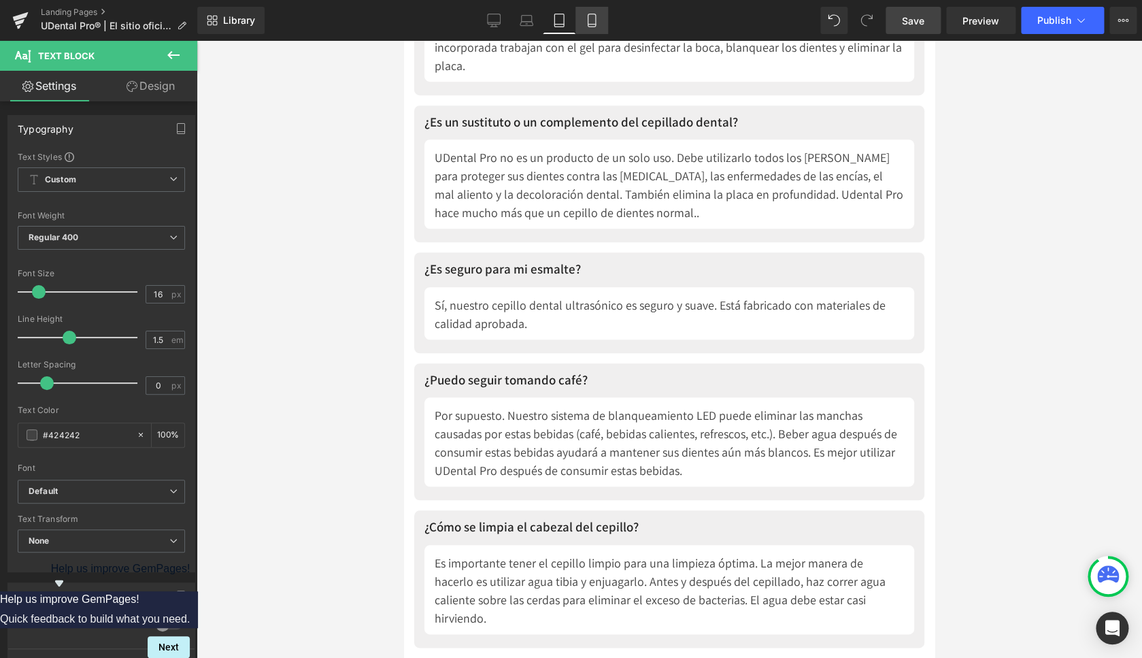
click at [588, 20] on icon at bounding box center [592, 21] width 14 height 14
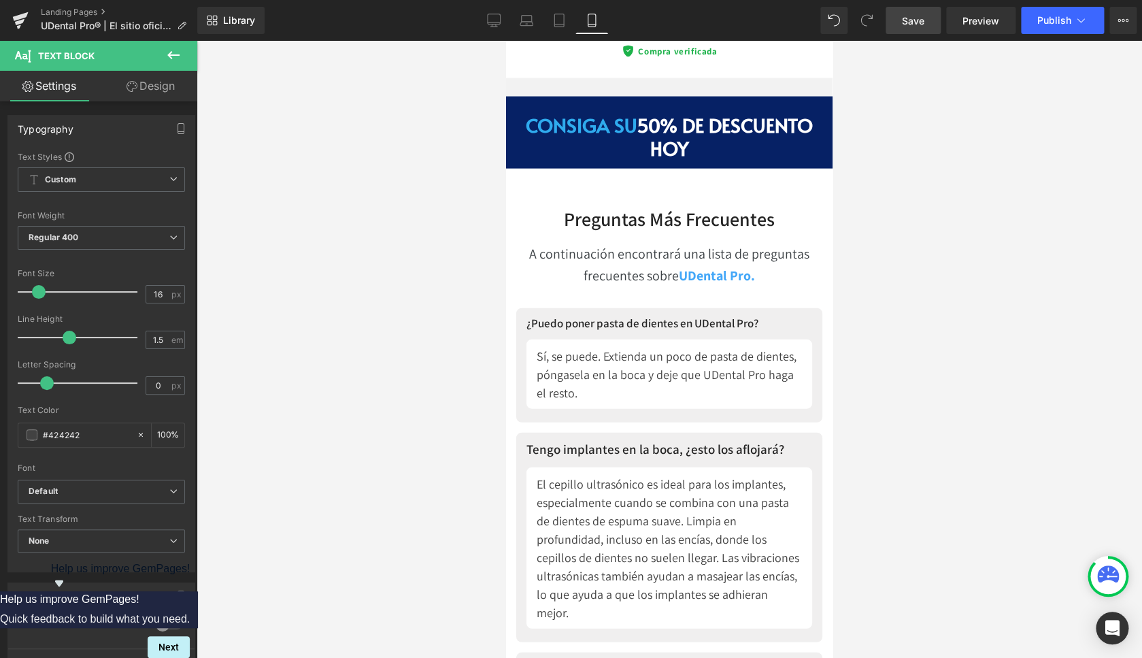
scroll to position [8177, 0]
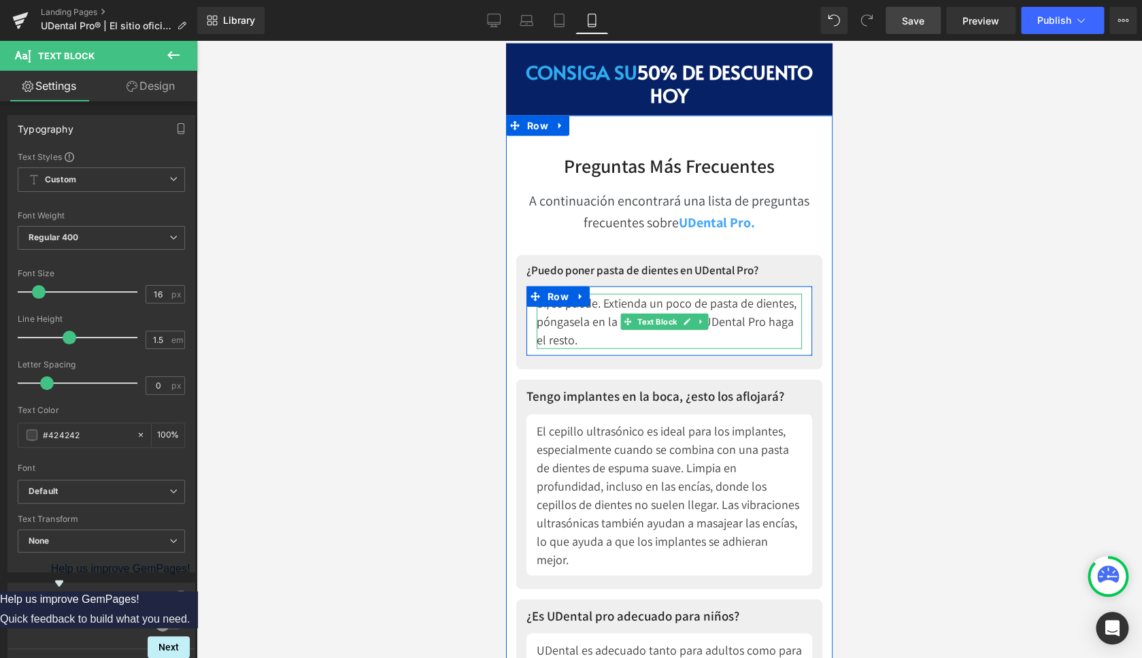
click at [605, 294] on p "Sí, se puede. Extienda un poco de pasta de dientes, póngasela en la boca y deje…" at bounding box center [669, 321] width 265 height 55
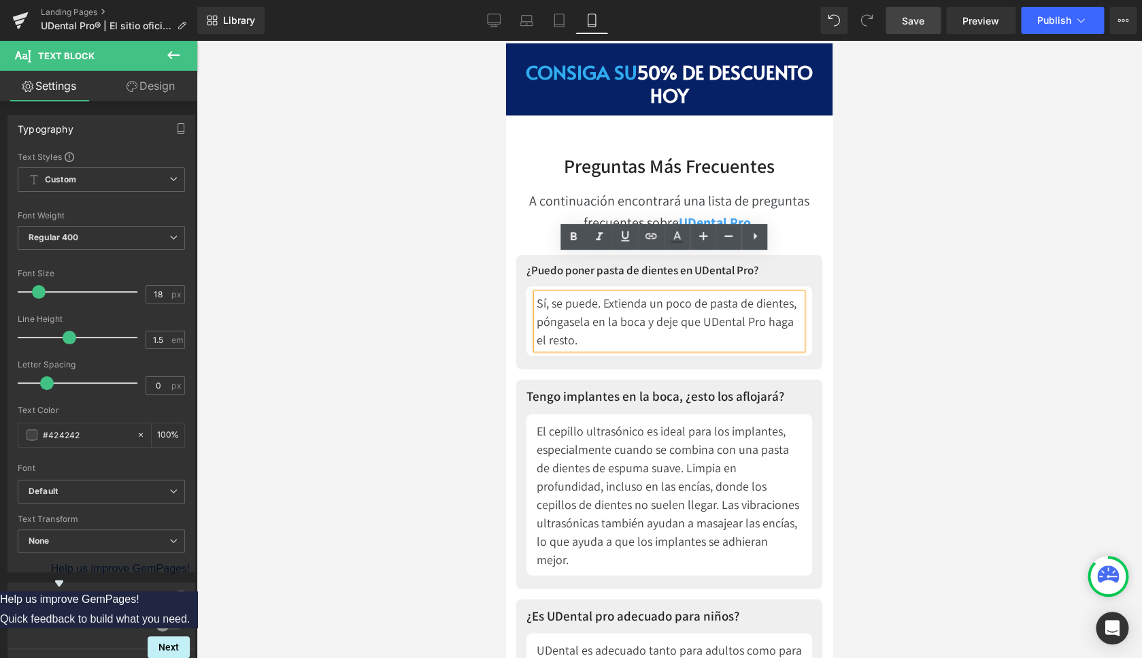
click at [339, 293] on div at bounding box center [670, 349] width 946 height 617
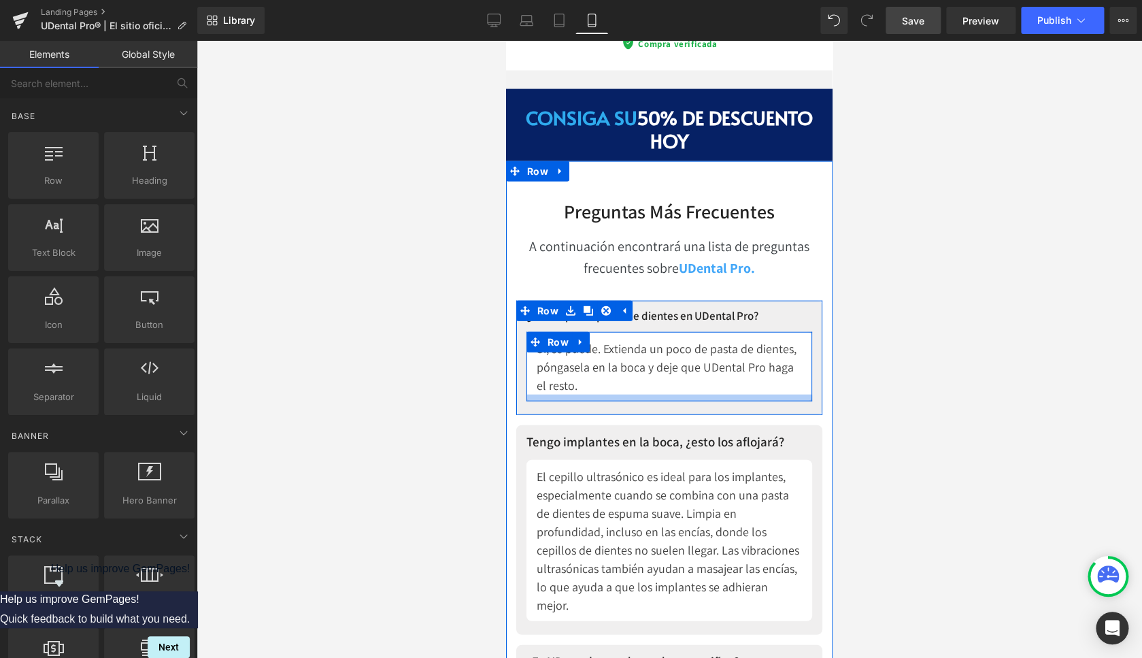
scroll to position [8101, 0]
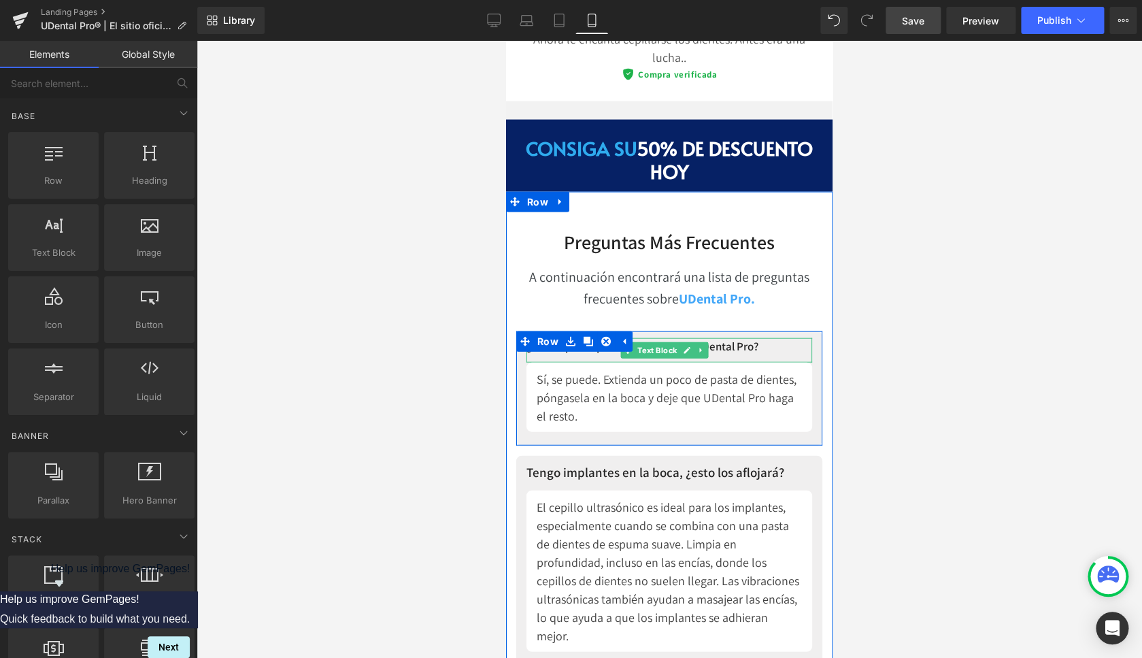
click at [725, 338] on p "¿Puedo poner pasta de dientes en UDental Pro?" at bounding box center [670, 347] width 286 height 18
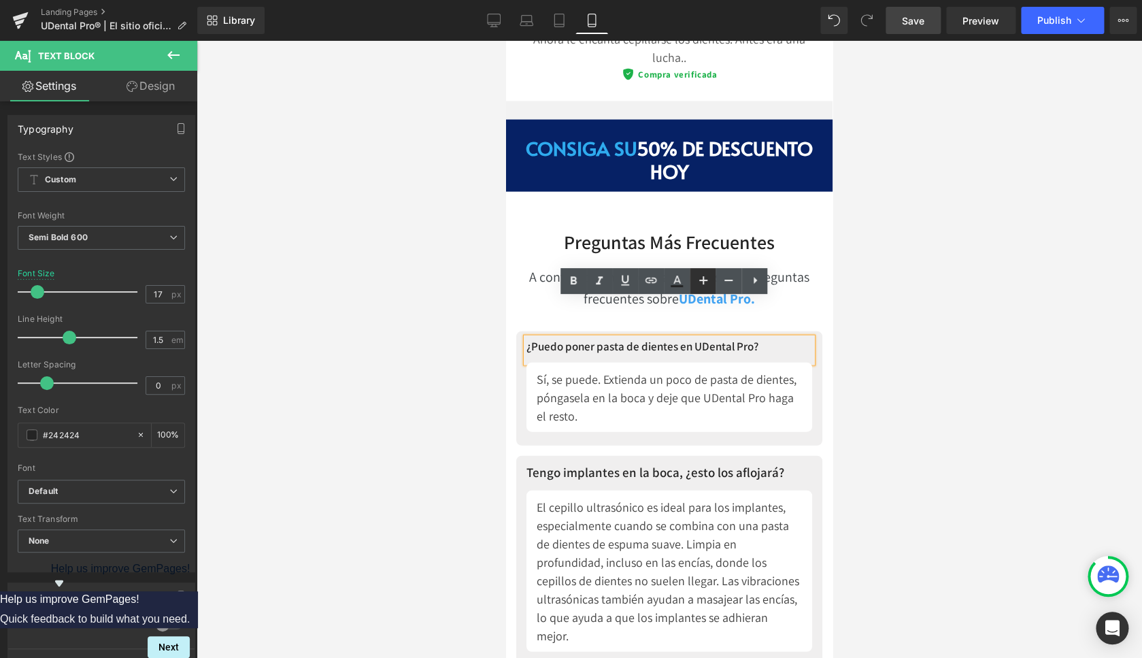
click at [710, 282] on icon at bounding box center [703, 280] width 16 height 16
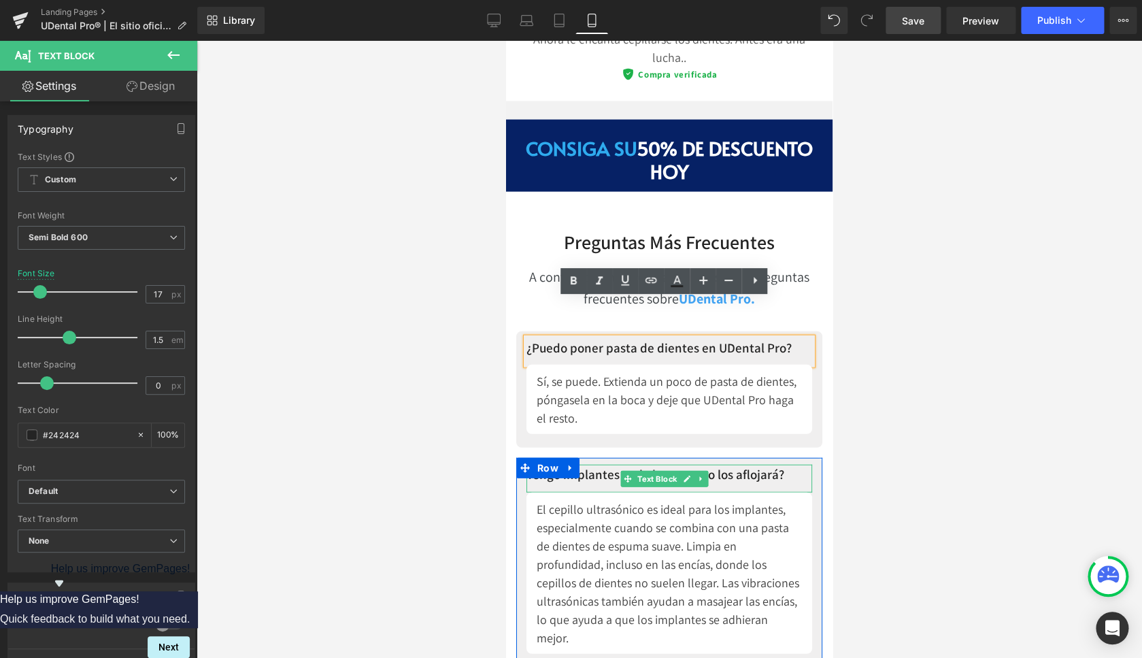
click at [614, 465] on p "Tengo implantes en la boca, ¿esto los aflojará?" at bounding box center [670, 475] width 286 height 20
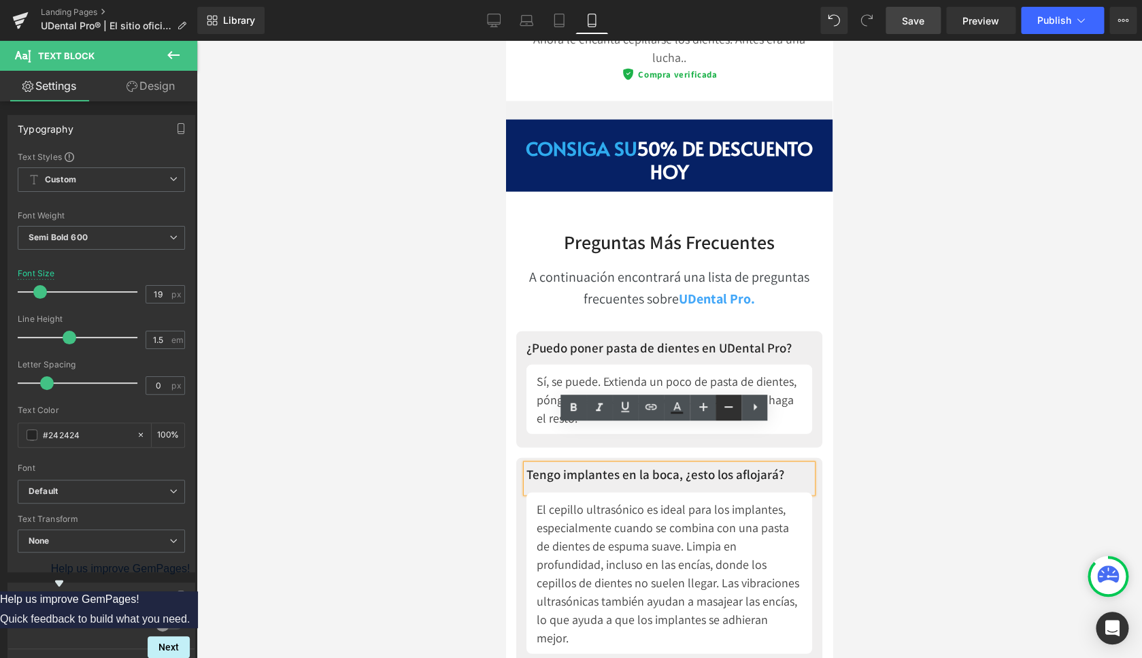
click at [722, 408] on icon at bounding box center [728, 407] width 16 height 16
click at [661, 465] on p "Tengo implantes en la boca, ¿esto los aflojará?" at bounding box center [670, 474] width 286 height 18
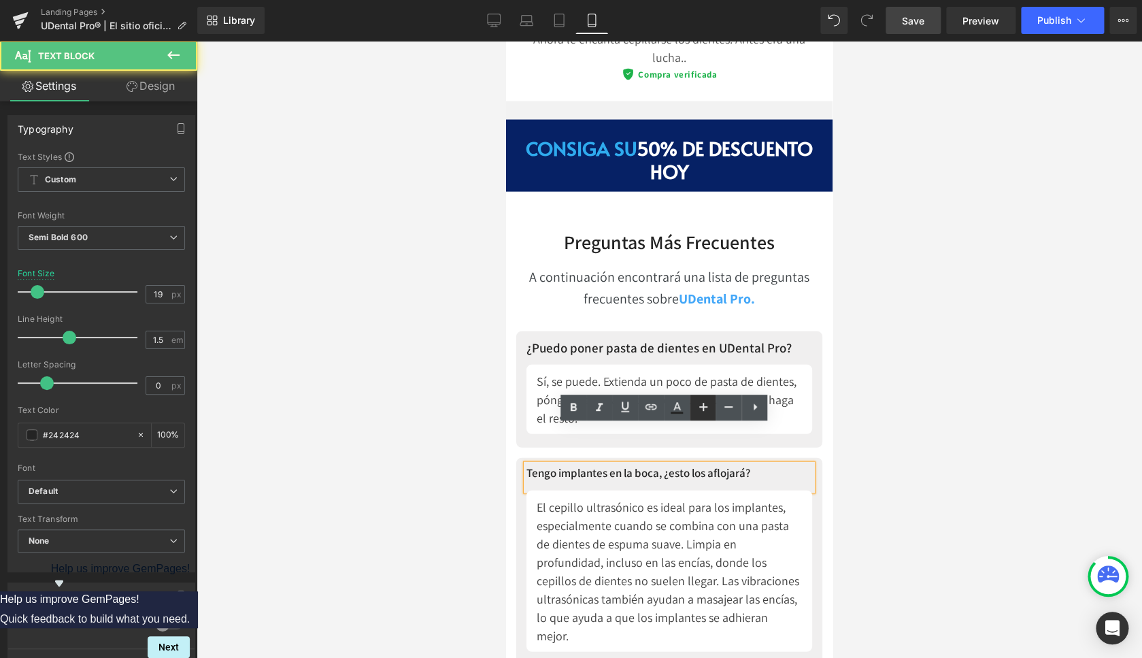
click at [703, 409] on icon at bounding box center [703, 407] width 8 height 8
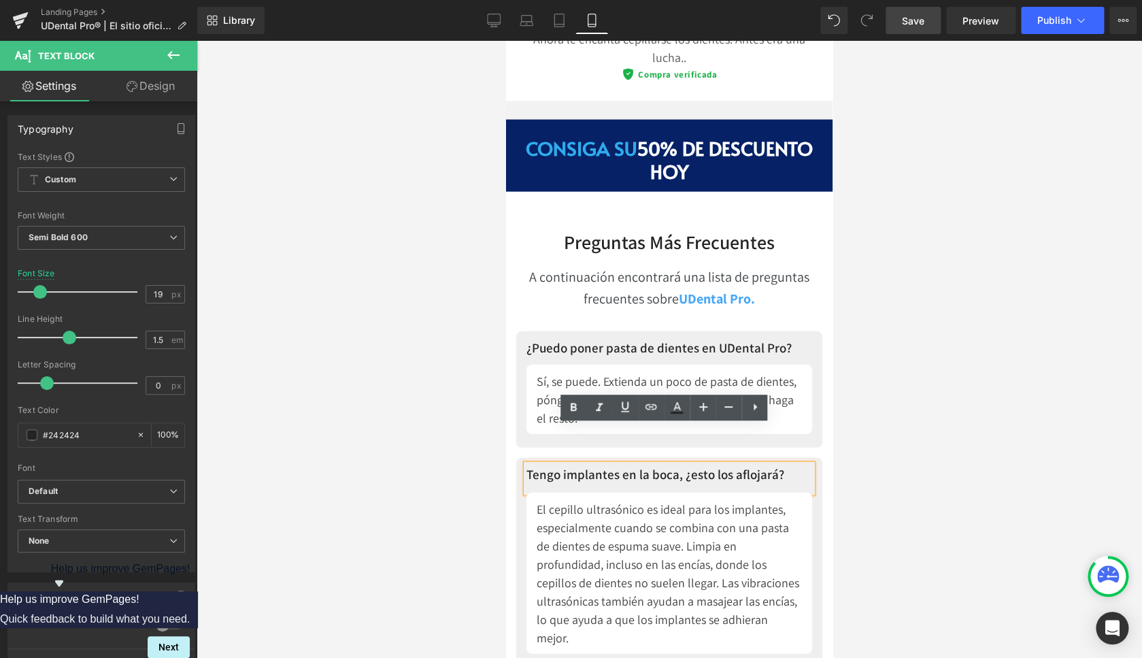
click at [430, 359] on div at bounding box center [670, 349] width 946 height 617
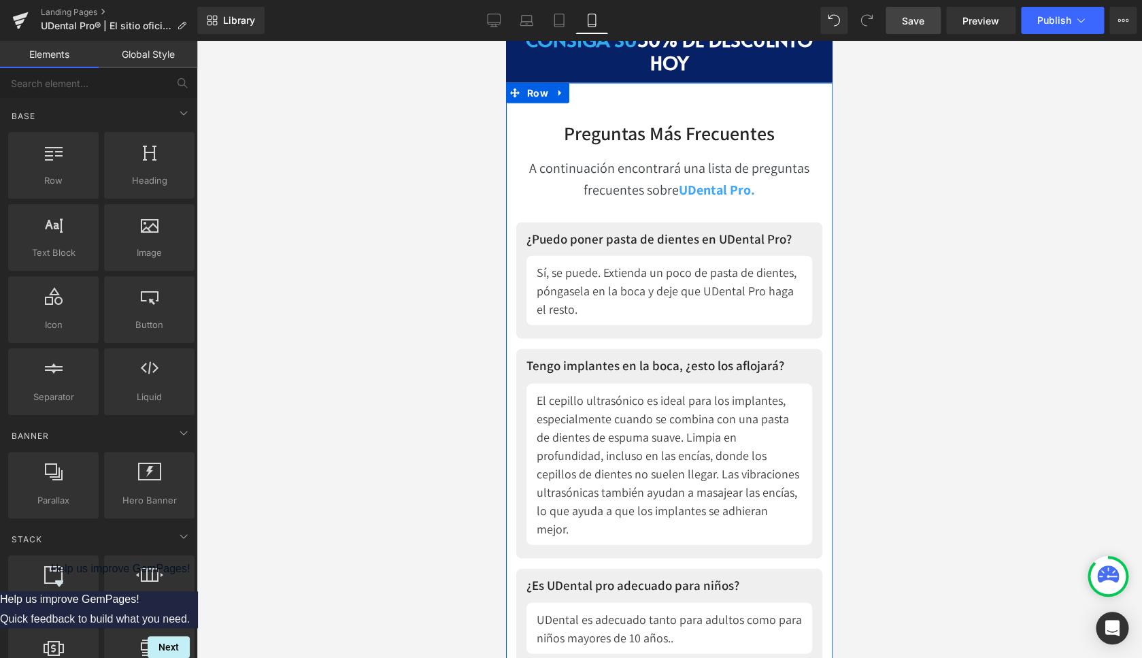
scroll to position [8340, 0]
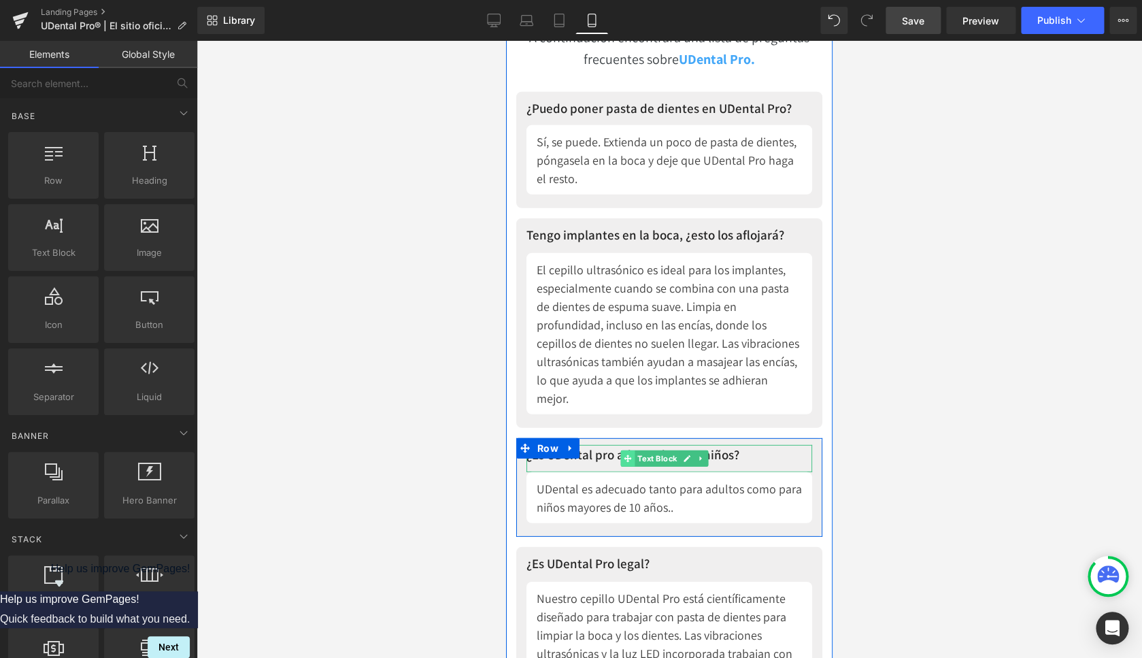
click at [622, 450] on span at bounding box center [627, 458] width 14 height 16
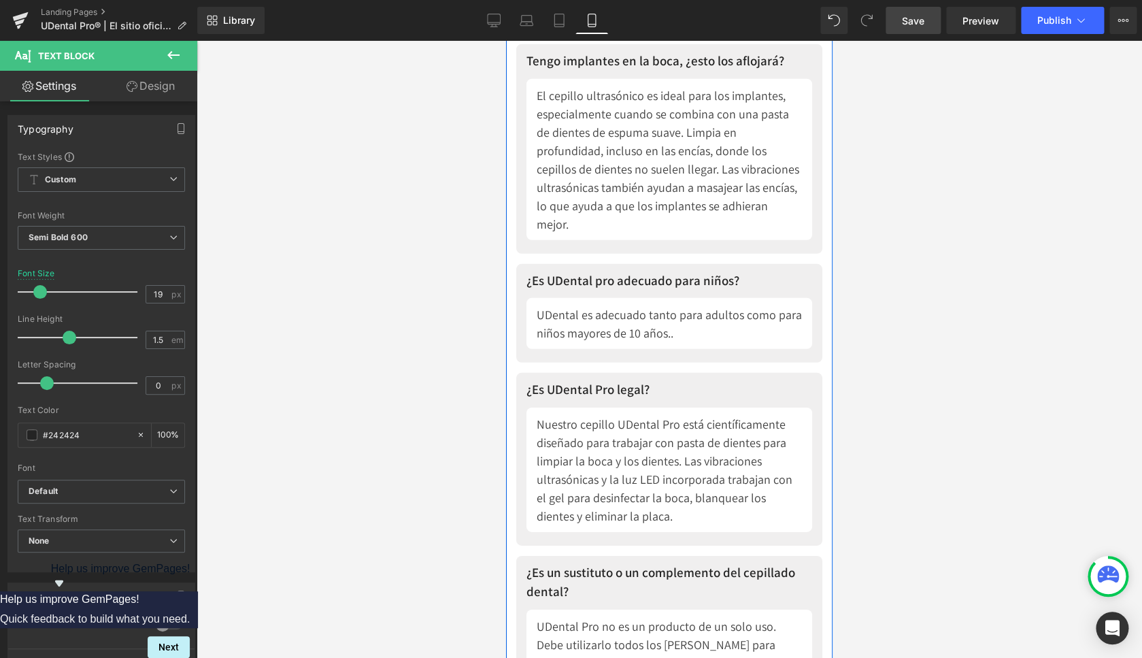
scroll to position [8481, 0]
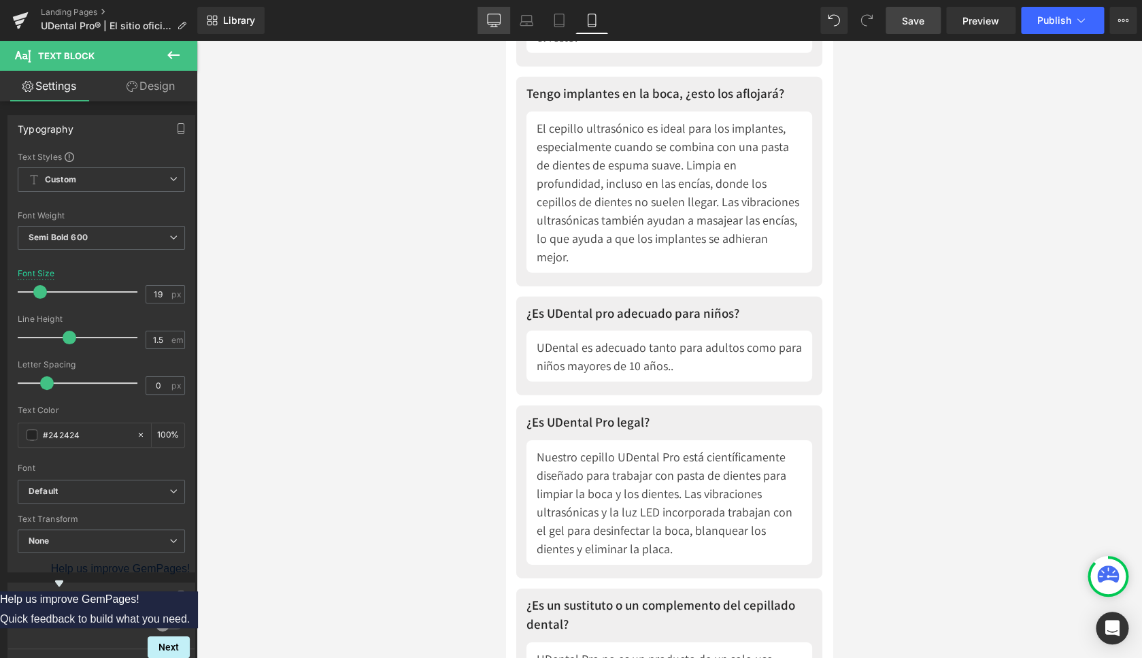
drag, startPoint x: 499, startPoint y: 16, endPoint x: 435, endPoint y: 128, distance: 128.9
click at [499, 16] on icon at bounding box center [494, 21] width 14 height 14
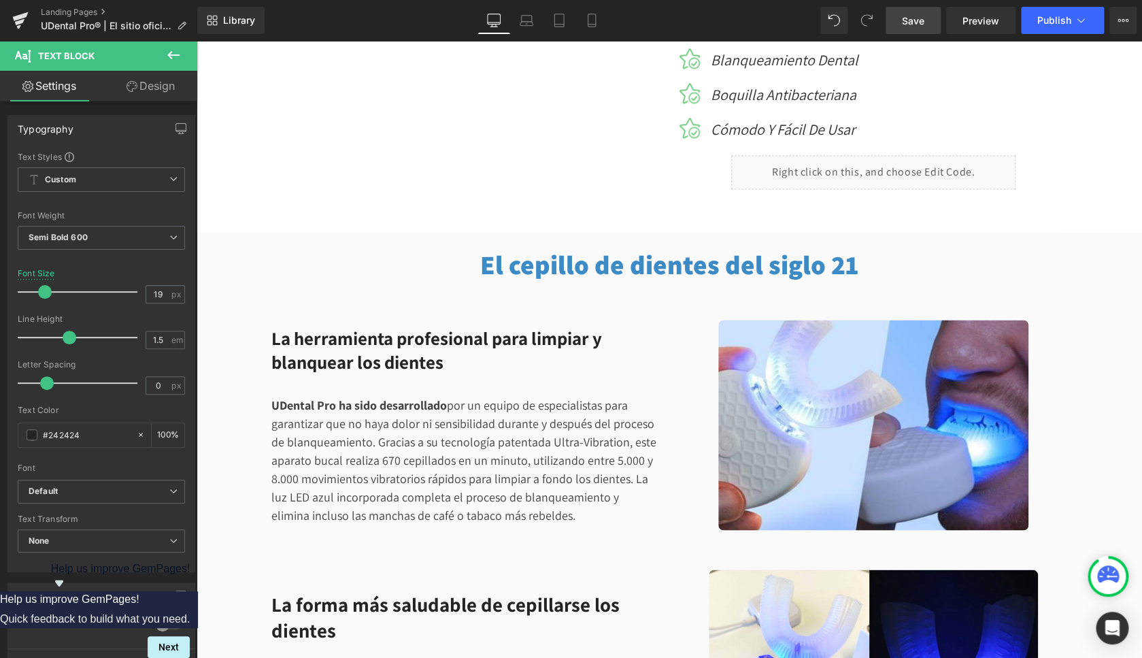
scroll to position [0, 0]
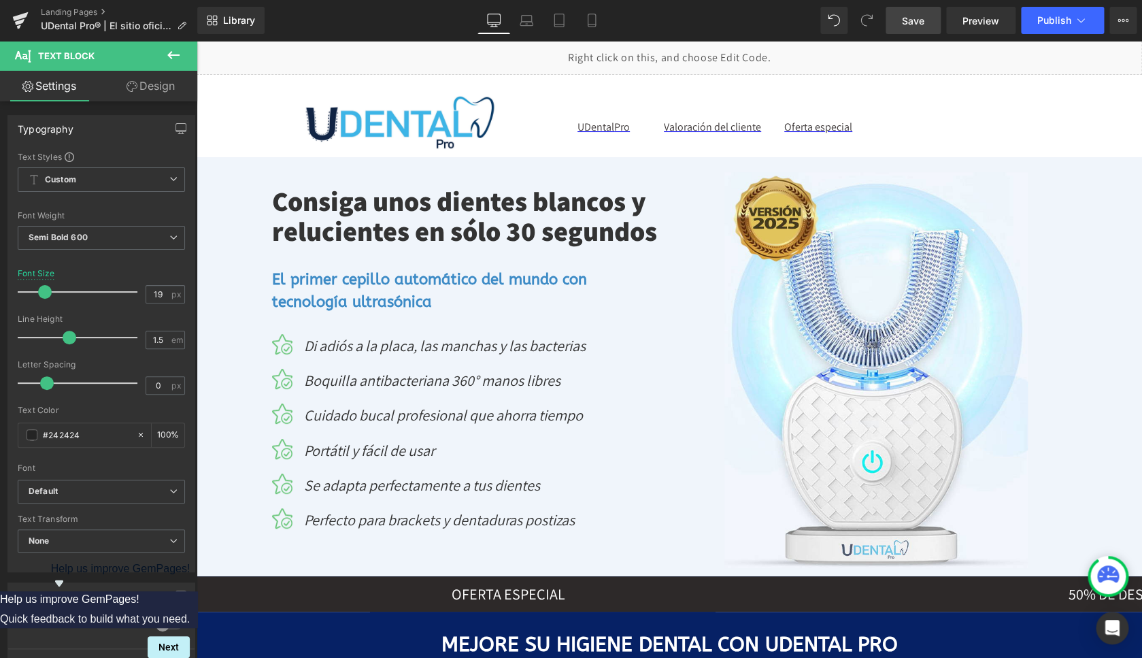
click at [916, 15] on span "Save" at bounding box center [913, 21] width 22 height 14
click at [70, 10] on link "Landing Pages" at bounding box center [119, 12] width 156 height 11
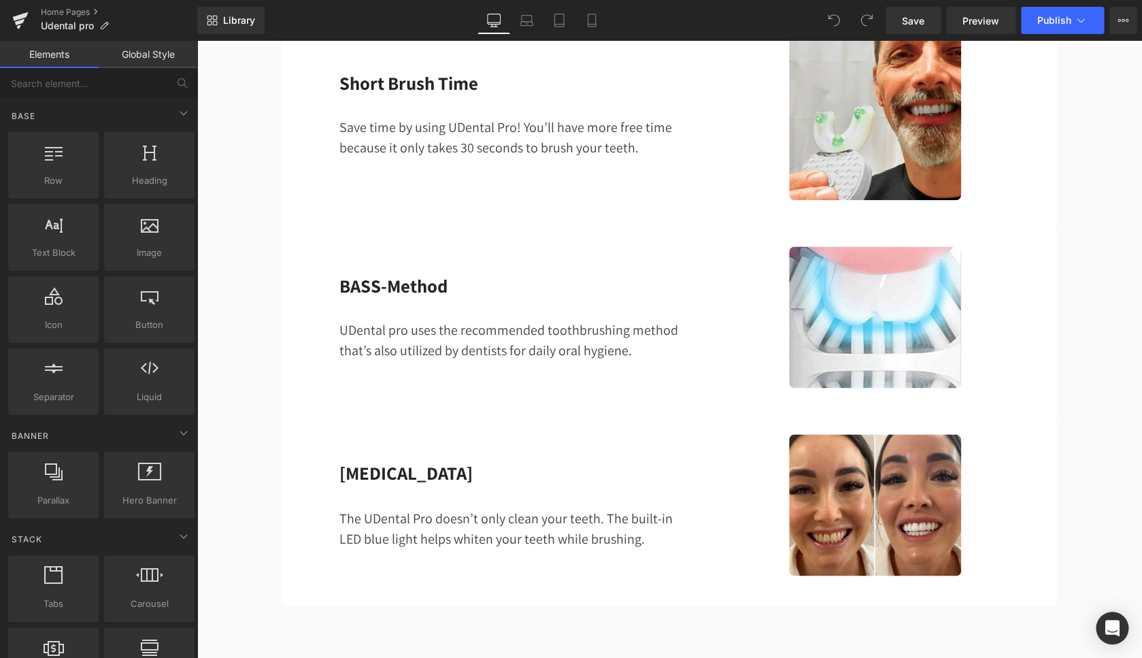
scroll to position [2906, 0]
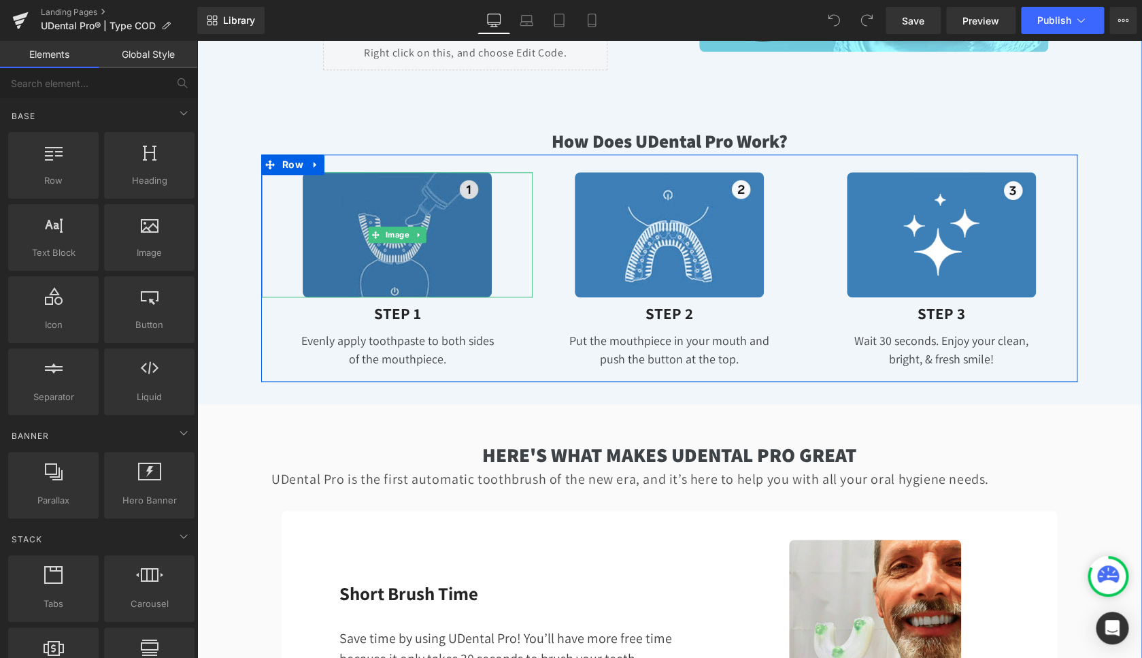
scroll to position [2787, 0]
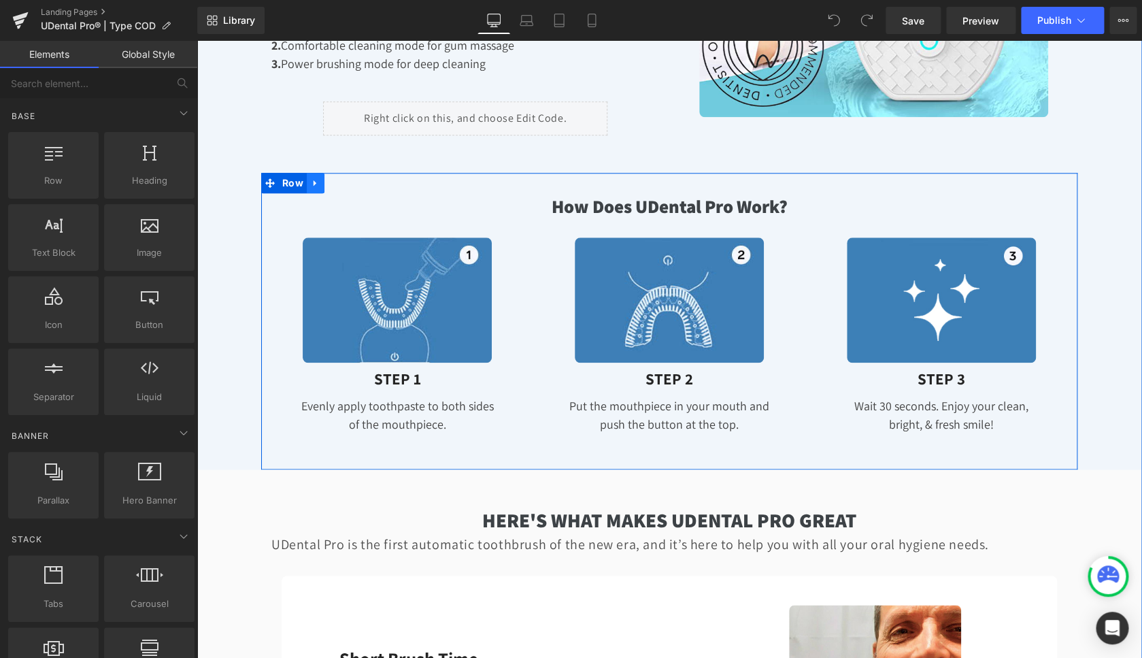
click at [311, 178] on icon at bounding box center [316, 183] width 10 height 10
click at [311, 185] on icon at bounding box center [316, 183] width 10 height 10
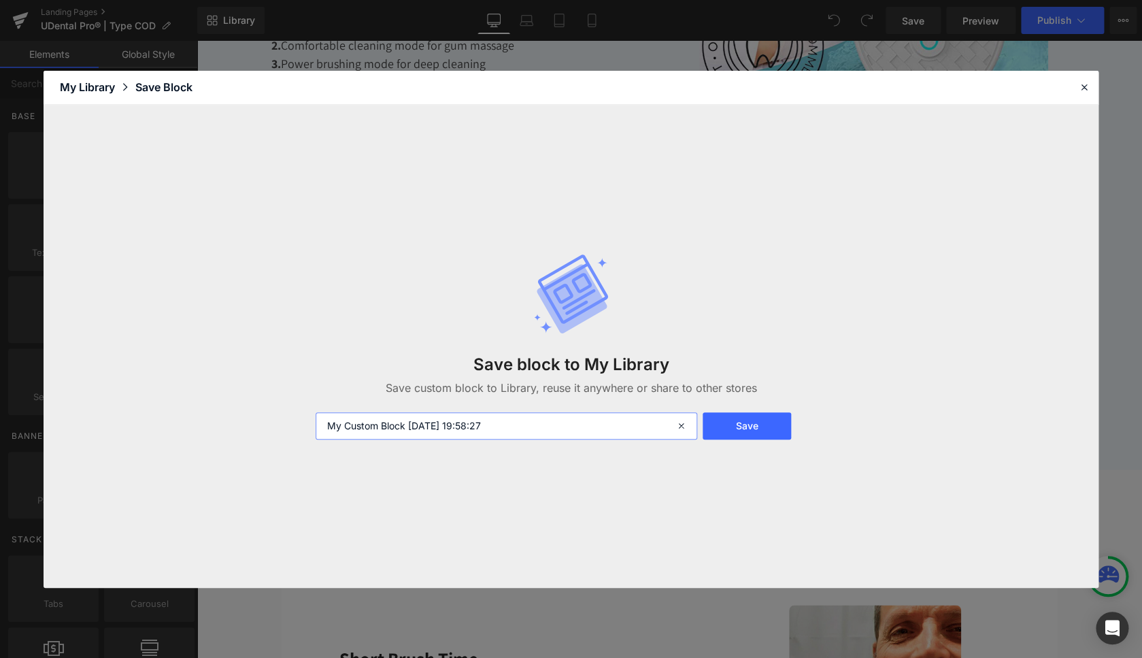
click at [414, 431] on input "My Custom Block [DATE] 19:58:27" at bounding box center [507, 425] width 382 height 27
type input "Blokc 3 étapes"
click at [769, 432] on button "Save" at bounding box center [747, 425] width 88 height 27
